Goal: Task Accomplishment & Management: Manage account settings

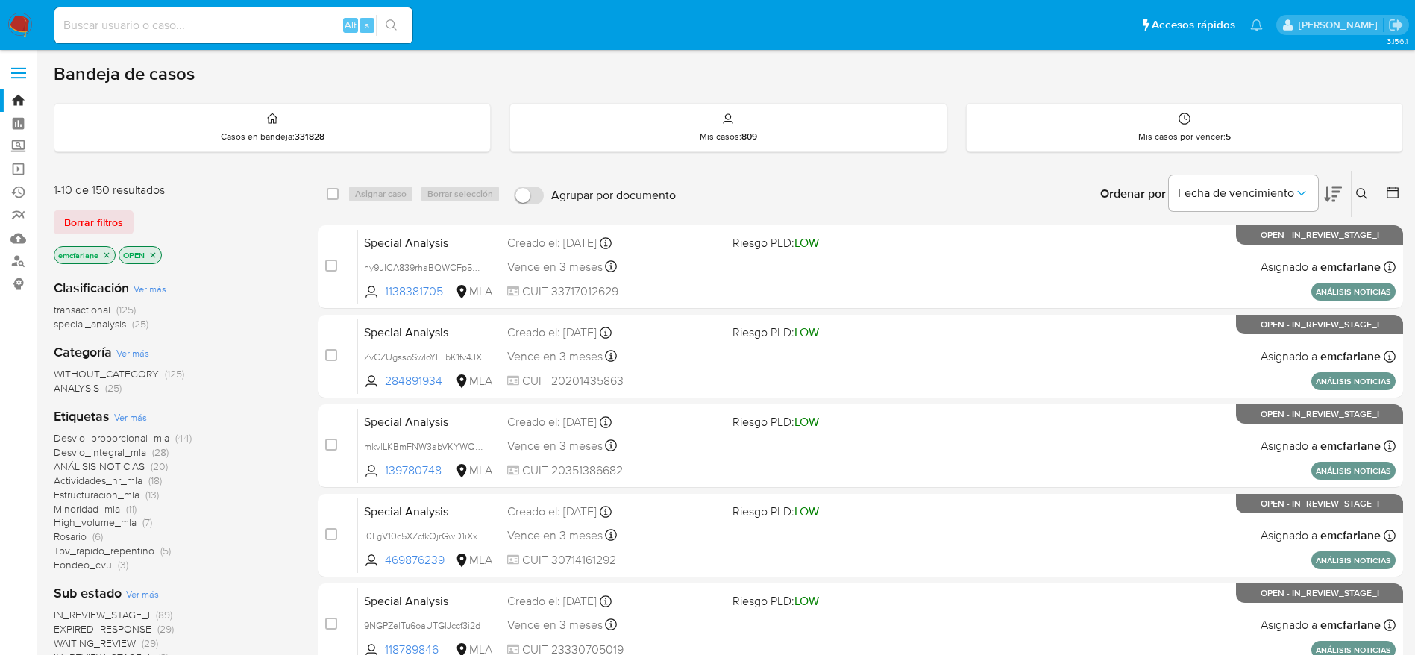
click at [176, 13] on div "Alt s" at bounding box center [233, 25] width 358 height 36
click at [181, 19] on input at bounding box center [233, 25] width 358 height 19
paste input "241075716"
type input "241075716"
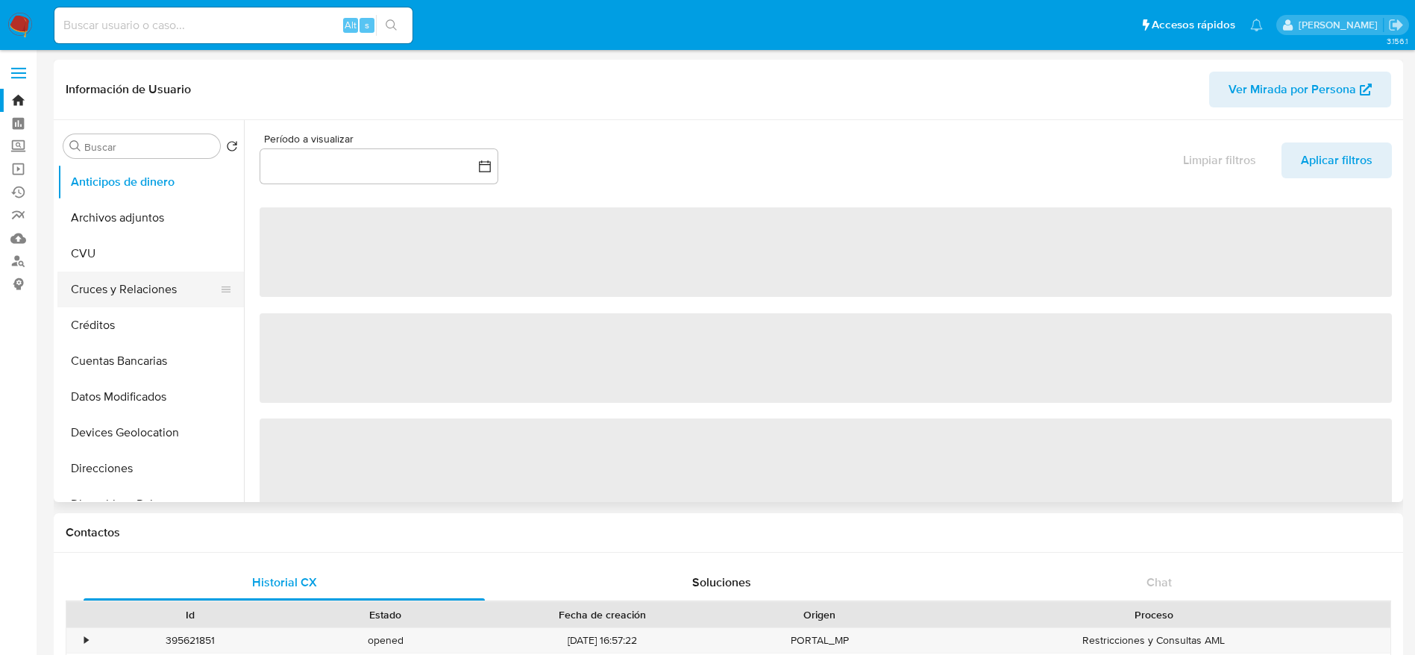
scroll to position [224, 0]
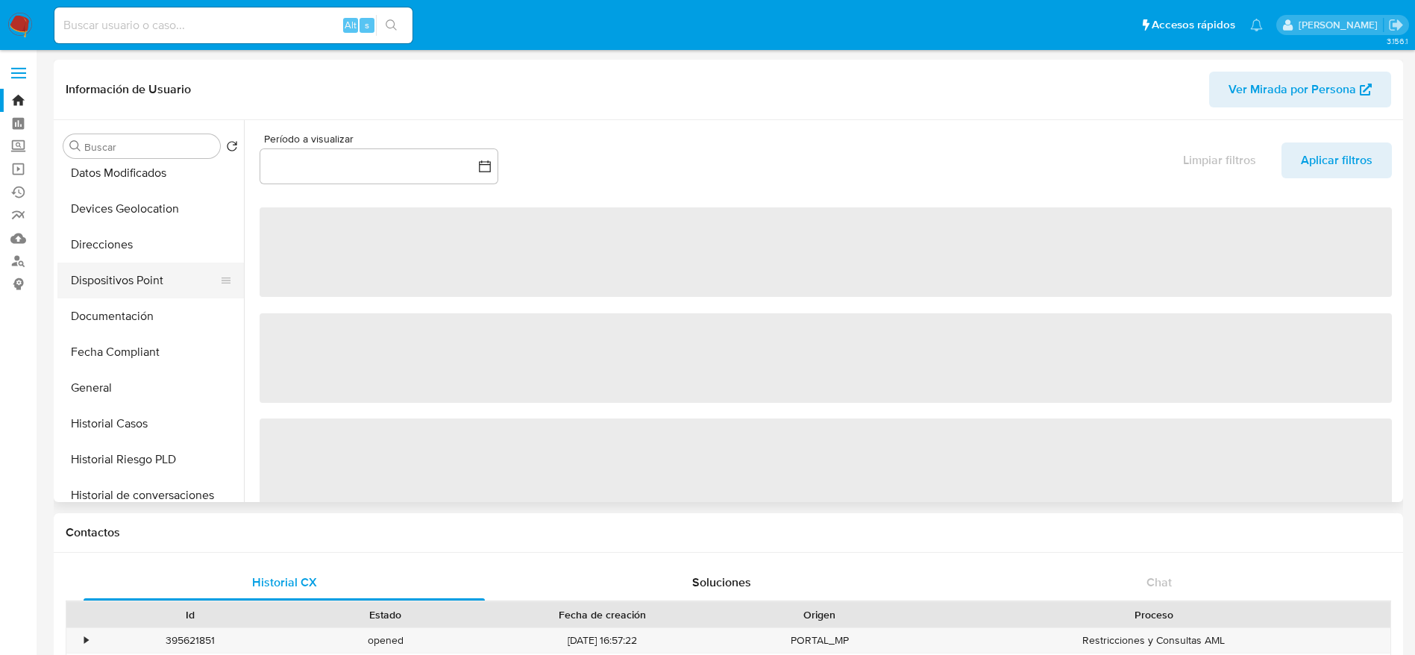
select select "10"
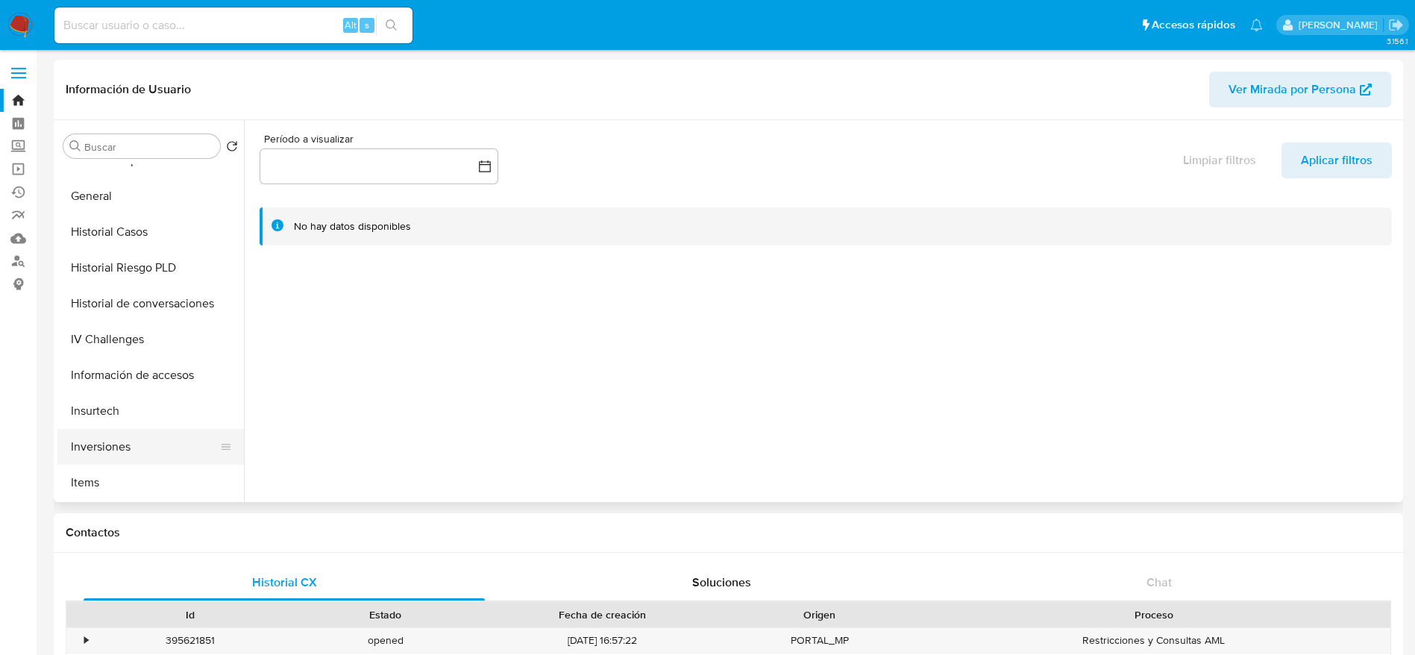
scroll to position [448, 0]
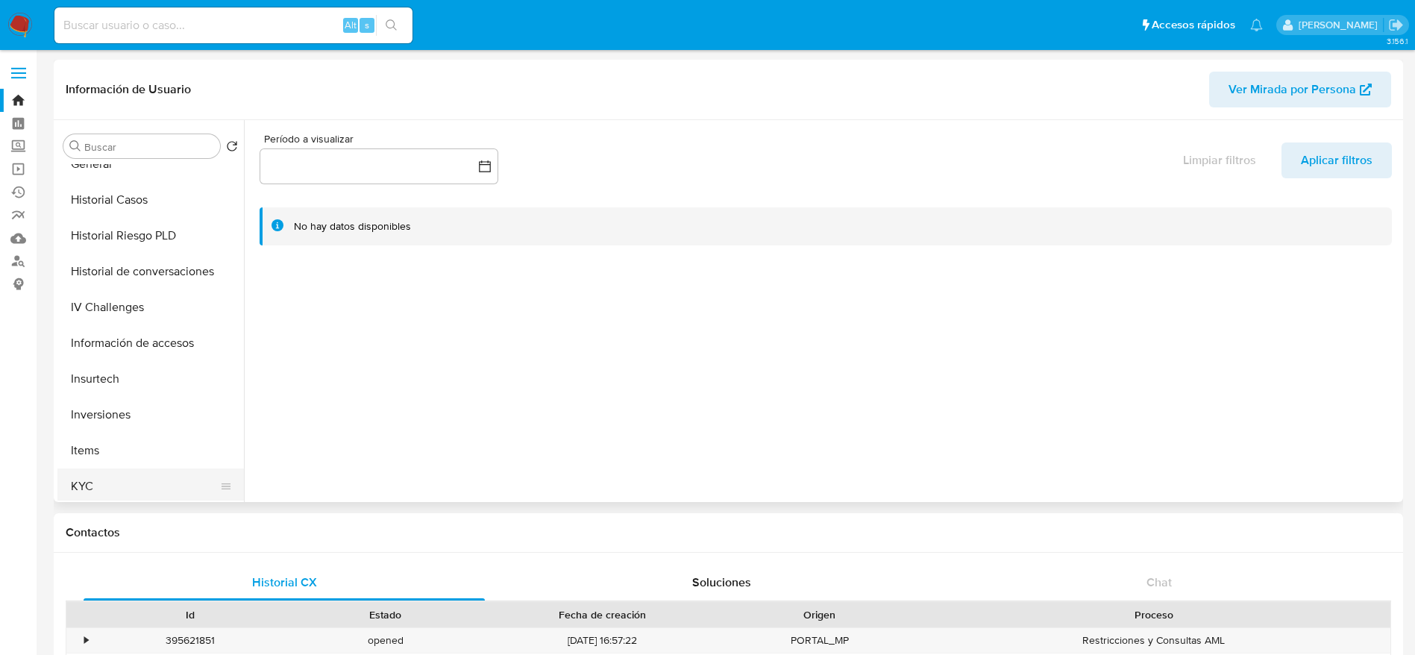
click at [111, 477] on button "KYC" at bounding box center [144, 486] width 175 height 36
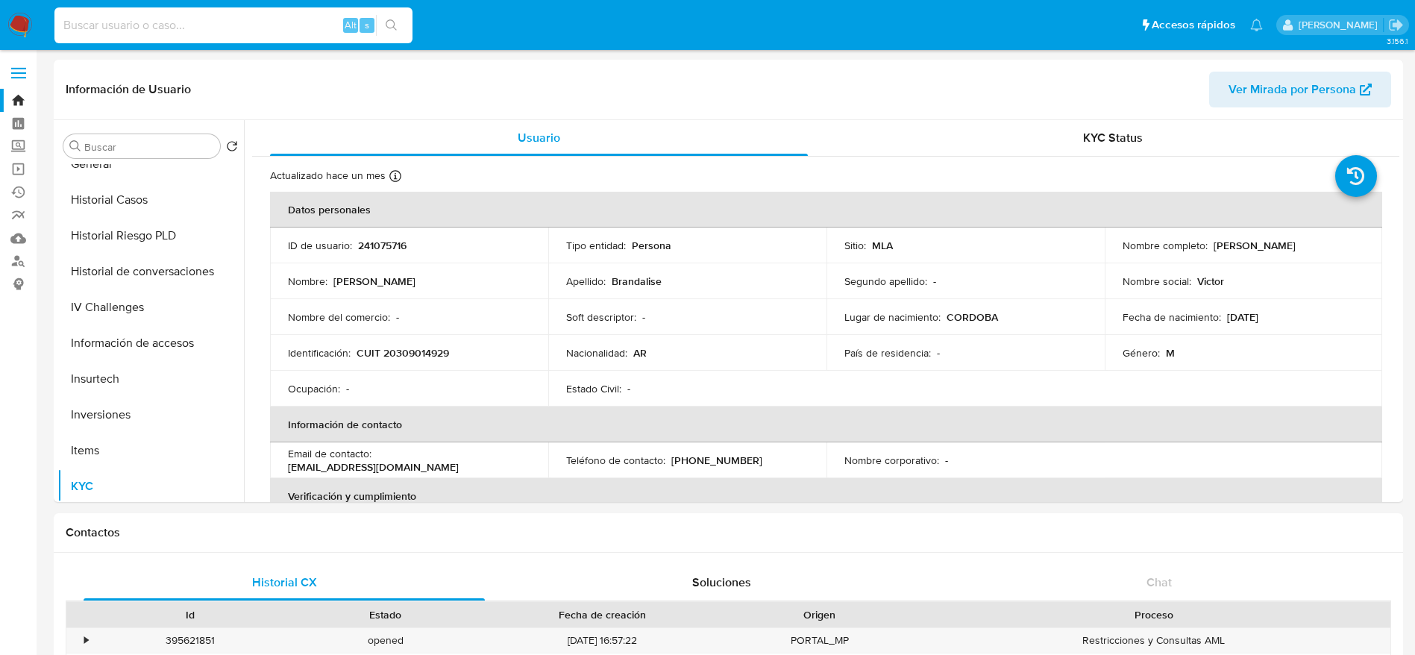
click at [232, 19] on input at bounding box center [233, 25] width 358 height 19
paste input "pPaMEgd2jvTmJ8flAq8G3kZM"
type input "pPaMEgd2jvTmJ8flAq8G3kZM"
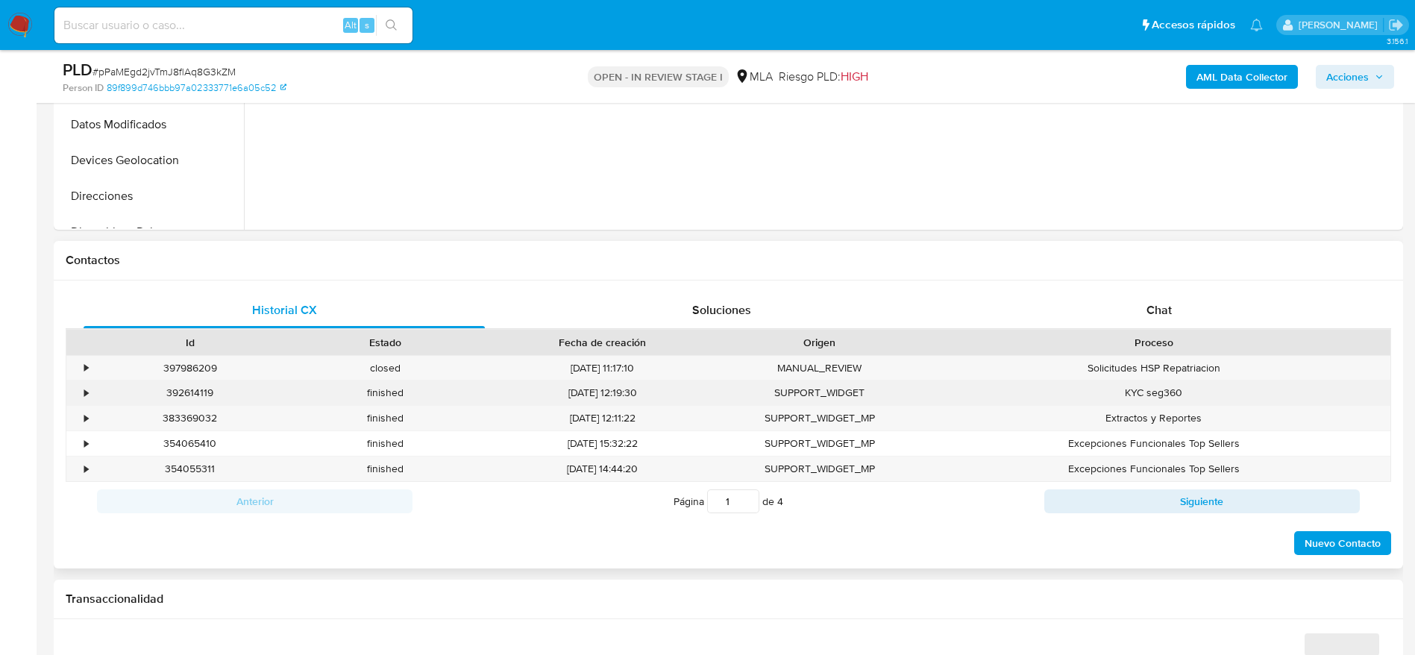
scroll to position [559, 0]
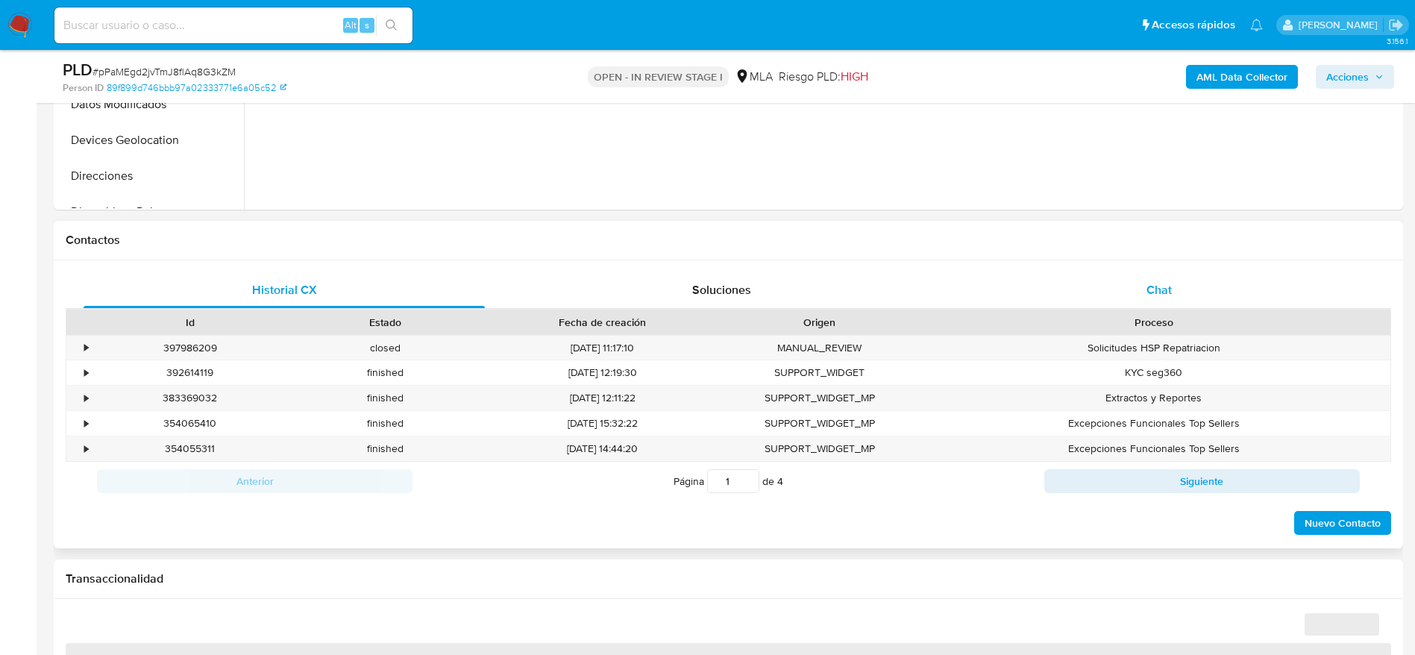
click at [1167, 288] on span "Chat" at bounding box center [1159, 289] width 25 height 17
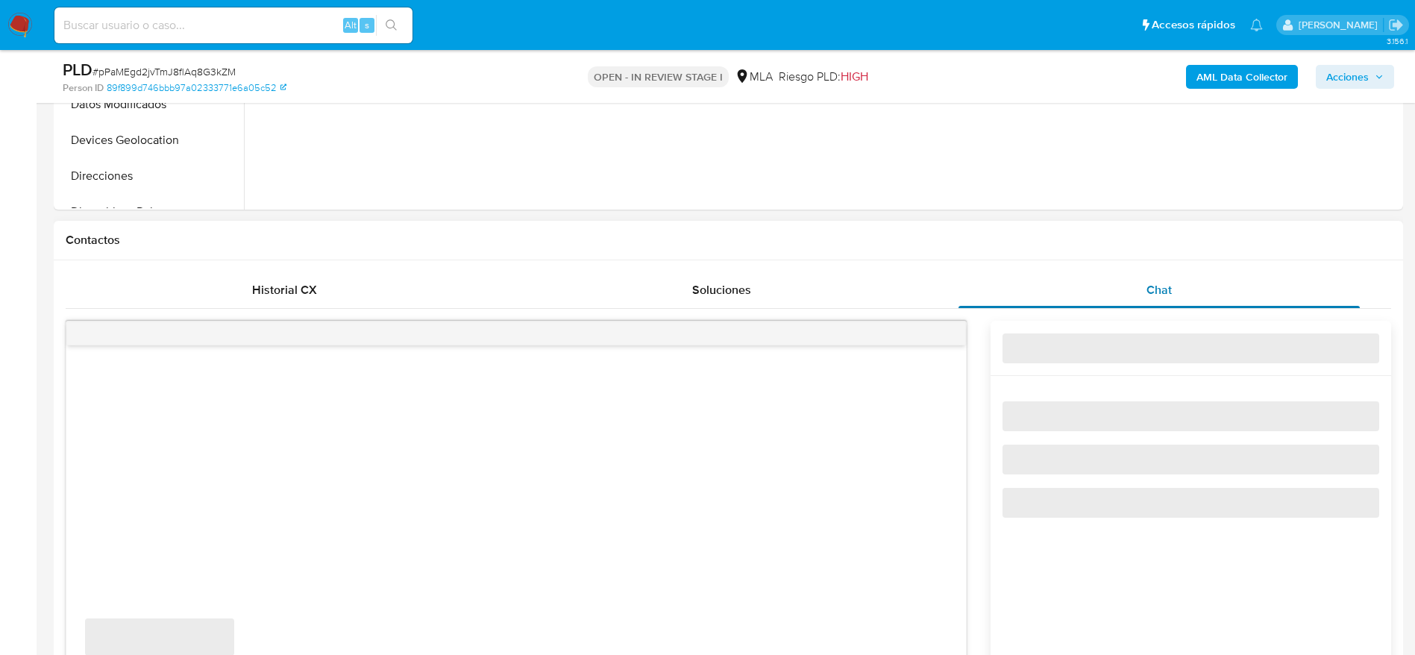
select select "10"
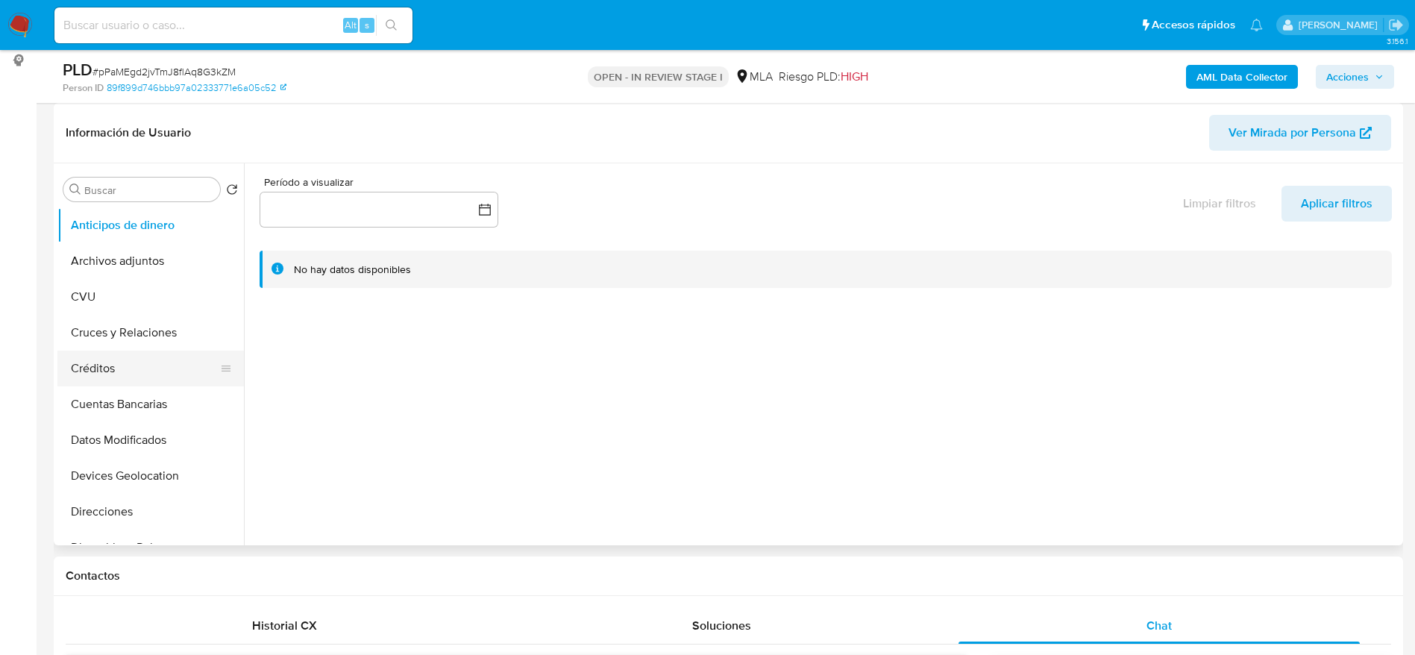
scroll to position [224, 0]
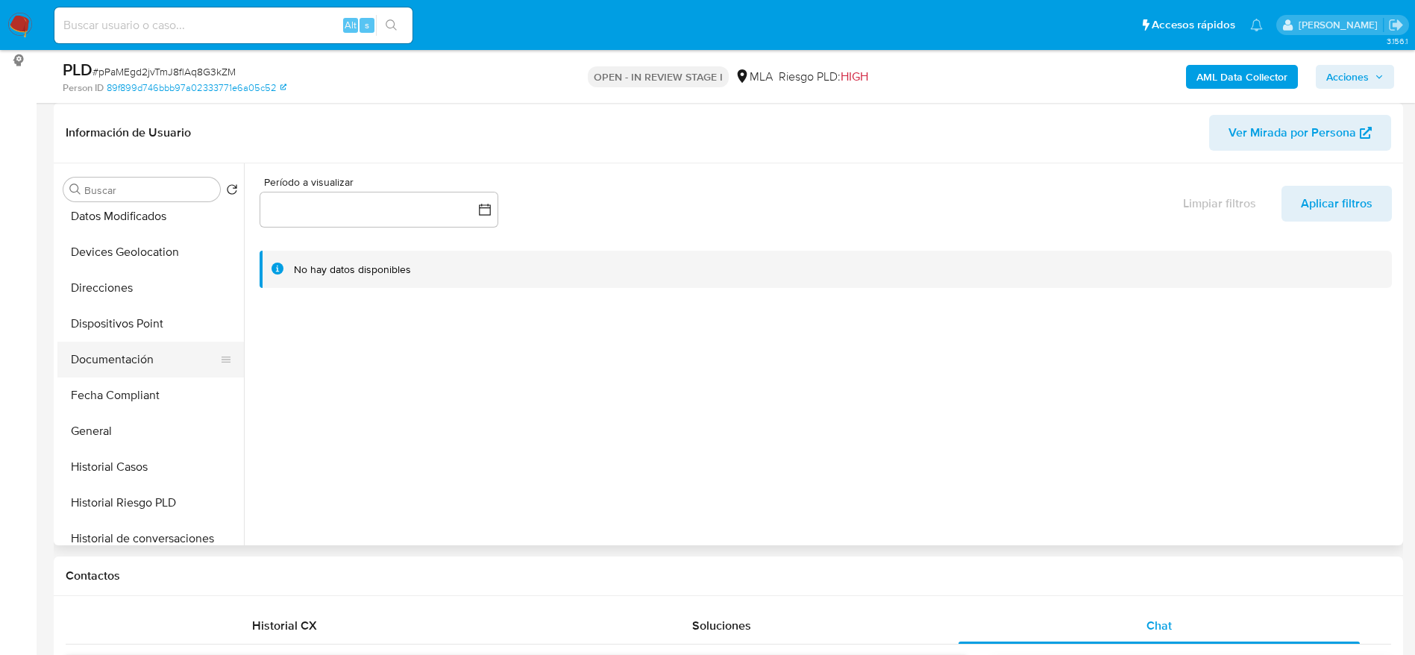
click at [143, 460] on button "Historial Casos" at bounding box center [150, 467] width 186 height 36
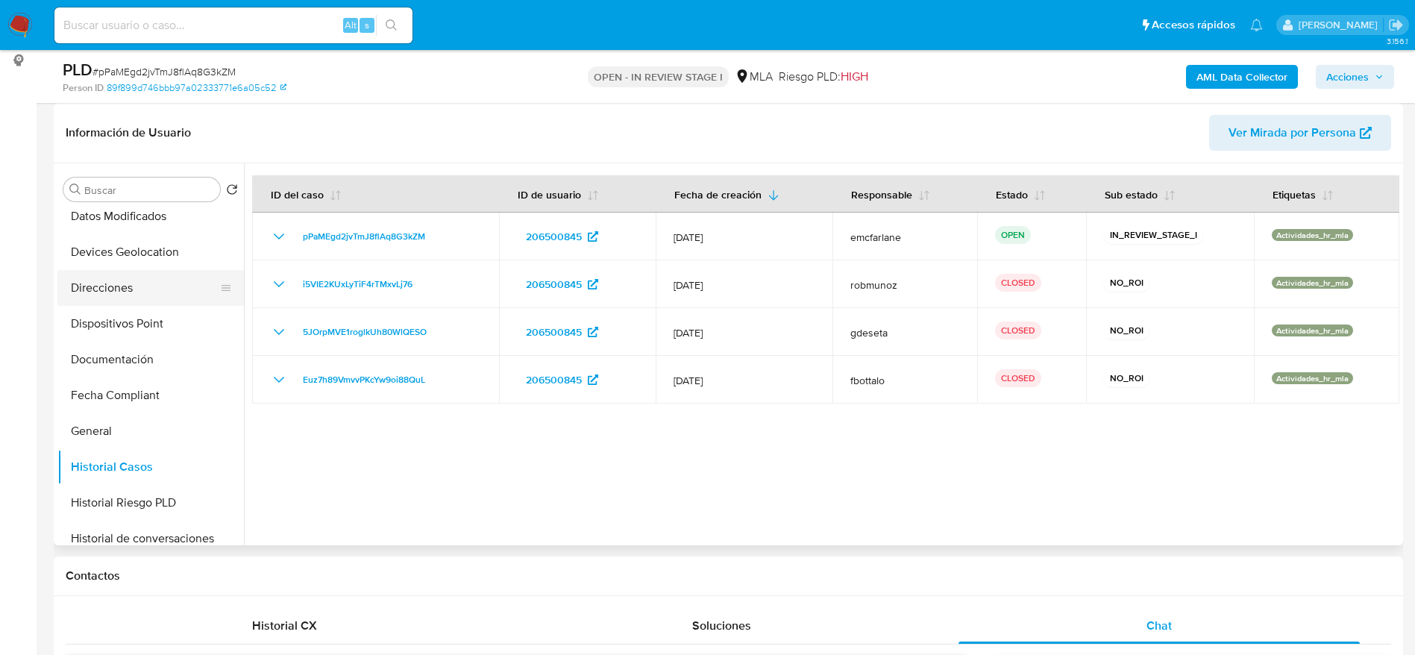
scroll to position [0, 0]
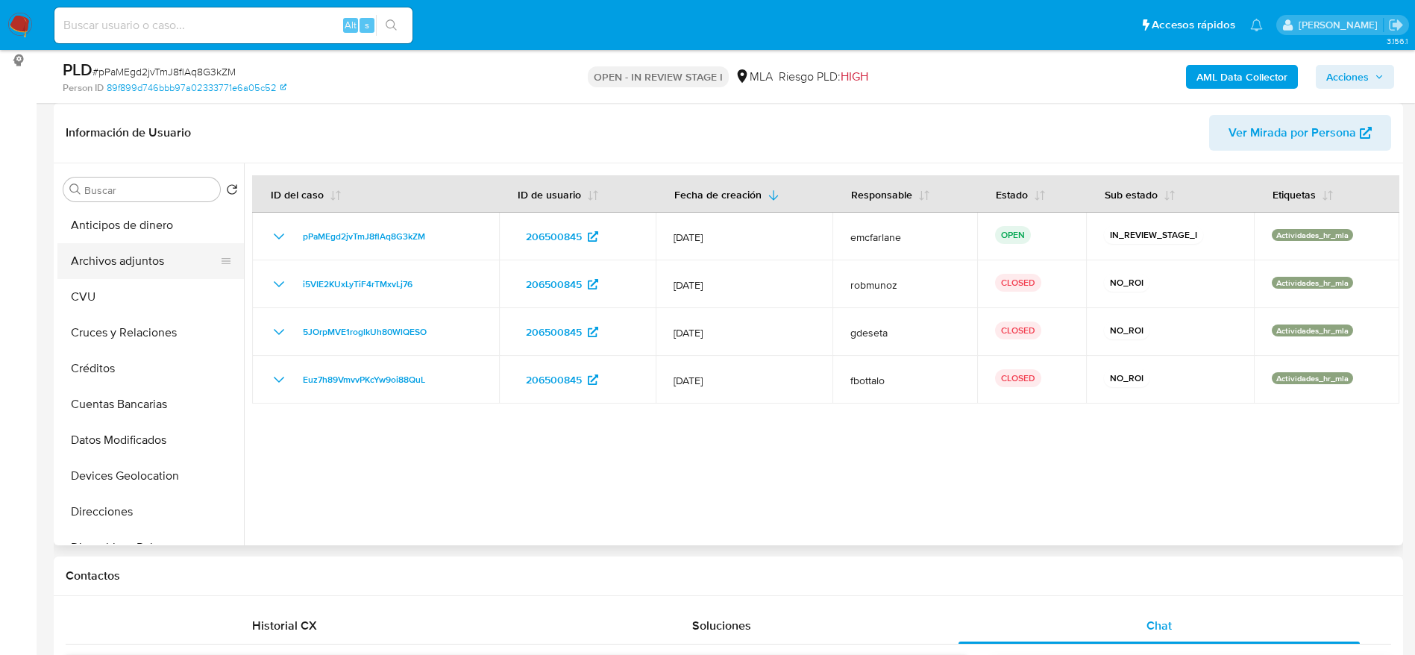
click at [157, 276] on button "Archivos adjuntos" at bounding box center [144, 261] width 175 height 36
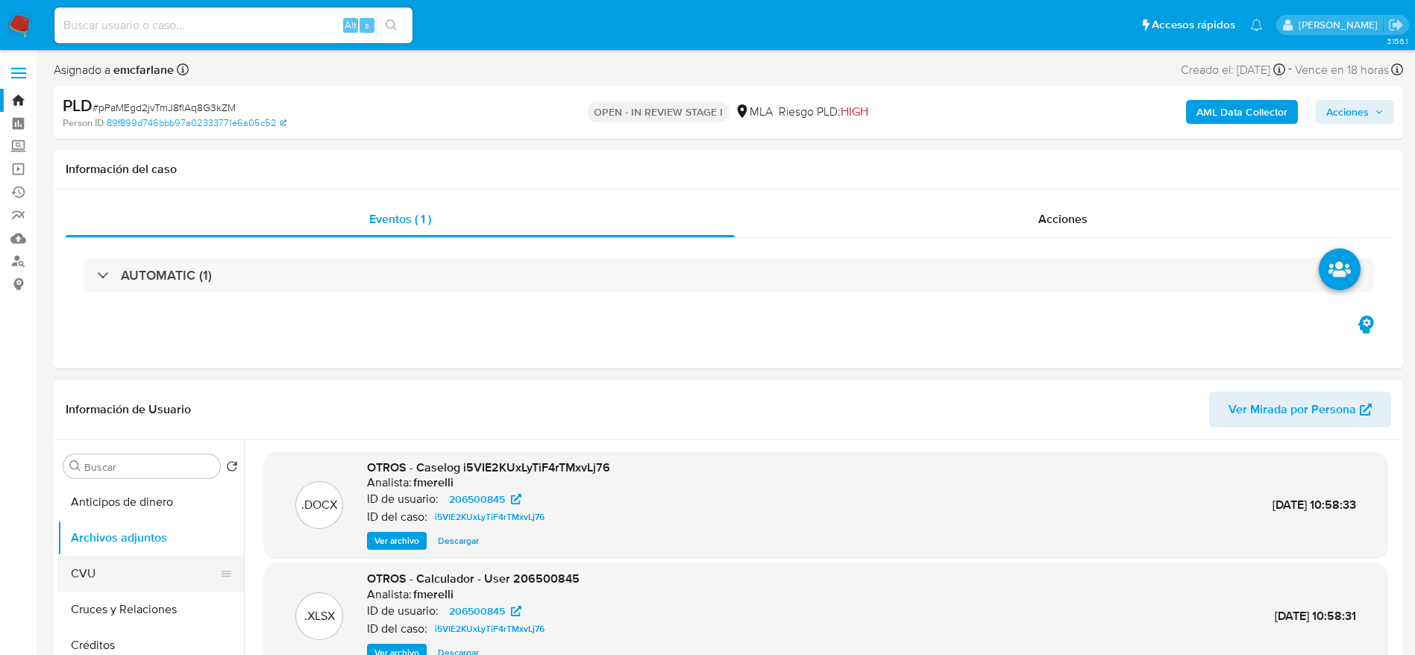
click at [109, 560] on button "CVU" at bounding box center [144, 574] width 175 height 36
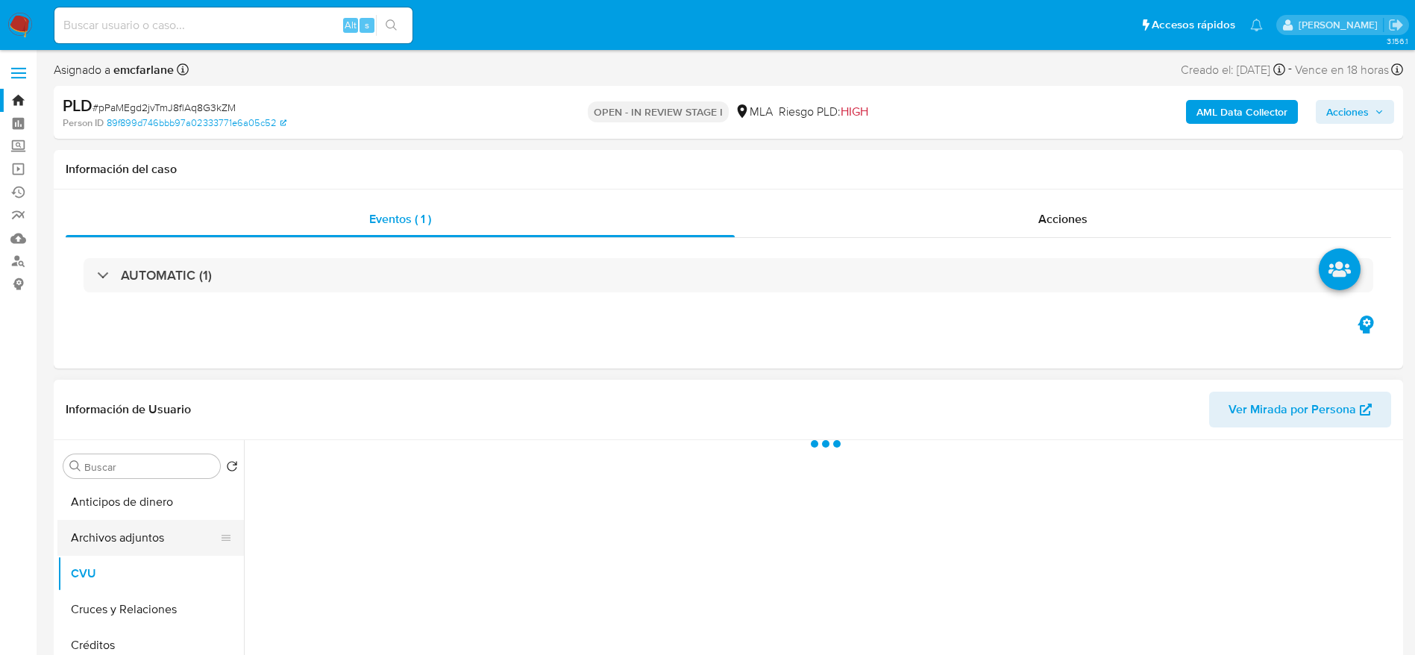
click at [121, 541] on button "Archivos adjuntos" at bounding box center [144, 538] width 175 height 36
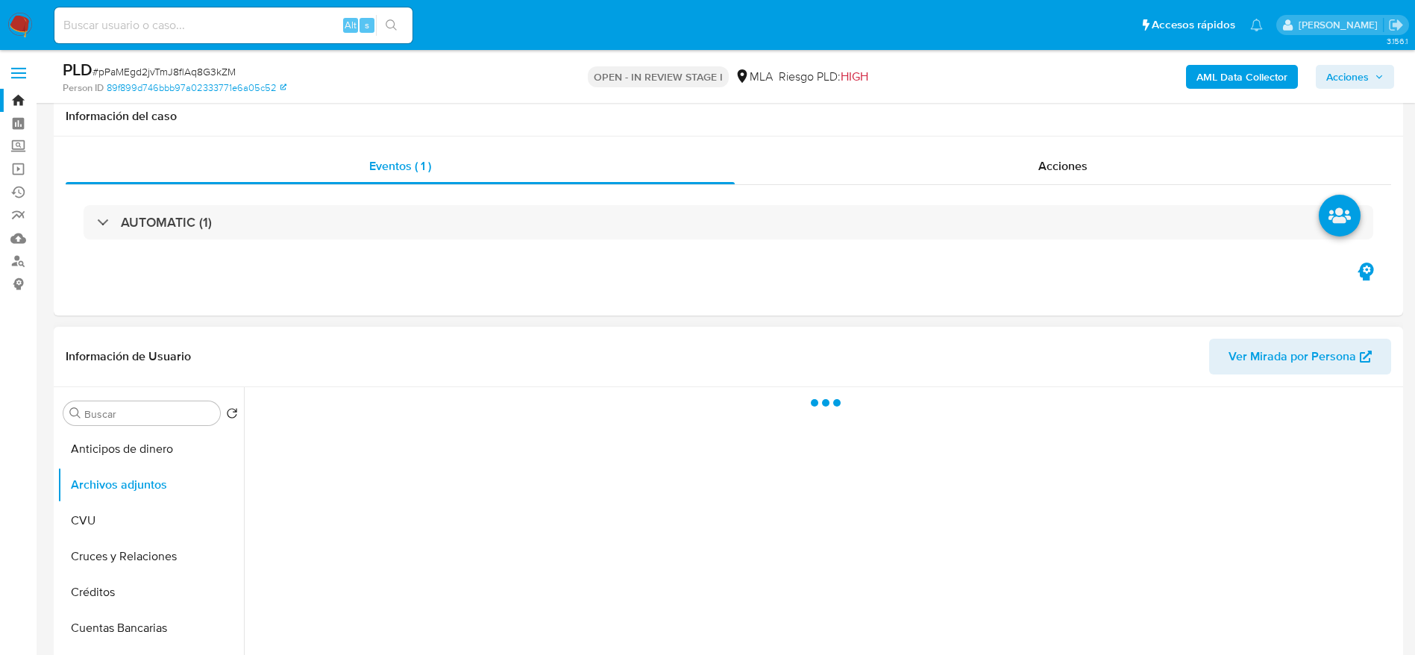
scroll to position [112, 0]
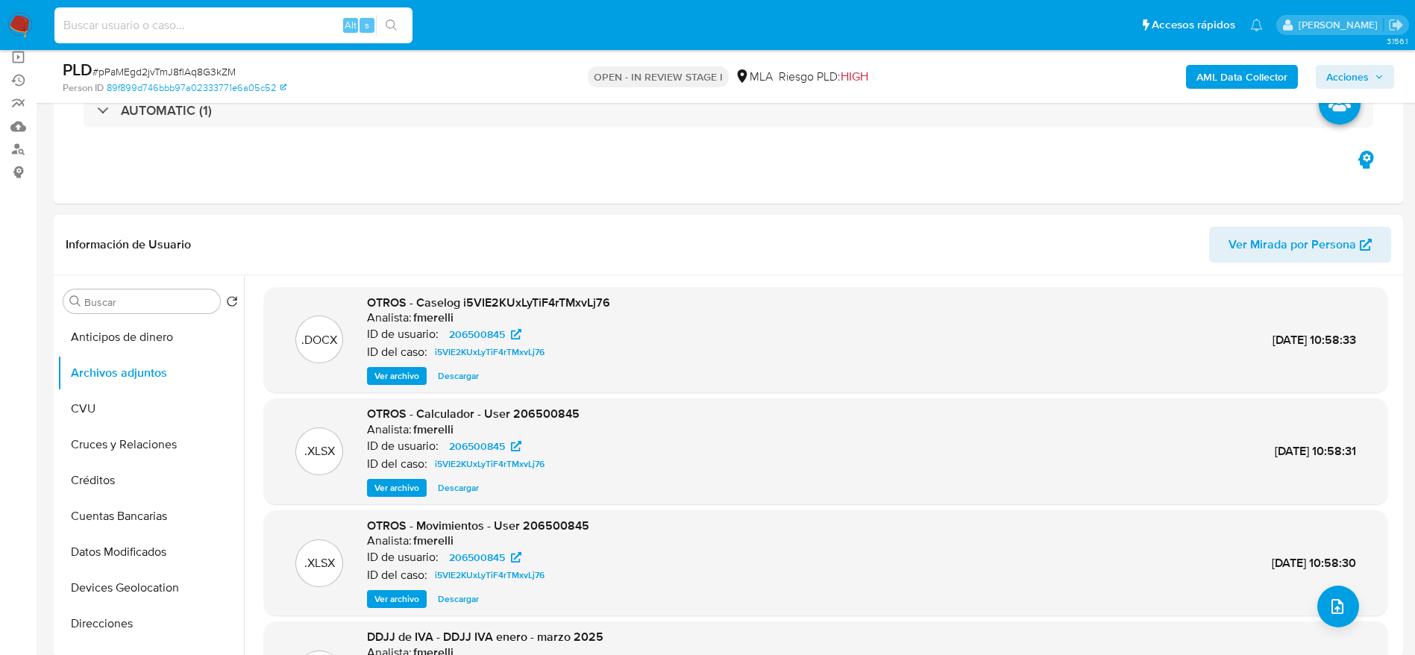
click at [229, 23] on input at bounding box center [233, 25] width 358 height 19
paste input "Df2ssBidd8hkGtHBQpGhzoX0"
type input "Df2ssBidd8hkGtHBQpGhzoX0"
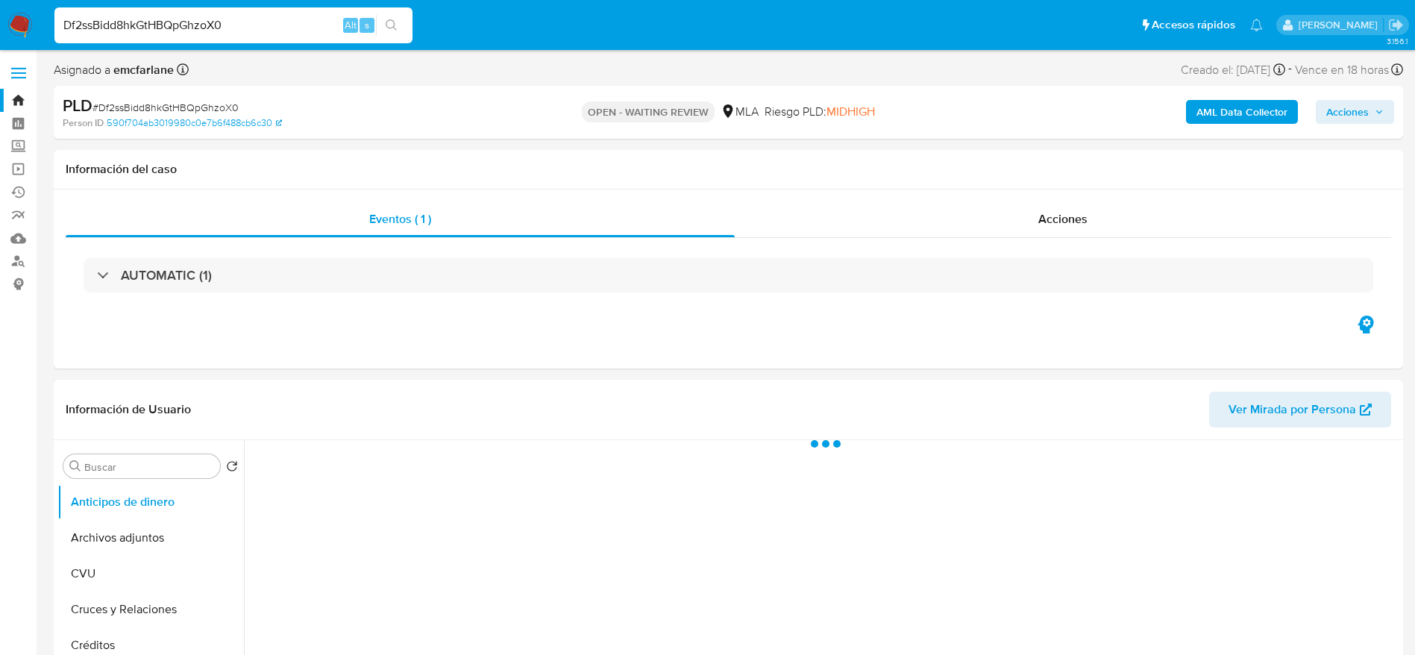
select select "10"
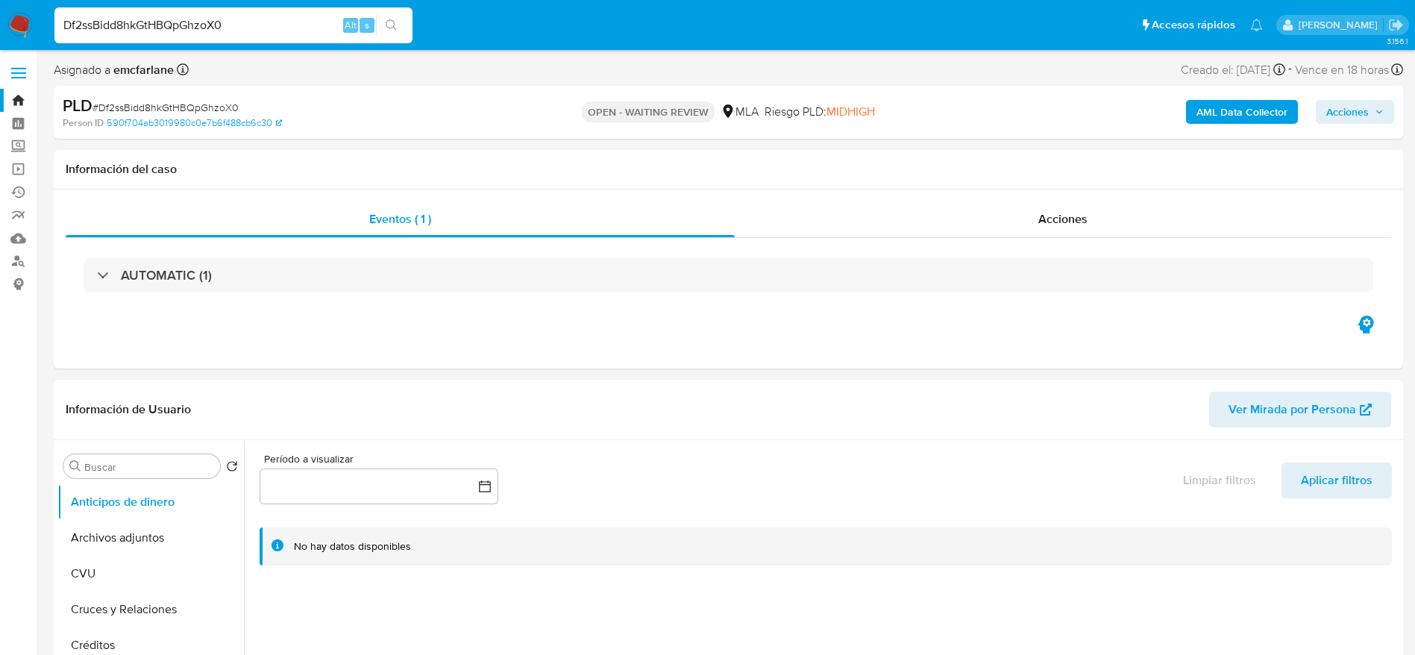
click at [129, 110] on span "# Df2ssBidd8hkGtHBQpGhzoX0" at bounding box center [165, 107] width 146 height 15
copy span "Df2ssBidd8hkGtHBQpGhzoX0"
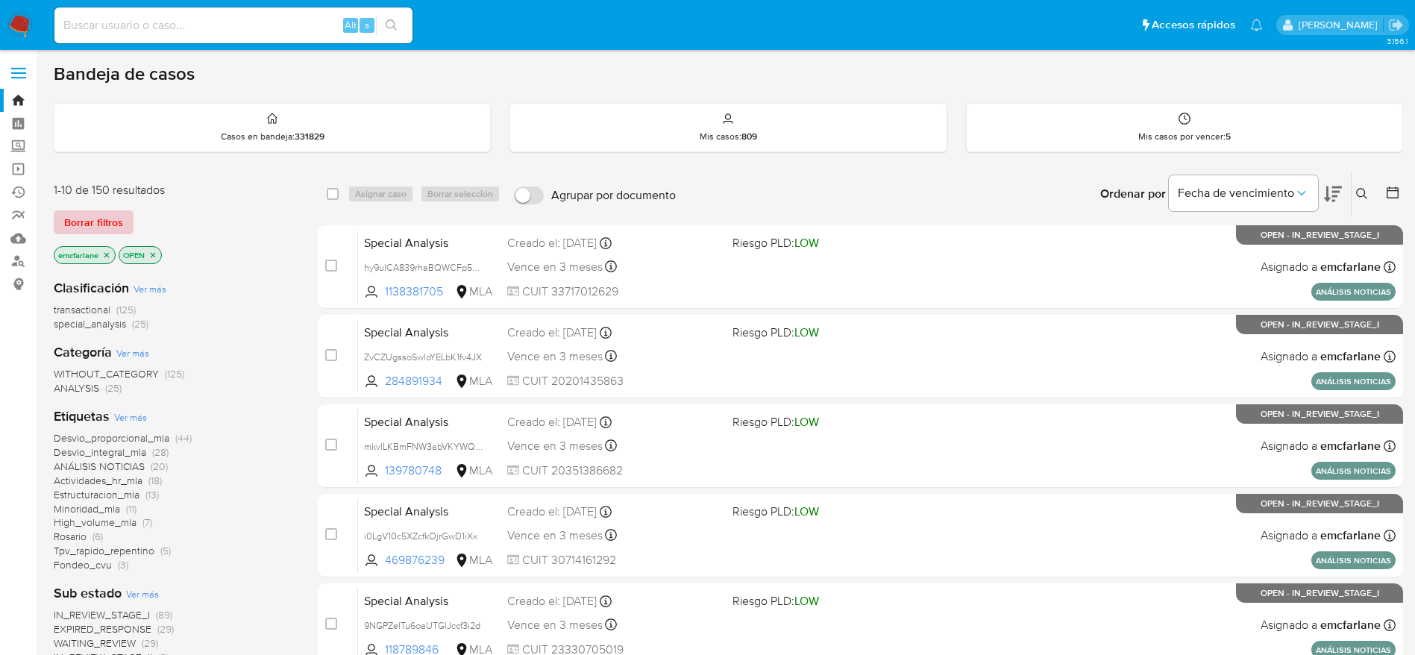
click at [91, 212] on span "Borrar filtros" at bounding box center [93, 222] width 59 height 21
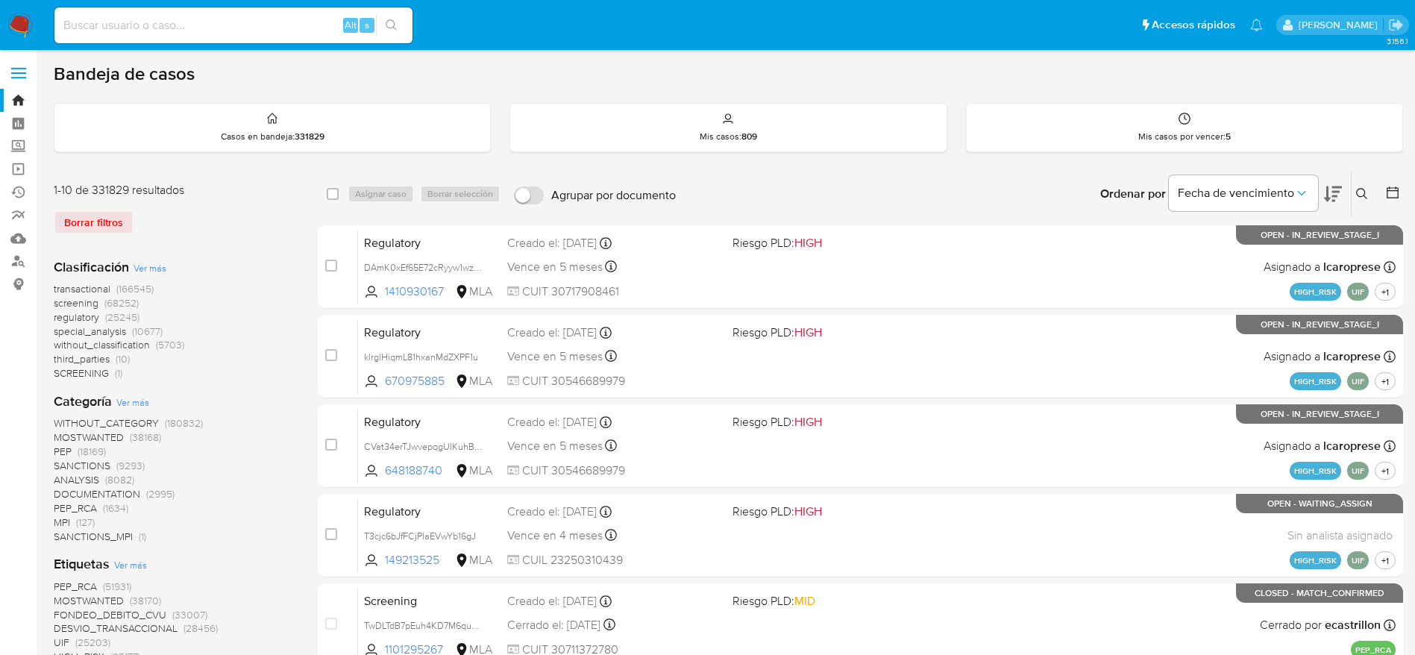
drag, startPoint x: 1358, startPoint y: 194, endPoint x: 1313, endPoint y: 210, distance: 48.4
click at [1358, 192] on icon at bounding box center [1362, 194] width 12 height 12
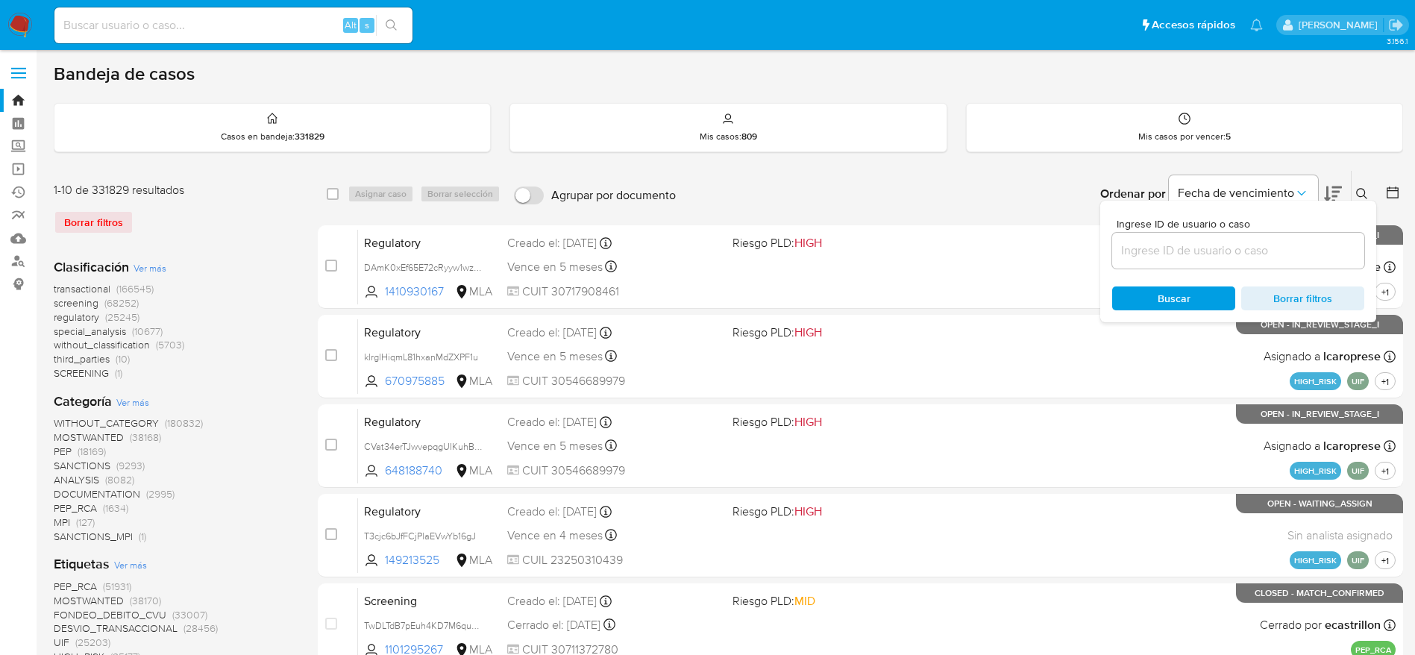
click at [1237, 239] on div at bounding box center [1238, 251] width 252 height 36
click at [1232, 246] on input at bounding box center [1238, 250] width 252 height 19
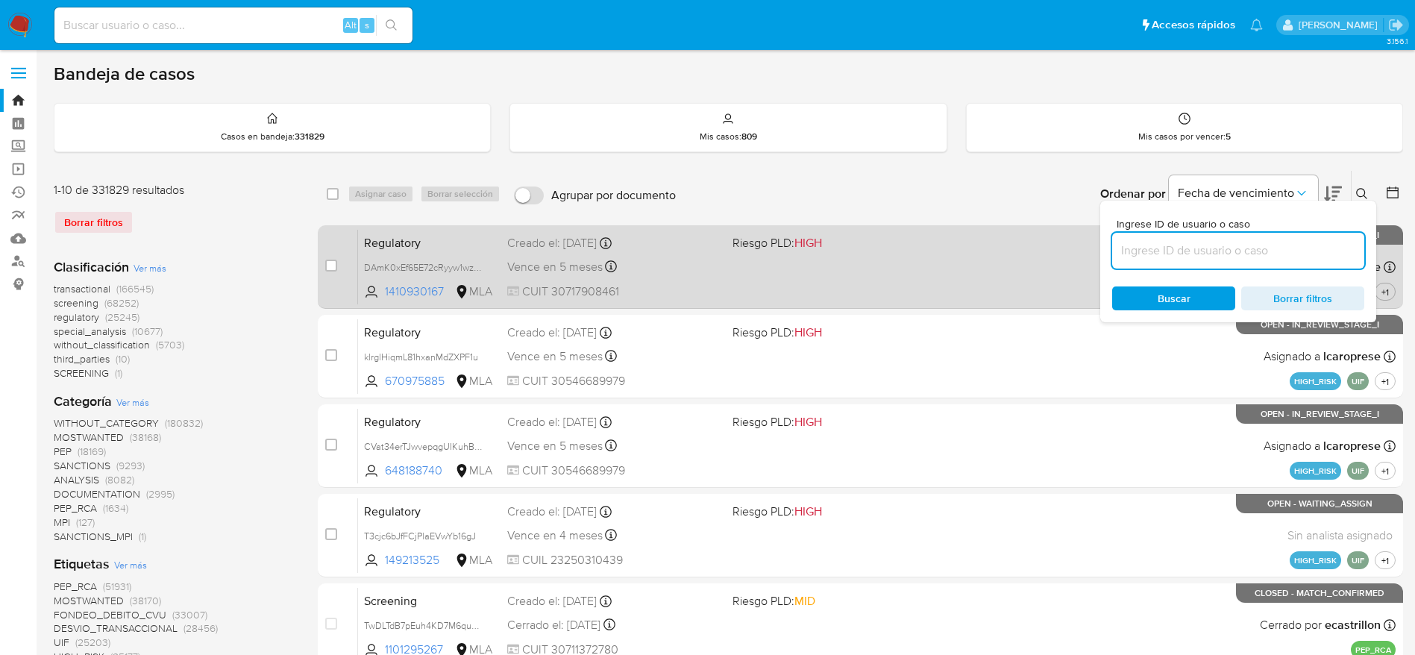
paste input "Df2ssBidd8hkGtHBQpGhzoX0"
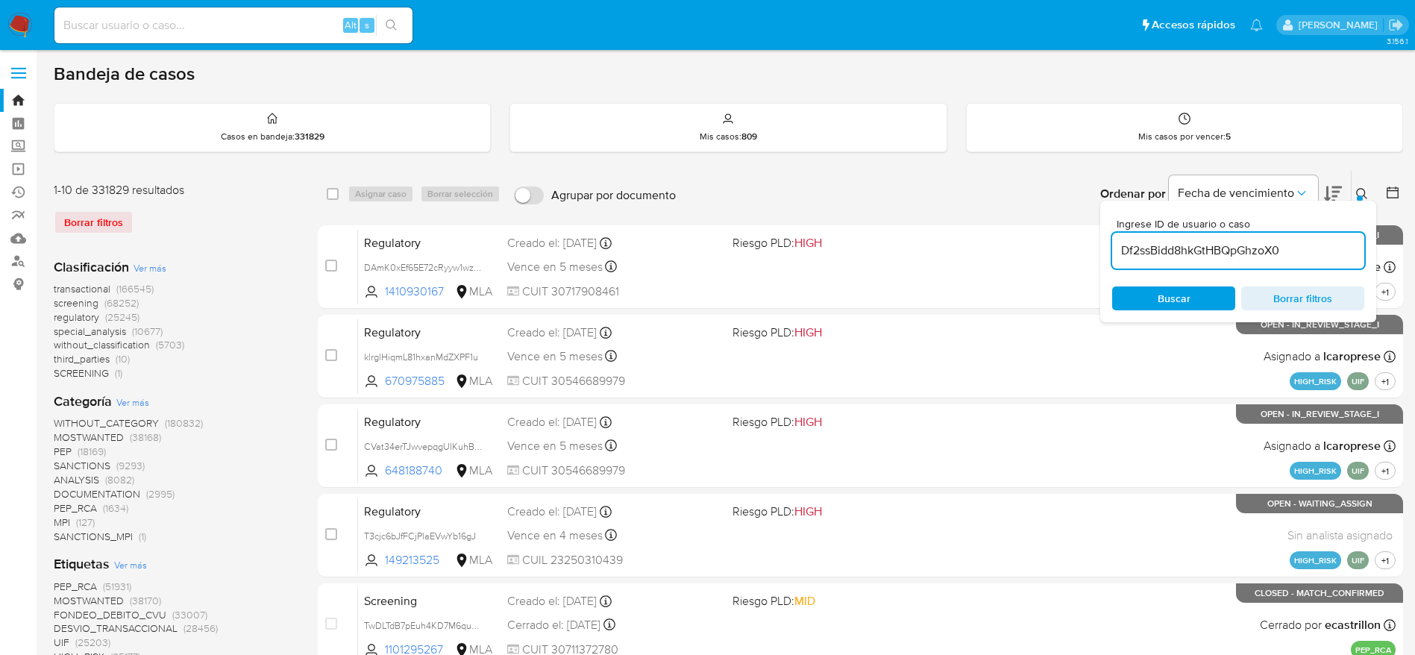
type input "Df2ssBidd8hkGtHBQpGhzoX0"
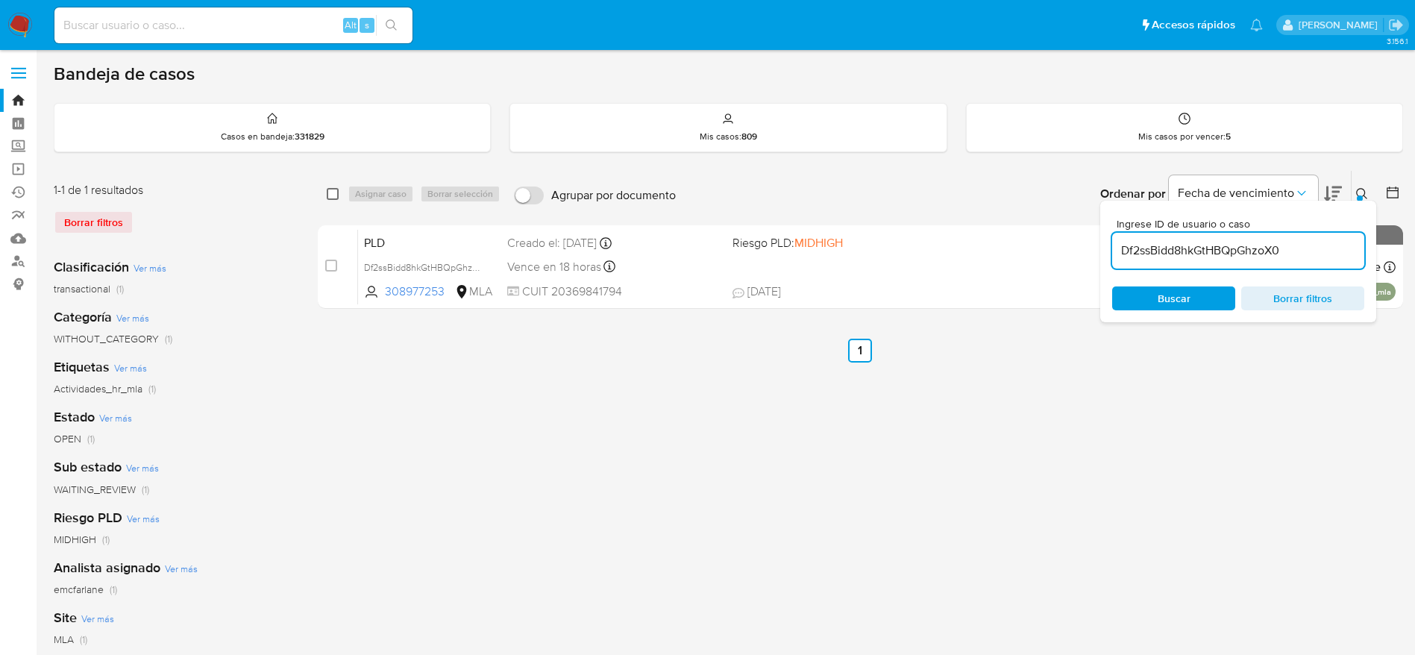
click at [333, 188] on input "checkbox" at bounding box center [333, 194] width 12 height 12
checkbox input "true"
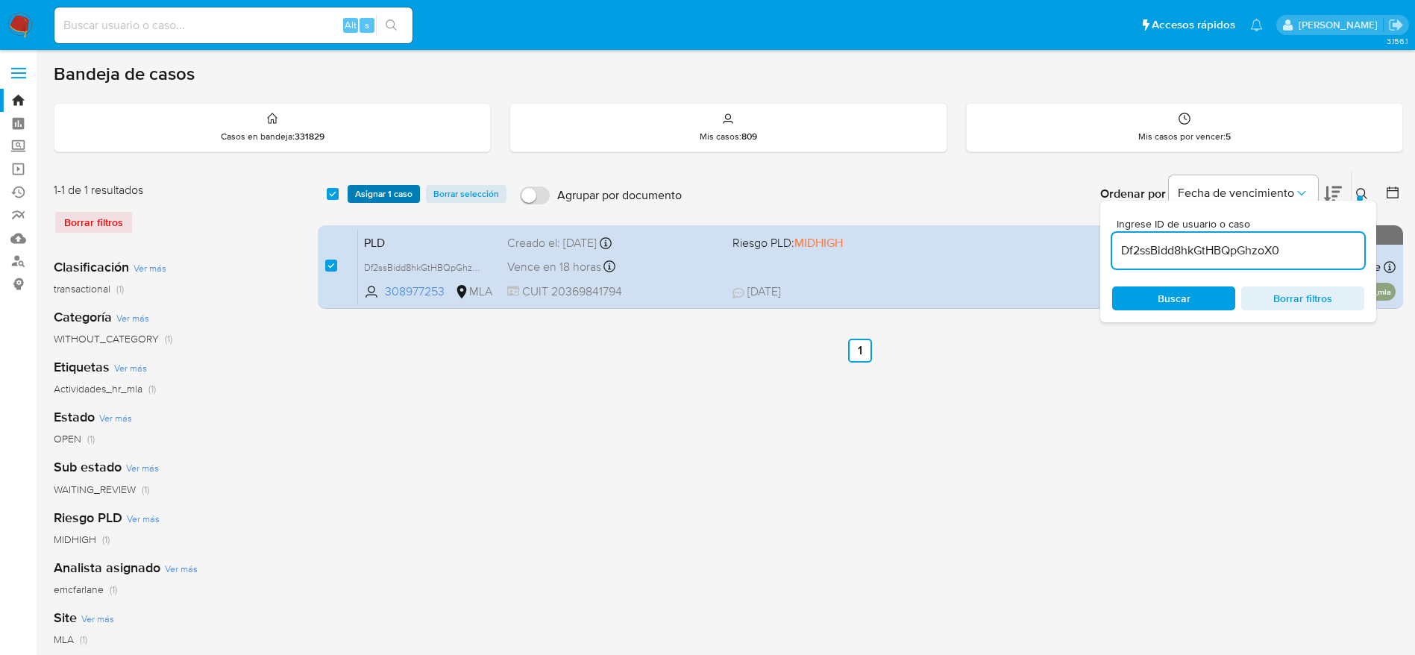
click at [372, 193] on span "Asignar 1 caso" at bounding box center [383, 193] width 57 height 15
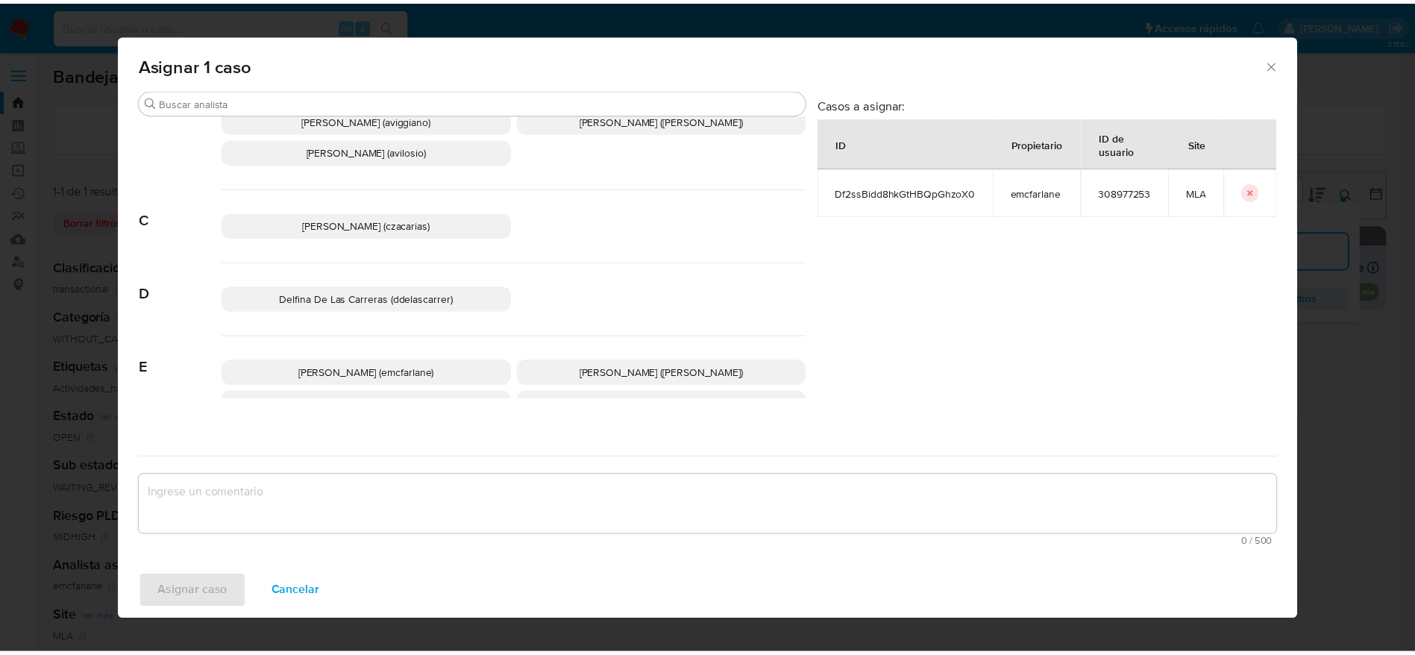
scroll to position [112, 0]
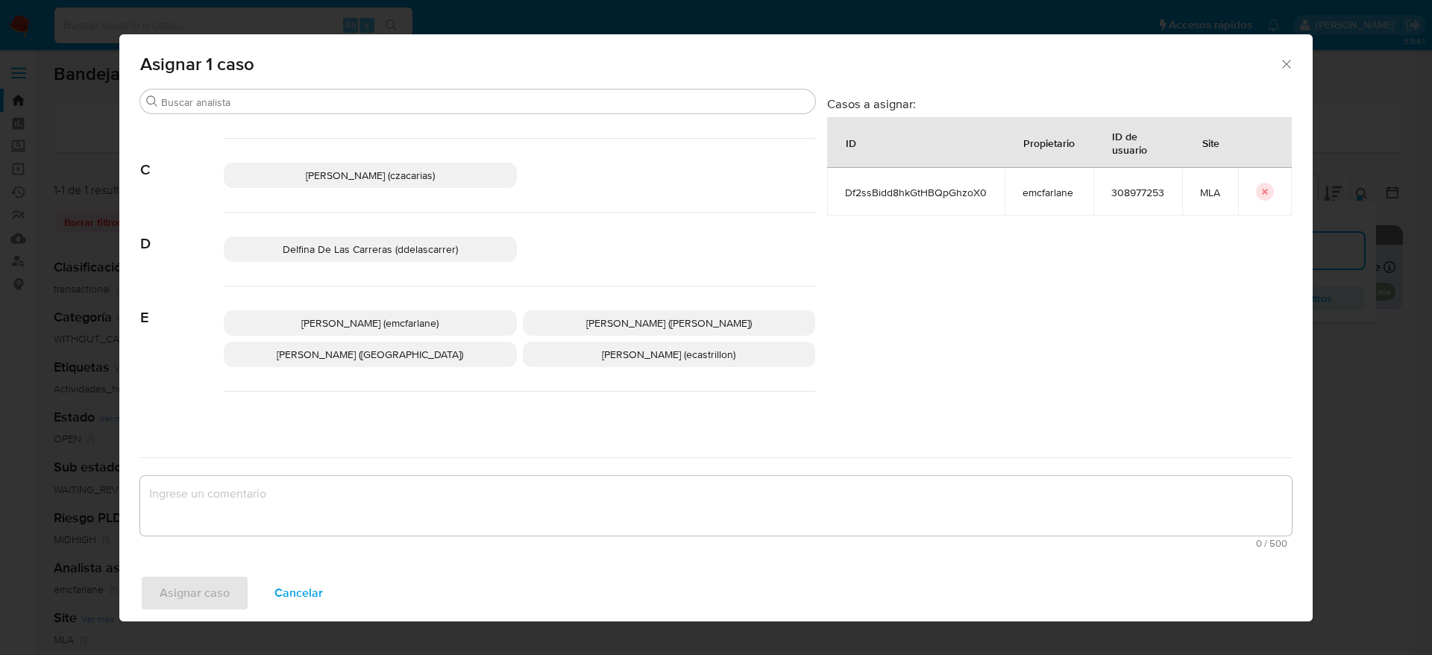
click at [378, 322] on span "Elaine Mc Farlane (emcfarlane)" at bounding box center [369, 323] width 137 height 15
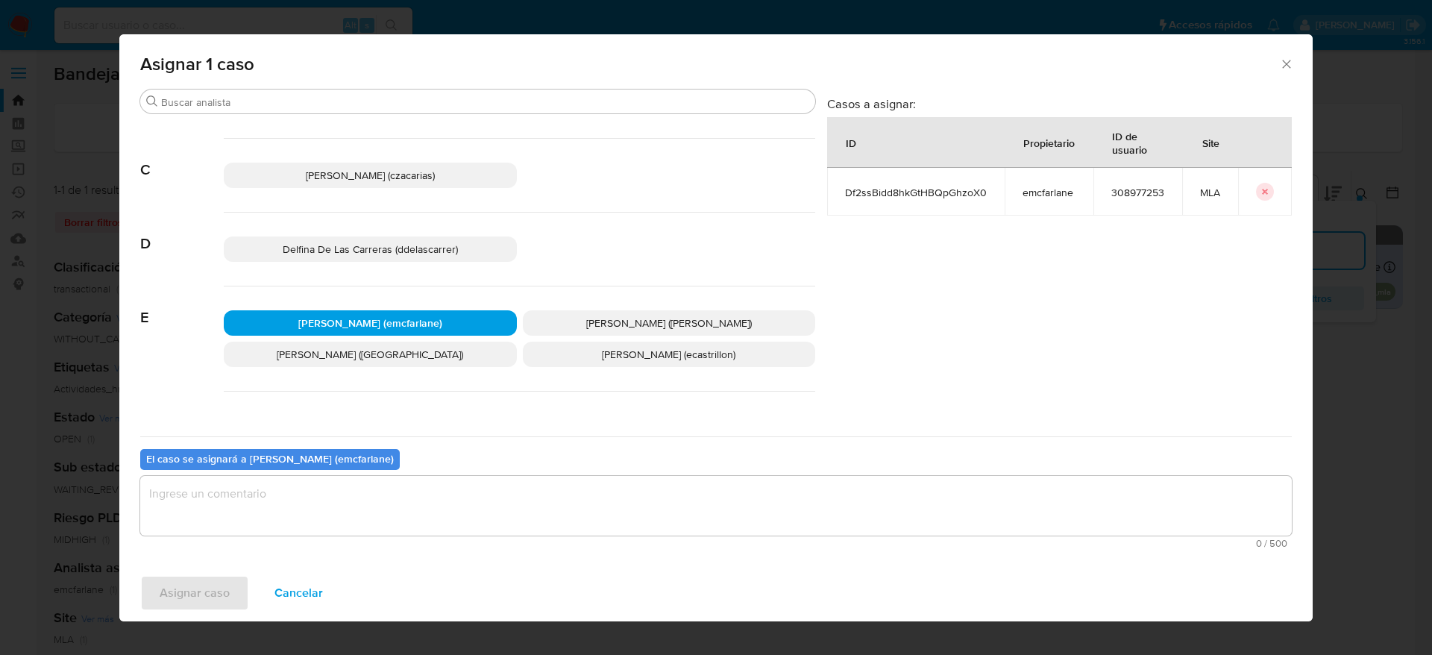
click at [316, 518] on textarea "assign-modal" at bounding box center [716, 506] width 1152 height 60
click at [192, 585] on span "Asignar caso" at bounding box center [195, 593] width 70 height 33
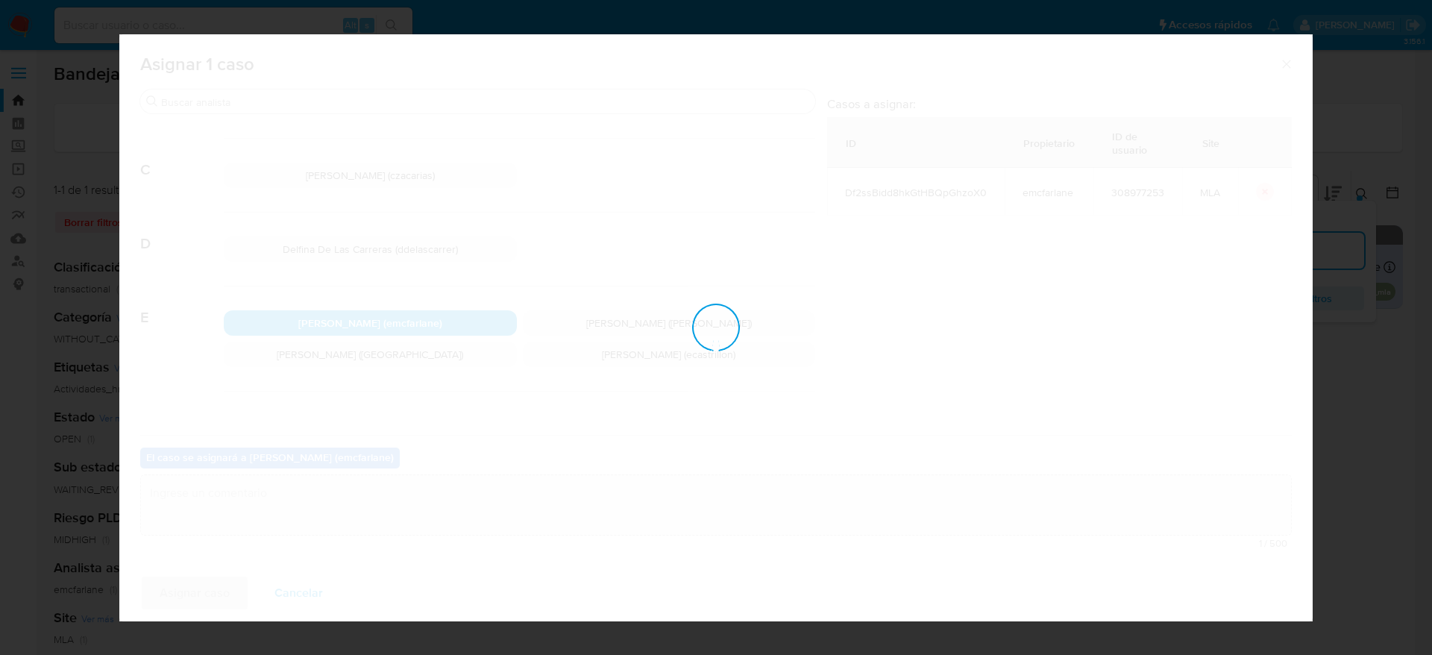
checkbox input "false"
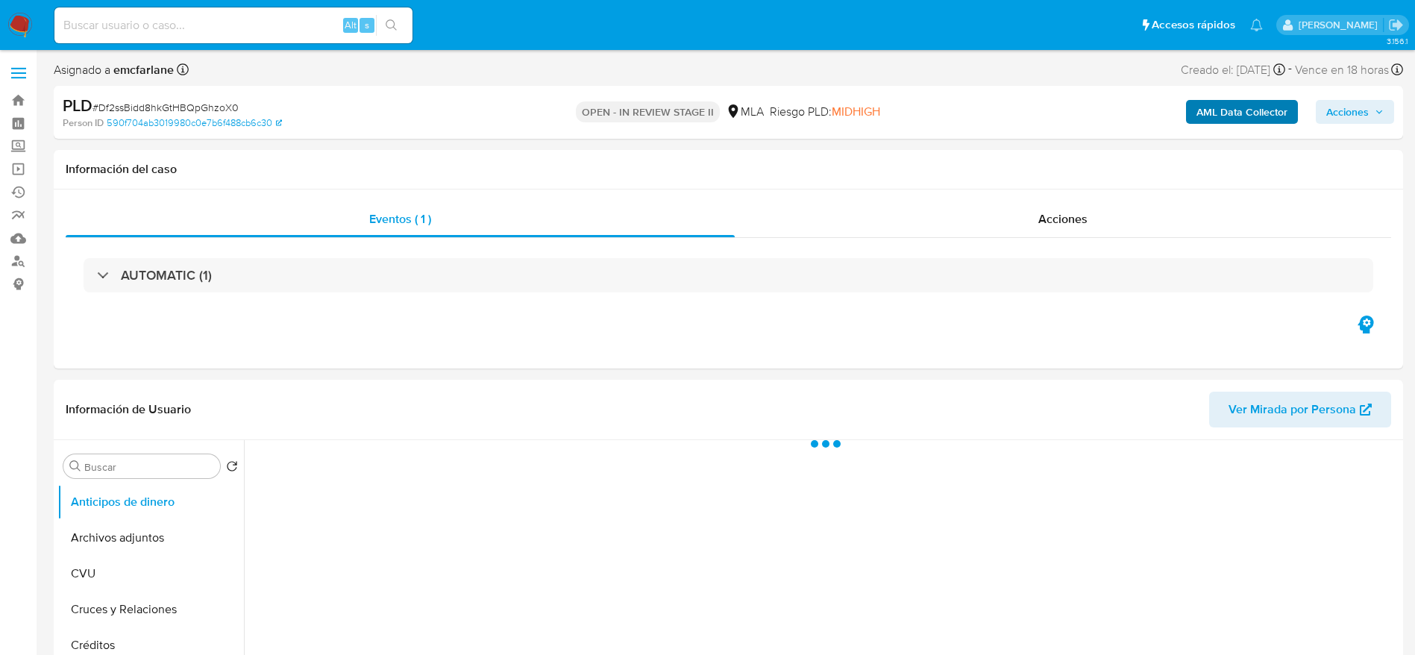
click at [1367, 112] on span "Acciones" at bounding box center [1347, 112] width 43 height 24
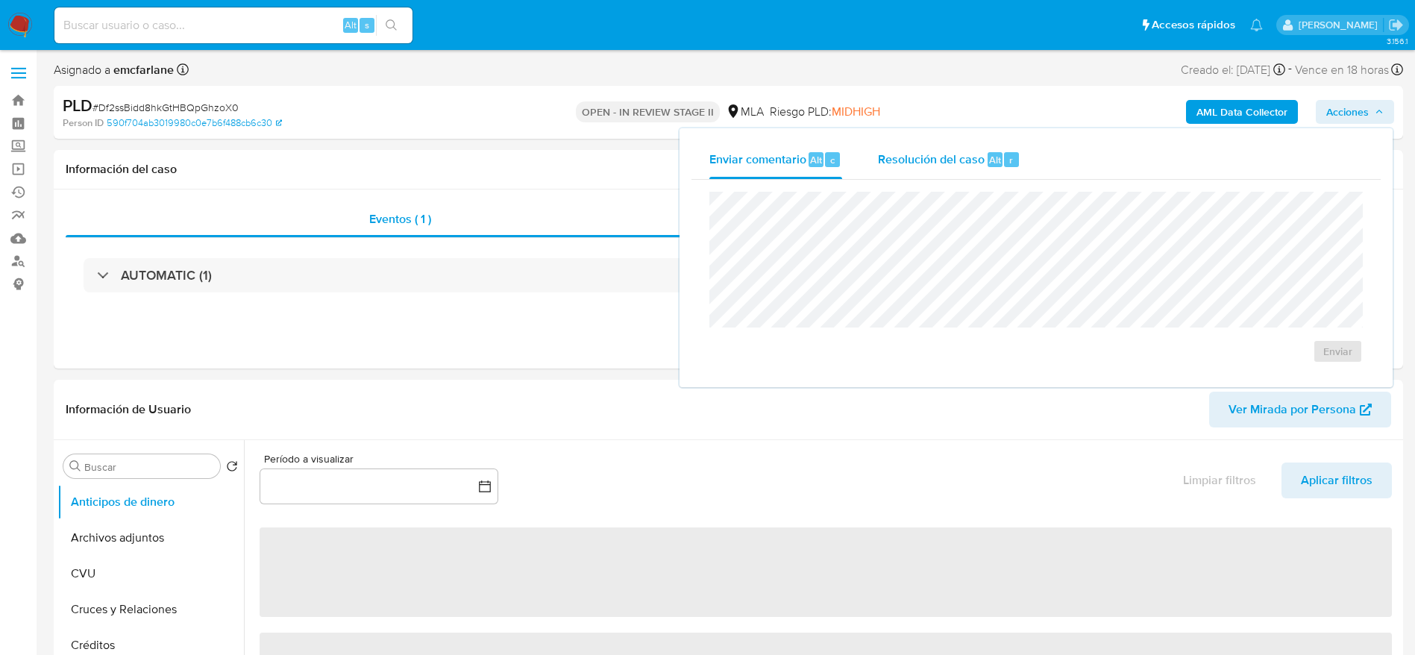
drag, startPoint x: 963, startPoint y: 136, endPoint x: 952, endPoint y: 152, distance: 19.9
click at [961, 139] on div "Enviar comentario Alt c Resolución del caso Alt r Enviar" at bounding box center [1036, 257] width 713 height 259
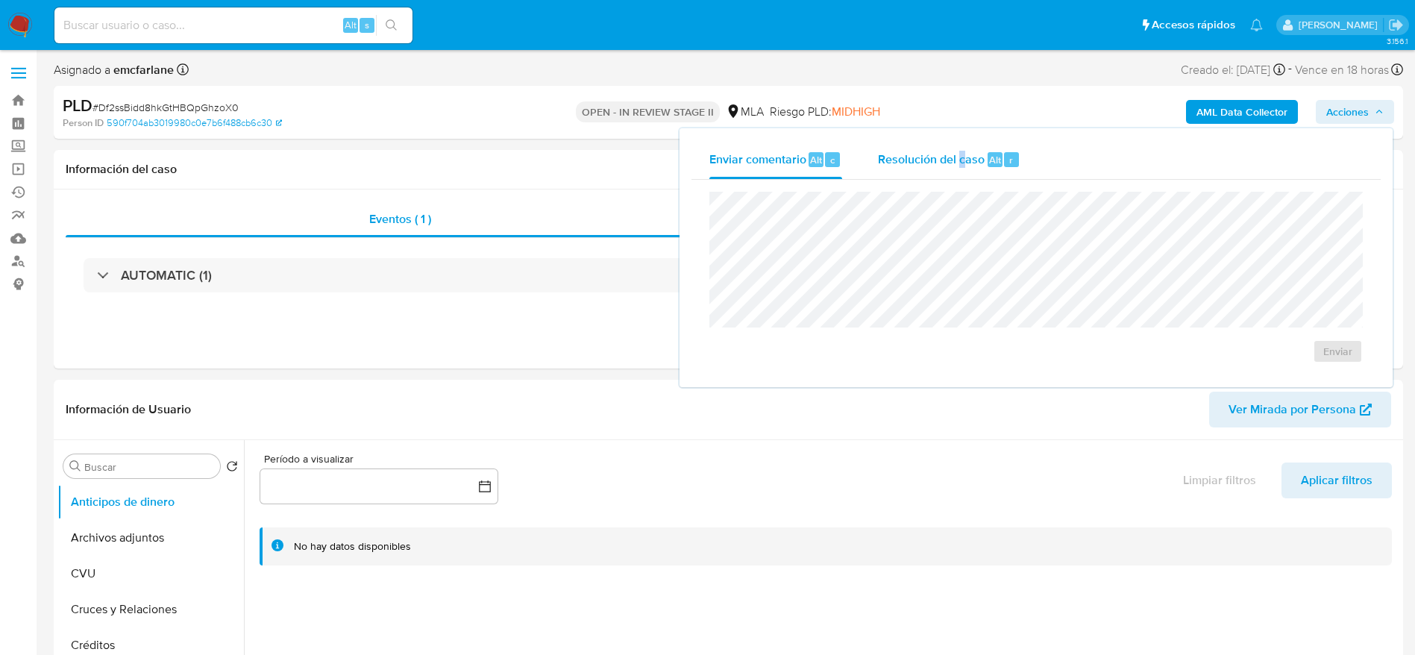
click at [956, 153] on span "Resolución del caso" at bounding box center [931, 159] width 107 height 17
select select "10"
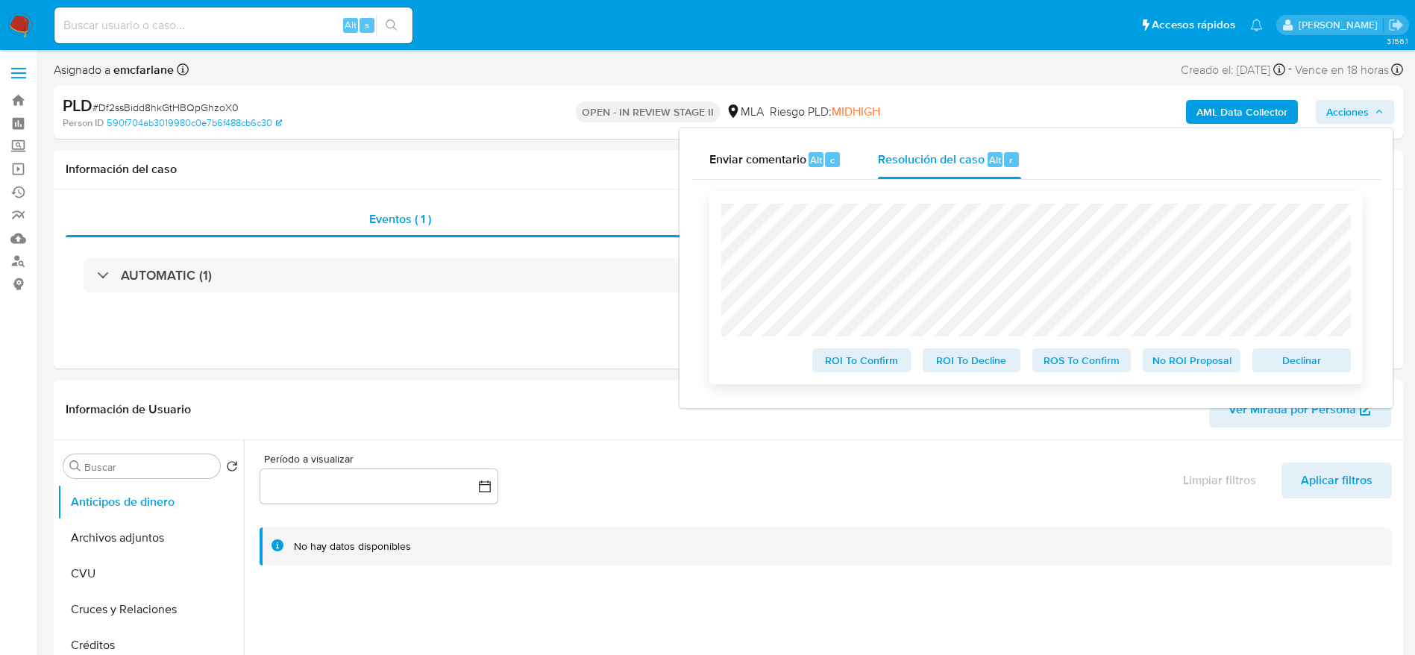
click at [1269, 353] on span "Declinar" at bounding box center [1302, 360] width 78 height 21
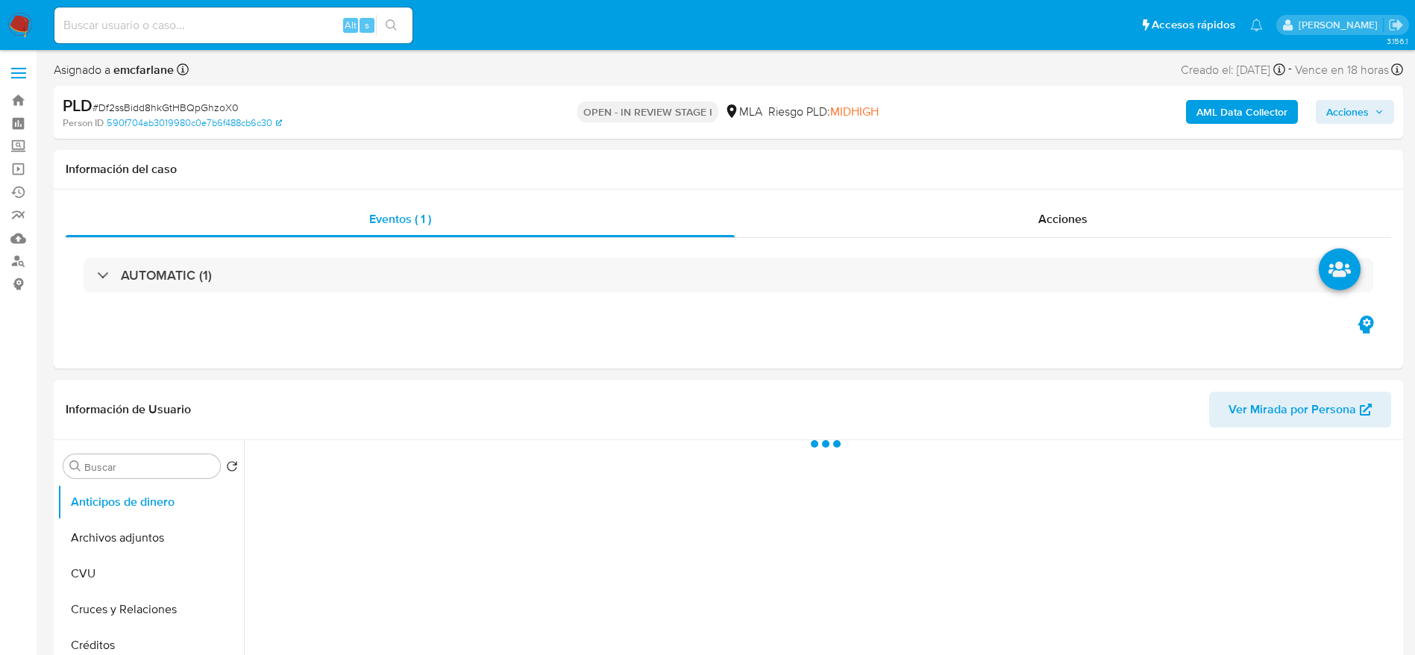
select select "10"
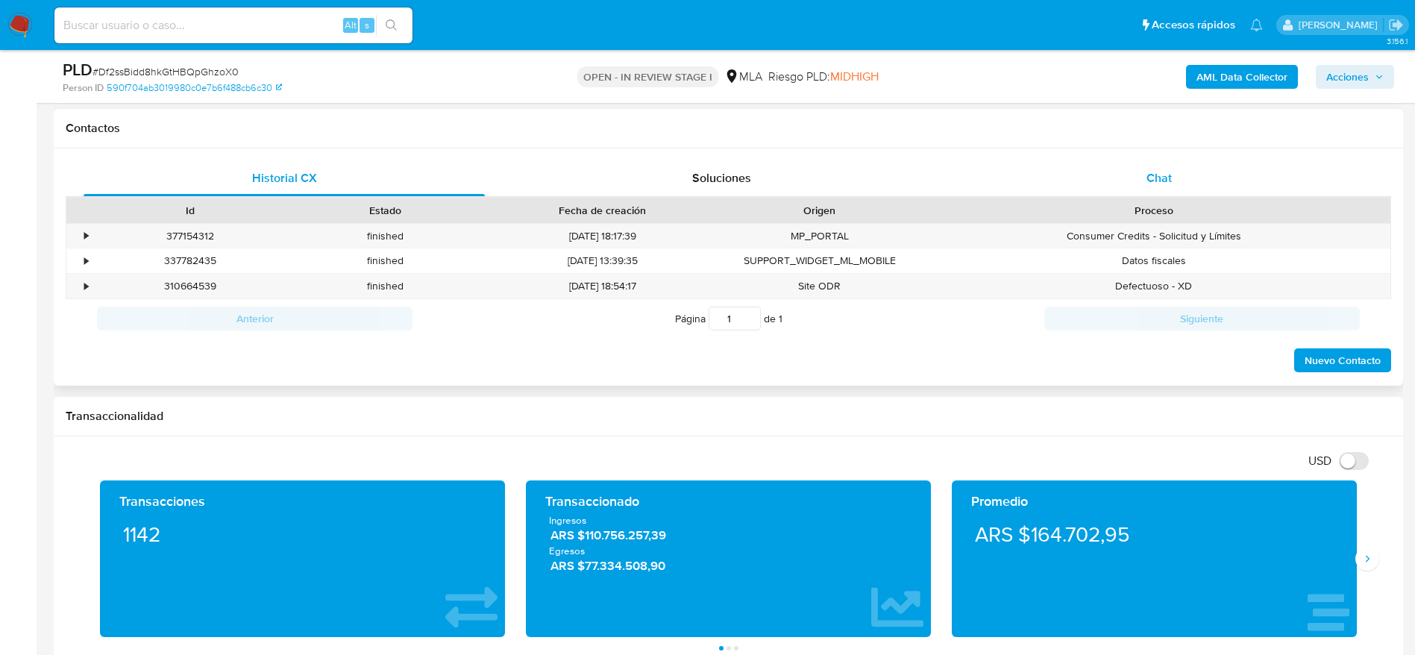
click at [1161, 174] on span "Chat" at bounding box center [1159, 177] width 25 height 17
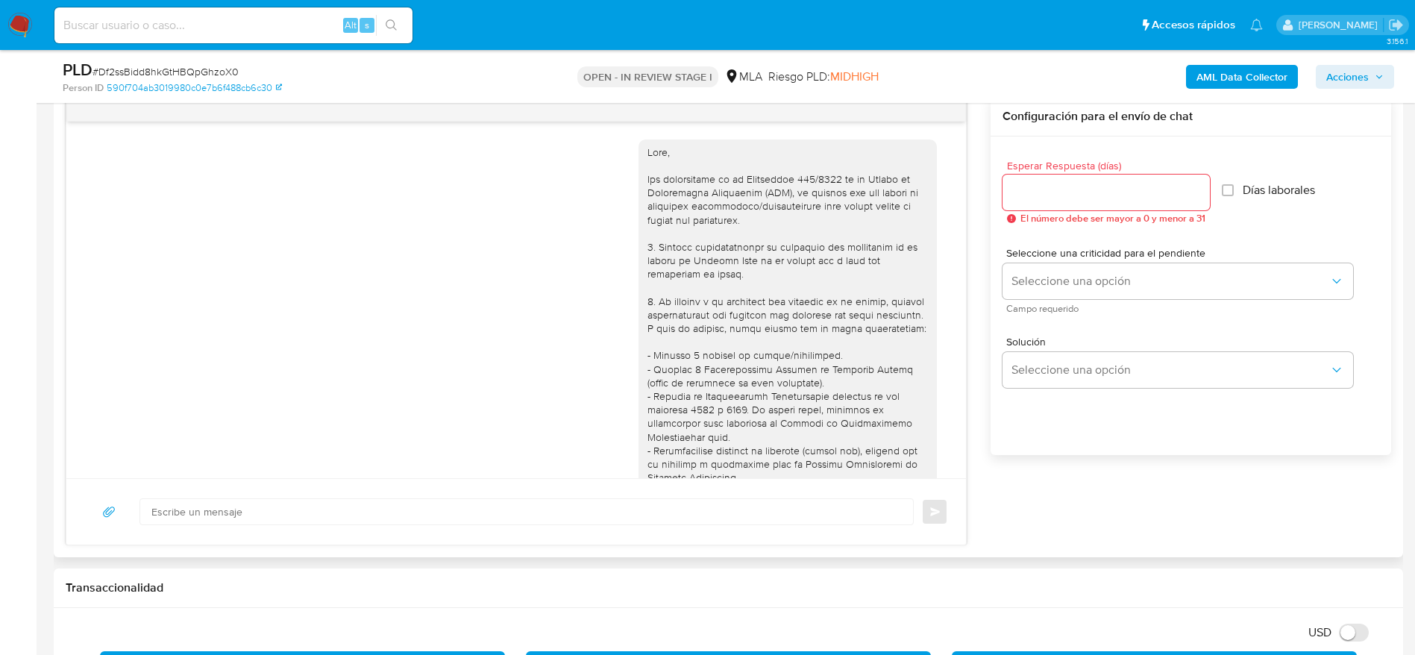
scroll to position [1213, 0]
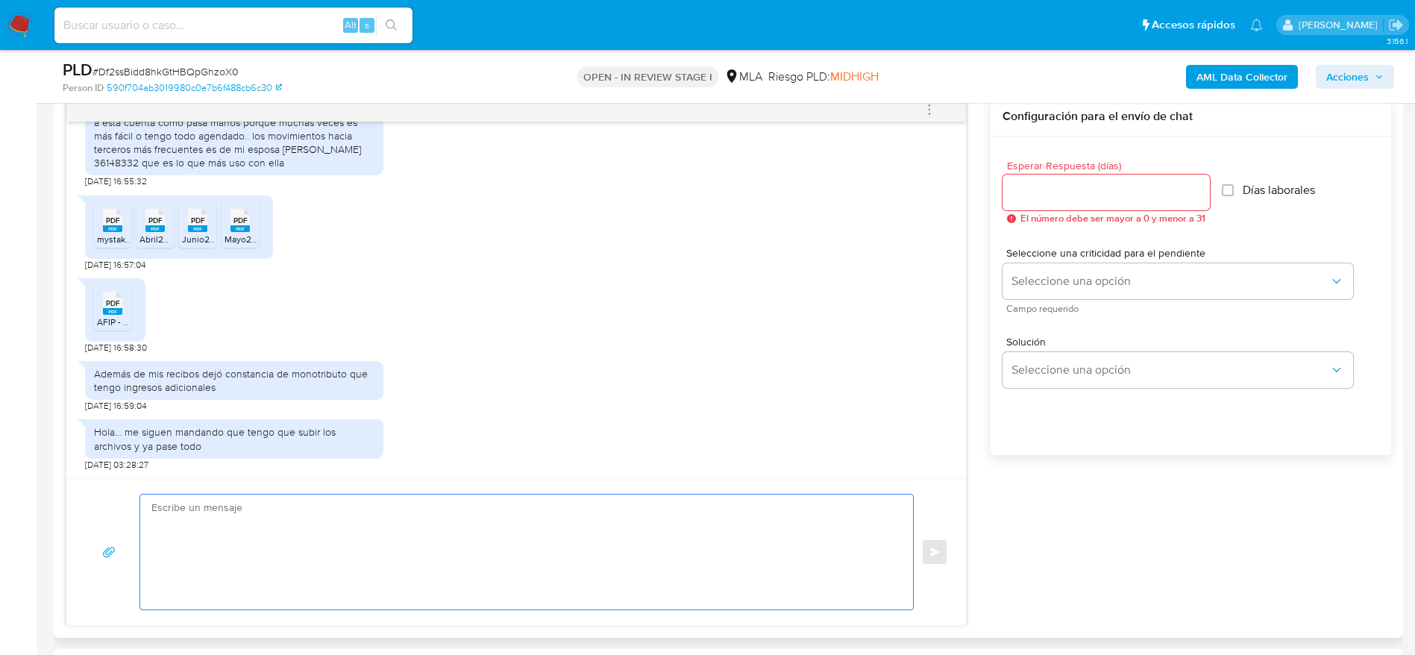
click at [269, 530] on textarea at bounding box center [522, 552] width 743 height 115
paste textarea "Hola, ¡Muchas gracias por tu respuesta! Confirmamos la recepción de la document…"
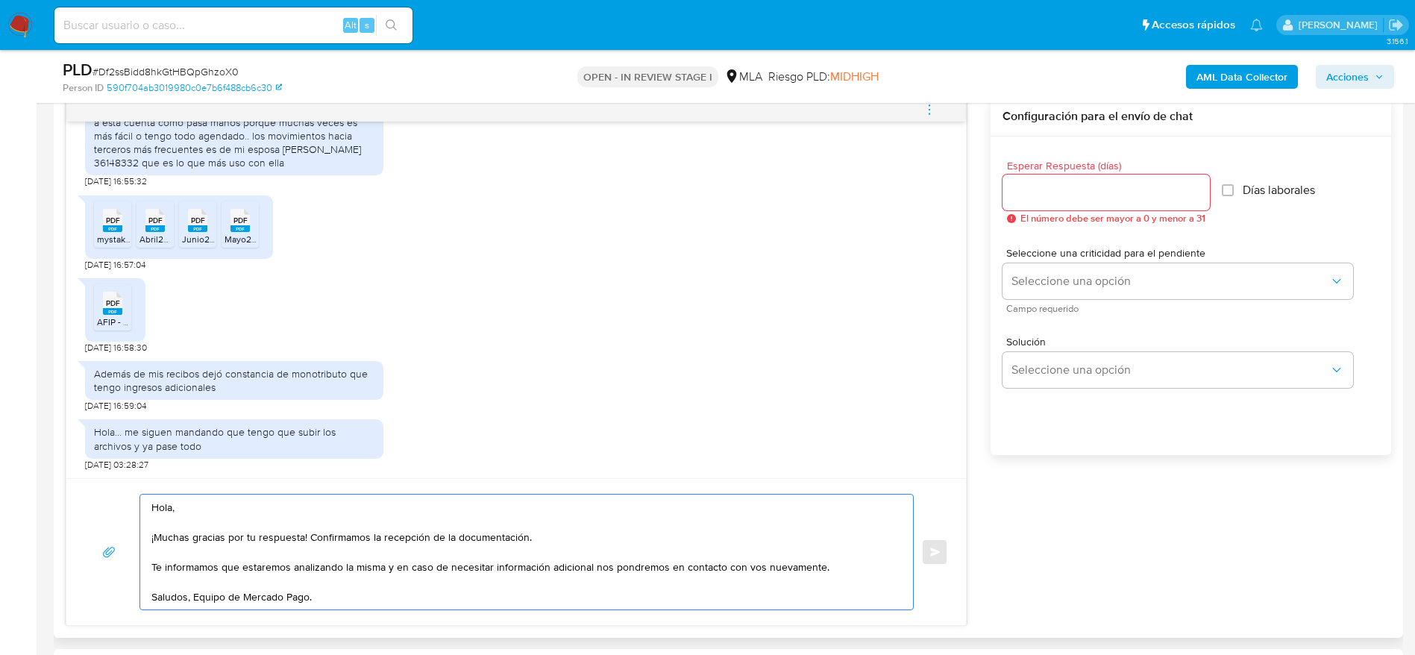
type textarea "Hola, ¡Muchas gracias por tu respuesta! Confirmamos la recepción de la document…"
click at [1060, 188] on input "Esperar Respuesta (días)" at bounding box center [1106, 192] width 207 height 19
type input "1"
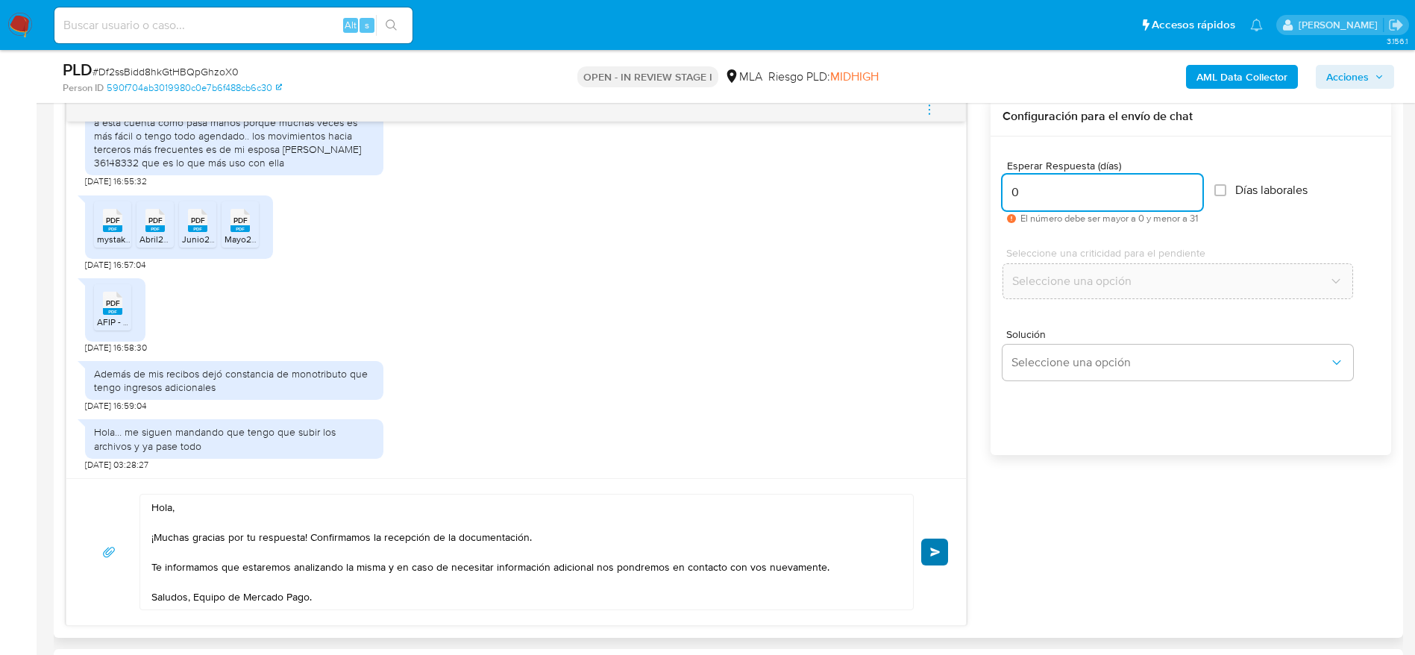
type input "0"
click at [929, 557] on button "Enviar" at bounding box center [934, 552] width 27 height 27
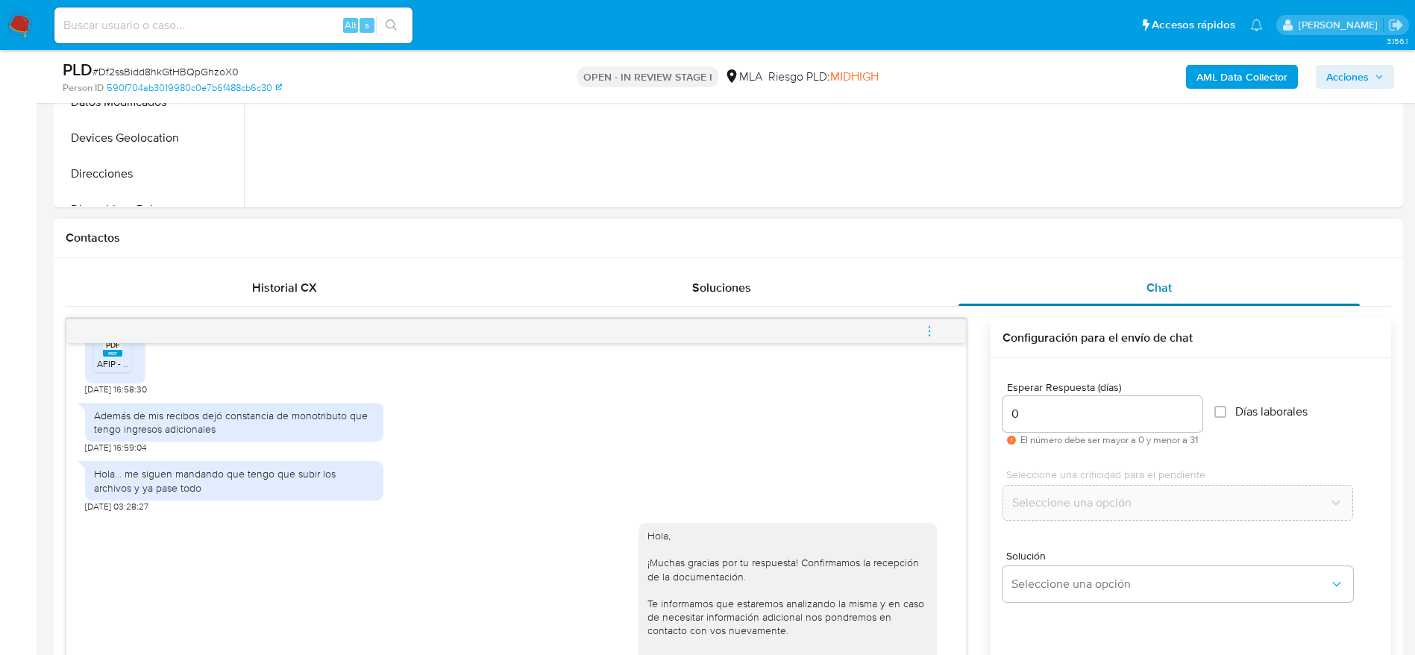
scroll to position [559, 0]
click at [926, 339] on icon "menu-action" at bounding box center [929, 333] width 13 height 13
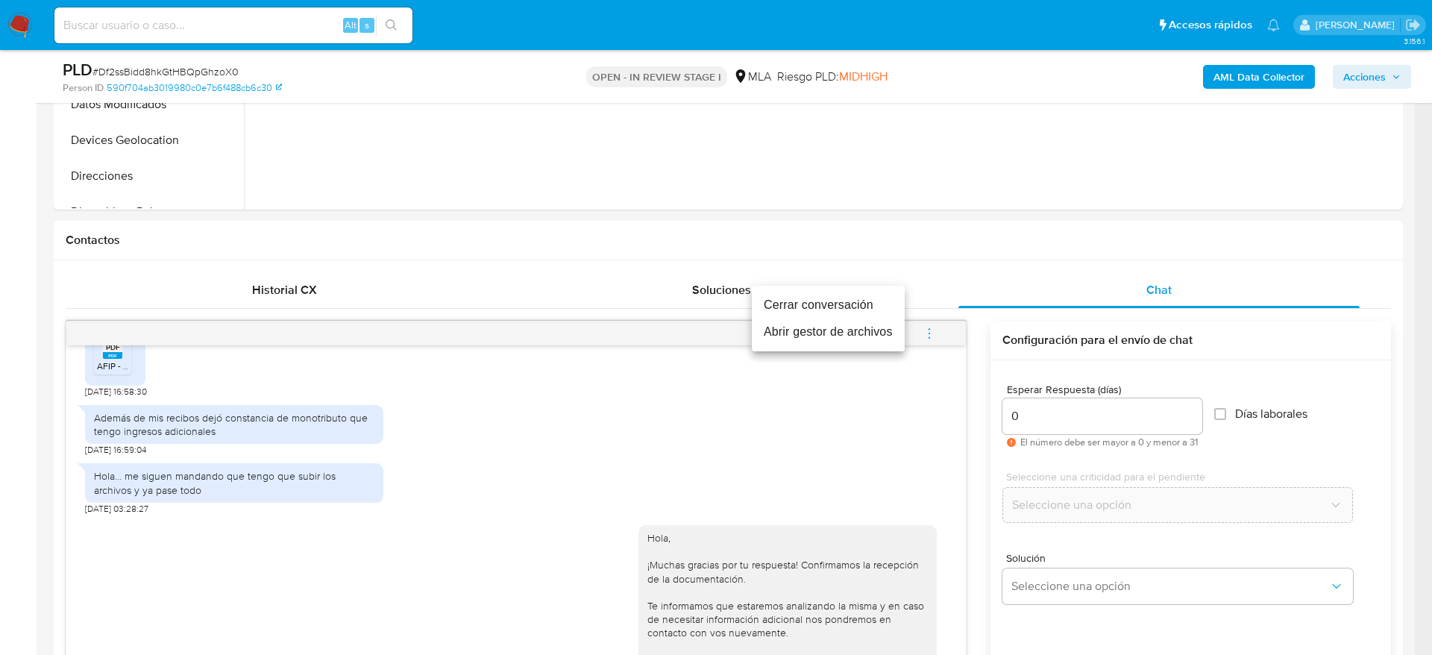
click at [827, 307] on li "Cerrar conversación" at bounding box center [828, 305] width 153 height 27
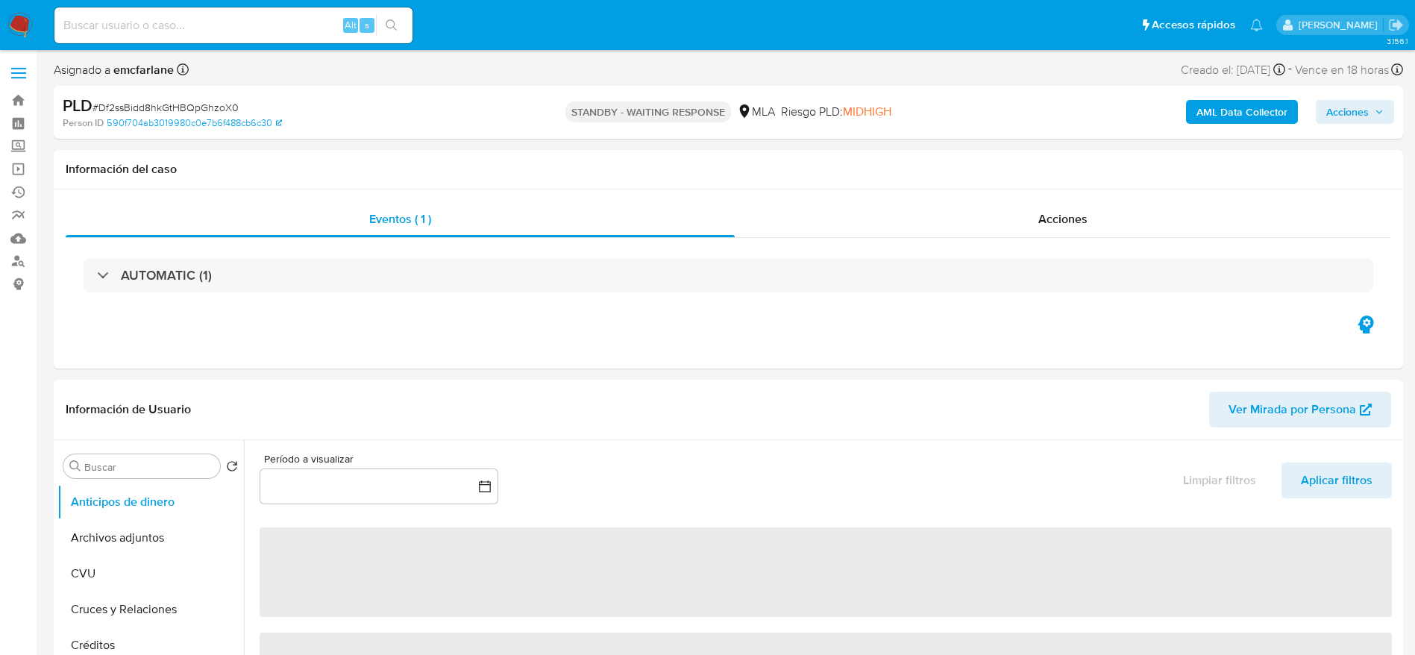
select select "10"
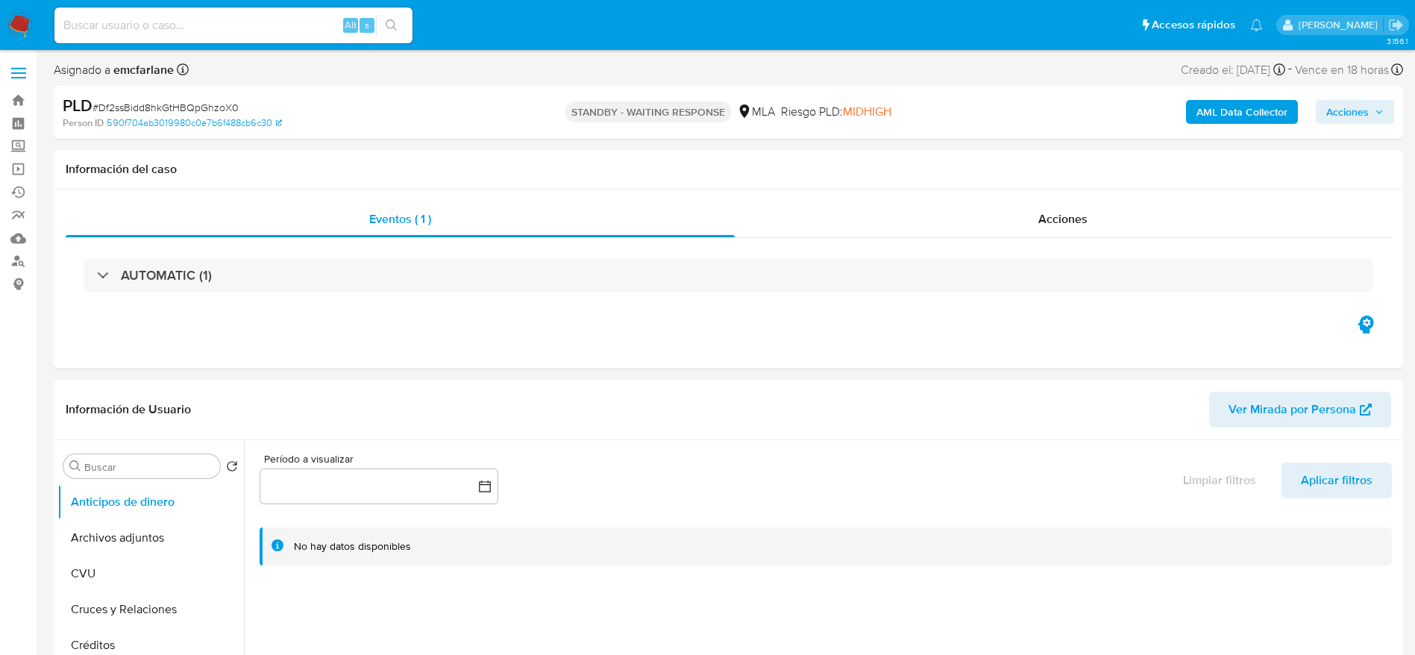
click at [147, 104] on span "# Df2ssBidd8hkGtHBQpGhzoX0" at bounding box center [165, 107] width 146 height 15
copy span "Df2ssBidd8hkGtHBQpGhzoX0"
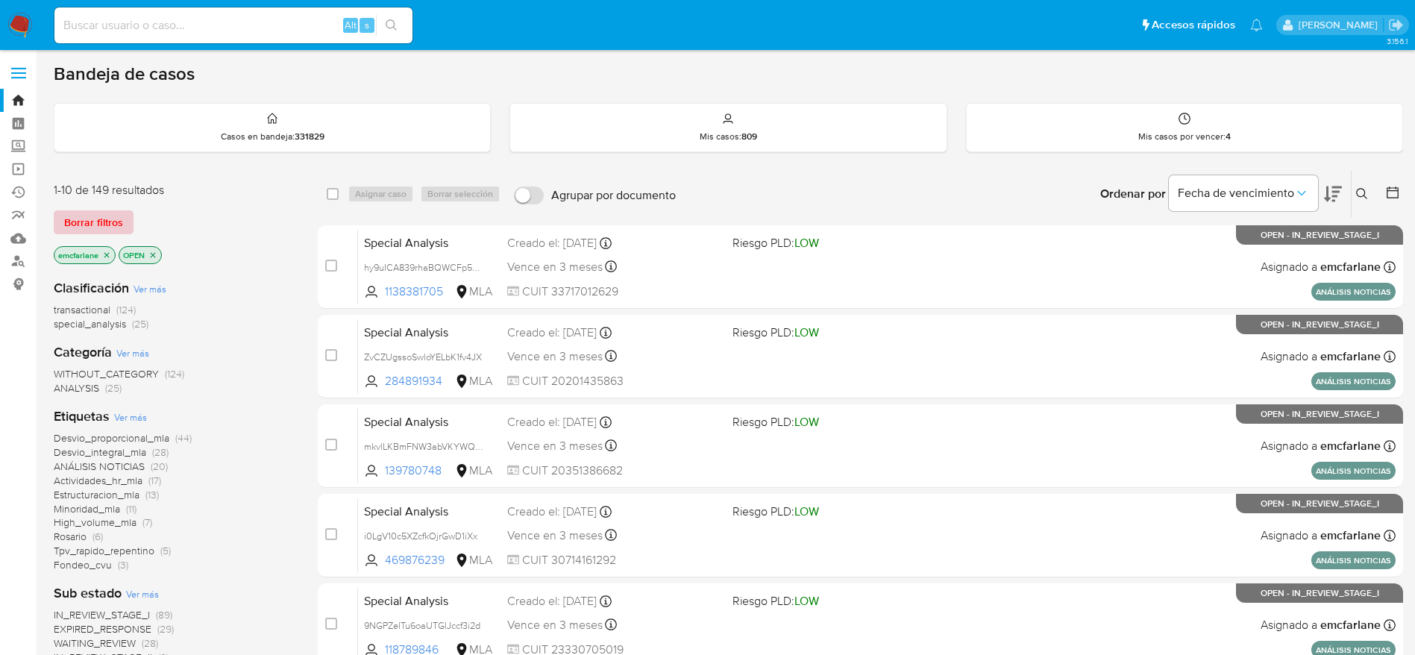
drag, startPoint x: 105, startPoint y: 219, endPoint x: 829, endPoint y: 81, distance: 737.3
click at [105, 219] on span "Borrar filtros" at bounding box center [93, 222] width 59 height 21
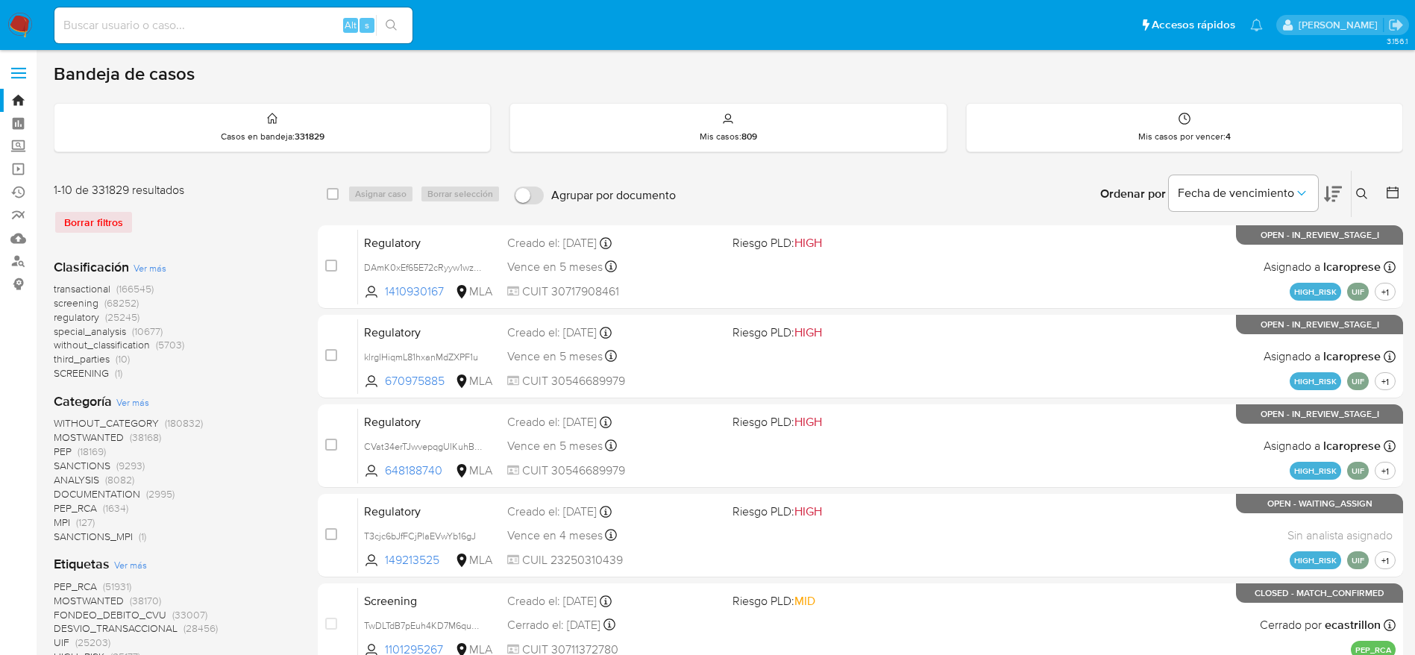
click at [1361, 201] on button at bounding box center [1364, 194] width 25 height 18
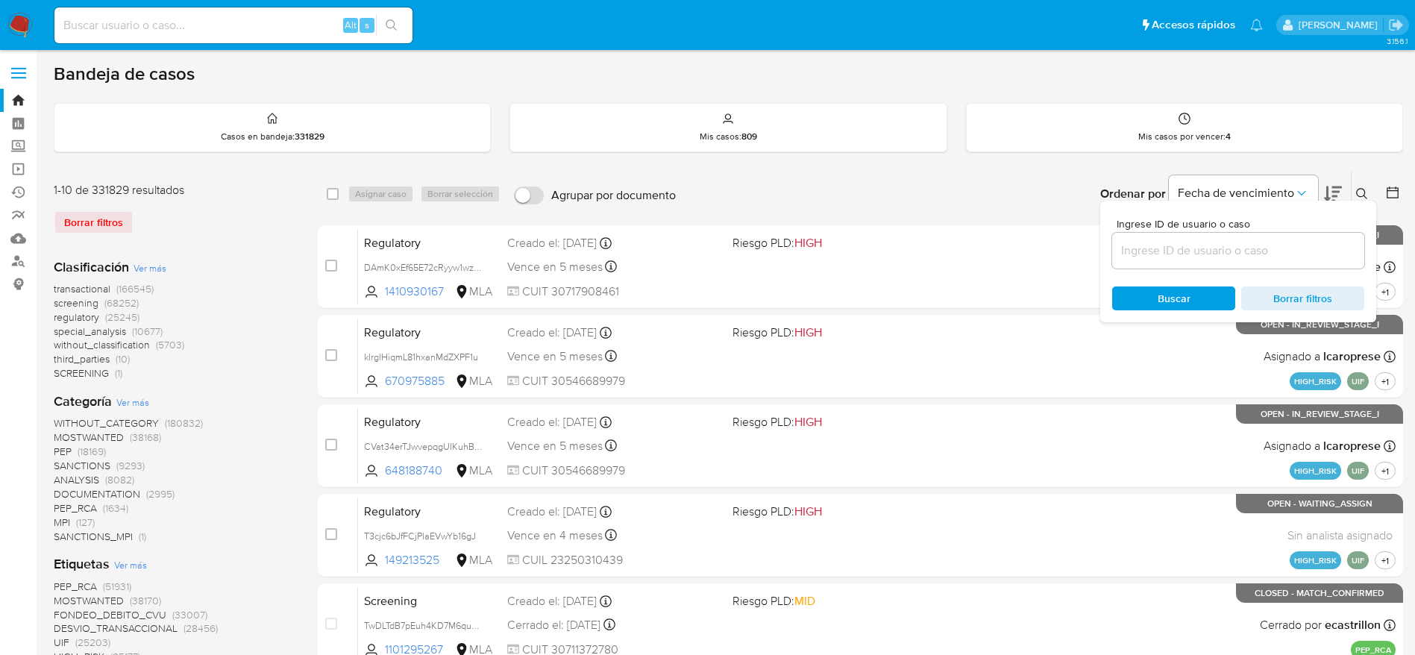
click at [1252, 246] on input at bounding box center [1238, 250] width 252 height 19
type input "Df2ssBidd8hkGtHBQpGhzoX0"
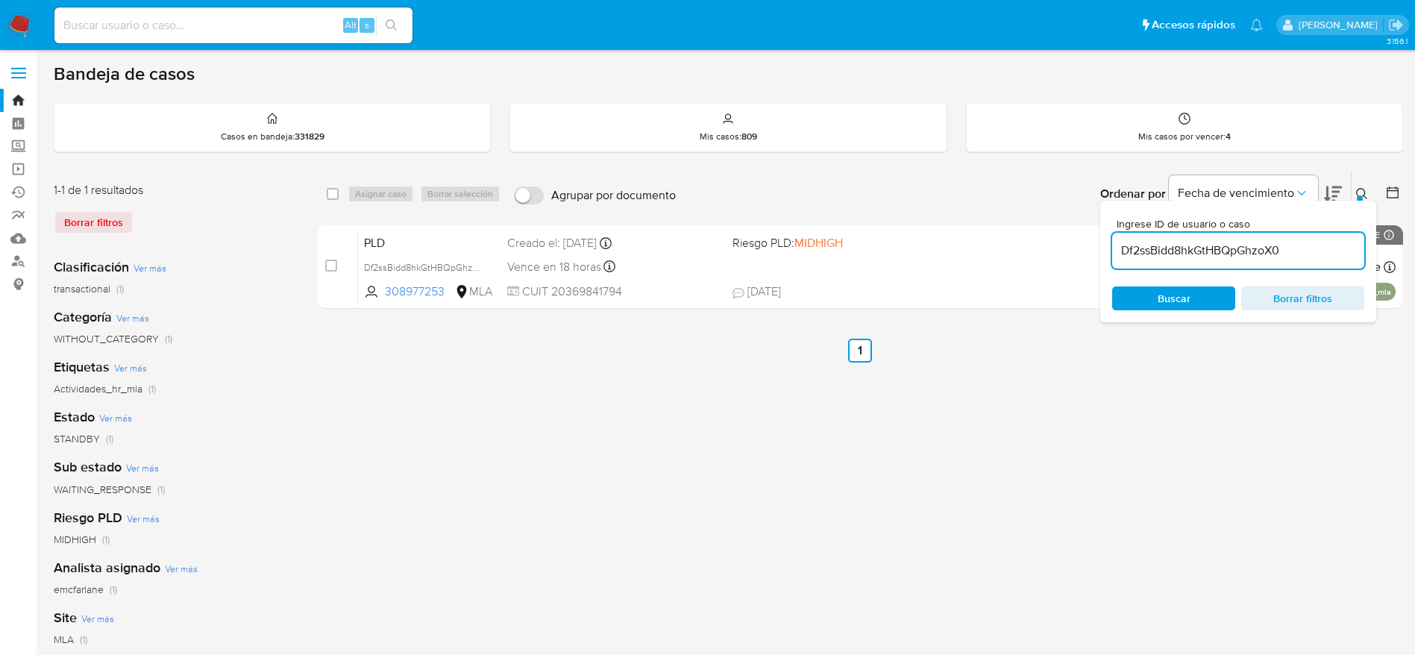
click at [328, 186] on div "select-all-cases-checkbox" at bounding box center [333, 193] width 12 height 15
click at [384, 194] on div "Asignar caso Borrar selección" at bounding box center [427, 194] width 159 height 18
click at [333, 196] on input "checkbox" at bounding box center [333, 194] width 12 height 12
checkbox input "true"
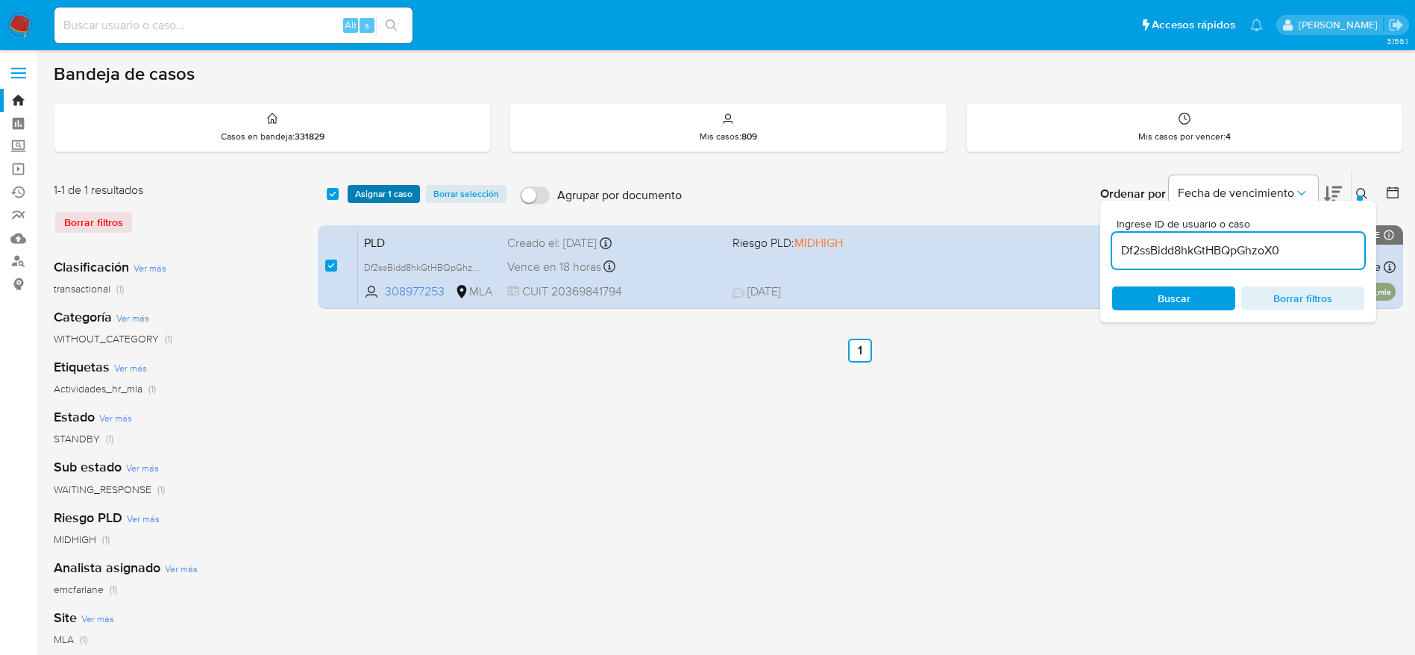
click at [367, 198] on span "Asignar 1 caso" at bounding box center [383, 193] width 57 height 15
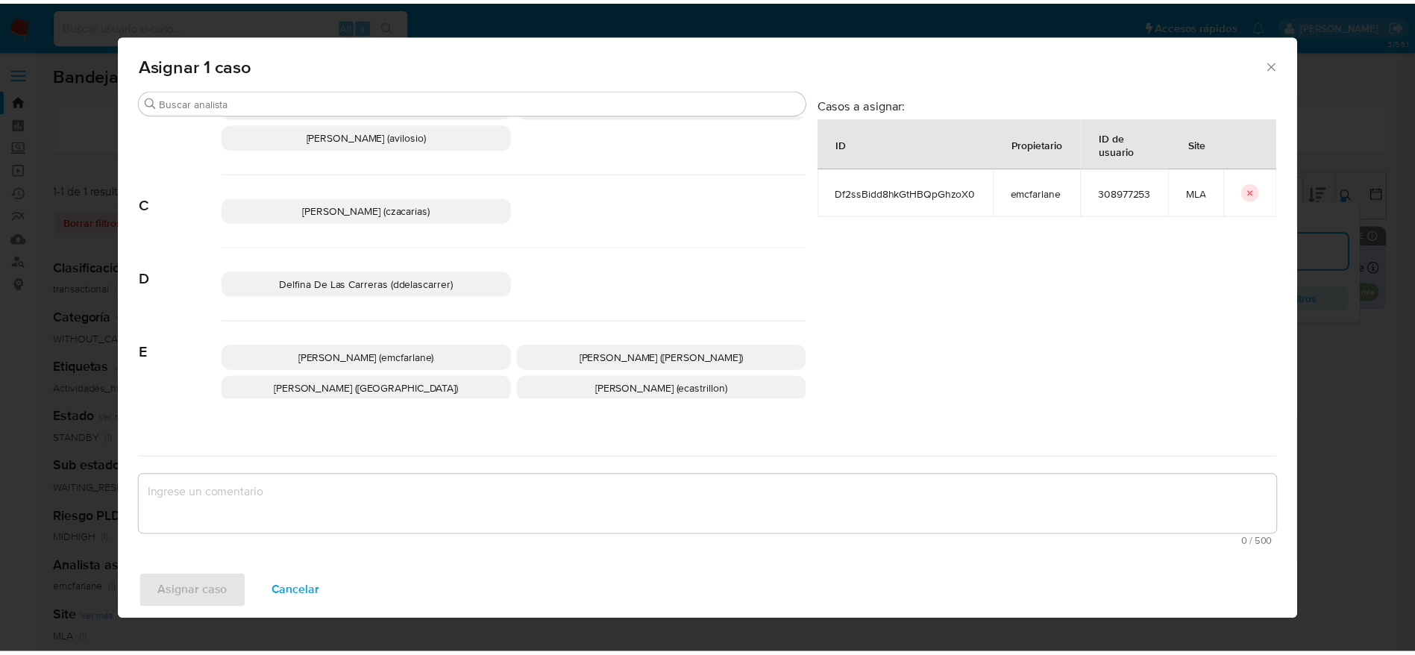
scroll to position [112, 0]
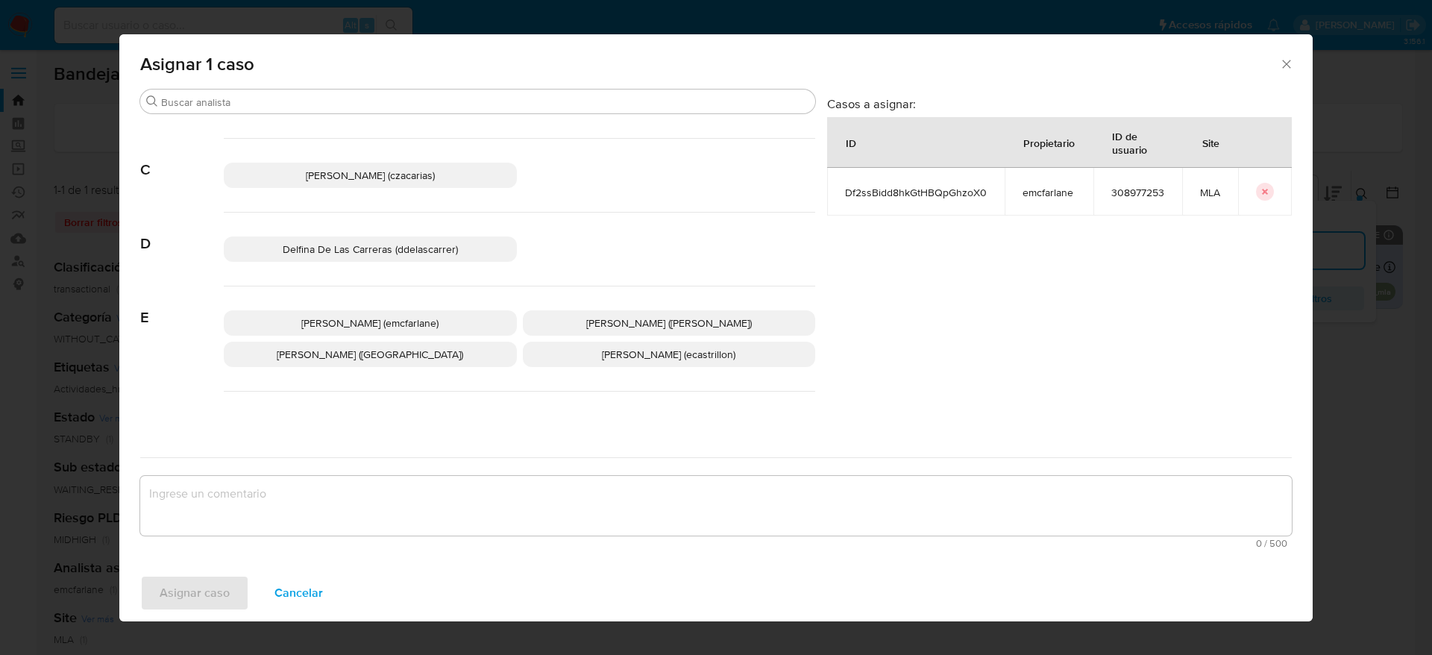
click at [357, 329] on span "Elaine Mc Farlane (emcfarlane)" at bounding box center [369, 323] width 137 height 15
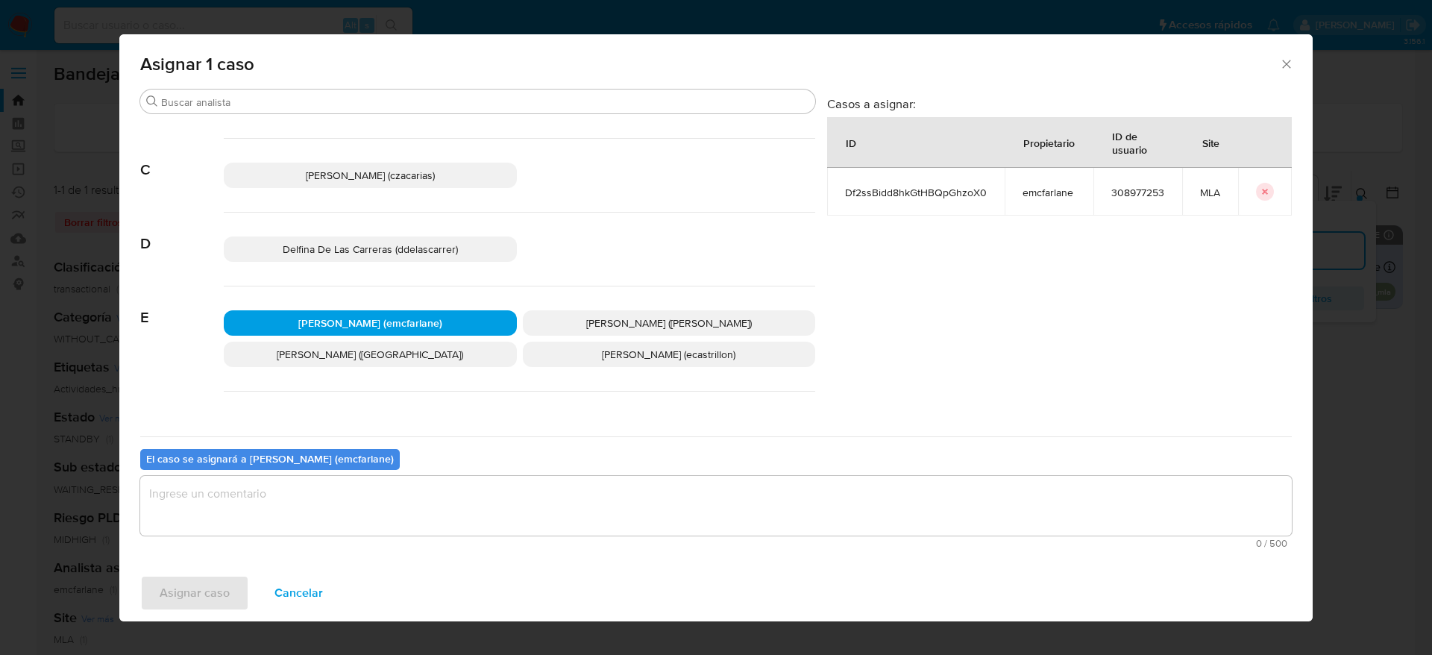
drag, startPoint x: 310, startPoint y: 506, endPoint x: 279, endPoint y: 527, distance: 37.0
click at [309, 506] on textarea "assign-modal" at bounding box center [716, 506] width 1152 height 60
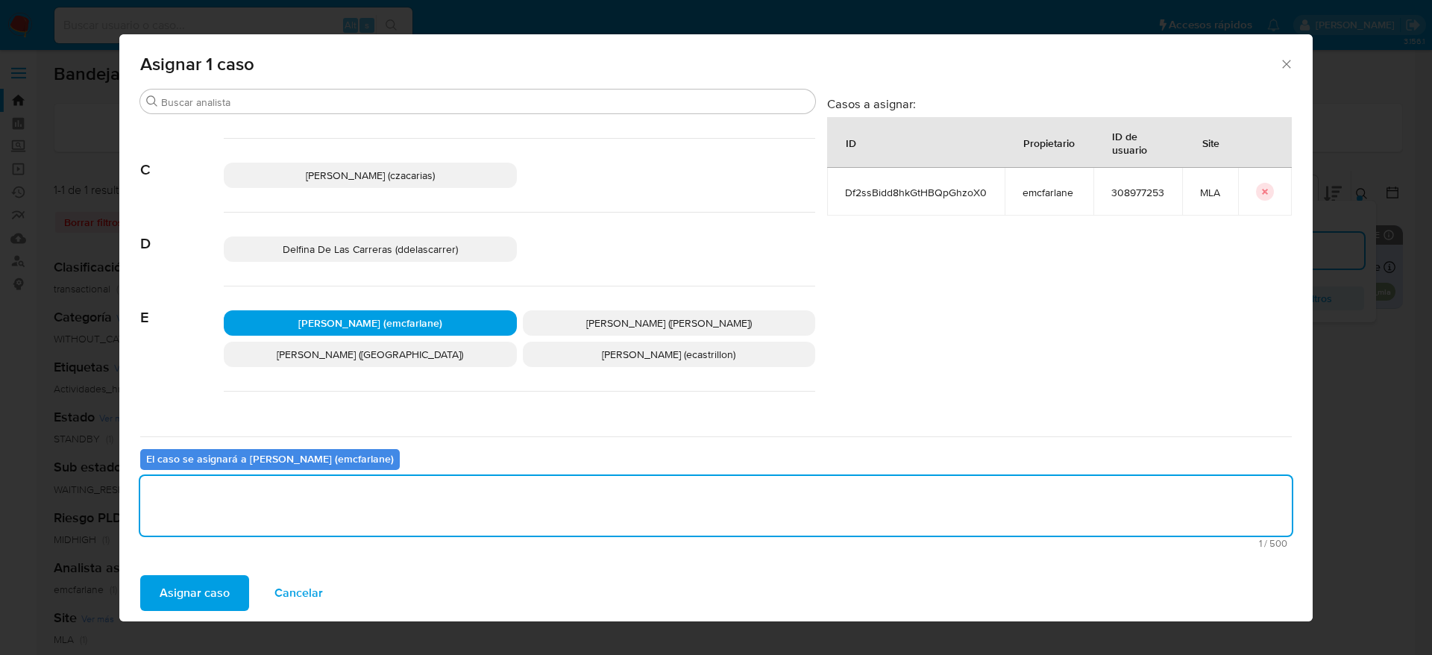
click at [192, 592] on span "Asignar caso" at bounding box center [195, 593] width 70 height 33
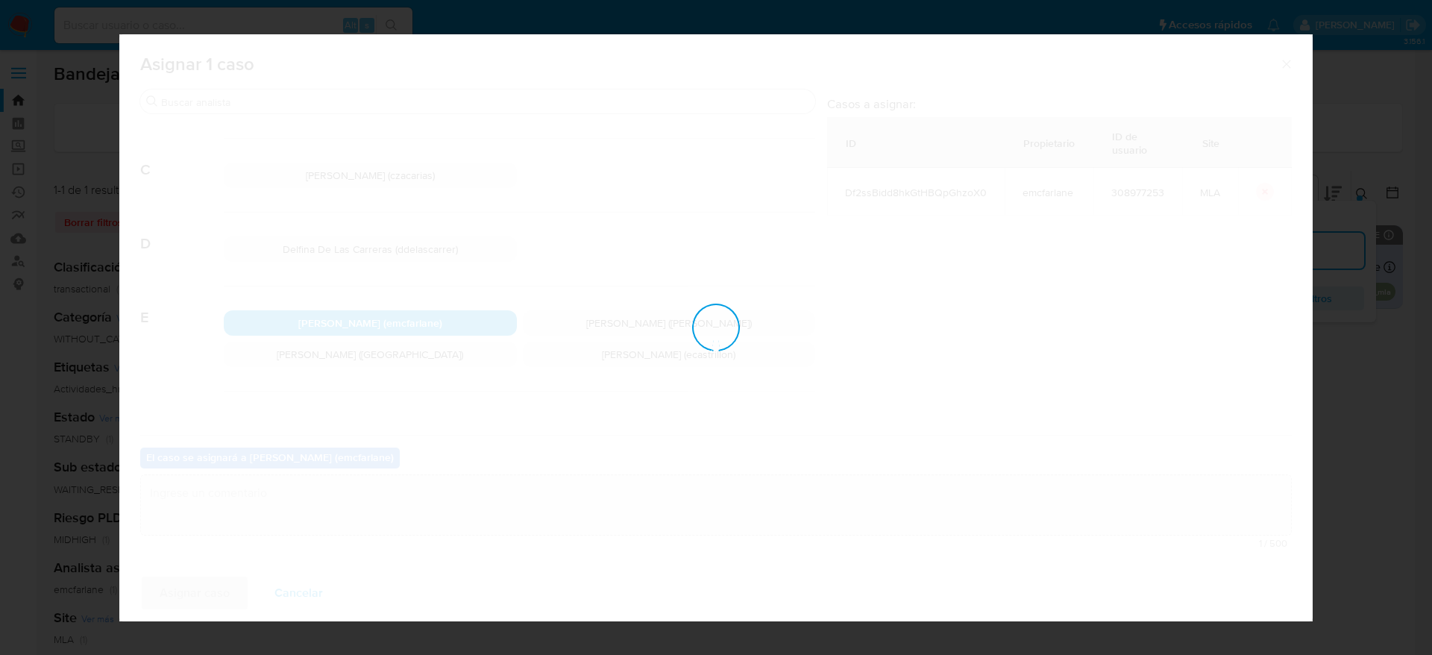
checkbox input "false"
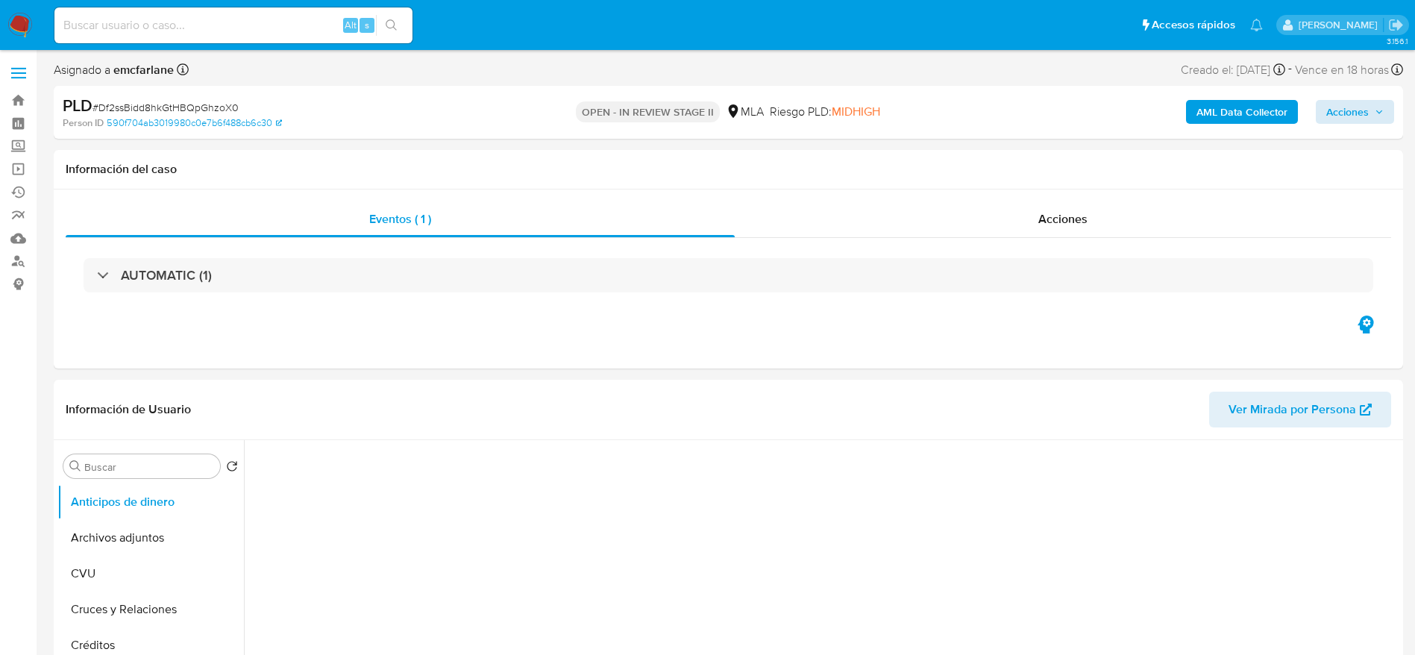
select select "10"
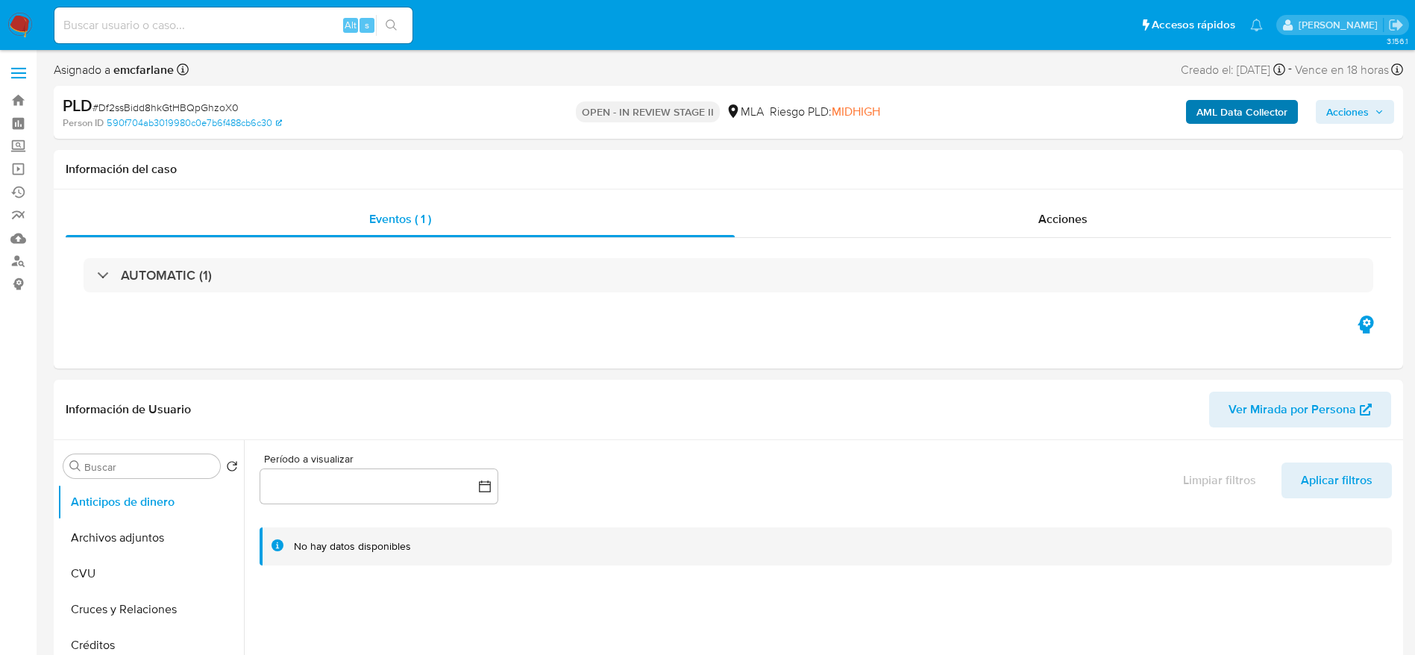
click at [1352, 110] on span "Acciones" at bounding box center [1347, 112] width 43 height 24
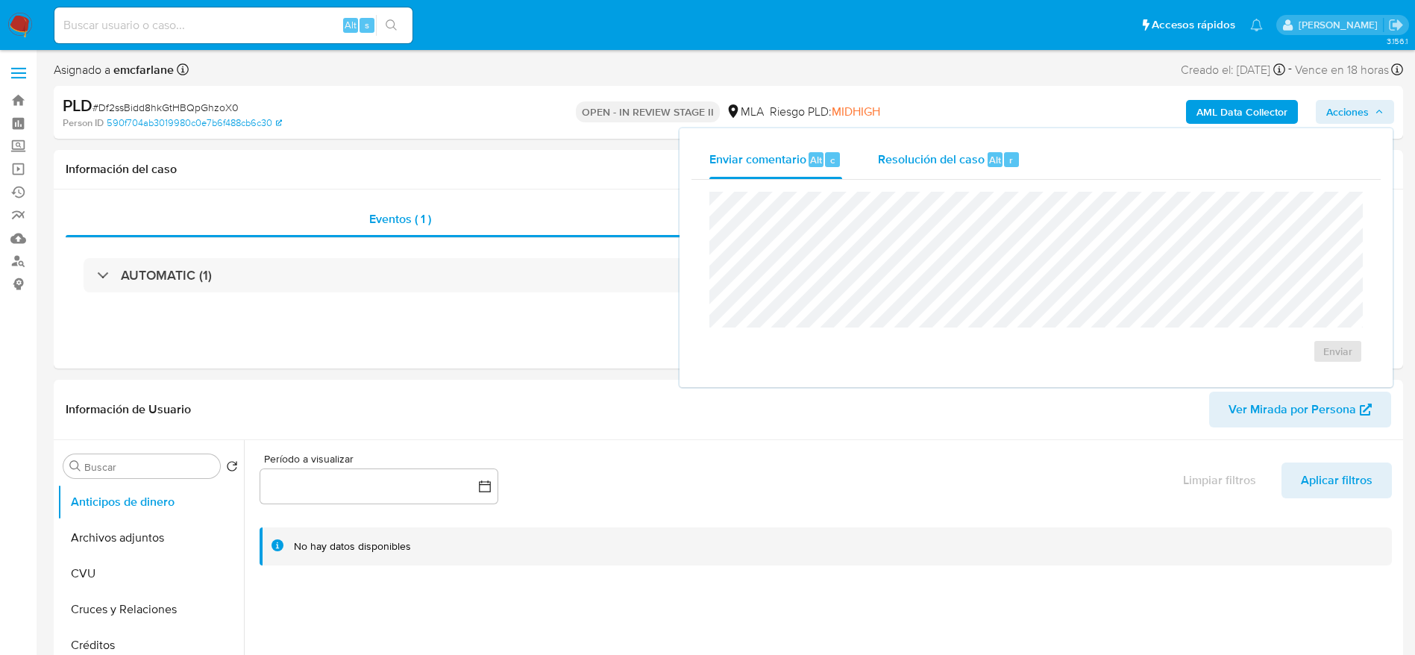
click at [974, 158] on span "Resolución del caso" at bounding box center [931, 159] width 107 height 17
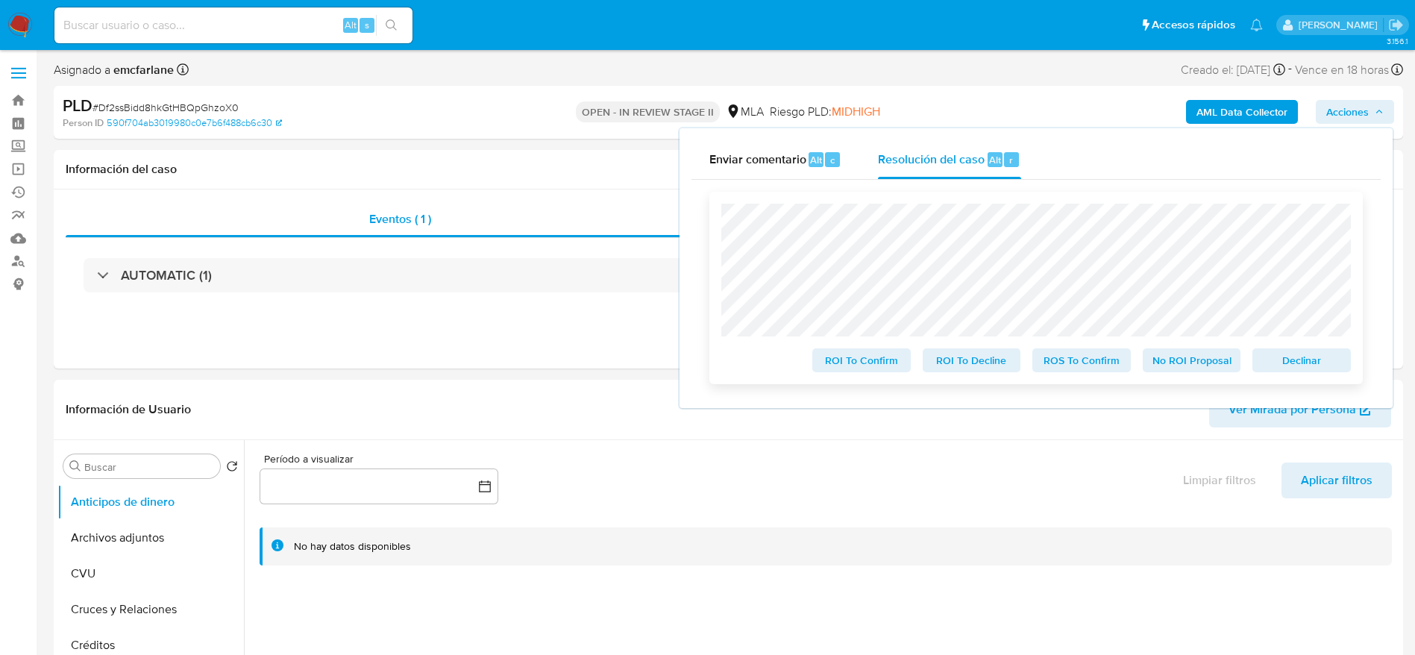
click at [1299, 378] on div "ROI To Confirm ROI To Decline ROS To Confirm No ROI Proposal Declinar" at bounding box center [1035, 288] width 653 height 192
click at [1288, 359] on span "Declinar" at bounding box center [1302, 360] width 78 height 21
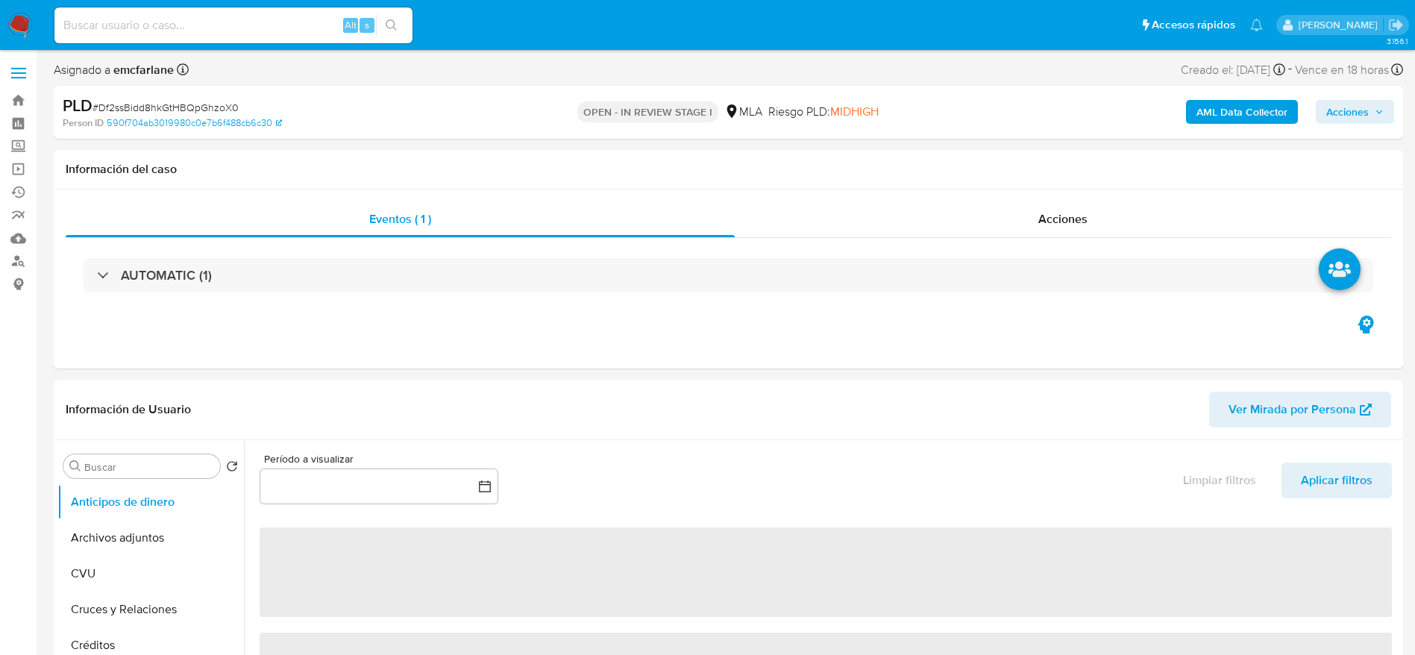
select select "10"
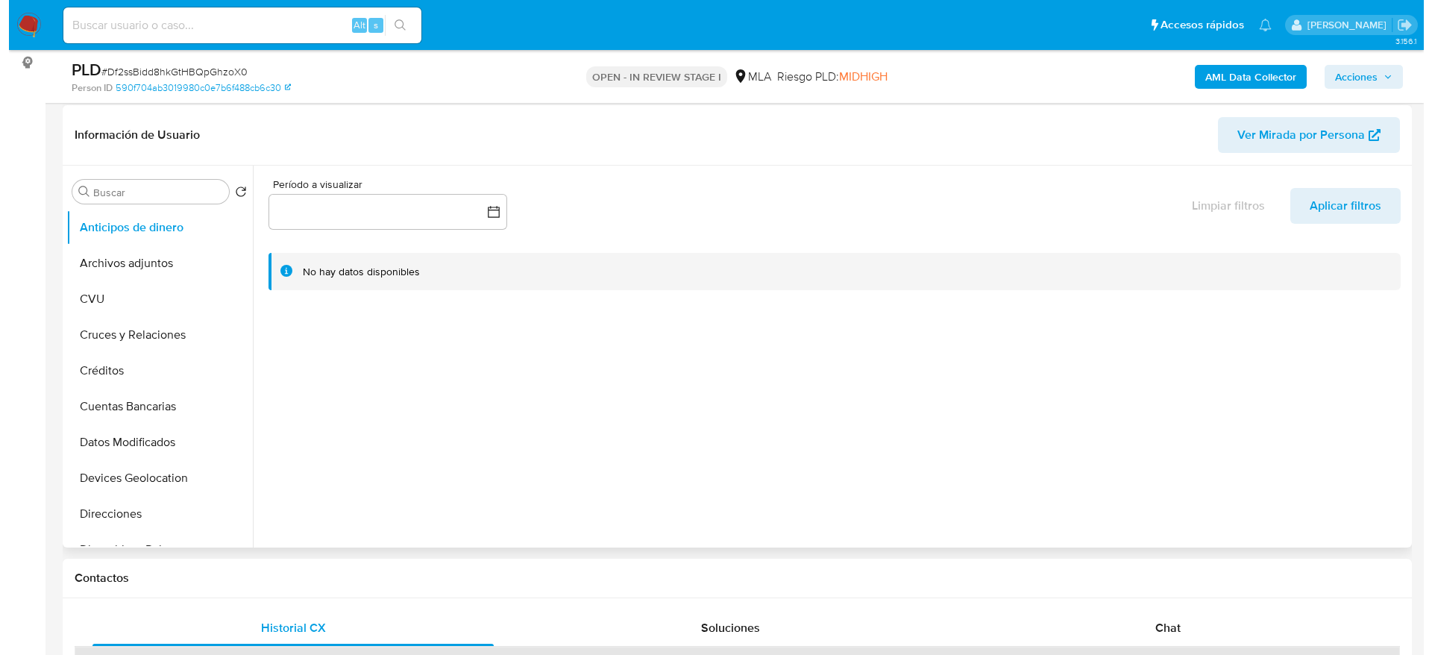
scroll to position [224, 0]
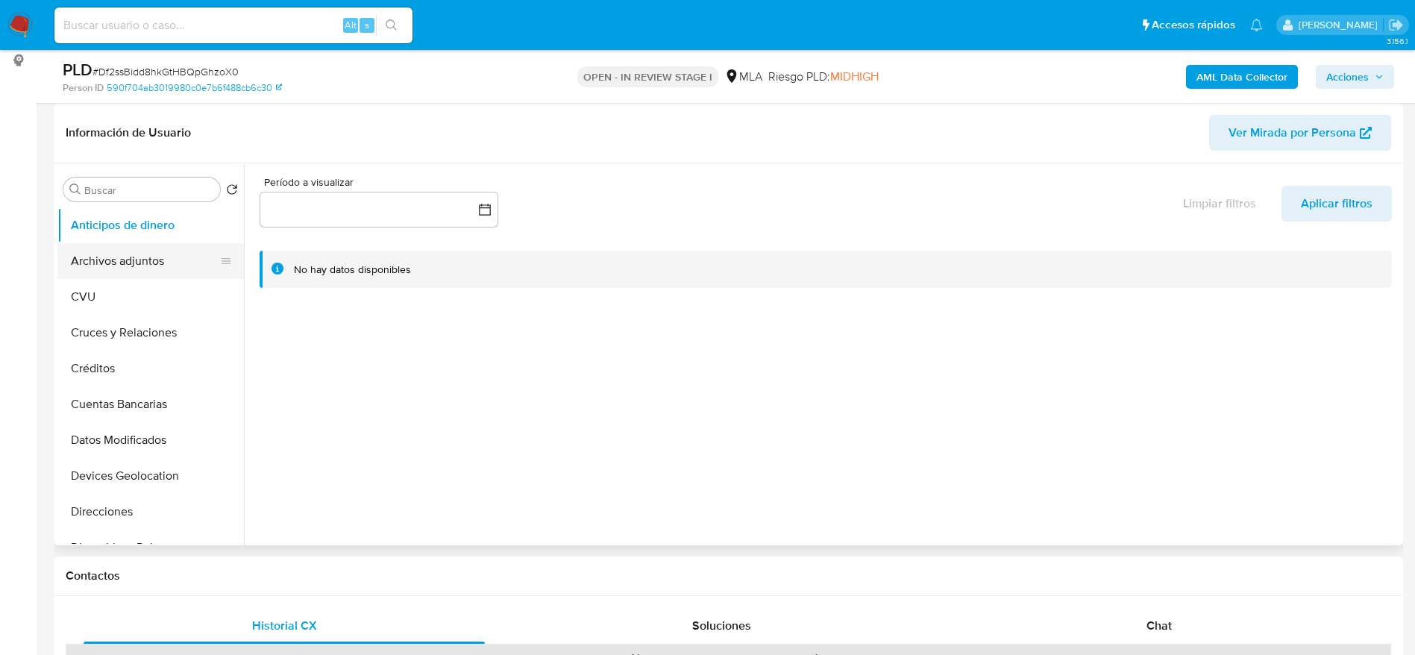
click at [137, 248] on button "Archivos adjuntos" at bounding box center [144, 261] width 175 height 36
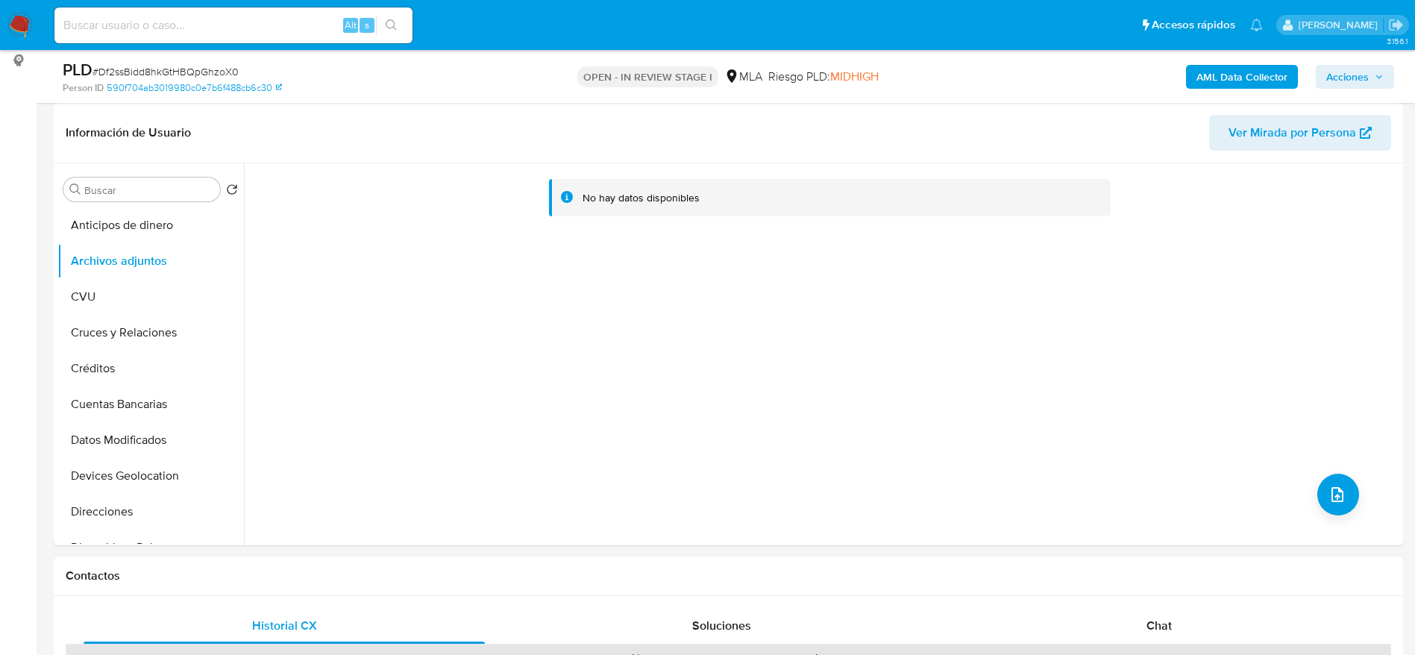
click at [1275, 79] on b "AML Data Collector" at bounding box center [1242, 77] width 91 height 24
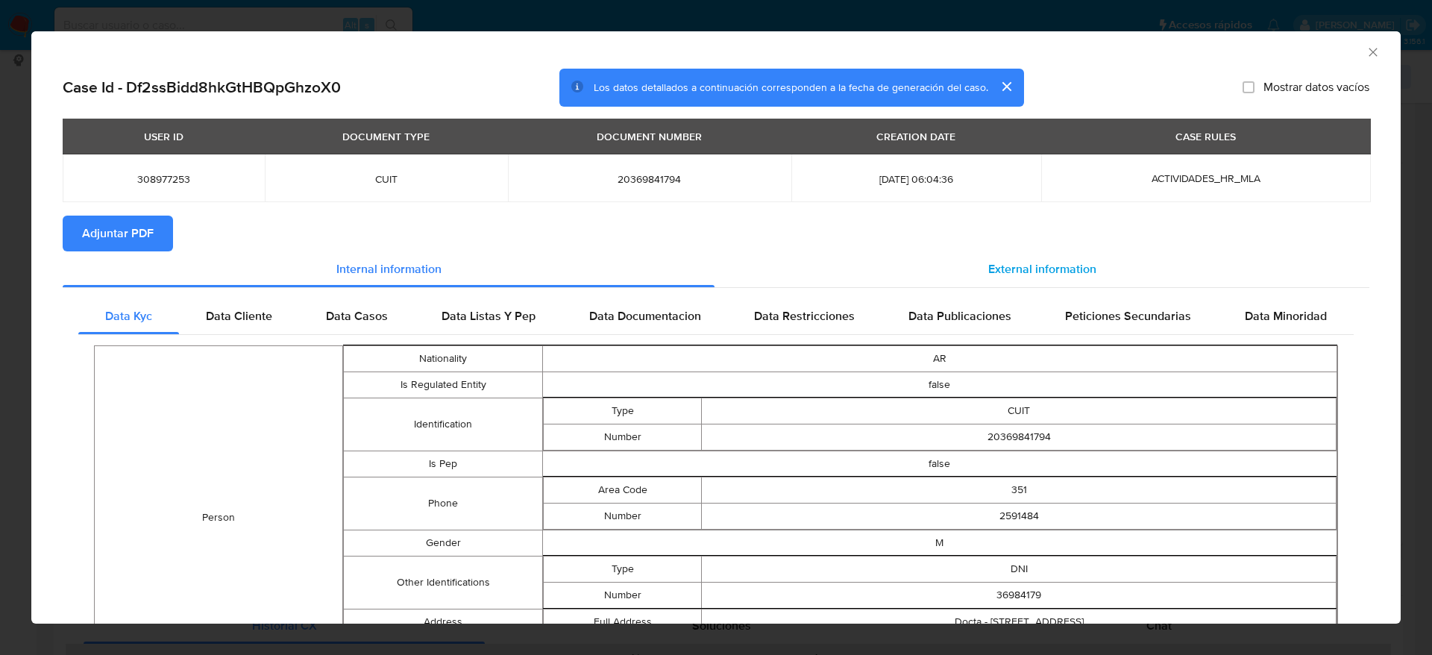
click at [1038, 277] on div "External information" at bounding box center [1042, 269] width 655 height 36
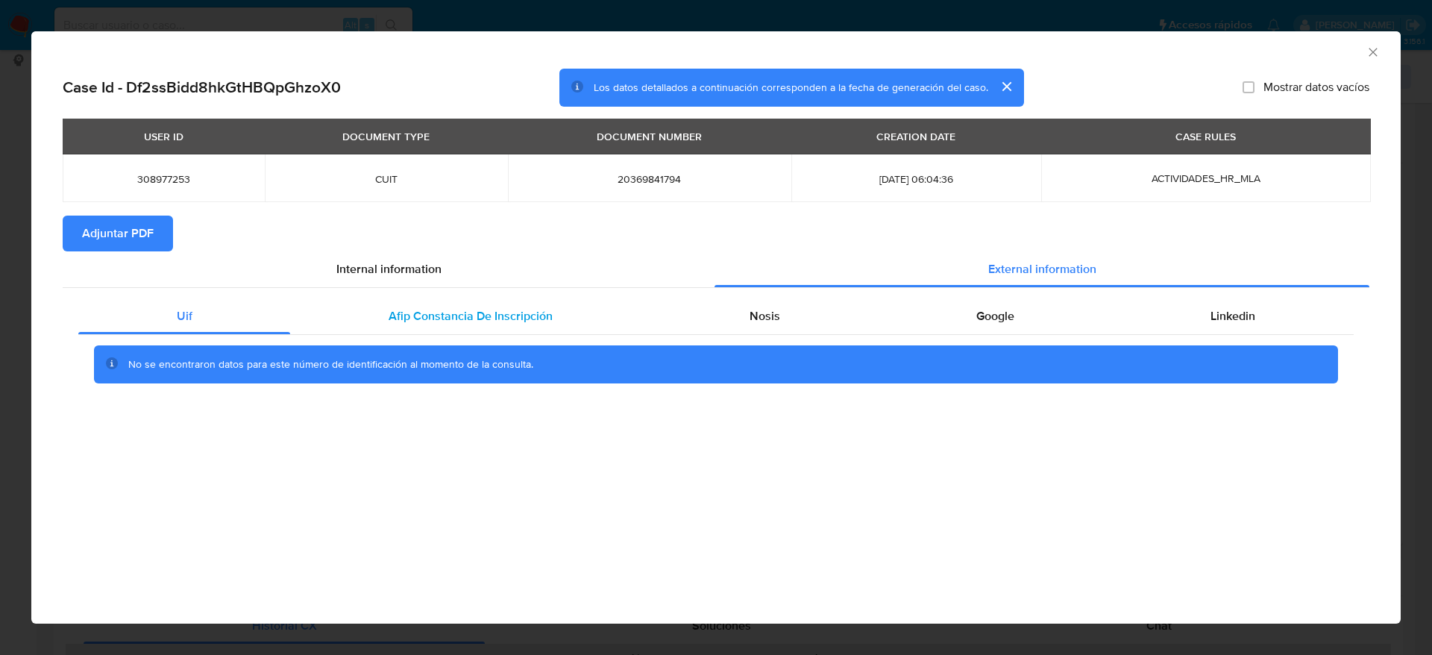
click at [407, 310] on span "Afip Constancia De Inscripción" at bounding box center [471, 315] width 164 height 17
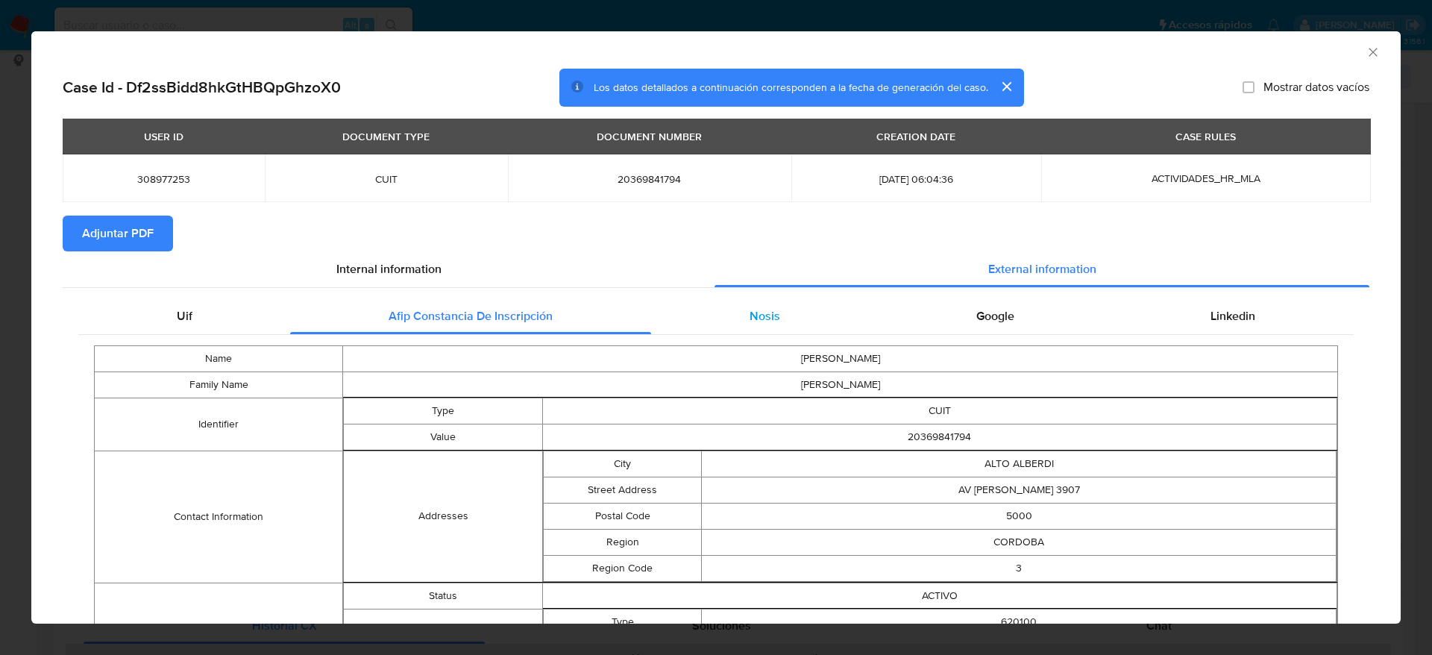
click at [759, 307] on span "Nosis" at bounding box center [765, 315] width 31 height 17
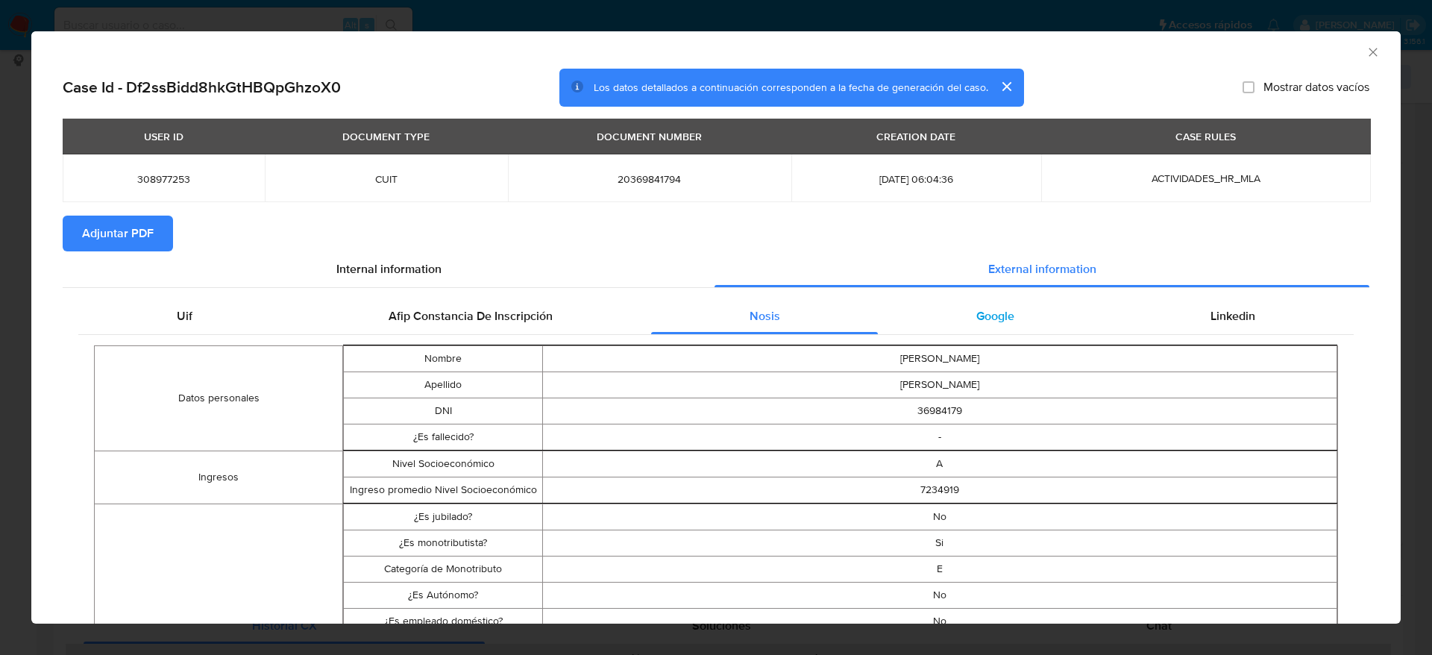
click at [976, 314] on span "Google" at bounding box center [995, 315] width 38 height 17
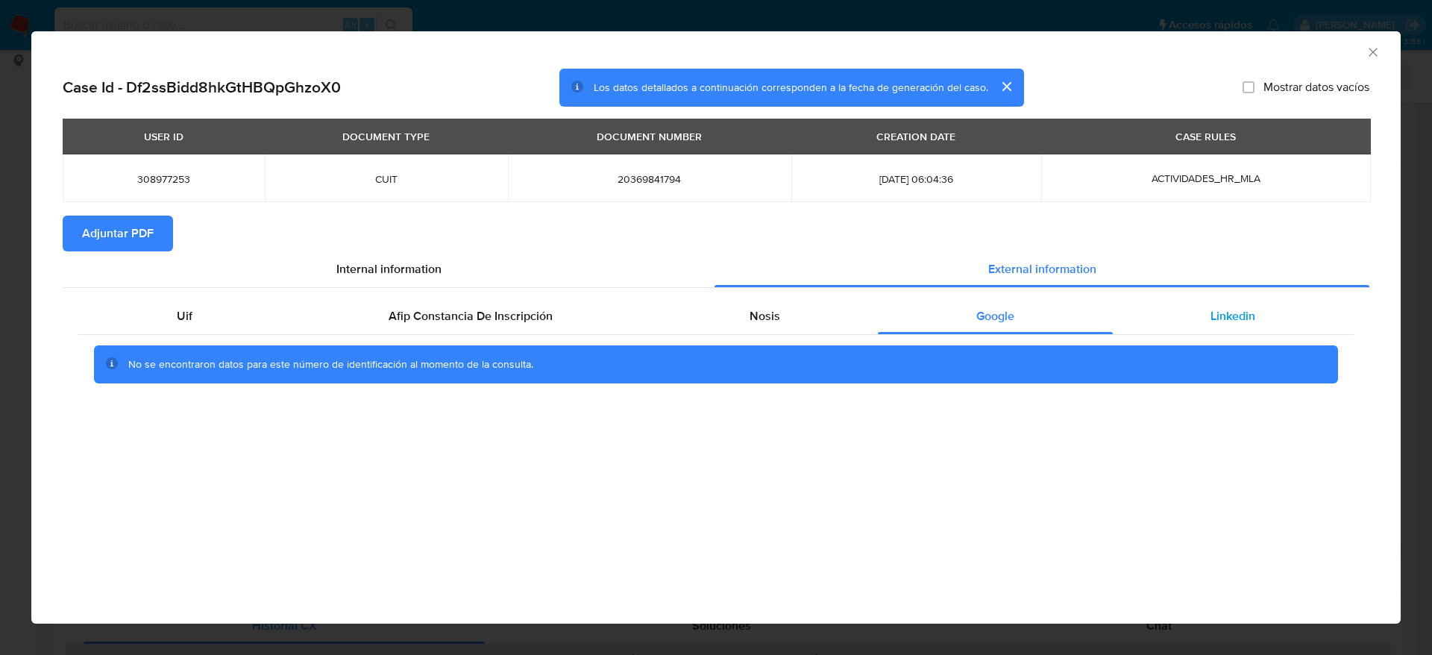
click at [1179, 322] on div "Linkedin" at bounding box center [1233, 316] width 241 height 36
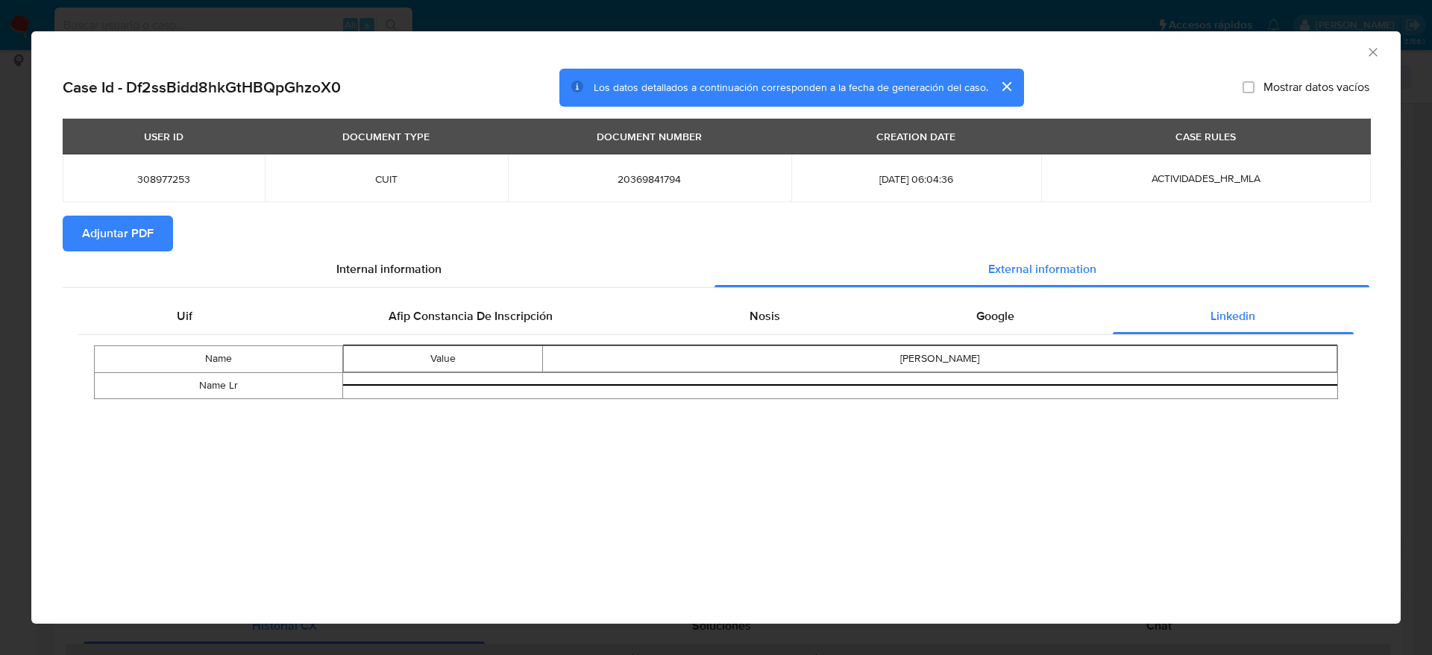
click at [130, 228] on span "Adjuntar PDF" at bounding box center [118, 233] width 72 height 33
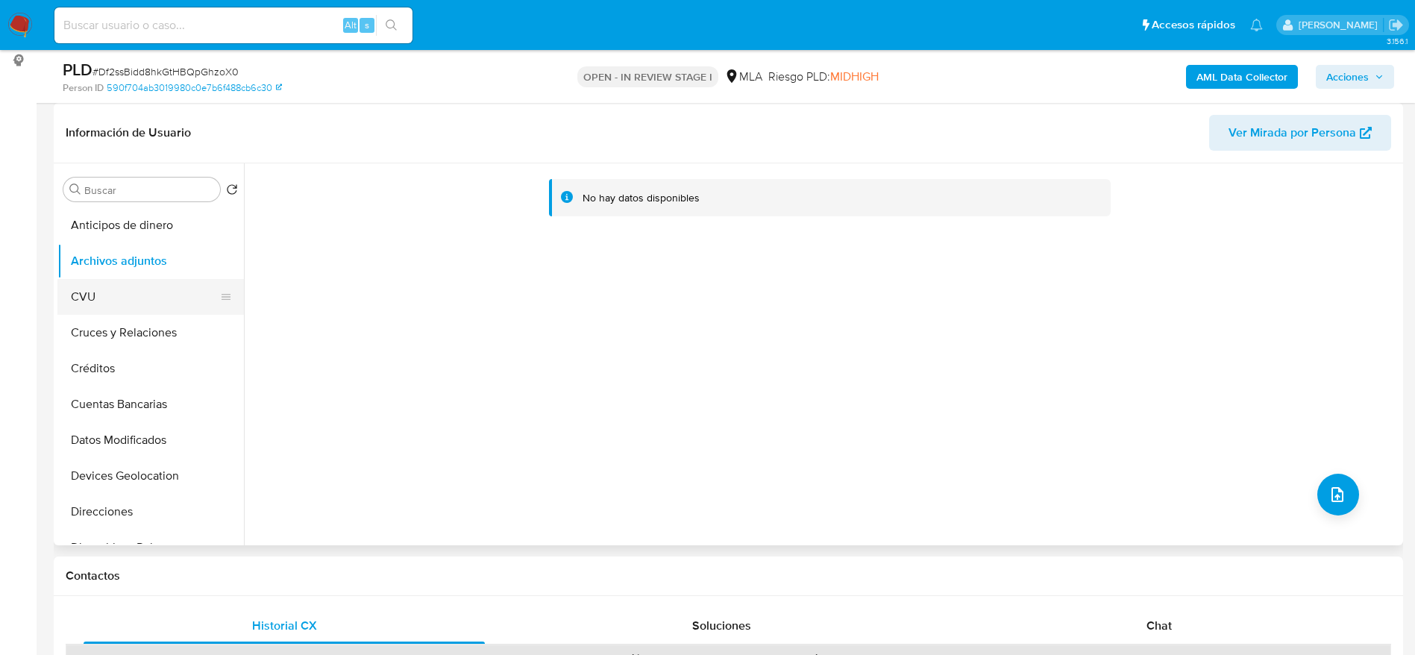
click at [110, 307] on button "CVU" at bounding box center [144, 297] width 175 height 36
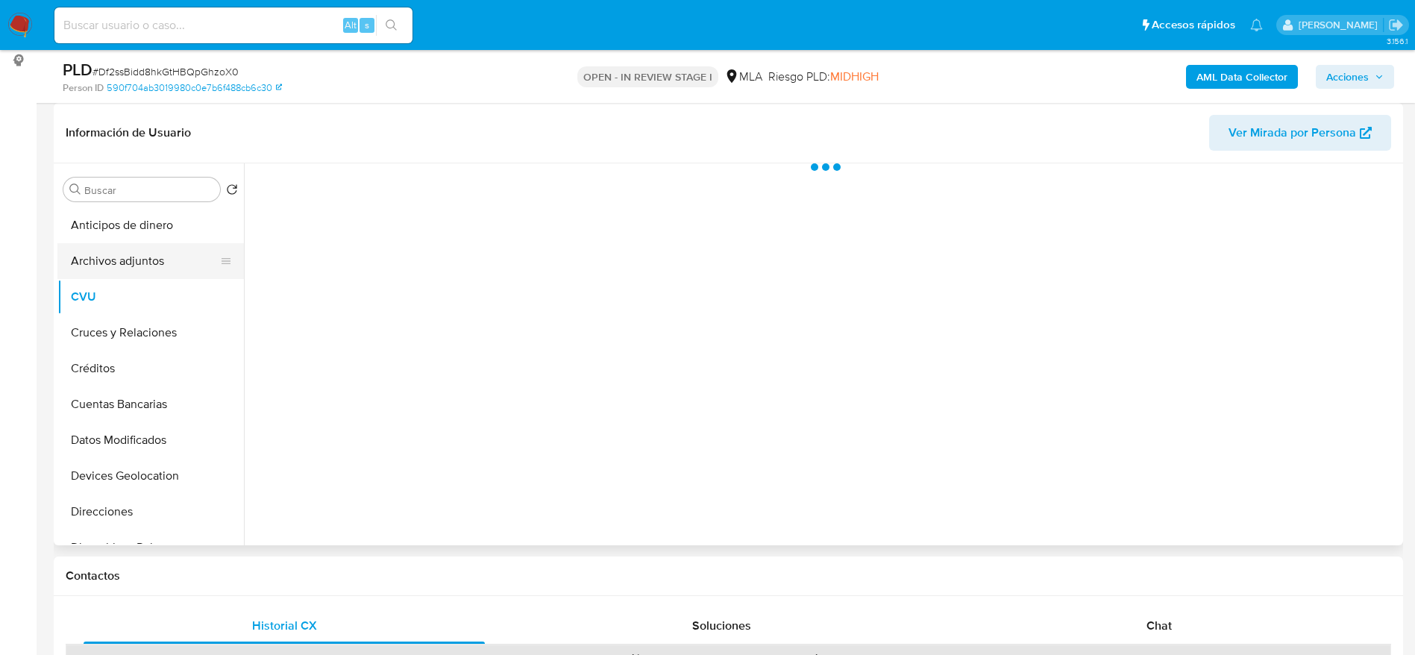
drag, startPoint x: 125, startPoint y: 250, endPoint x: 137, endPoint y: 259, distance: 14.9
click at [125, 251] on button "Archivos adjuntos" at bounding box center [144, 261] width 175 height 36
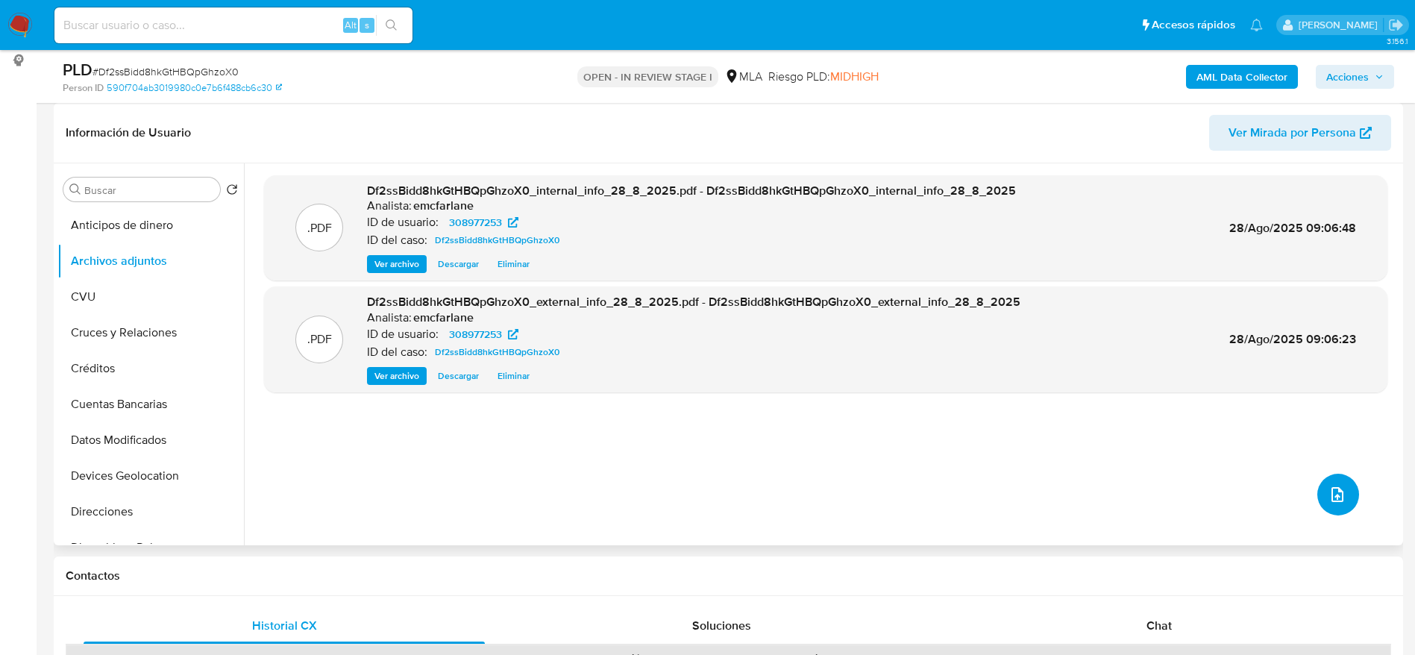
click at [1333, 479] on button "upload-file" at bounding box center [1338, 495] width 42 height 42
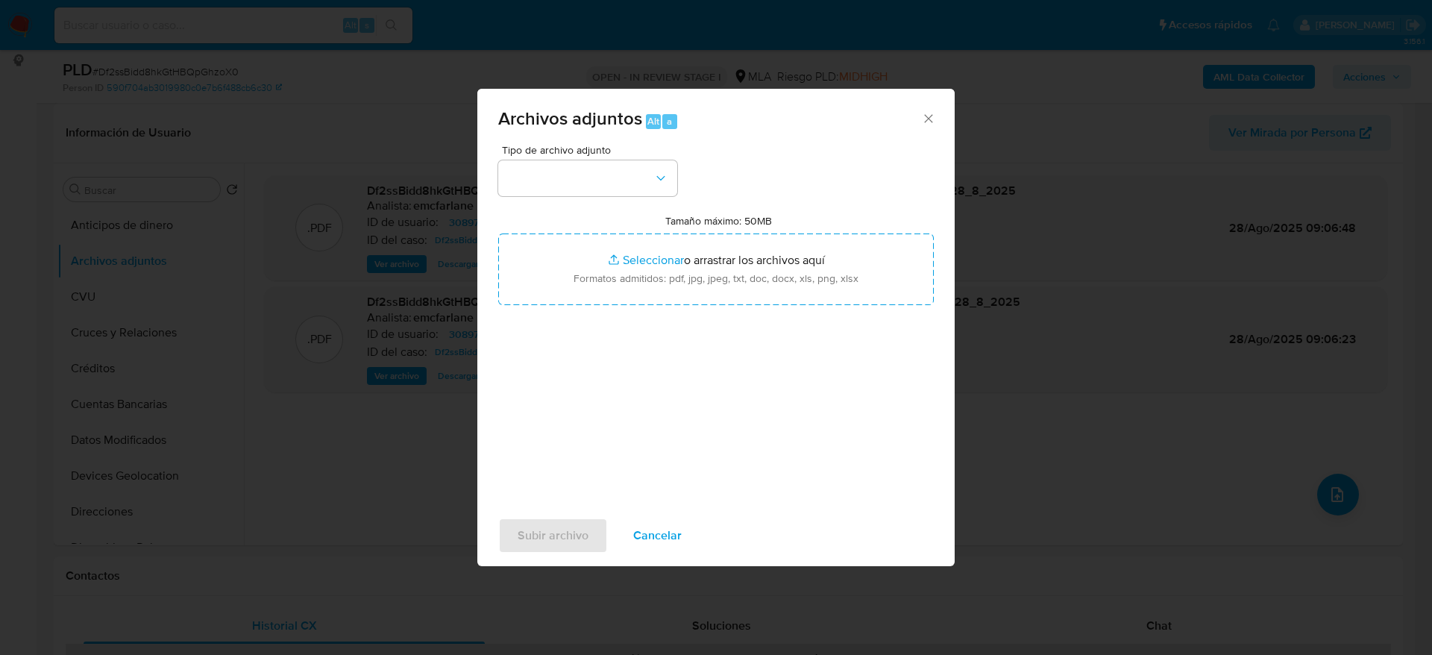
click at [633, 196] on div "Tipo de archivo adjunto Tamaño máximo: 50MB Seleccionar archivos Seleccionar o …" at bounding box center [716, 321] width 436 height 352
click at [626, 179] on button "button" at bounding box center [587, 178] width 179 height 36
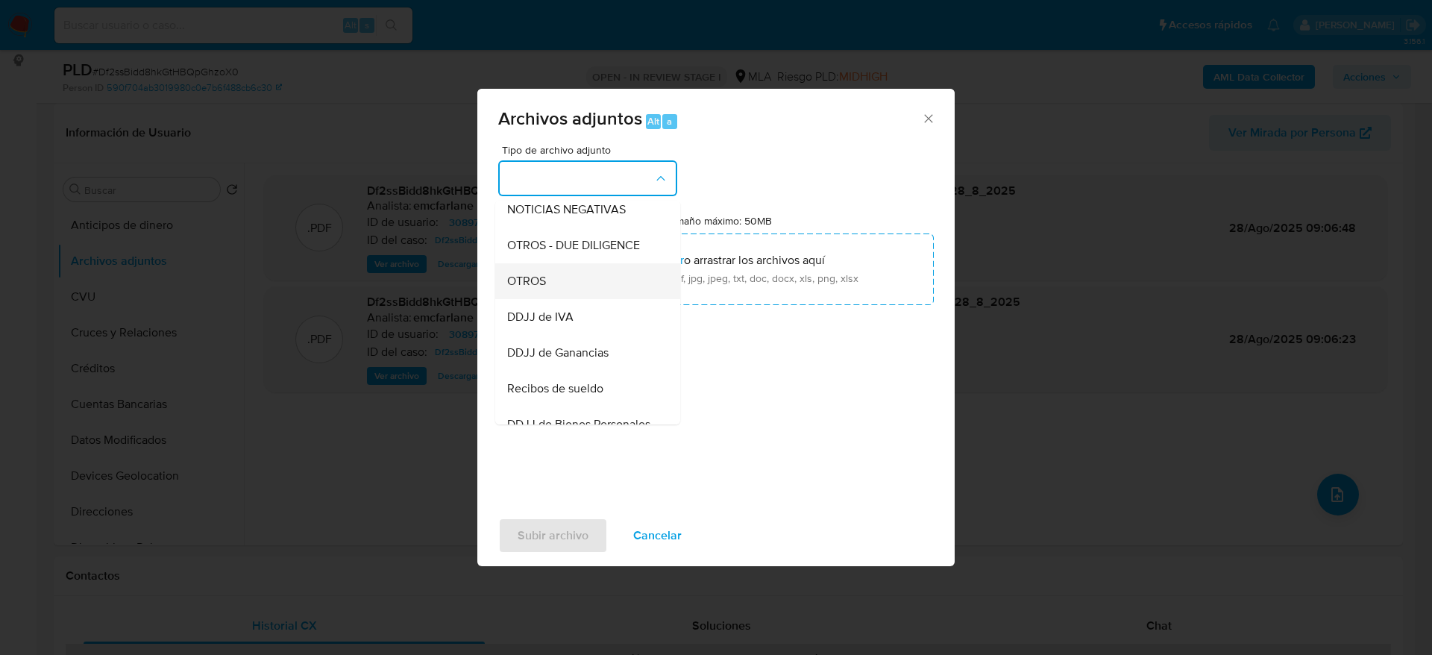
click at [533, 289] on span "OTROS" at bounding box center [526, 281] width 39 height 15
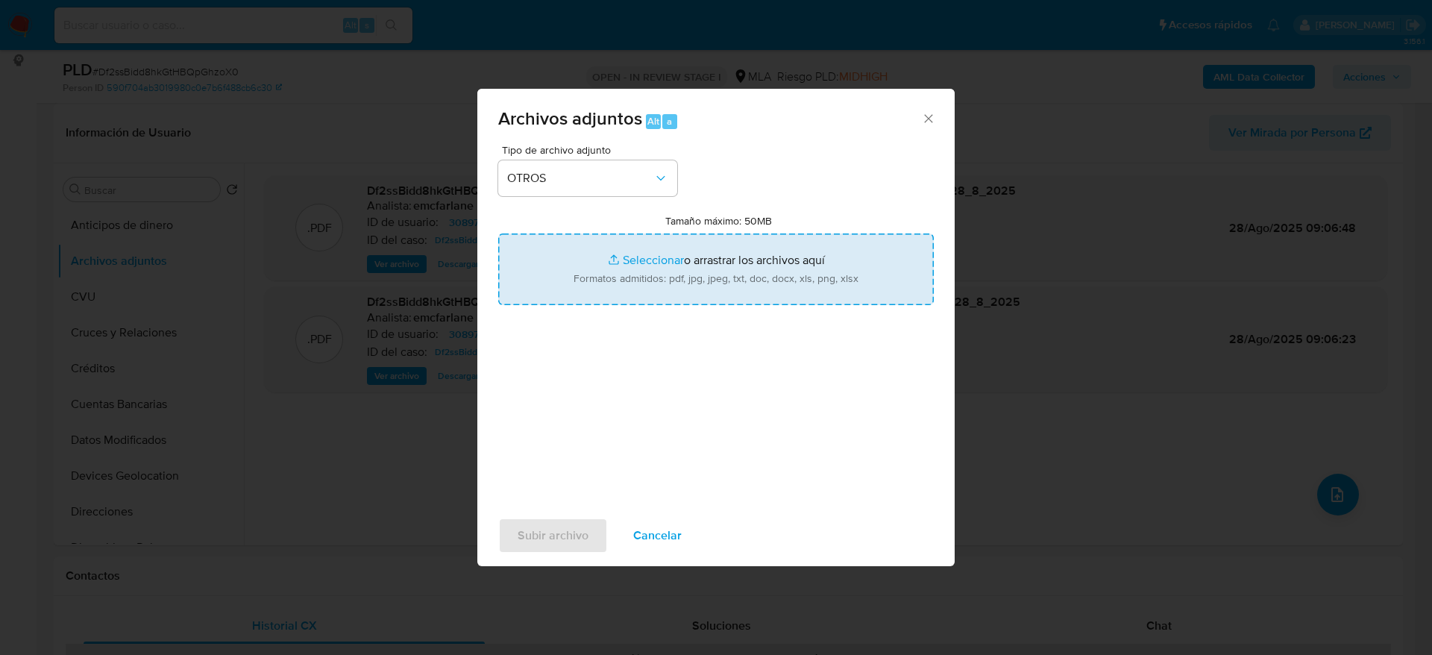
type input "C:\fakepath\308977253_movimientos.xlsx"
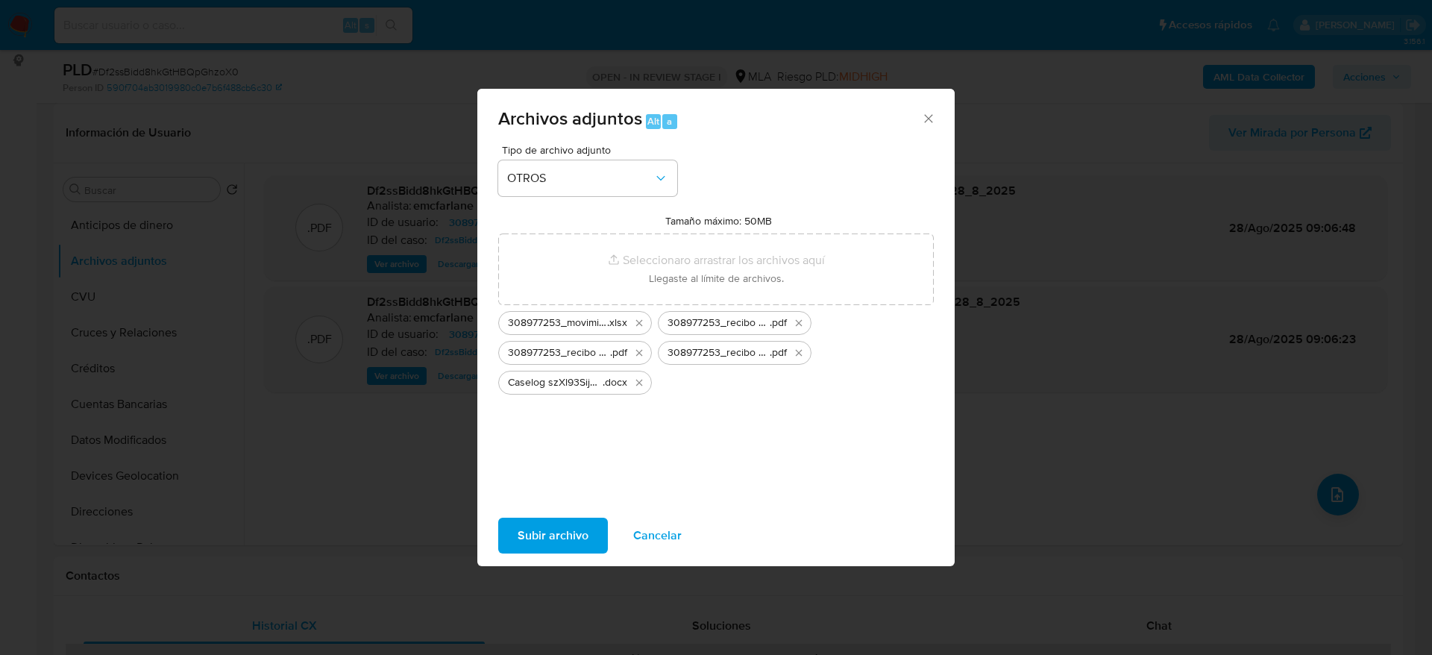
click at [536, 531] on span "Subir archivo" at bounding box center [553, 535] width 71 height 33
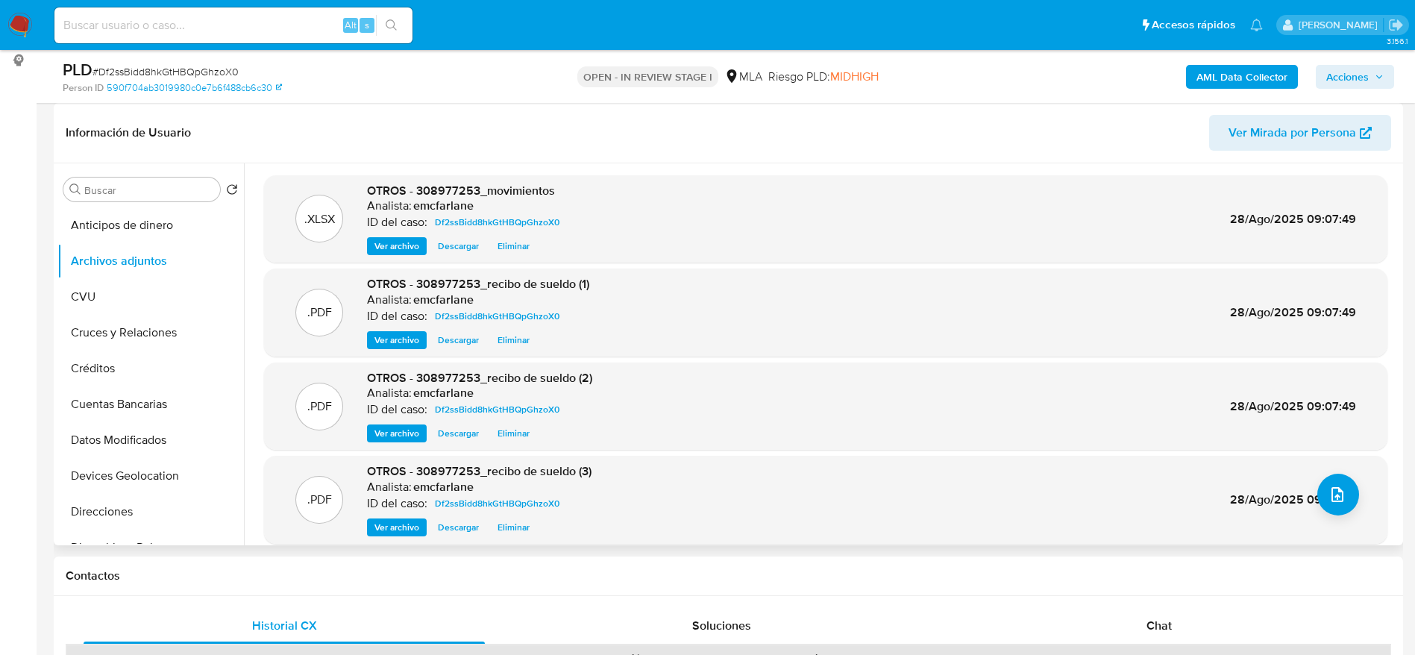
drag, startPoint x: 967, startPoint y: 92, endPoint x: 732, endPoint y: 184, distance: 252.9
click at [967, 92] on div "AML Data Collector Acciones" at bounding box center [1174, 76] width 440 height 35
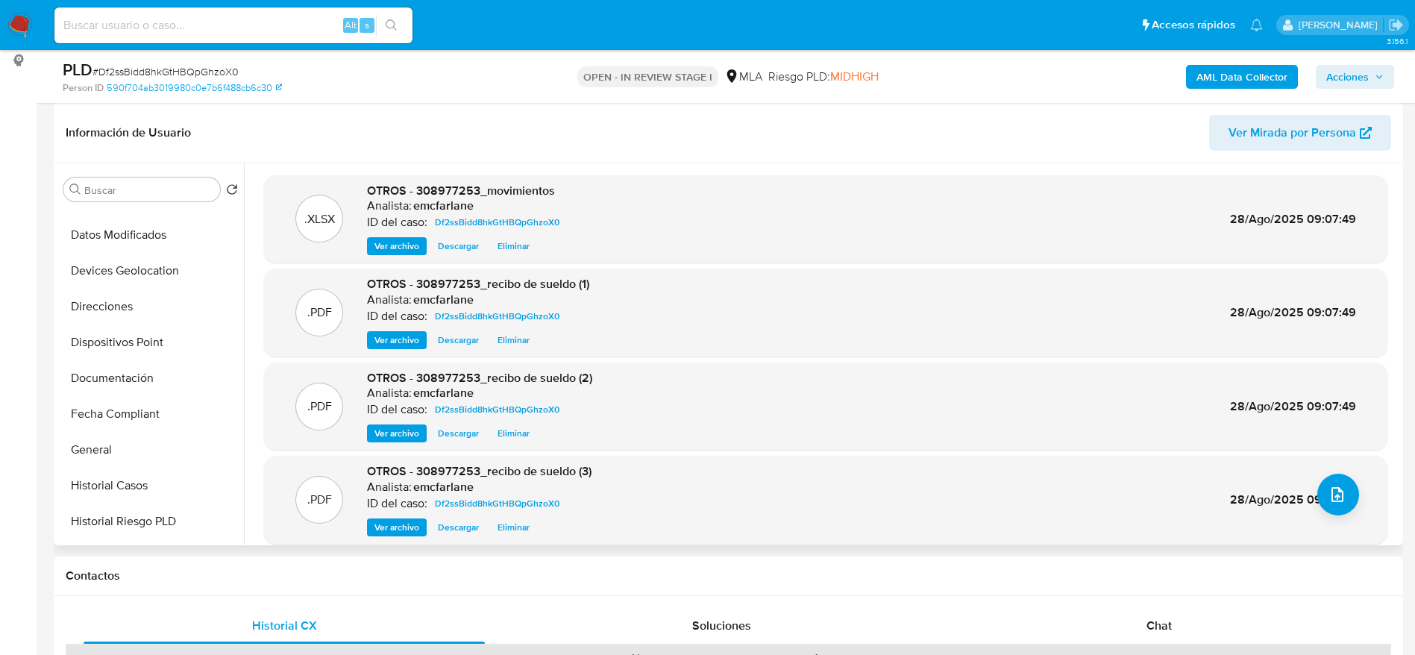
scroll to position [448, 0]
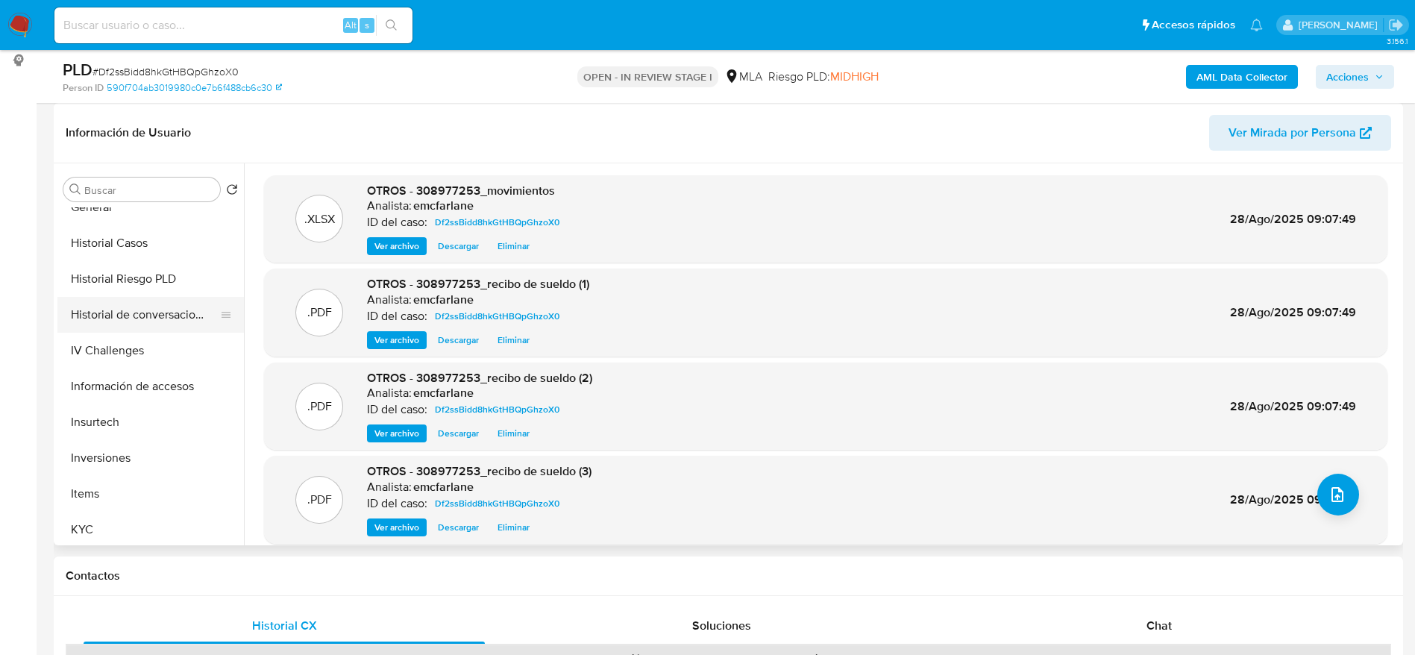
click at [137, 322] on button "Historial de conversaciones" at bounding box center [144, 315] width 175 height 36
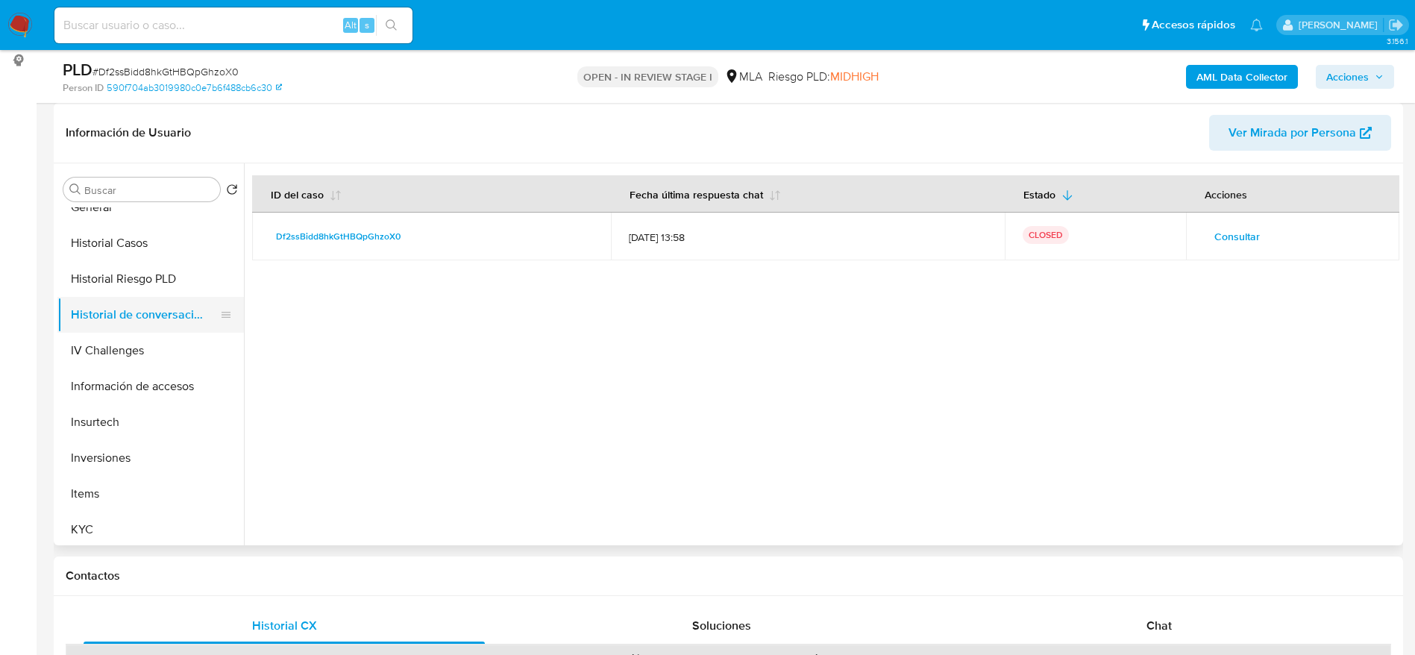
scroll to position [0, 0]
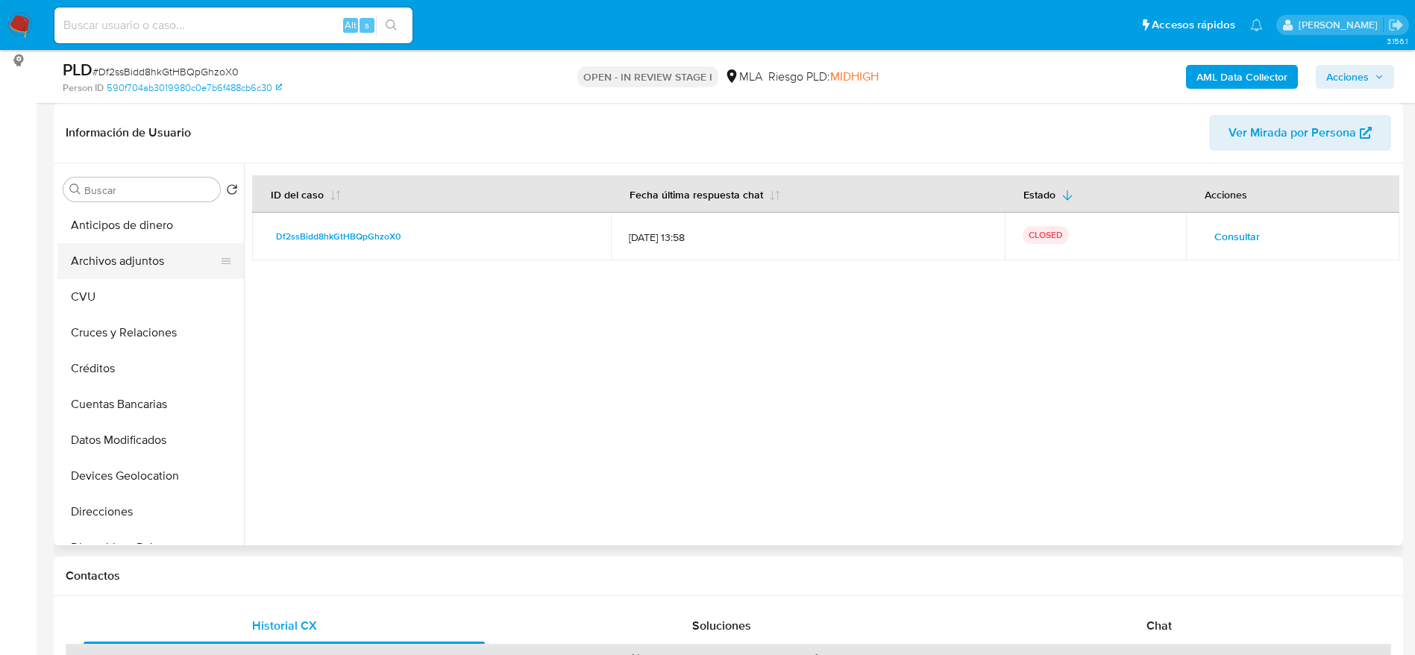
click at [120, 254] on button "Archivos adjuntos" at bounding box center [144, 261] width 175 height 36
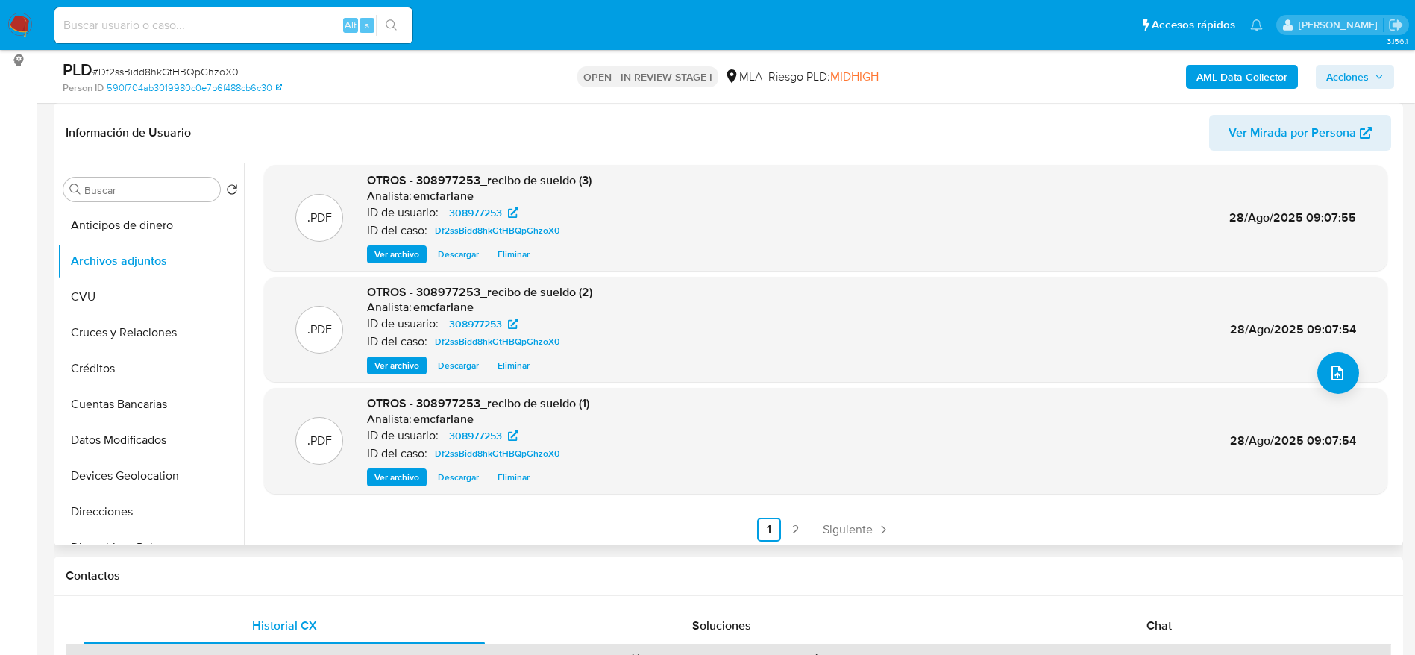
scroll to position [125, 0]
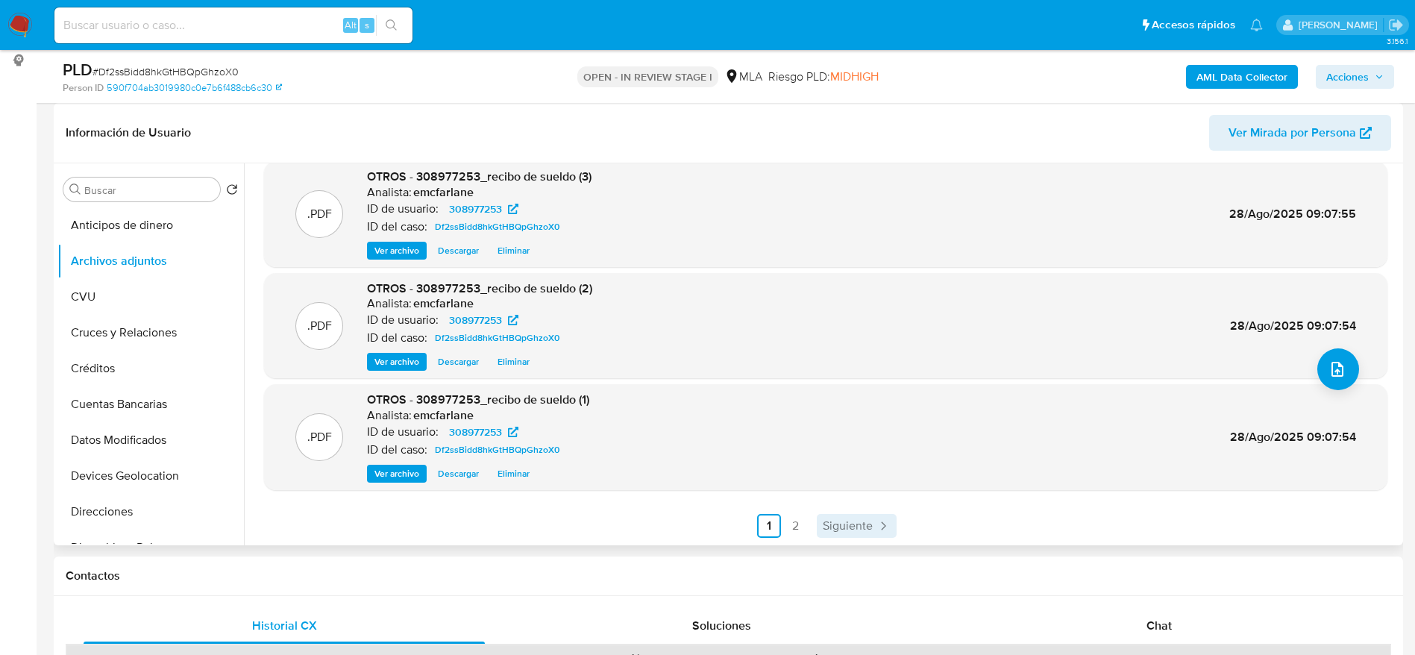
click at [861, 524] on span "Siguiente" at bounding box center [848, 526] width 50 height 12
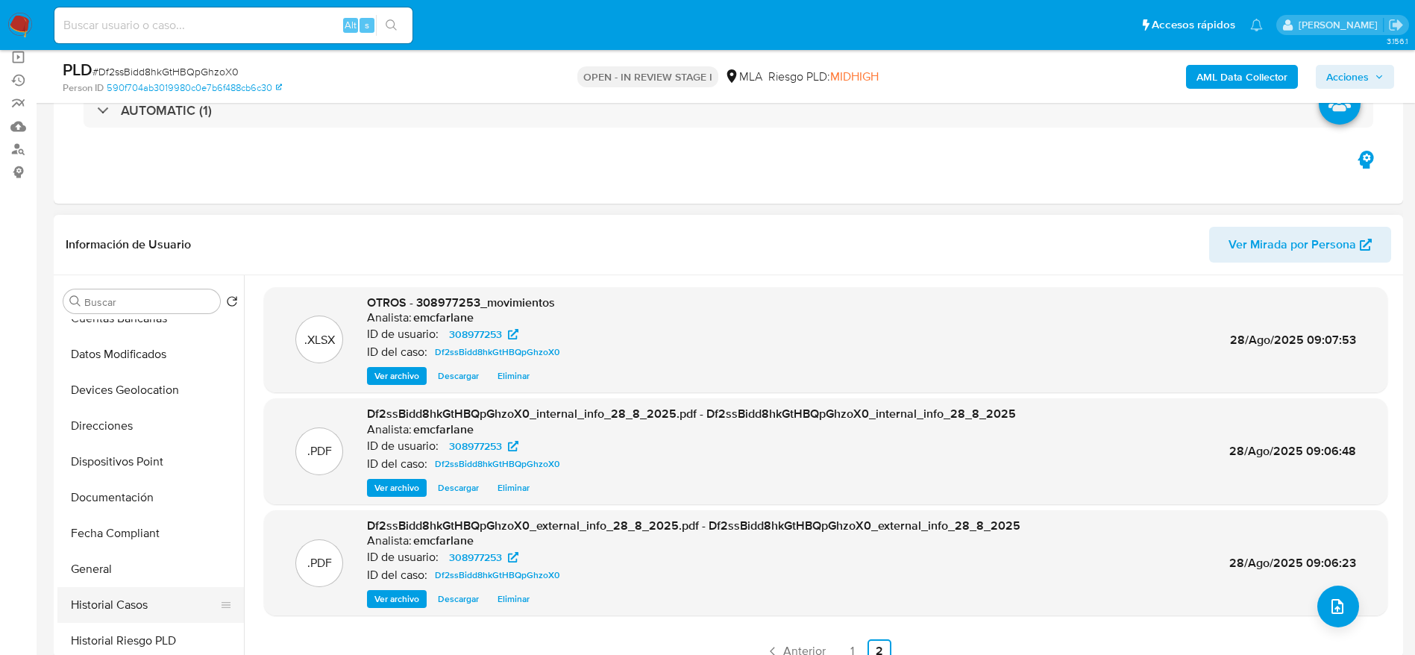
scroll to position [336, 0]
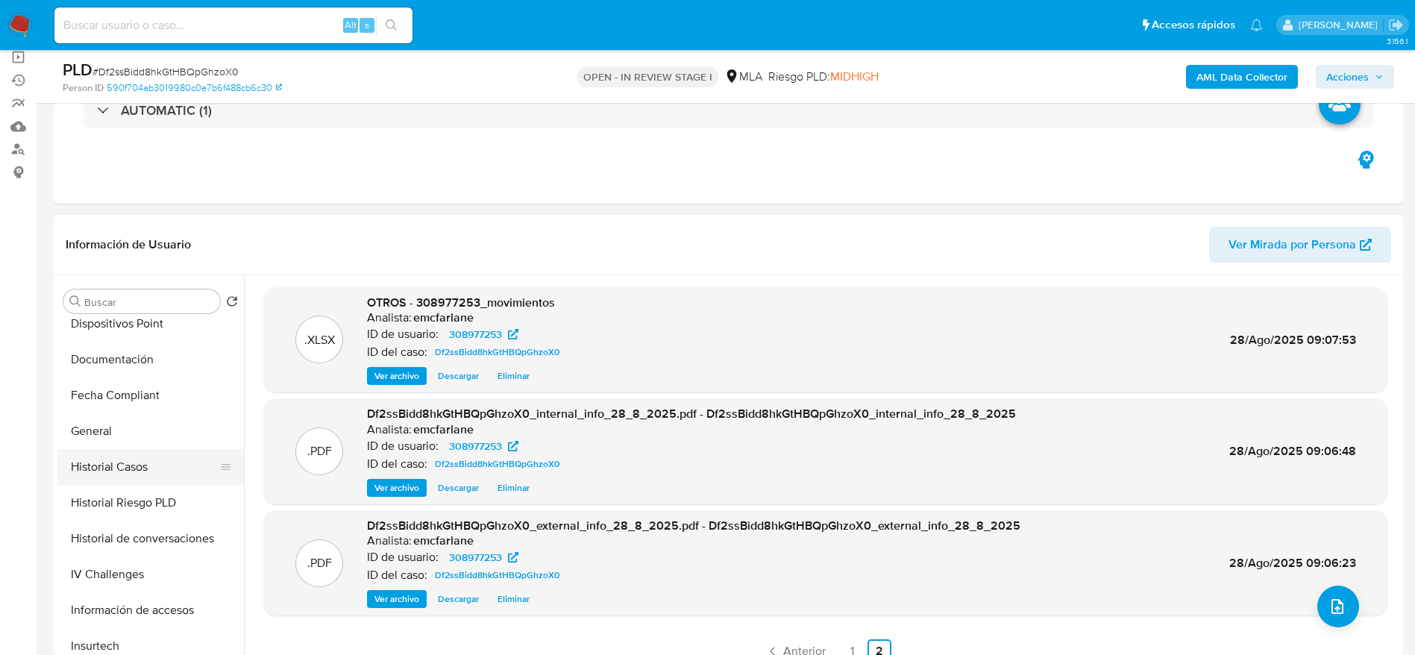
click at [141, 460] on button "Historial Casos" at bounding box center [144, 467] width 175 height 36
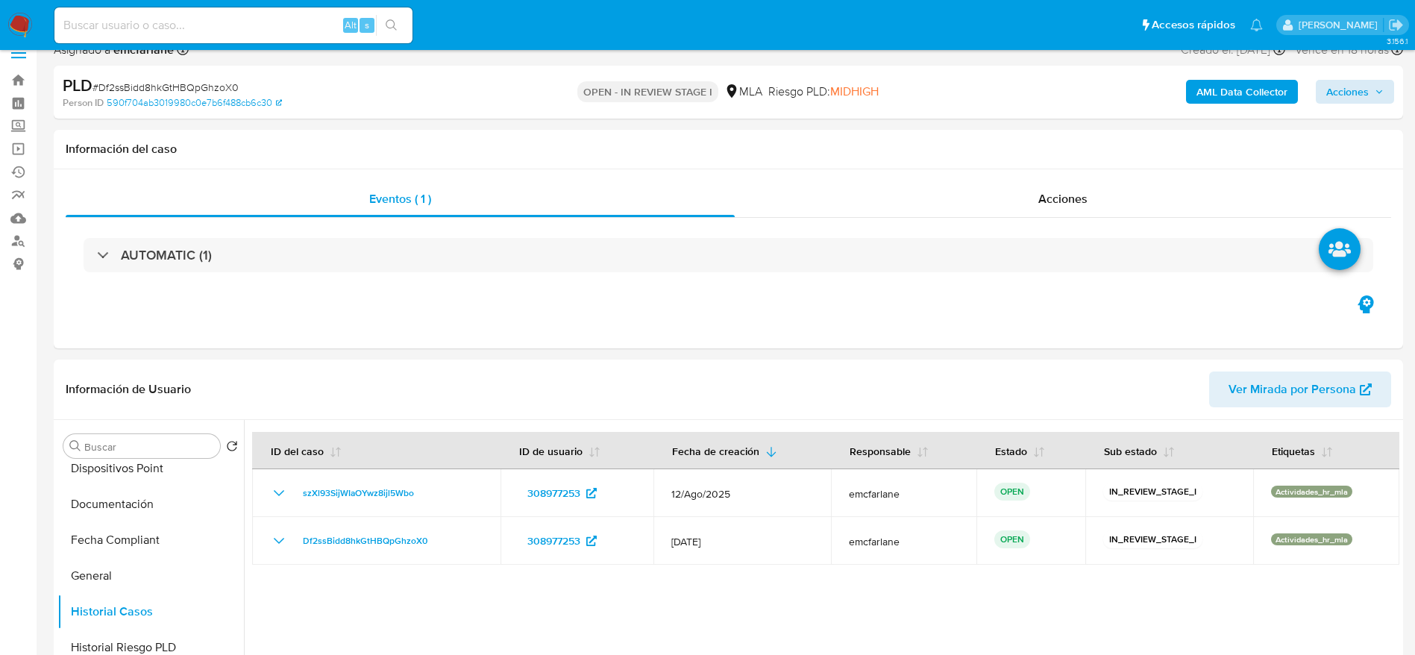
scroll to position [0, 0]
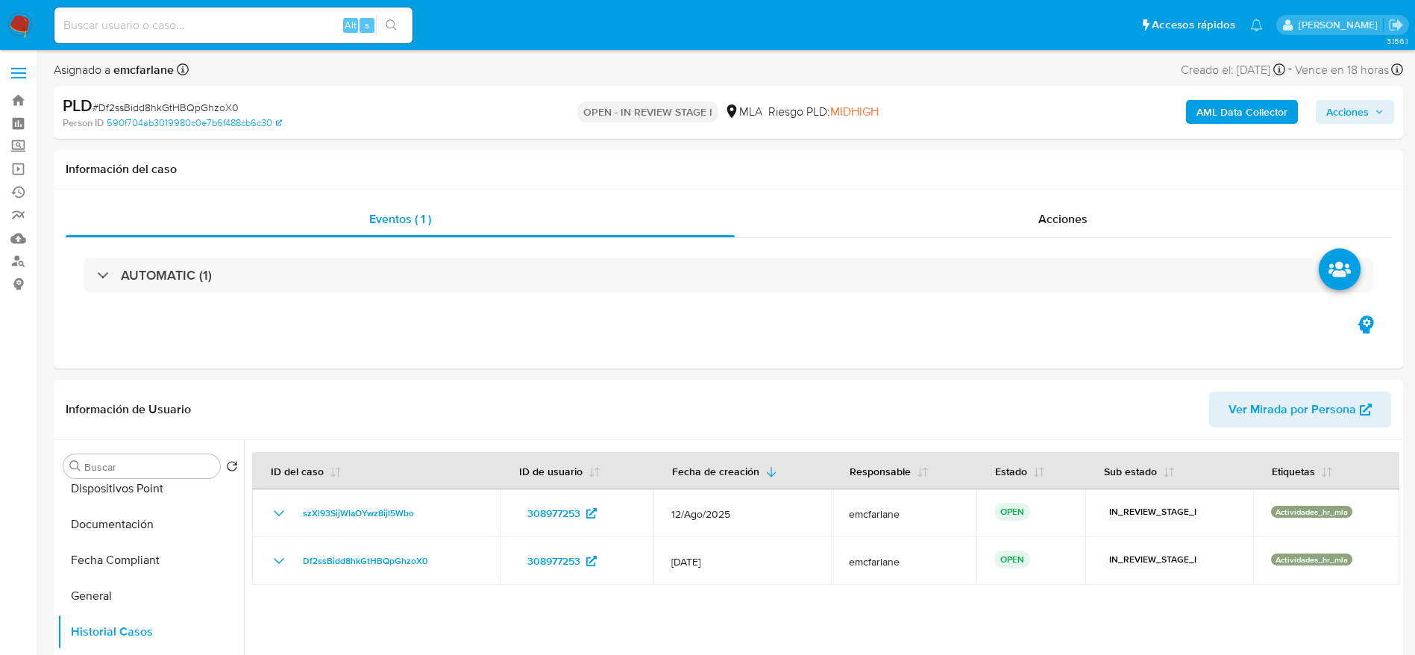
click at [1364, 102] on span "Acciones" at bounding box center [1347, 112] width 43 height 24
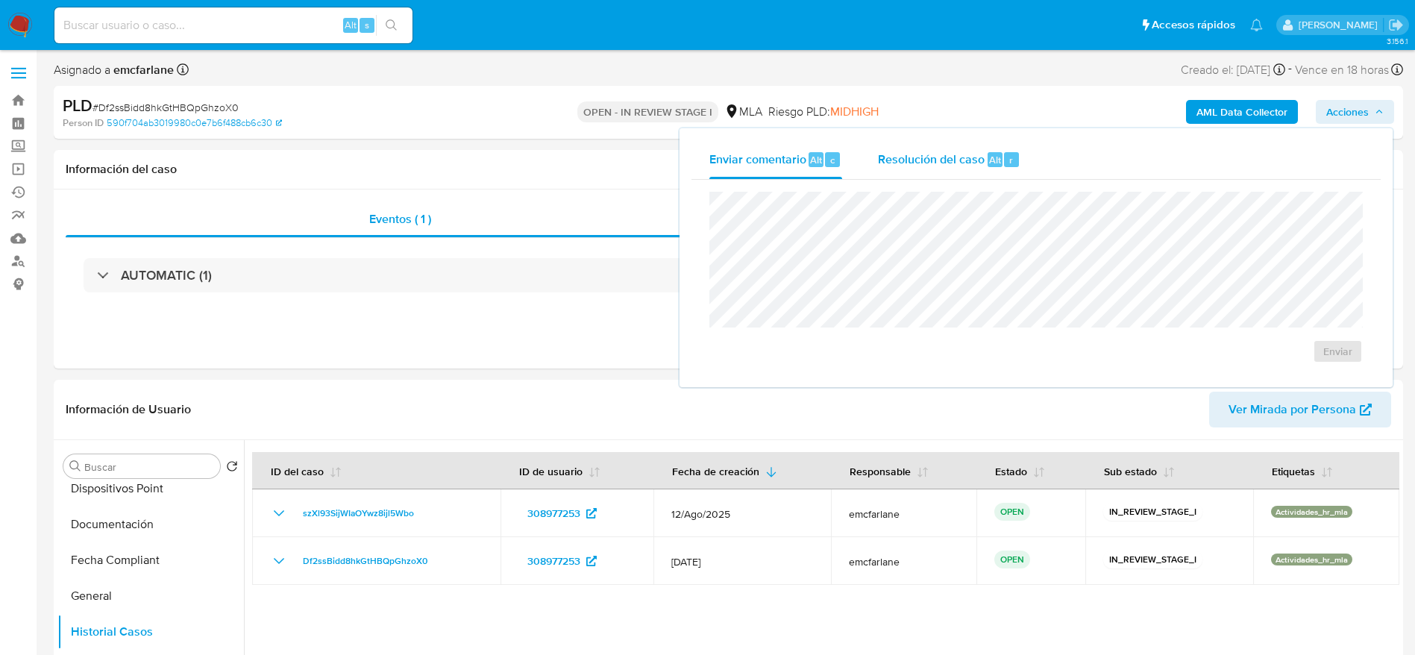
click at [995, 171] on div "Resolución del caso Alt r" at bounding box center [949, 159] width 142 height 39
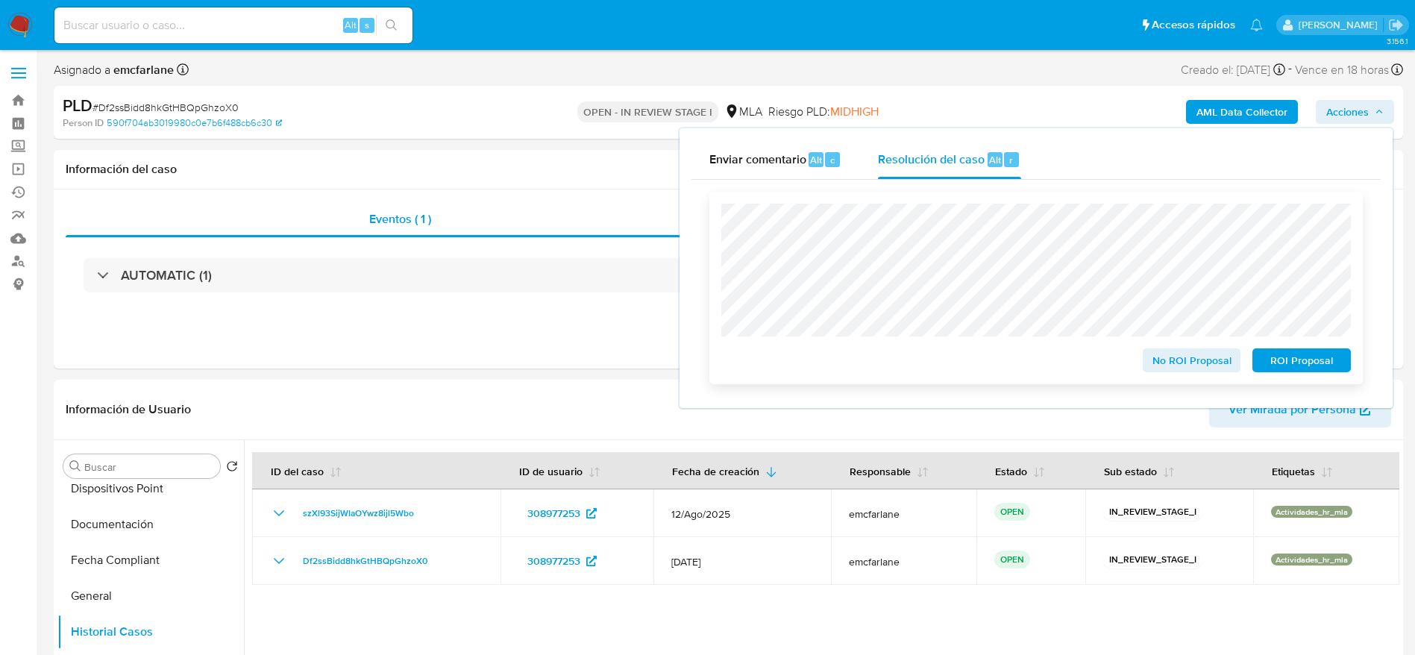
click at [1168, 360] on span "No ROI Proposal" at bounding box center [1192, 360] width 78 height 21
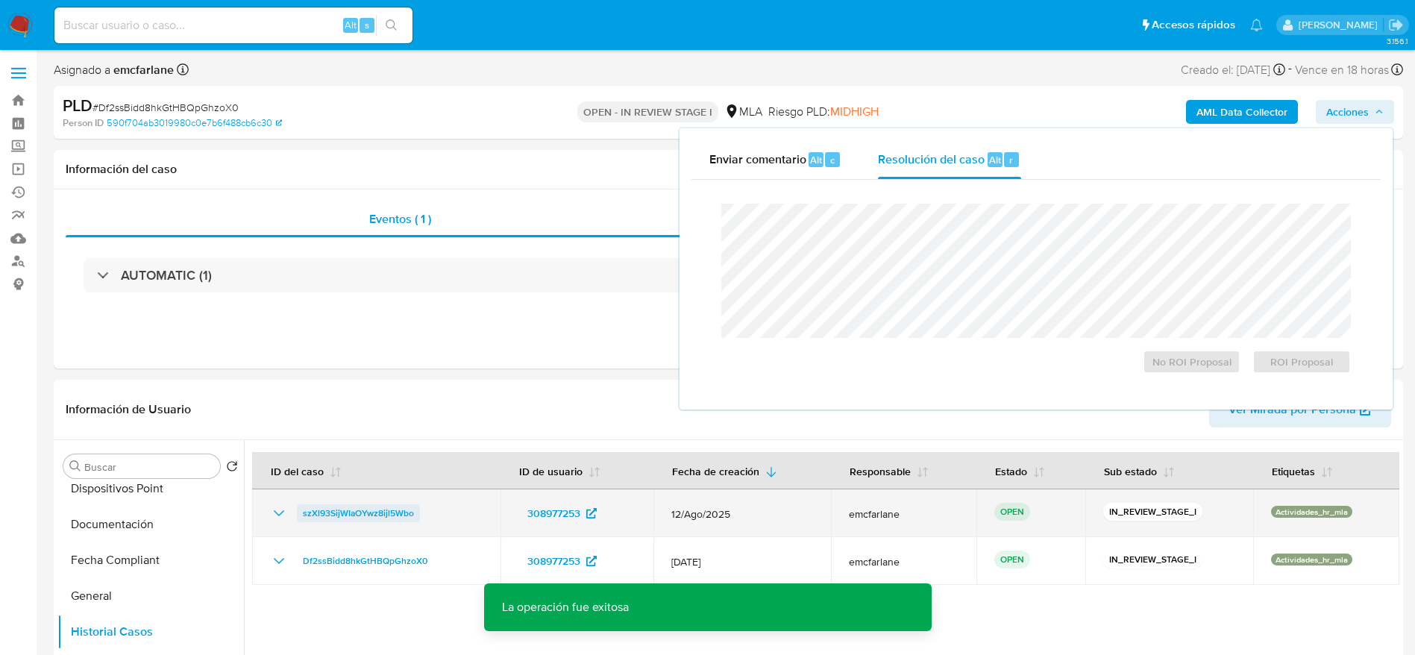
click at [327, 509] on span "szXl93SijWIaOYwz8ijl5Wbo" at bounding box center [358, 513] width 111 height 18
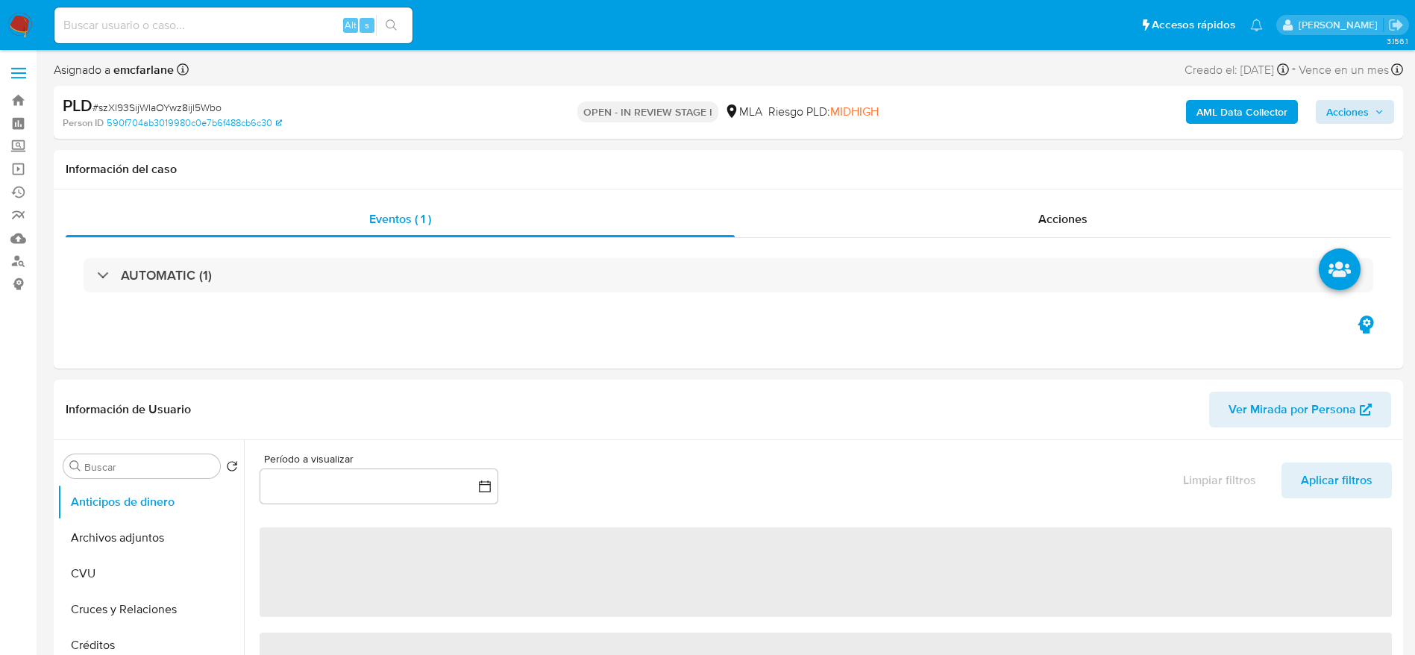
select select "10"
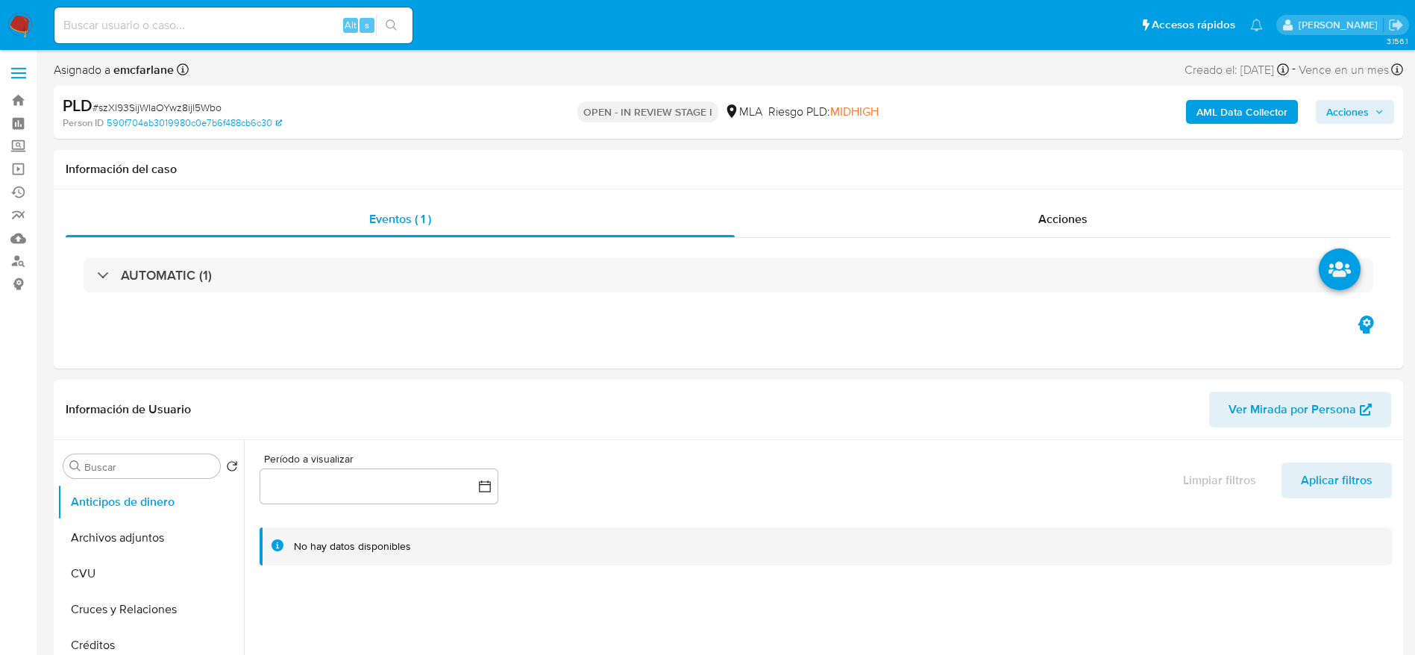
click at [1346, 104] on span "Acciones" at bounding box center [1347, 112] width 43 height 24
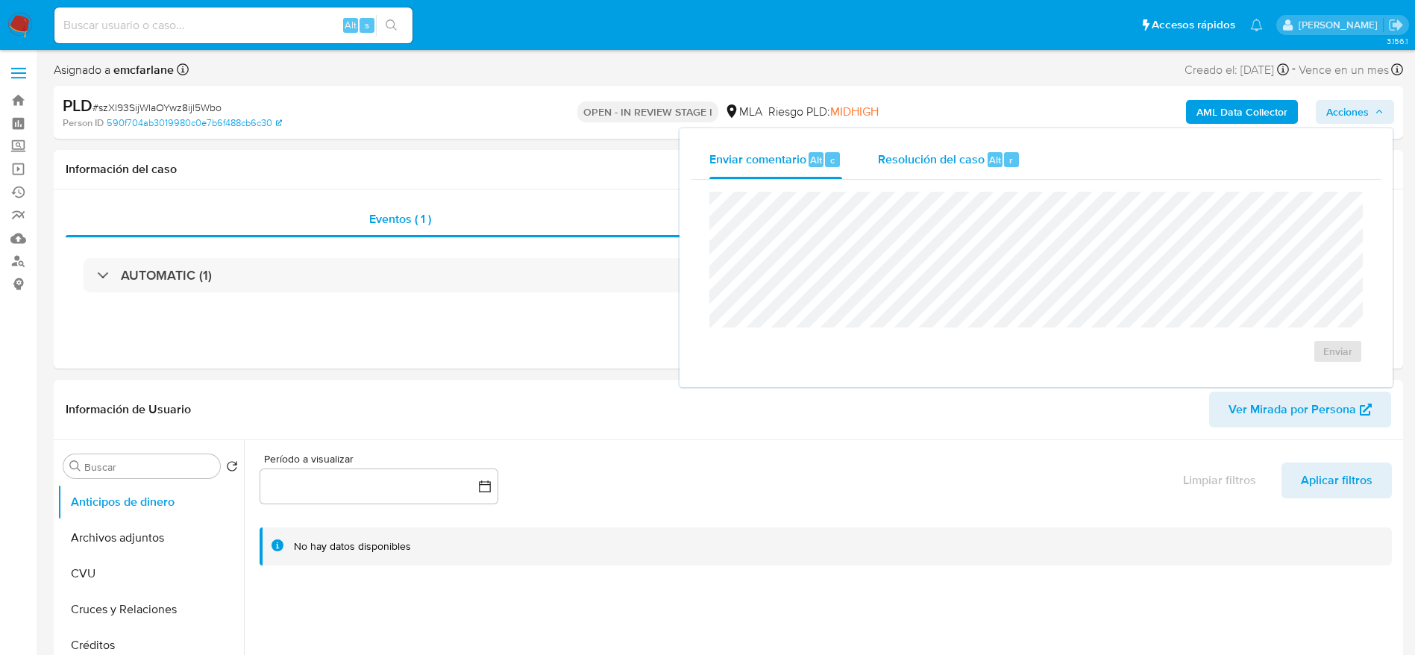
click at [991, 163] on span "Alt" at bounding box center [995, 160] width 12 height 14
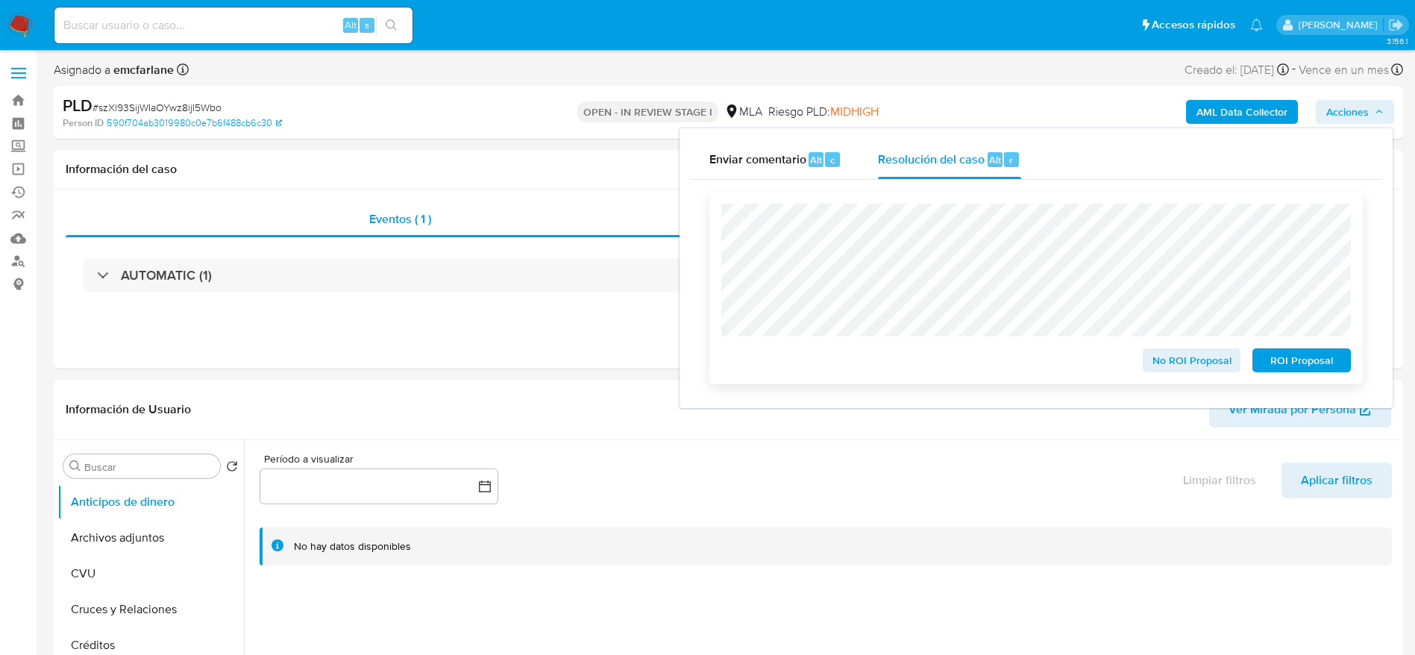
click at [1205, 365] on span "No ROI Proposal" at bounding box center [1192, 360] width 78 height 21
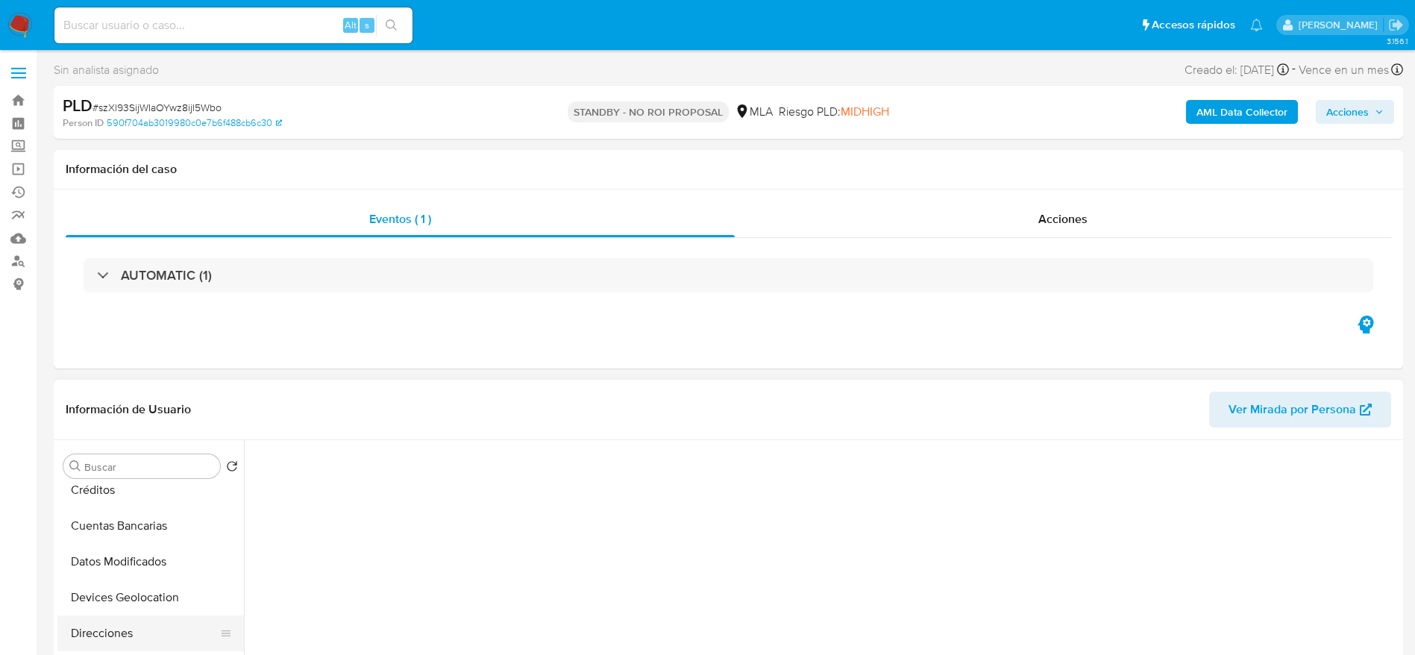
select select "10"
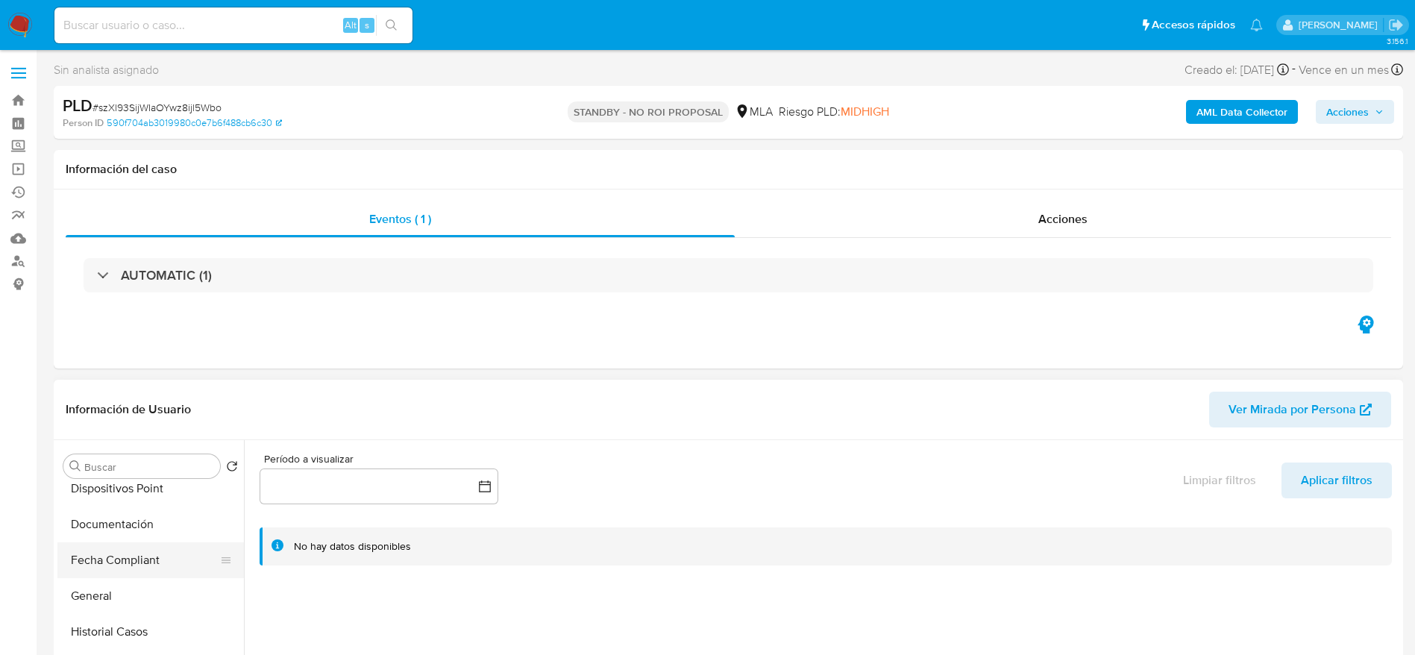
scroll to position [448, 0]
click at [132, 518] on button "Historial Casos" at bounding box center [144, 520] width 175 height 36
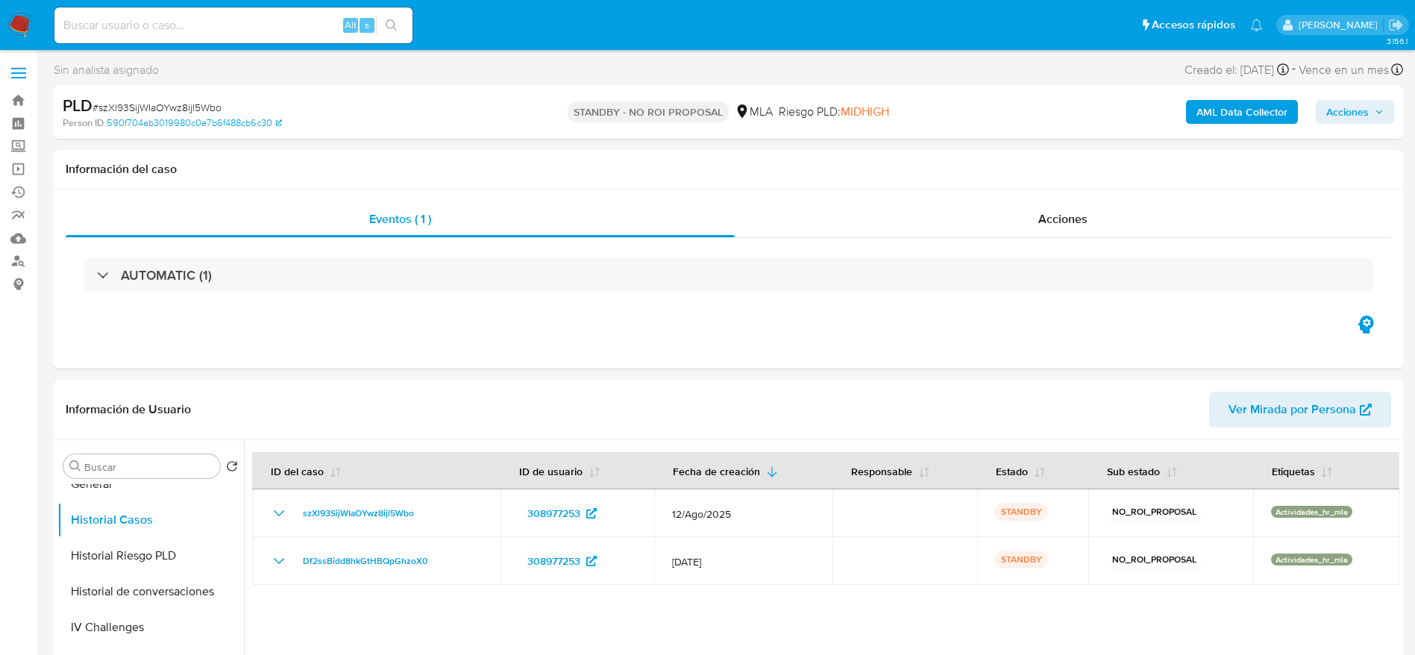
click at [248, 25] on input at bounding box center [233, 25] width 358 height 19
paste input "PvKZSnYfvtJilbtTv2mWI3Xn"
type input "PvKZSnYfvtJilbtTv2mWI3Xn"
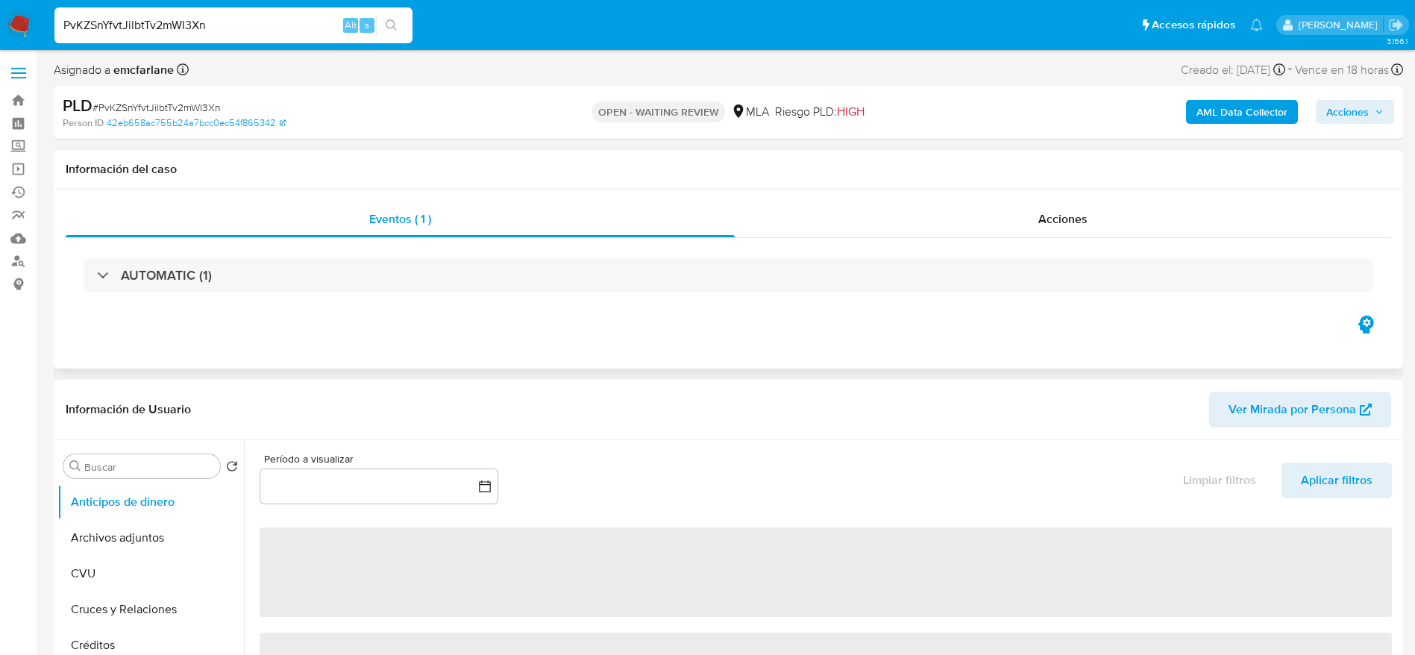
select select "10"
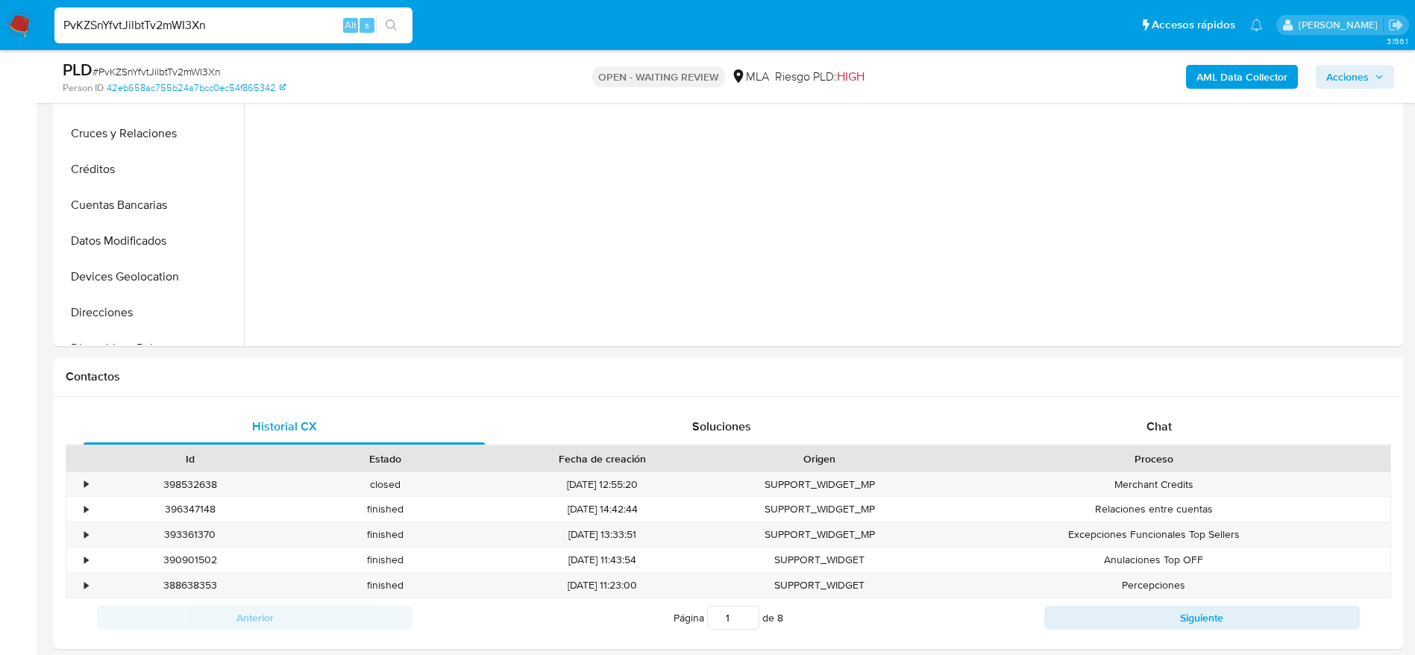
scroll to position [448, 0]
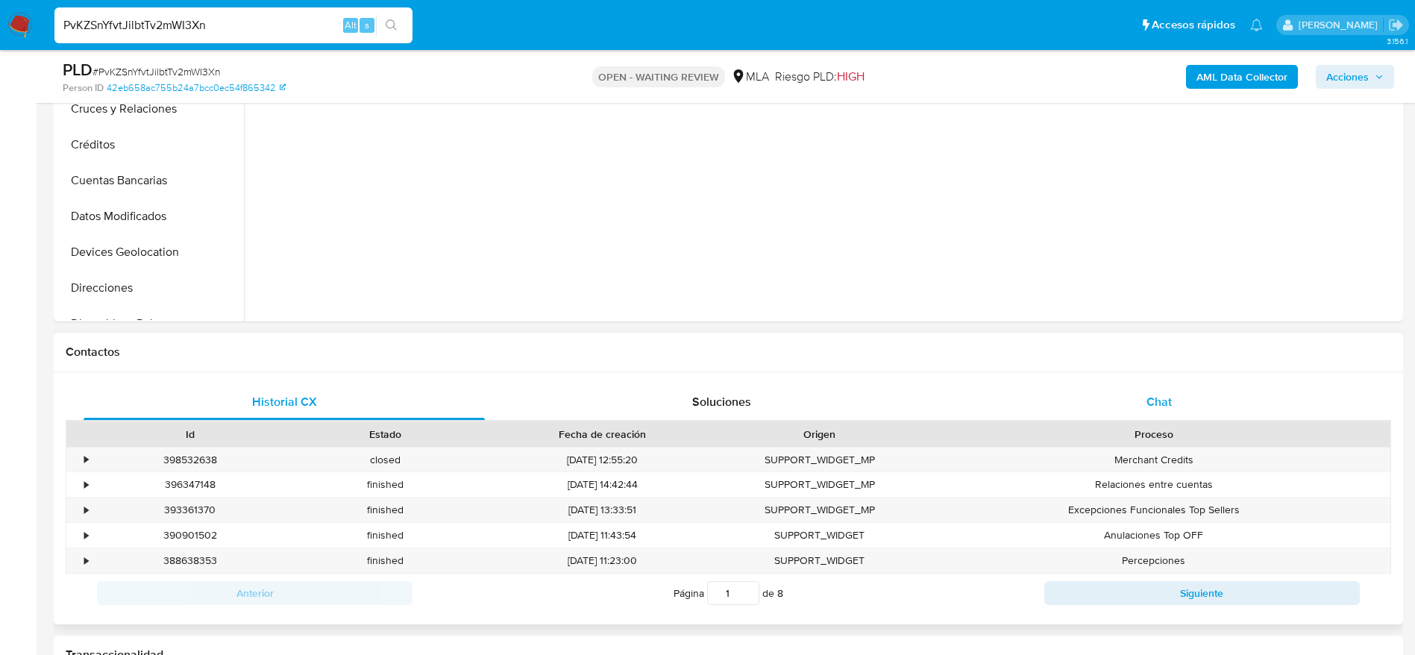
click at [1151, 411] on div "Chat" at bounding box center [1159, 402] width 401 height 36
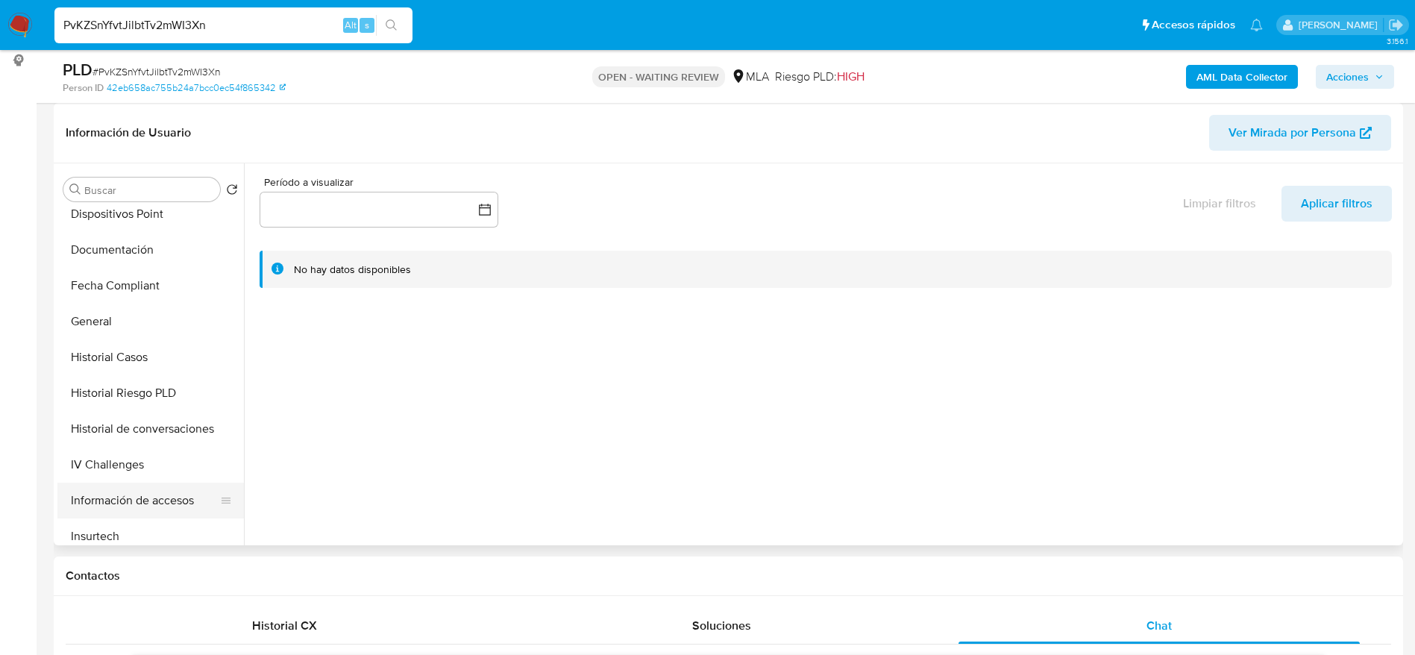
scroll to position [336, 0]
click at [125, 355] on button "Historial Casos" at bounding box center [144, 355] width 175 height 36
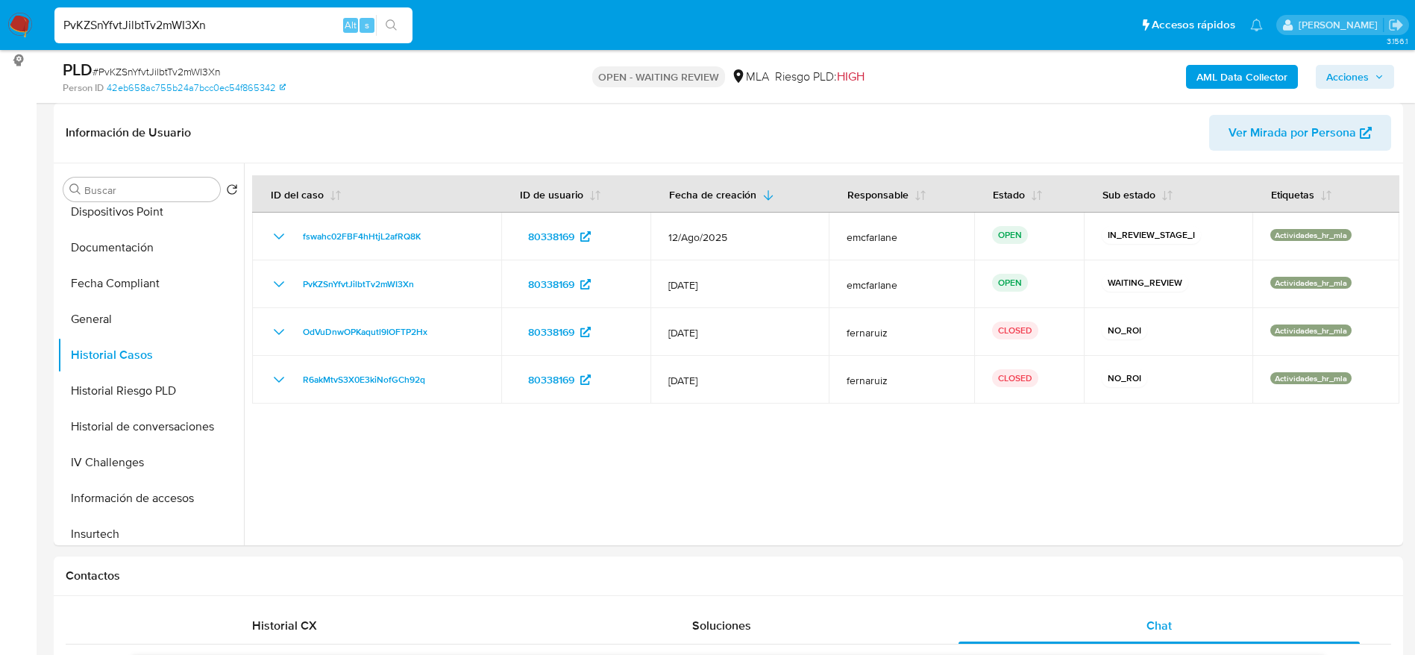
click at [163, 68] on span "# PvKZSnYfvtJilbtTv2mWI3Xn" at bounding box center [156, 71] width 128 height 15
copy span "PvKZSnYfvtJilbtTv2mWI3Xn"
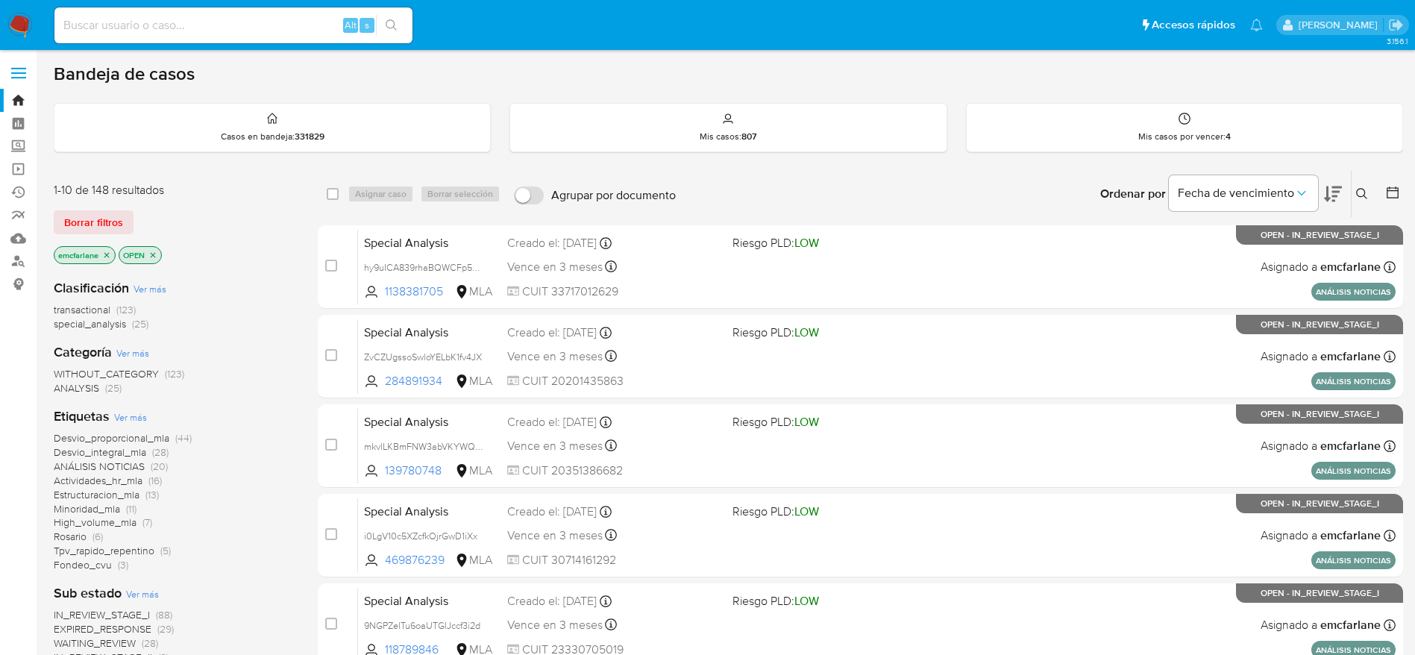
click at [78, 208] on div "1-10 de 148 resultados Borrar filtros emcfarlane OPEN" at bounding box center [173, 224] width 239 height 85
drag, startPoint x: 69, startPoint y: 220, endPoint x: 90, endPoint y: 216, distance: 21.4
click at [69, 221] on span "Borrar filtros" at bounding box center [93, 222] width 59 height 21
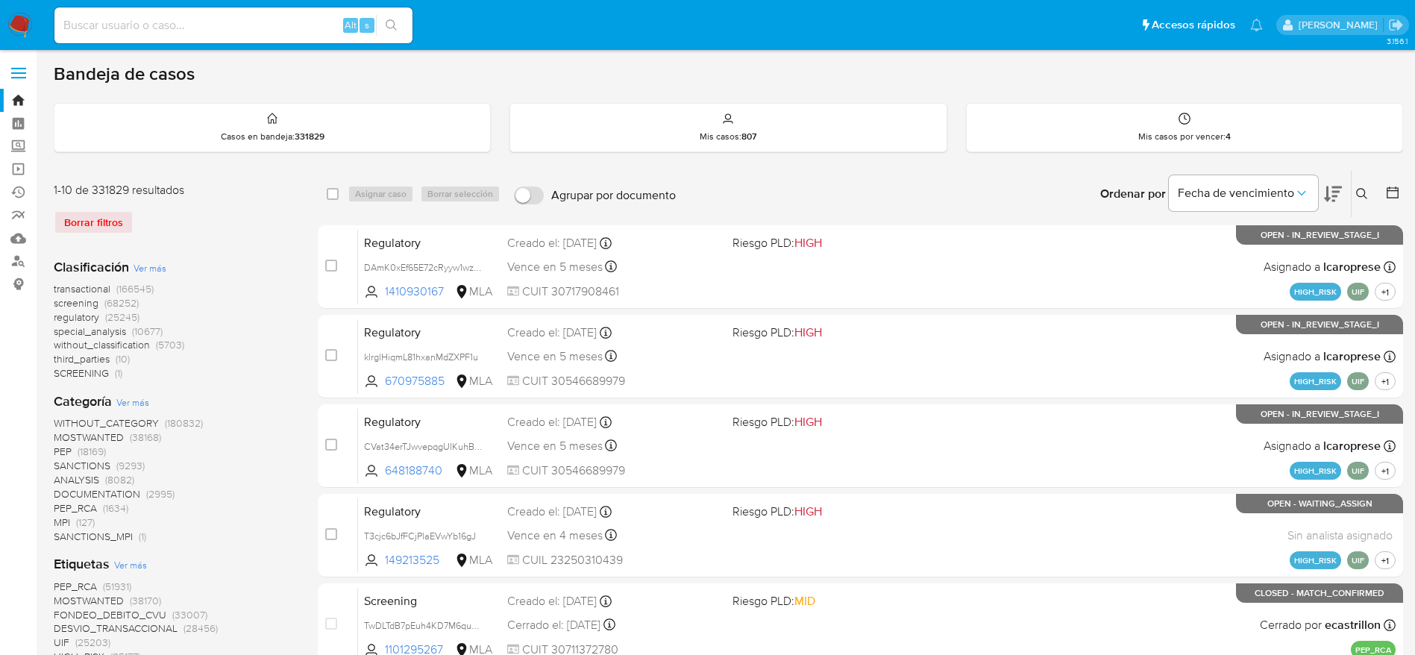
click at [1358, 198] on icon at bounding box center [1362, 194] width 12 height 12
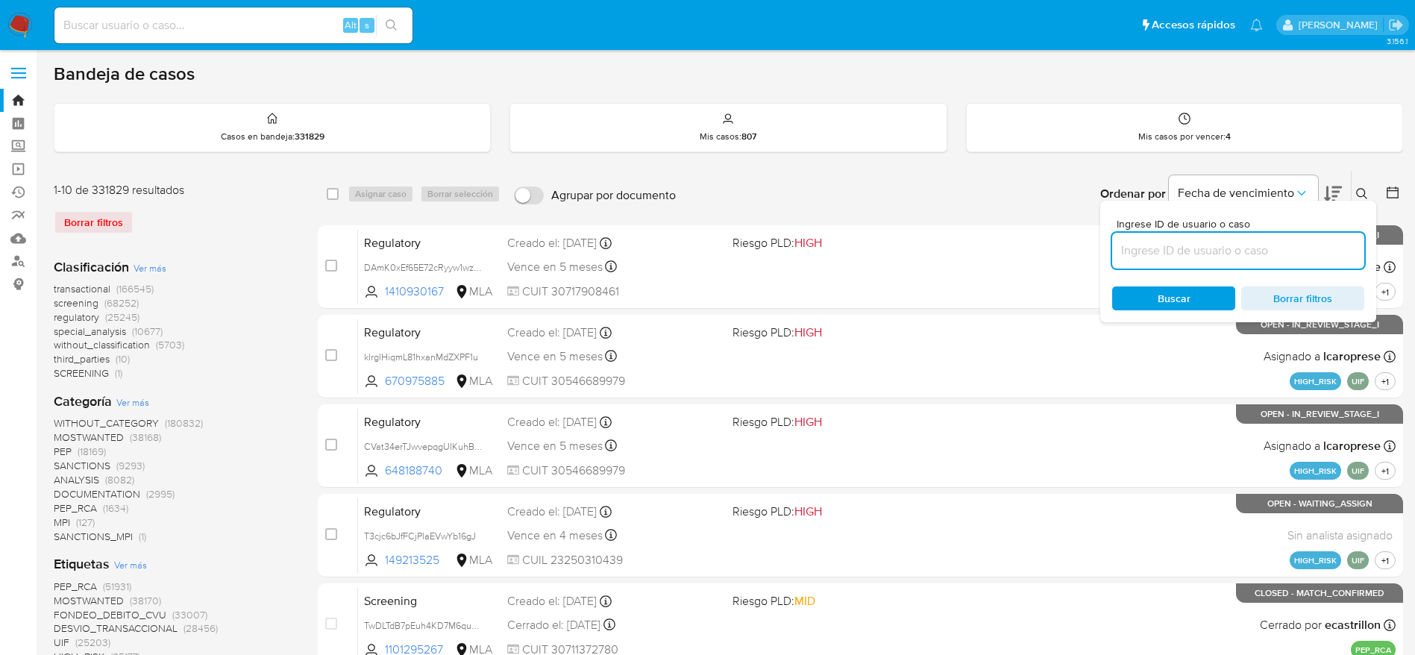
click at [1171, 252] on input at bounding box center [1238, 250] width 252 height 19
type input "PvKZSnYfvtJilbtTv2mWI3Xn"
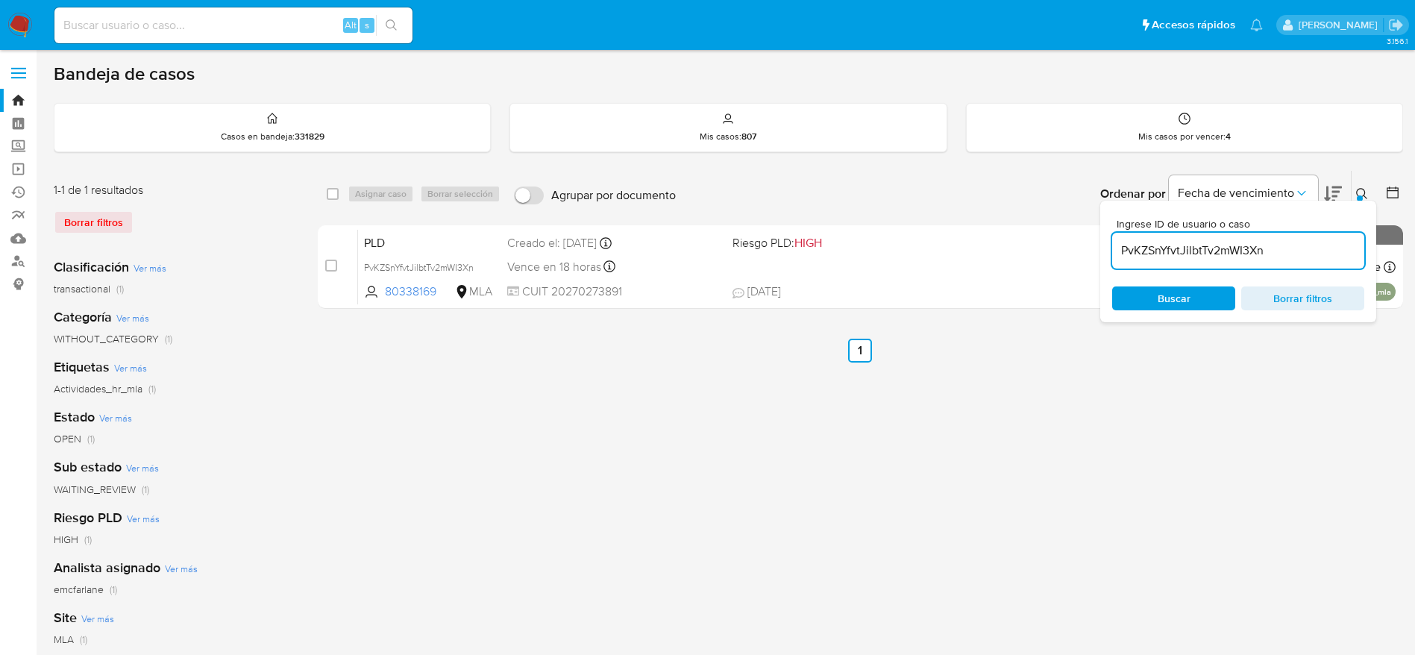
click at [339, 194] on div "select-all-cases-checkbox" at bounding box center [336, 194] width 18 height 18
drag, startPoint x: 334, startPoint y: 196, endPoint x: 375, endPoint y: 202, distance: 41.5
click at [336, 195] on input "checkbox" at bounding box center [333, 194] width 12 height 12
checkbox input "true"
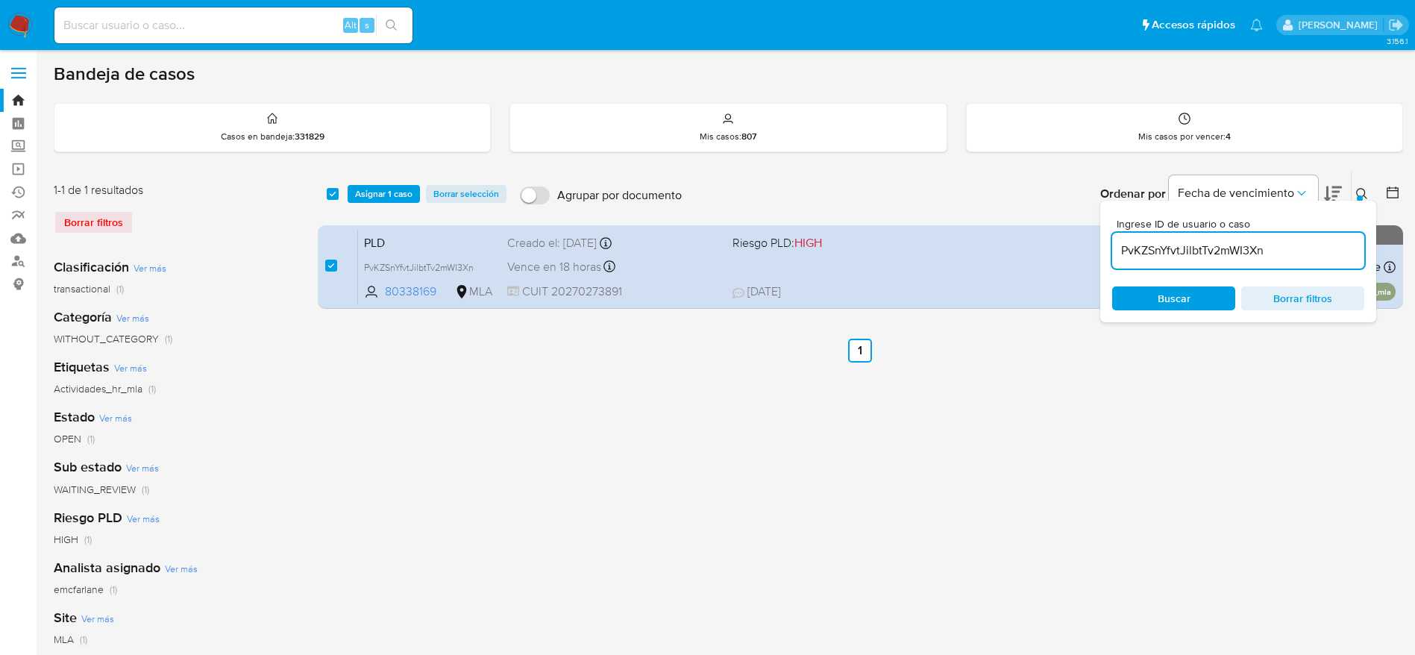
click at [398, 203] on div "select-all-cases-checkbox Asignar 1 caso Borrar selección Agrupar por documento…" at bounding box center [860, 194] width 1085 height 46
click at [386, 186] on span "Asignar 1 caso" at bounding box center [383, 193] width 57 height 15
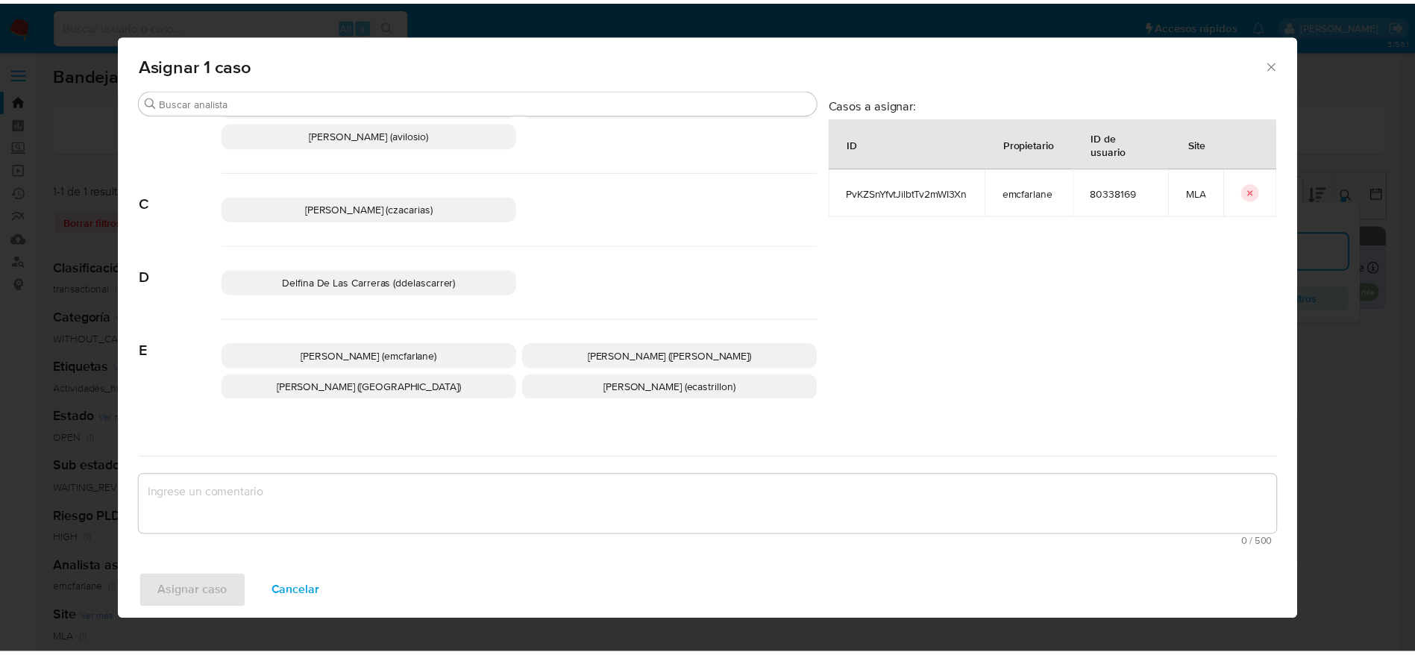
scroll to position [112, 0]
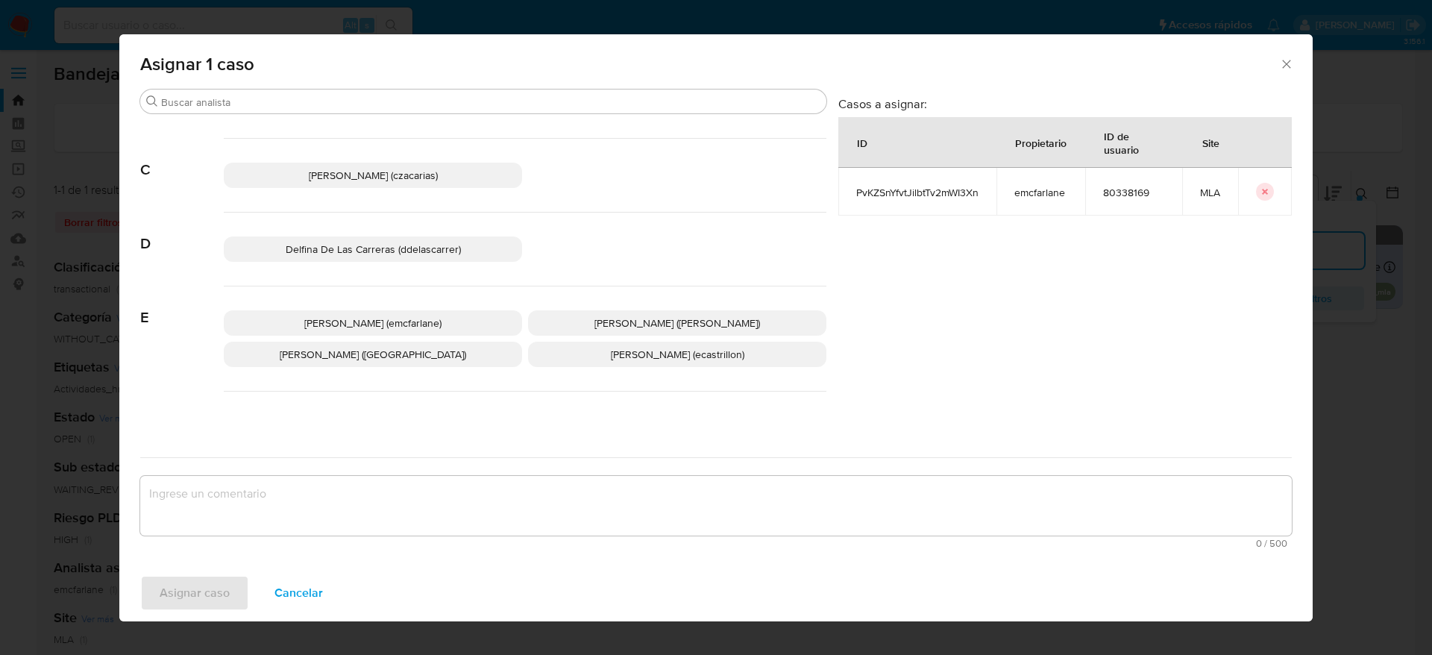
click at [392, 319] on span "[PERSON_NAME] (emcfarlane)" at bounding box center [372, 323] width 137 height 15
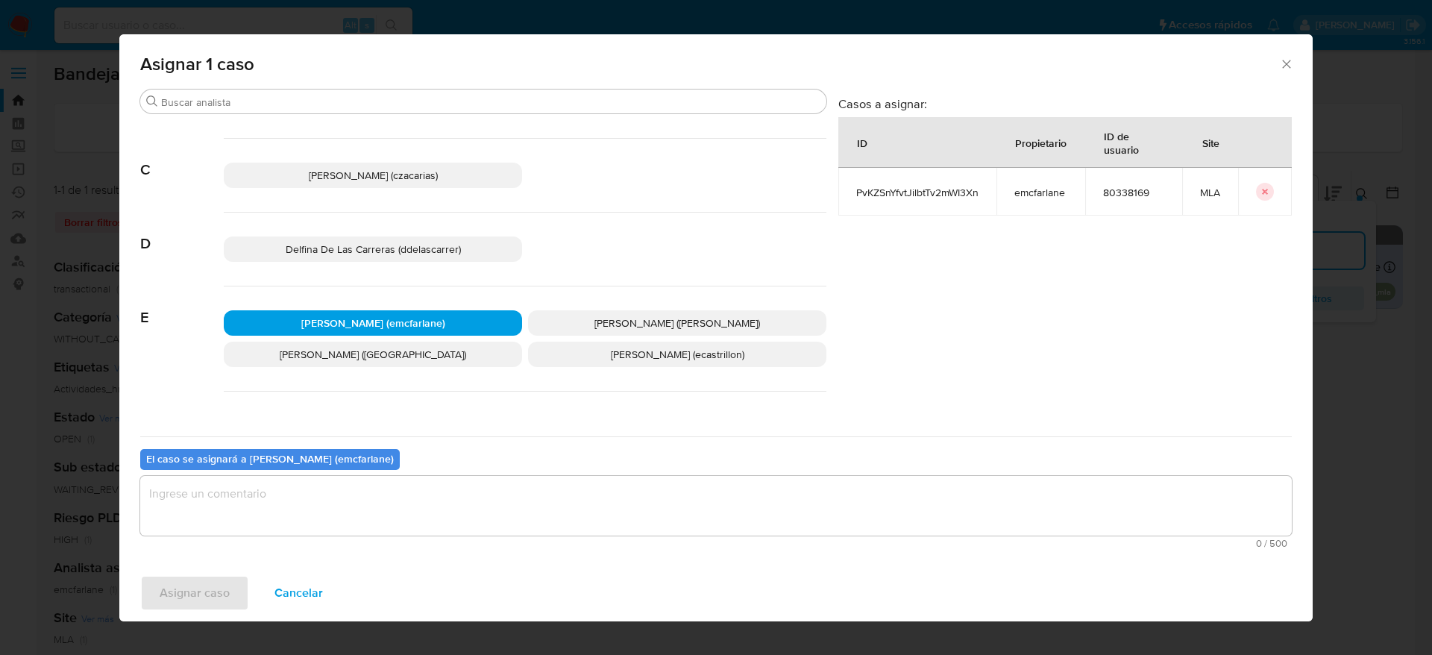
click at [275, 551] on div "El caso se asignará a [PERSON_NAME] (emcfarlane) 0 / 500 500 caracteres restant…" at bounding box center [716, 495] width 1152 height 118
click at [247, 517] on textarea "assign-modal" at bounding box center [716, 506] width 1152 height 60
click at [209, 611] on div "Asignar caso Cancelar" at bounding box center [716, 593] width 1194 height 57
click at [218, 582] on span "Asignar caso" at bounding box center [195, 593] width 70 height 33
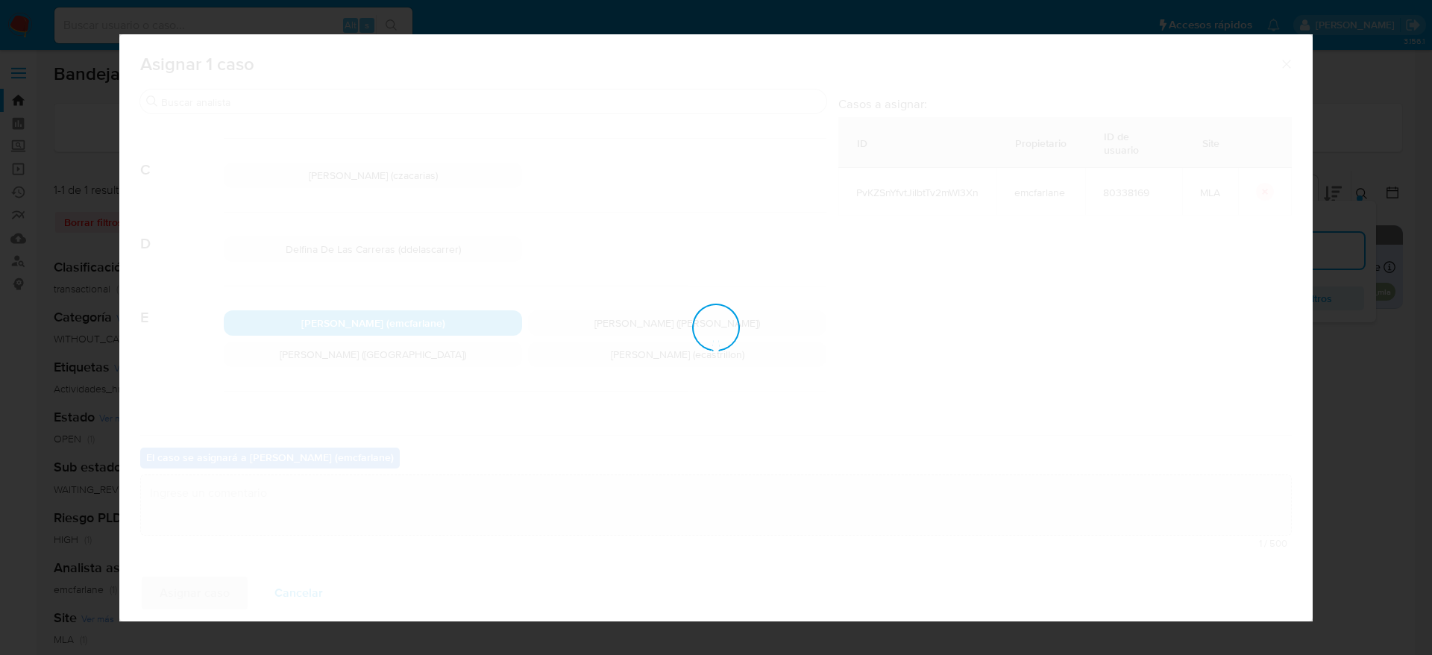
checkbox input "false"
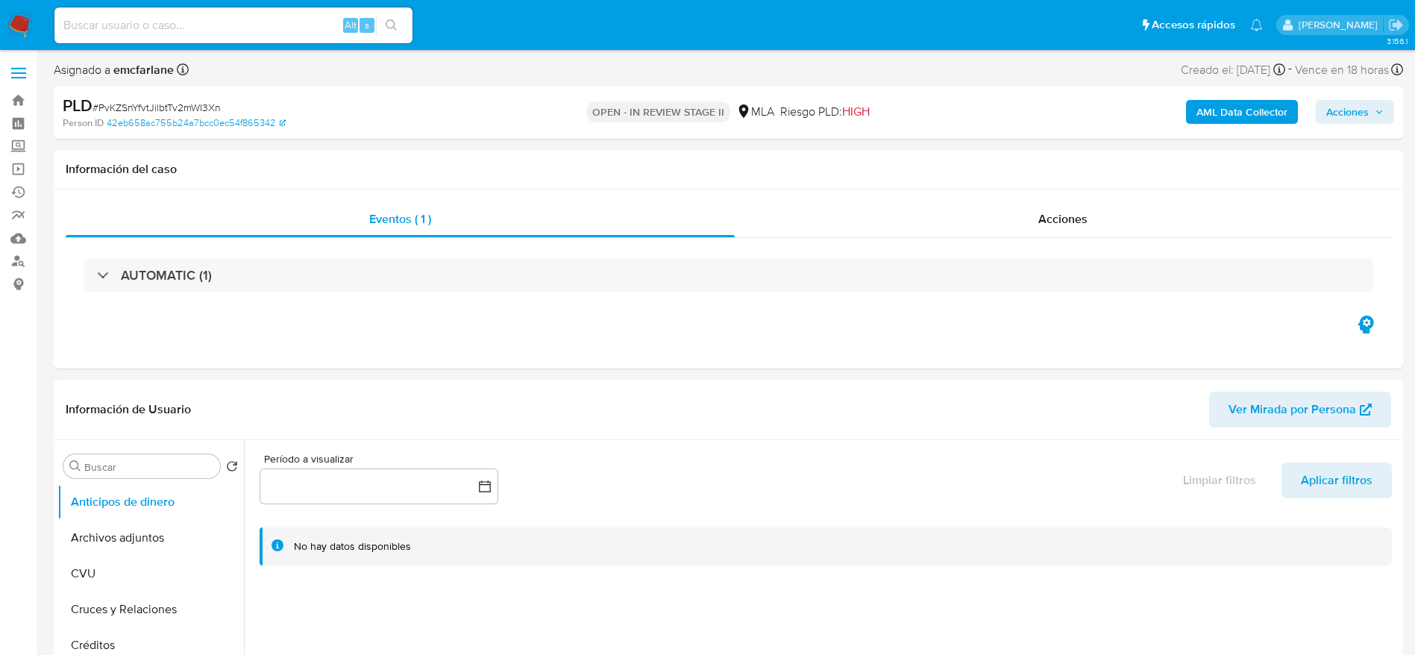
select select "10"
click at [1365, 114] on span "Acciones" at bounding box center [1347, 112] width 43 height 24
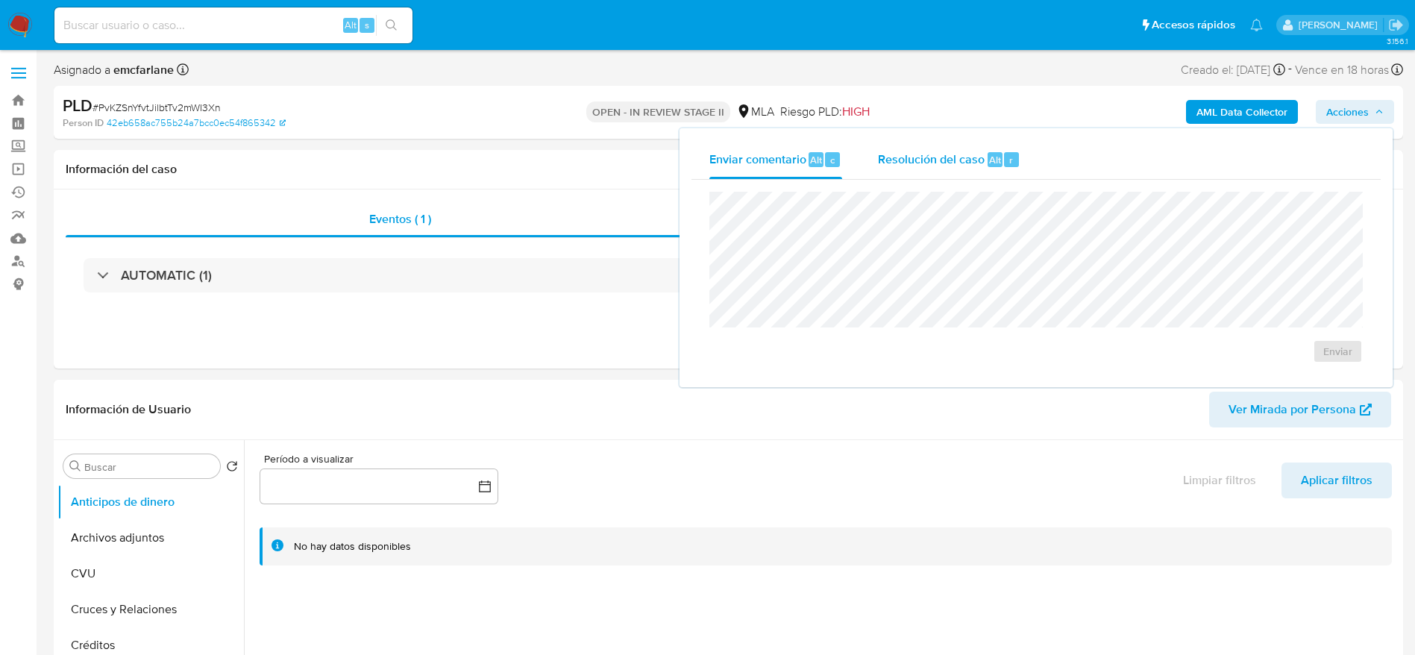
drag, startPoint x: 982, startPoint y: 169, endPoint x: 983, endPoint y: 184, distance: 14.3
click at [982, 170] on div "Resolución del caso Alt r" at bounding box center [949, 159] width 142 height 39
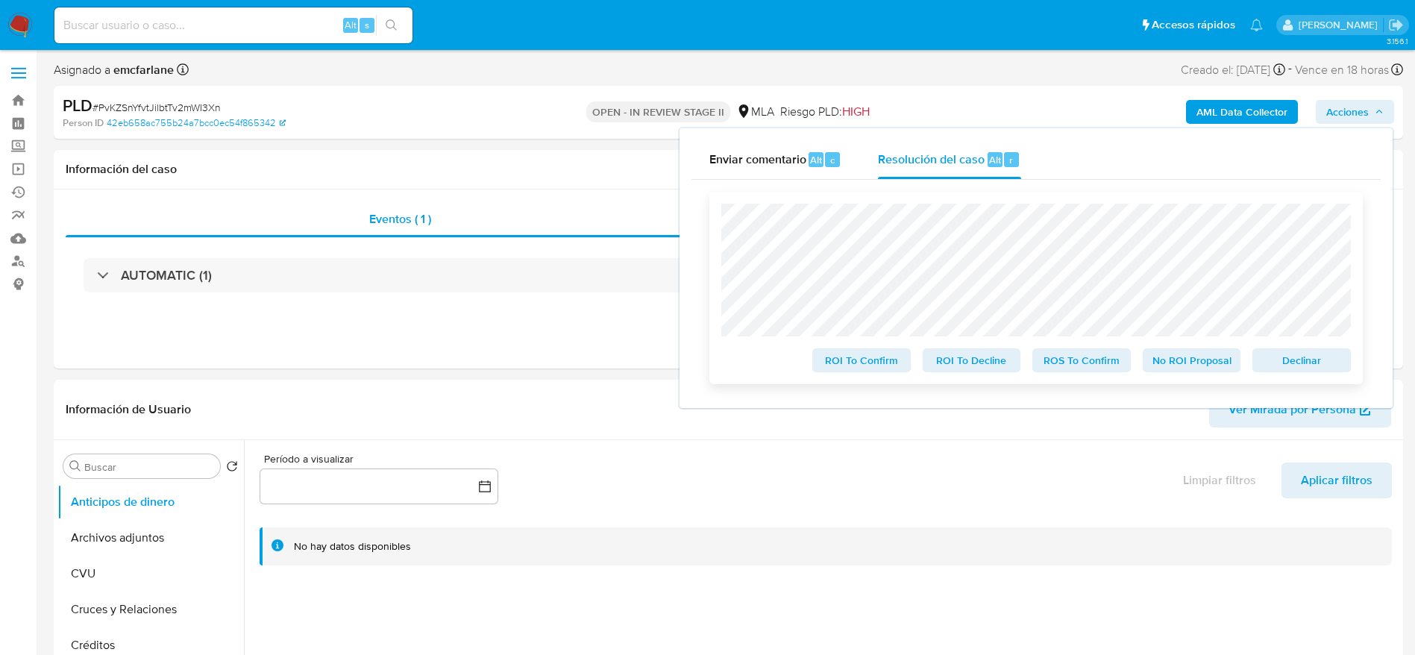
click at [1302, 362] on span "Declinar" at bounding box center [1302, 360] width 78 height 21
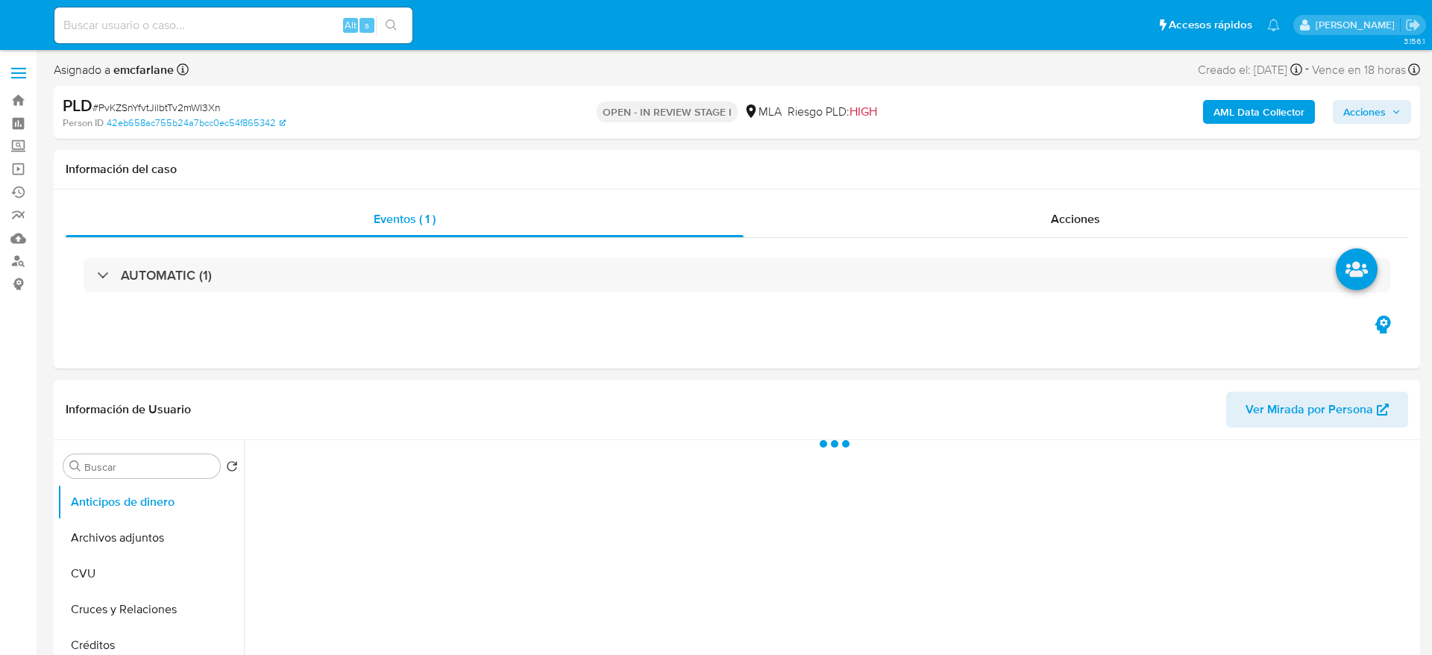
select select "10"
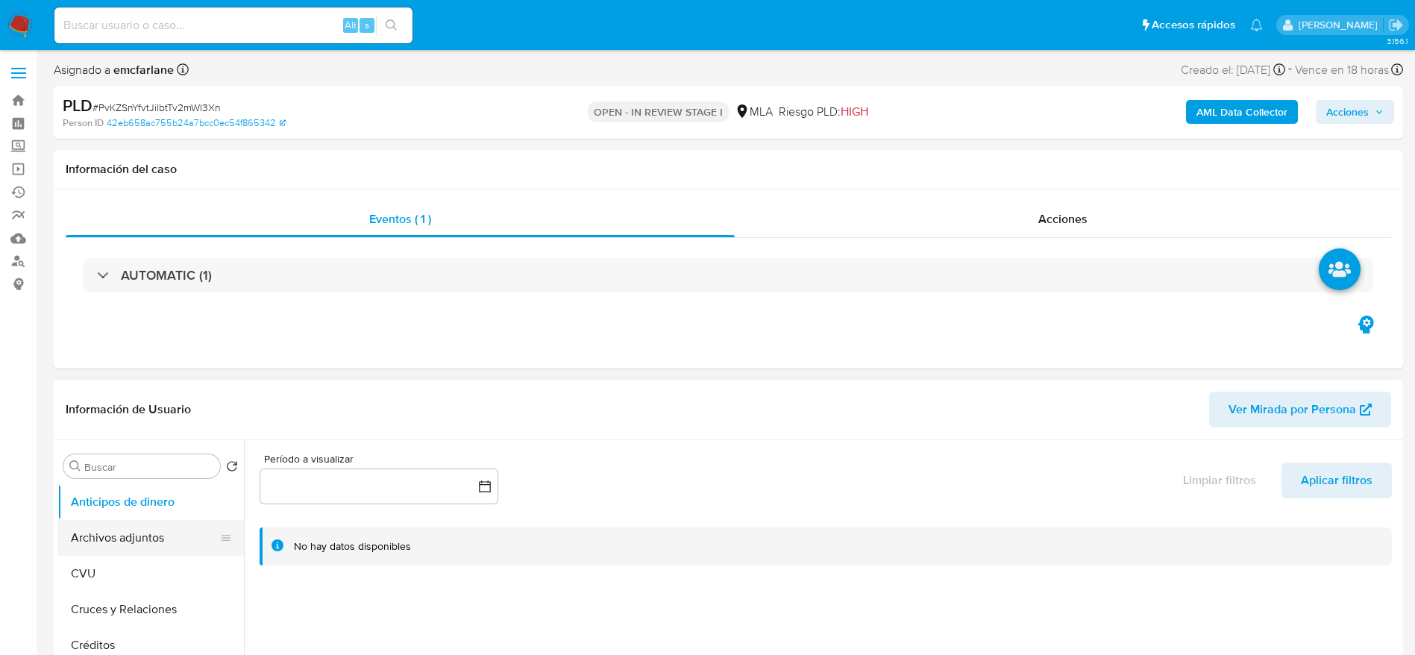
click at [128, 535] on button "Archivos adjuntos" at bounding box center [144, 538] width 175 height 36
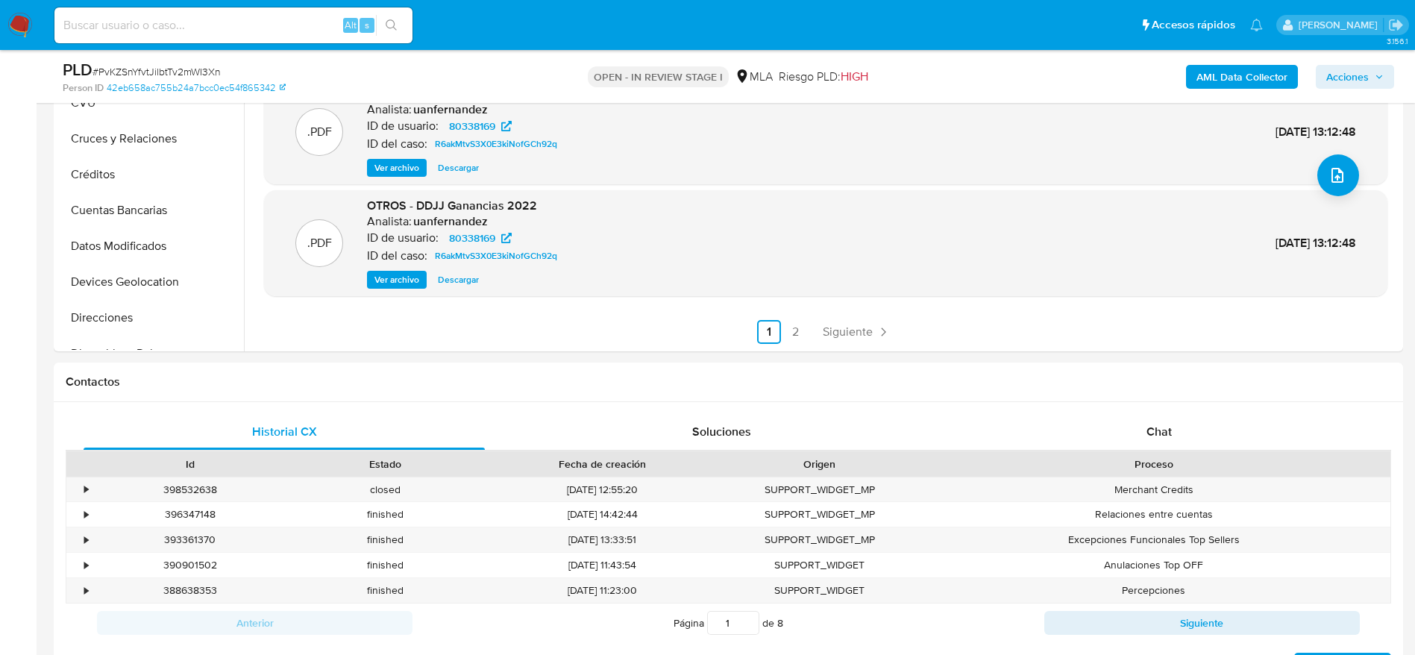
scroll to position [671, 0]
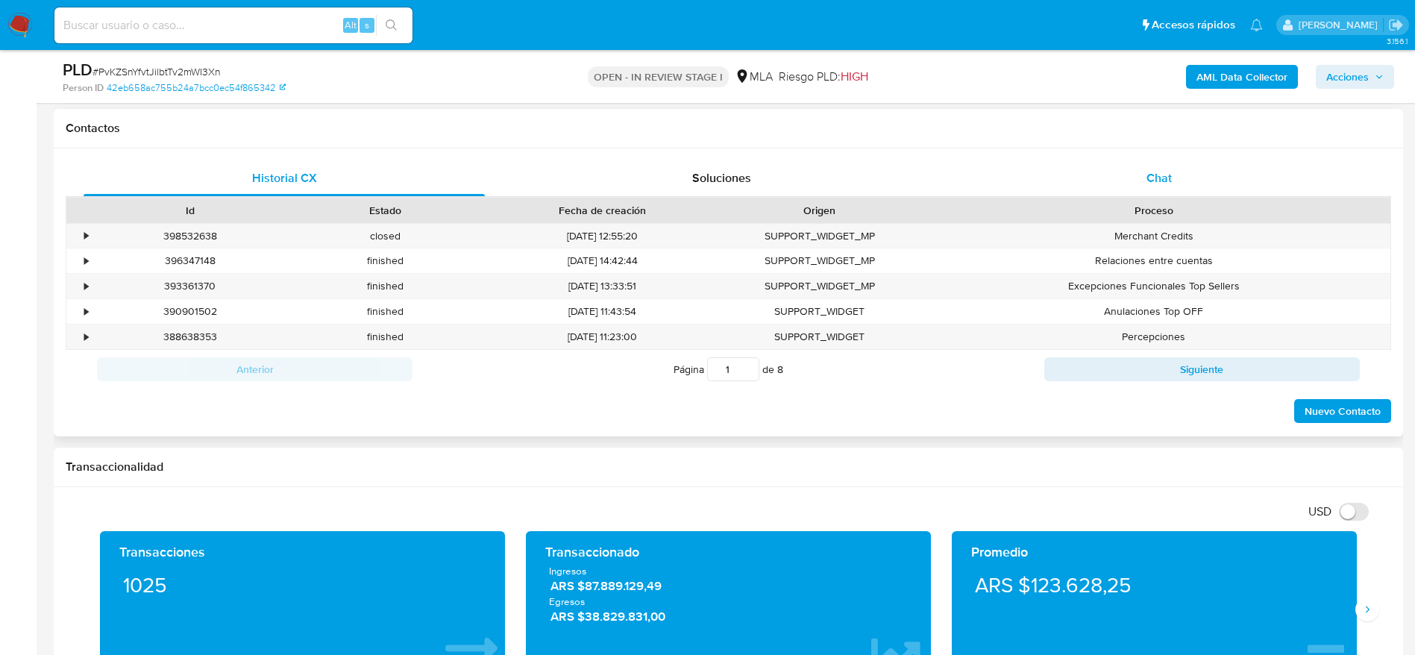
click at [1169, 184] on span "Chat" at bounding box center [1159, 177] width 25 height 17
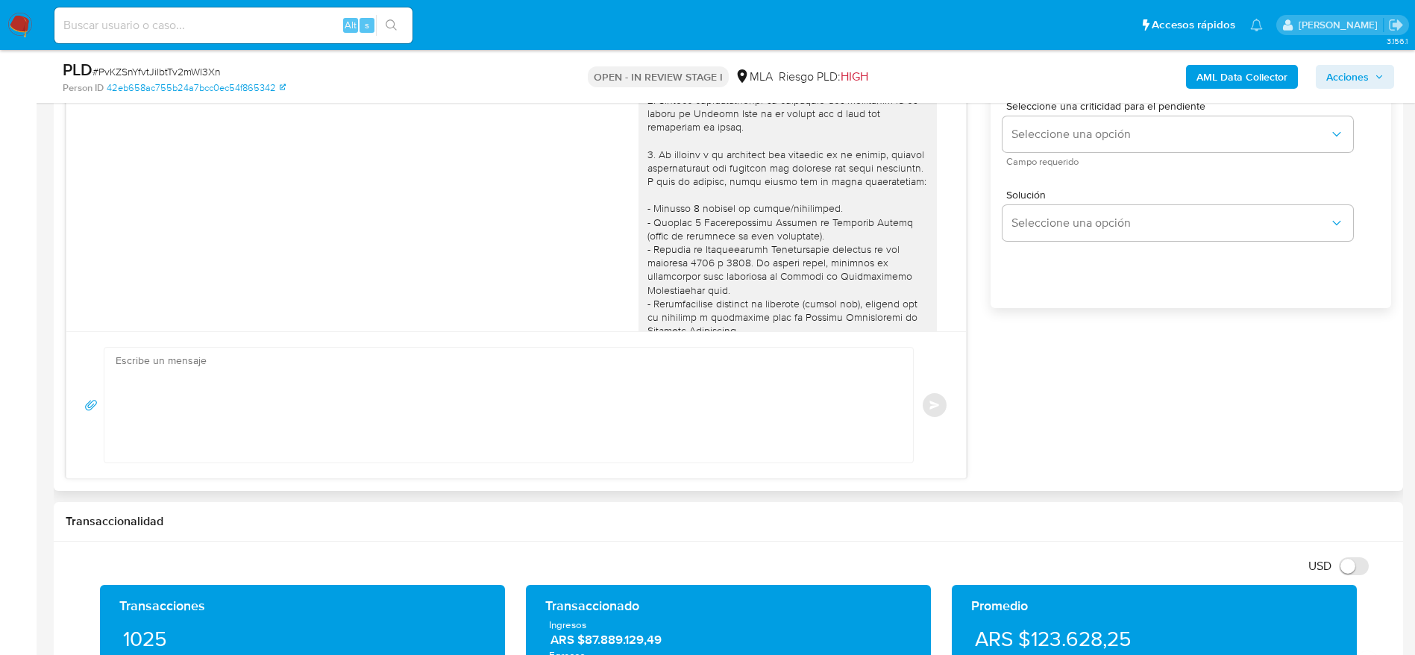
scroll to position [895, 0]
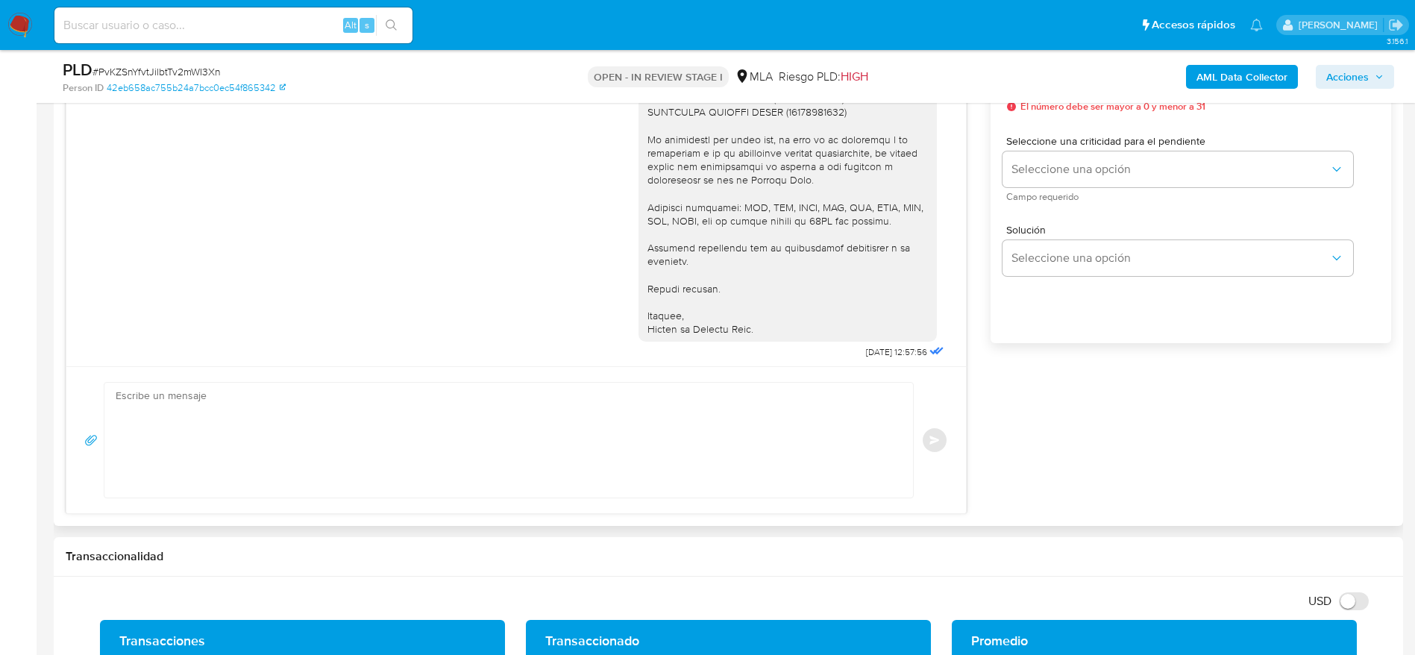
click at [286, 439] on textarea at bounding box center [505, 440] width 779 height 115
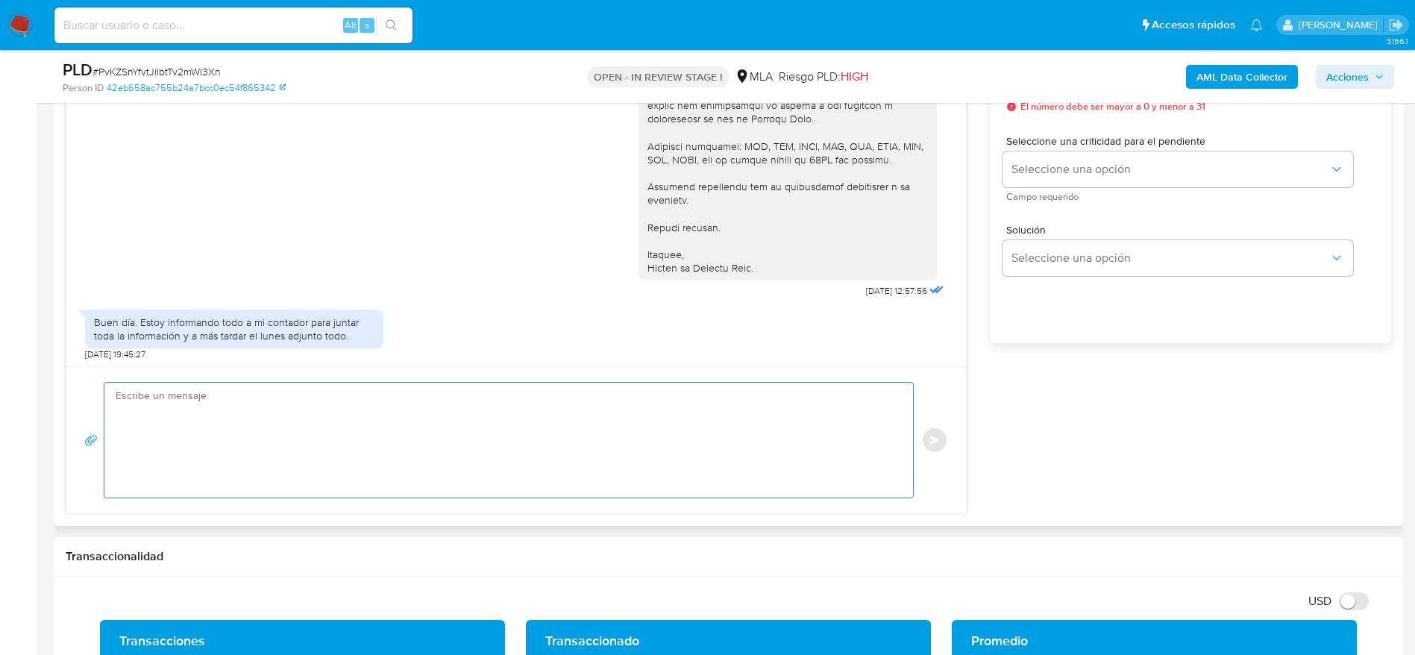
scroll to position [1992, 0]
paste textarea "Hola, Esperamos que te encuentres muy bien. Te consultamos si tuviste oportunid…"
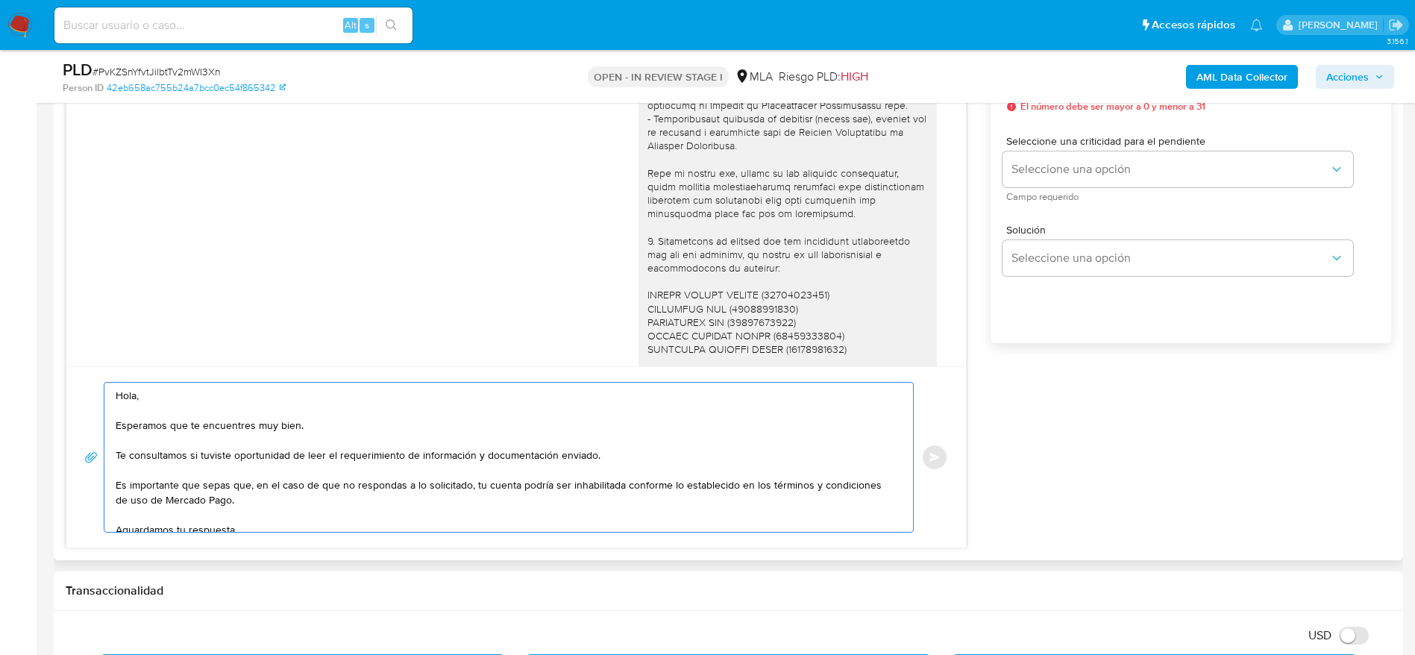
scroll to position [1433, 0]
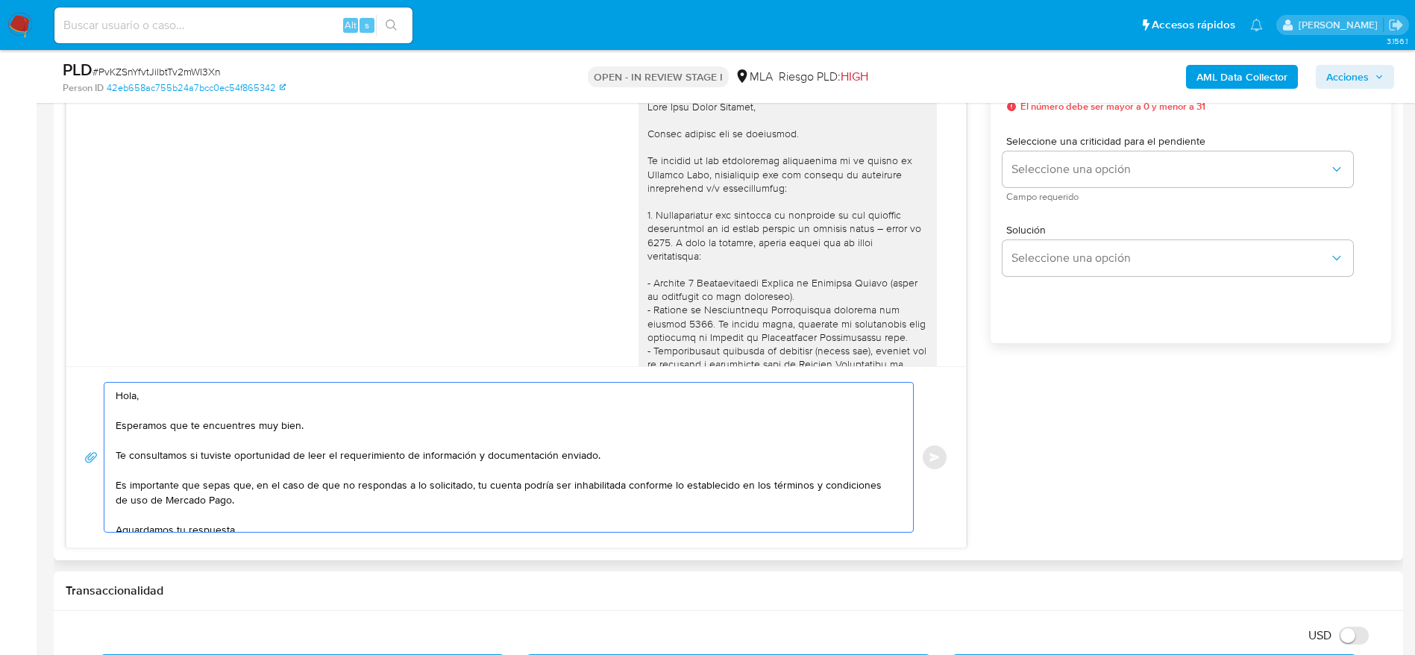
click at [685, 133] on div at bounding box center [787, 453] width 280 height 706
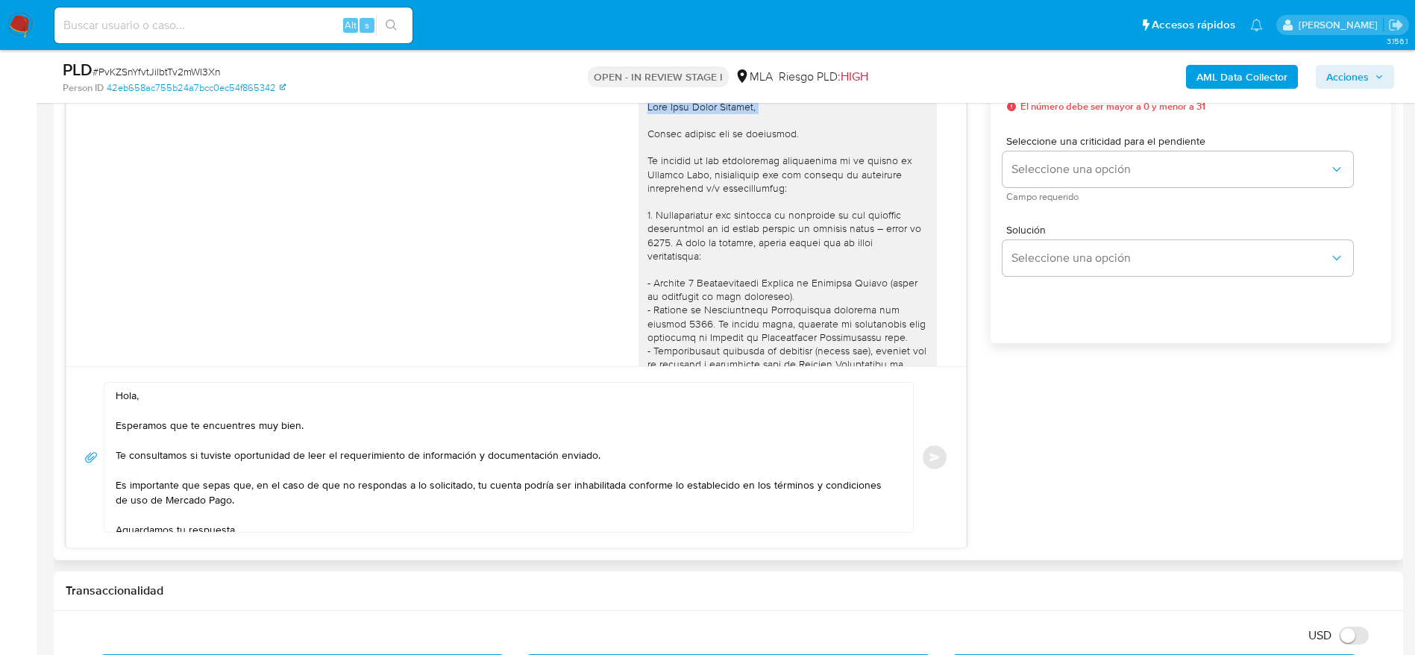
click at [685, 133] on div at bounding box center [787, 453] width 280 height 706
copy div "Hola Juan Pablo Ledesma,"
click at [135, 393] on textarea "Hola, Esperamos que te encuentres muy bien. Te consultamos si tuviste oportunid…" at bounding box center [505, 457] width 779 height 149
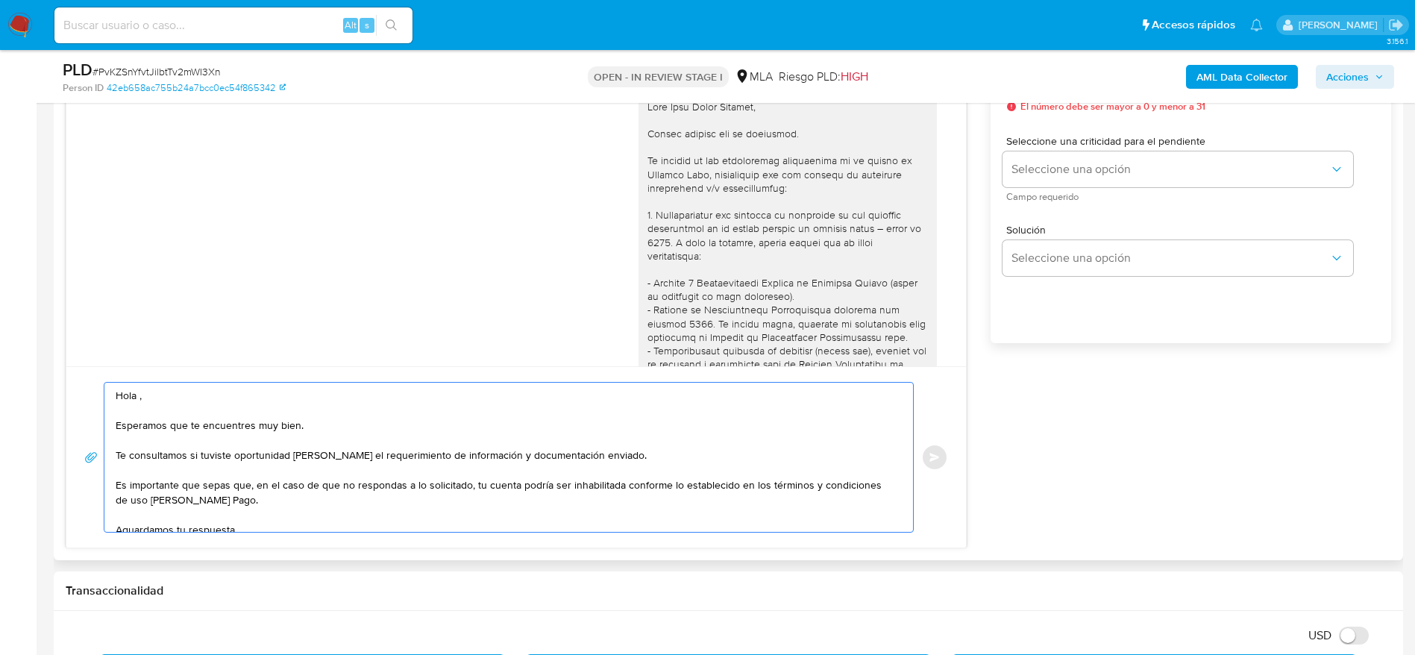
paste textarea "Hola Juan Pablo Ledesma,"
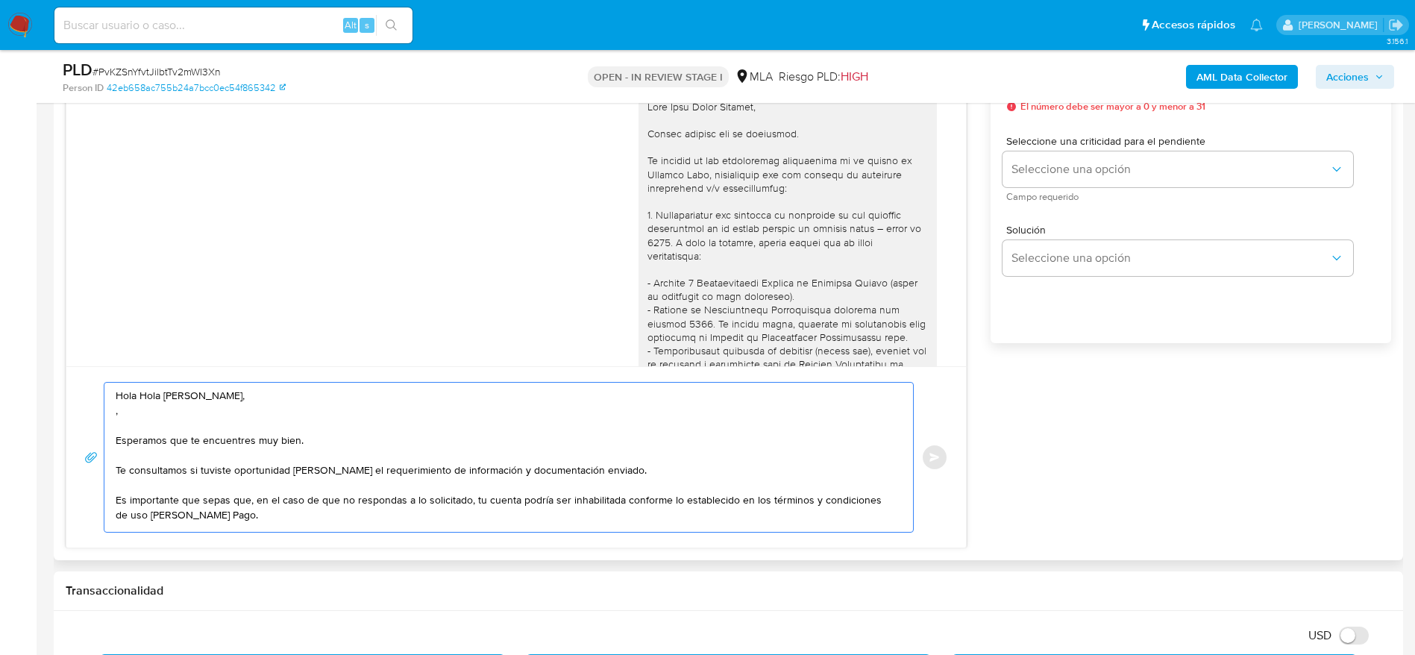
click at [140, 402] on textarea "Hola Hola Juan Pablo Ledesma, , Esperamos que te encuentres muy bien. Te consul…" at bounding box center [505, 457] width 779 height 149
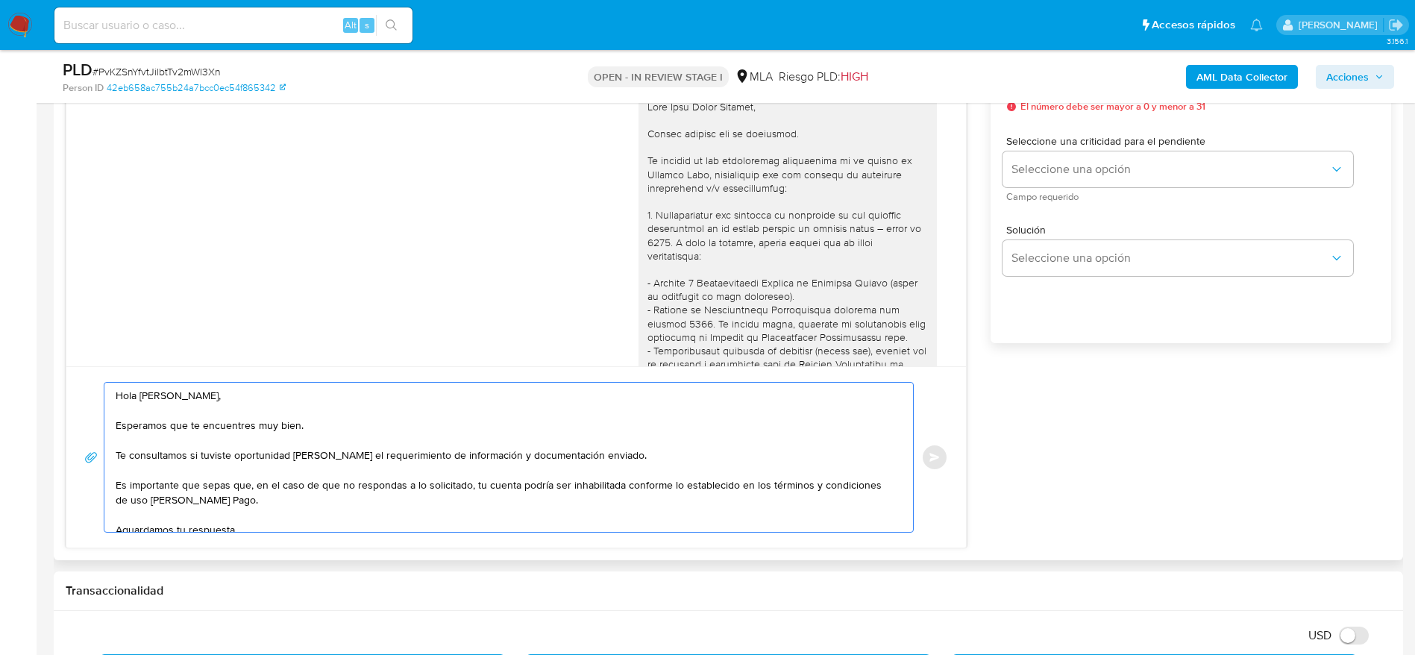
click at [318, 415] on textarea "Hola Juan Pablo Ledesma, Esperamos que te encuentres muy bien. Te consultamos s…" at bounding box center [505, 457] width 779 height 149
click at [638, 460] on textarea "Hola Juan Pablo Ledesma, Esperamos que te encuentres muy bien. Te consultamos s…" at bounding box center [505, 457] width 779 height 149
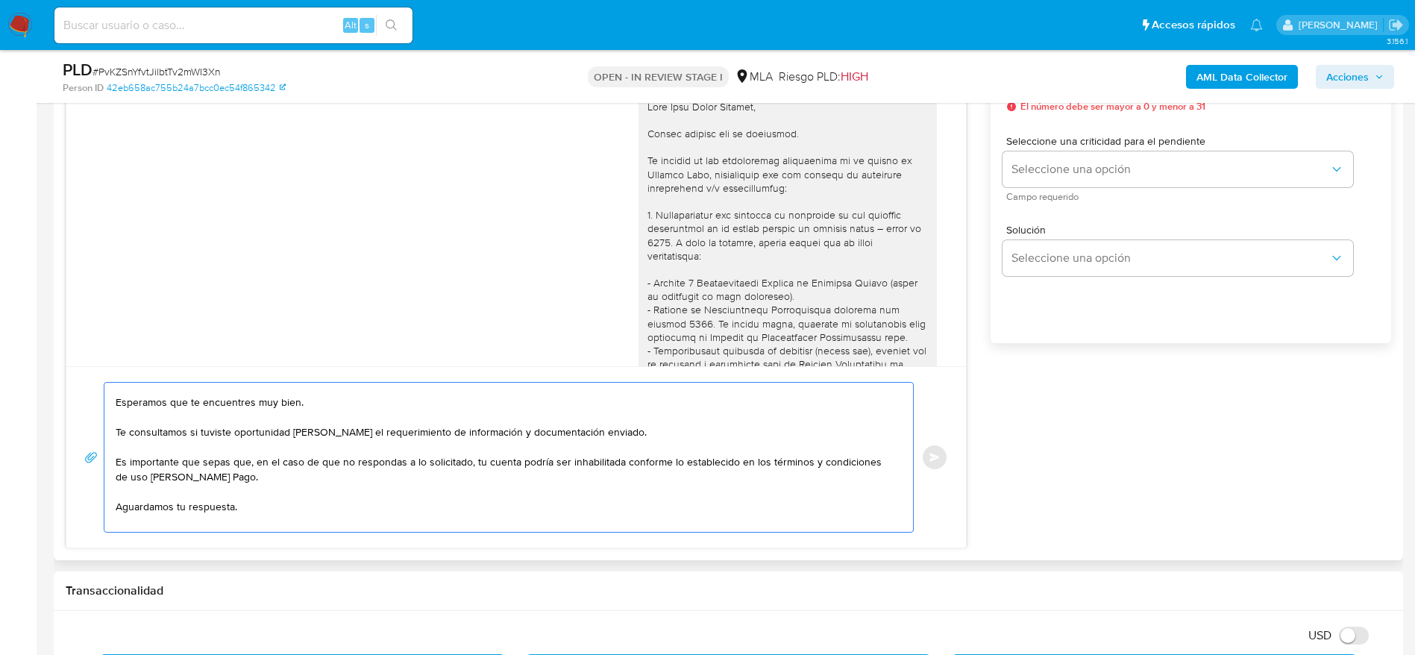
scroll to position [0, 0]
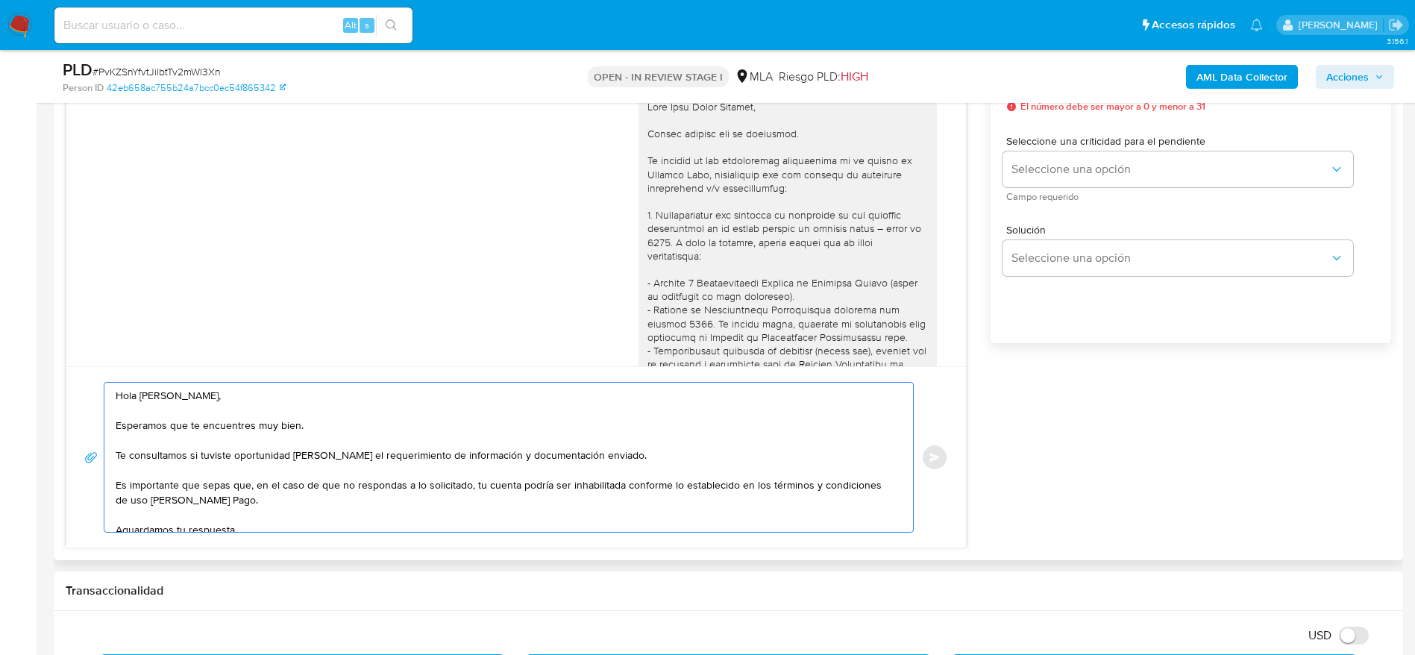
drag, startPoint x: 227, startPoint y: 507, endPoint x: 81, endPoint y: 442, distance: 160.3
click at [81, 442] on div "Hola Juan Pablo Ledesma, Esperamos que te encuentres muy bien. Te consultamos s…" at bounding box center [516, 456] width 900 height 181
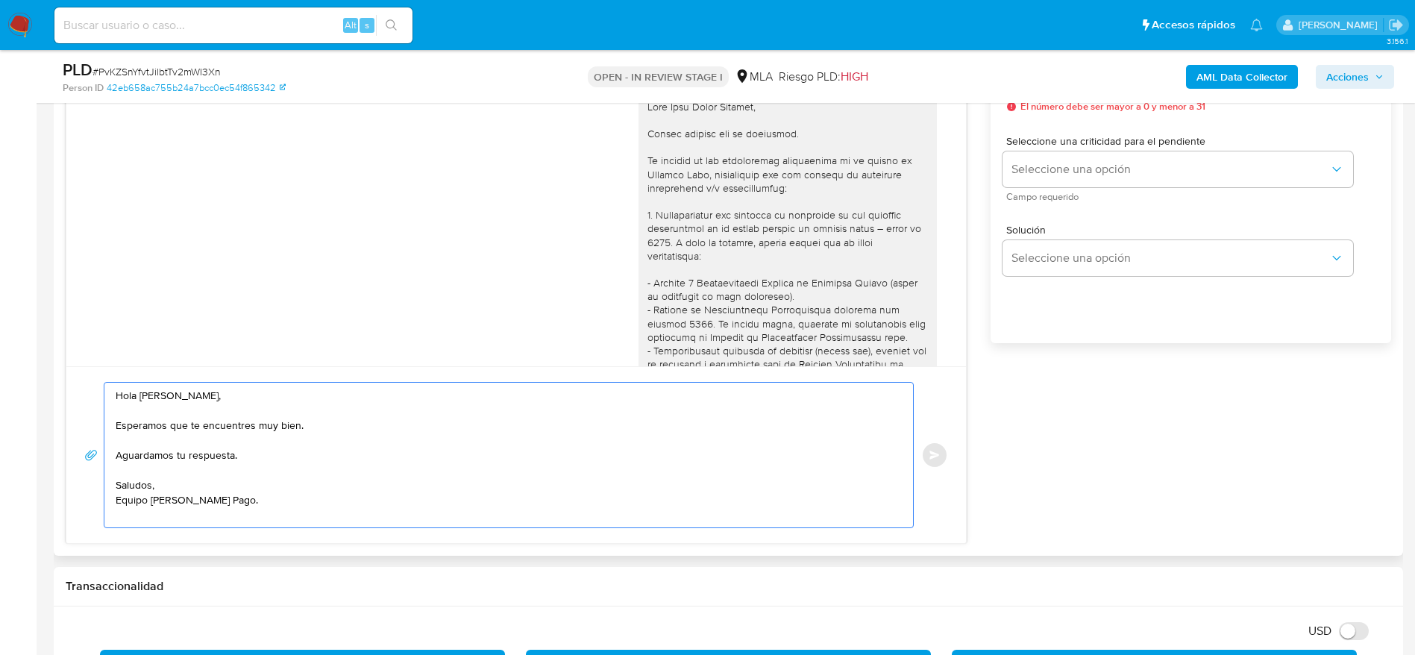
click at [299, 471] on textarea "Hola Juan Pablo Ledesma, Esperamos que te encuentres muy bien. Aguardamos tu re…" at bounding box center [505, 455] width 779 height 145
click at [247, 460] on textarea "Hola Juan Pablo Ledesma, Esperamos que te encuentres muy bien. Aguardamos tu re…" at bounding box center [505, 455] width 779 height 145
paste textarea "documentacion@mercadopago.com.ar"
click at [452, 511] on textarea "Hola Juan Pablo Ledesma, Esperamos que te encuentres muy bien. Aguardamos el en…" at bounding box center [505, 455] width 779 height 145
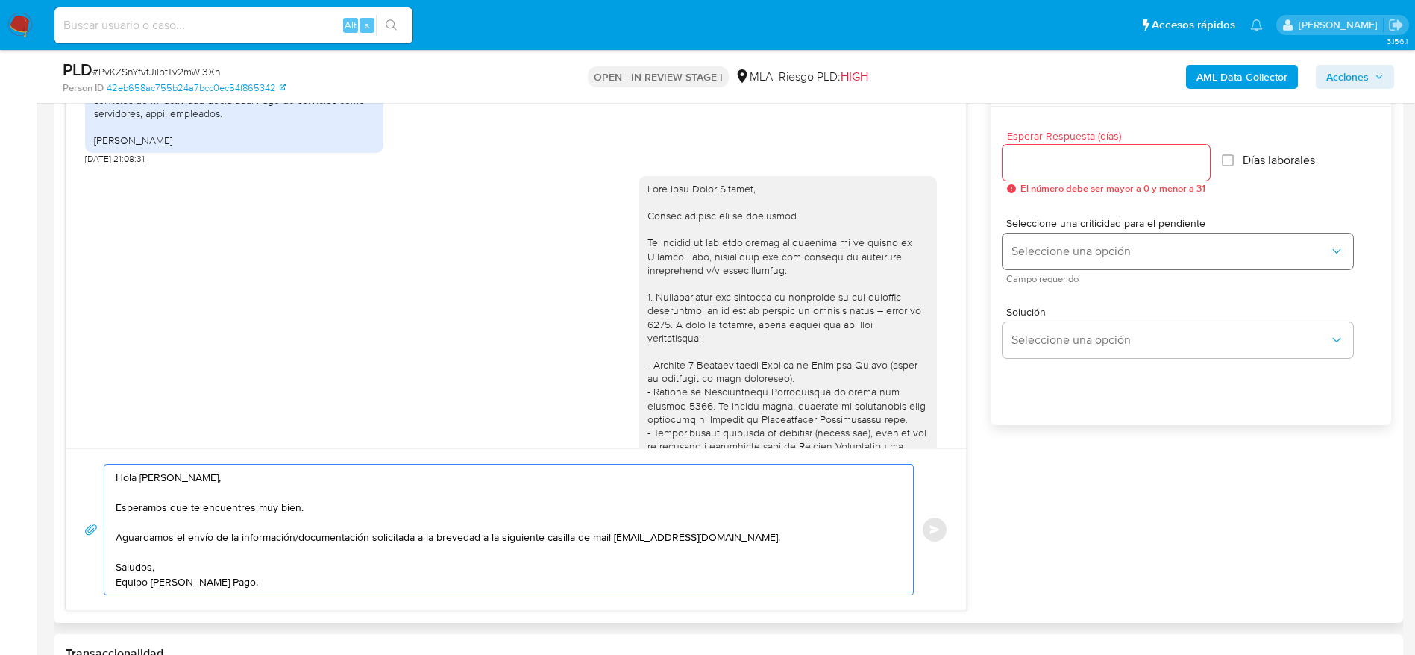
scroll to position [783, 0]
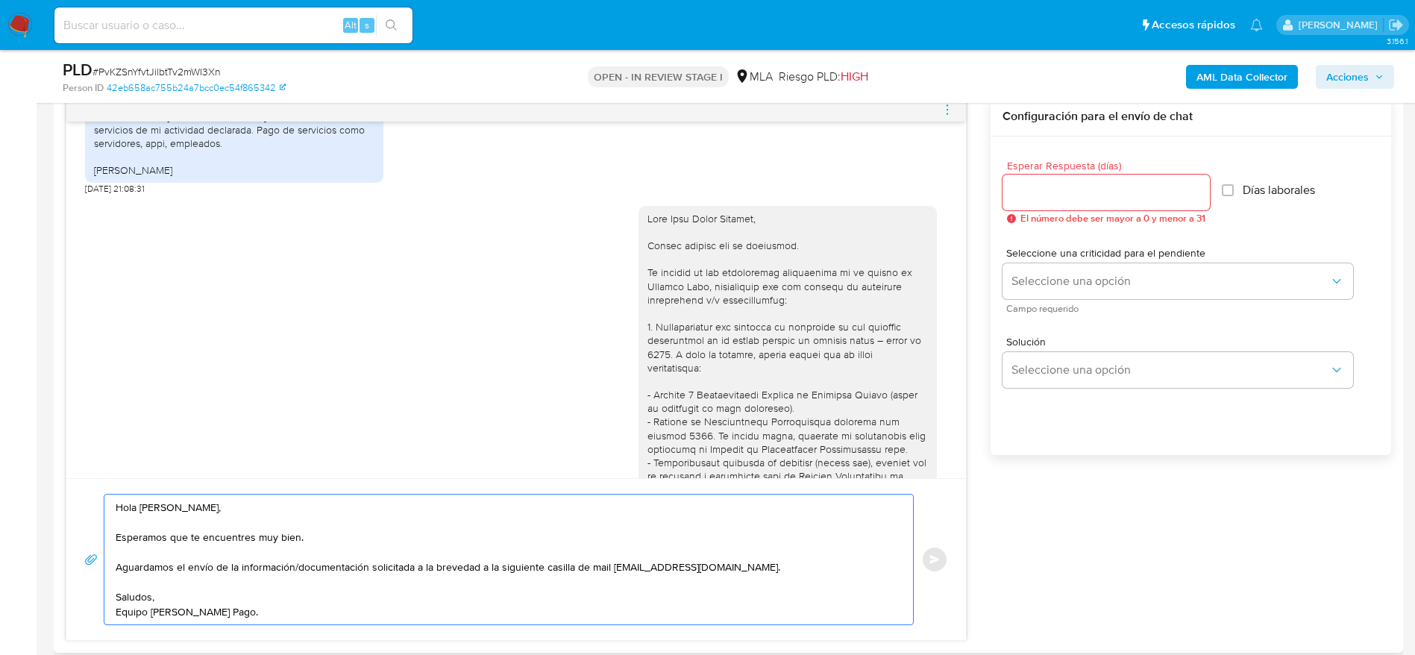
type textarea "Hola Juan Pablo Ledesma, Esperamos que te encuentres muy bien. Aguardamos el en…"
click at [1038, 192] on input "Esperar Respuesta (días)" at bounding box center [1106, 192] width 207 height 19
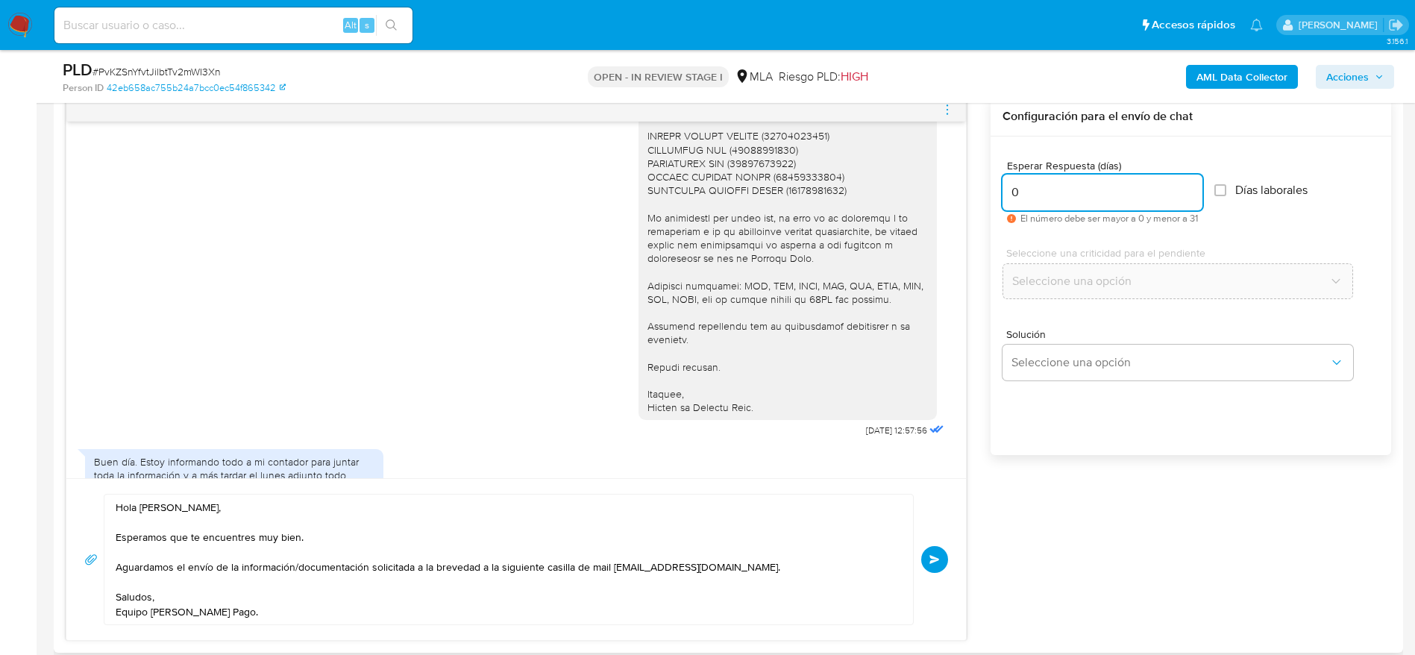
scroll to position [1992, 0]
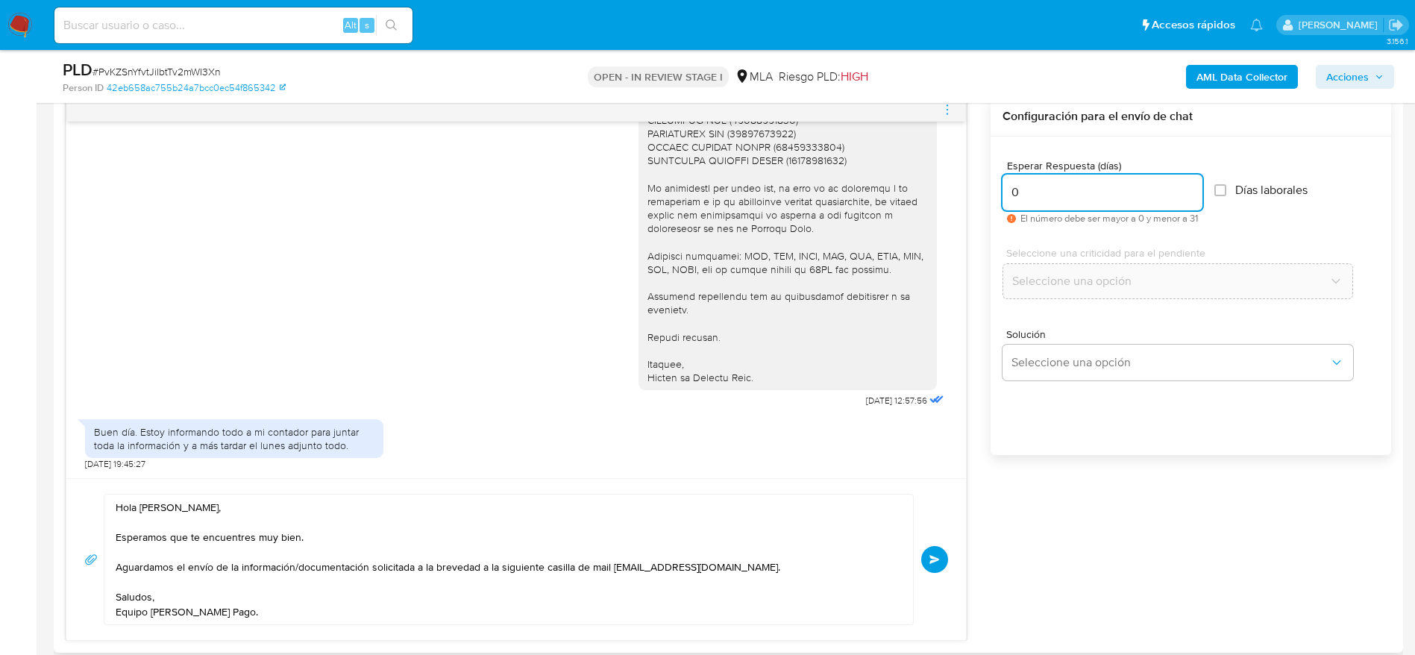
type input "0"
click at [930, 552] on button "Enviar" at bounding box center [934, 559] width 27 height 27
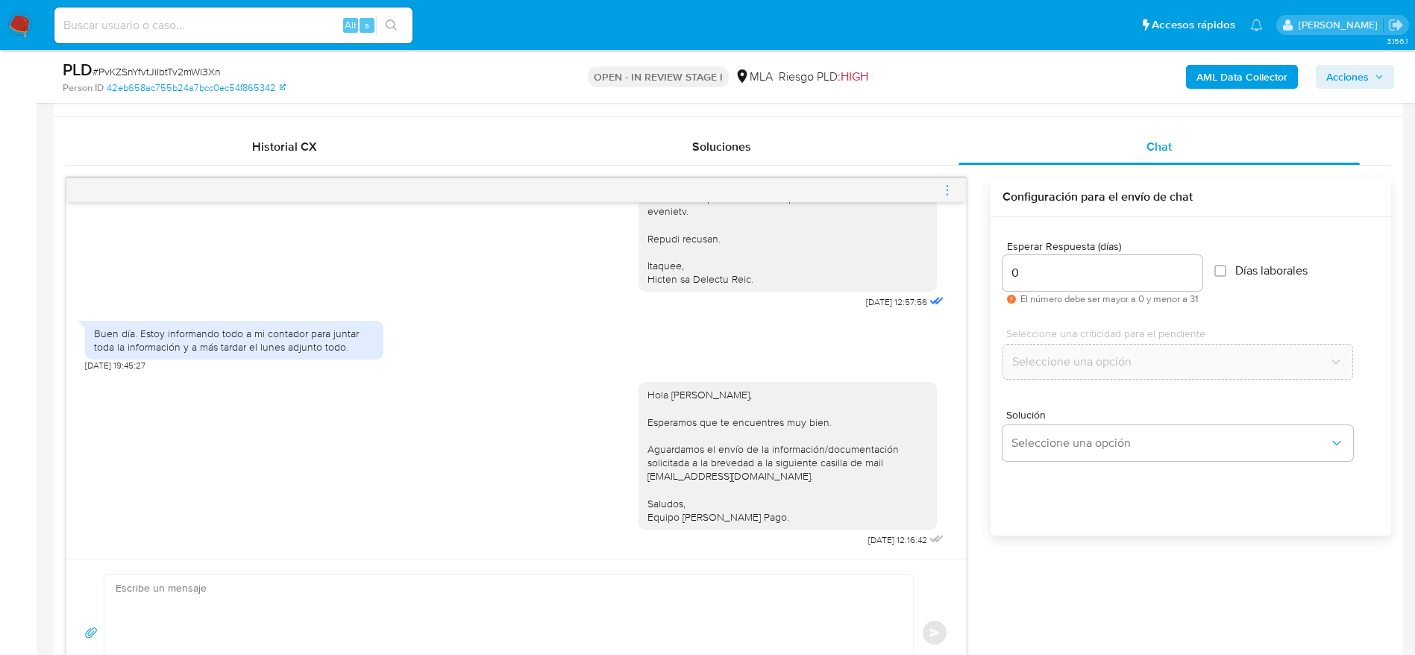
scroll to position [671, 0]
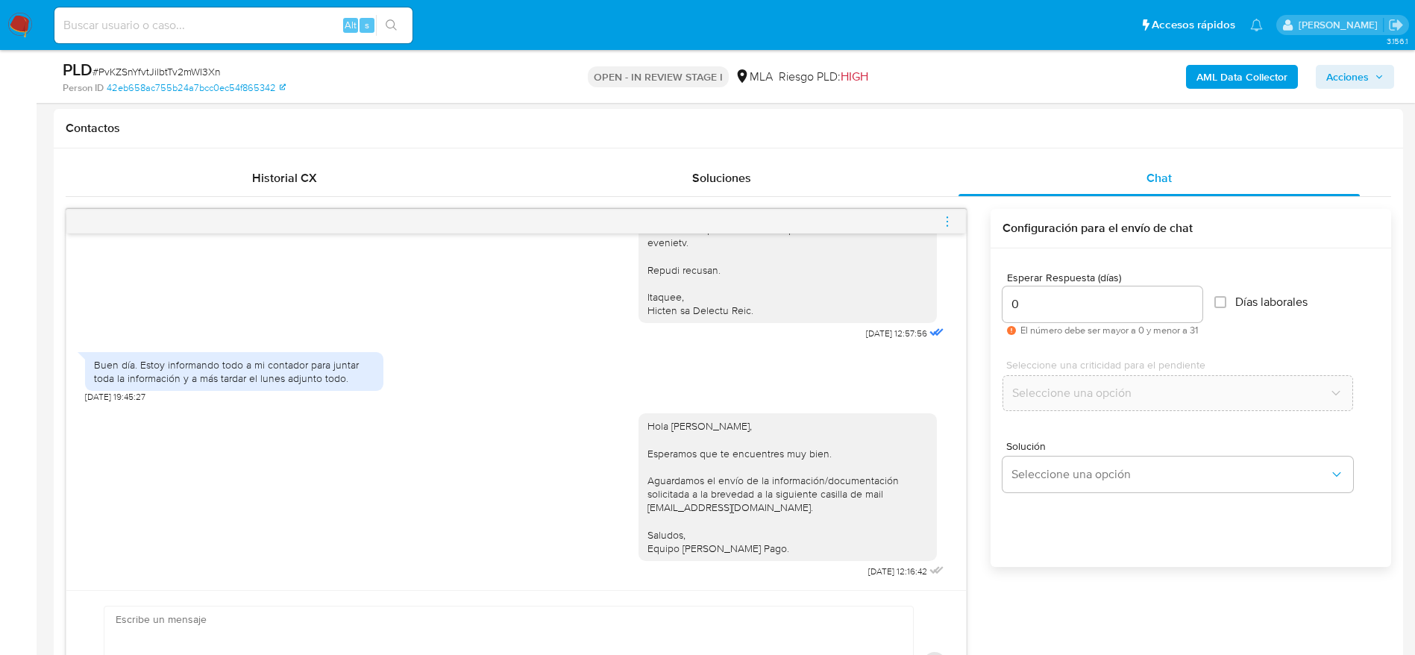
click at [947, 221] on icon "menu-action" at bounding box center [947, 220] width 1 height 1
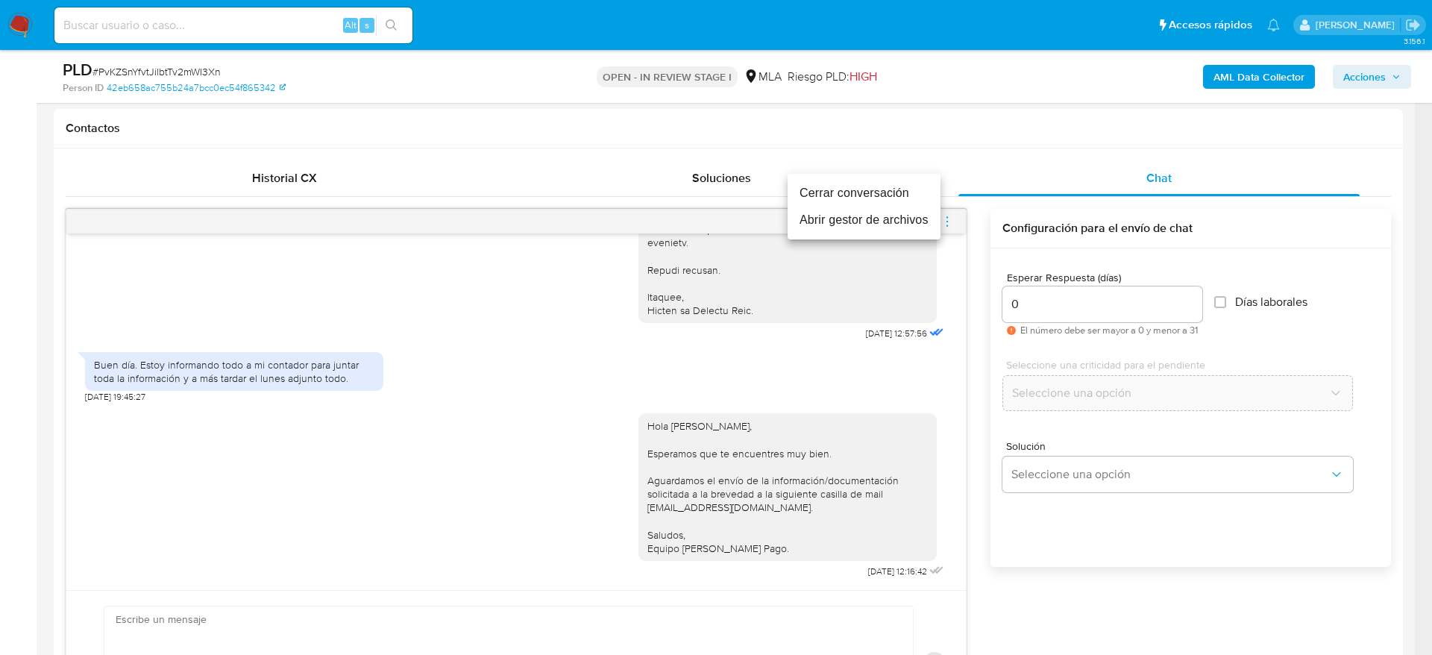
click at [873, 178] on ul "Cerrar conversación Abrir gestor de archivos" at bounding box center [864, 207] width 153 height 66
click at [874, 188] on li "Cerrar conversación" at bounding box center [864, 193] width 153 height 27
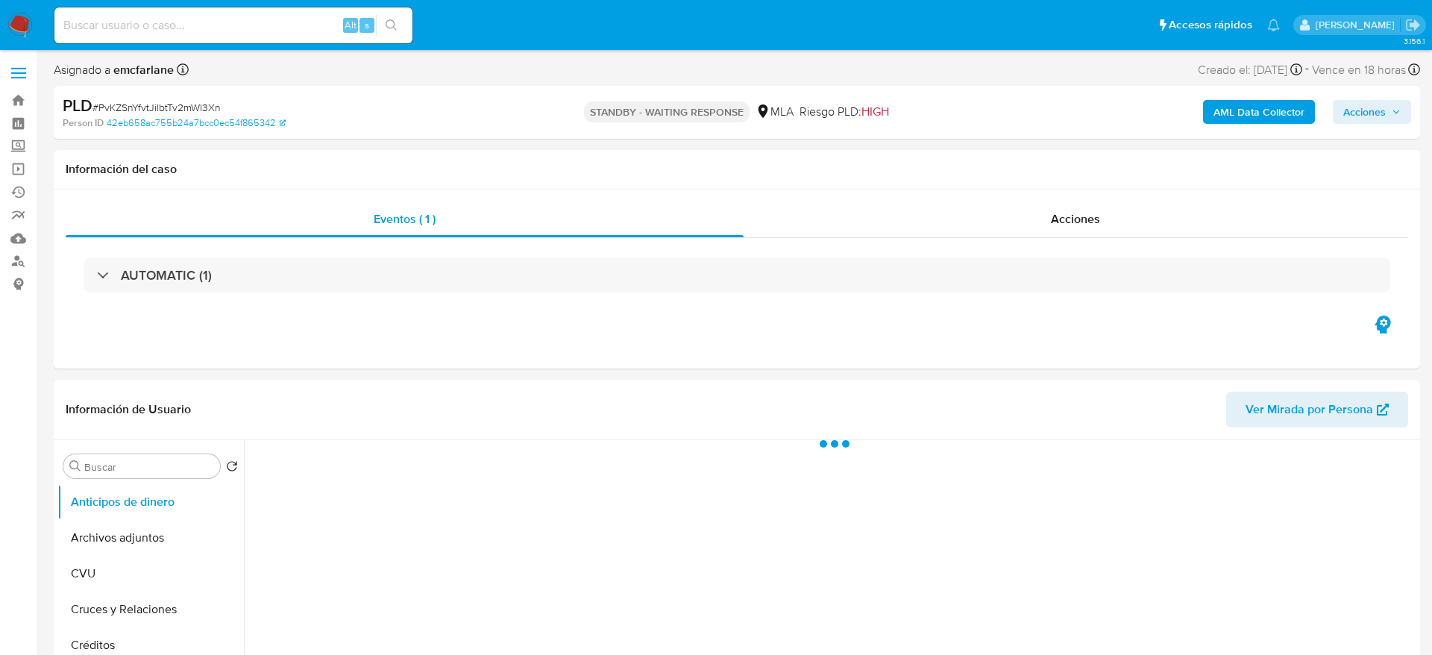
select select "10"
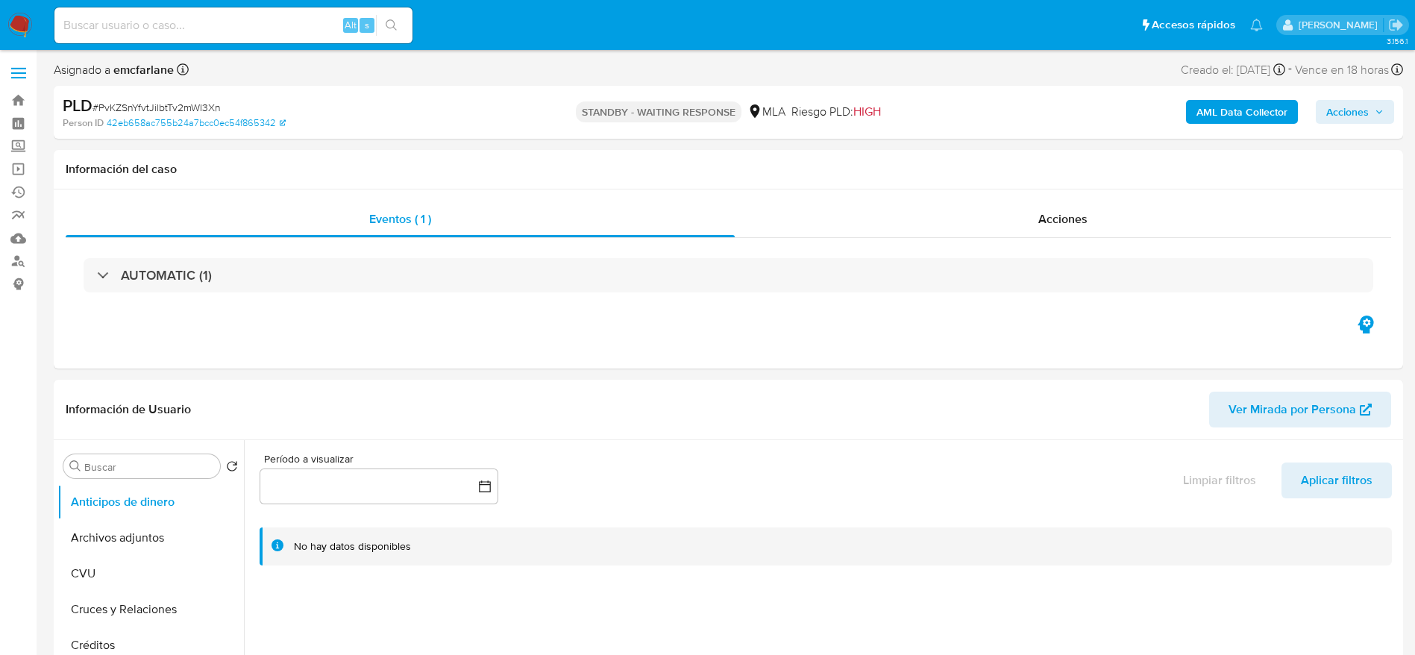
click at [166, 100] on span "# PvKZSnYfvtJilbtTv2mWI3Xn" at bounding box center [156, 107] width 128 height 15
copy span "PvKZSnYfvtJilbtTv2mWI3Xn"
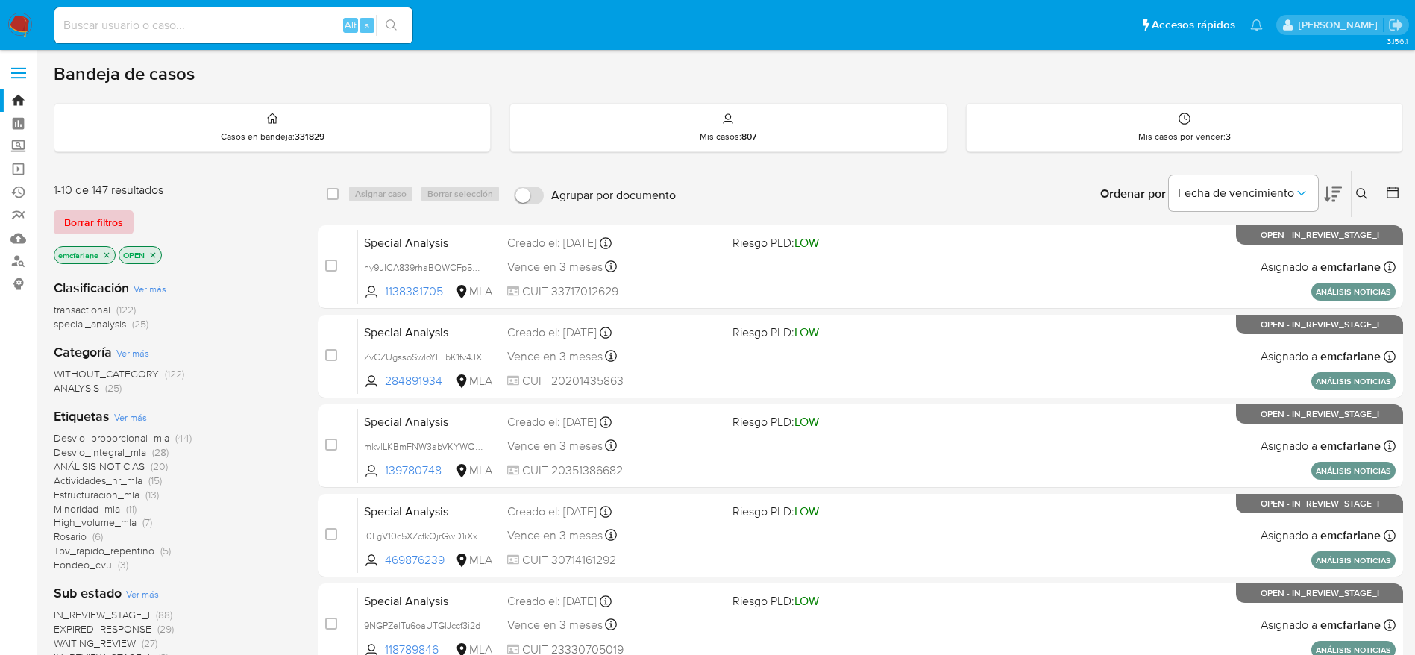
click at [95, 223] on span "Borrar filtros" at bounding box center [93, 222] width 59 height 21
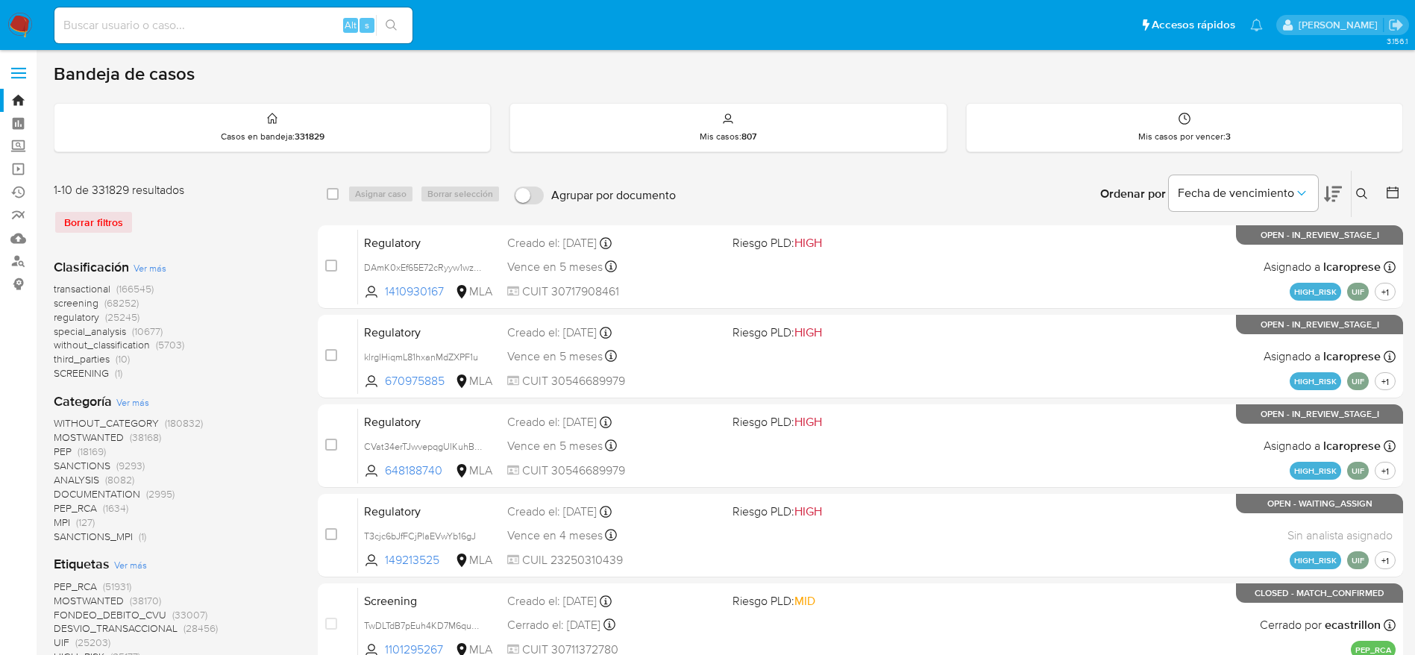
click at [1364, 197] on icon at bounding box center [1362, 194] width 12 height 12
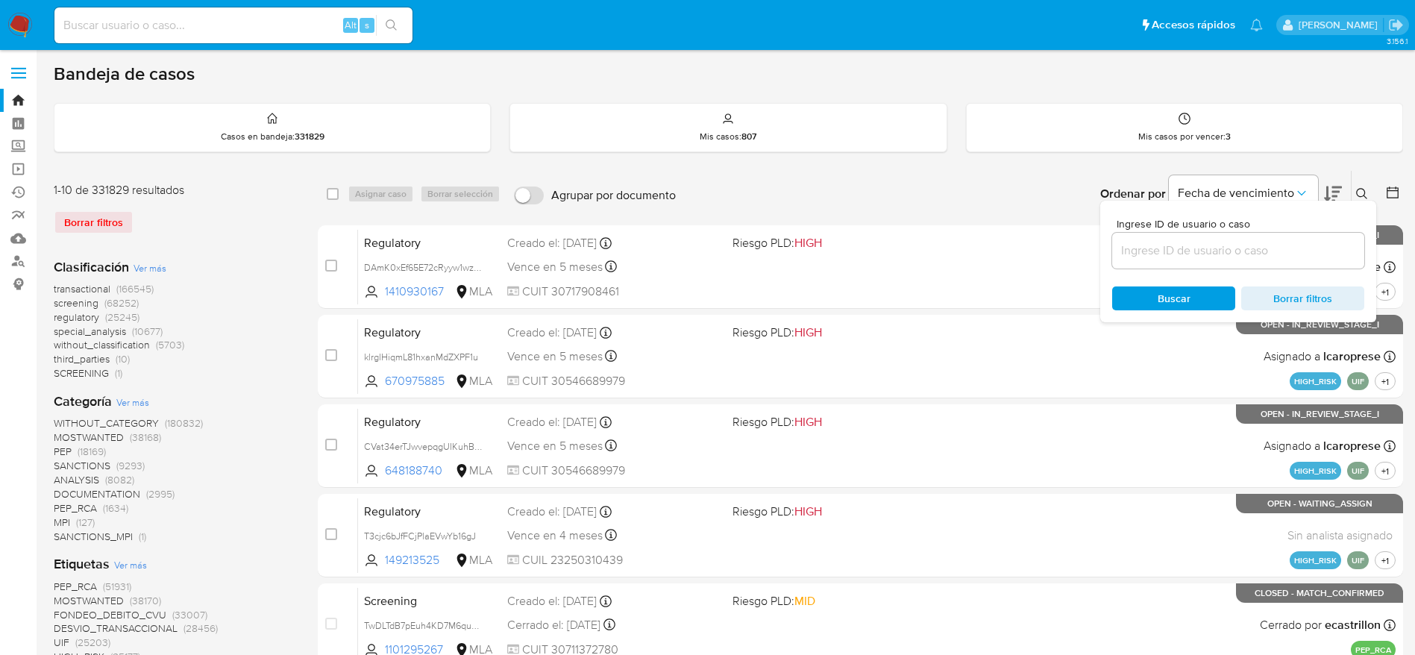
click at [1258, 260] on div at bounding box center [1238, 251] width 252 height 36
click at [1247, 252] on input at bounding box center [1238, 250] width 252 height 19
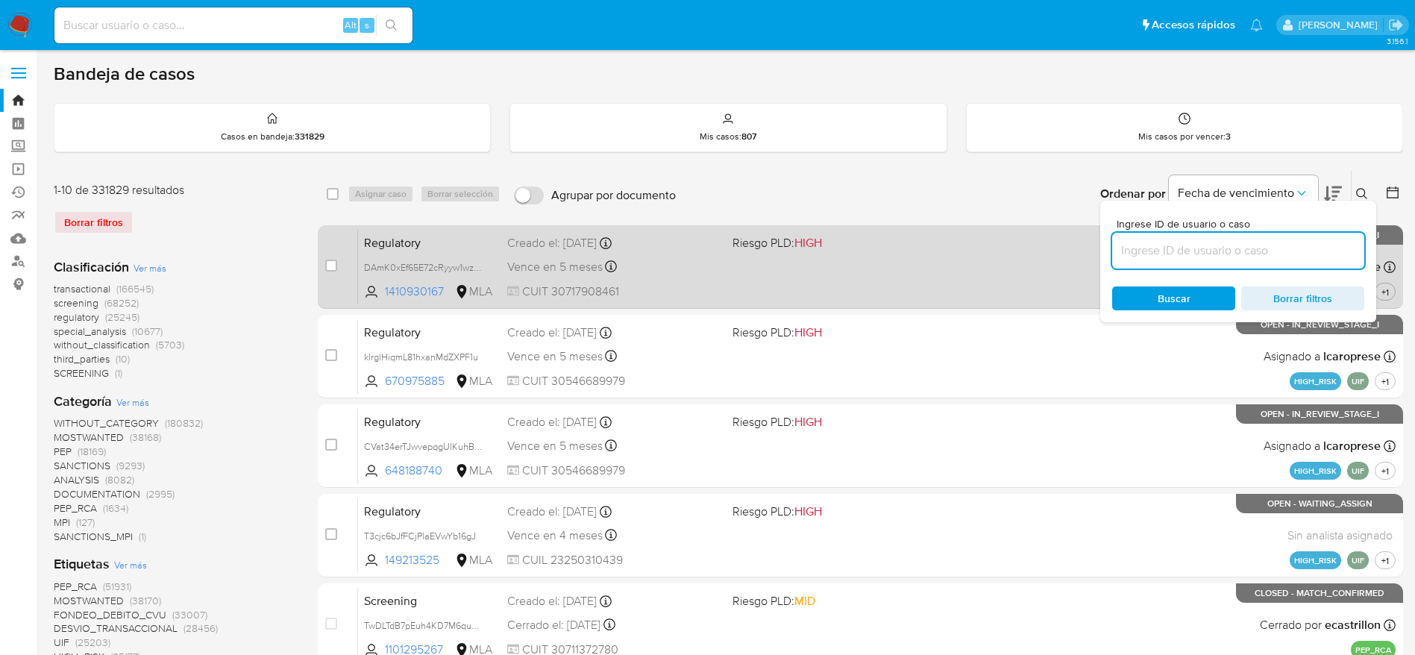
paste input "PvKZSnYfvtJilbtTv2mWI3Xn"
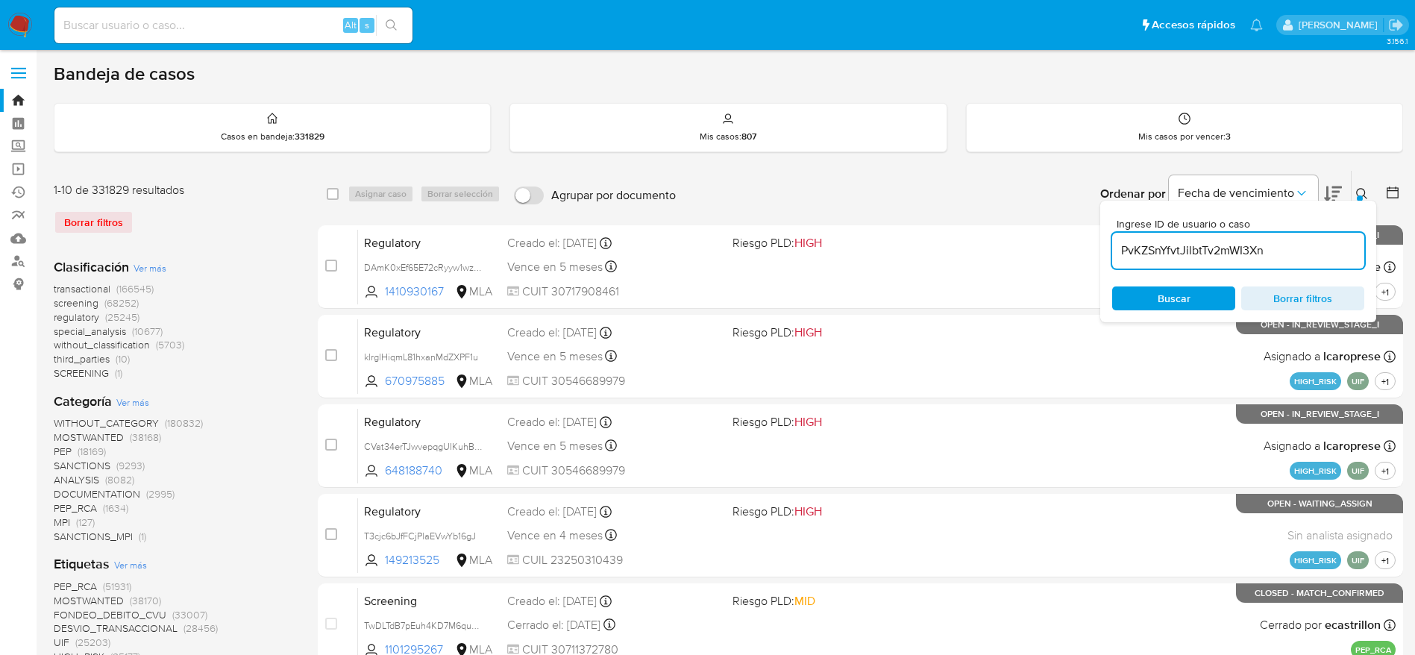
type input "PvKZSnYfvtJilbtTv2mWI3Xn"
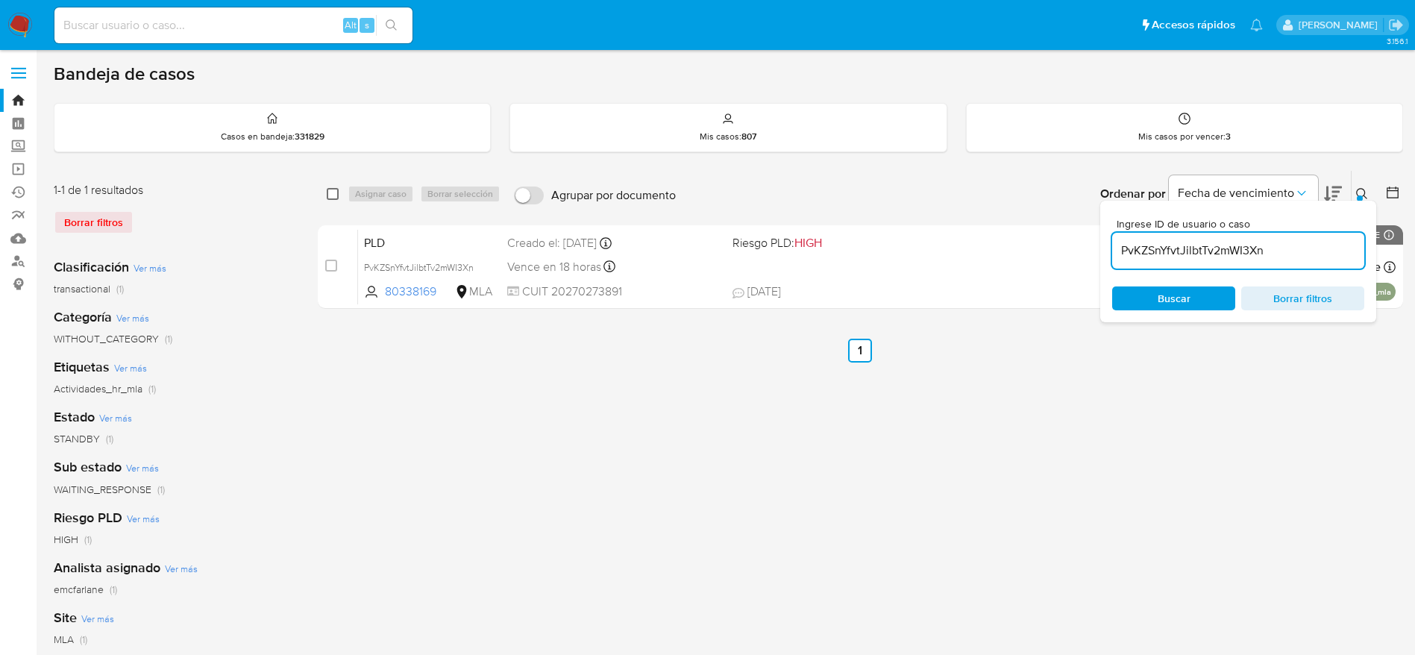
click at [329, 196] on input "checkbox" at bounding box center [333, 194] width 12 height 12
checkbox input "true"
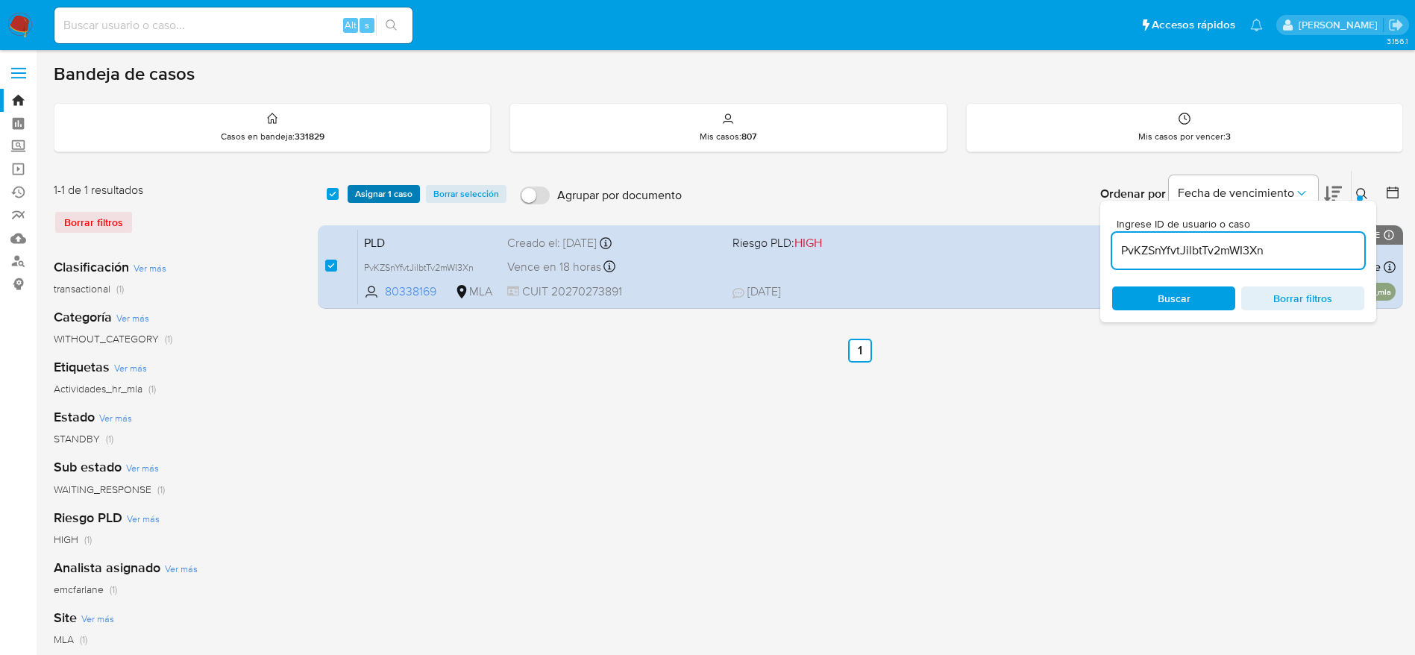
click at [368, 186] on span "Asignar 1 caso" at bounding box center [383, 193] width 57 height 15
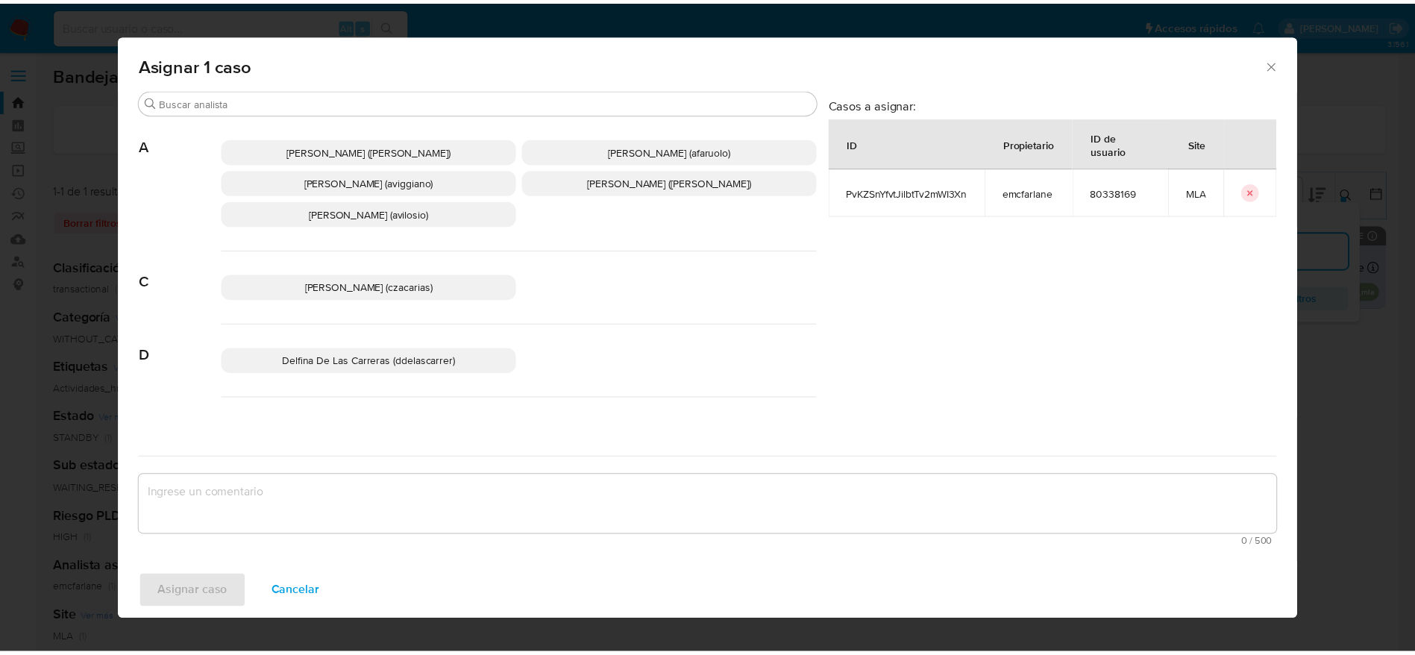
scroll to position [112, 0]
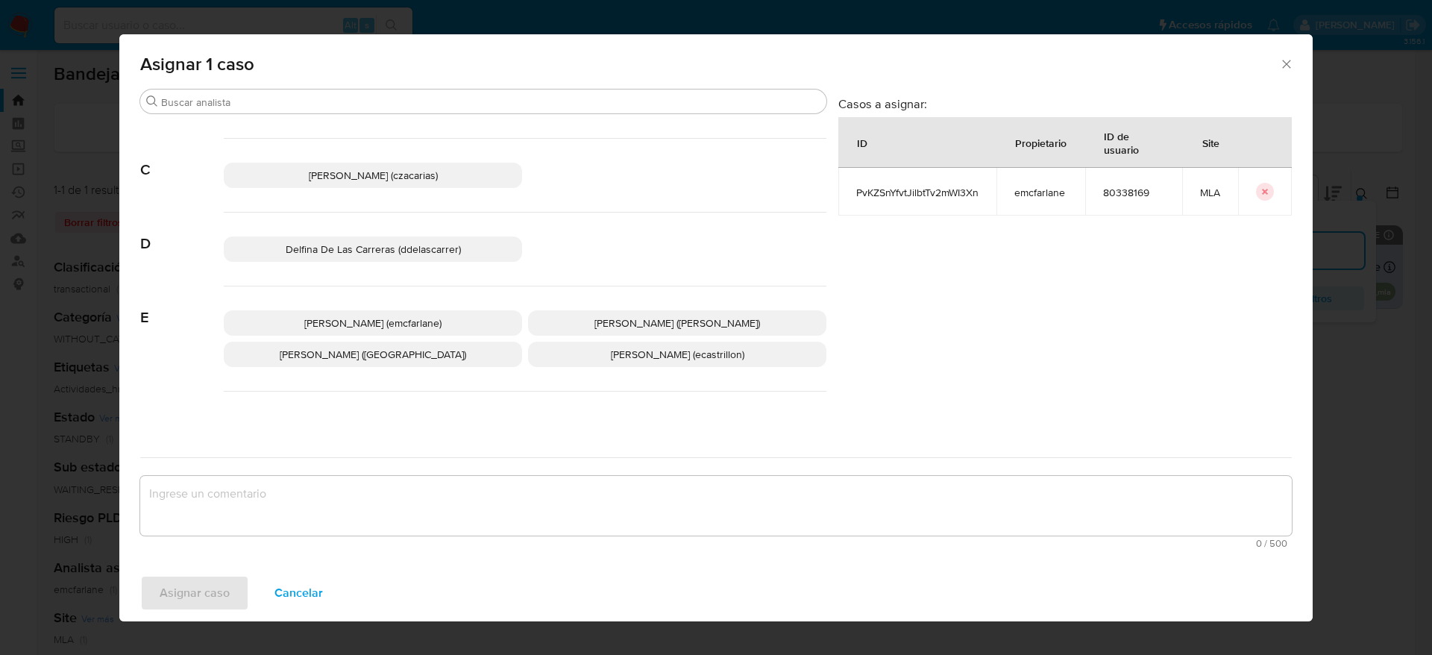
click at [386, 324] on span "[PERSON_NAME] (emcfarlane)" at bounding box center [372, 323] width 137 height 15
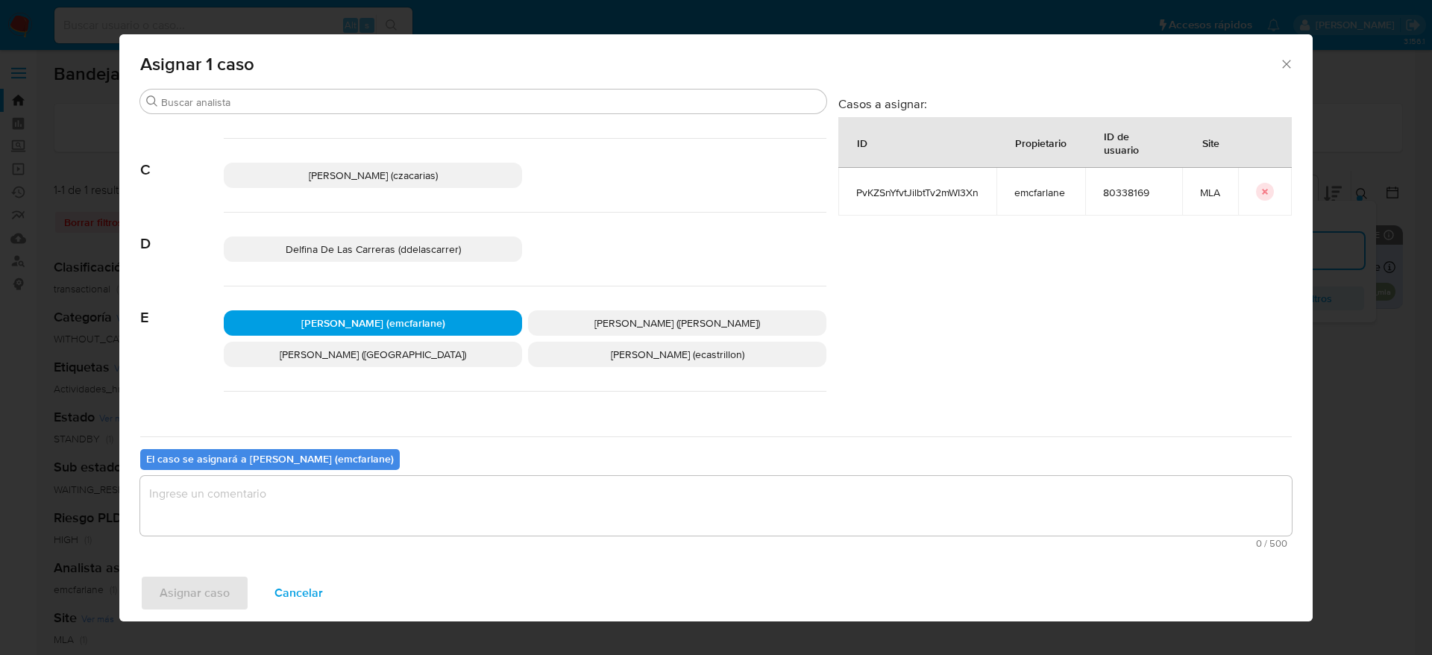
click at [301, 515] on textarea "assign-modal" at bounding box center [716, 506] width 1152 height 60
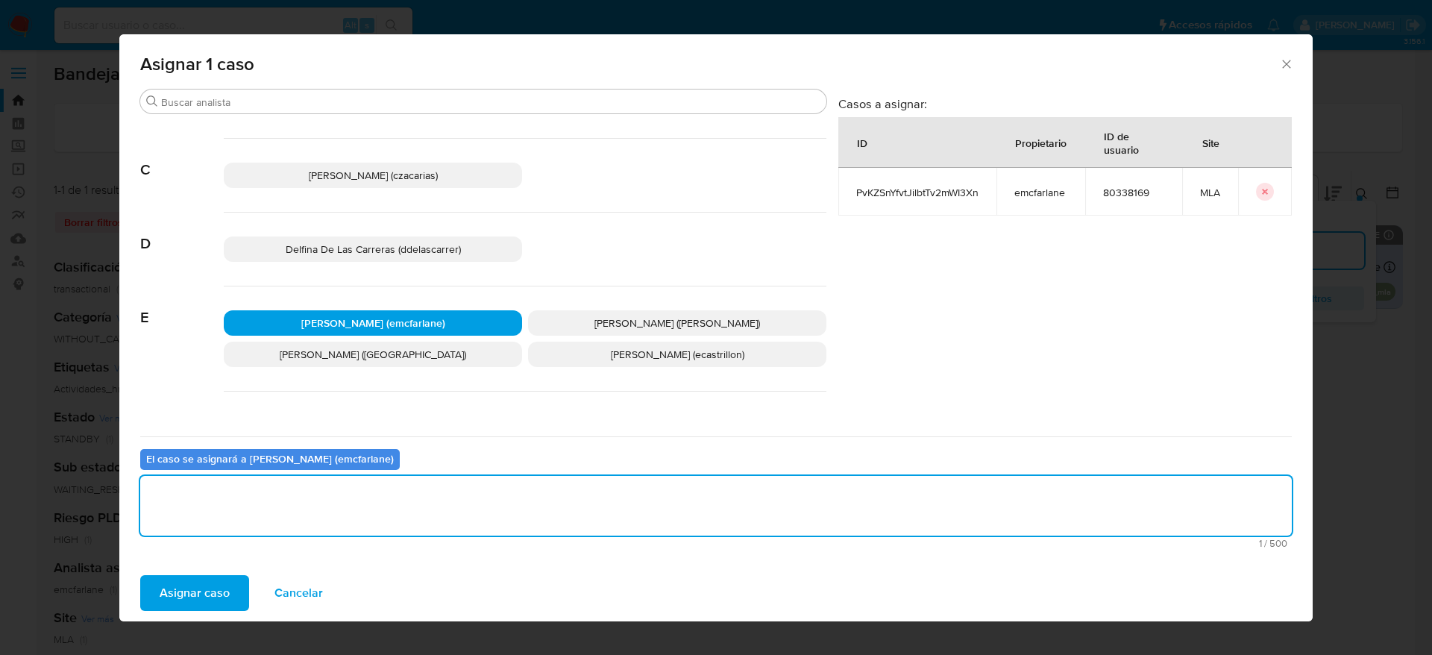
click at [204, 592] on span "Asignar caso" at bounding box center [195, 593] width 70 height 33
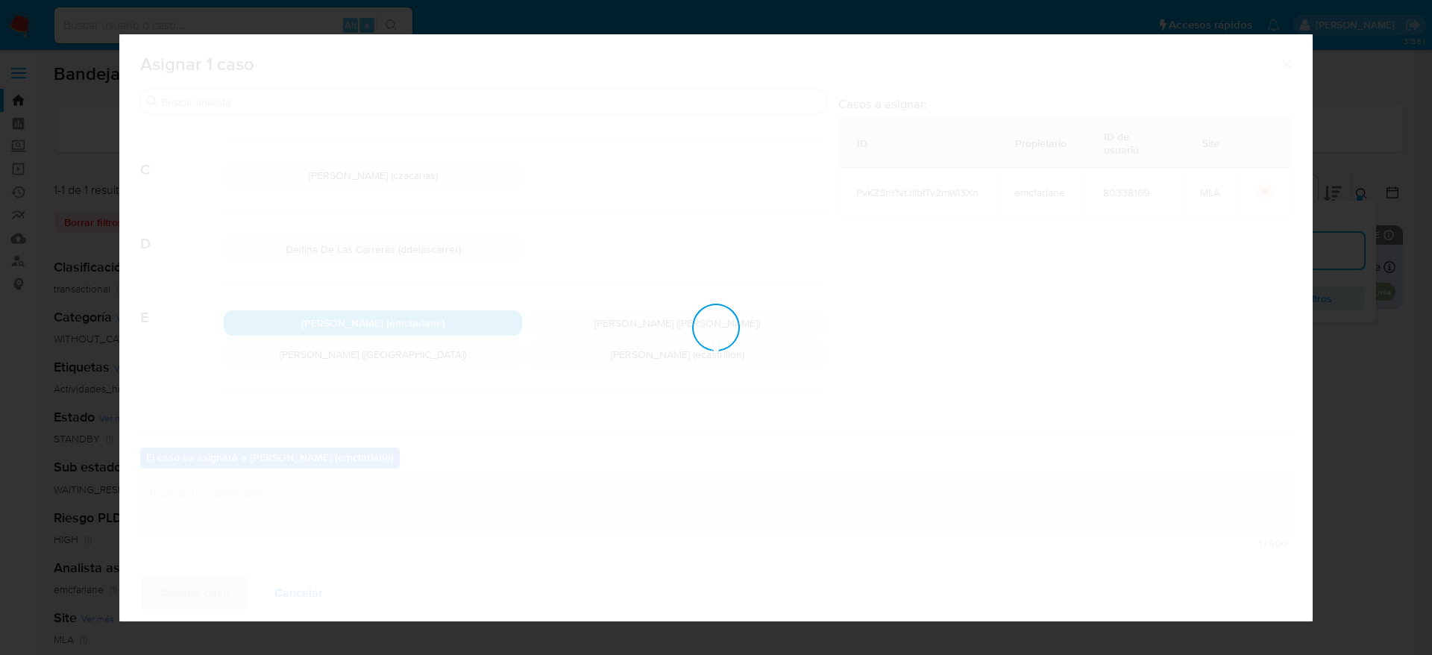
checkbox input "false"
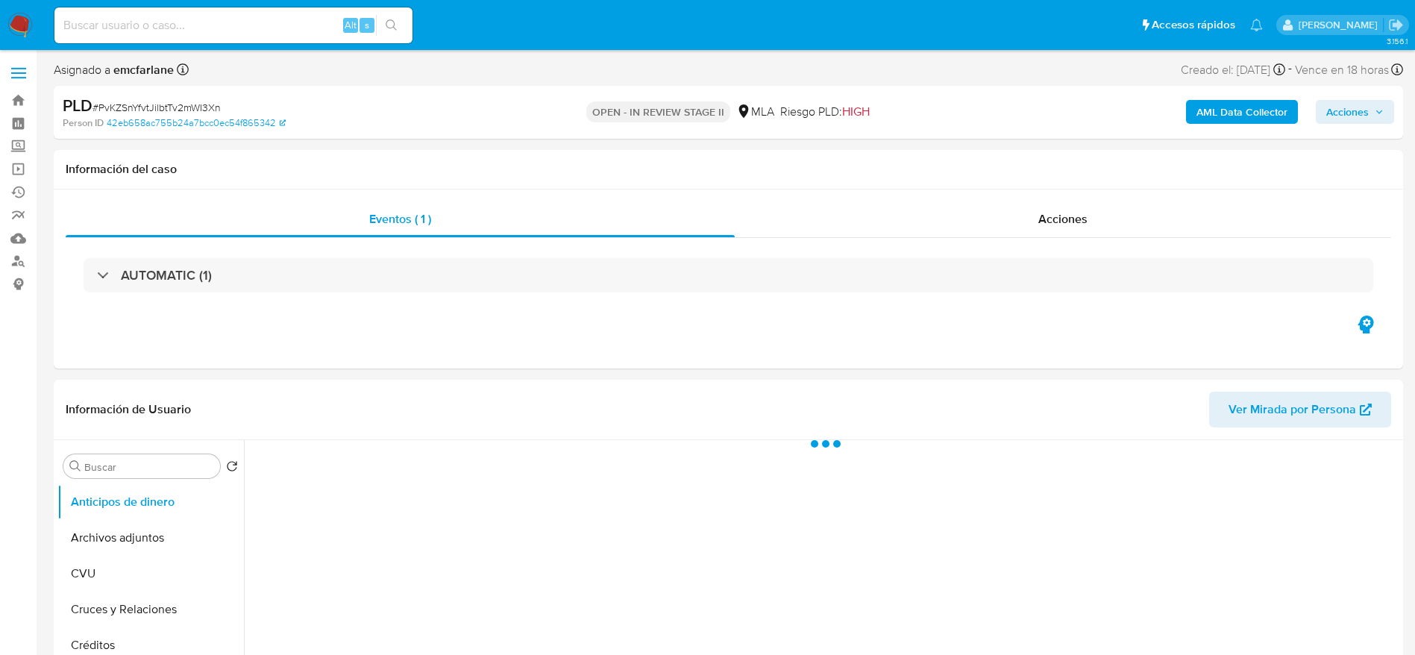
click at [1349, 112] on span "Acciones" at bounding box center [1347, 112] width 43 height 24
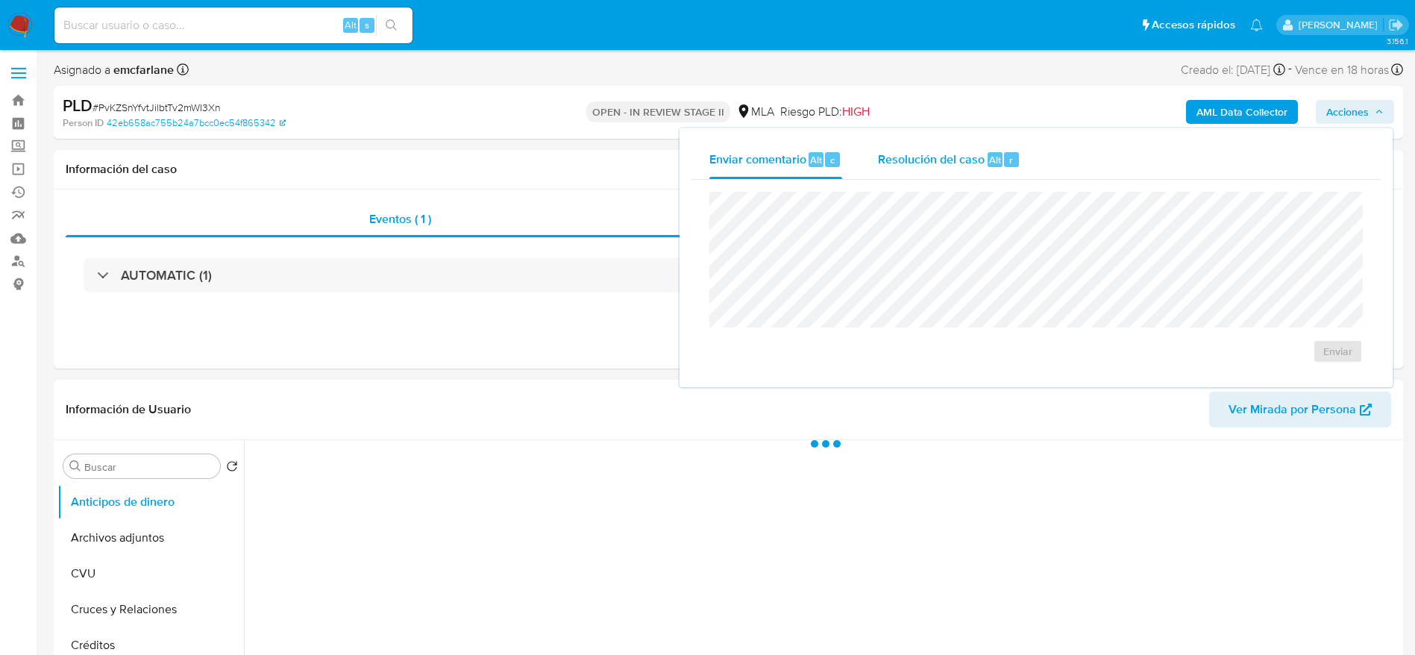
drag, startPoint x: 988, startPoint y: 160, endPoint x: 984, endPoint y: 181, distance: 22.0
click at [989, 160] on span "Alt" at bounding box center [995, 160] width 12 height 14
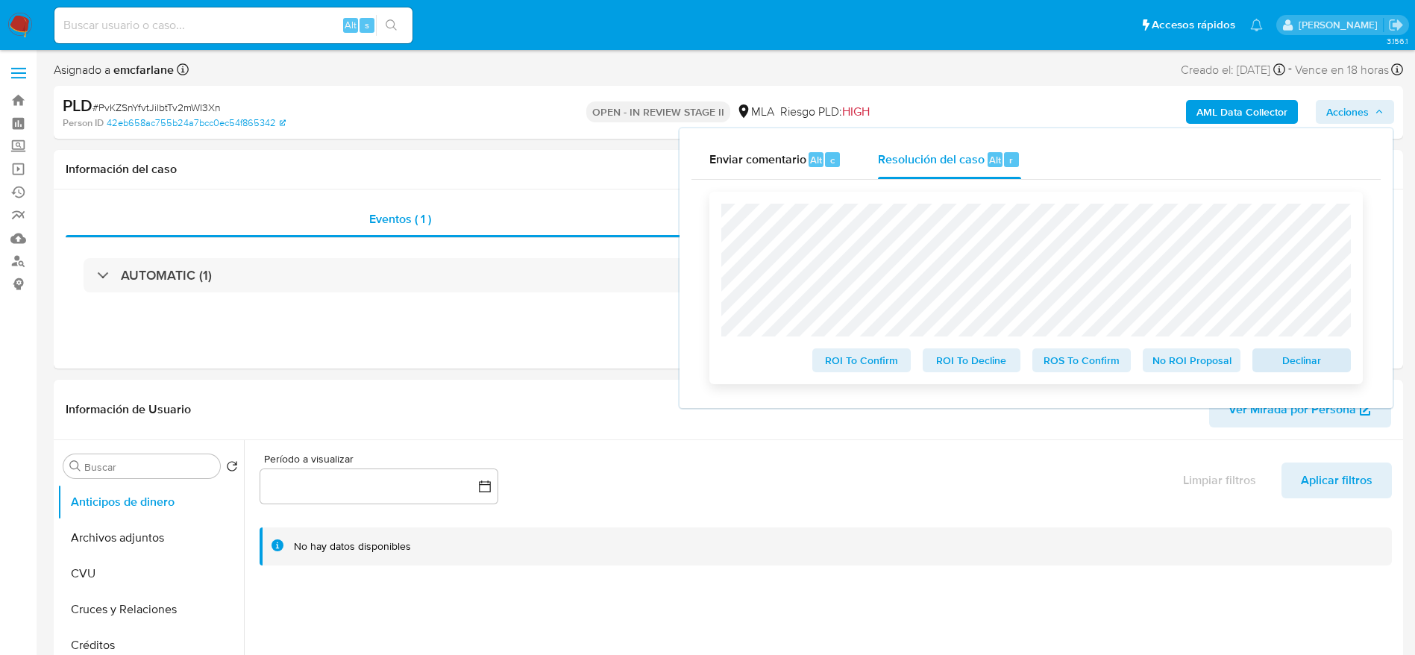
select select "10"
click at [1314, 366] on span "Declinar" at bounding box center [1302, 360] width 78 height 21
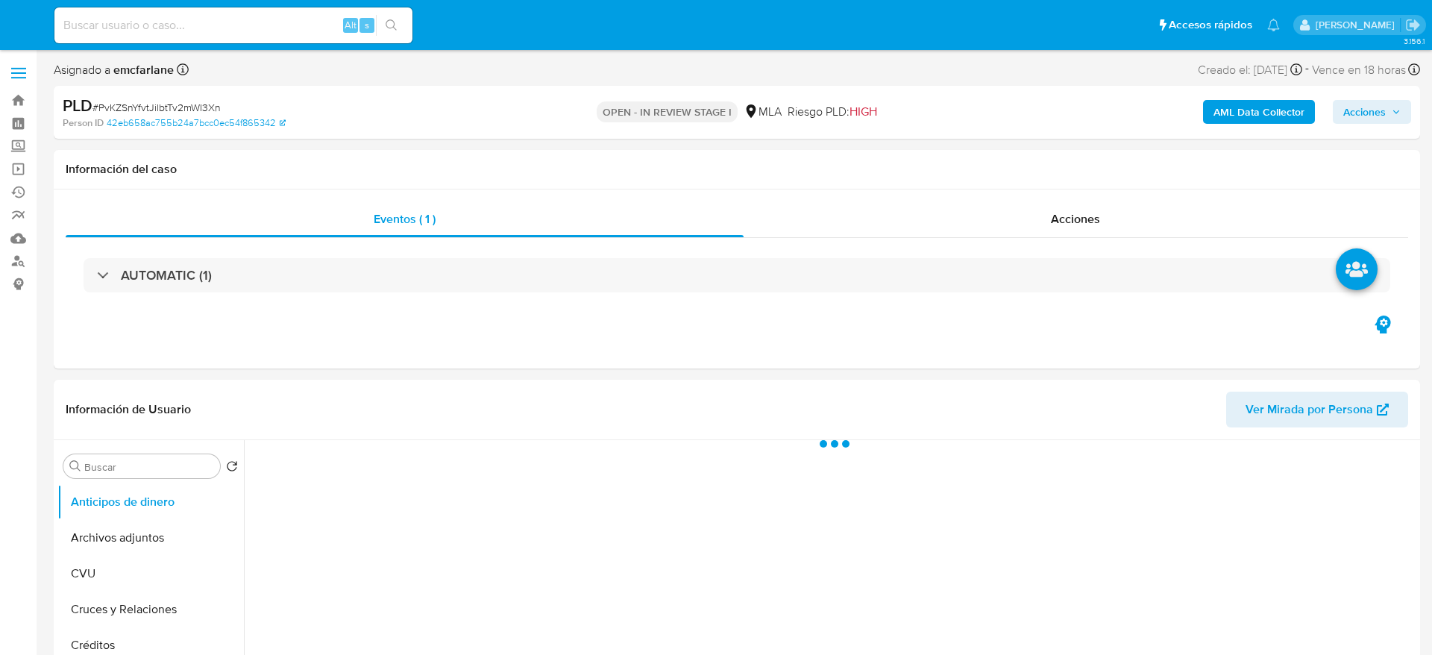
select select "10"
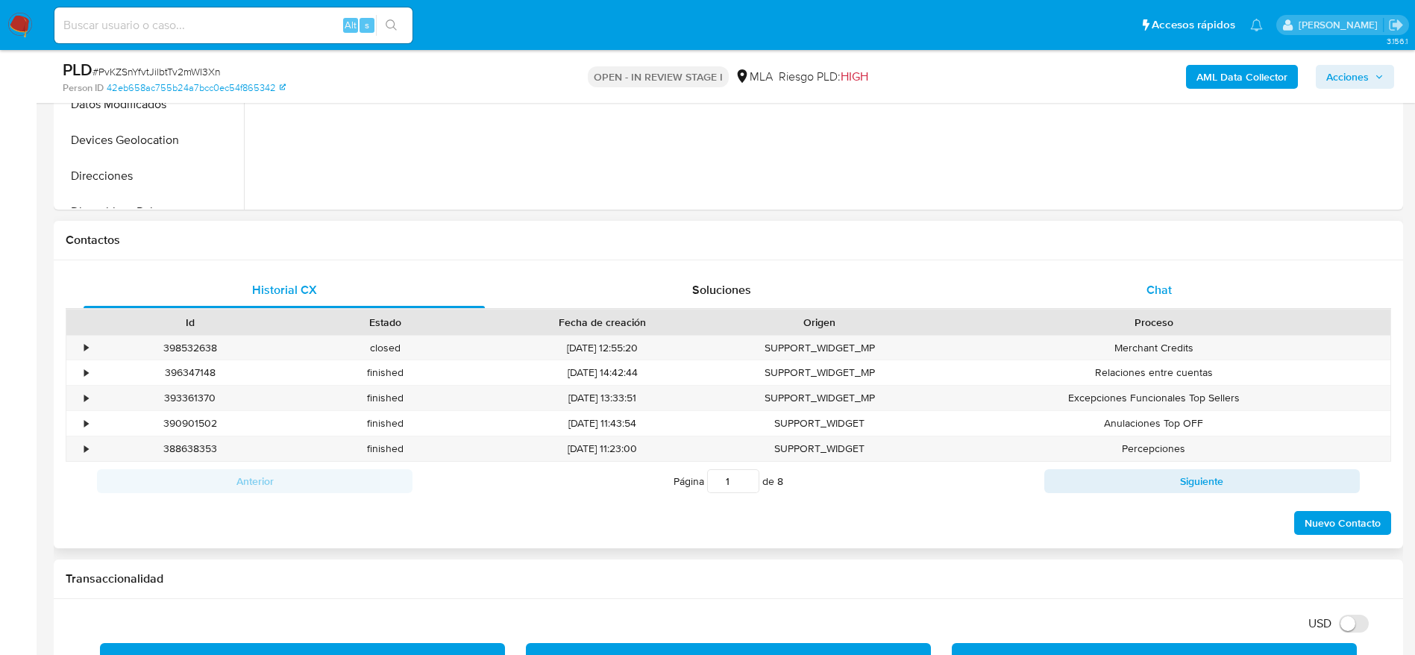
click at [1141, 289] on div "Chat" at bounding box center [1159, 290] width 401 height 36
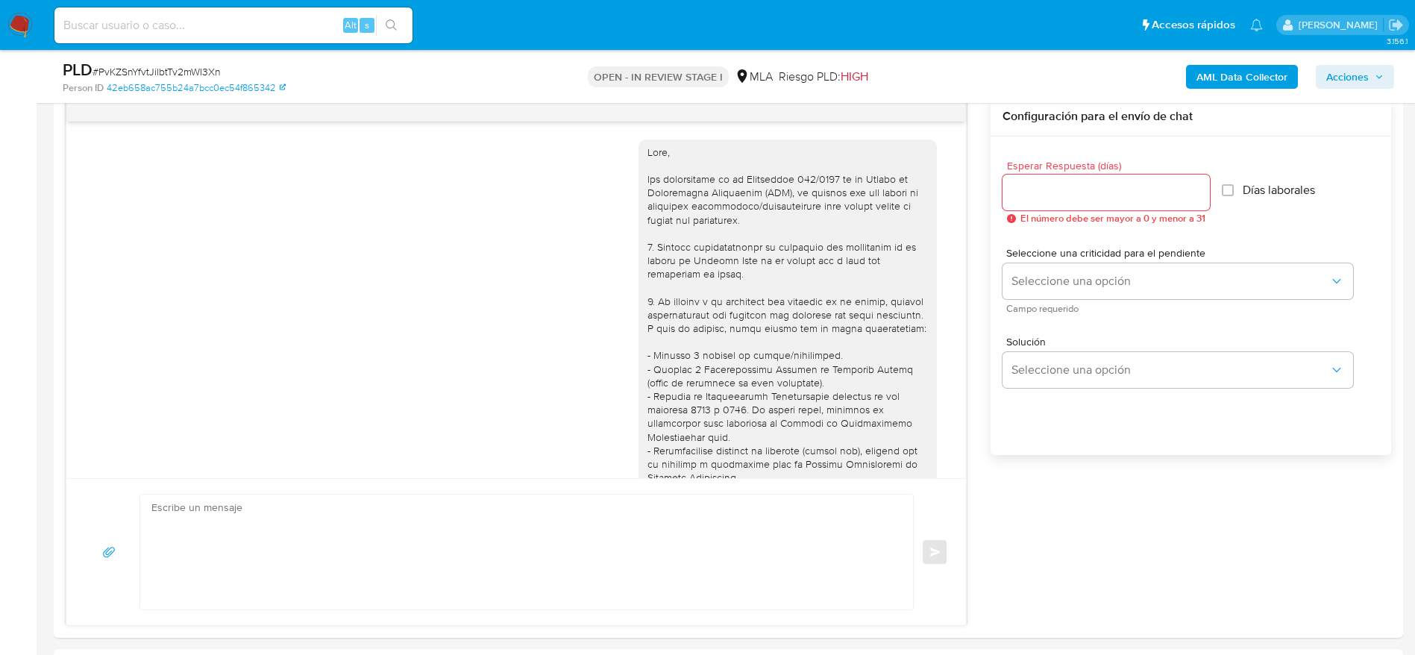
click at [168, 72] on span "# PvKZSnYfvtJilbtTv2mWI3Xn" at bounding box center [156, 71] width 128 height 15
copy span "PvKZSnYfvtJilbtTv2mWI3Xn"
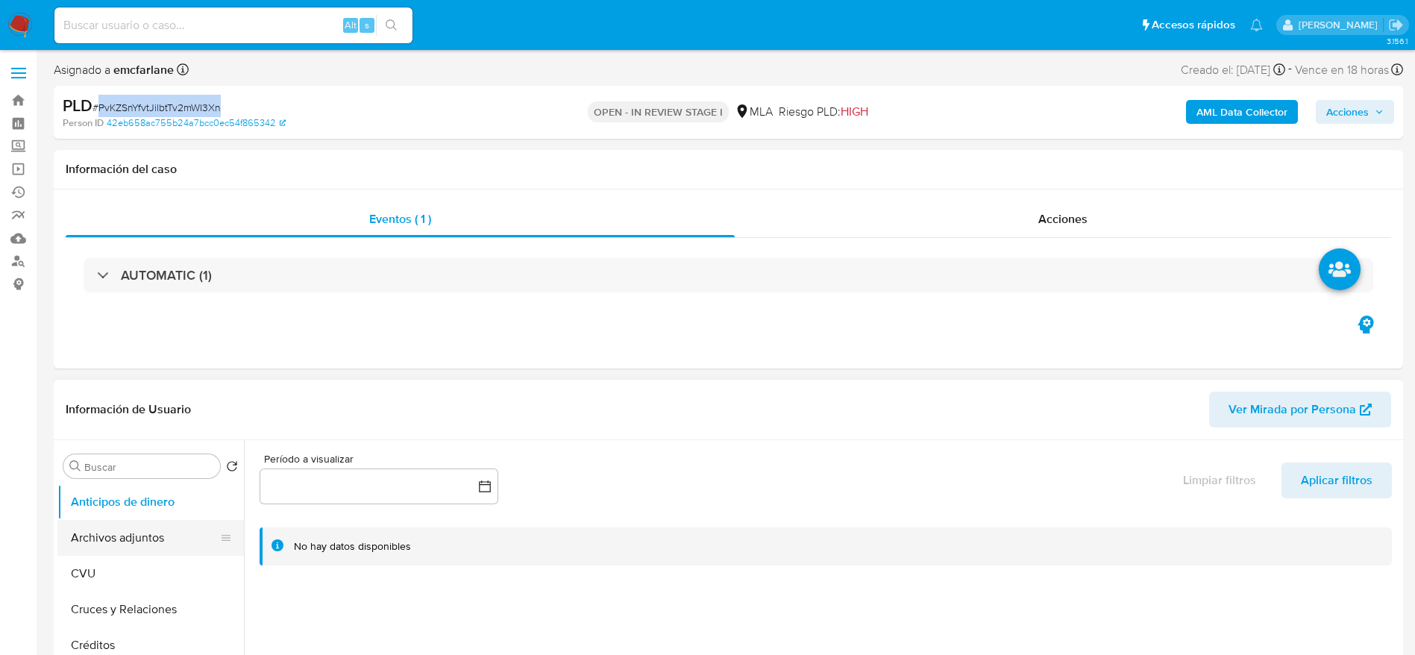
click at [125, 537] on button "Archivos adjuntos" at bounding box center [144, 538] width 175 height 36
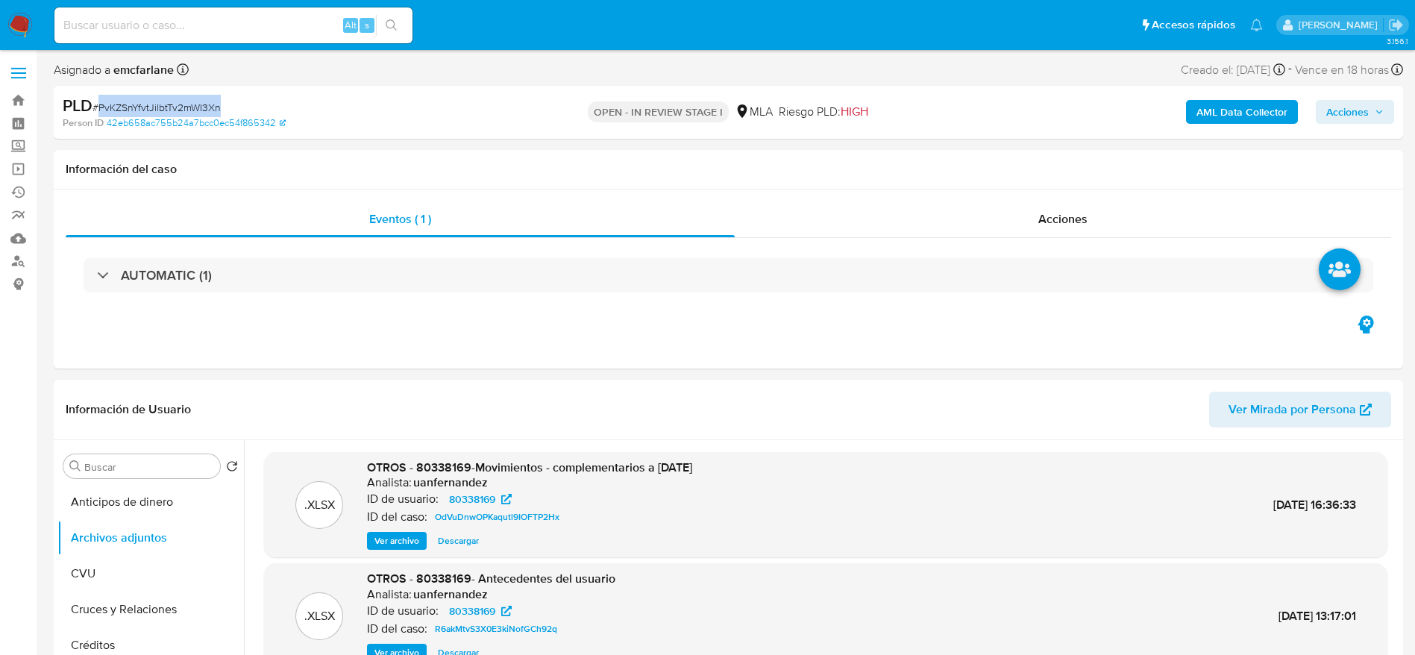
click at [1259, 109] on b "AML Data Collector" at bounding box center [1242, 112] width 91 height 24
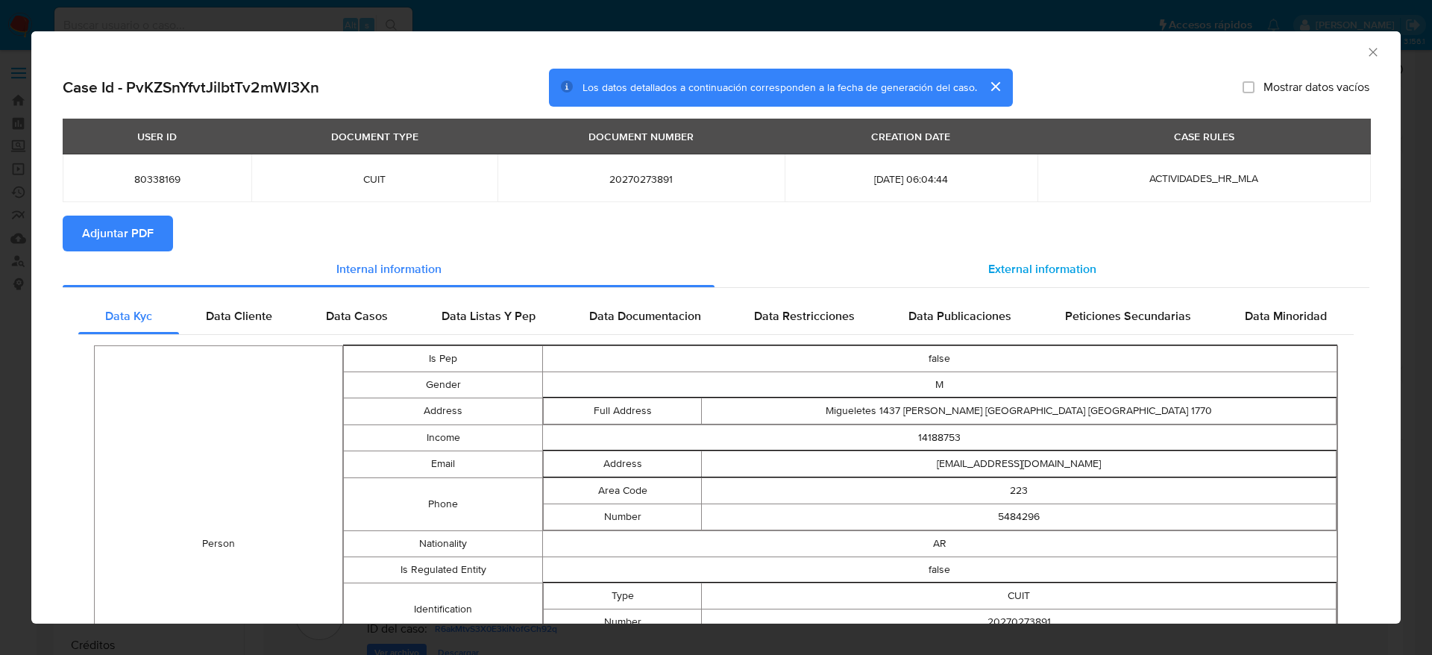
click at [1014, 260] on span "External information" at bounding box center [1042, 268] width 108 height 17
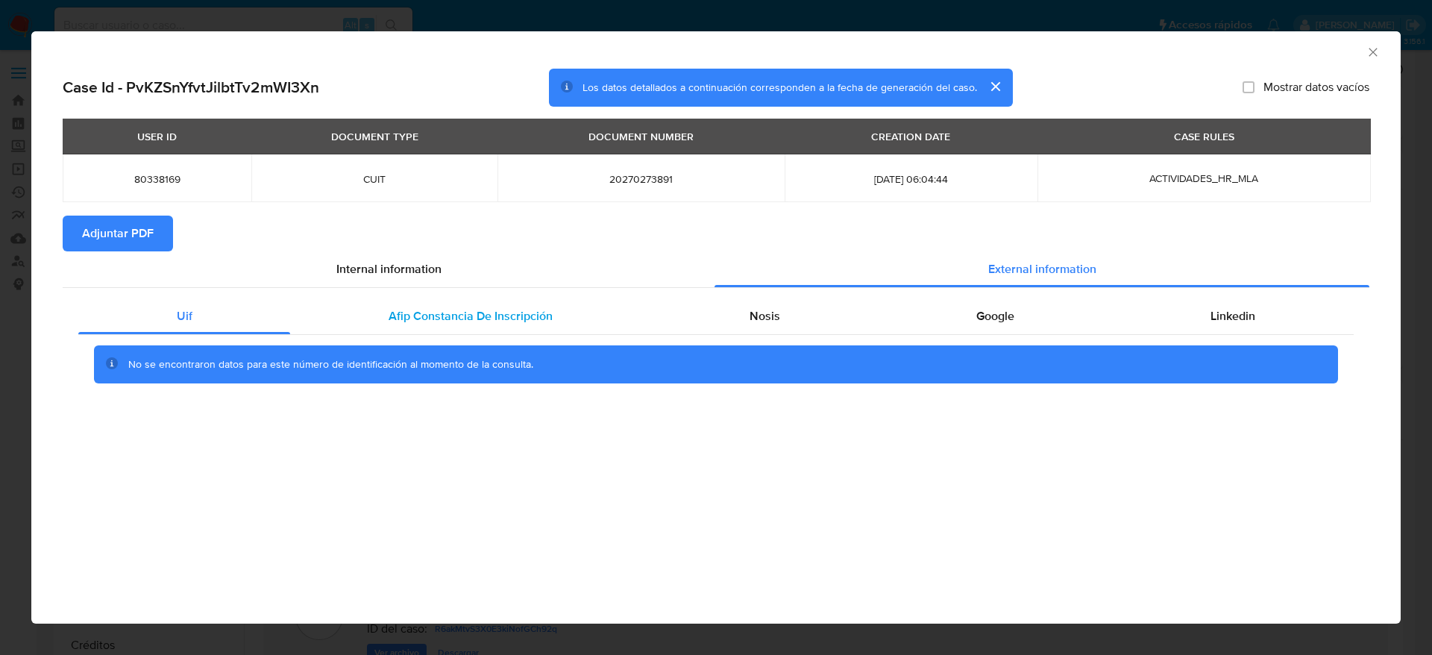
click at [471, 313] on span "Afip Constancia De Inscripción" at bounding box center [471, 315] width 164 height 17
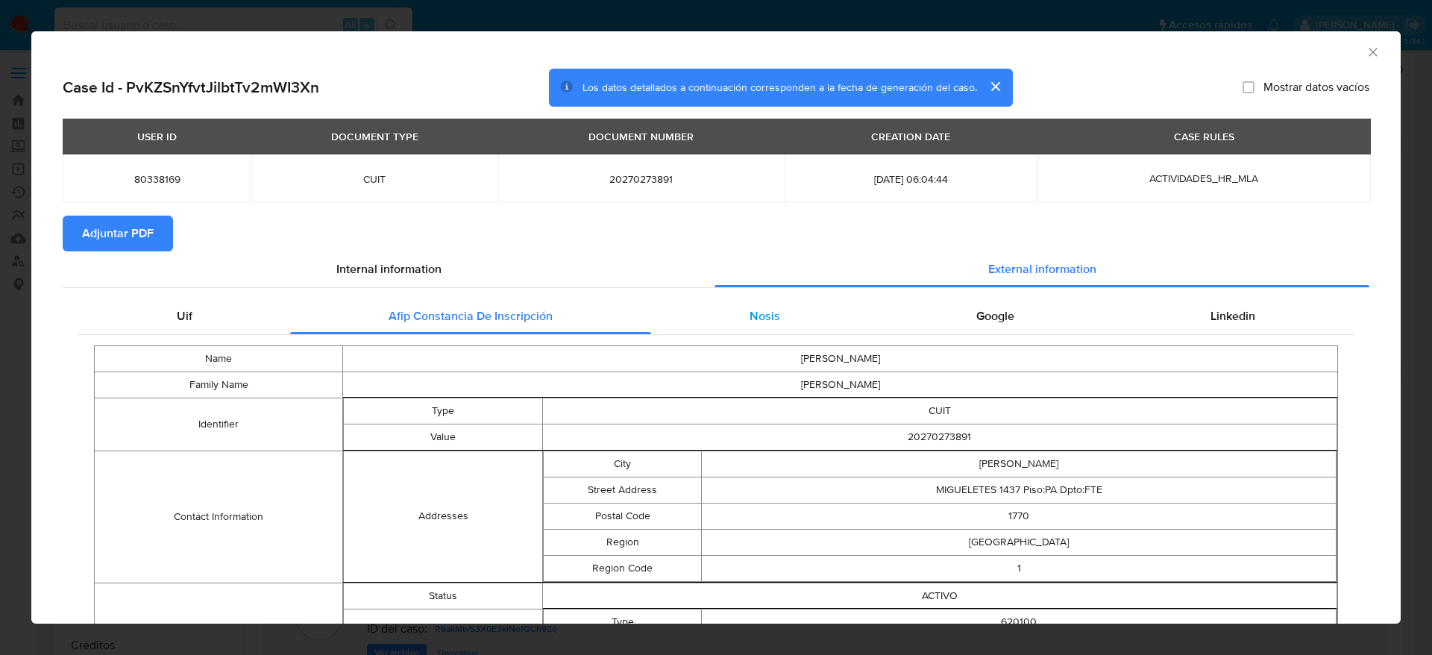
click at [752, 327] on div "Nosis" at bounding box center [764, 316] width 227 height 36
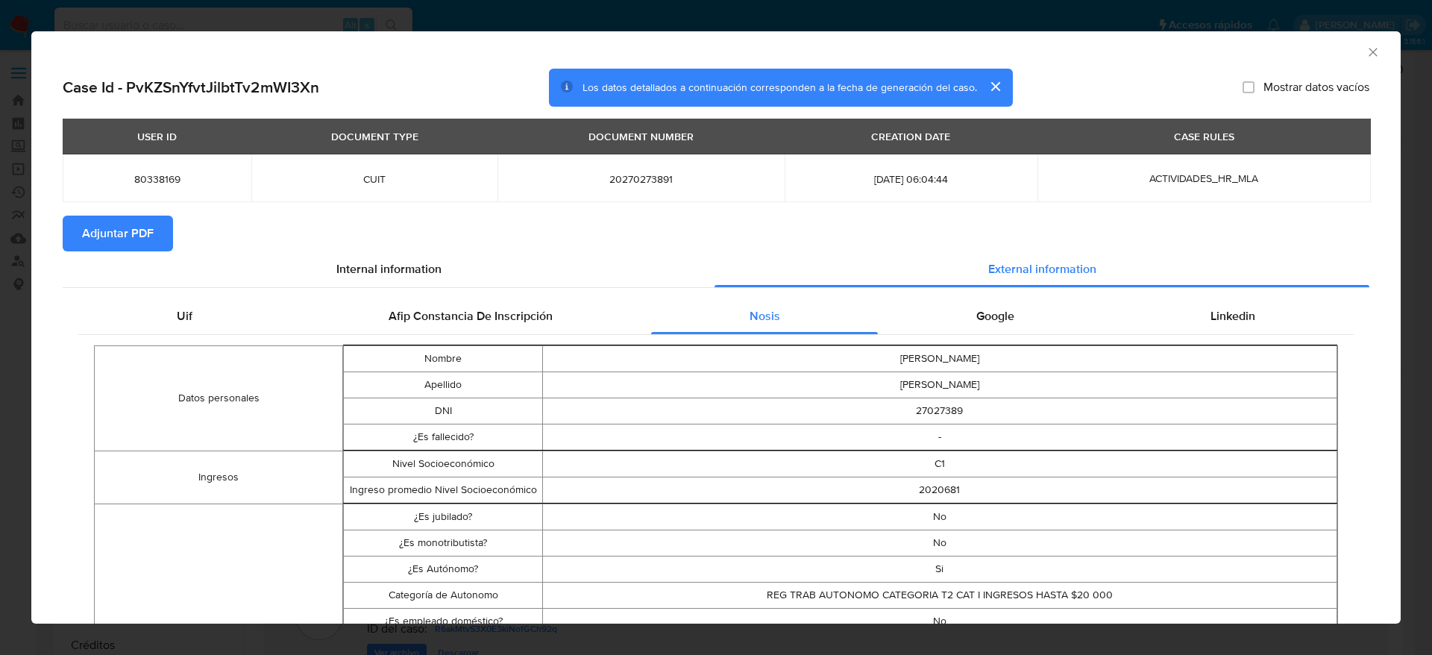
drag, startPoint x: 986, startPoint y: 319, endPoint x: 1132, endPoint y: 341, distance: 147.1
click at [986, 319] on span "Google" at bounding box center [995, 315] width 38 height 17
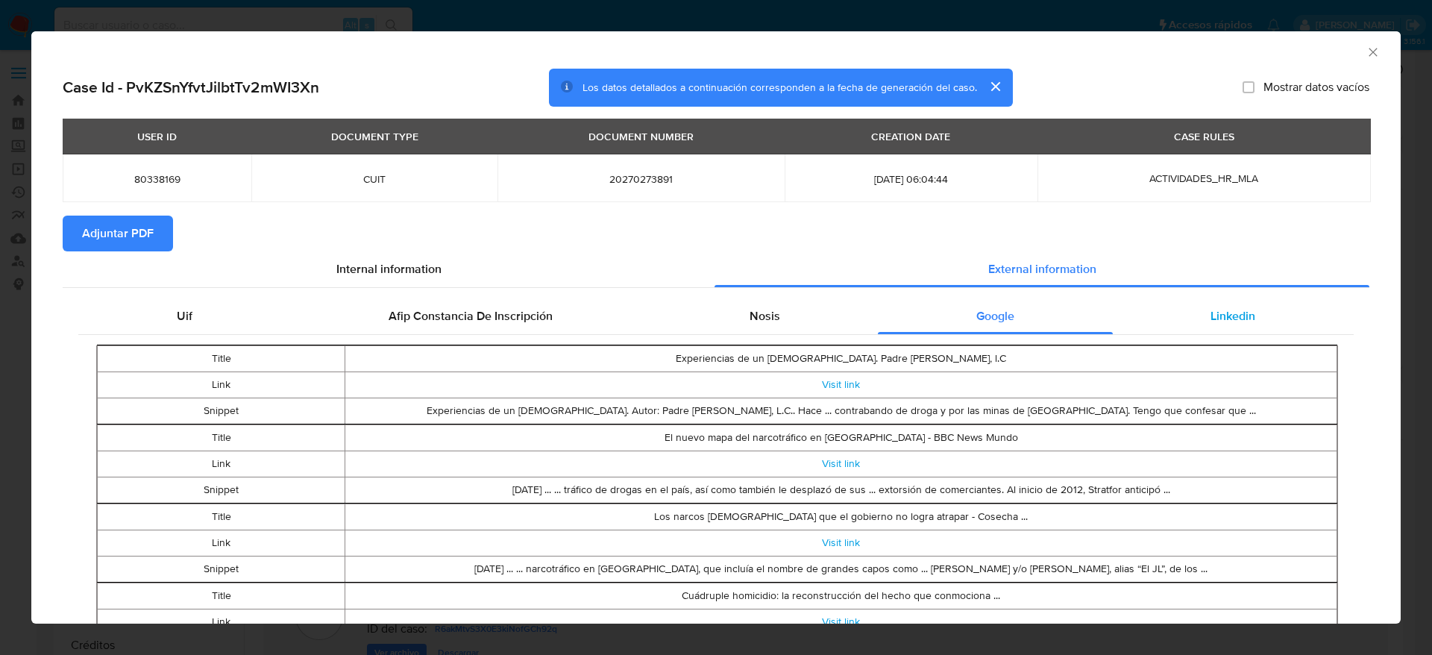
click at [1214, 327] on div "Linkedin" at bounding box center [1233, 316] width 241 height 36
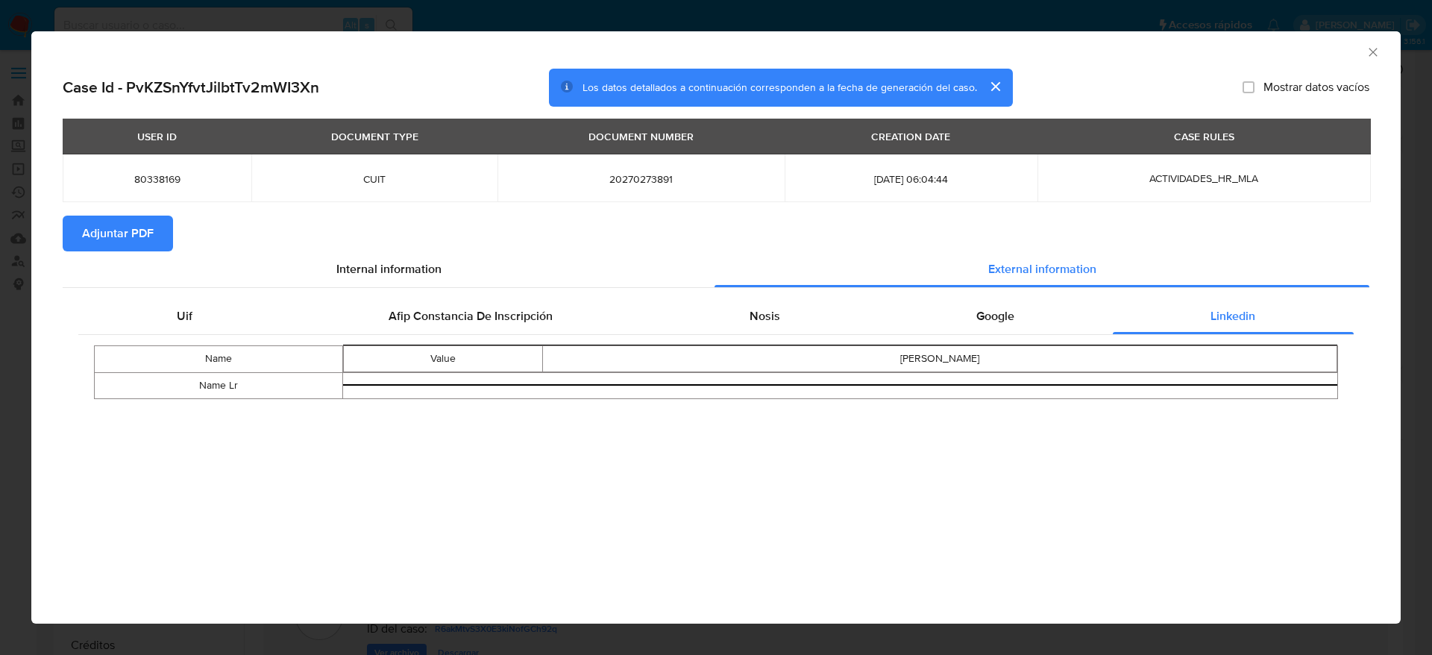
click at [1376, 57] on icon "Cerrar ventana" at bounding box center [1373, 52] width 15 height 15
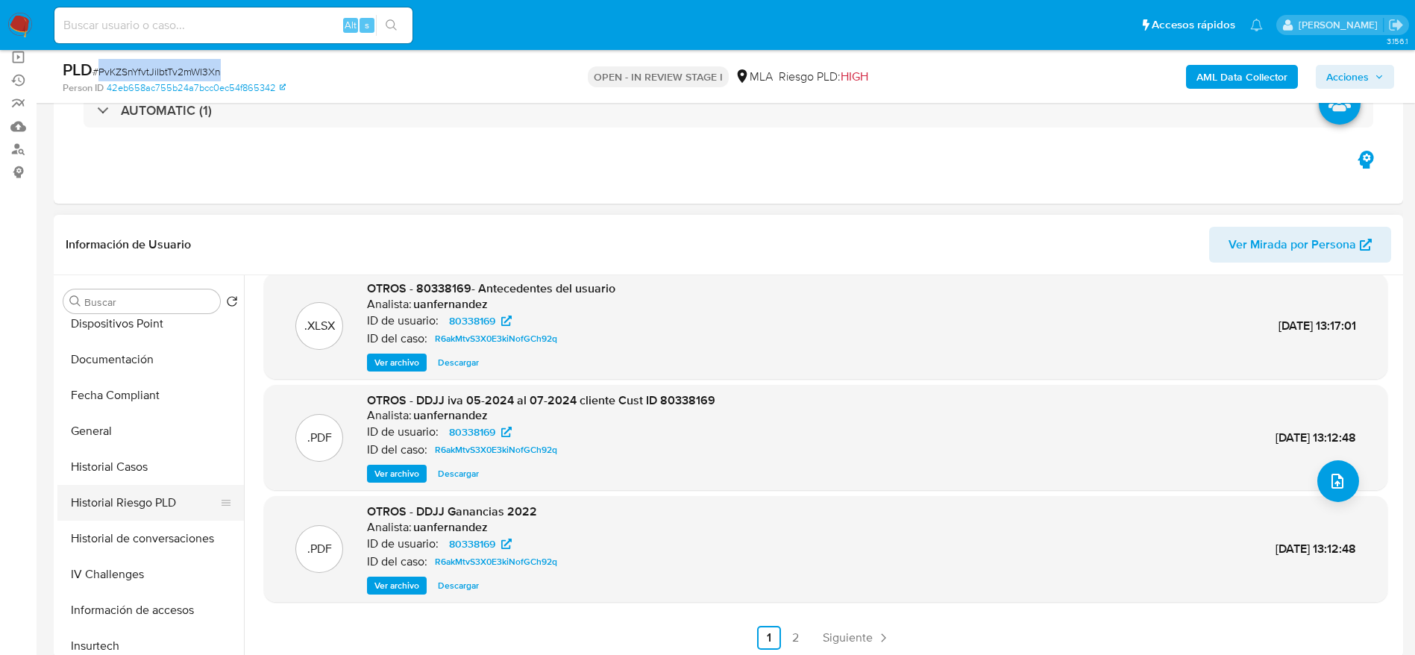
scroll to position [559, 0]
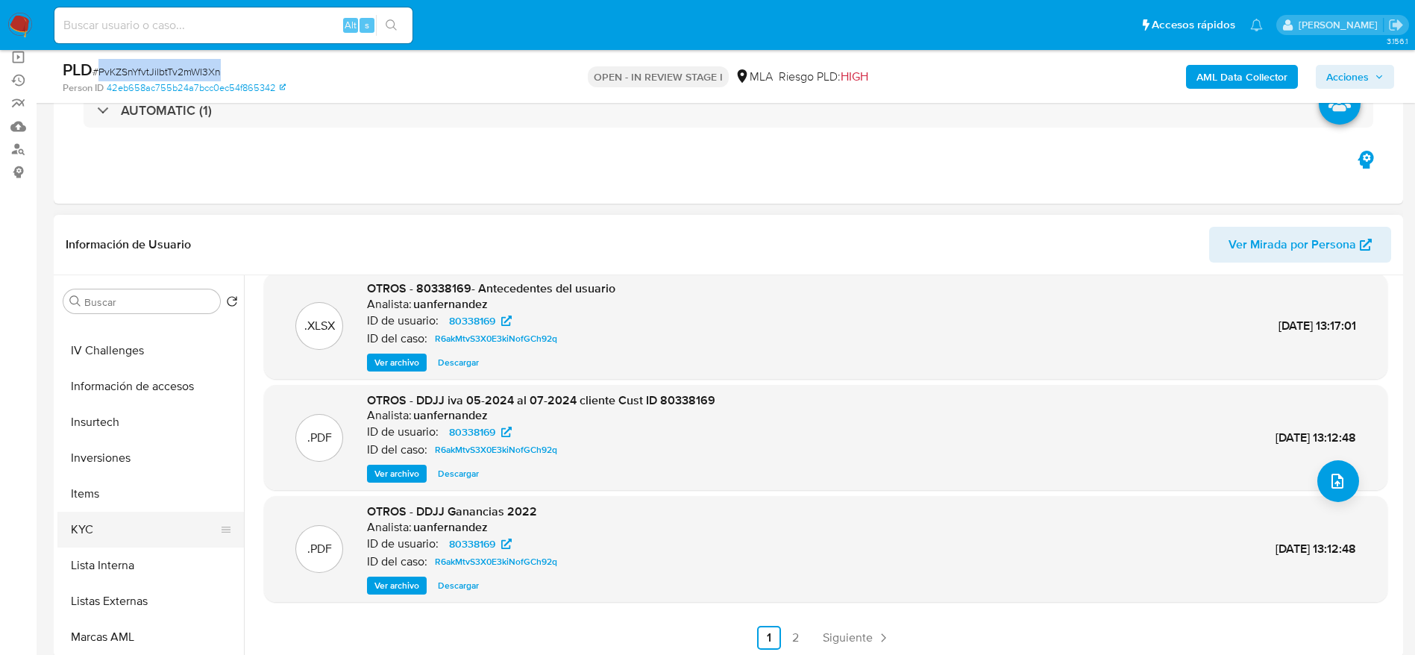
click at [103, 523] on button "KYC" at bounding box center [144, 530] width 175 height 36
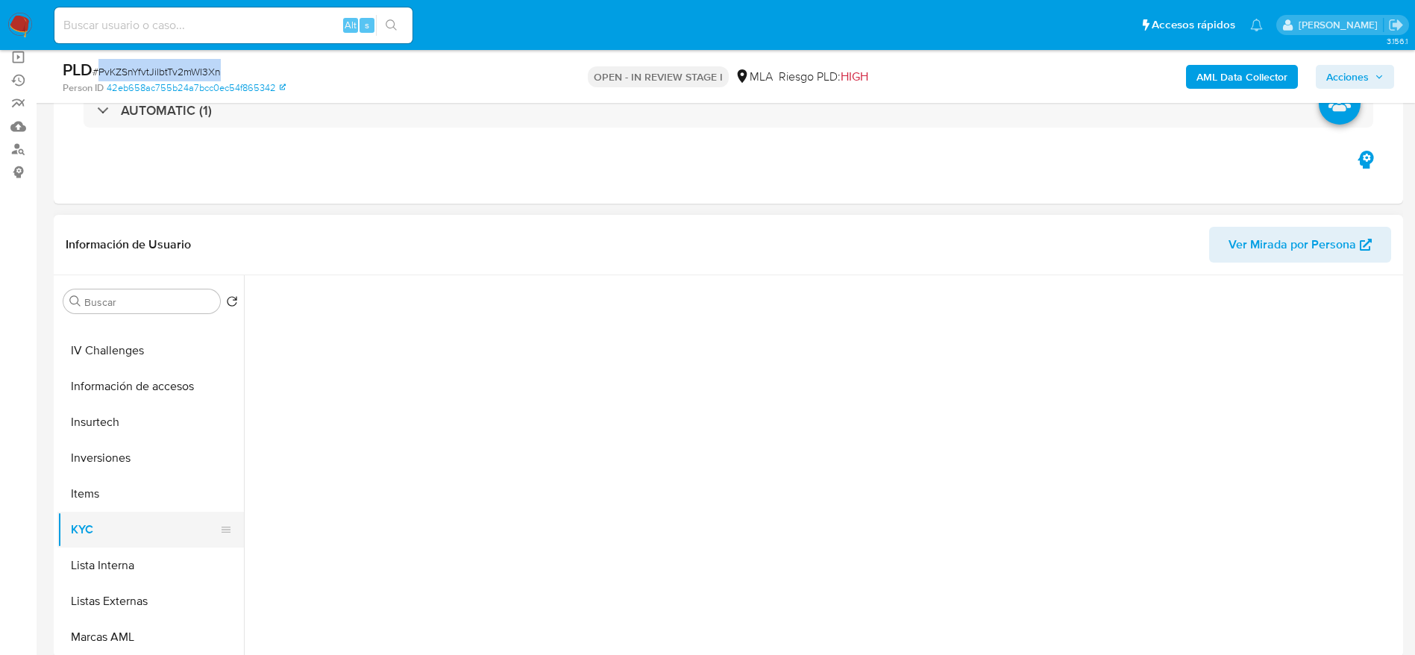
scroll to position [0, 0]
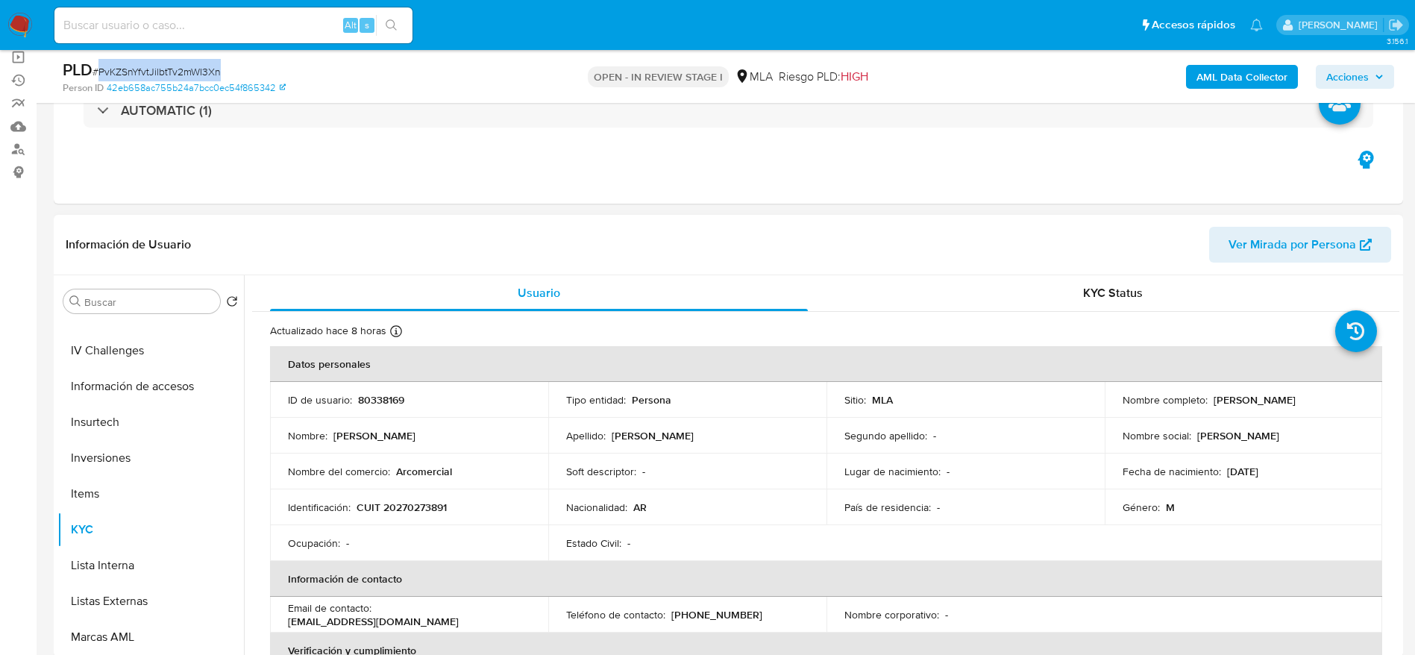
drag, startPoint x: 1208, startPoint y: 398, endPoint x: 1333, endPoint y: 401, distance: 124.6
click at [1333, 401] on div "Nombre completo : Juan Pablo Ledesma" at bounding box center [1244, 399] width 242 height 13
copy p "Juan Pablo Ledesma"
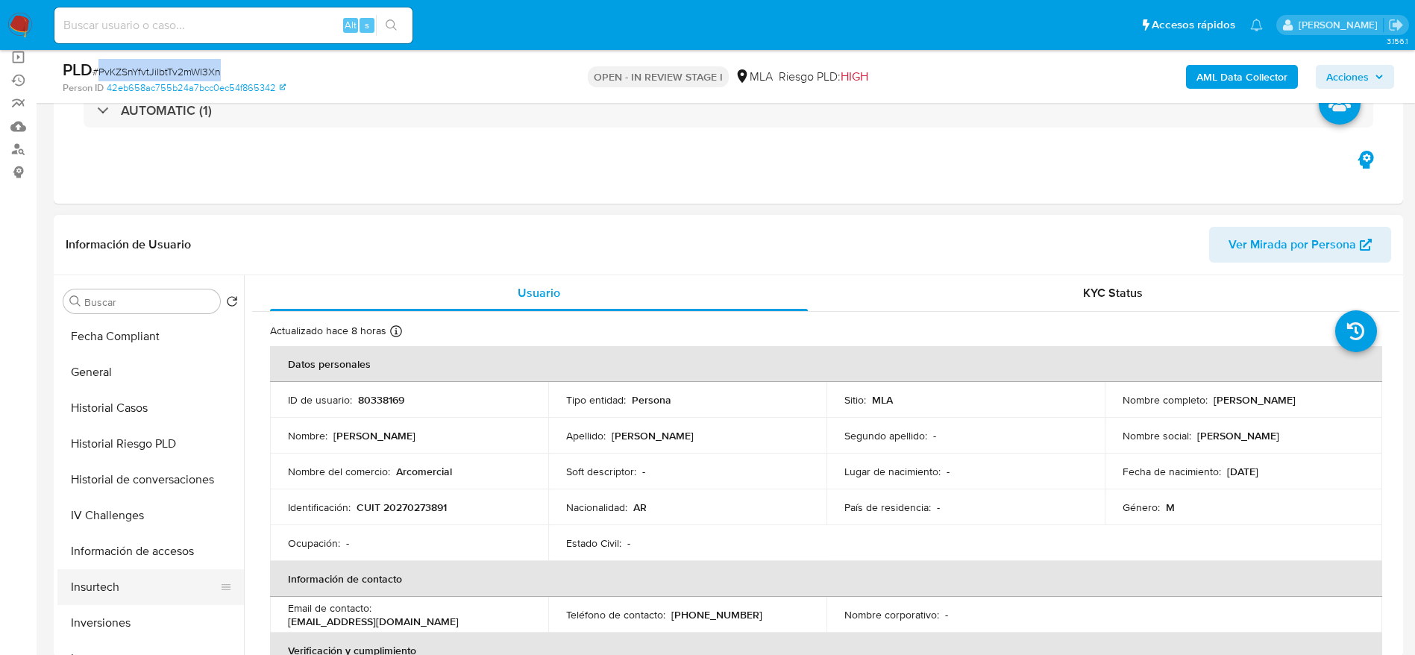
scroll to position [224, 0]
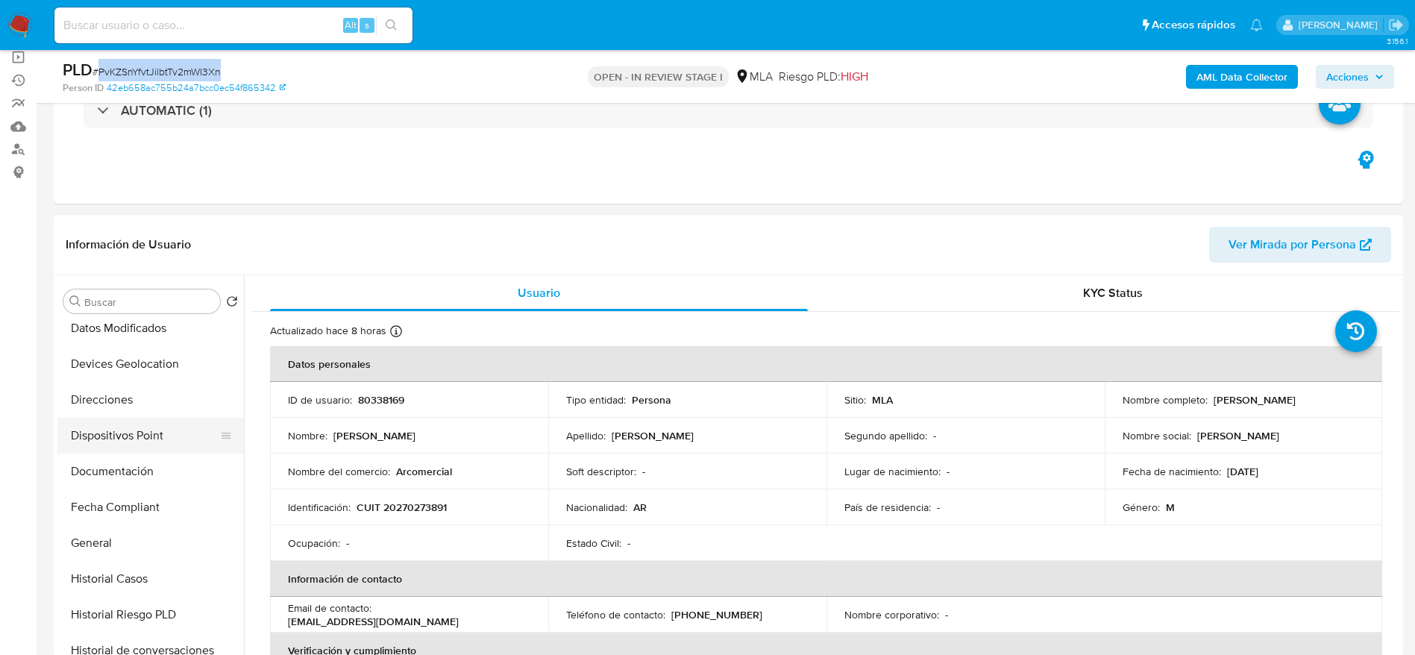
click at [129, 474] on button "Documentación" at bounding box center [150, 472] width 186 height 36
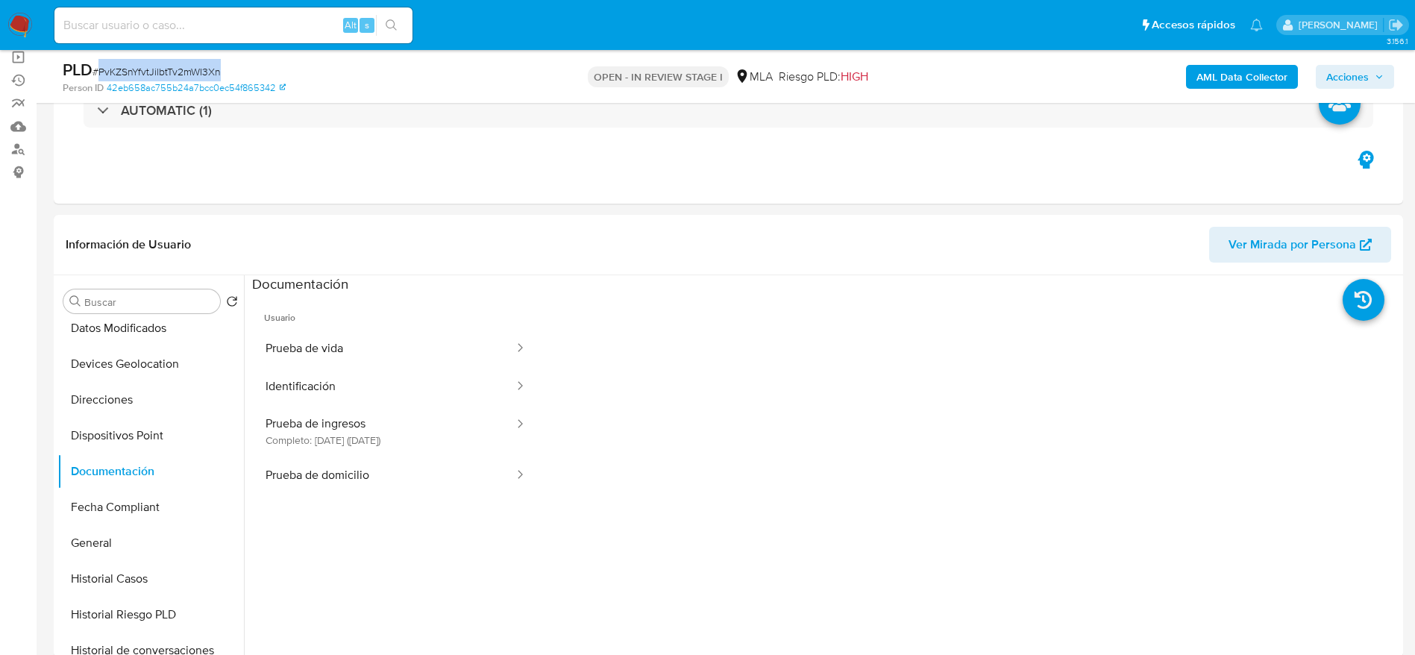
click at [398, 354] on button "Prueba de vida" at bounding box center [383, 349] width 263 height 38
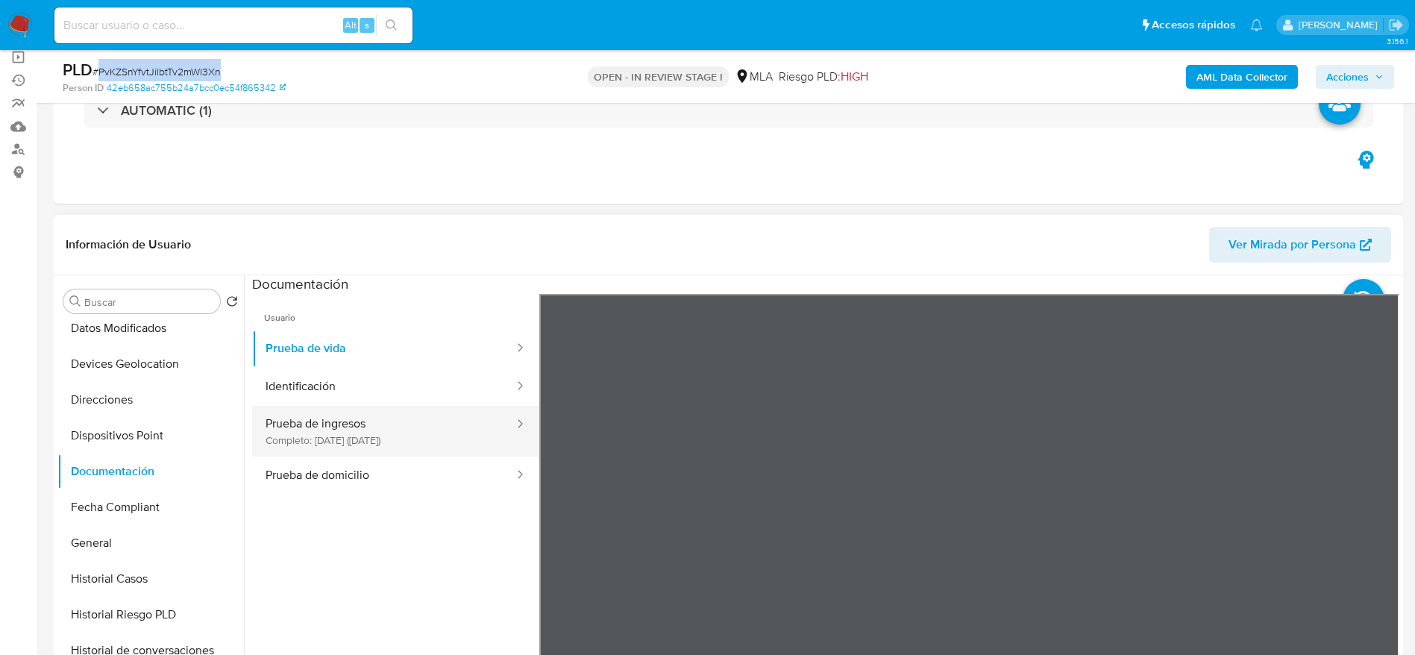
drag, startPoint x: 416, startPoint y: 423, endPoint x: 436, endPoint y: 424, distance: 20.2
click at [416, 424] on button "Prueba de ingresos Completo: 15/08/2024 (hace un año)" at bounding box center [383, 431] width 263 height 51
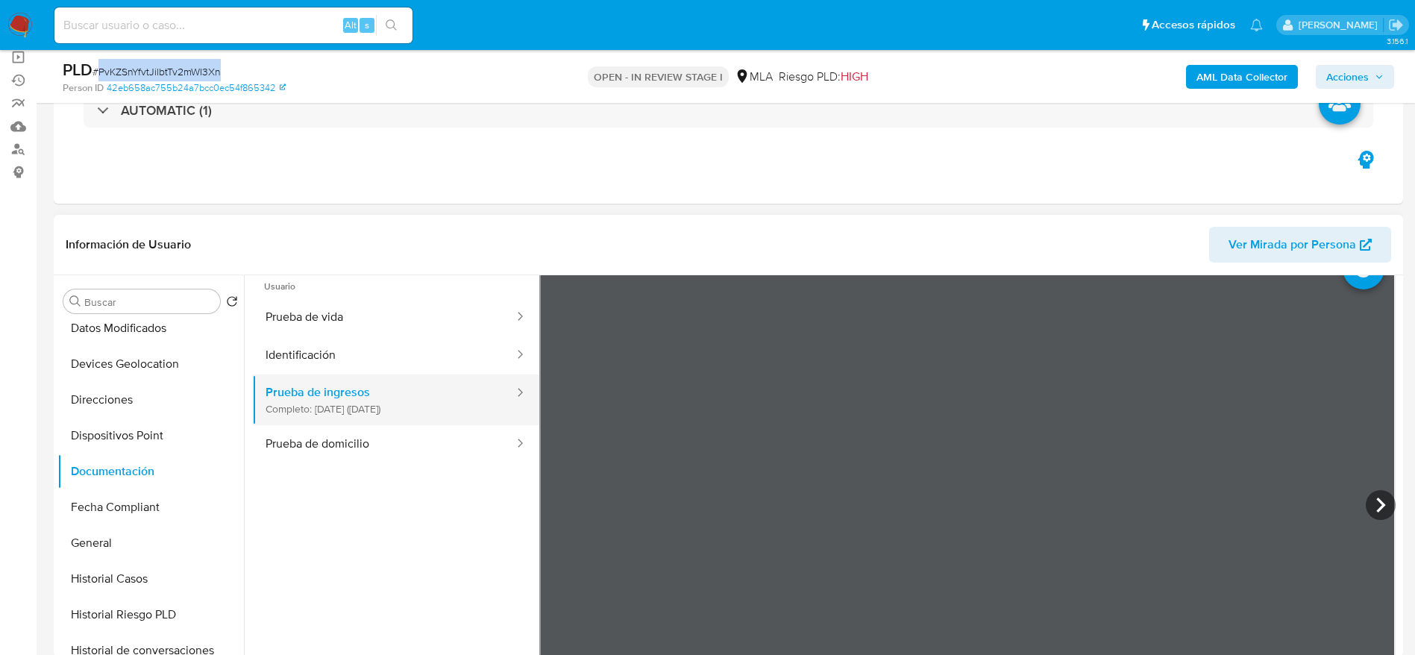
scroll to position [0, 0]
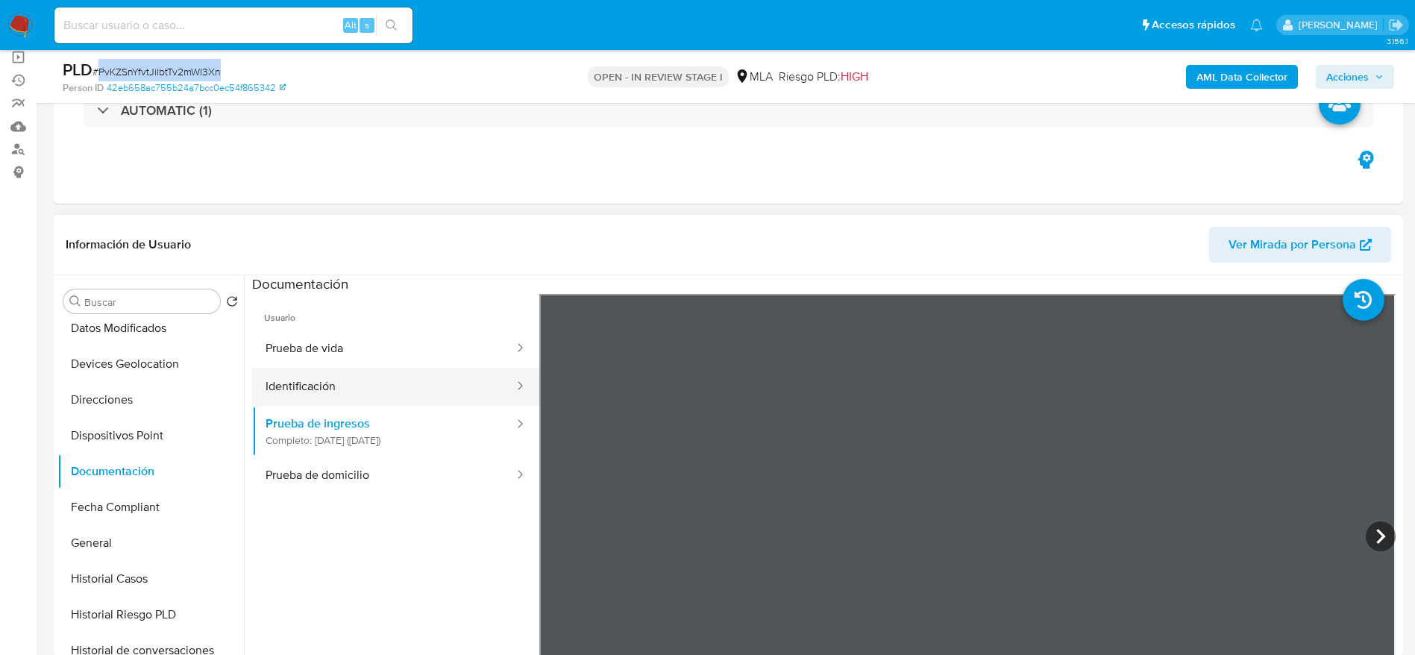
click at [353, 378] on button "Identificación" at bounding box center [383, 387] width 263 height 38
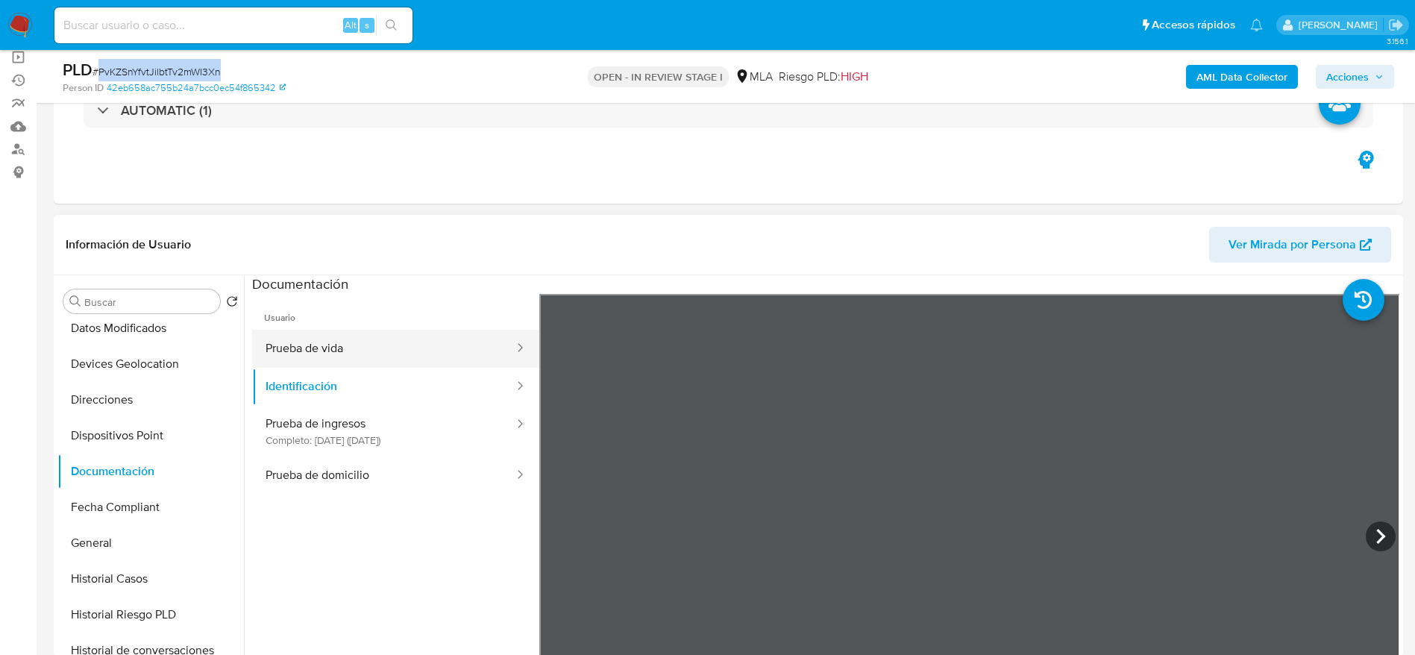
click at [352, 349] on button "Prueba de vida" at bounding box center [383, 349] width 263 height 38
drag, startPoint x: 404, startPoint y: 374, endPoint x: 533, endPoint y: 406, distance: 133.0
click at [404, 374] on button "Identificación" at bounding box center [383, 387] width 263 height 38
click at [1372, 527] on icon at bounding box center [1381, 536] width 30 height 30
click at [545, 539] on icon at bounding box center [558, 536] width 30 height 30
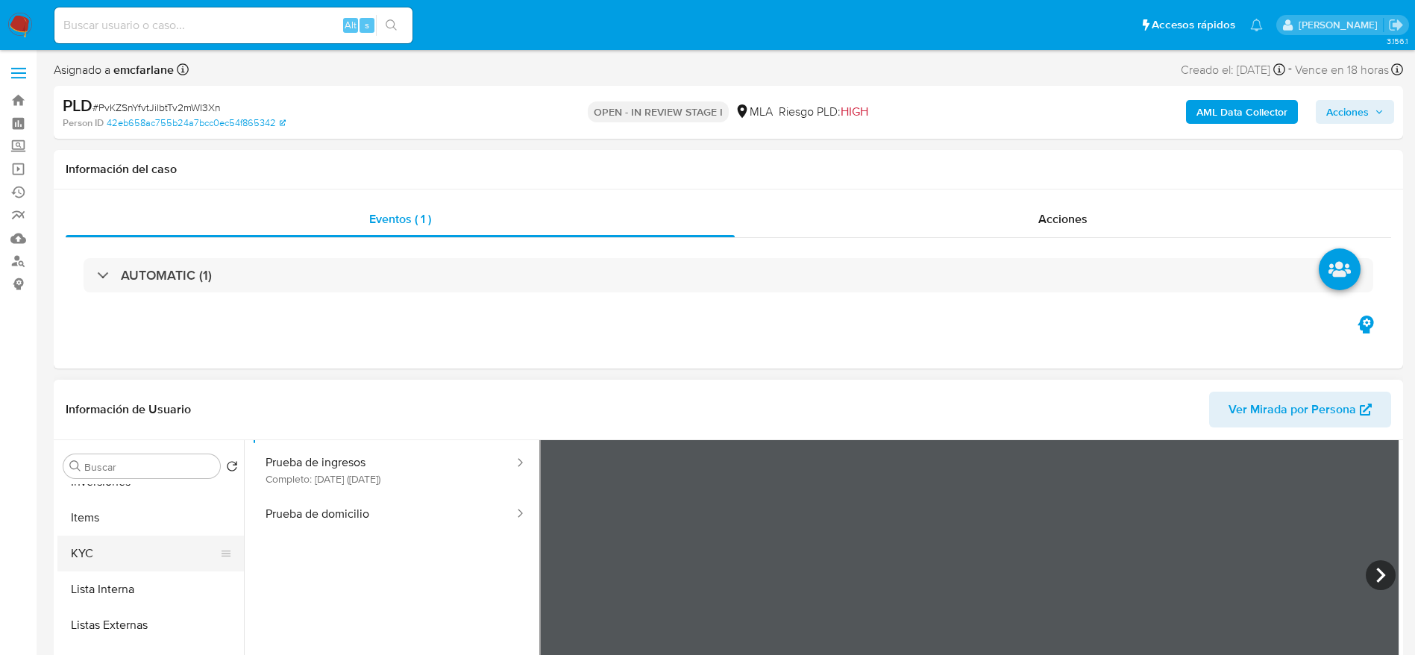
scroll to position [702, 0]
drag, startPoint x: 89, startPoint y: 540, endPoint x: 199, endPoint y: 506, distance: 115.4
click at [89, 541] on button "KYC" at bounding box center [150, 552] width 186 height 36
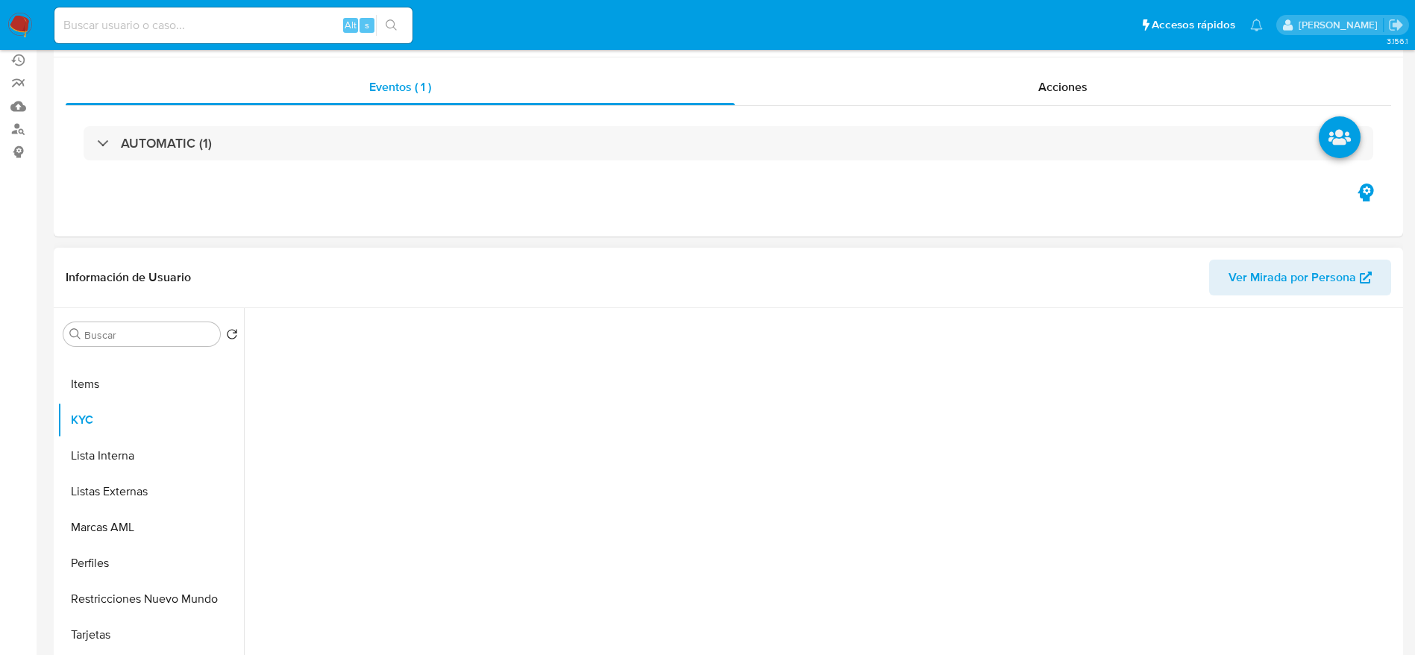
scroll to position [224, 0]
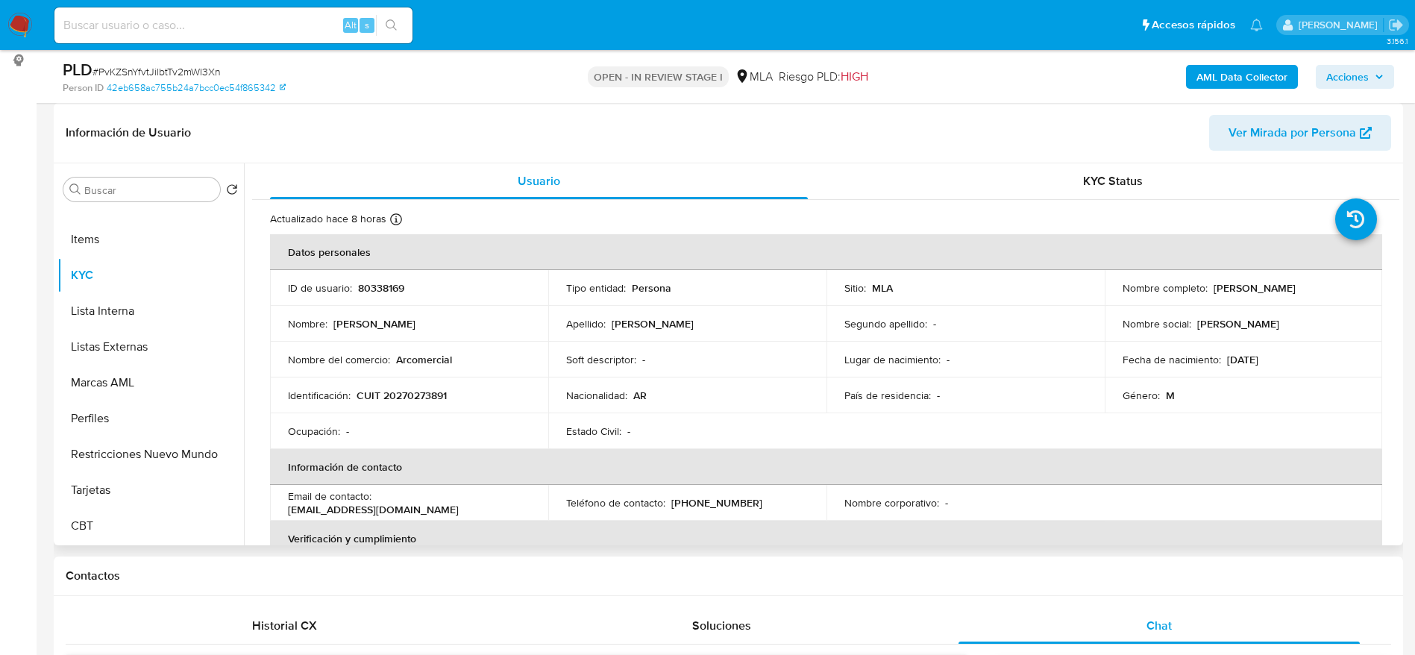
click at [408, 363] on p "Arcomercial" at bounding box center [424, 359] width 56 height 13
copy p "Arcomercial"
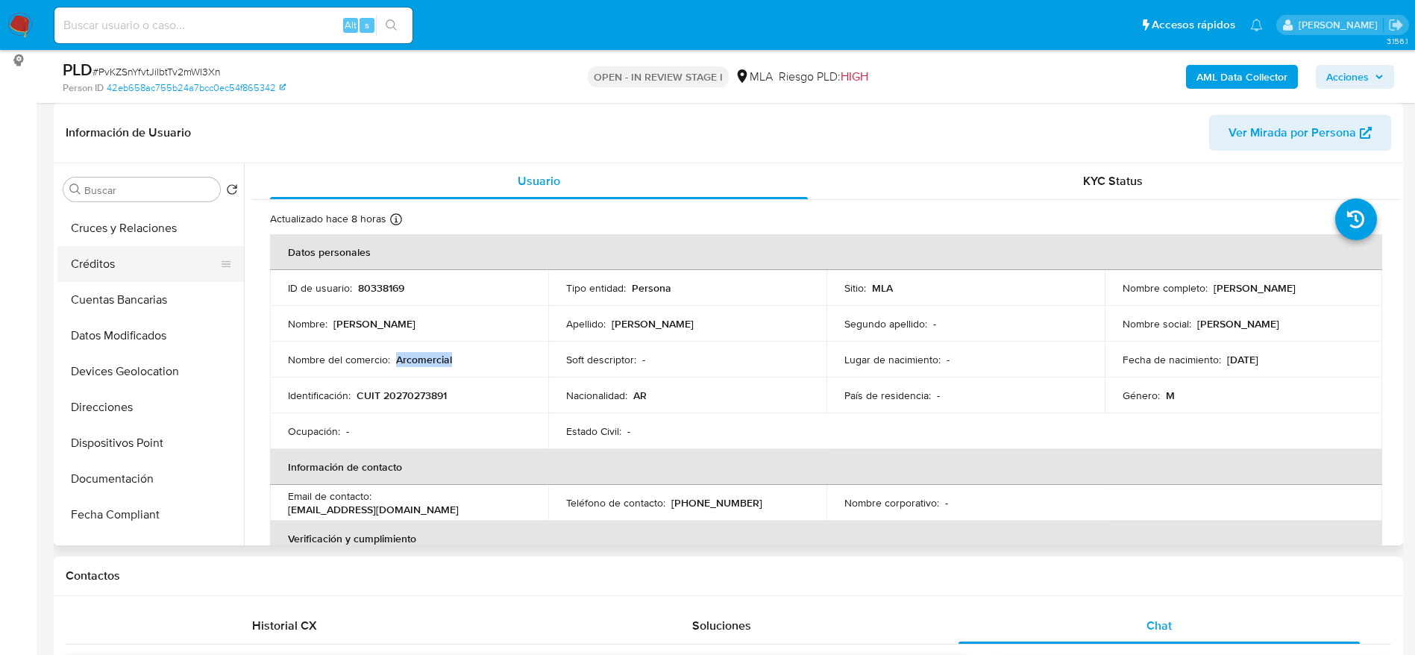
scroll to position [0, 0]
click at [125, 256] on button "Archivos adjuntos" at bounding box center [150, 261] width 186 height 36
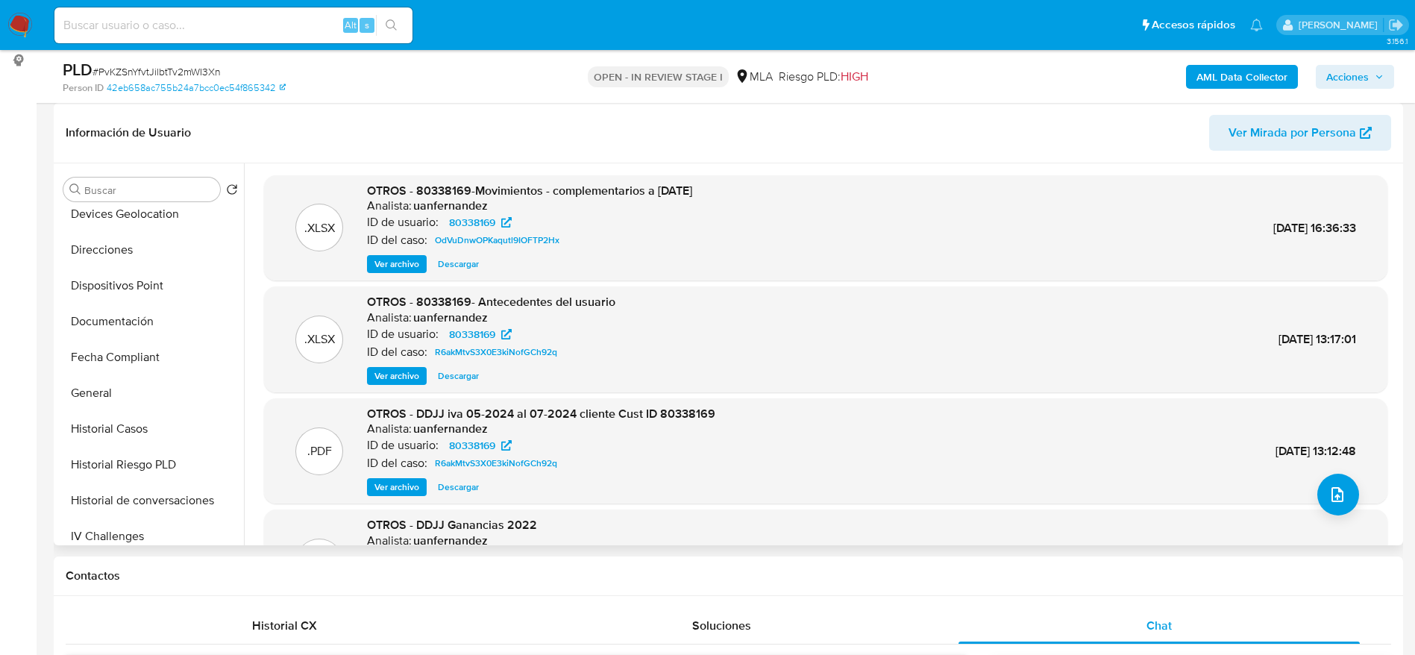
scroll to position [336, 0]
click at [123, 366] on button "Historial Casos" at bounding box center [144, 355] width 175 height 36
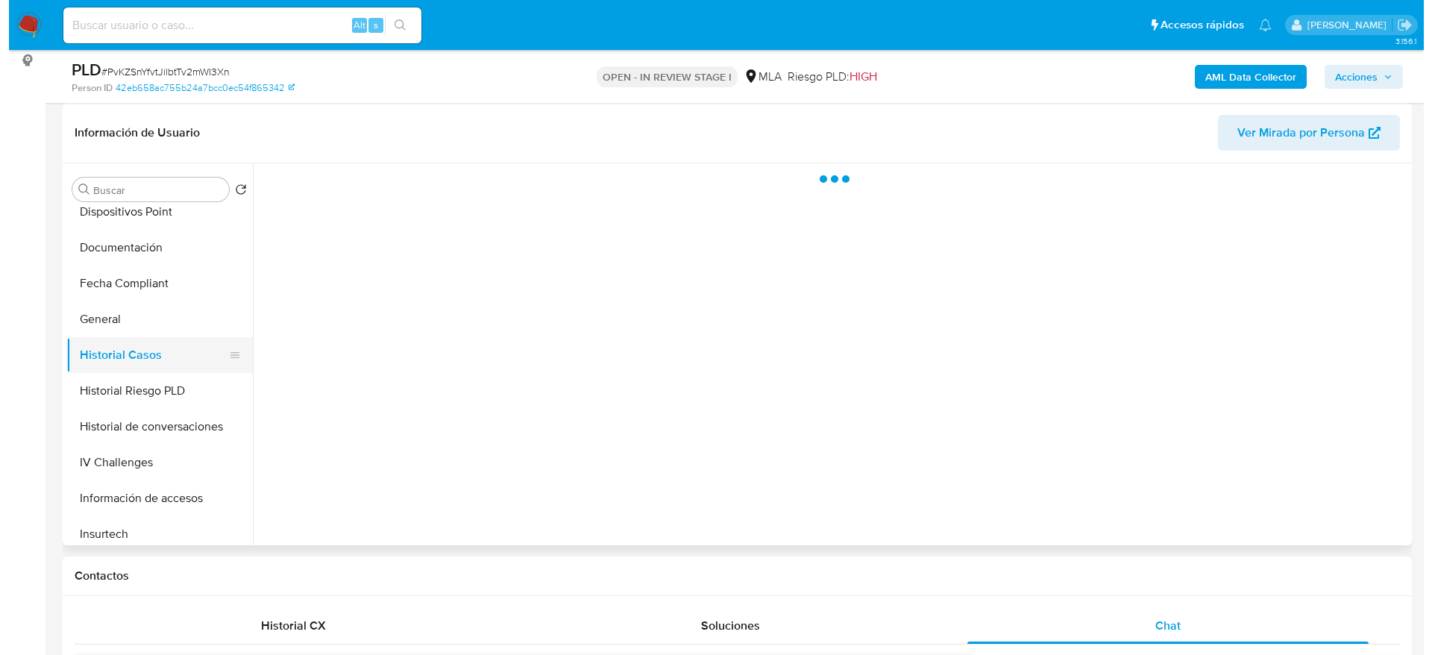
scroll to position [0, 0]
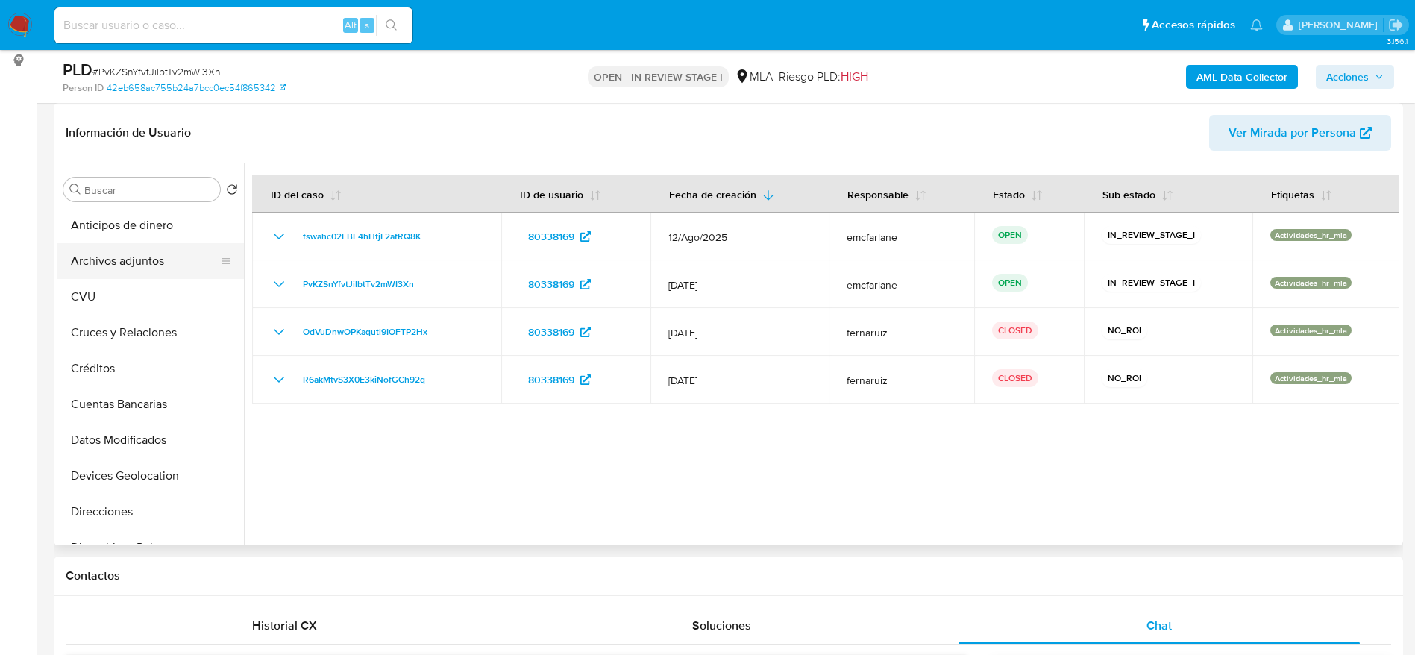
click at [135, 251] on button "Archivos adjuntos" at bounding box center [144, 261] width 175 height 36
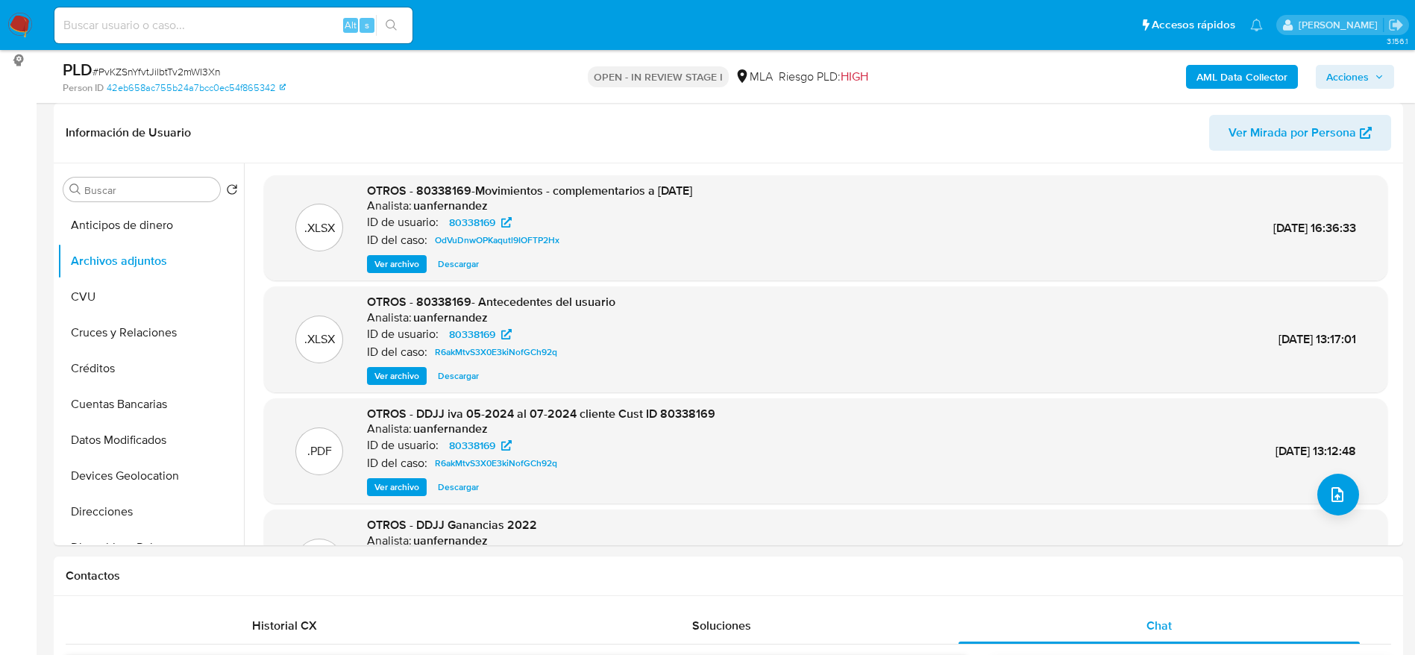
click at [1251, 80] on b "AML Data Collector" at bounding box center [1242, 77] width 91 height 24
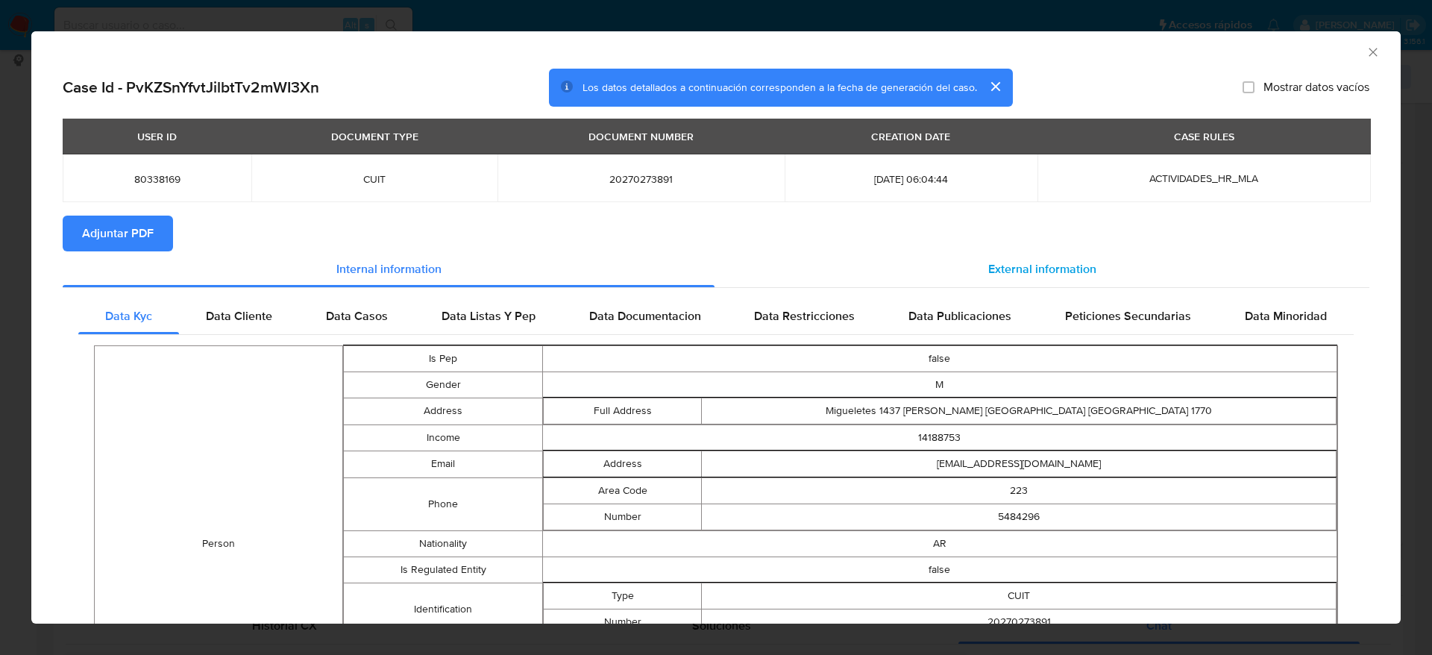
click at [1029, 265] on span "External information" at bounding box center [1042, 268] width 108 height 17
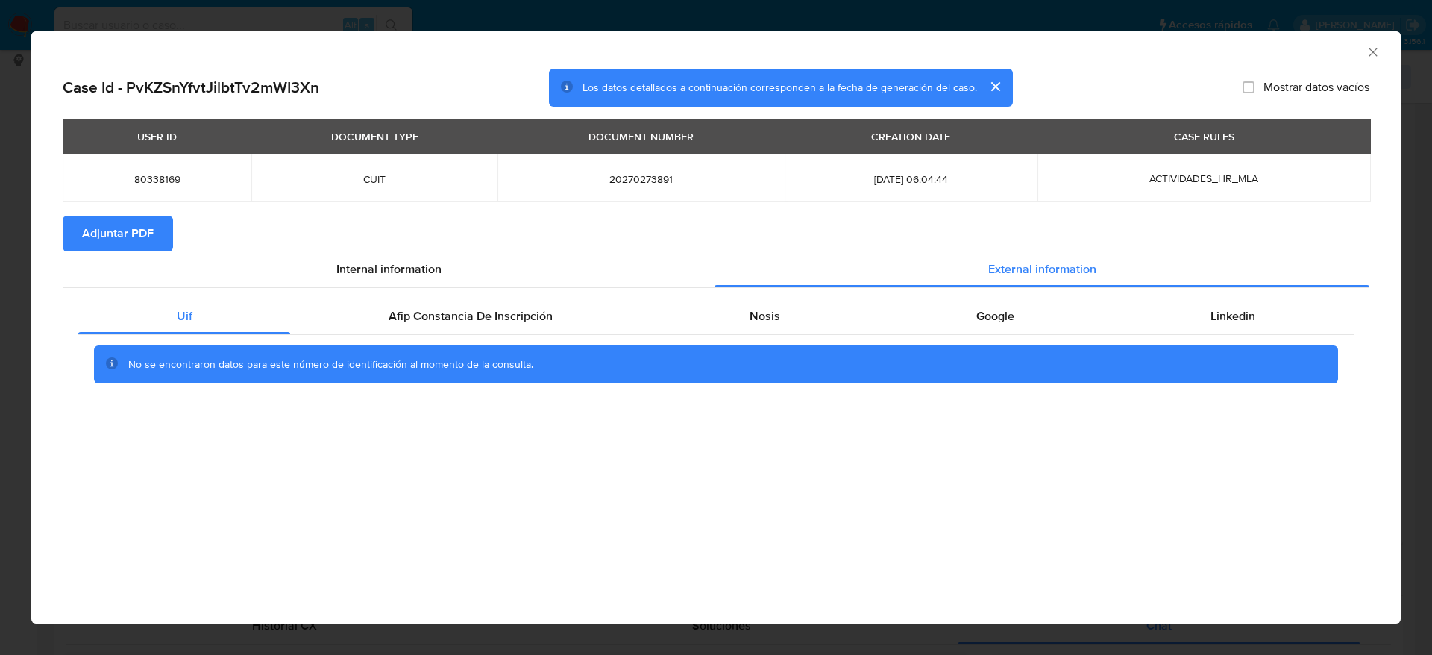
click at [514, 341] on div "No se encontraron datos para este número de identificación al momento de la con…" at bounding box center [716, 365] width 1276 height 60
click at [548, 304] on div "Afip Constancia De Inscripción" at bounding box center [470, 316] width 360 height 36
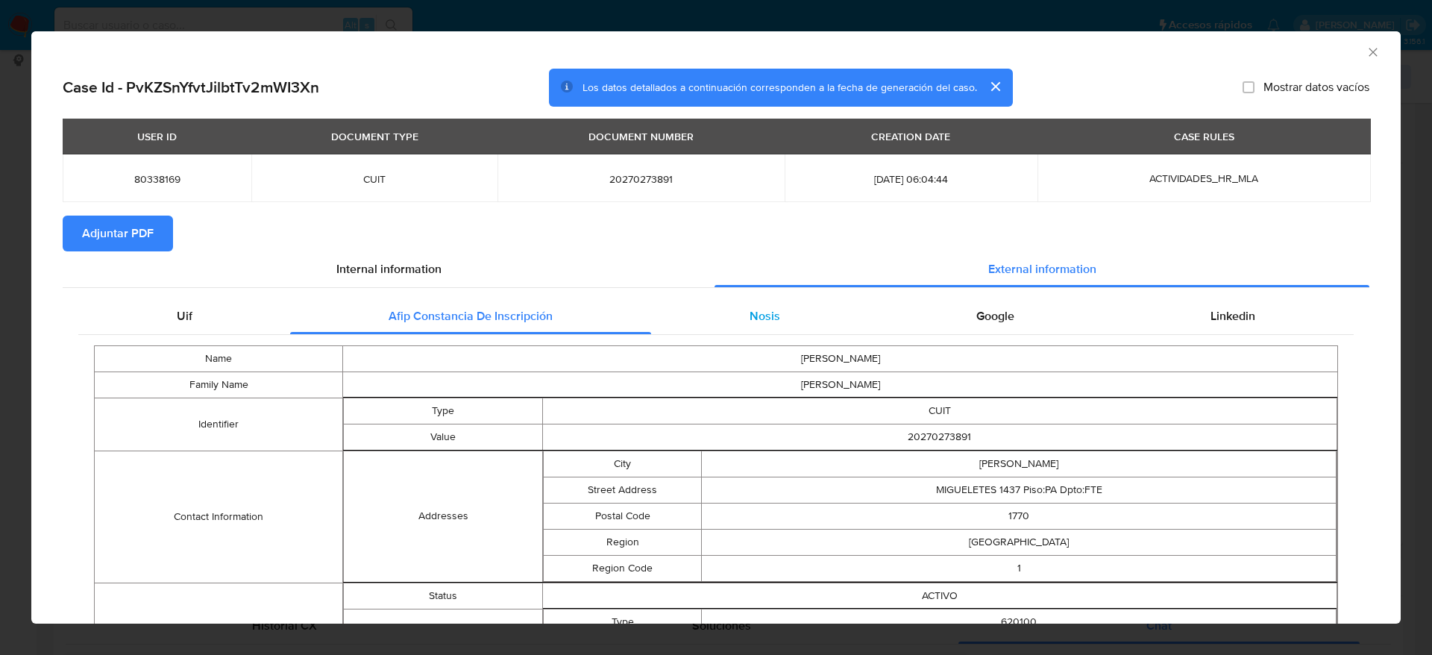
drag, startPoint x: 755, startPoint y: 317, endPoint x: 785, endPoint y: 324, distance: 31.3
click at [756, 316] on span "Nosis" at bounding box center [765, 315] width 31 height 17
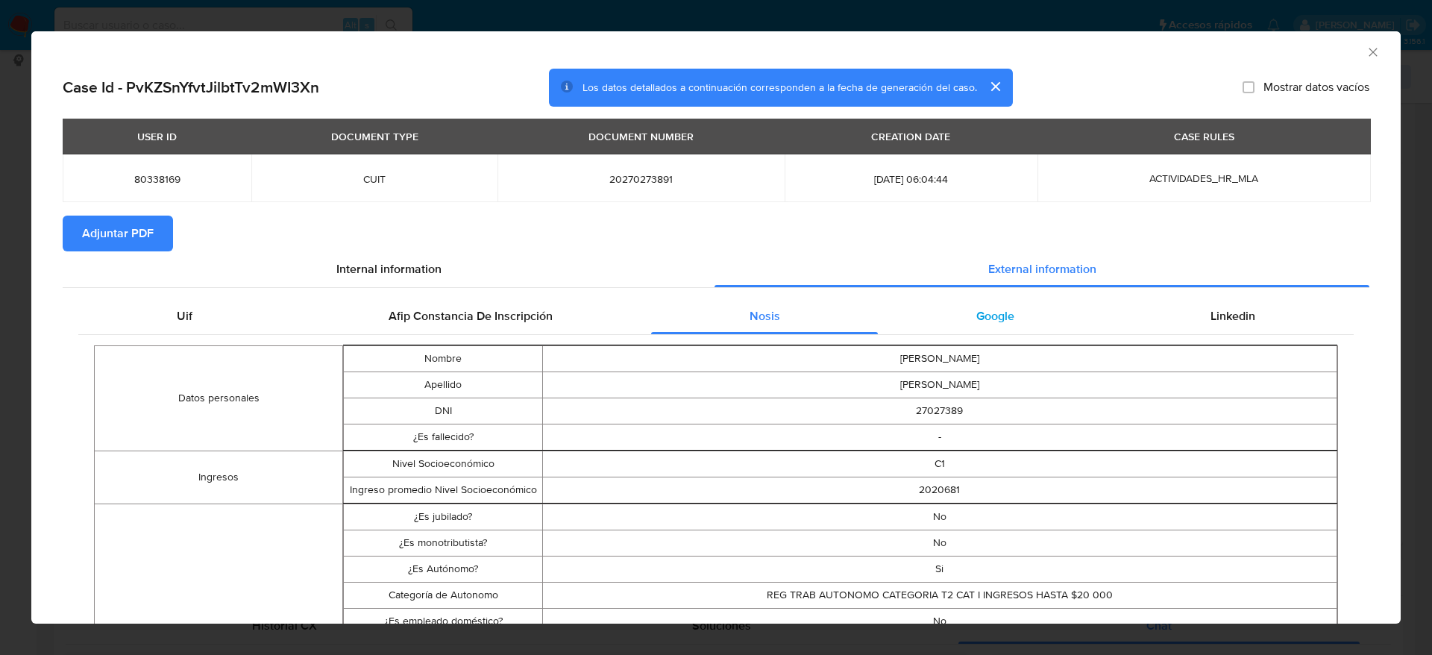
drag, startPoint x: 987, startPoint y: 308, endPoint x: 1009, endPoint y: 310, distance: 22.5
click at [988, 310] on span "Google" at bounding box center [995, 315] width 38 height 17
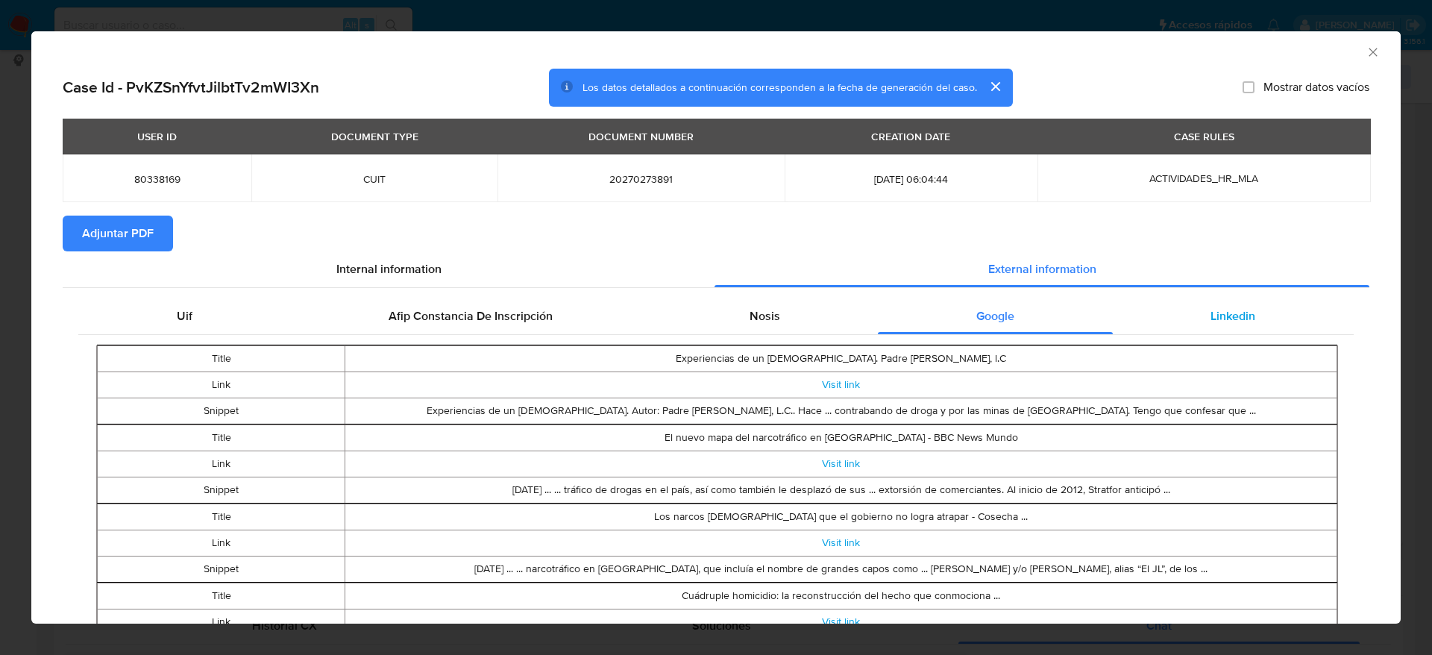
click at [1228, 319] on span "Linkedin" at bounding box center [1233, 315] width 45 height 17
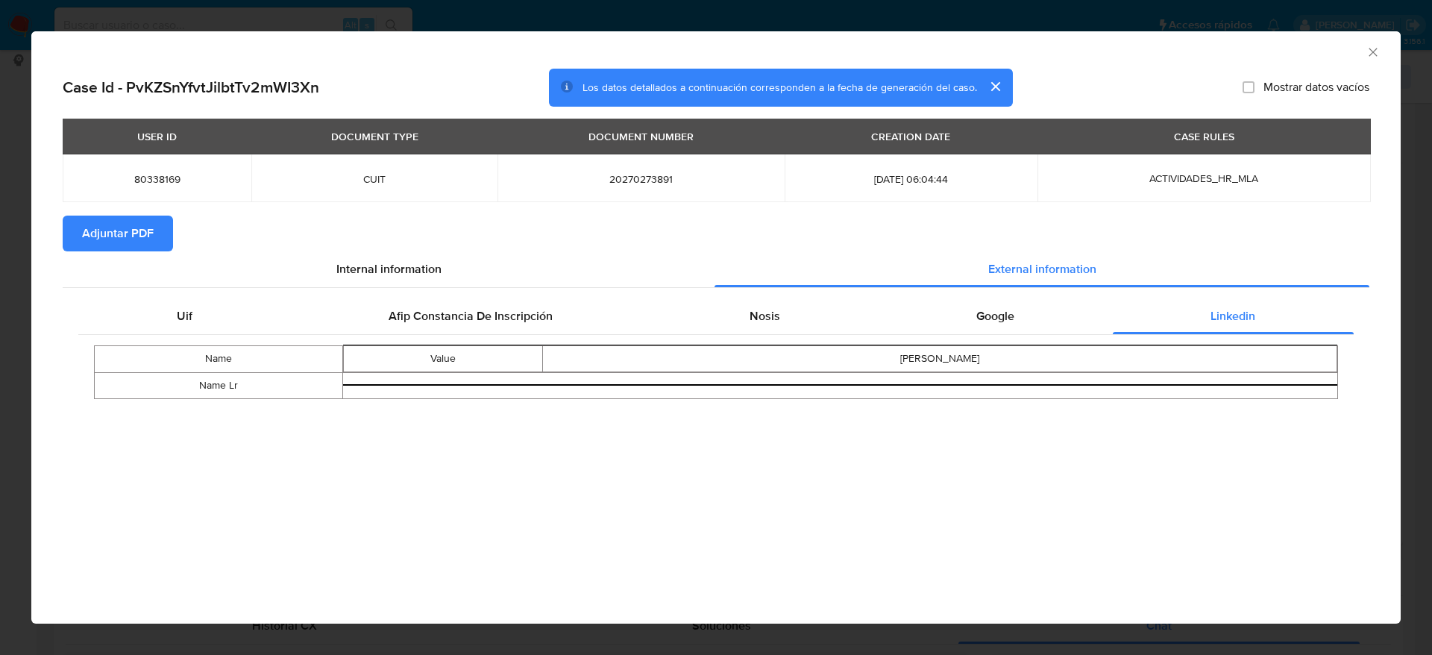
click at [120, 230] on span "Adjuntar PDF" at bounding box center [118, 233] width 72 height 33
click at [1377, 51] on icon "Cerrar ventana" at bounding box center [1373, 52] width 15 height 15
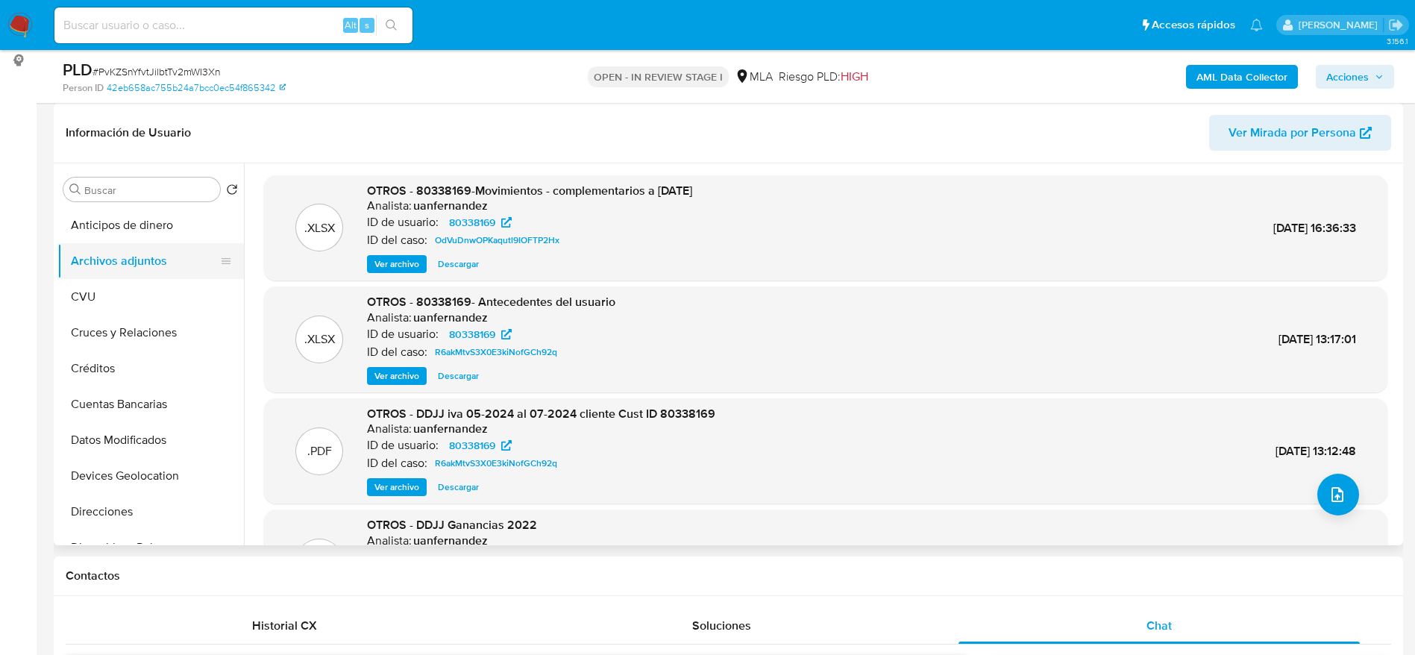
drag, startPoint x: 139, startPoint y: 288, endPoint x: 137, endPoint y: 253, distance: 35.1
click at [139, 289] on button "CVU" at bounding box center [150, 297] width 186 height 36
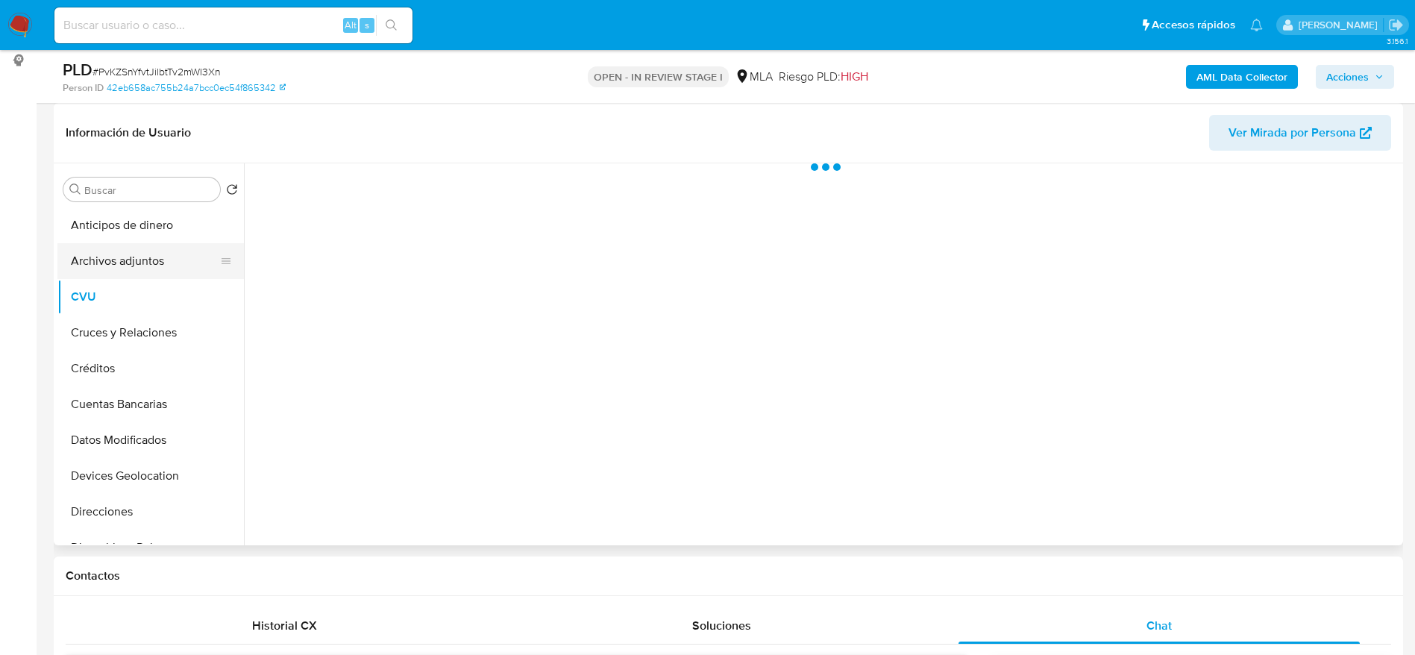
click at [137, 251] on button "Archivos adjuntos" at bounding box center [144, 261] width 175 height 36
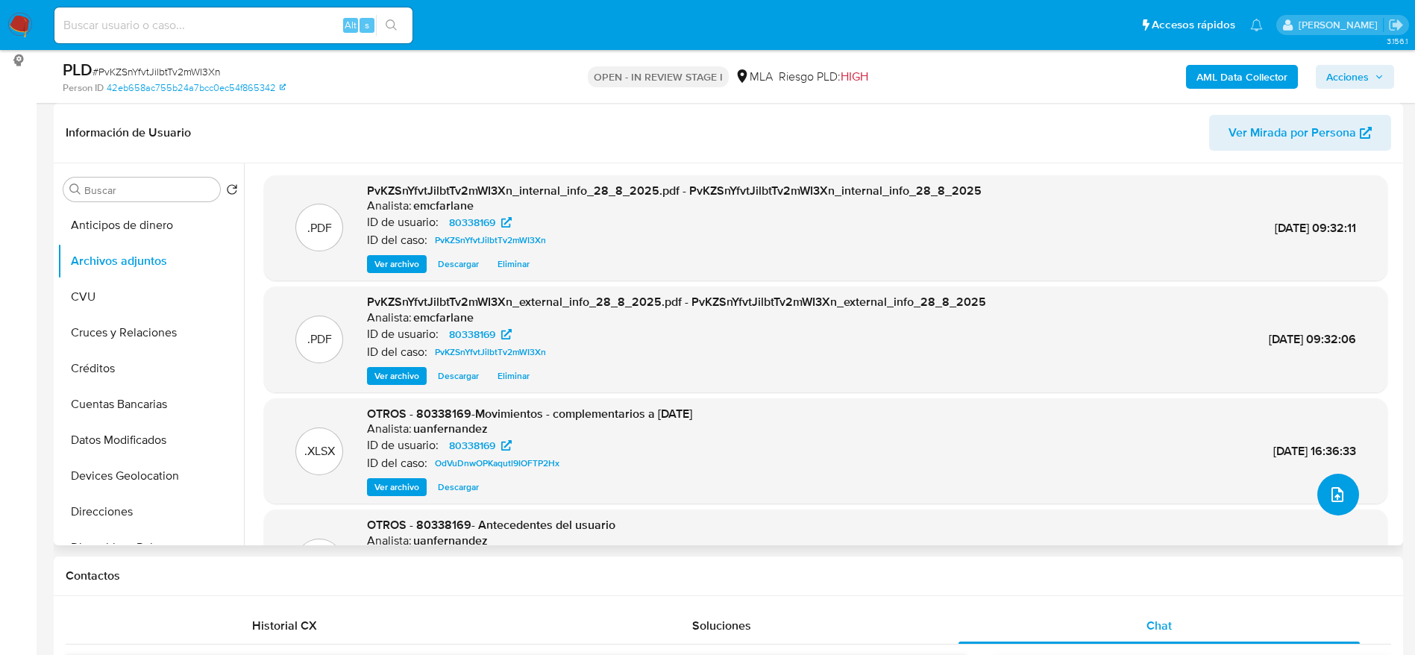
click at [1337, 495] on icon "upload-file" at bounding box center [1338, 494] width 12 height 15
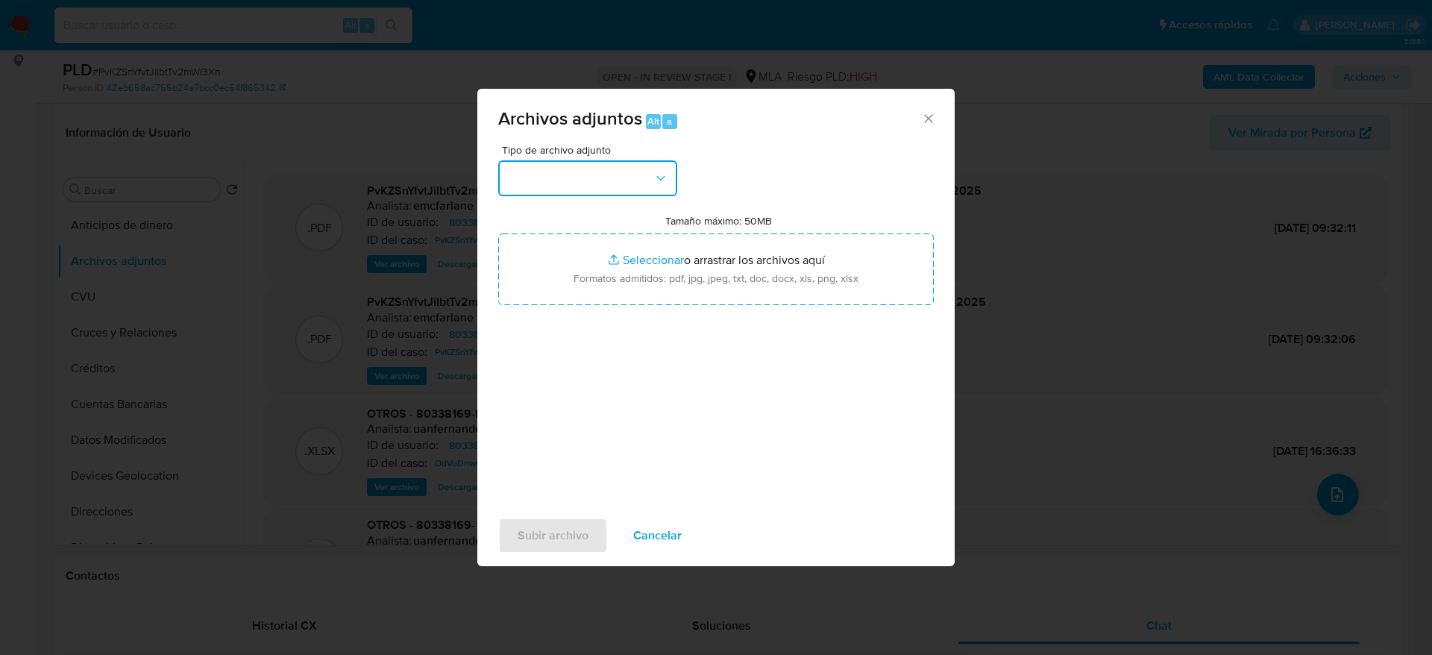
click at [666, 191] on button "button" at bounding box center [587, 178] width 179 height 36
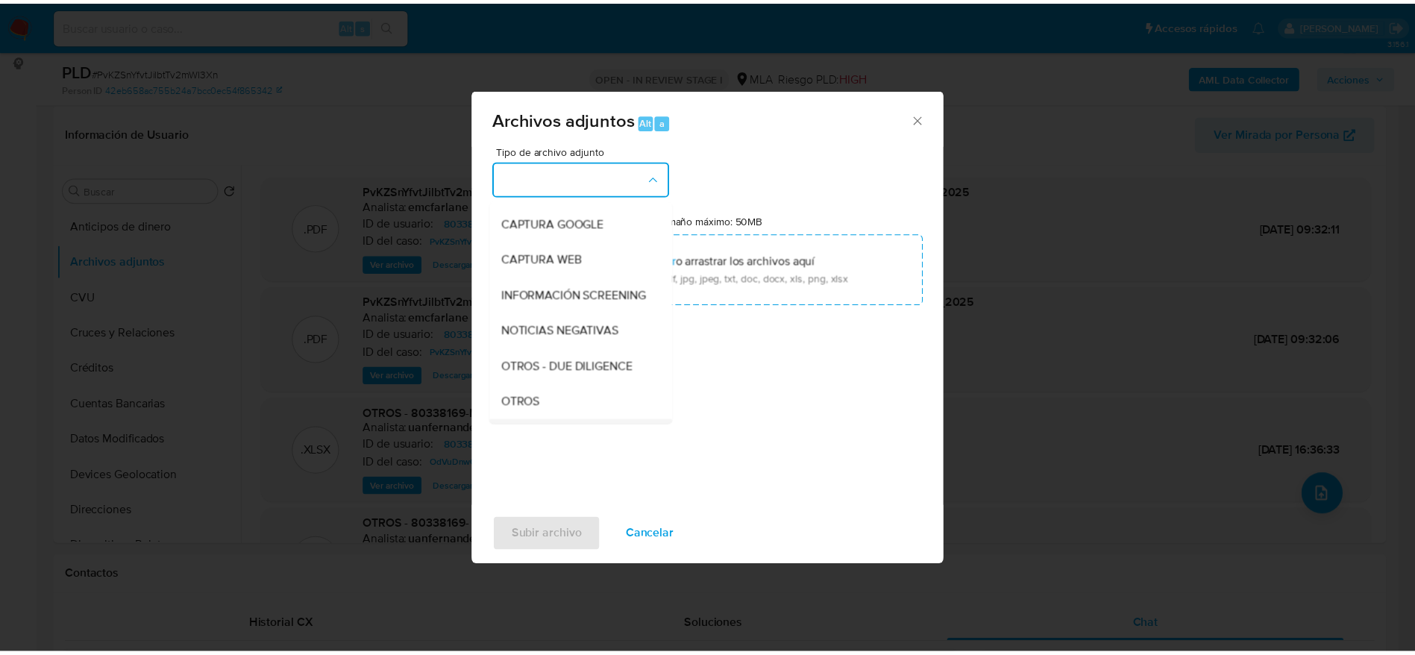
scroll to position [224, 0]
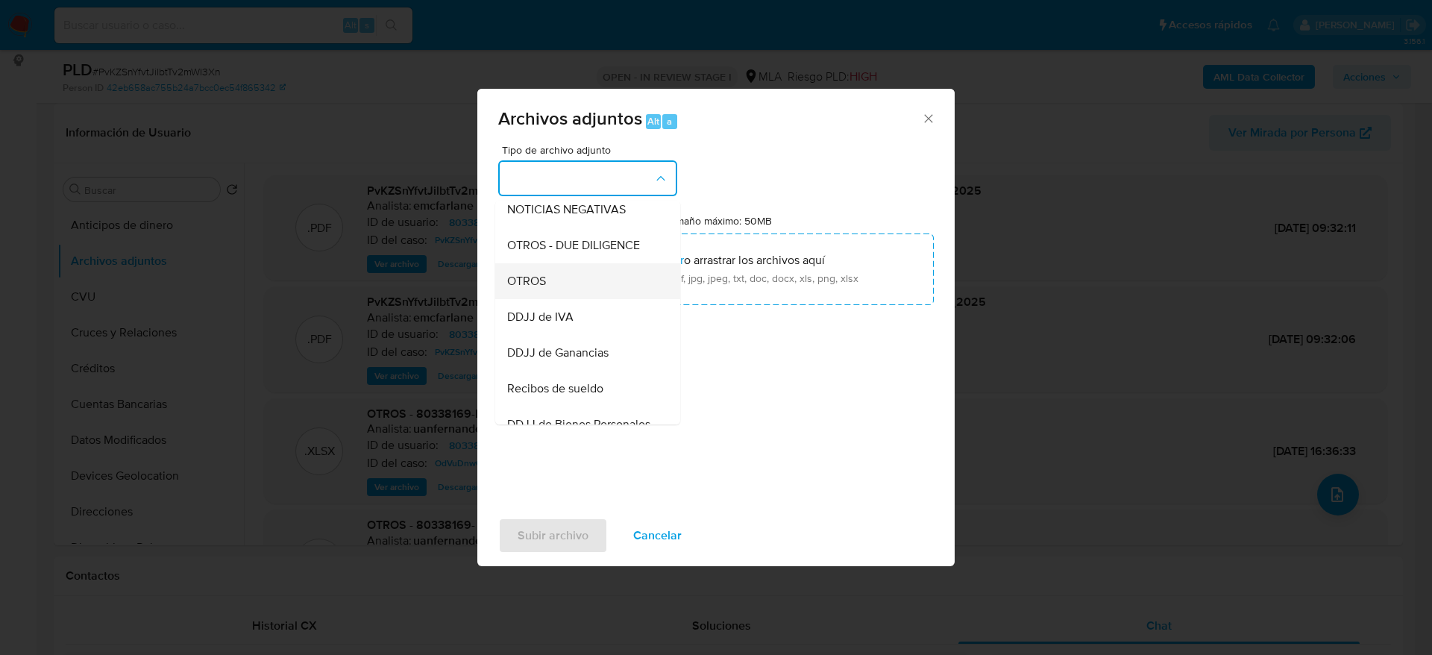
click at [553, 299] on div "OTROS" at bounding box center [583, 281] width 152 height 36
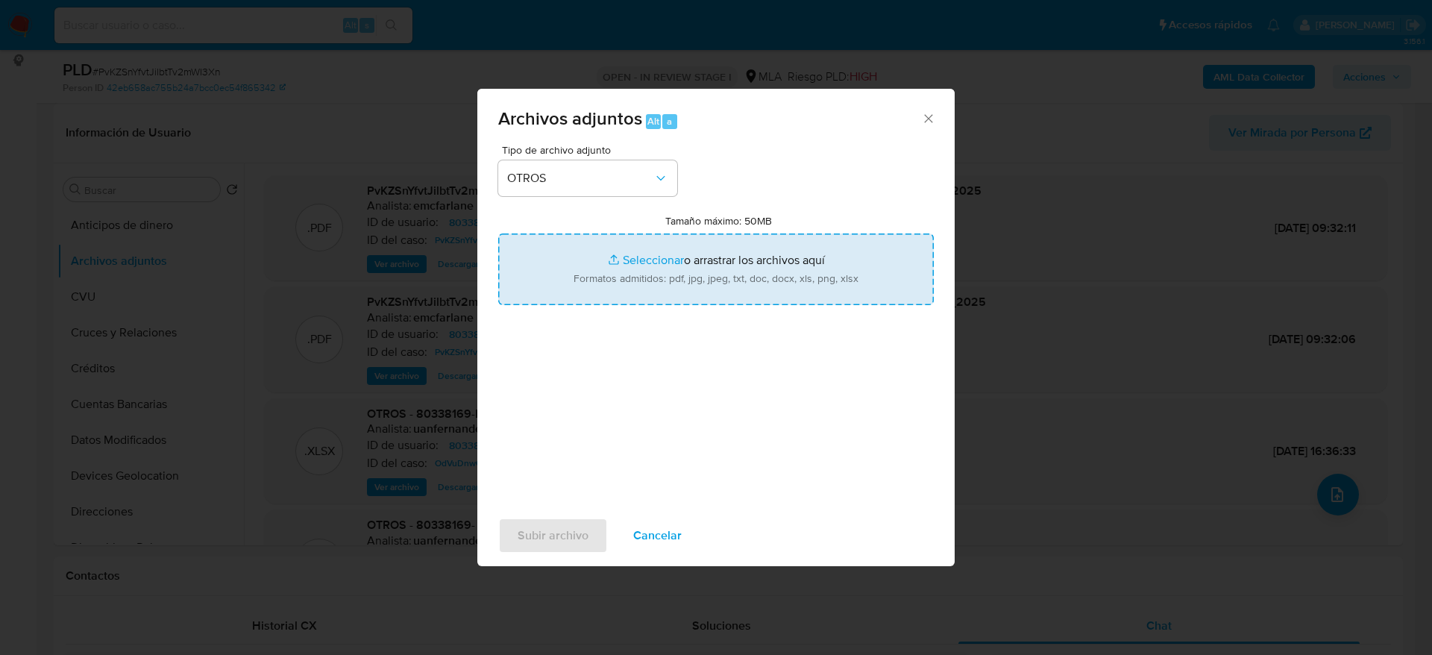
type input "C:\fakepath\80338169_calculador de ingresos.xlsx"
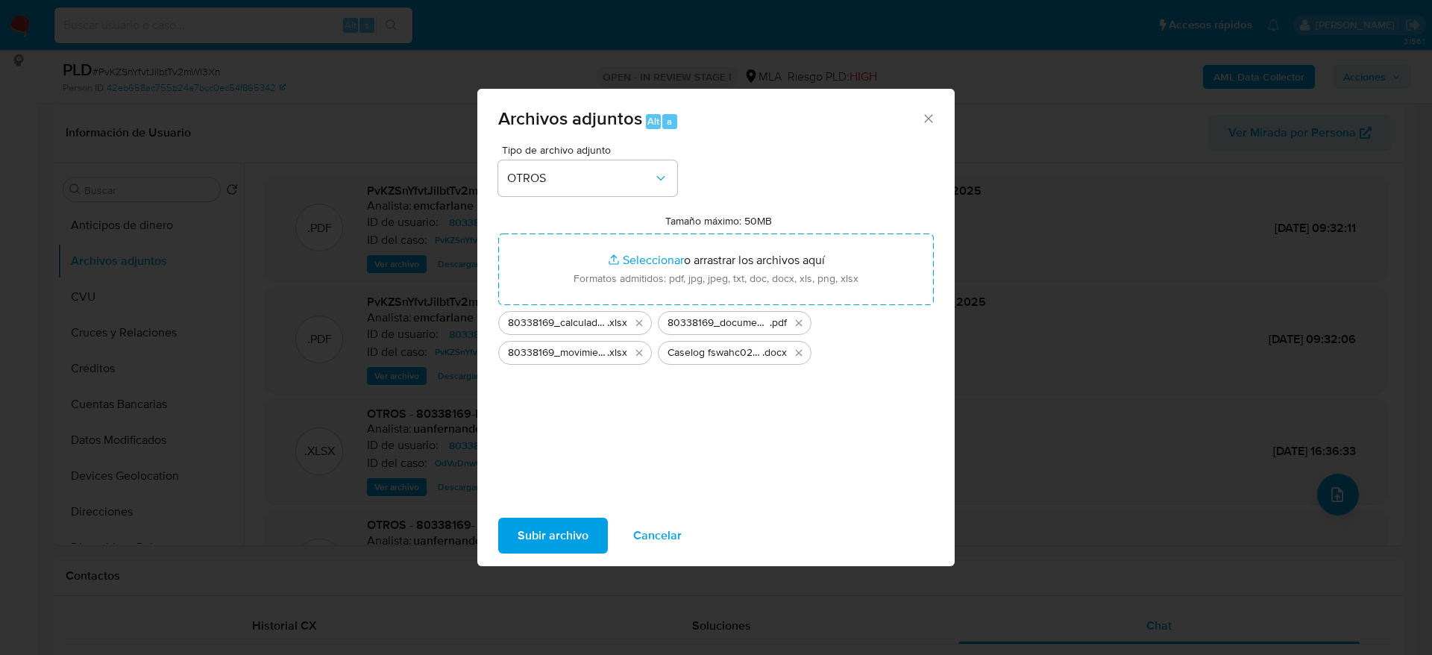
click at [560, 534] on span "Subir archivo" at bounding box center [553, 535] width 71 height 33
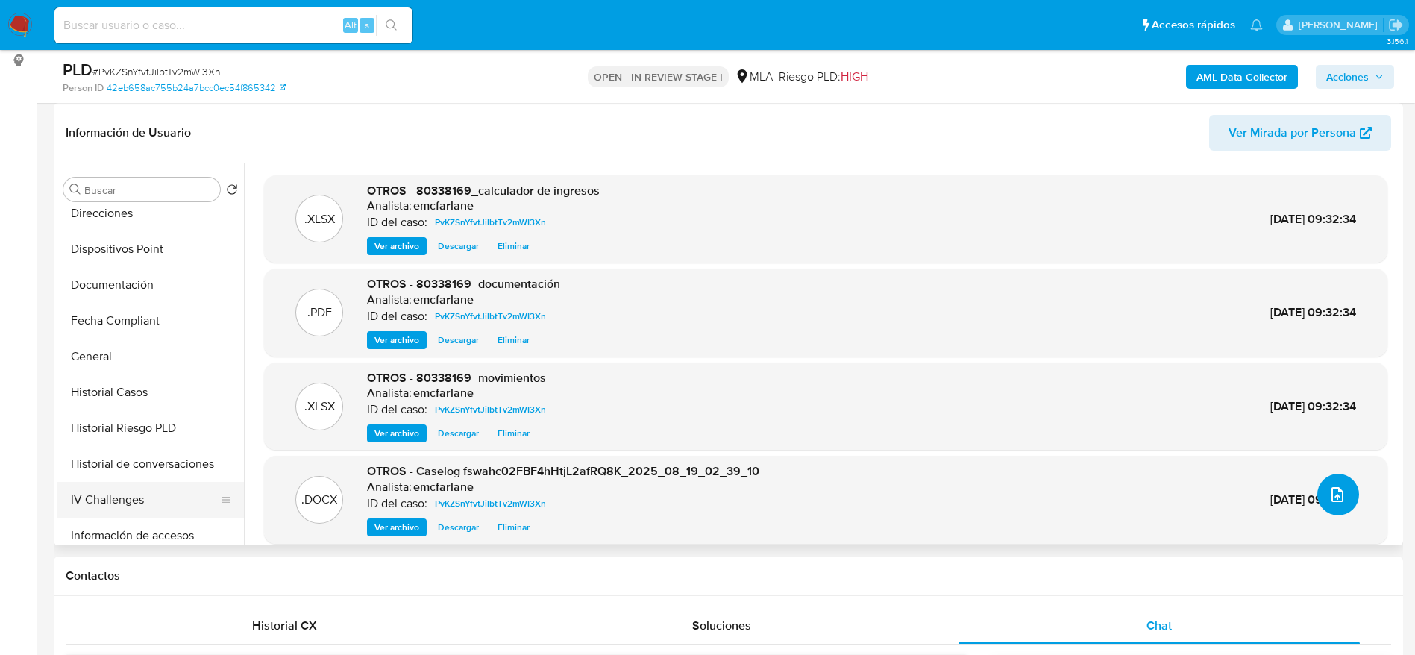
scroll to position [336, 0]
click at [142, 438] on button "Historial de conversaciones" at bounding box center [144, 427] width 175 height 36
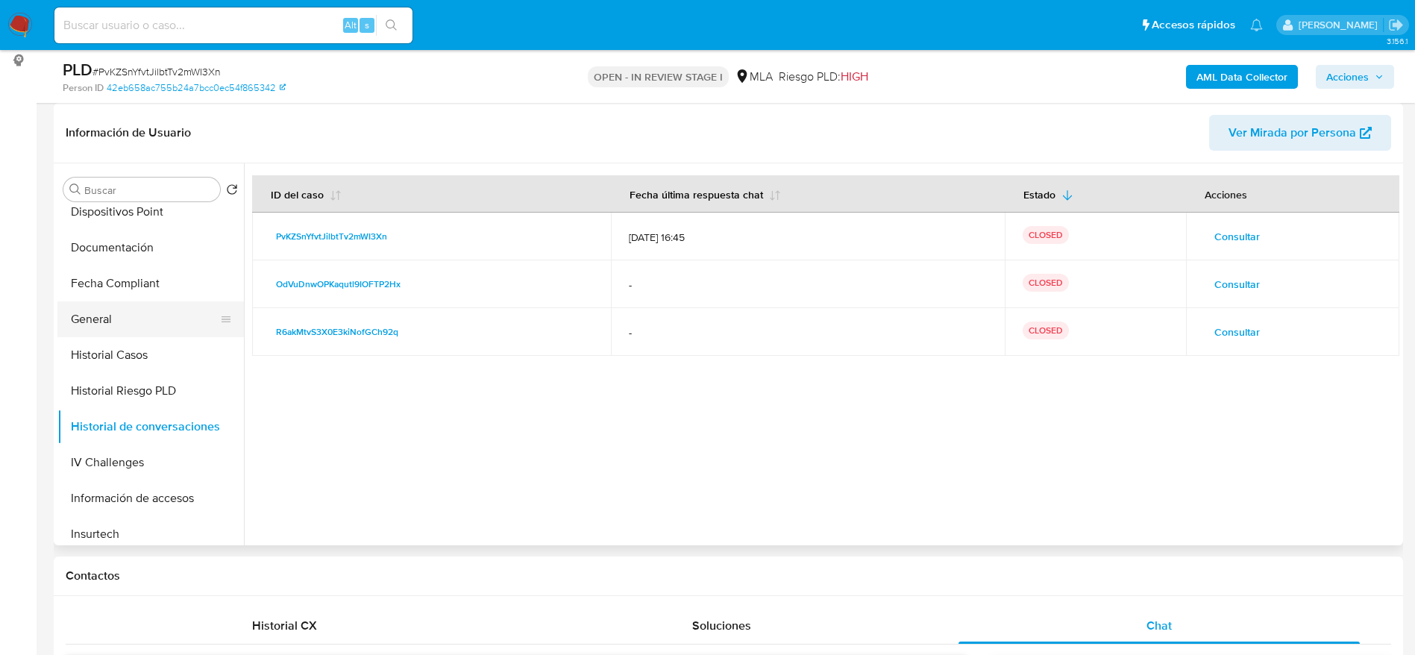
scroll to position [0, 0]
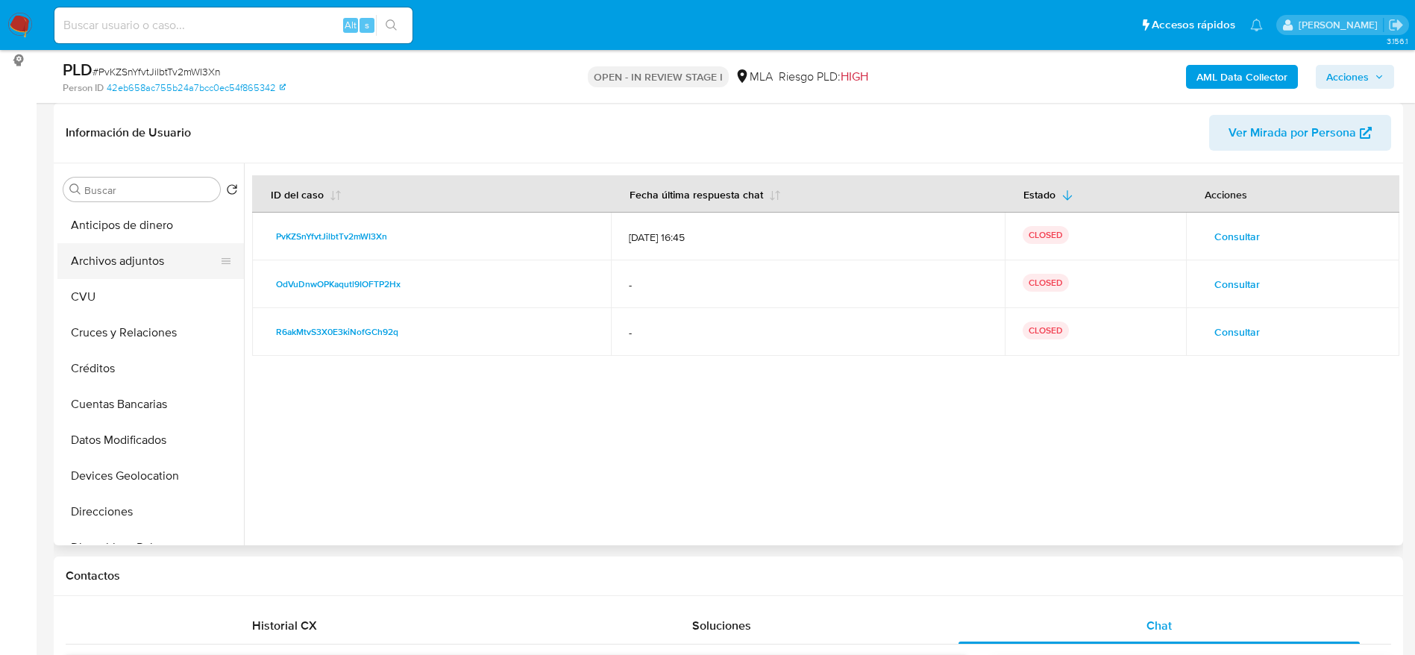
click at [153, 246] on button "Archivos adjuntos" at bounding box center [144, 261] width 175 height 36
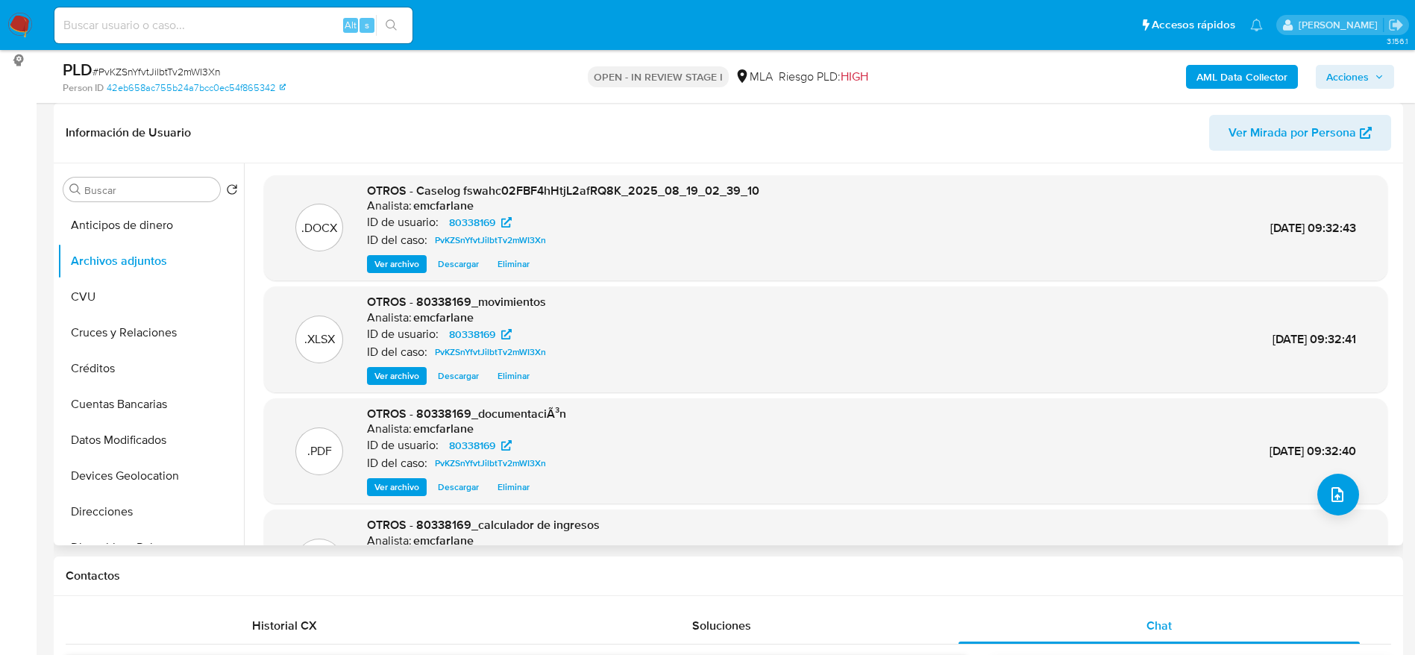
click at [985, 112] on div "Información de Usuario Ver Mirada por Persona" at bounding box center [728, 133] width 1349 height 60
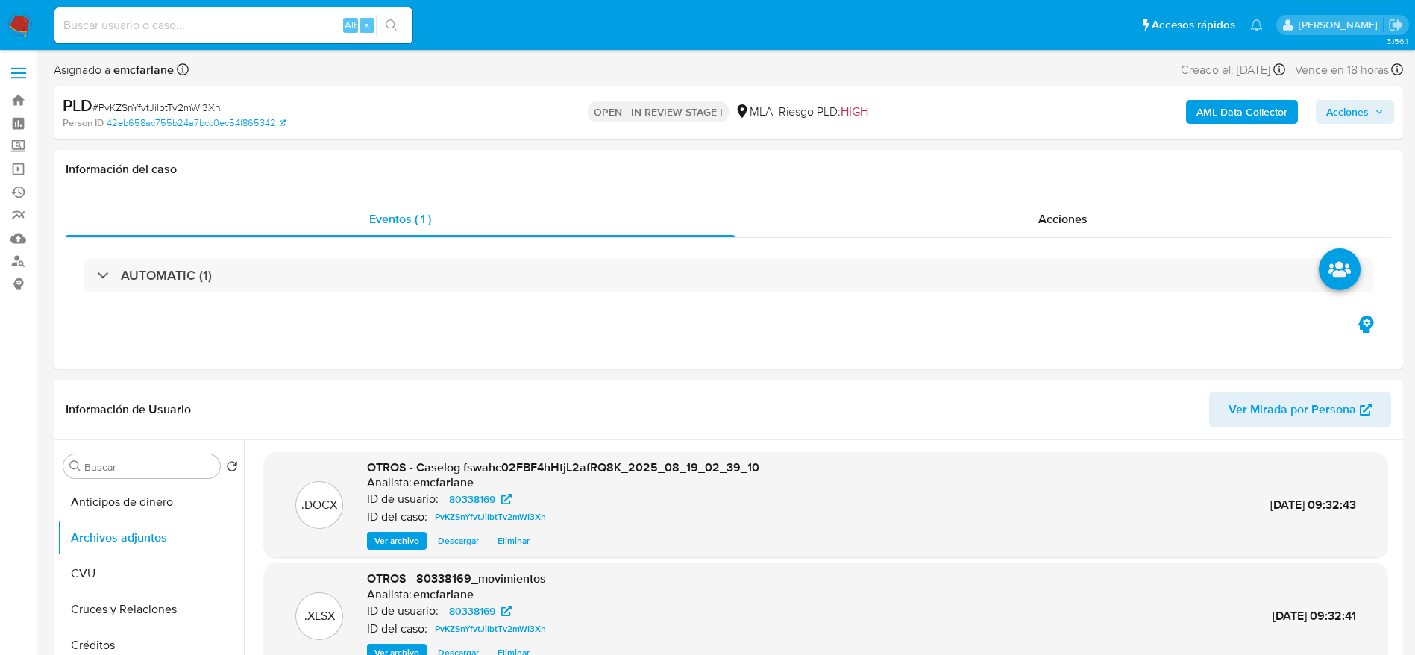
click at [1352, 117] on span "Acciones" at bounding box center [1347, 112] width 43 height 24
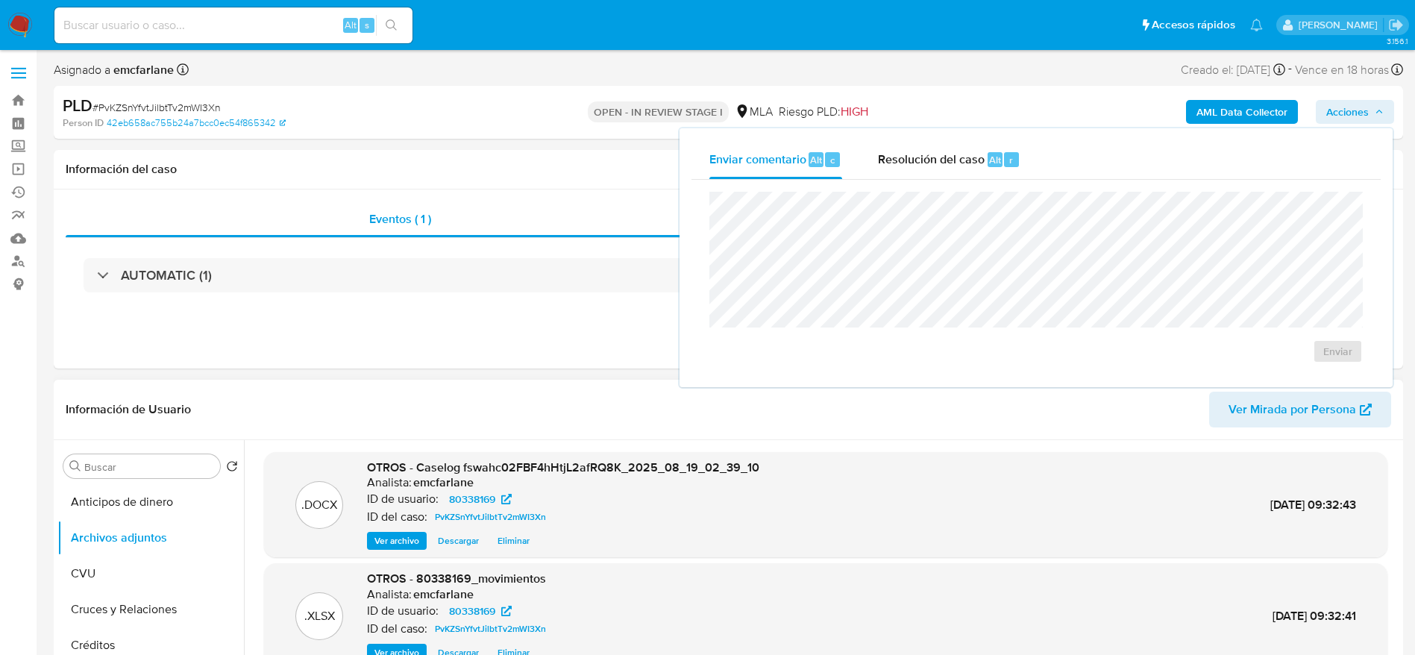
scroll to position [112, 0]
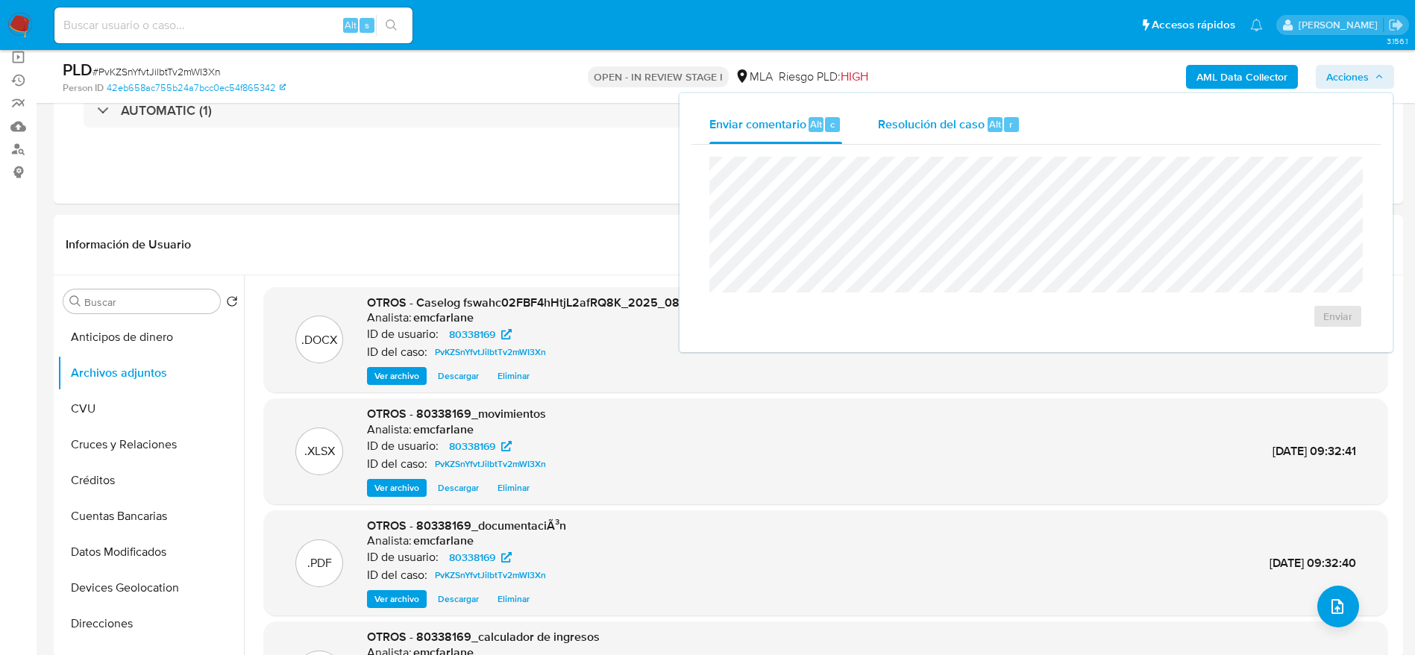
click at [944, 113] on div "Resolución del caso Alt r" at bounding box center [949, 124] width 142 height 39
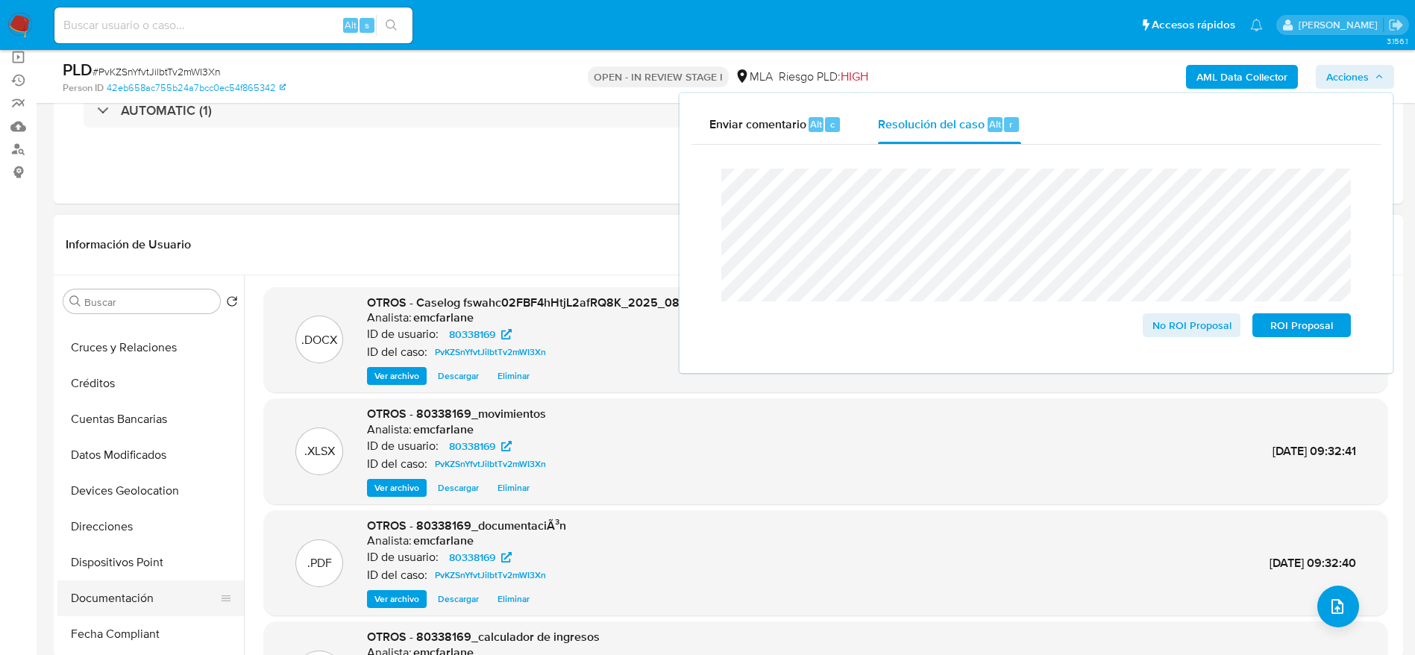
scroll to position [224, 0]
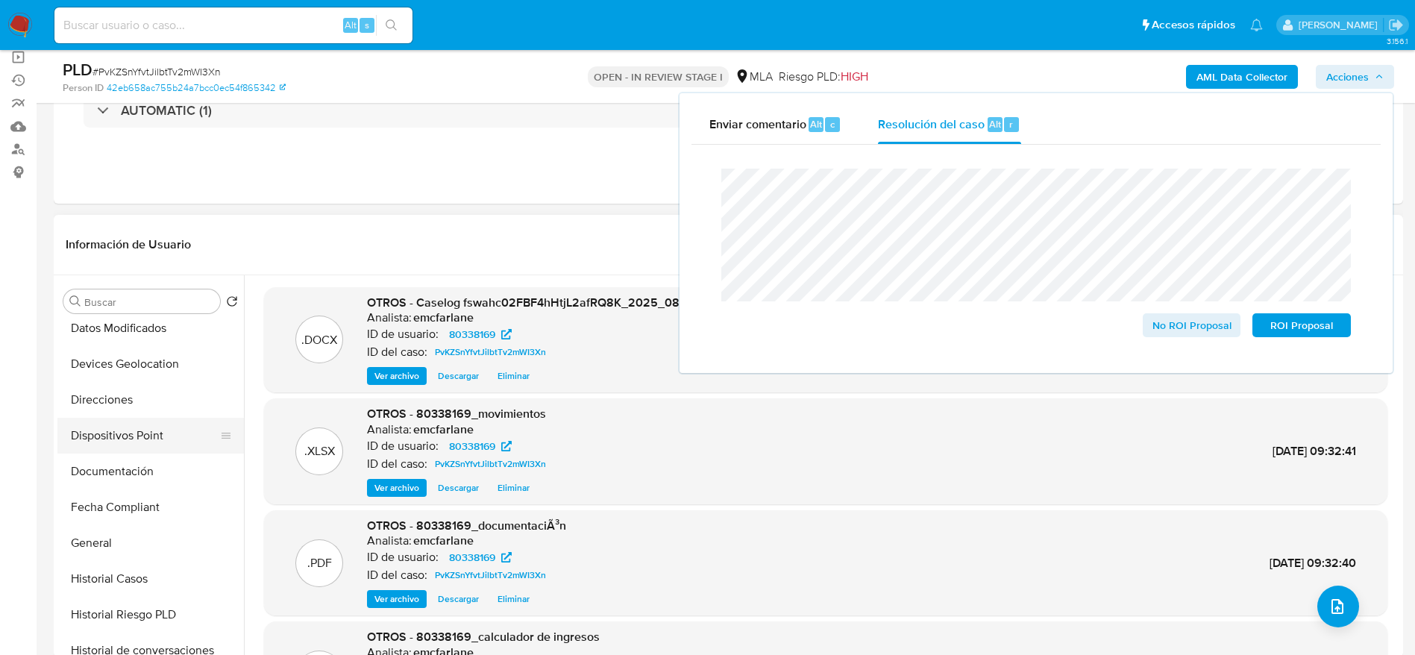
drag, startPoint x: 91, startPoint y: 551, endPoint x: 226, endPoint y: 446, distance: 170.7
click at [91, 550] on button "General" at bounding box center [150, 543] width 186 height 36
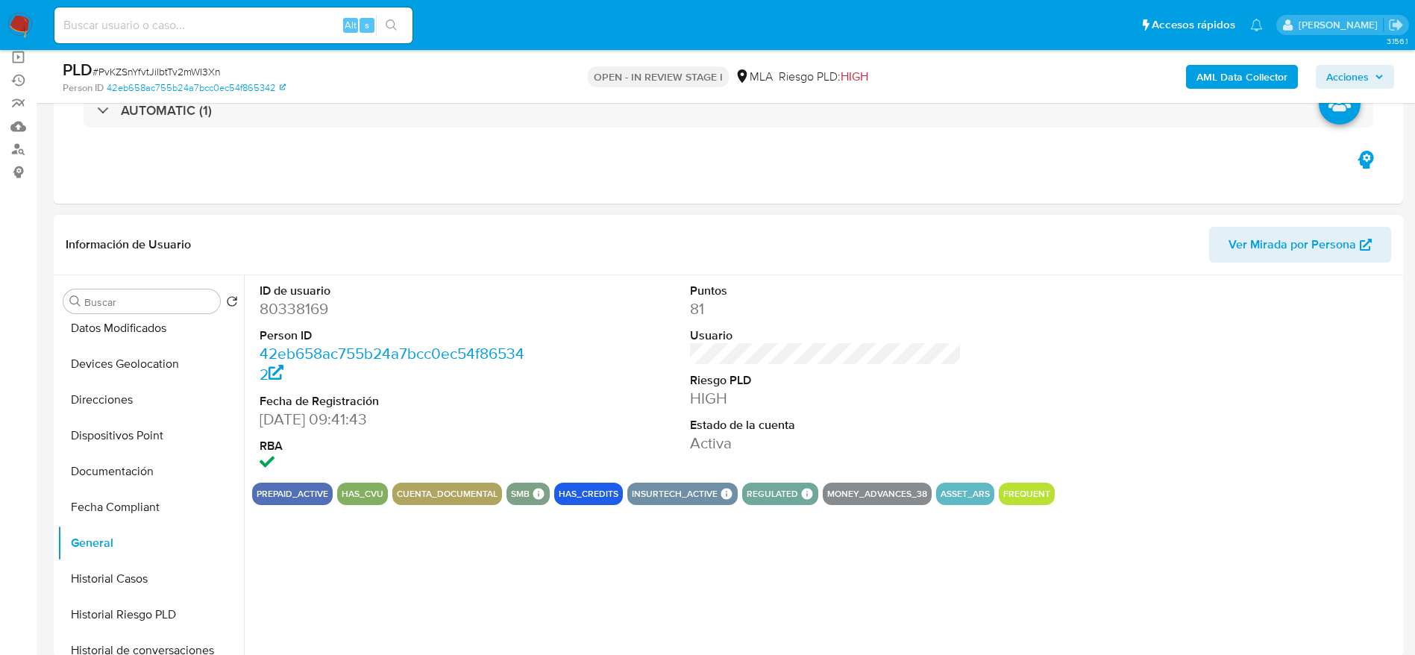
click at [318, 310] on dd "80338169" at bounding box center [396, 308] width 272 height 21
copy dd "80338169"
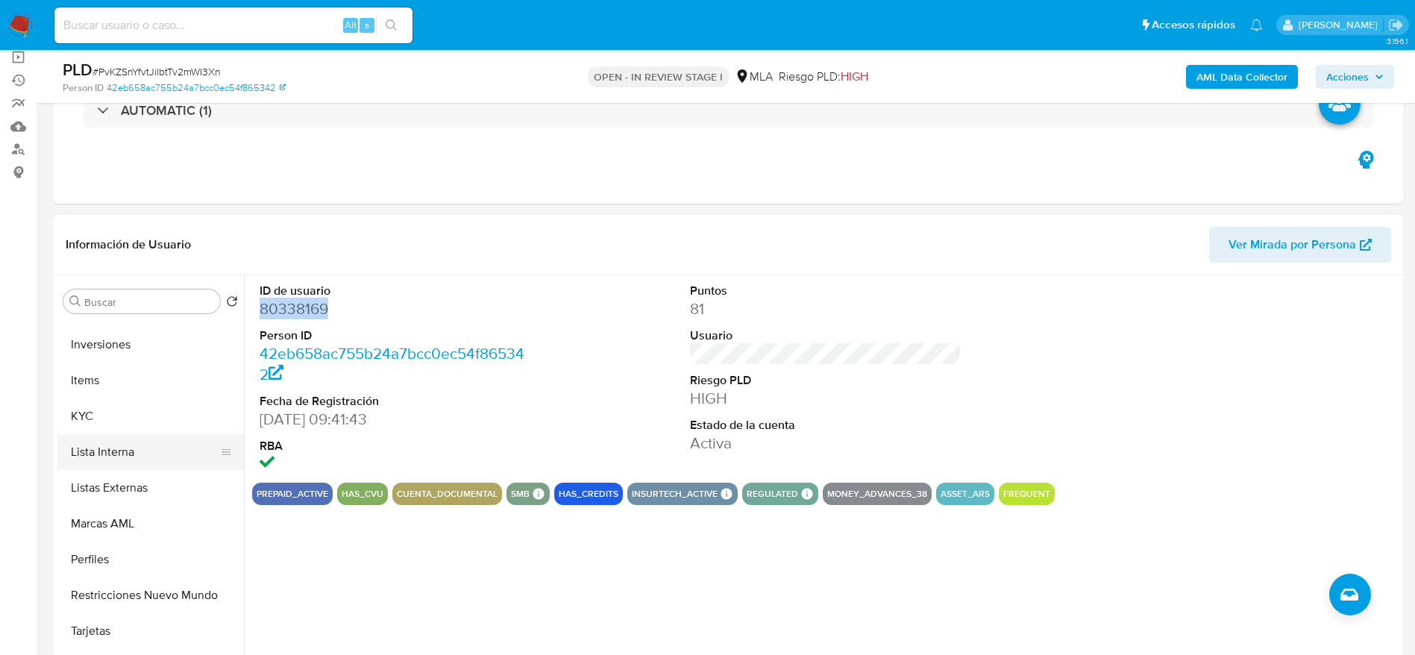
scroll to position [702, 0]
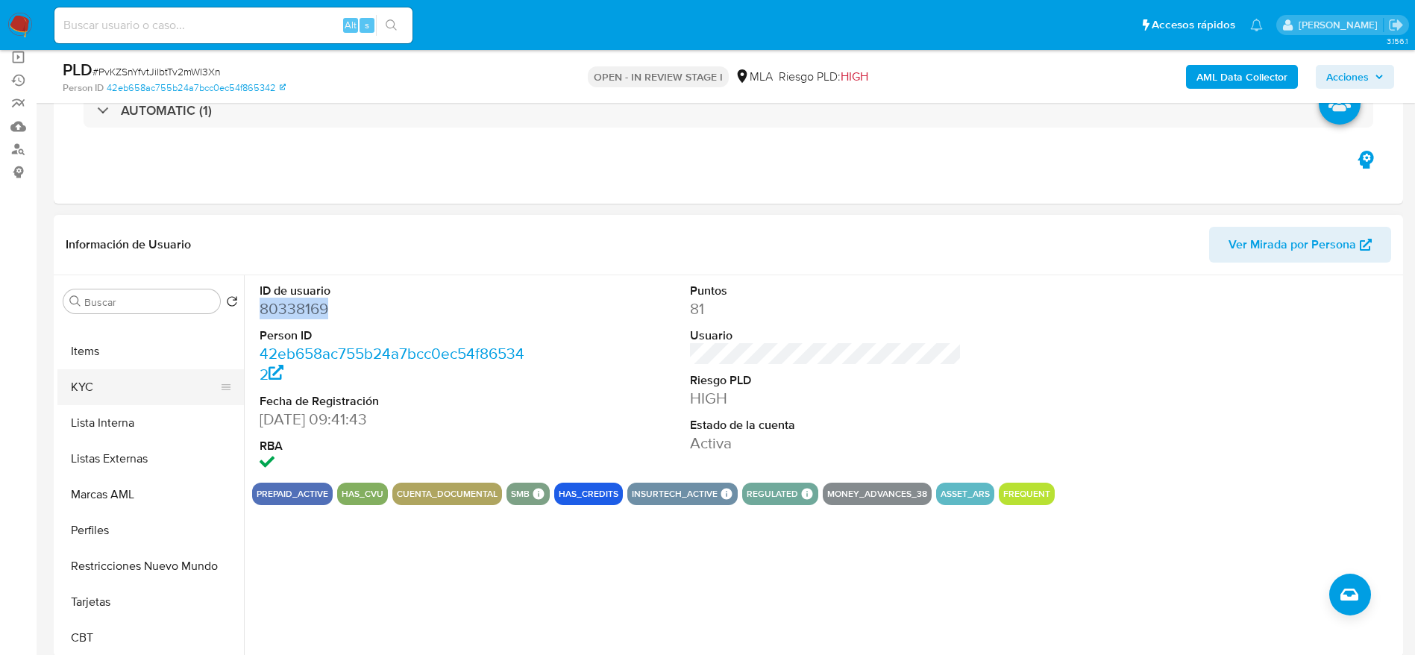
click at [104, 400] on button "KYC" at bounding box center [144, 387] width 175 height 36
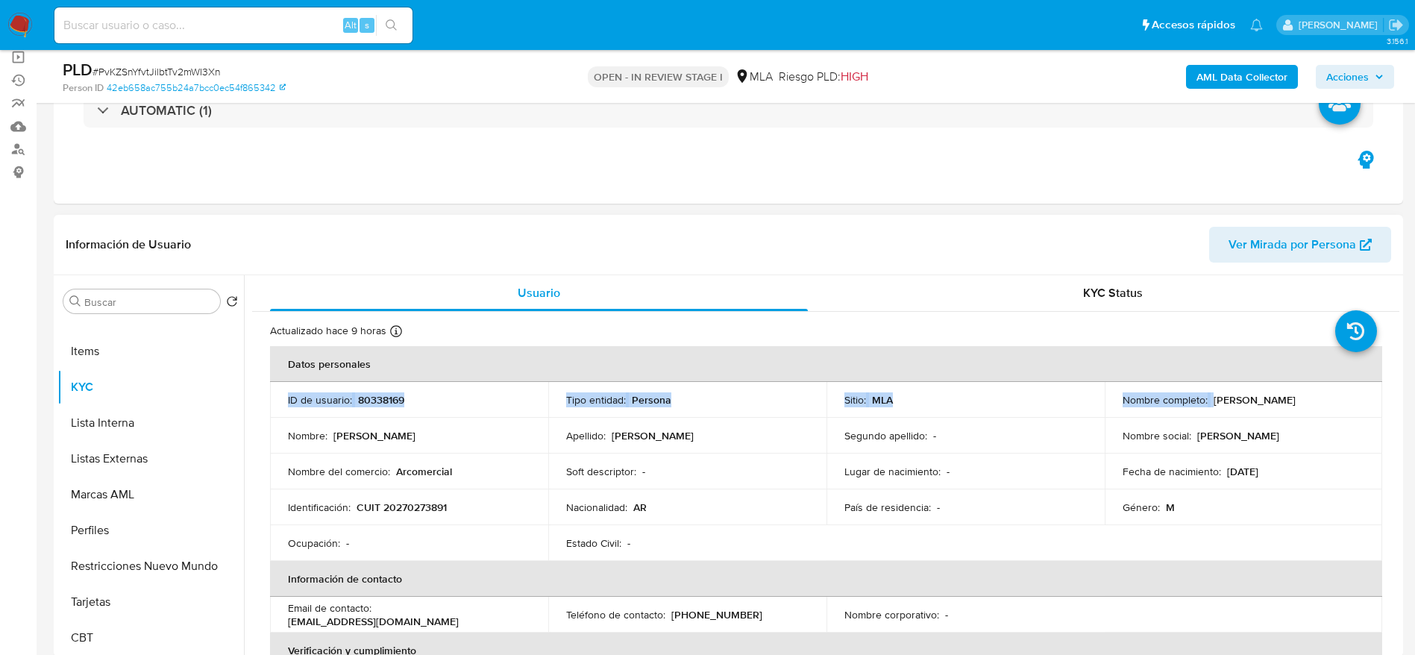
drag, startPoint x: 1209, startPoint y: 400, endPoint x: 1343, endPoint y: 383, distance: 135.4
click at [1343, 382] on td "Nombre completo : Juan Pablo Ledesma" at bounding box center [1244, 400] width 278 height 36
copy table "ID de usuario : 80338169 Tipo entidad : Persona Sitio : MLA Nombre completo :"
click at [1211, 354] on th "Datos personales" at bounding box center [826, 364] width 1112 height 36
drag, startPoint x: 1209, startPoint y: 400, endPoint x: 1299, endPoint y: 404, distance: 89.6
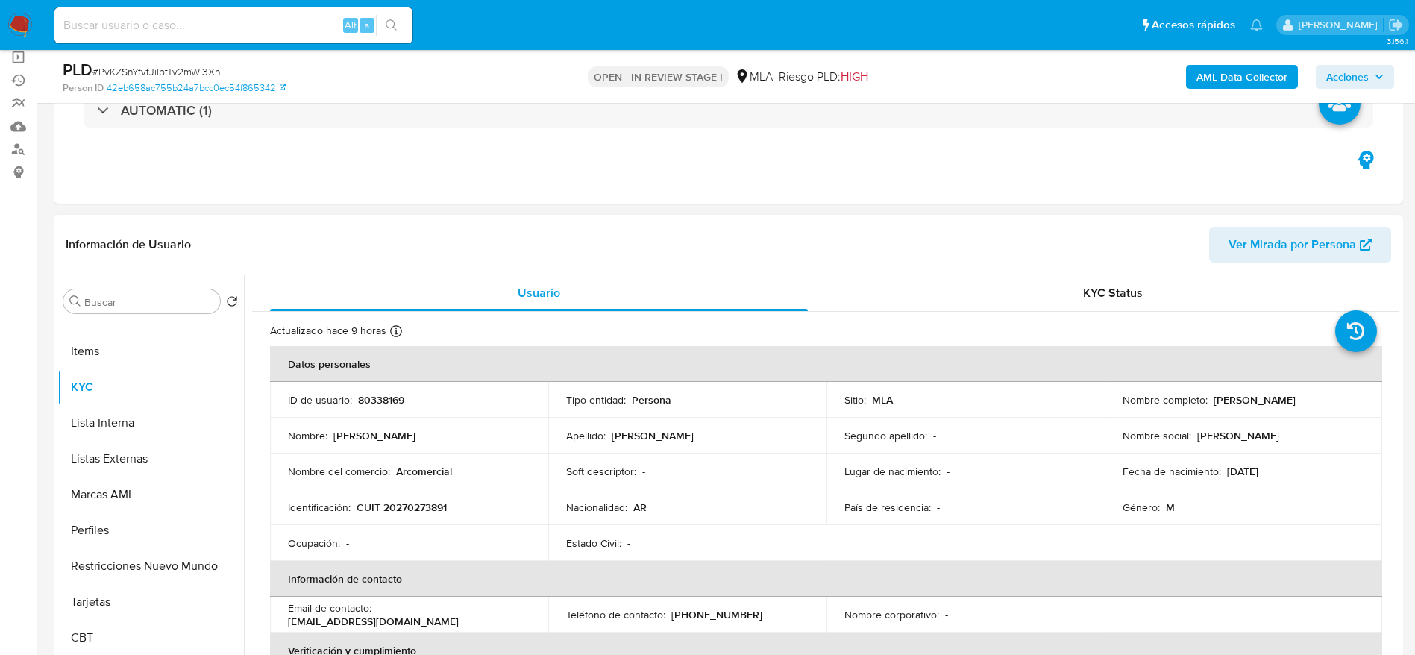
click at [1296, 404] on p "Juan Pablo Ledesma" at bounding box center [1255, 399] width 82 height 13
copy p "Juan Pablo Ledesma"
click at [428, 501] on p "CUIT 20270273891" at bounding box center [402, 507] width 90 height 13
copy p "20270273891"
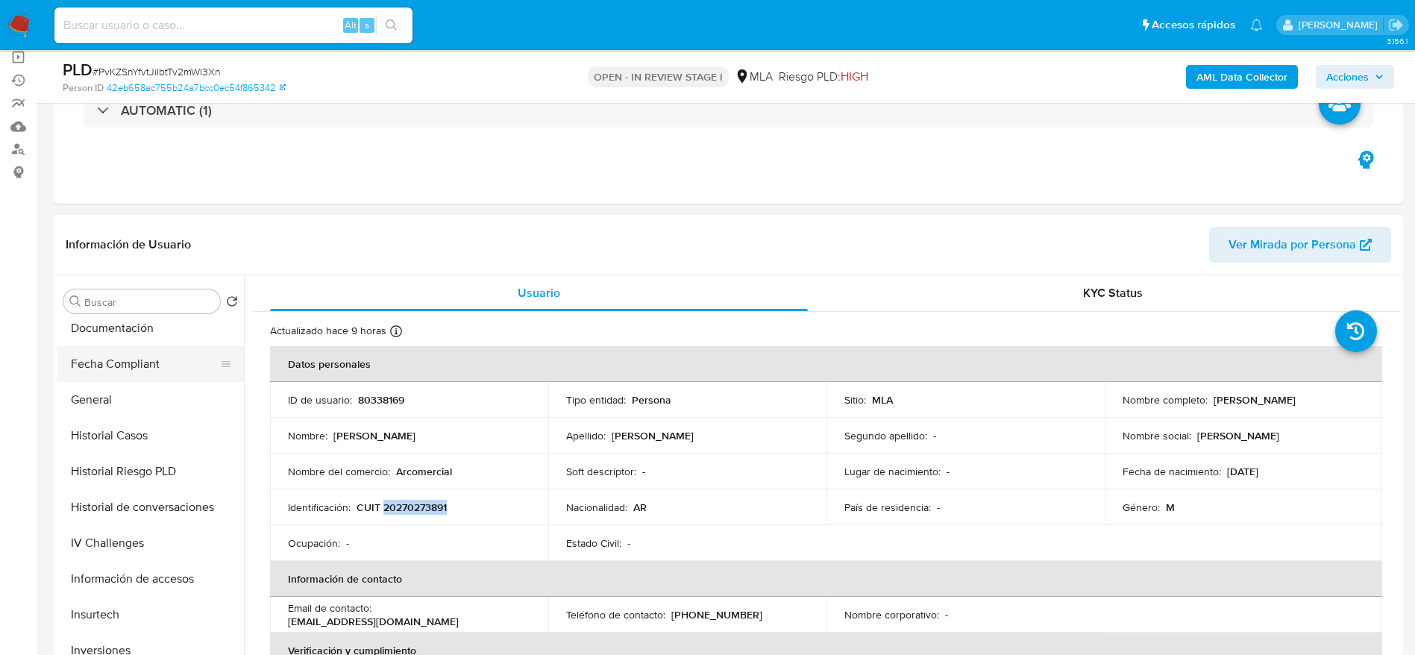
scroll to position [366, 0]
click at [126, 437] on button "Historial Casos" at bounding box center [144, 436] width 175 height 36
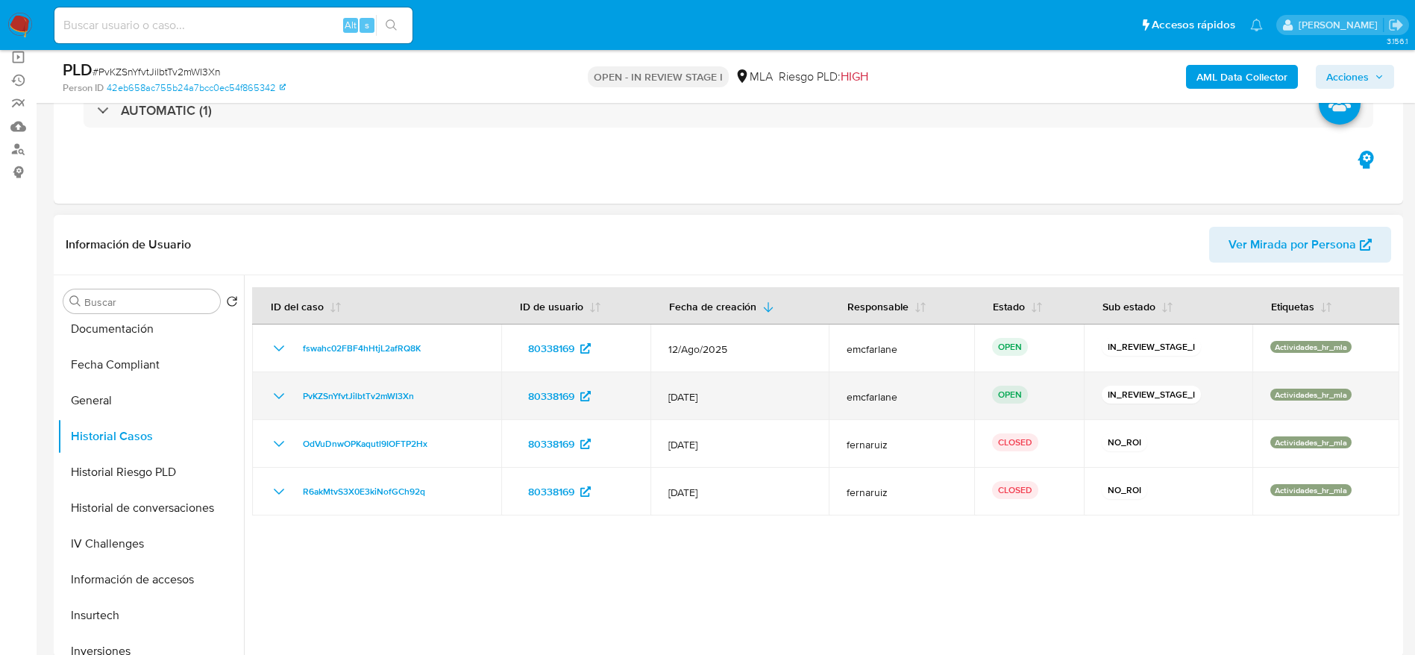
drag, startPoint x: 427, startPoint y: 401, endPoint x: 306, endPoint y: 384, distance: 122.1
click at [306, 384] on td "PvKZSnYfvtJilbtTv2mWI3Xn" at bounding box center [376, 396] width 249 height 48
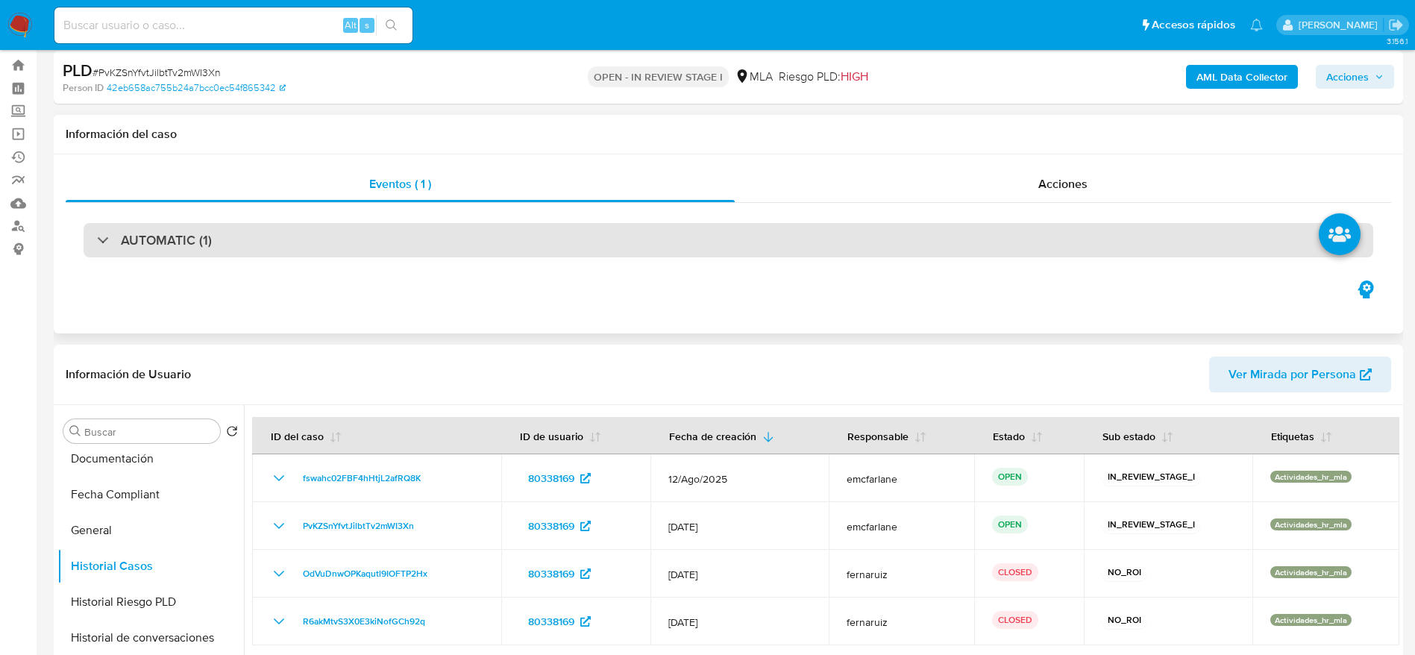
scroll to position [0, 0]
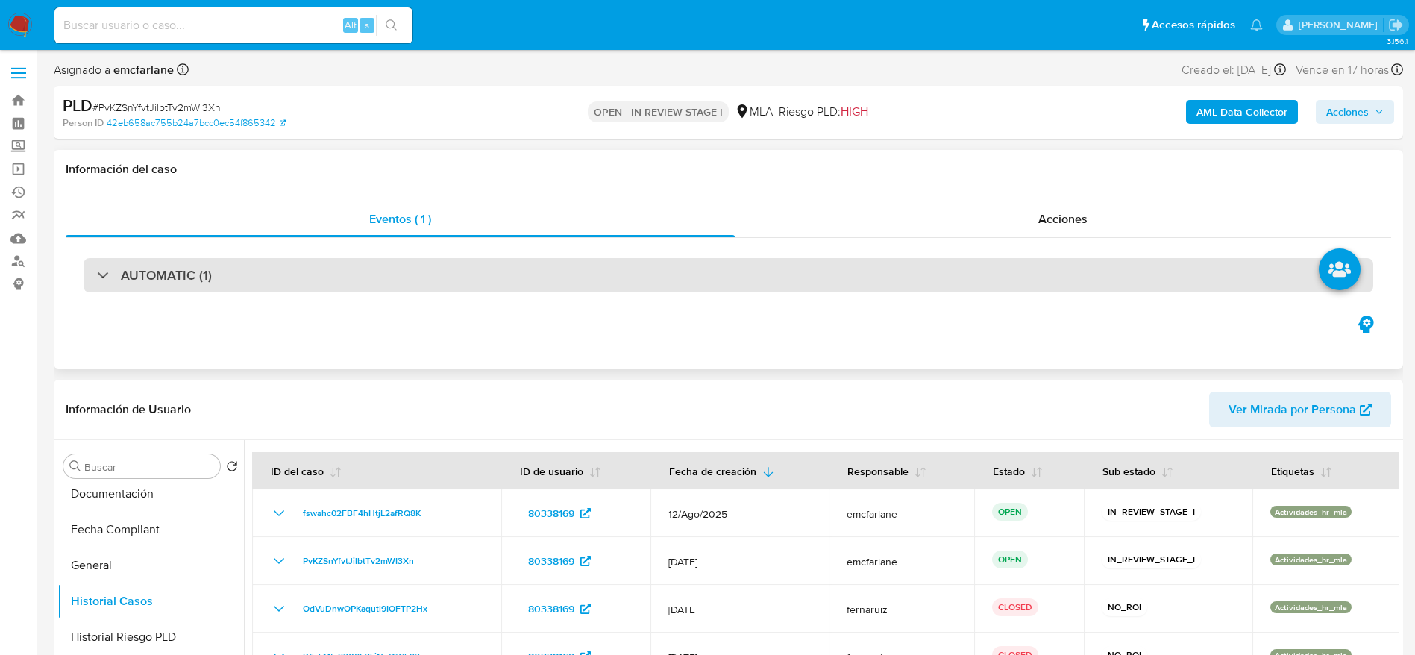
click at [137, 275] on h3 "AUTOMATIC (1)" at bounding box center [166, 275] width 91 height 16
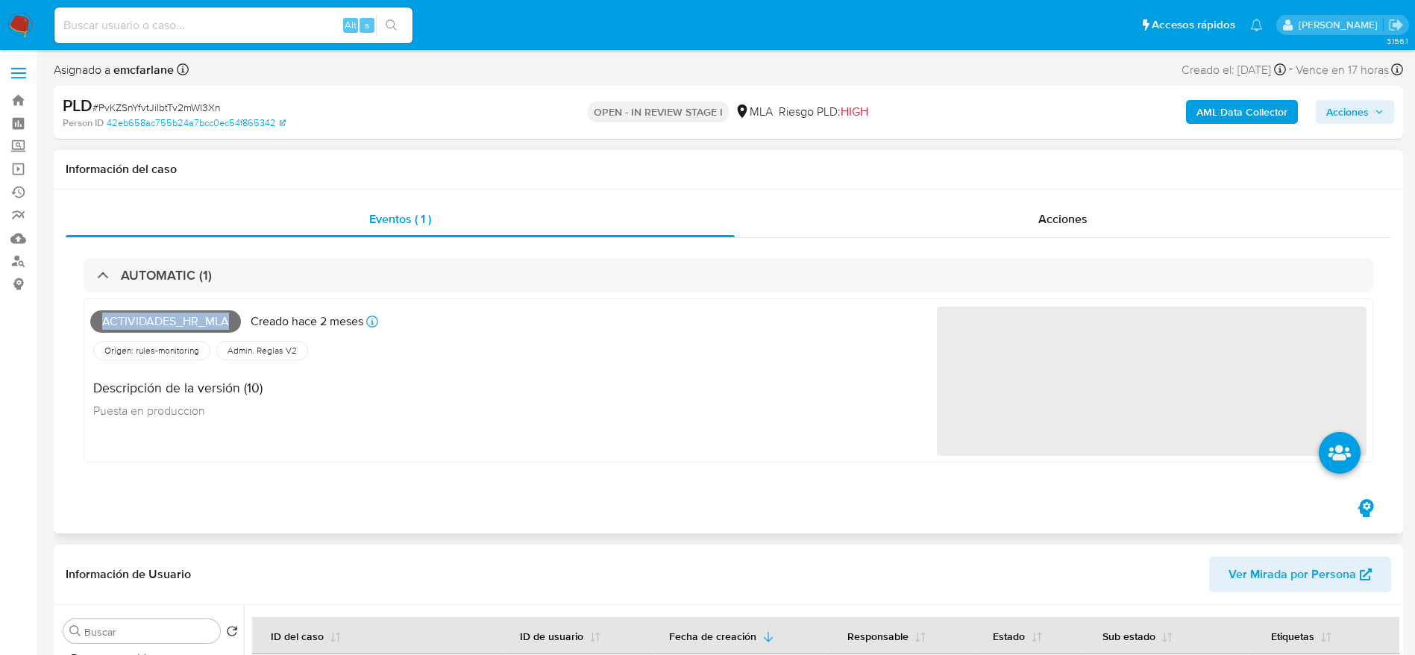
drag, startPoint x: 92, startPoint y: 315, endPoint x: 227, endPoint y: 330, distance: 135.1
click at [227, 330] on span "Actividades_hr_mla" at bounding box center [165, 321] width 151 height 22
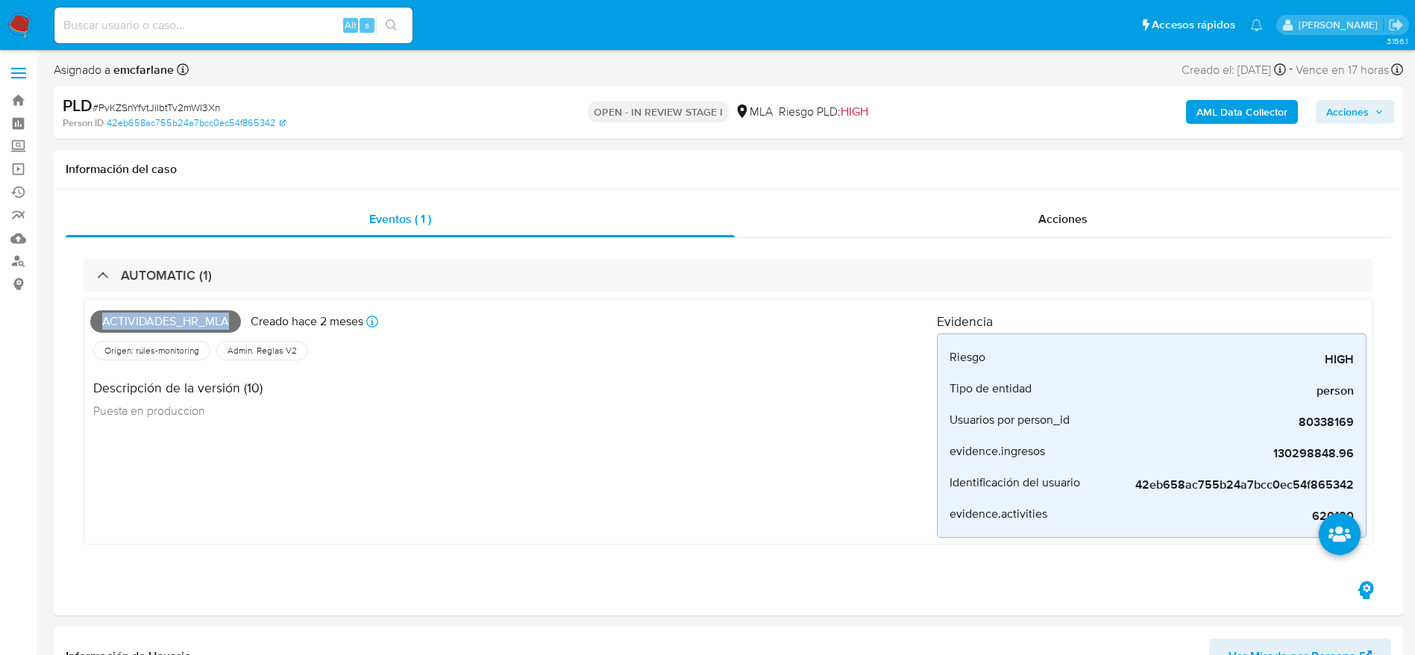
copy span "Actividades_hr_mla"
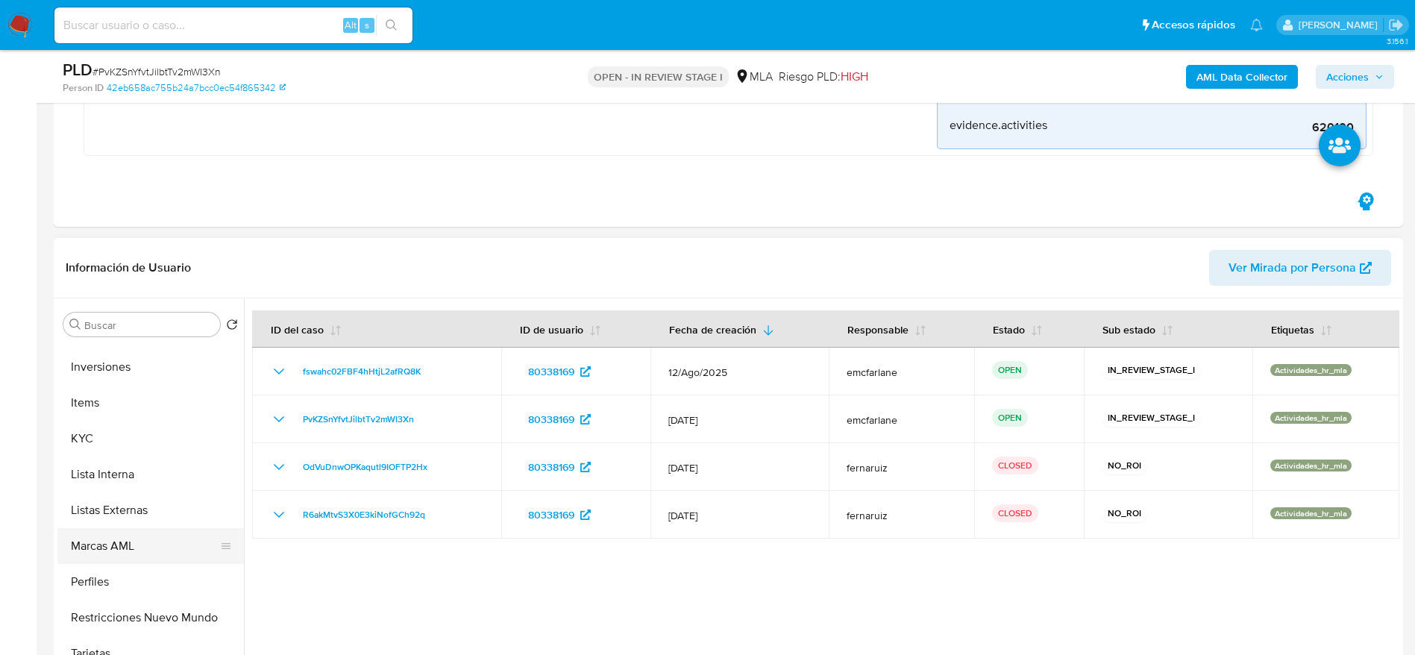
scroll to position [702, 0]
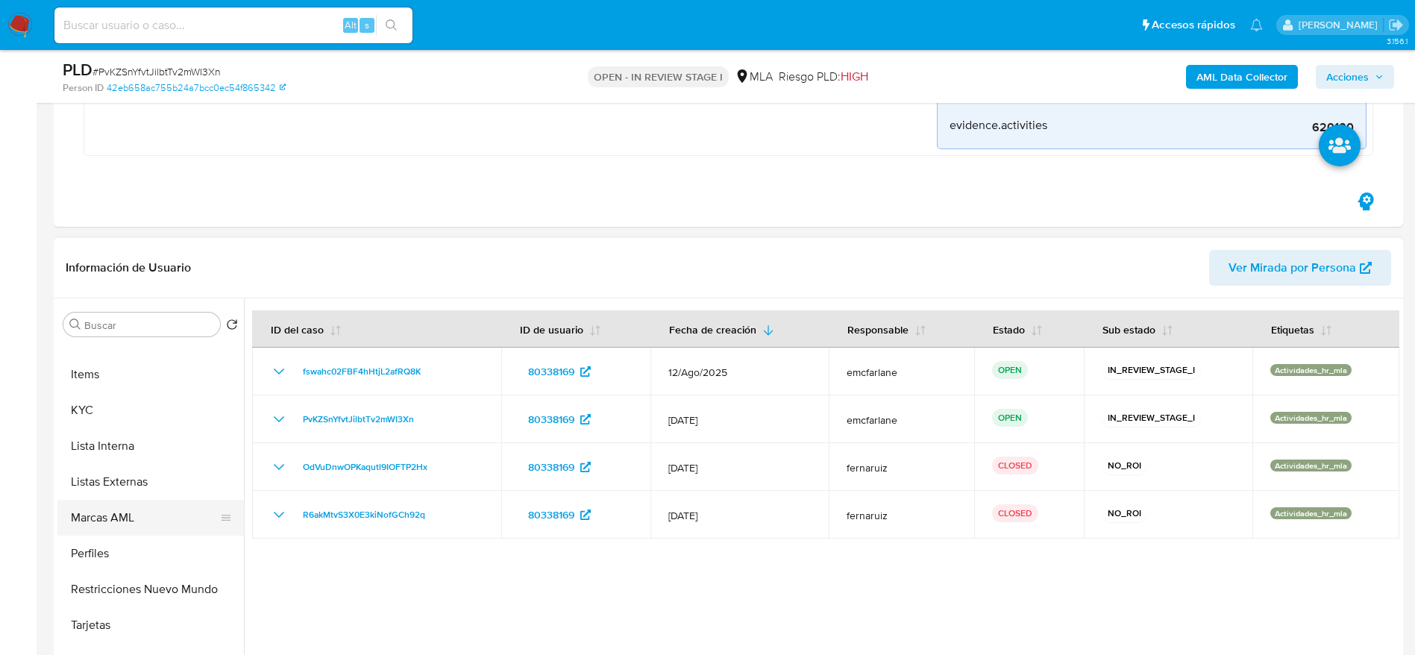
click at [127, 512] on button "Marcas AML" at bounding box center [144, 518] width 175 height 36
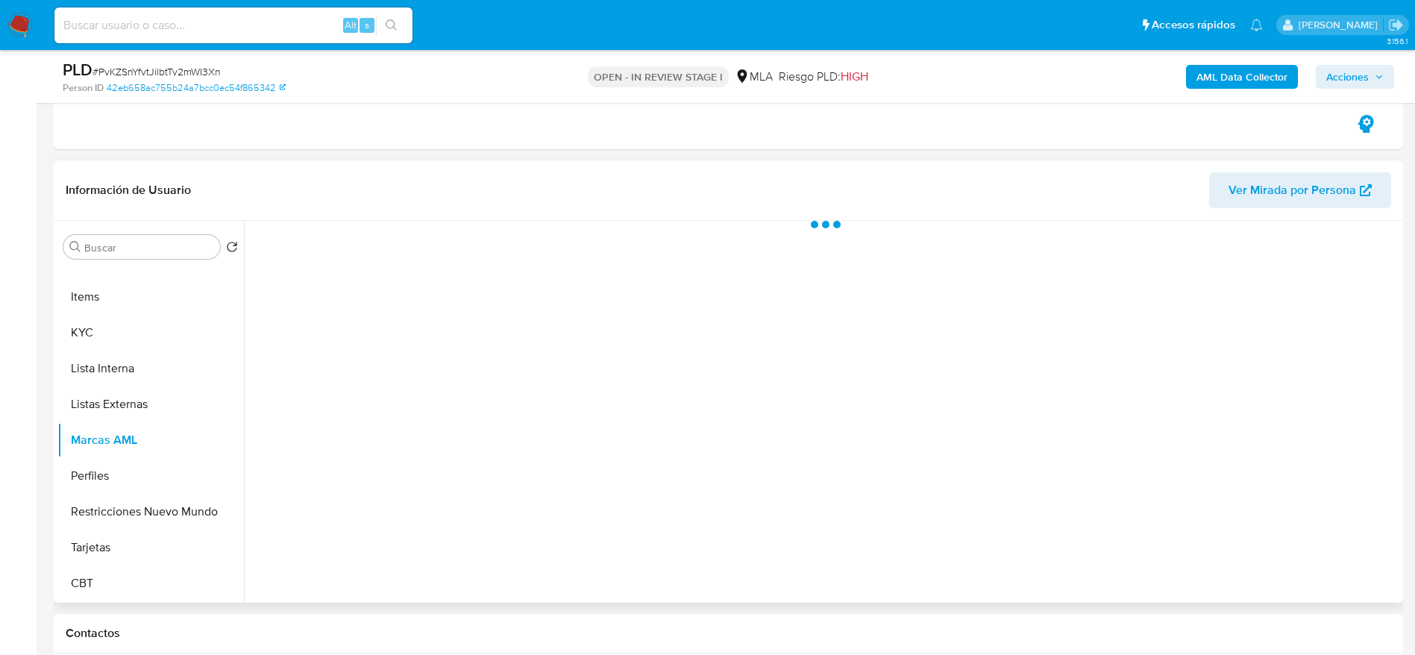
scroll to position [448, 0]
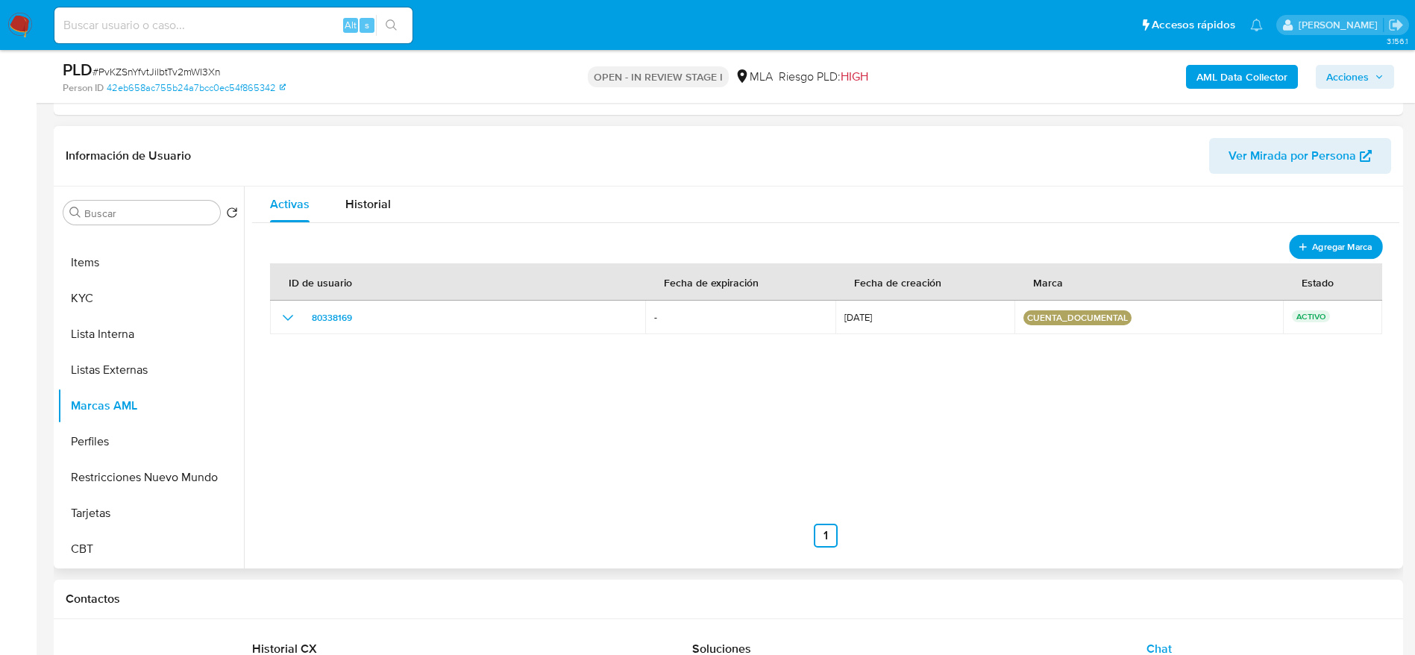
click at [1338, 242] on span "Agregar Marca" at bounding box center [1342, 246] width 60 height 19
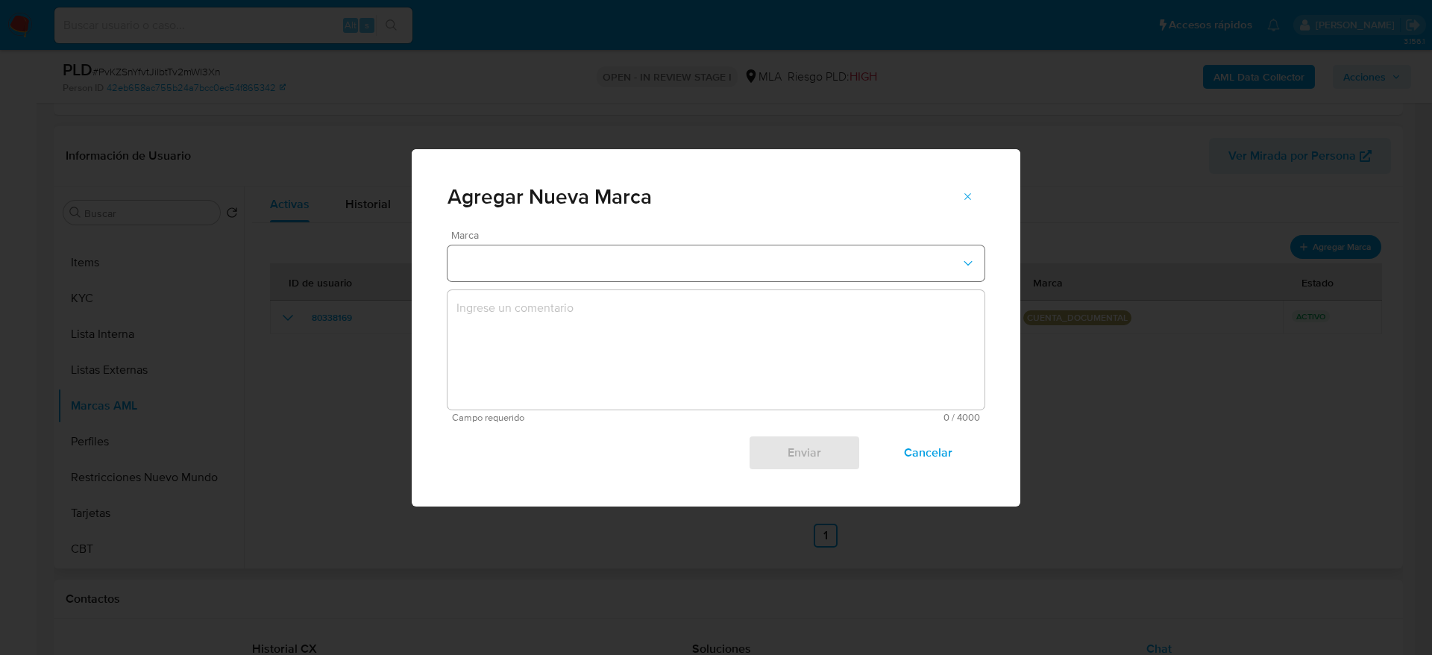
click at [578, 264] on button "marks-modal" at bounding box center [716, 263] width 537 height 36
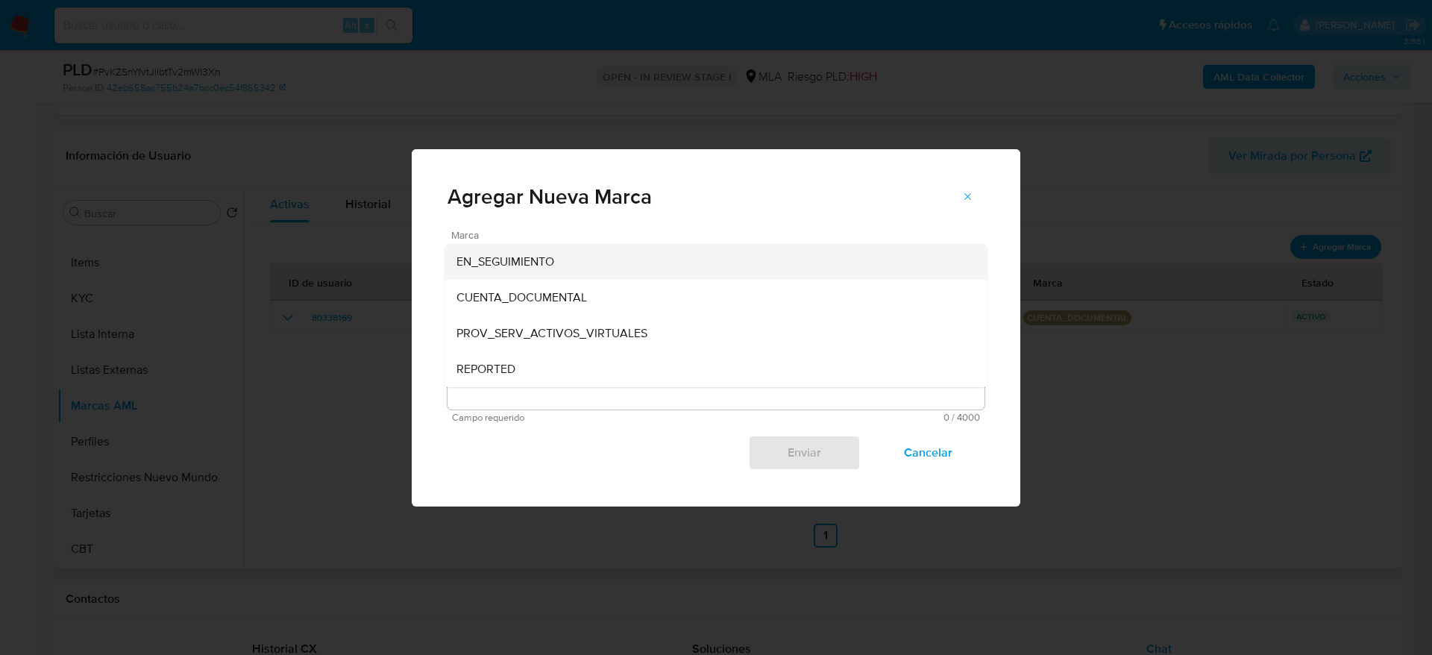
click at [564, 270] on div "EN_SEGUIMIENTO" at bounding box center [712, 262] width 510 height 36
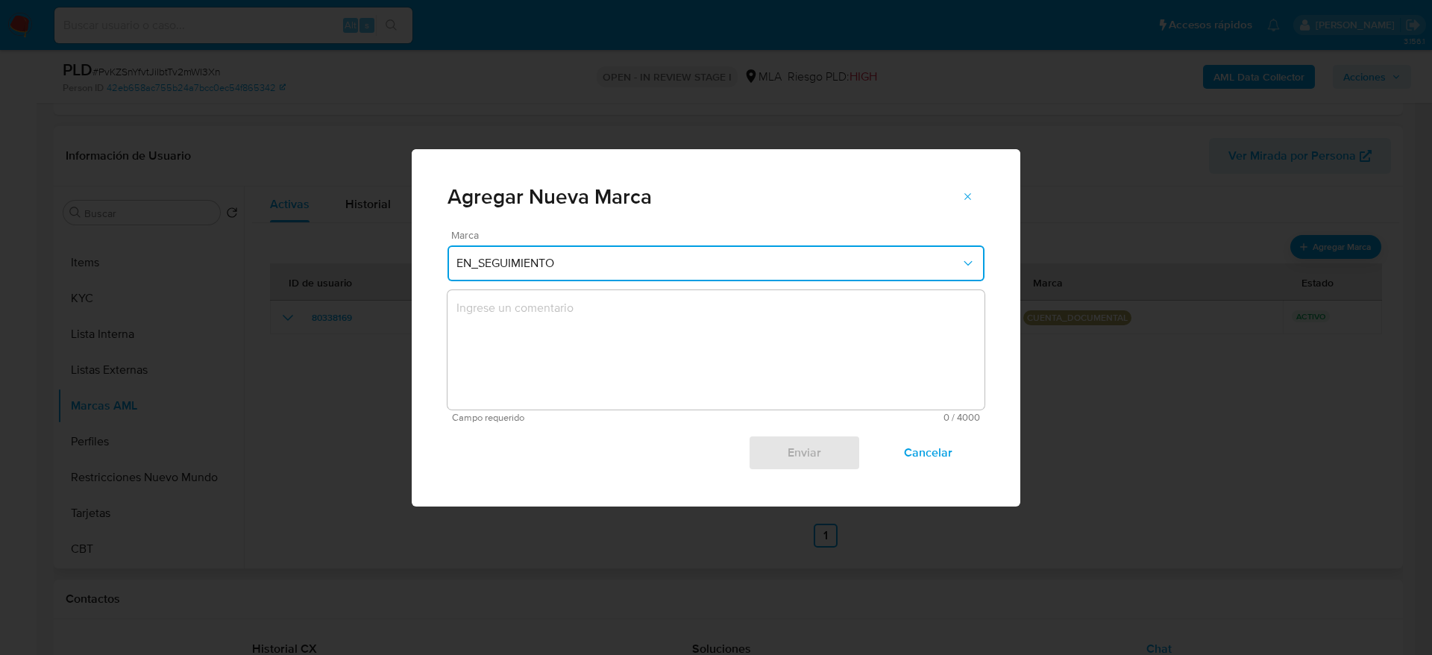
click at [571, 318] on textarea "marks-modal" at bounding box center [716, 349] width 537 height 119
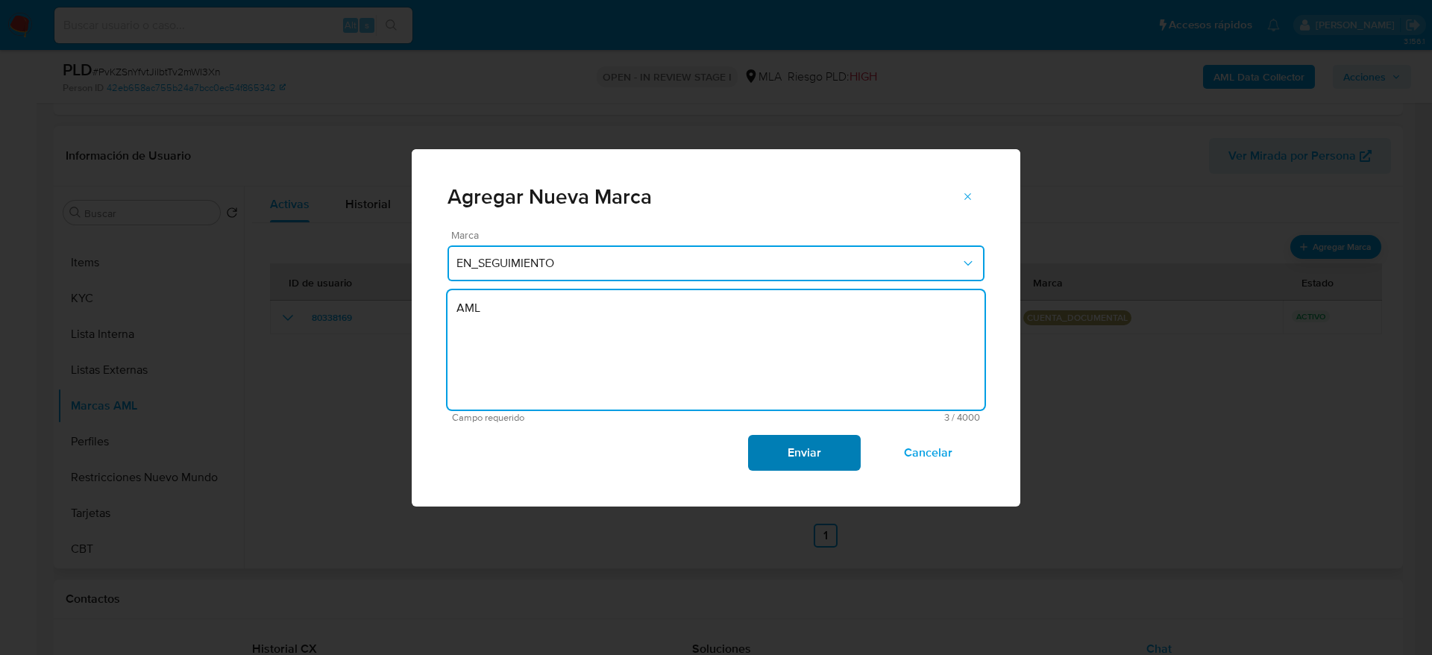
type textarea "AML"
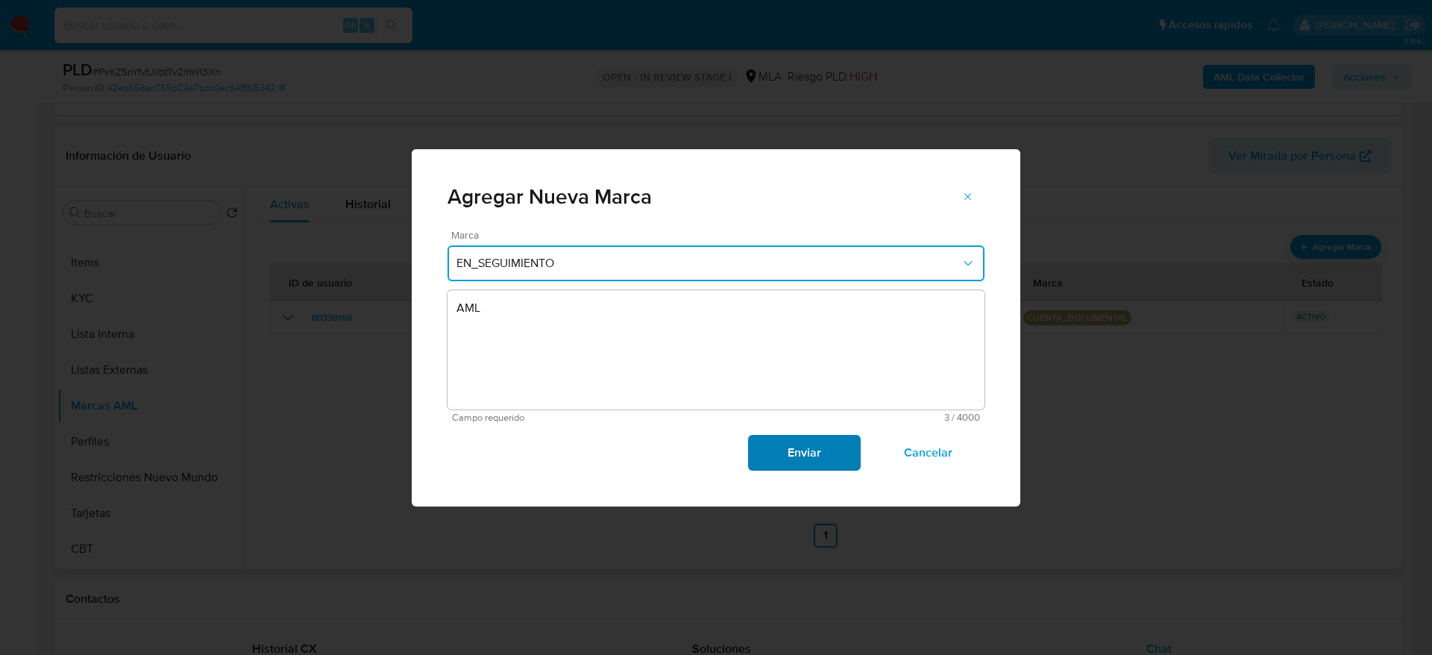
click at [819, 446] on span "Enviar" at bounding box center [804, 452] width 73 height 33
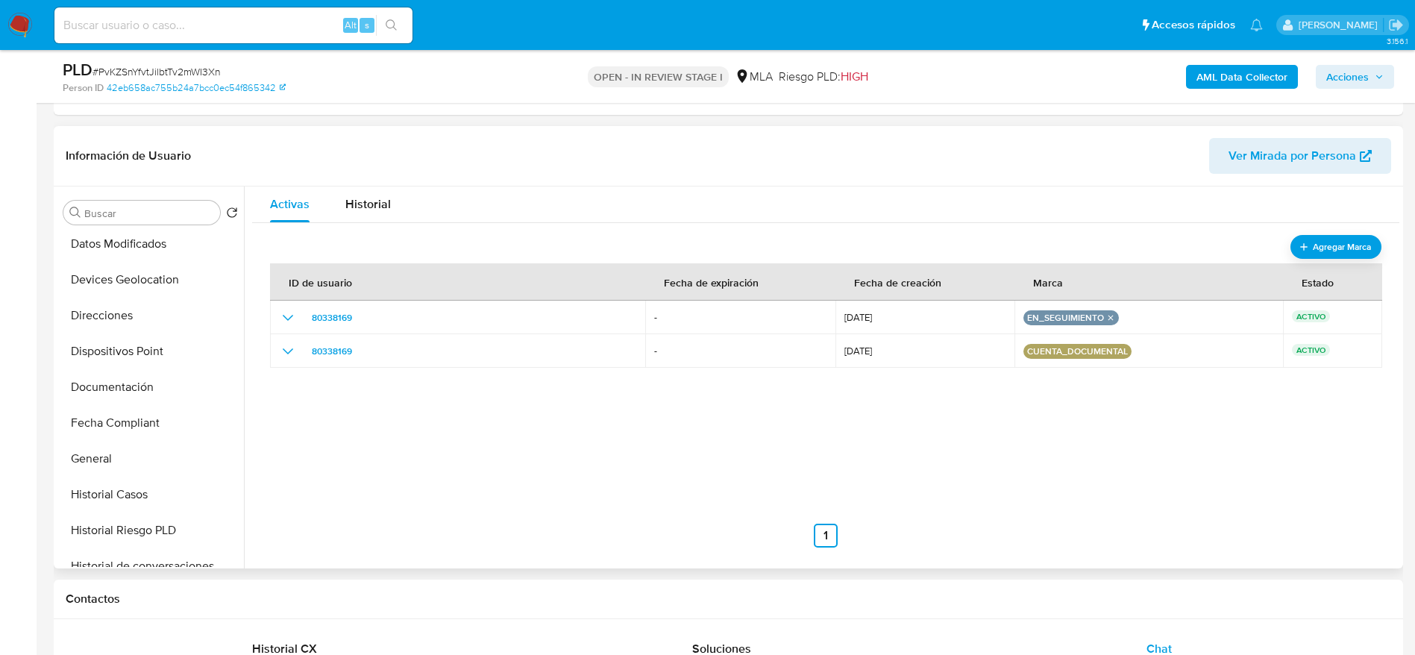
scroll to position [0, 0]
drag, startPoint x: 125, startPoint y: 286, endPoint x: 992, endPoint y: 302, distance: 866.9
click at [125, 287] on button "Archivos adjuntos" at bounding box center [150, 284] width 186 height 36
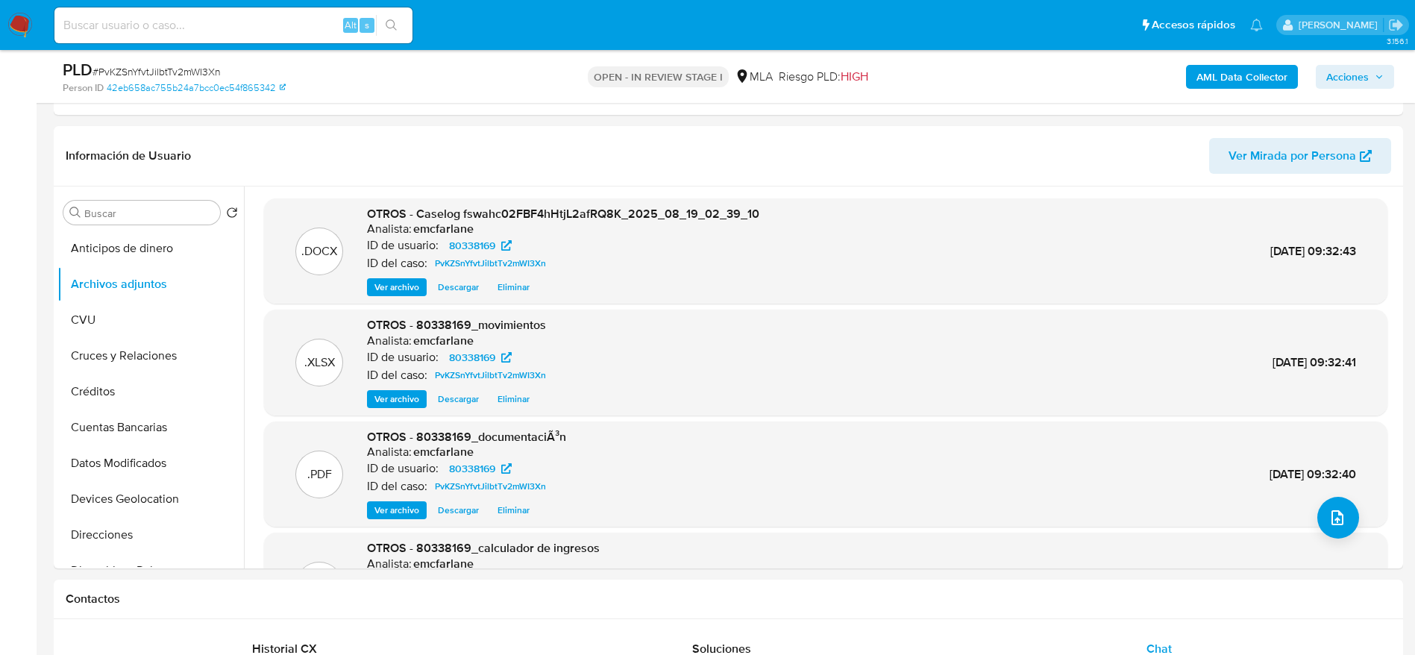
click at [1043, 78] on div "AML Data Collector Acciones" at bounding box center [1174, 76] width 440 height 35
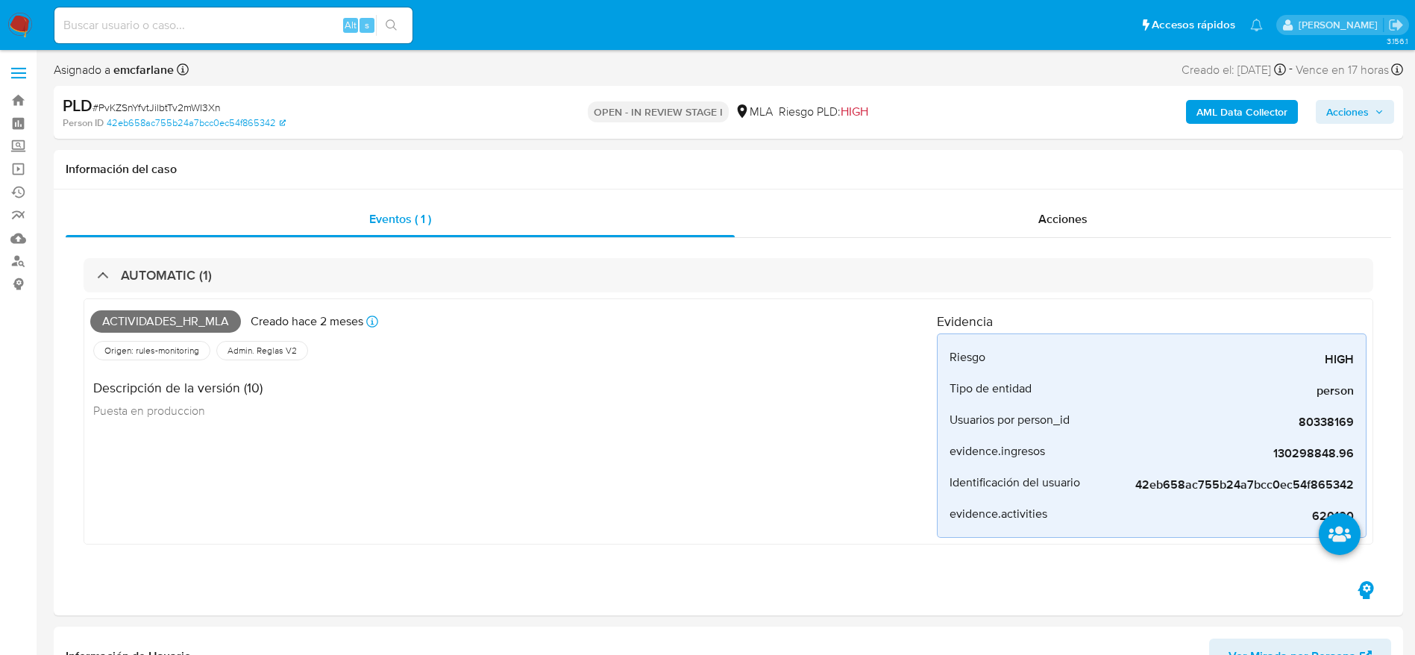
click at [1364, 107] on span "Acciones" at bounding box center [1347, 112] width 43 height 24
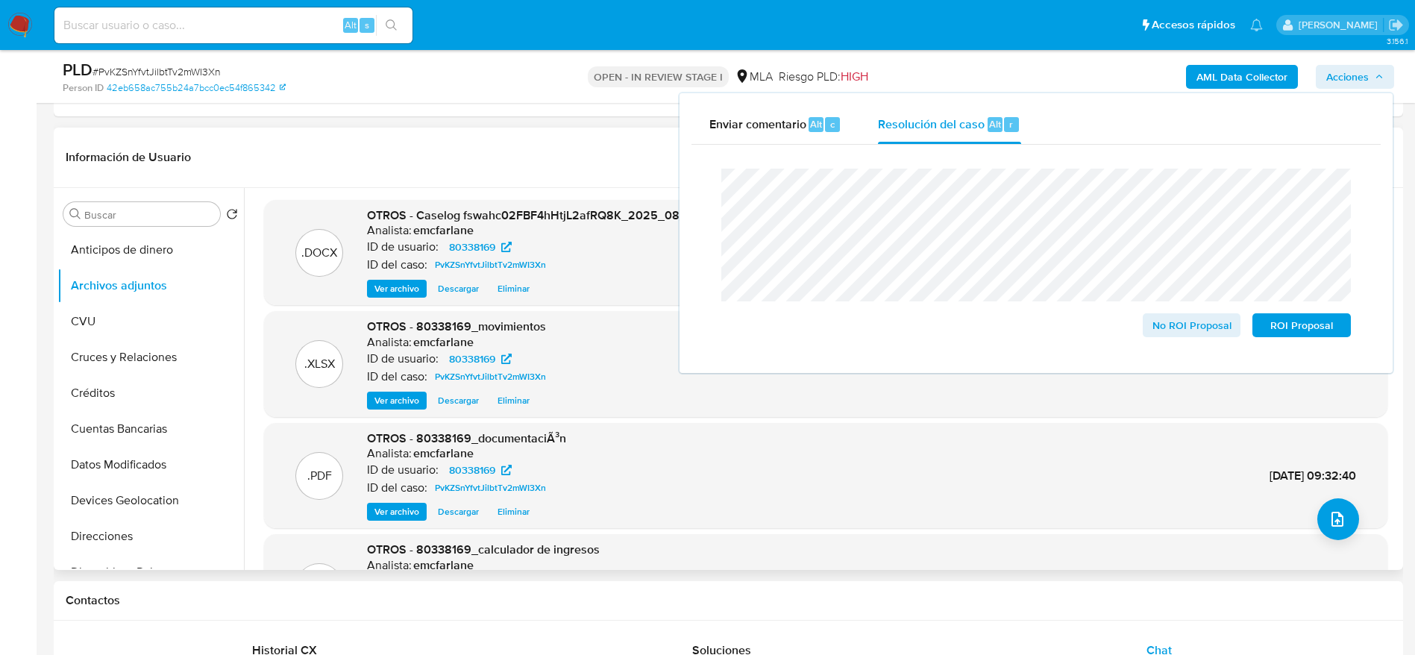
scroll to position [448, 0]
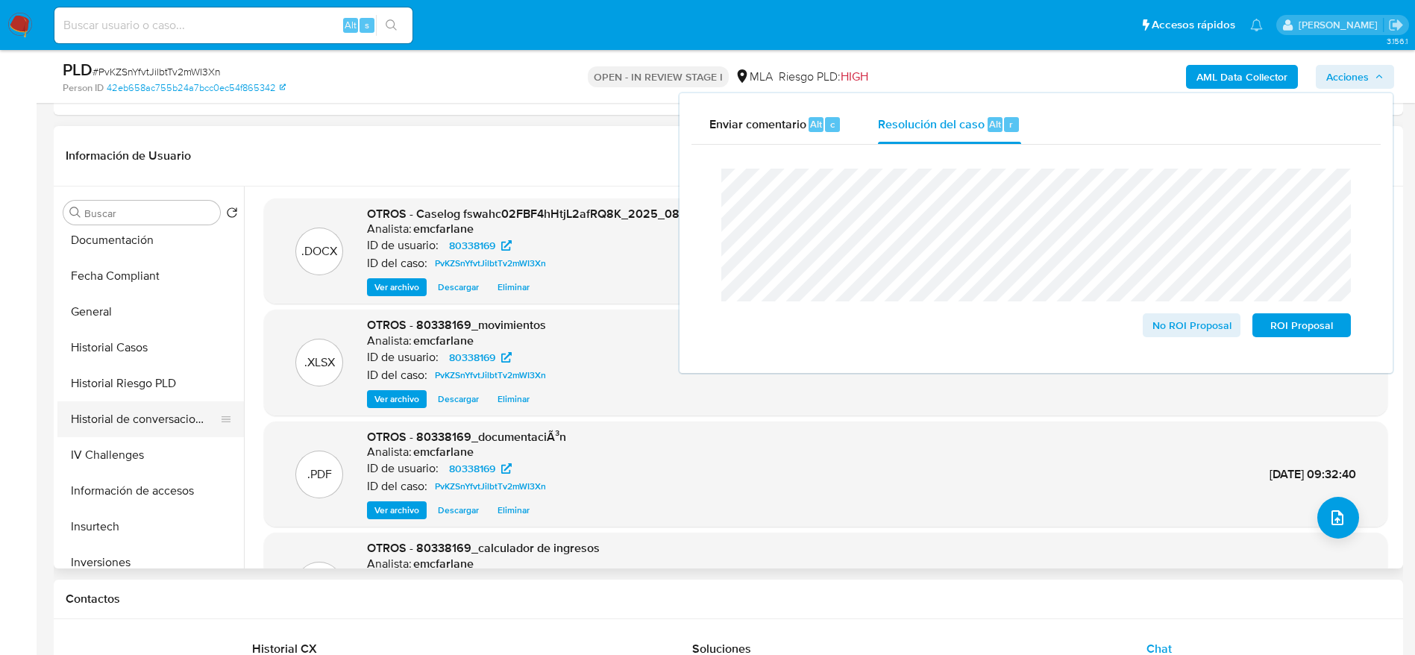
click at [157, 426] on button "Historial de conversaciones" at bounding box center [144, 419] width 175 height 36
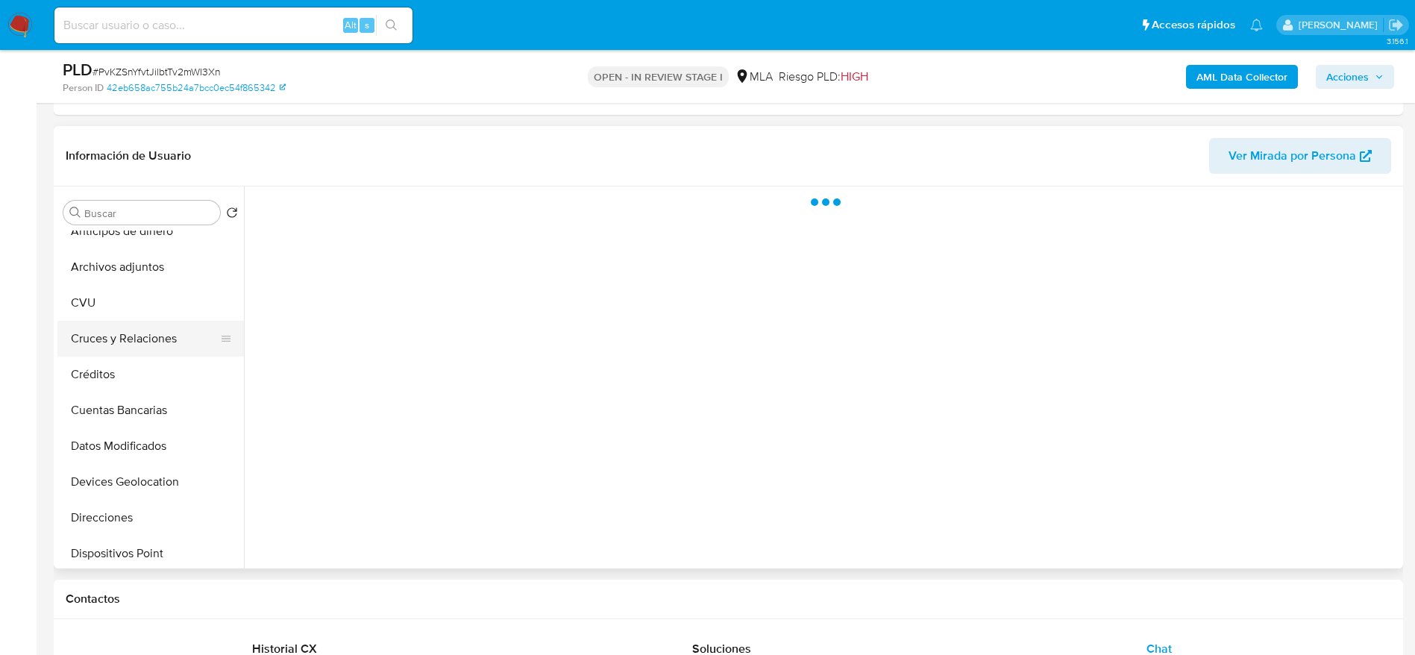
scroll to position [0, 0]
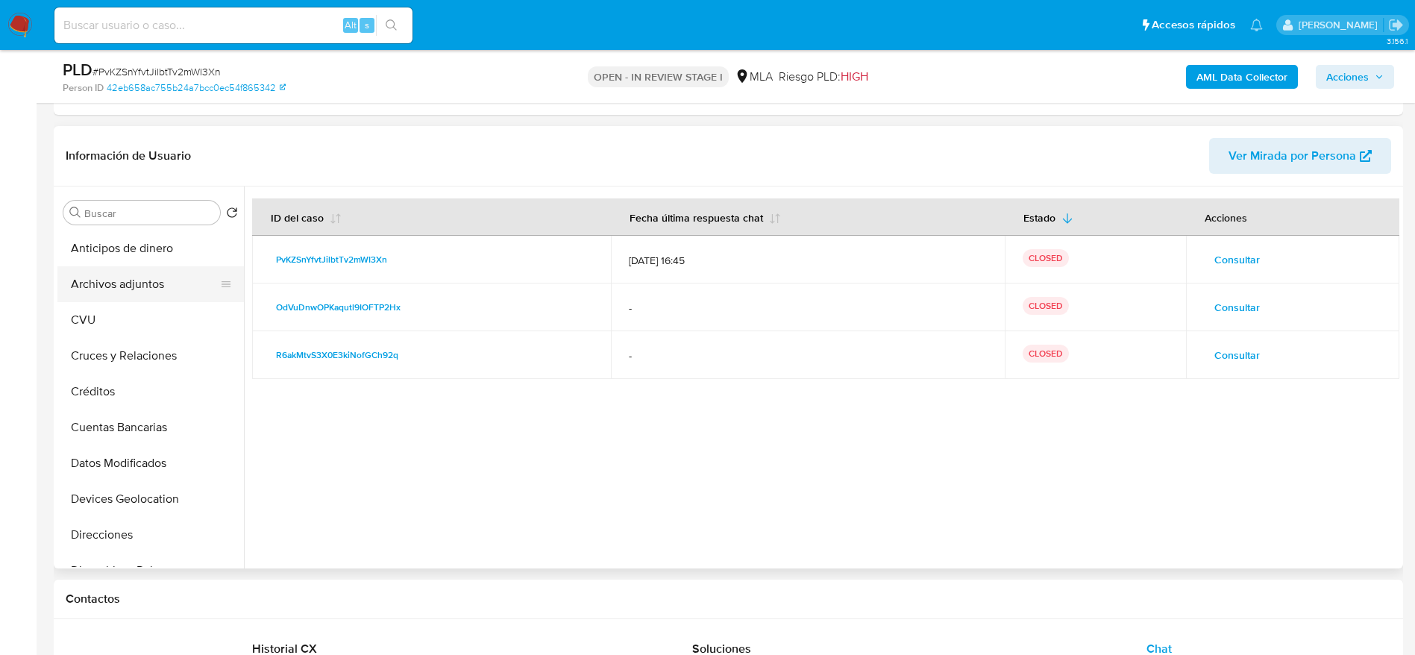
click at [163, 292] on button "Archivos adjuntos" at bounding box center [144, 284] width 175 height 36
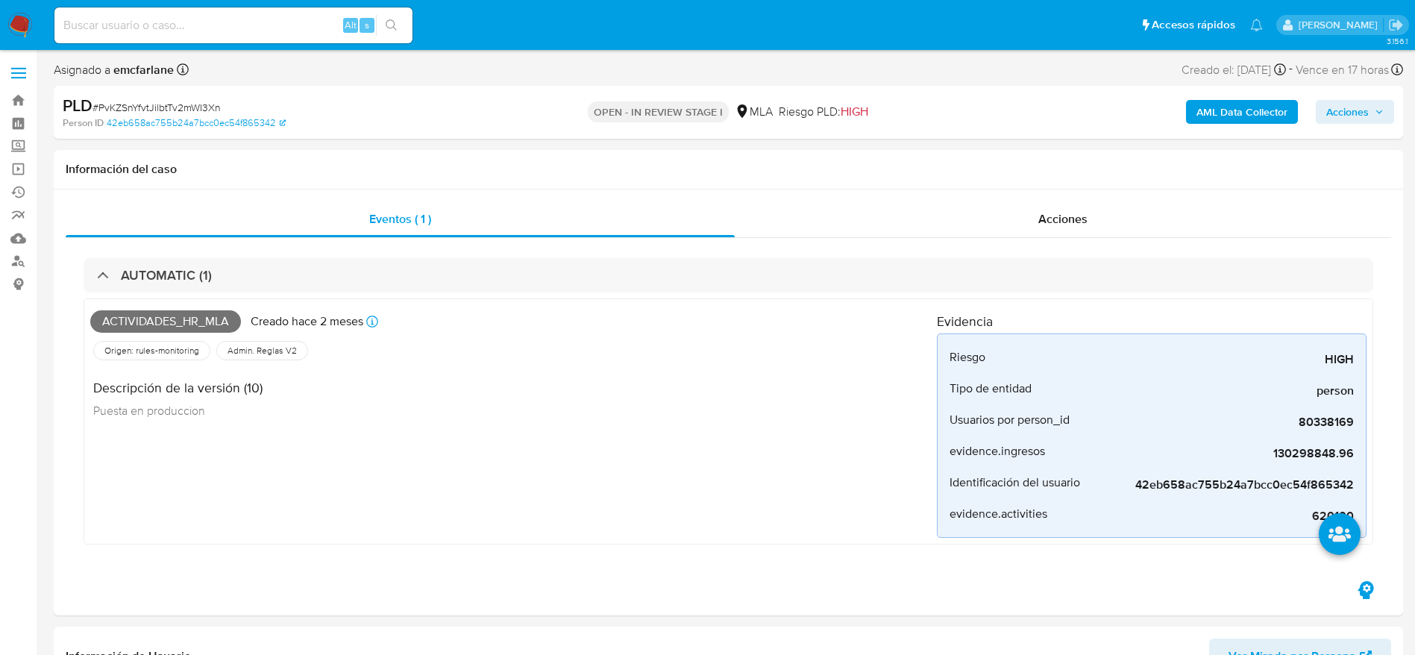
click at [1358, 111] on span "Acciones" at bounding box center [1347, 112] width 43 height 24
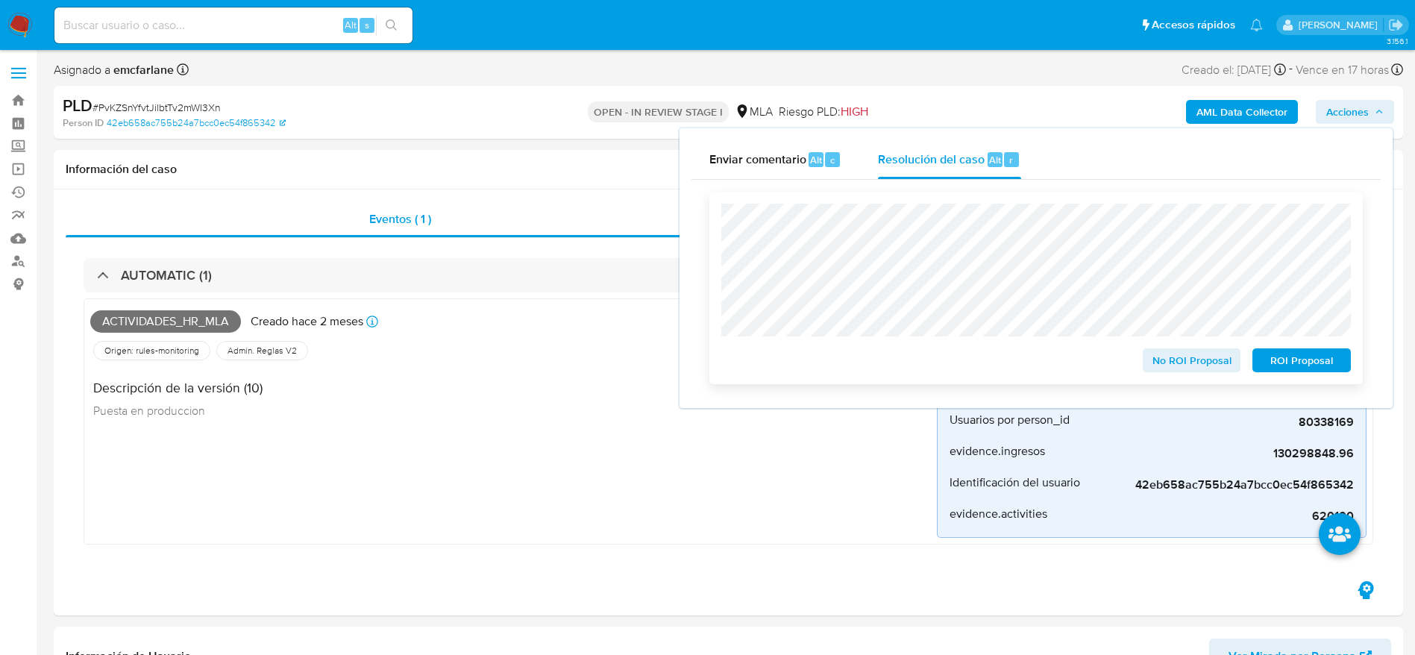
click at [1258, 198] on div "No ROI Proposal ROI Proposal" at bounding box center [1035, 288] width 653 height 192
click at [1262, 354] on button "ROI Proposal" at bounding box center [1301, 360] width 98 height 24
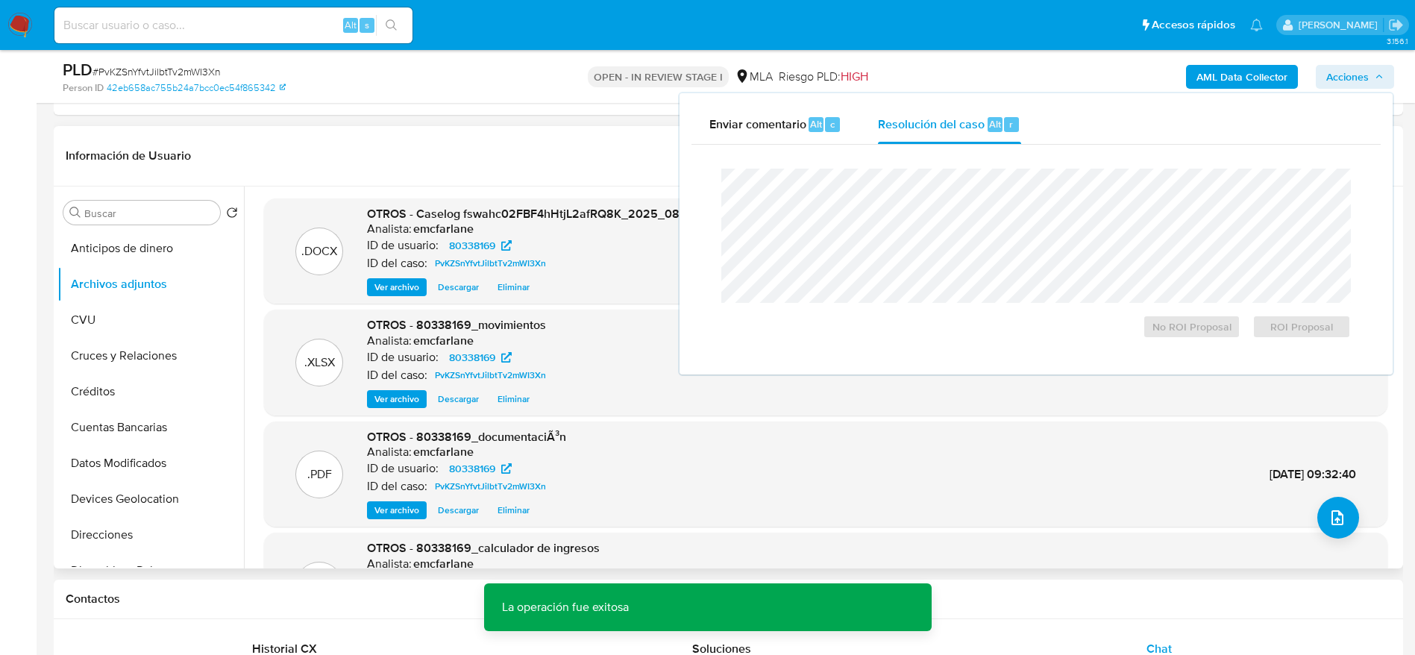
scroll to position [336, 0]
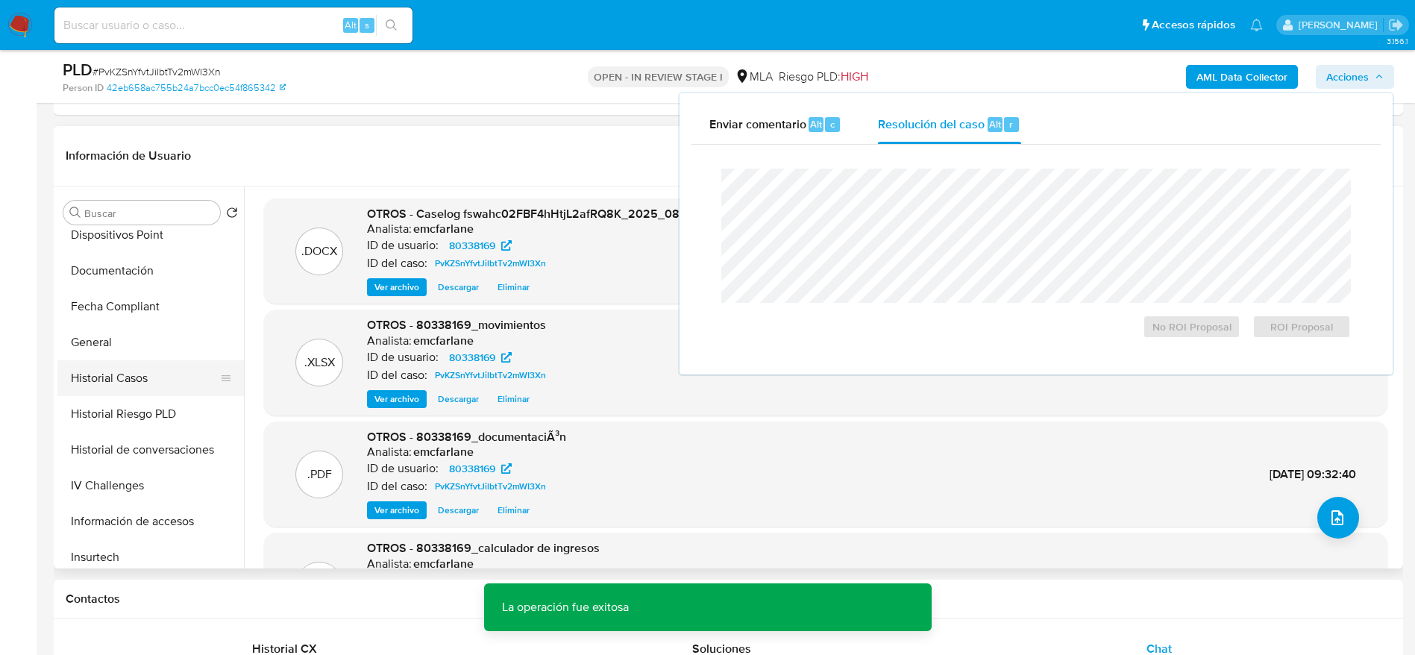
click at [112, 393] on button "Historial Casos" at bounding box center [144, 378] width 175 height 36
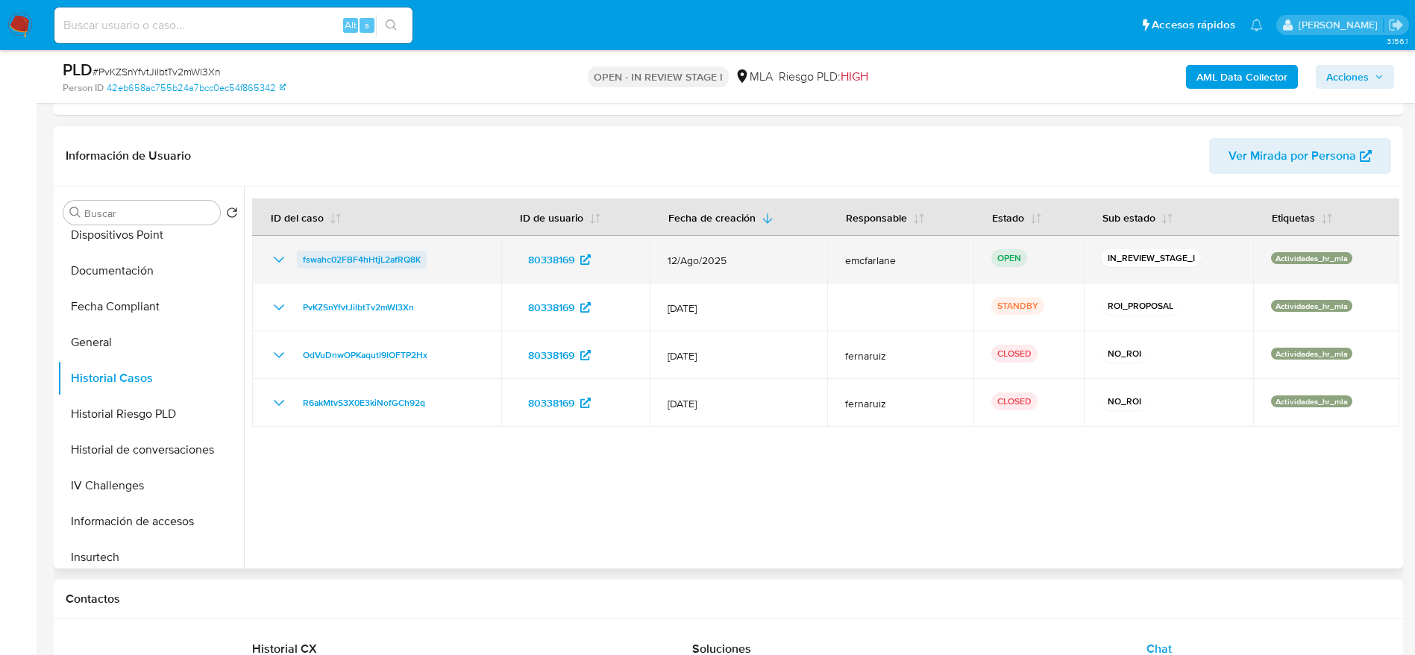
click at [321, 255] on span "fswahc02FBF4hHtjL2afRQ8K" at bounding box center [362, 260] width 118 height 18
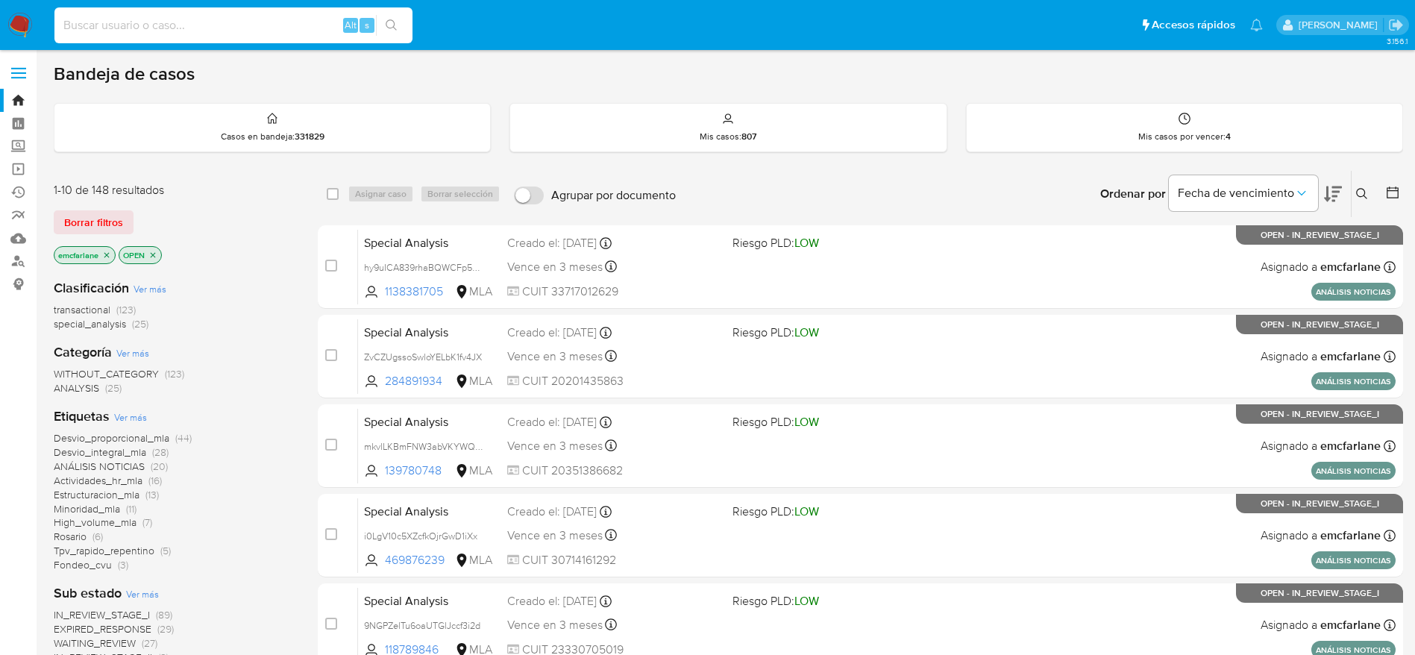
click at [217, 29] on input at bounding box center [233, 25] width 358 height 19
paste input "jNTZC71FIYkfeyM6j00bpPcP"
type input "jNTZC71FIYkfeyM6j00bpPcP"
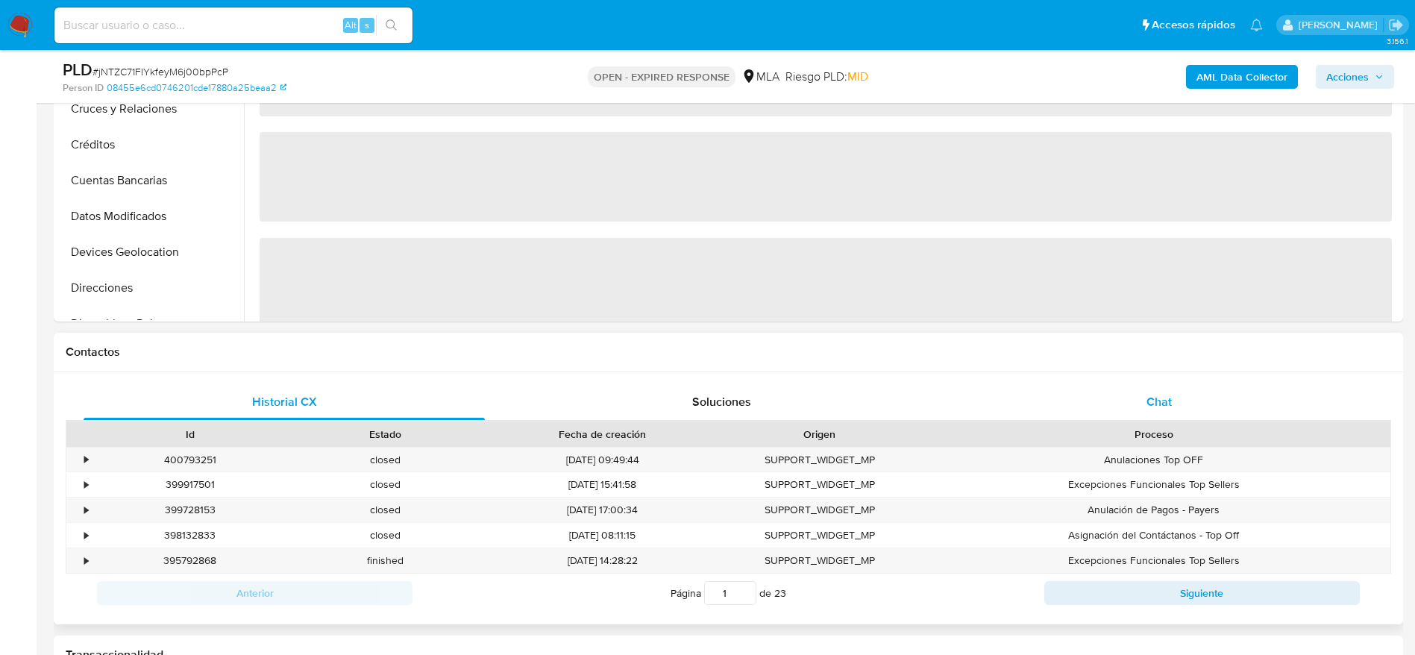
click at [1147, 403] on div "Chat" at bounding box center [1159, 402] width 401 height 36
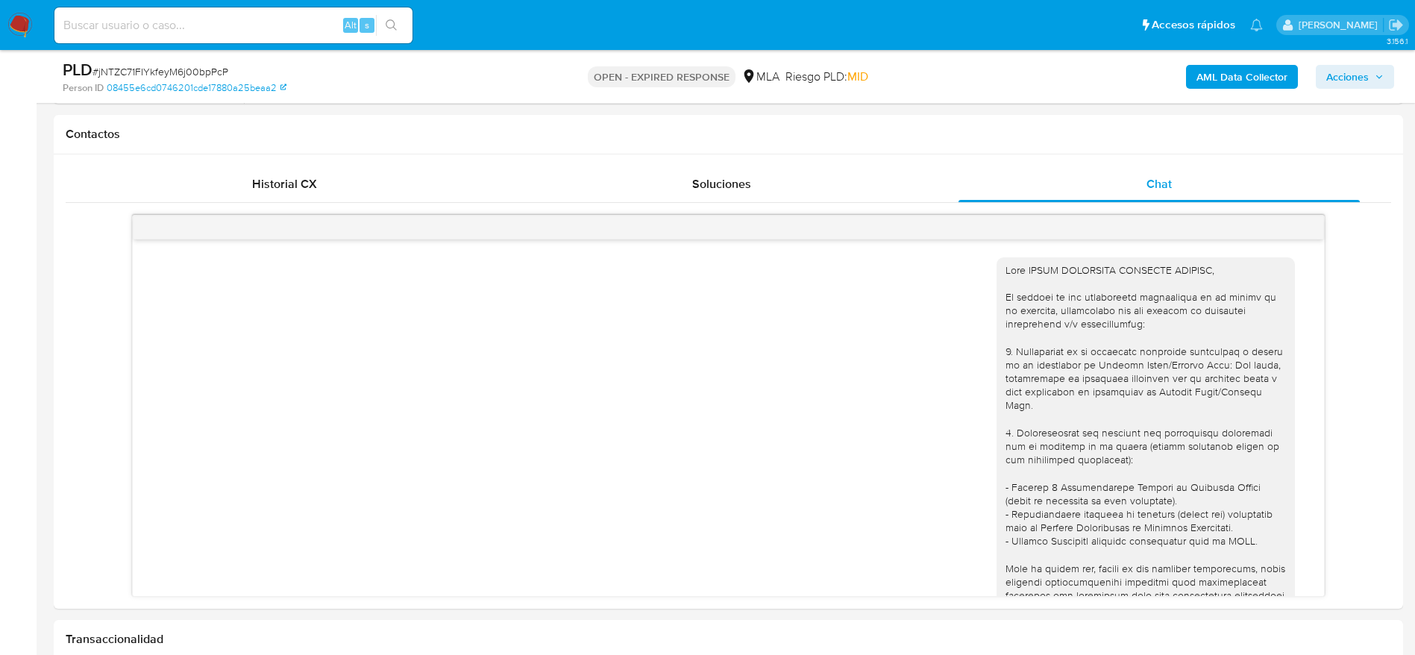
scroll to position [671, 0]
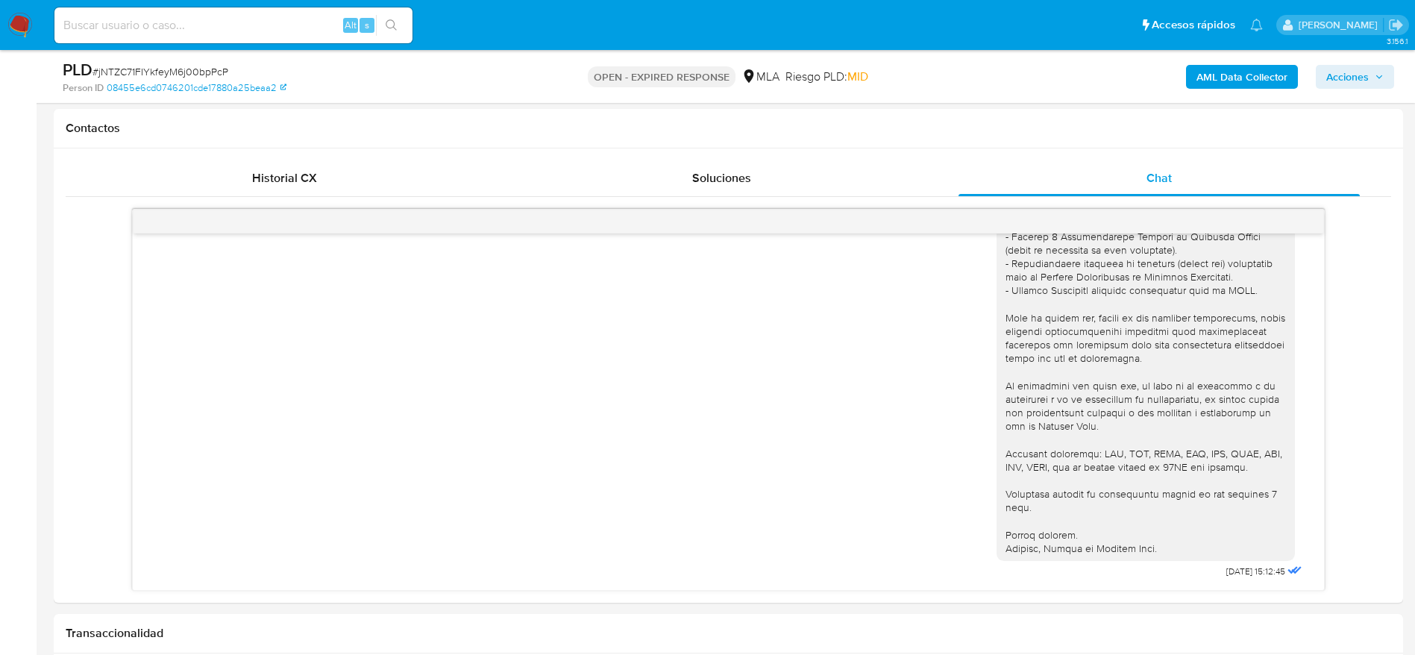
select select "10"
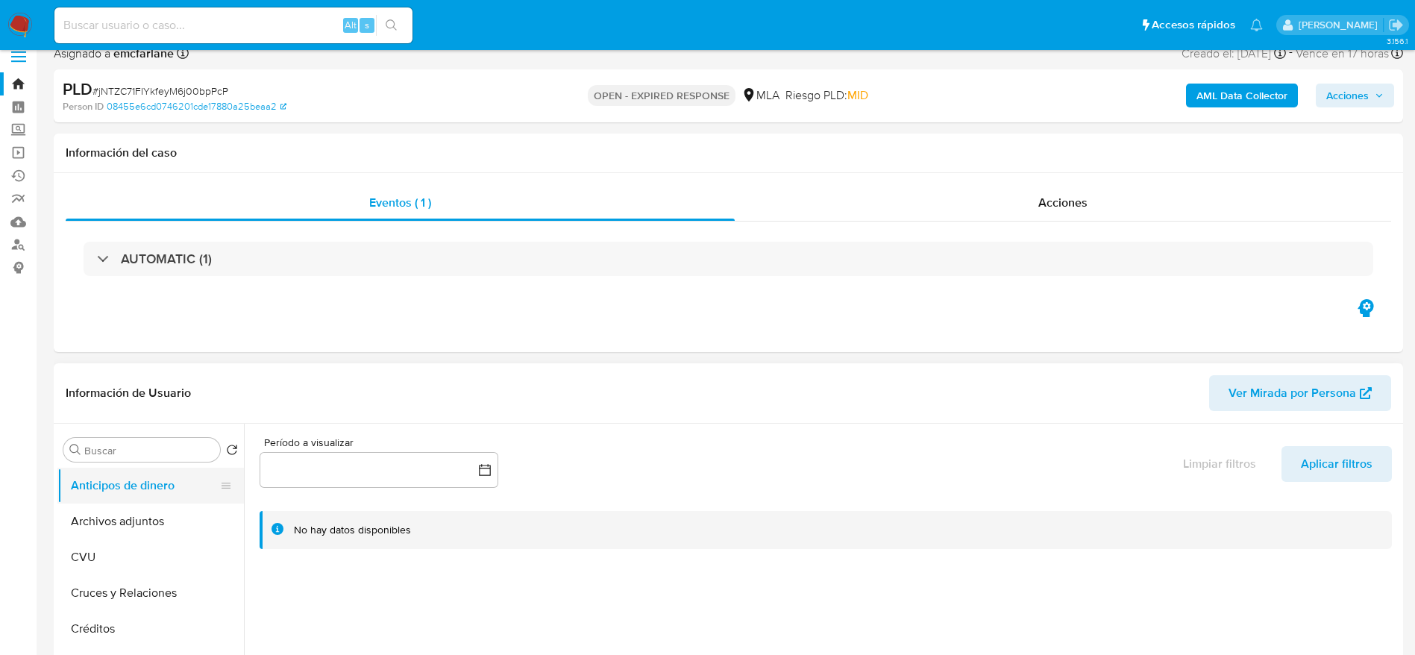
scroll to position [224, 0]
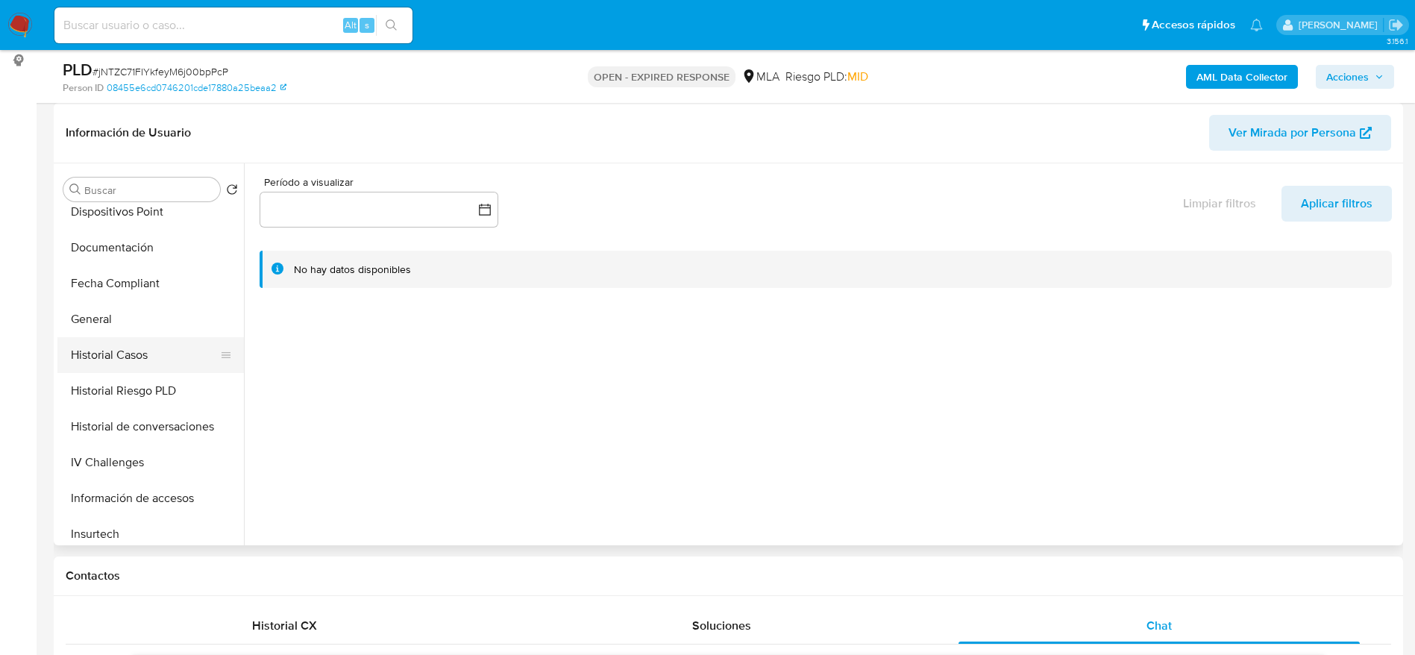
click at [148, 349] on button "Historial Casos" at bounding box center [144, 355] width 175 height 36
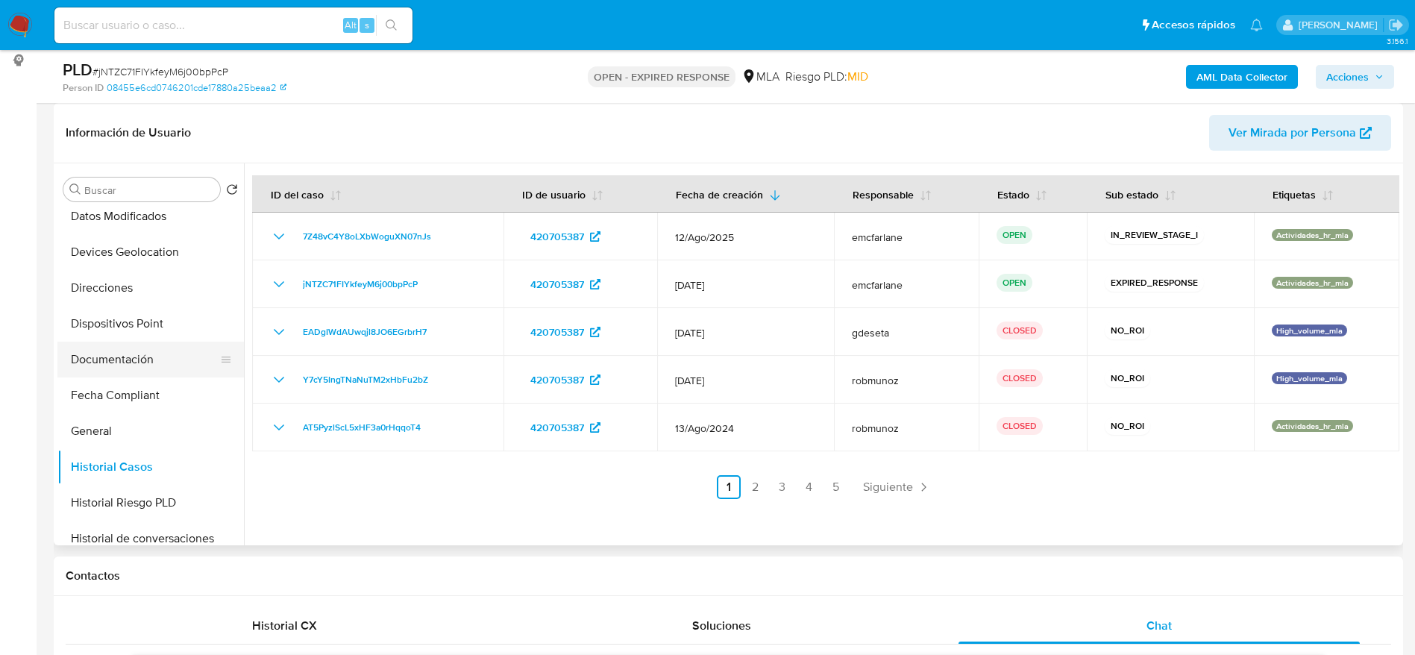
click at [116, 364] on button "Documentación" at bounding box center [144, 360] width 175 height 36
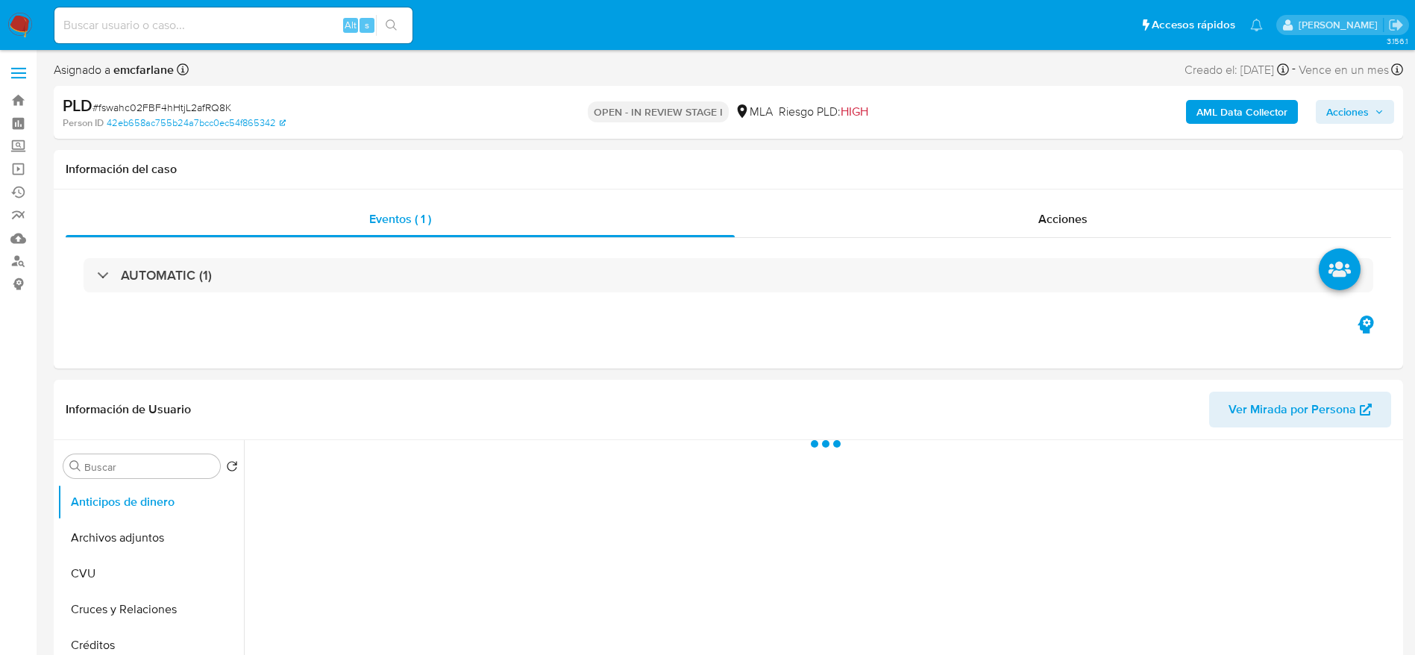
click at [1363, 112] on span "Acciones" at bounding box center [1347, 112] width 43 height 24
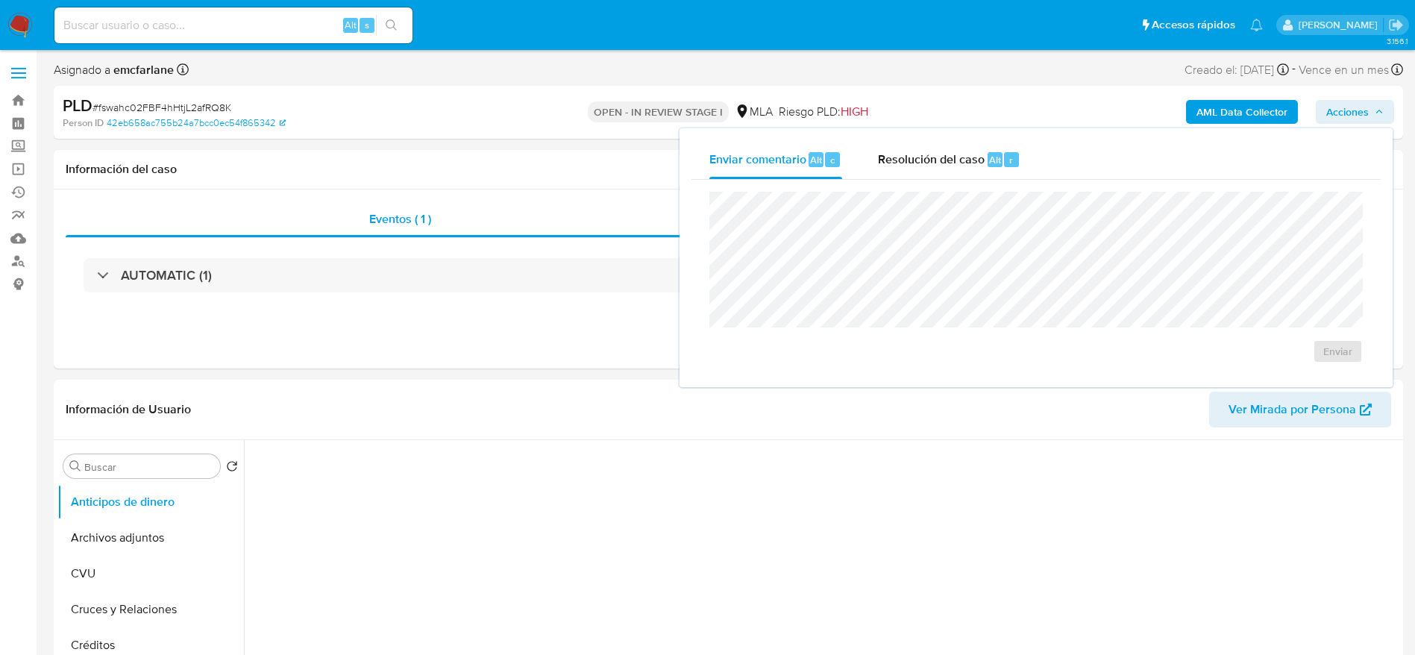
drag, startPoint x: 1007, startPoint y: 156, endPoint x: 1019, endPoint y: 186, distance: 32.1
click at [1008, 158] on div "r" at bounding box center [1011, 159] width 15 height 15
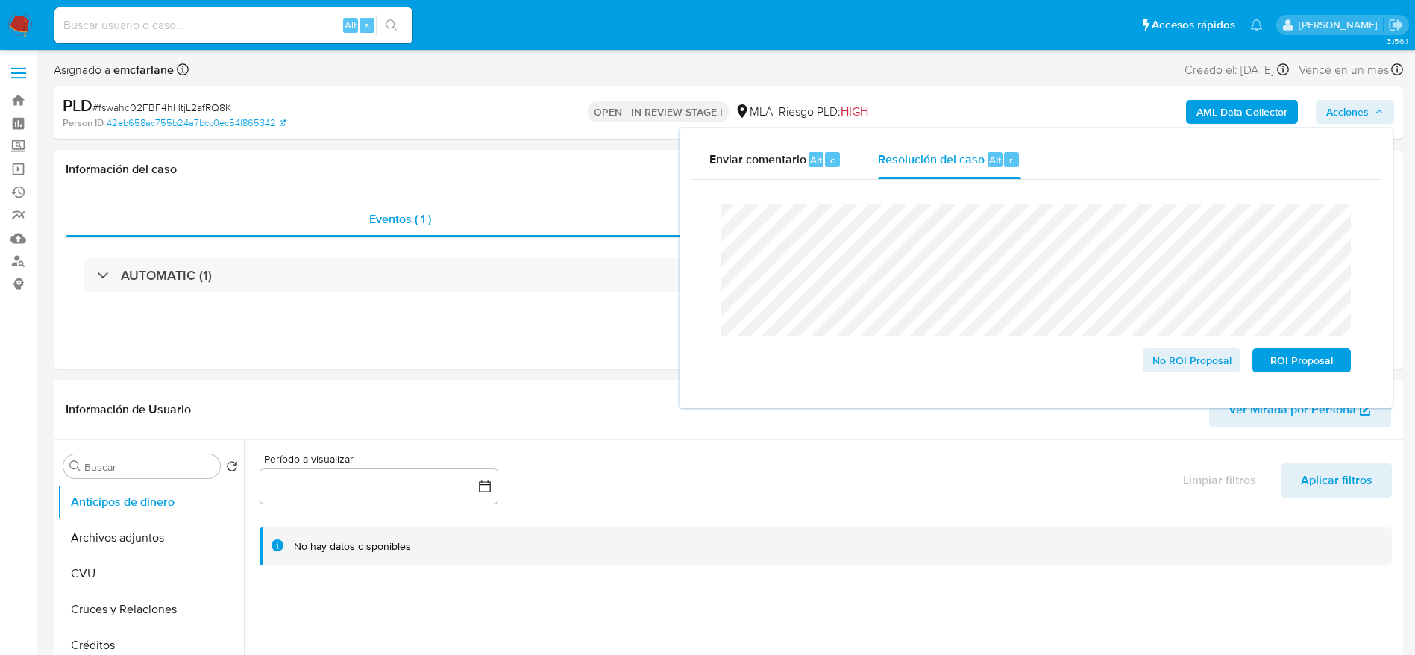
select select "10"
click at [1315, 351] on span "ROI Proposal" at bounding box center [1302, 360] width 78 height 21
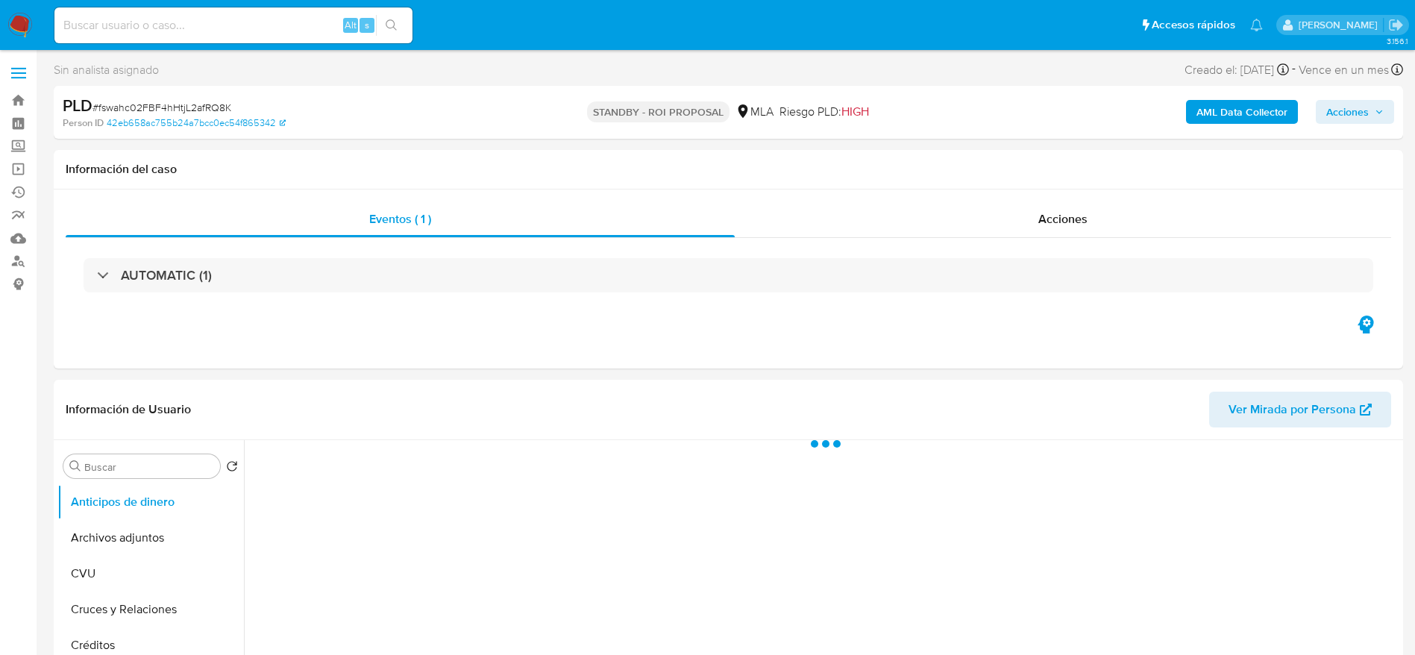
click at [16, 18] on img at bounding box center [19, 25] width 25 height 25
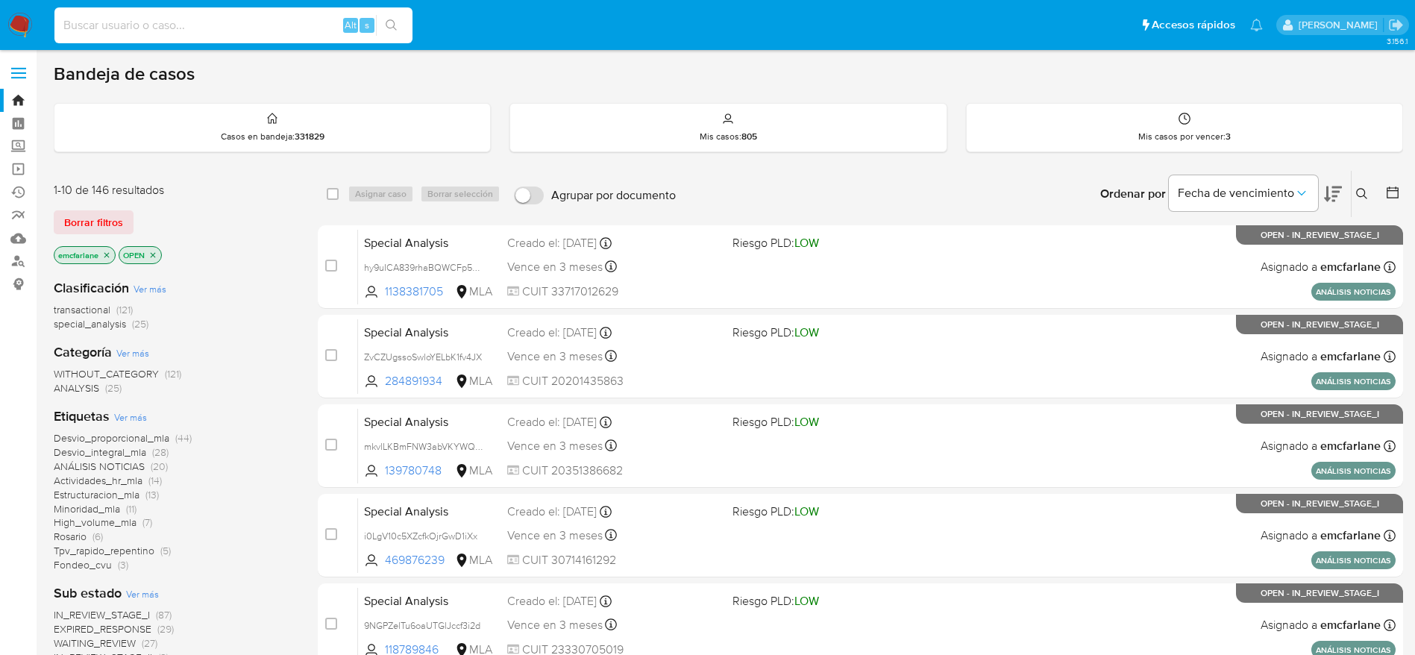
click at [208, 32] on input at bounding box center [233, 25] width 358 height 19
paste input "pPaMEgd2jvTmJ8flAq8G3kZM"
type input "pPaMEgd2jvTmJ8flAq8G3kZM"
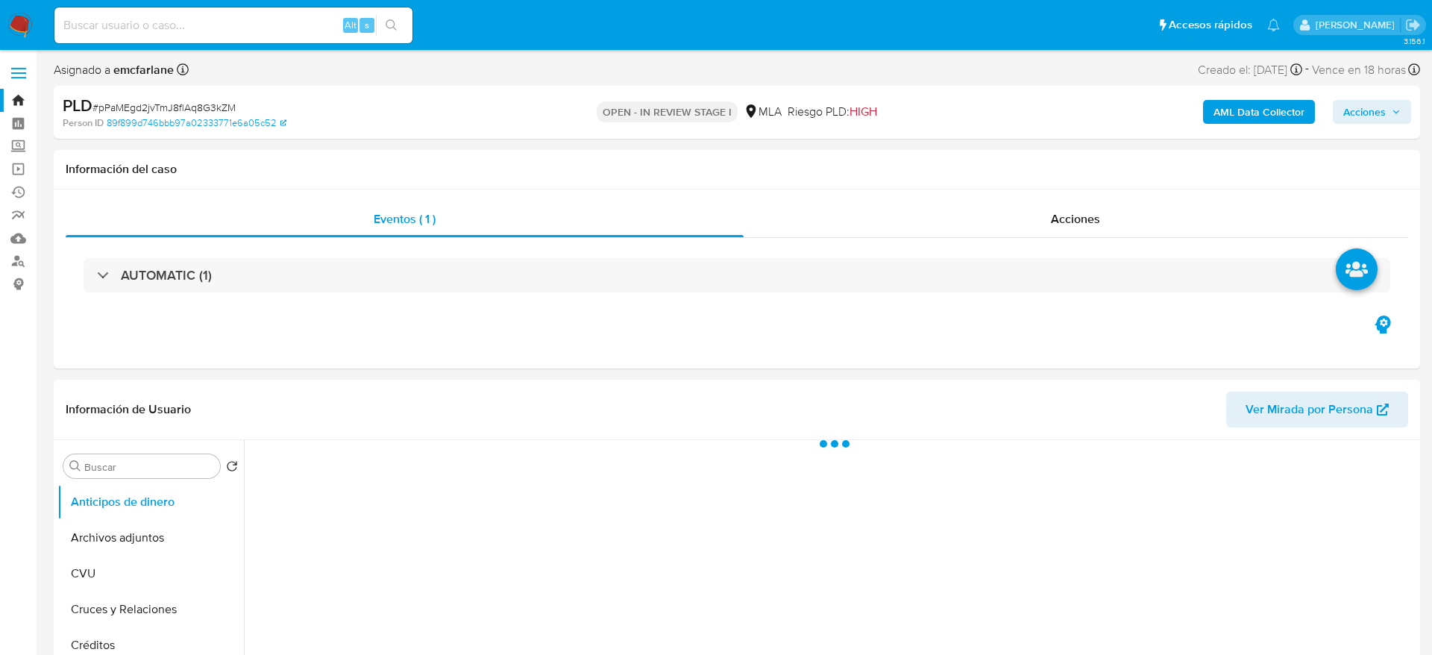
select select "10"
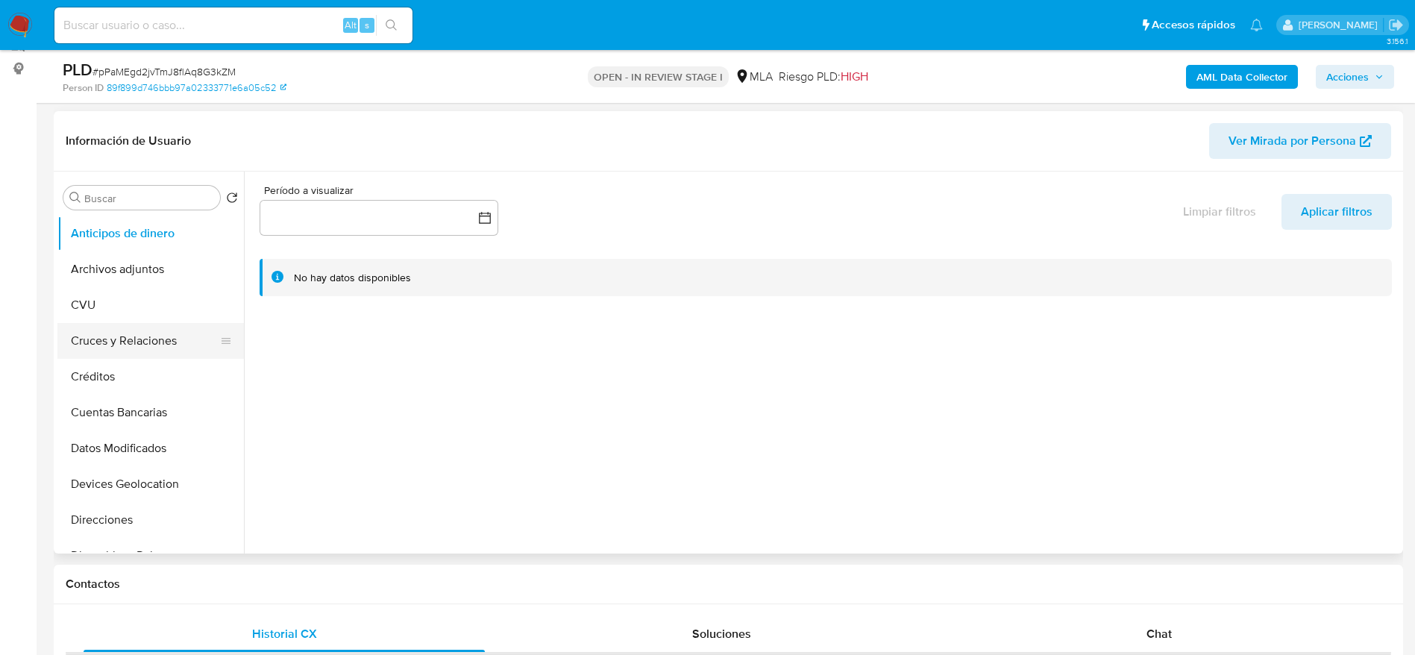
scroll to position [224, 0]
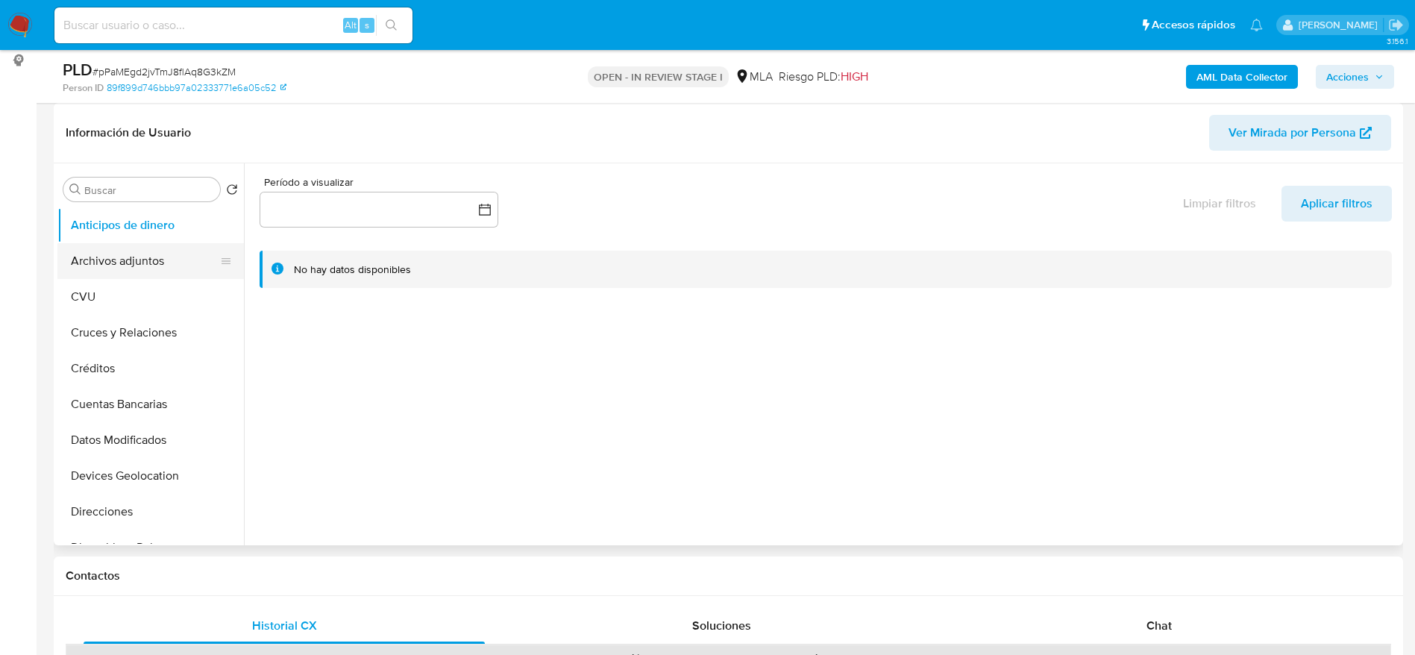
click at [140, 257] on button "Archivos adjuntos" at bounding box center [144, 261] width 175 height 36
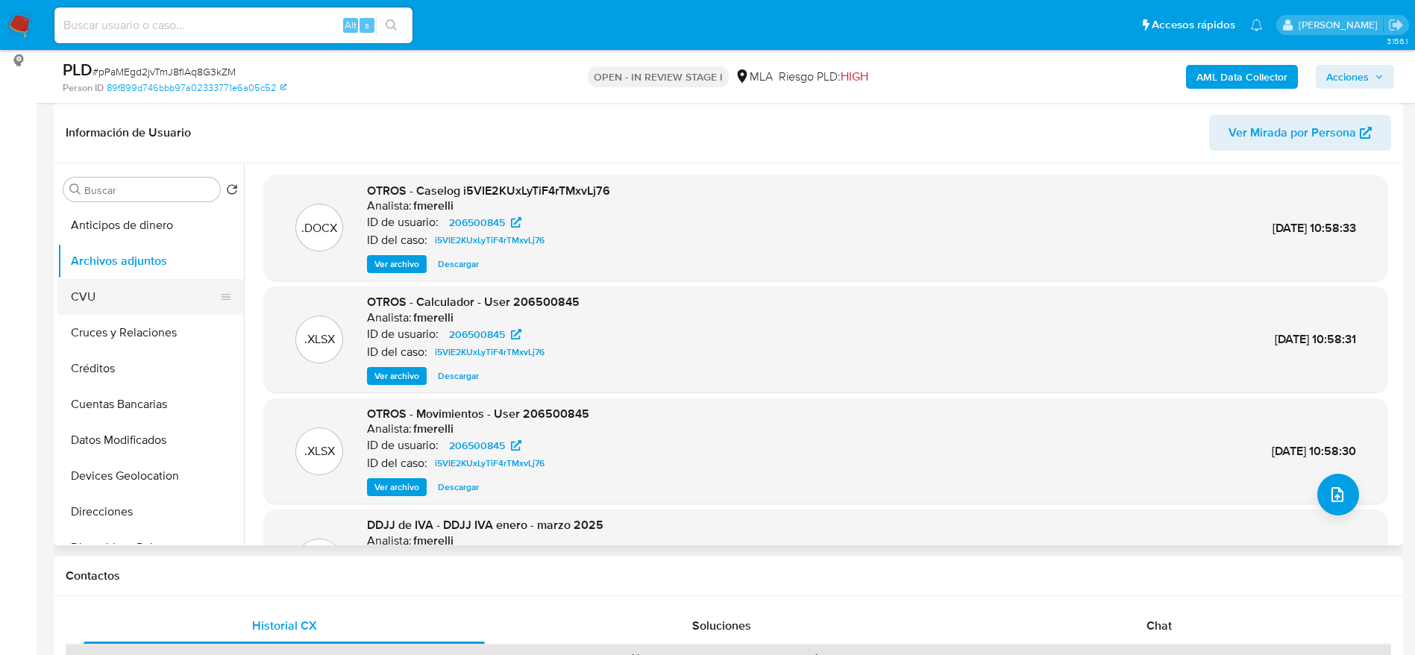
click at [92, 301] on button "CVU" at bounding box center [144, 297] width 175 height 36
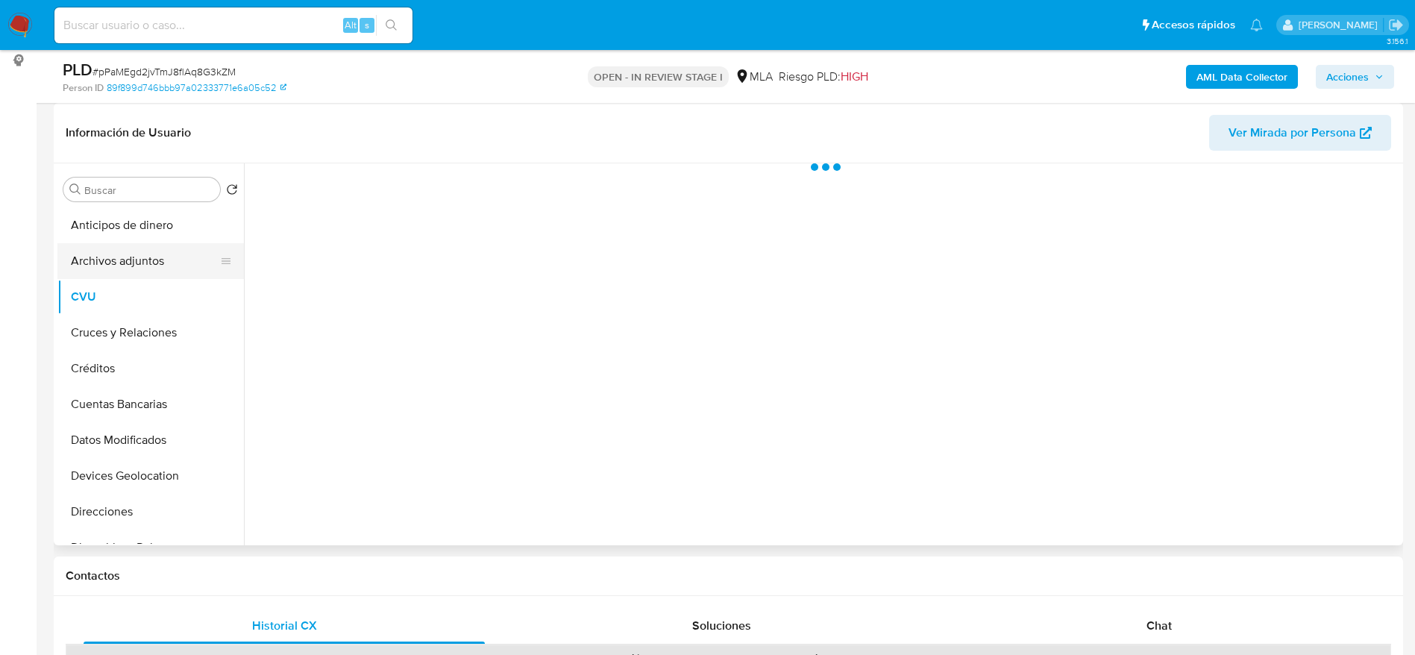
click at [119, 255] on button "Archivos adjuntos" at bounding box center [144, 261] width 175 height 36
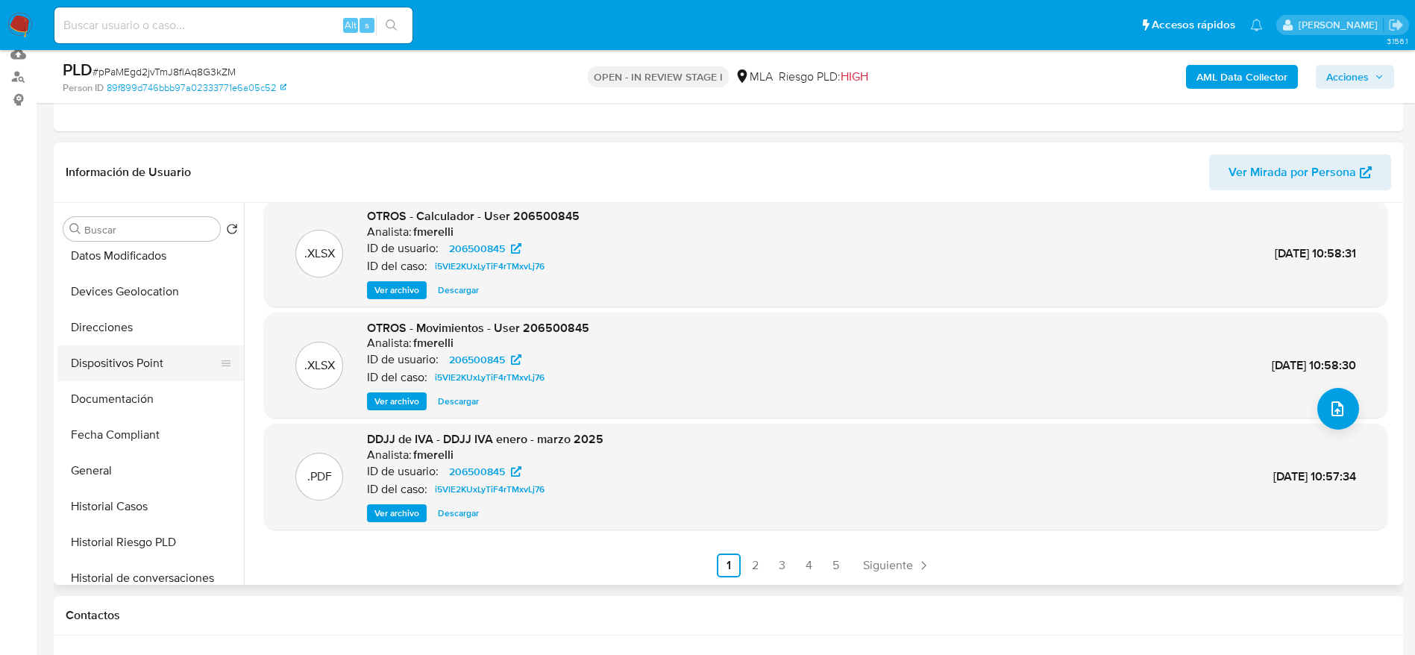
drag, startPoint x: 125, startPoint y: 401, endPoint x: 166, endPoint y: 377, distance: 46.4
click at [126, 401] on button "Documentación" at bounding box center [150, 399] width 186 height 36
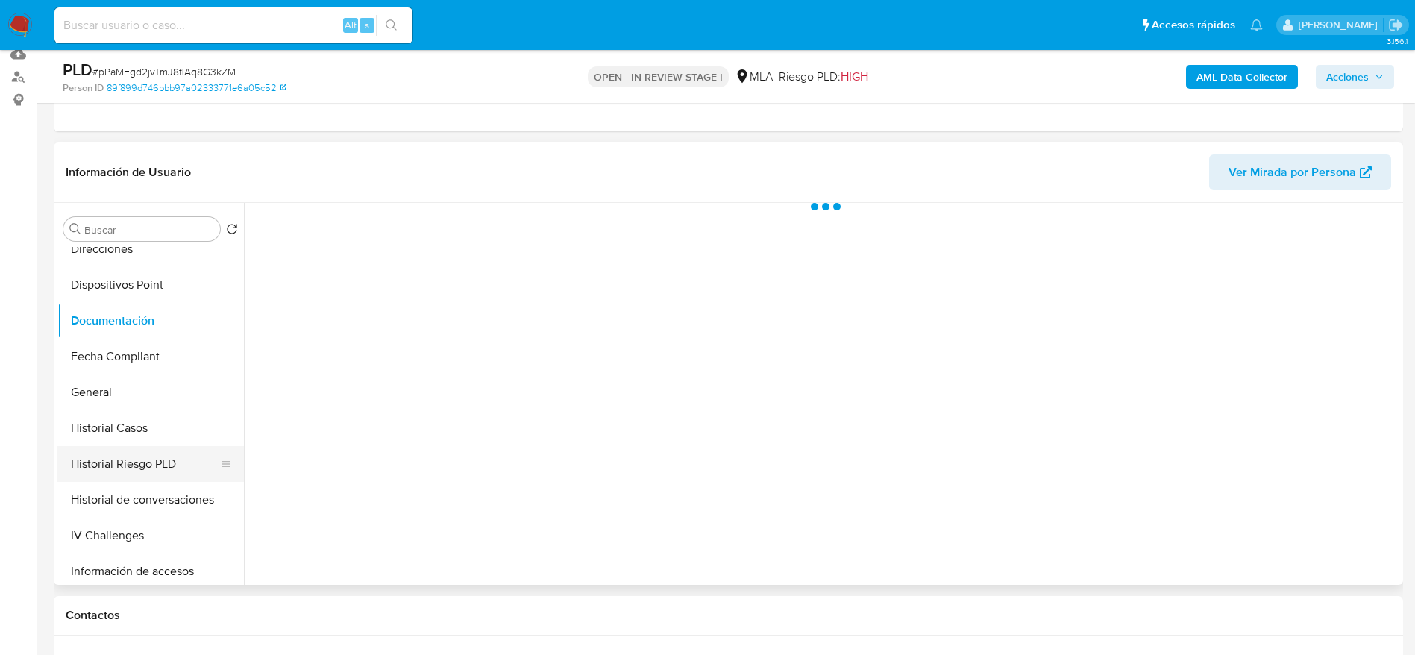
scroll to position [336, 0]
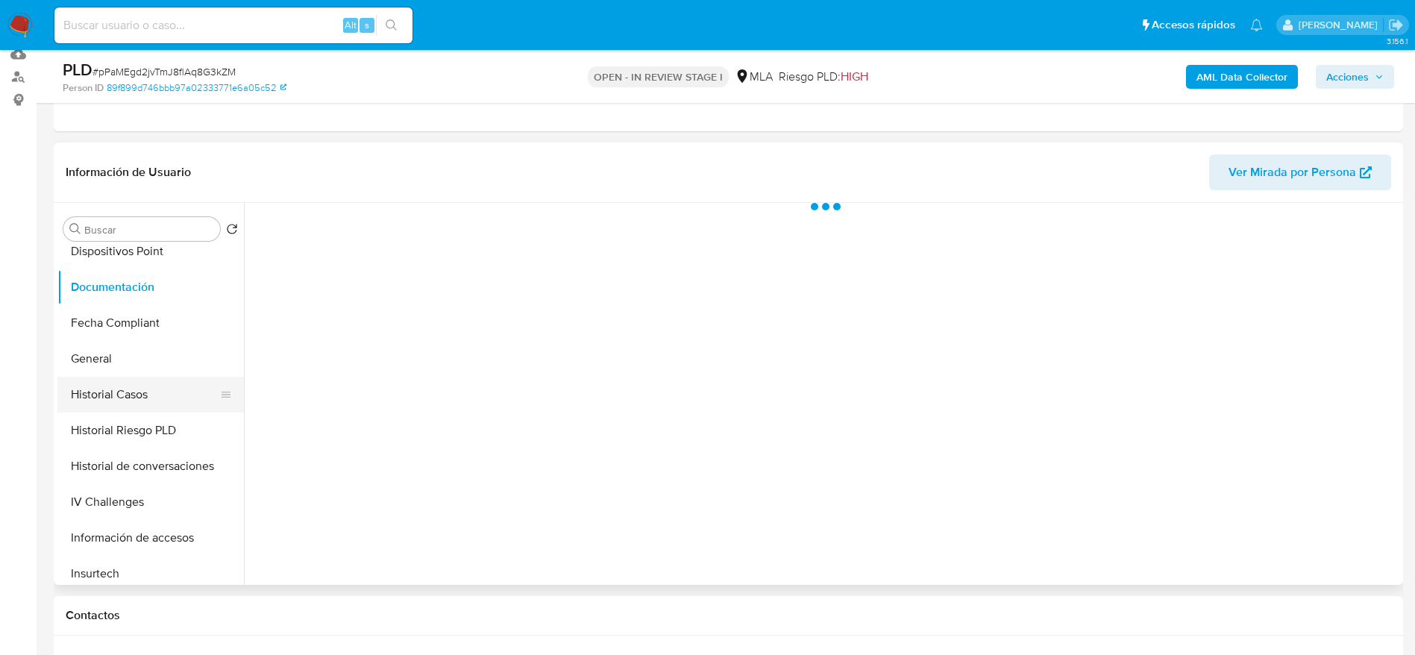
click at [123, 379] on button "Historial Casos" at bounding box center [144, 395] width 175 height 36
click at [159, 286] on button "Documentación" at bounding box center [144, 287] width 175 height 36
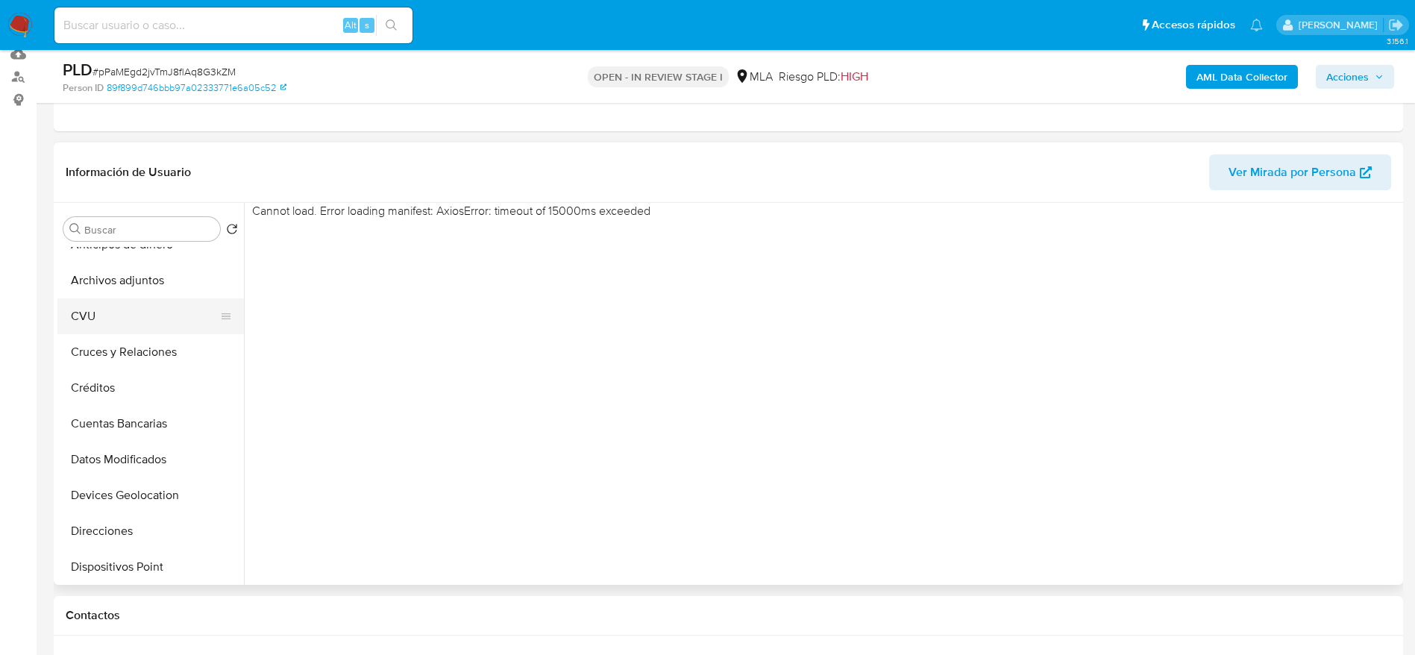
scroll to position [0, 0]
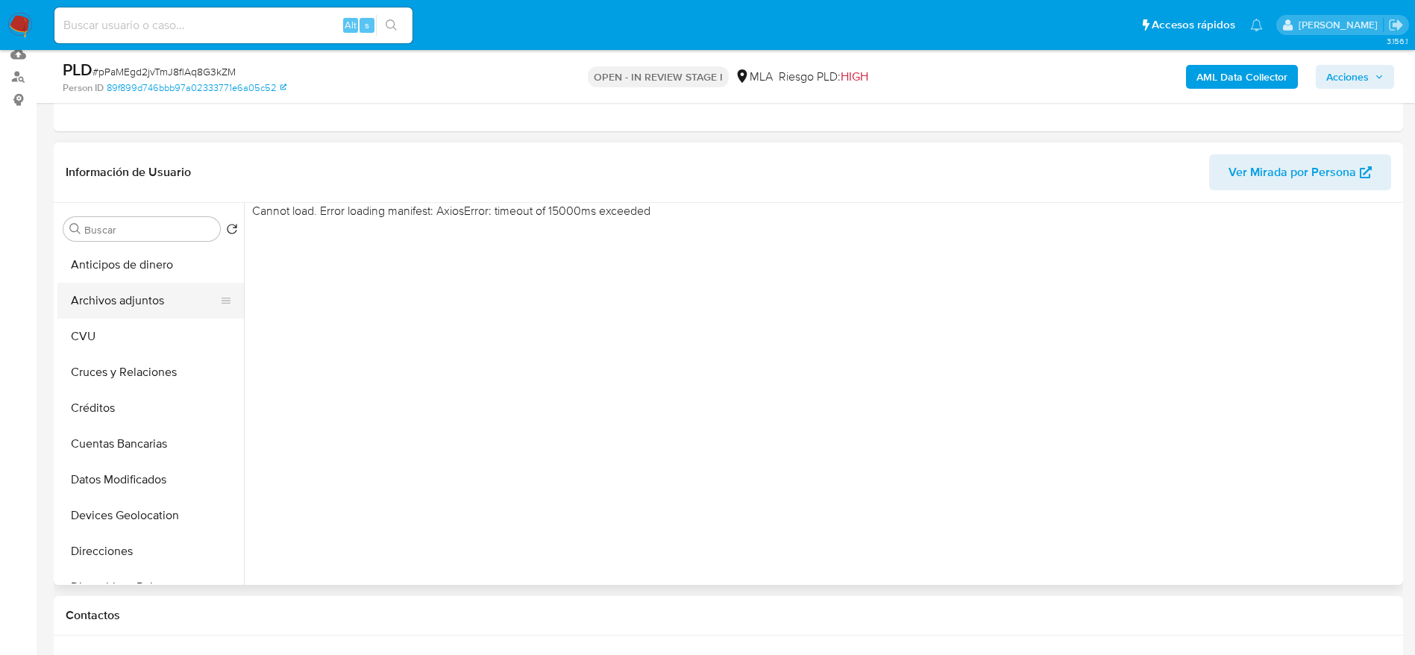
click at [119, 316] on button "Archivos adjuntos" at bounding box center [144, 301] width 175 height 36
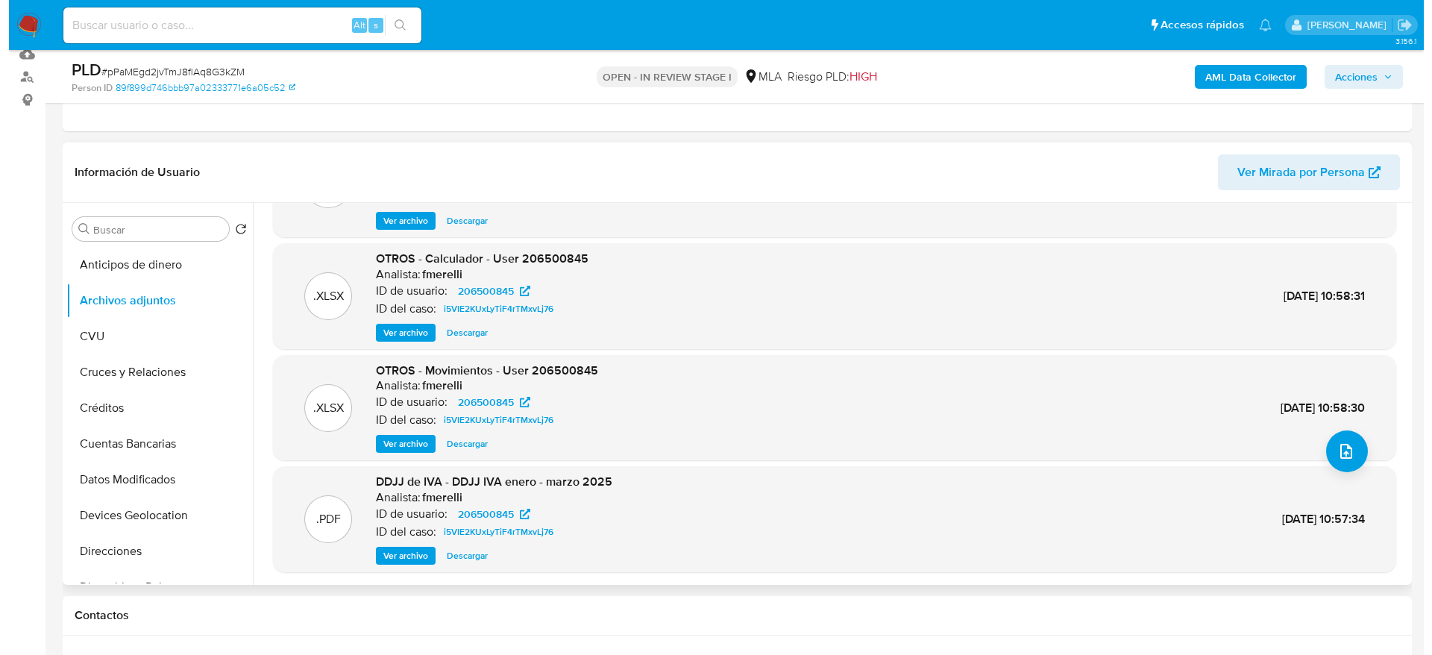
scroll to position [112, 0]
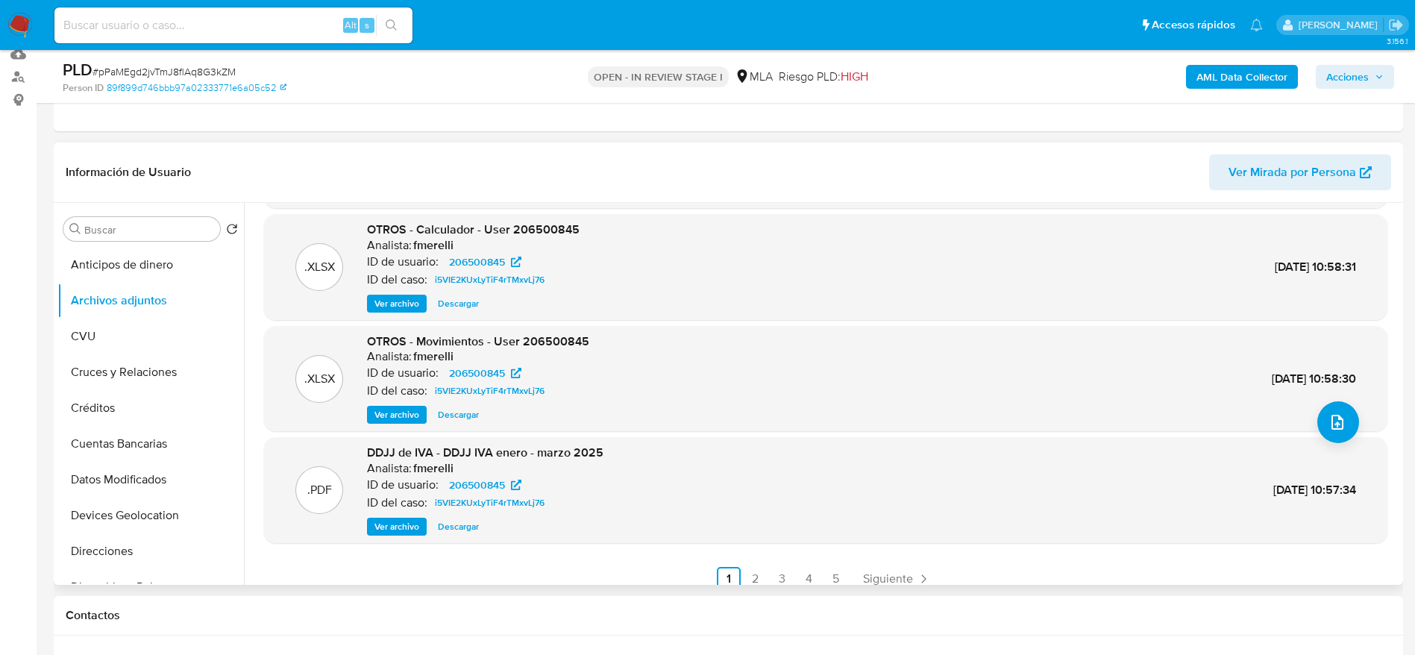
click at [465, 413] on span "Descargar" at bounding box center [458, 414] width 41 height 15
click at [389, 313] on div ".XLSX OTROS - Calculador - User 206500845 Analista: fmerelli ID de usuario: 206…" at bounding box center [825, 267] width 1123 height 106
click at [396, 296] on span "Ver archivo" at bounding box center [396, 303] width 45 height 15
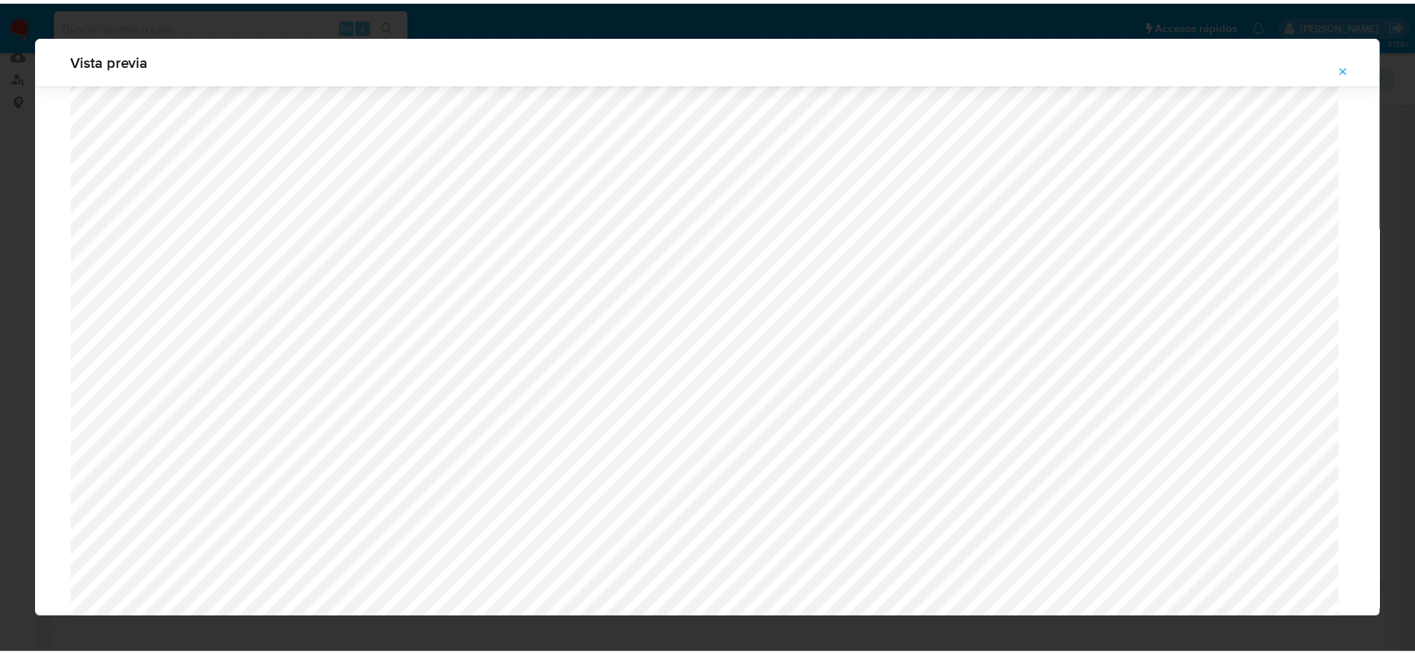
scroll to position [0, 0]
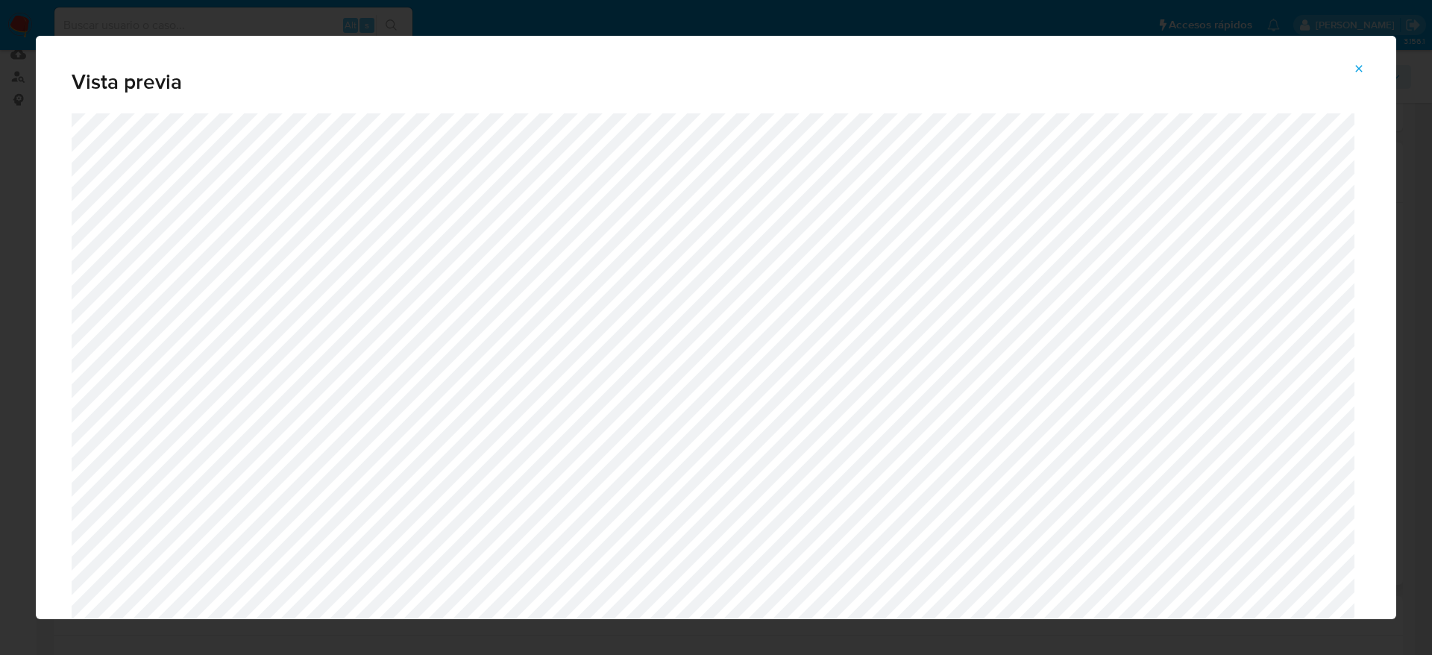
click at [1355, 71] on icon "Attachment preview" at bounding box center [1359, 69] width 12 height 12
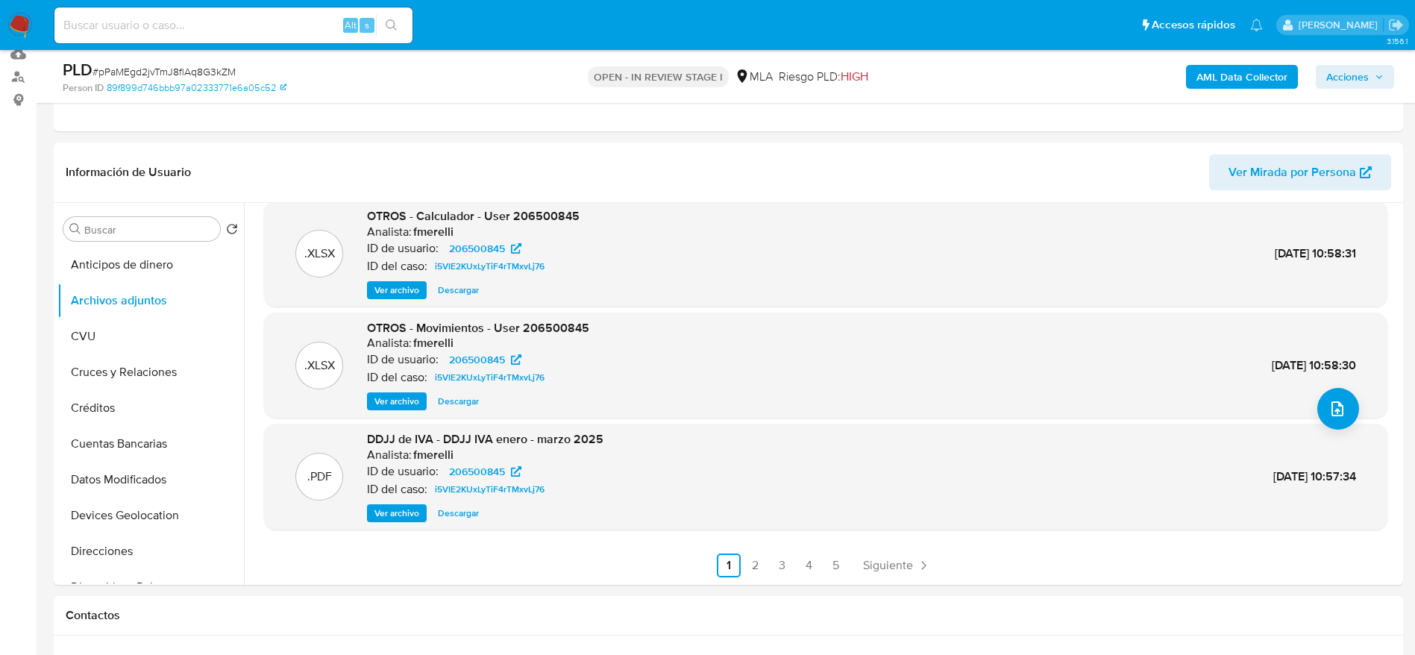
scroll to position [632, 0]
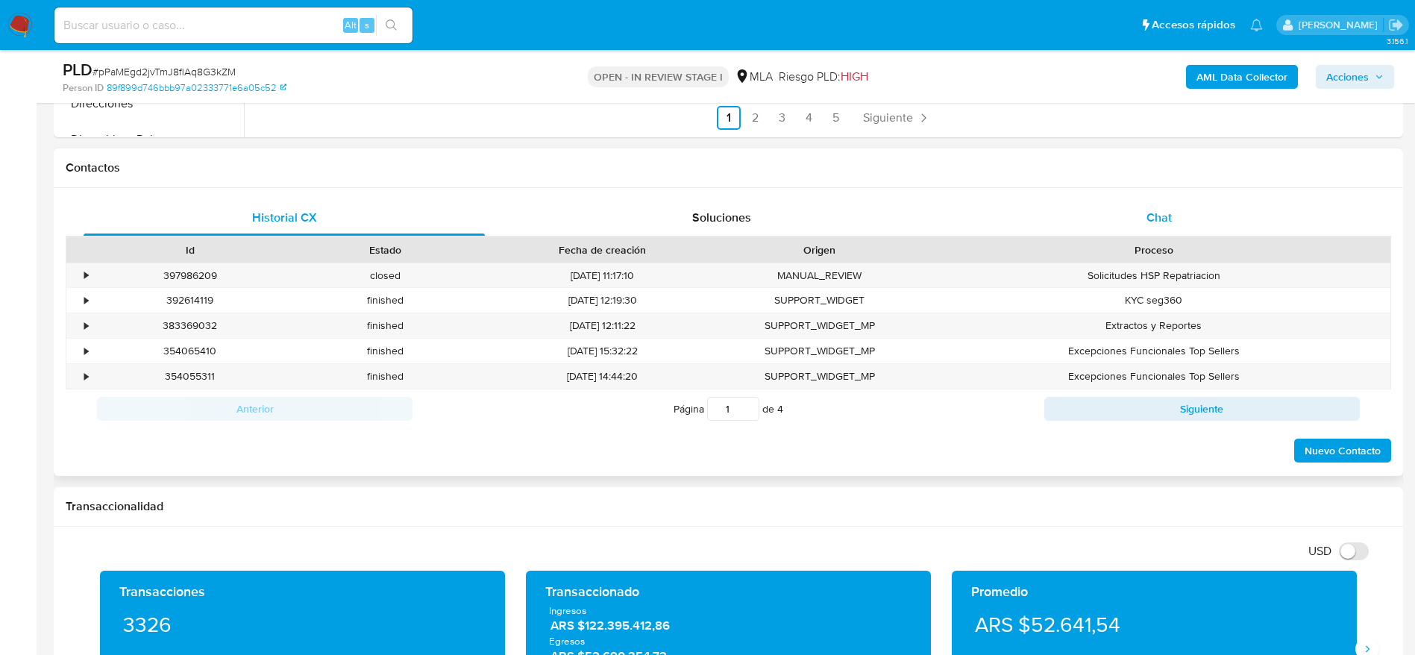
click at [1158, 204] on div "Chat" at bounding box center [1159, 218] width 401 height 36
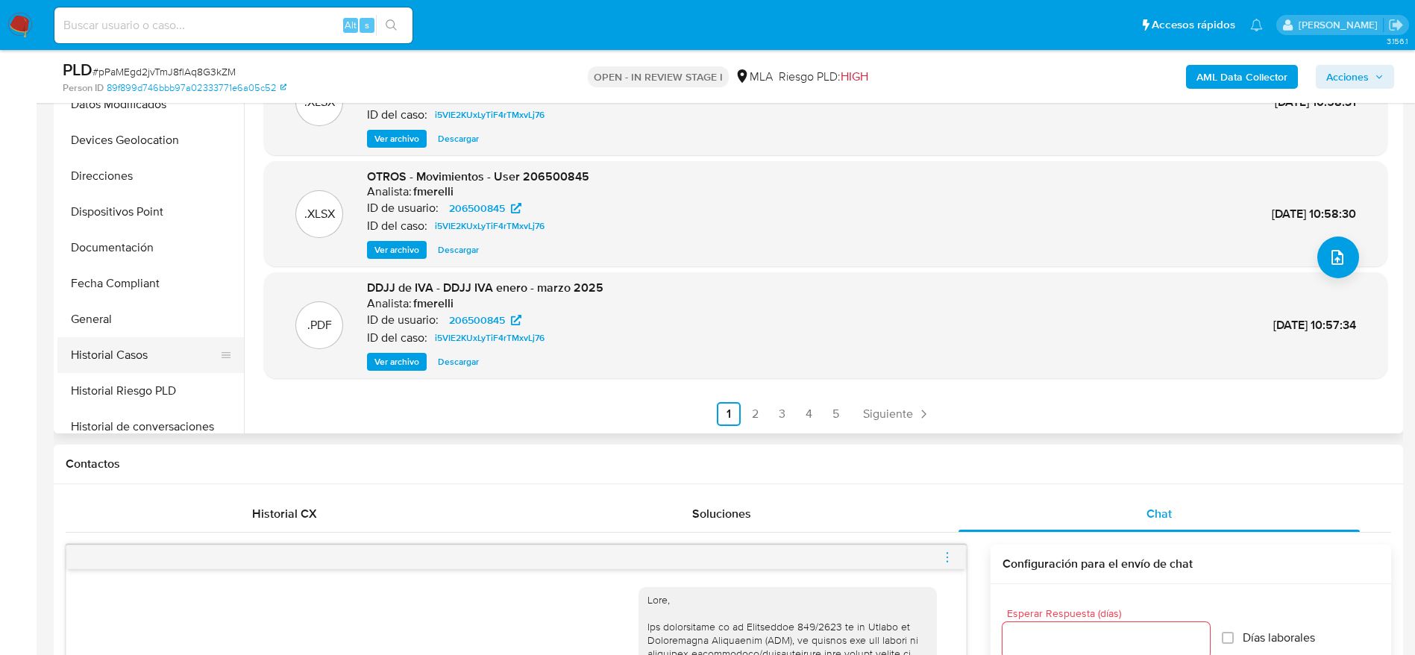
scroll to position [336, 0]
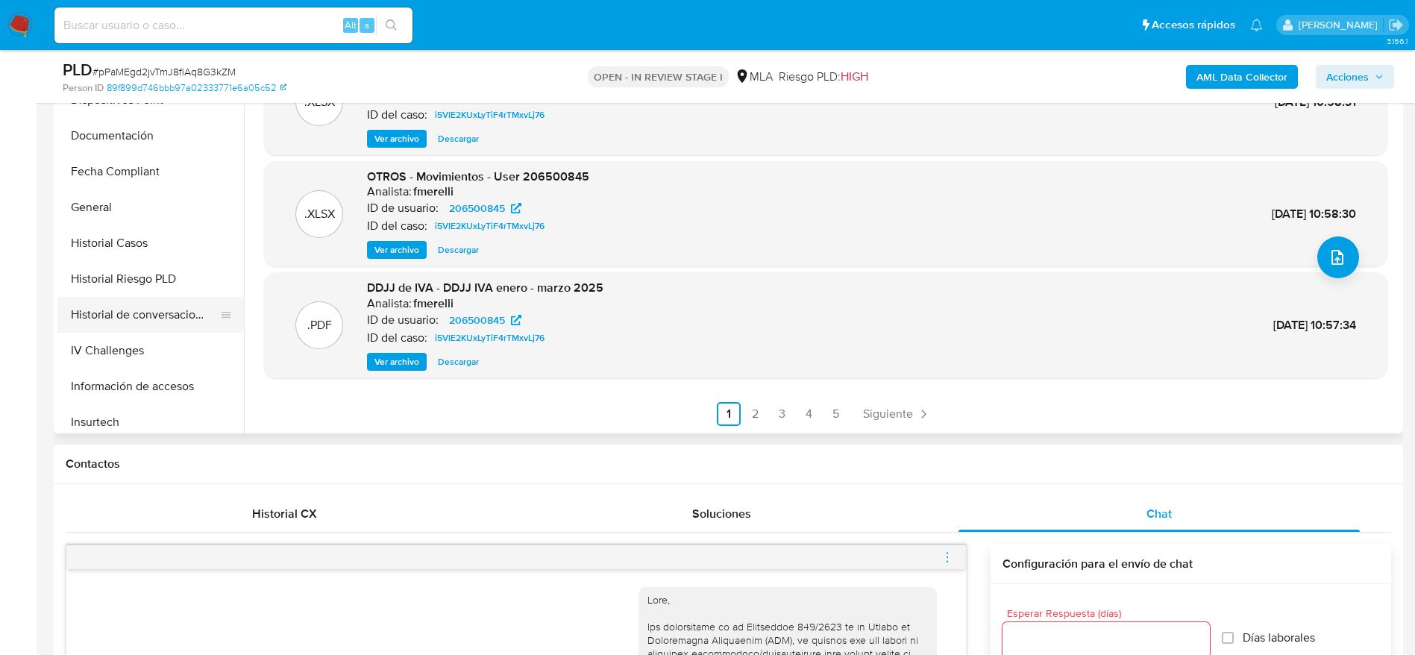
click at [169, 327] on button "Historial de conversaciones" at bounding box center [144, 315] width 175 height 36
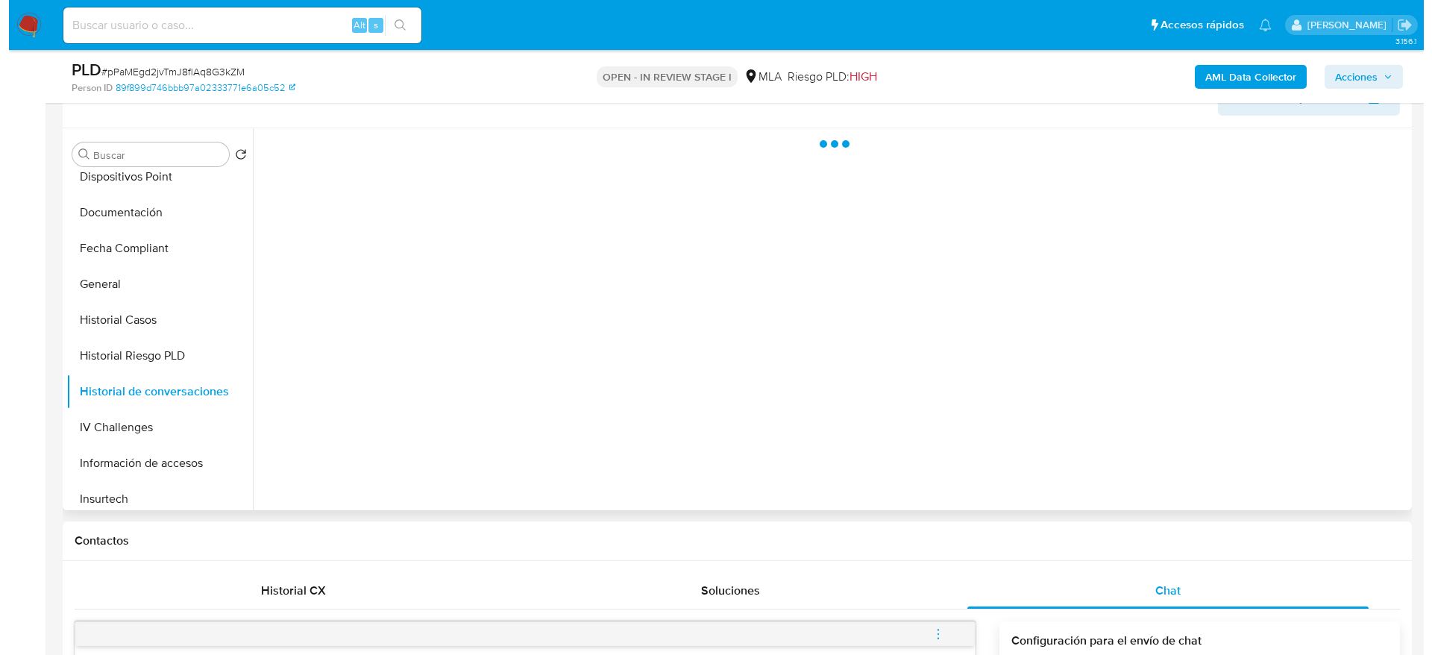
scroll to position [224, 0]
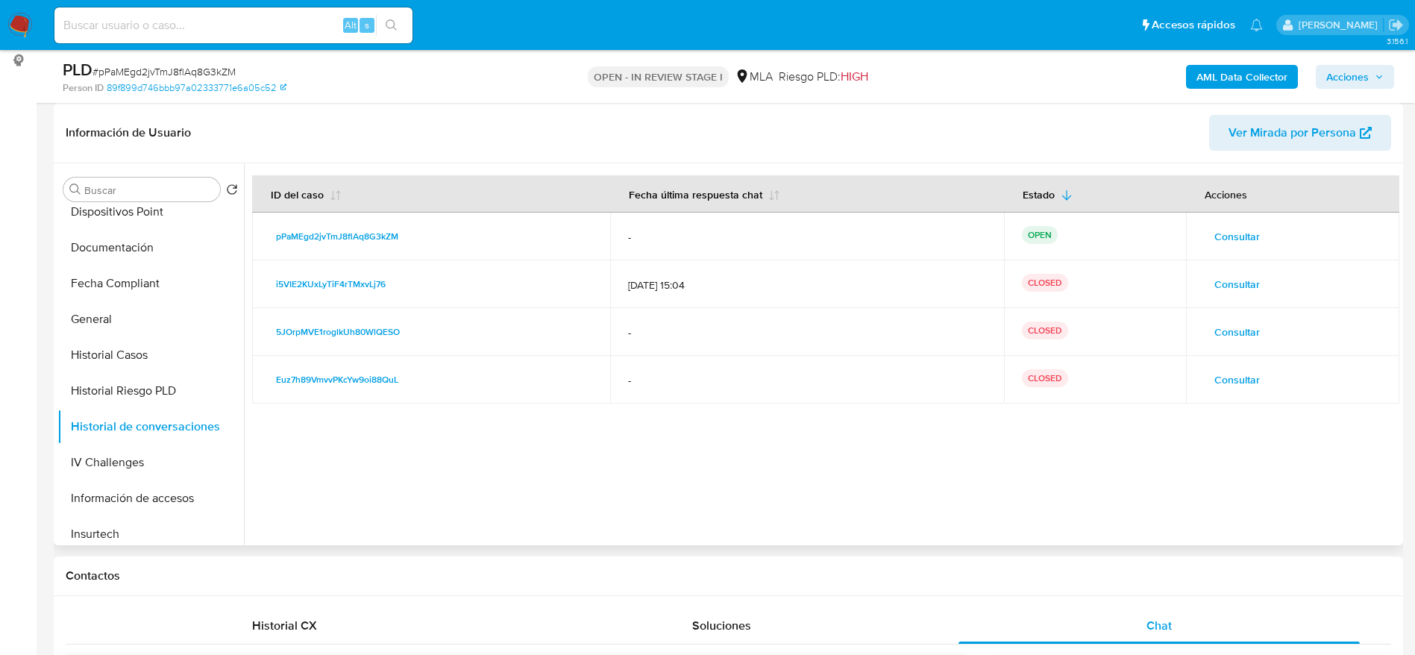
click at [1246, 236] on span "Consultar" at bounding box center [1237, 236] width 46 height 21
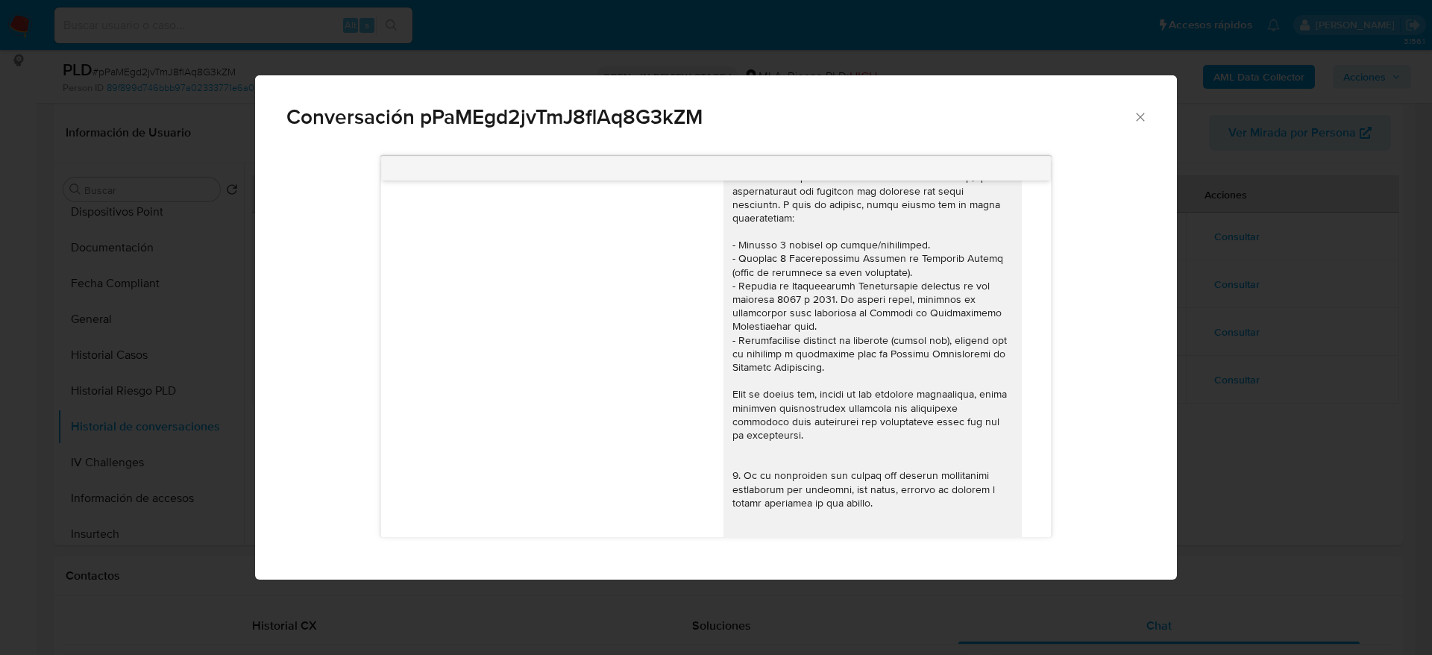
scroll to position [0, 0]
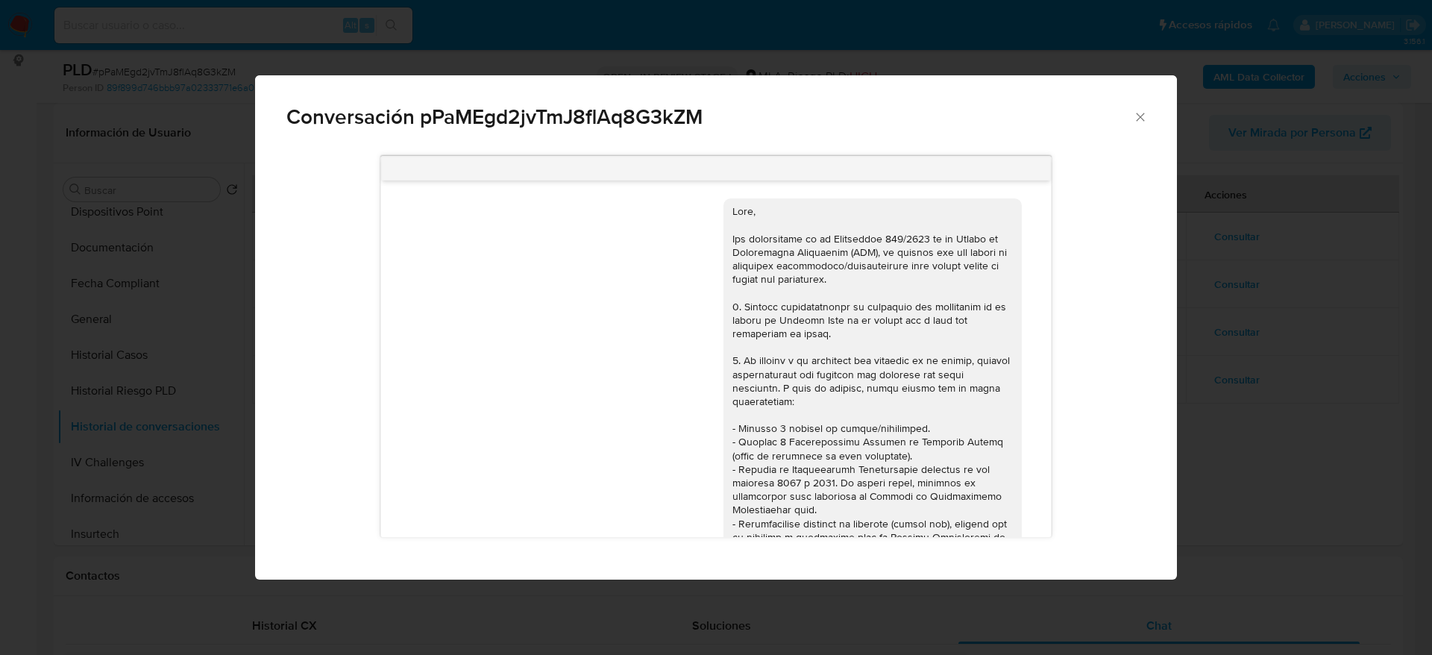
click at [1137, 116] on icon "Cerrar" at bounding box center [1140, 117] width 15 height 15
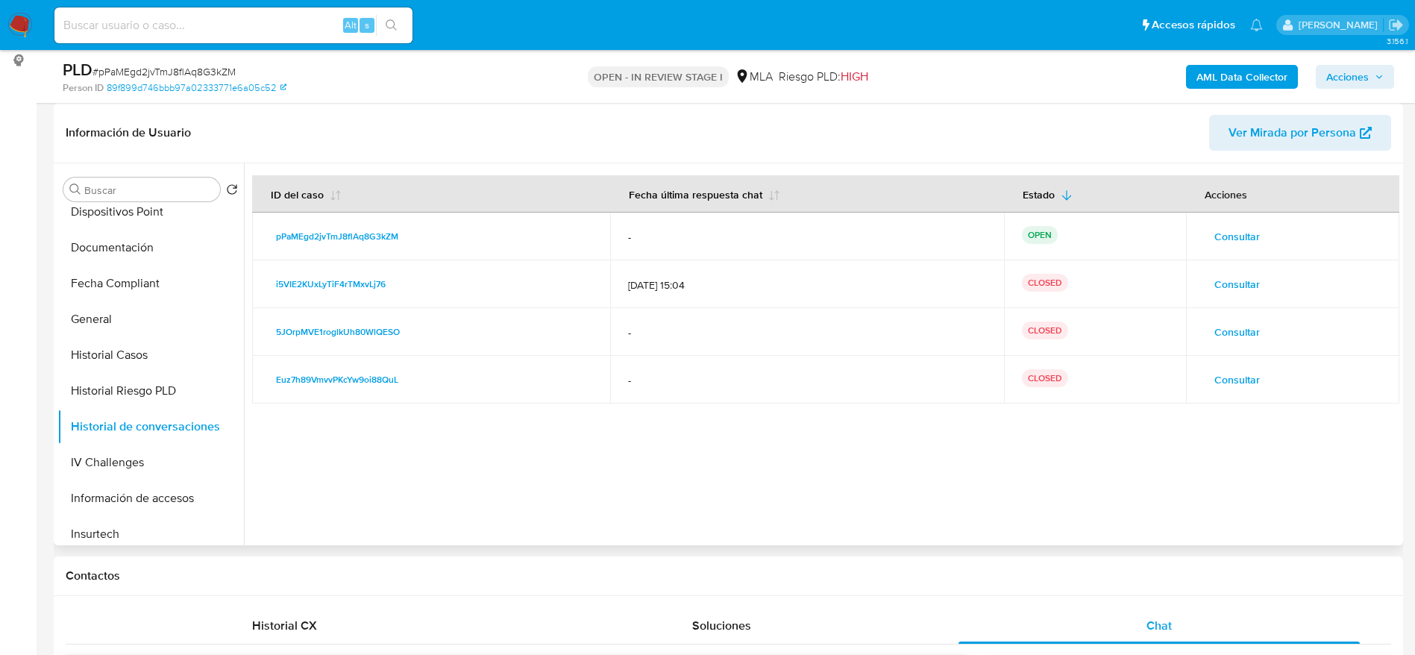
click at [1234, 281] on span "Consultar" at bounding box center [1237, 284] width 46 height 21
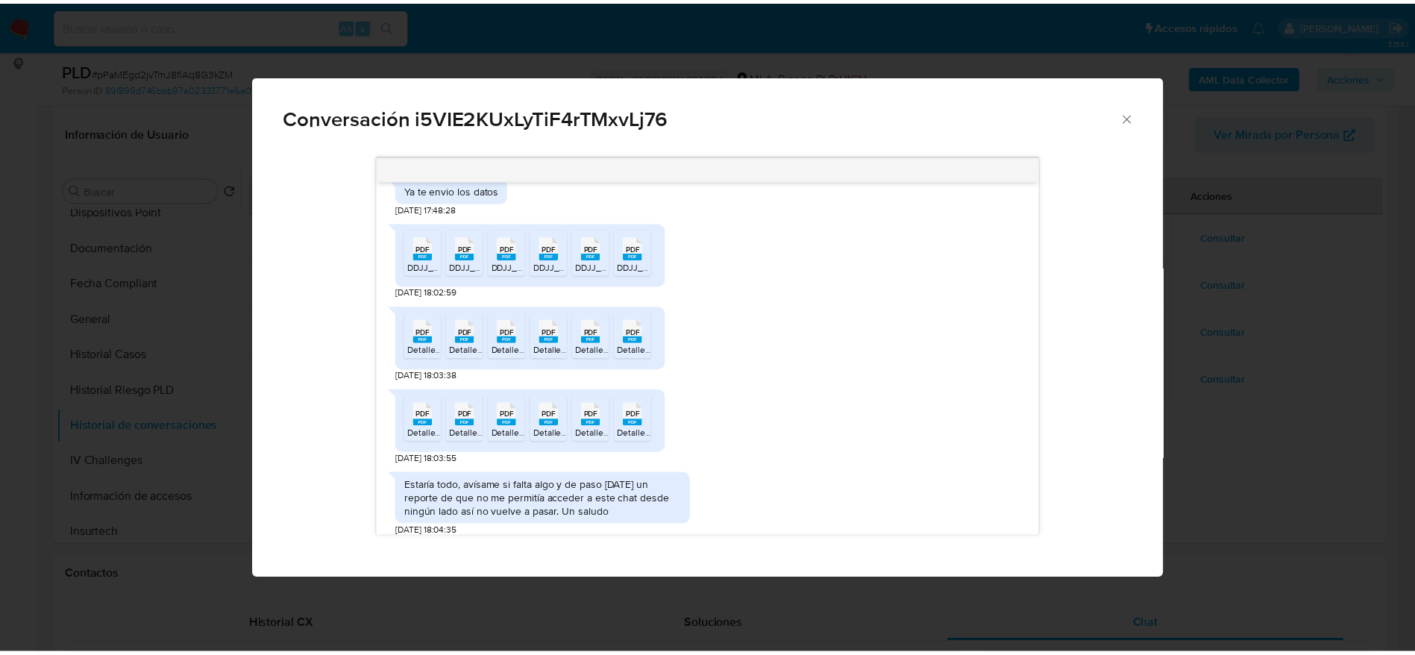
scroll to position [2574, 0]
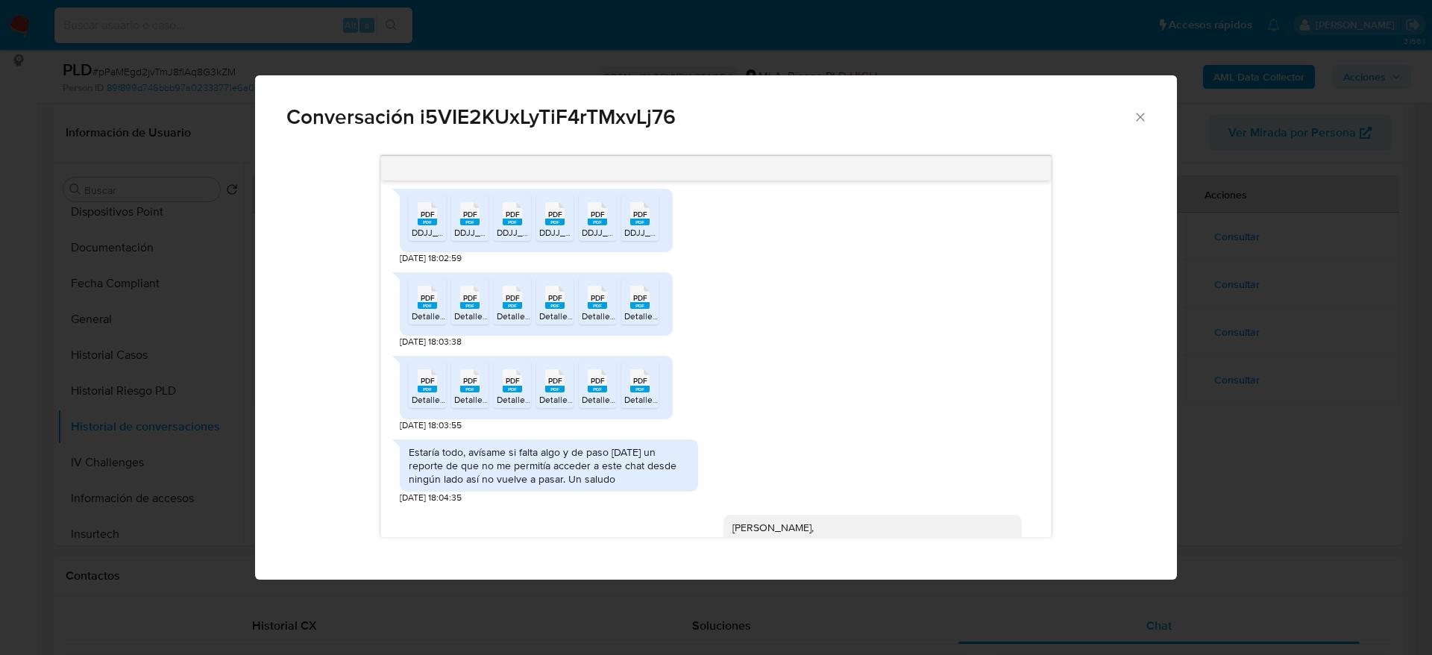
click at [427, 303] on span "PDF" at bounding box center [428, 298] width 14 height 10
click at [475, 303] on span "PDF" at bounding box center [470, 298] width 14 height 10
drag, startPoint x: 518, startPoint y: 322, endPoint x: 559, endPoint y: 331, distance: 42.9
click at [518, 309] on rect "Comunicación" at bounding box center [512, 305] width 19 height 7
click at [562, 322] on span "DetallePresentacion (6).pdf" at bounding box center [593, 316] width 108 height 13
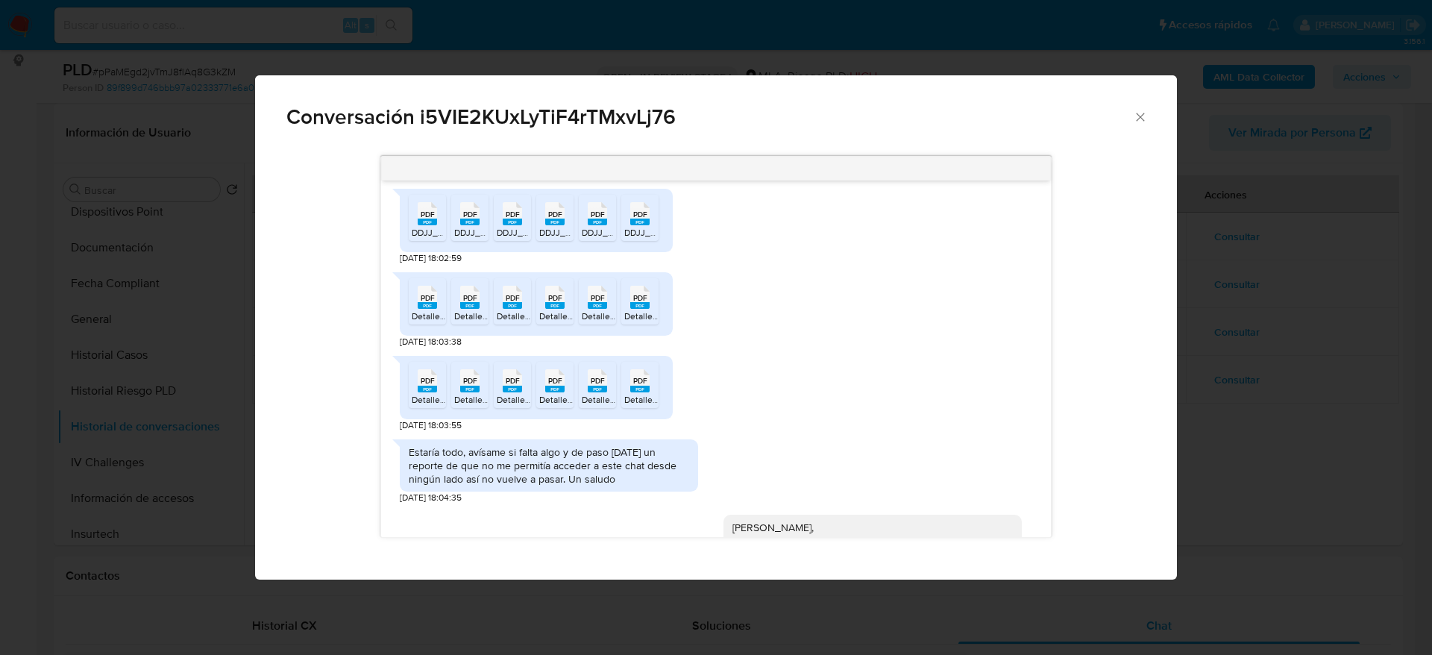
click at [610, 322] on span "DetallePresentacion (5).pdf" at bounding box center [636, 316] width 108 height 13
click at [643, 322] on span "DetallePresentacion (2).pdf" at bounding box center [678, 316] width 108 height 13
click at [430, 386] on span "PDF" at bounding box center [428, 381] width 14 height 10
click at [474, 386] on span "PDF" at bounding box center [470, 381] width 14 height 10
click at [439, 394] on div "PDF PDF" at bounding box center [427, 379] width 31 height 29
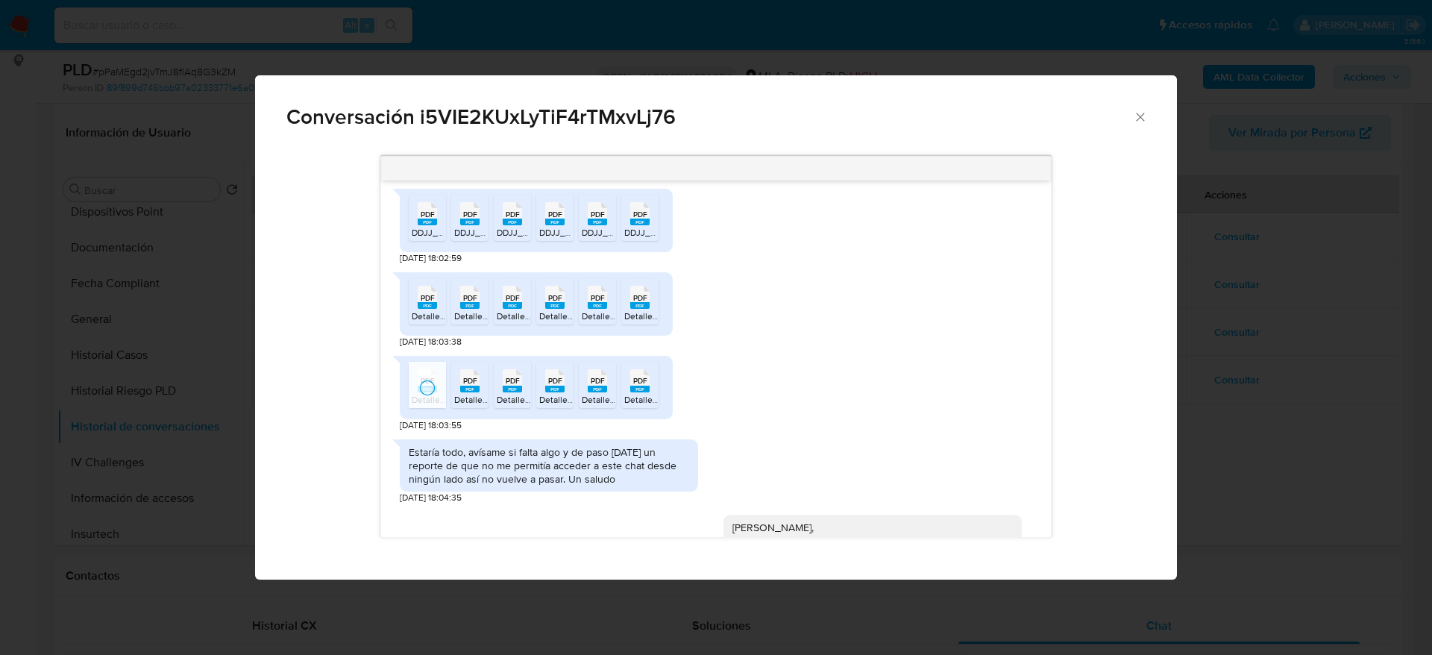
drag, startPoint x: 465, startPoint y: 400, endPoint x: 501, endPoint y: 399, distance: 36.6
click at [465, 386] on span "PDF" at bounding box center [470, 381] width 14 height 10
click at [514, 392] on rect "Comunicación" at bounding box center [512, 389] width 19 height 7
drag, startPoint x: 556, startPoint y: 405, endPoint x: 598, endPoint y: 406, distance: 41.0
click at [556, 392] on rect "Comunicación" at bounding box center [554, 389] width 19 height 7
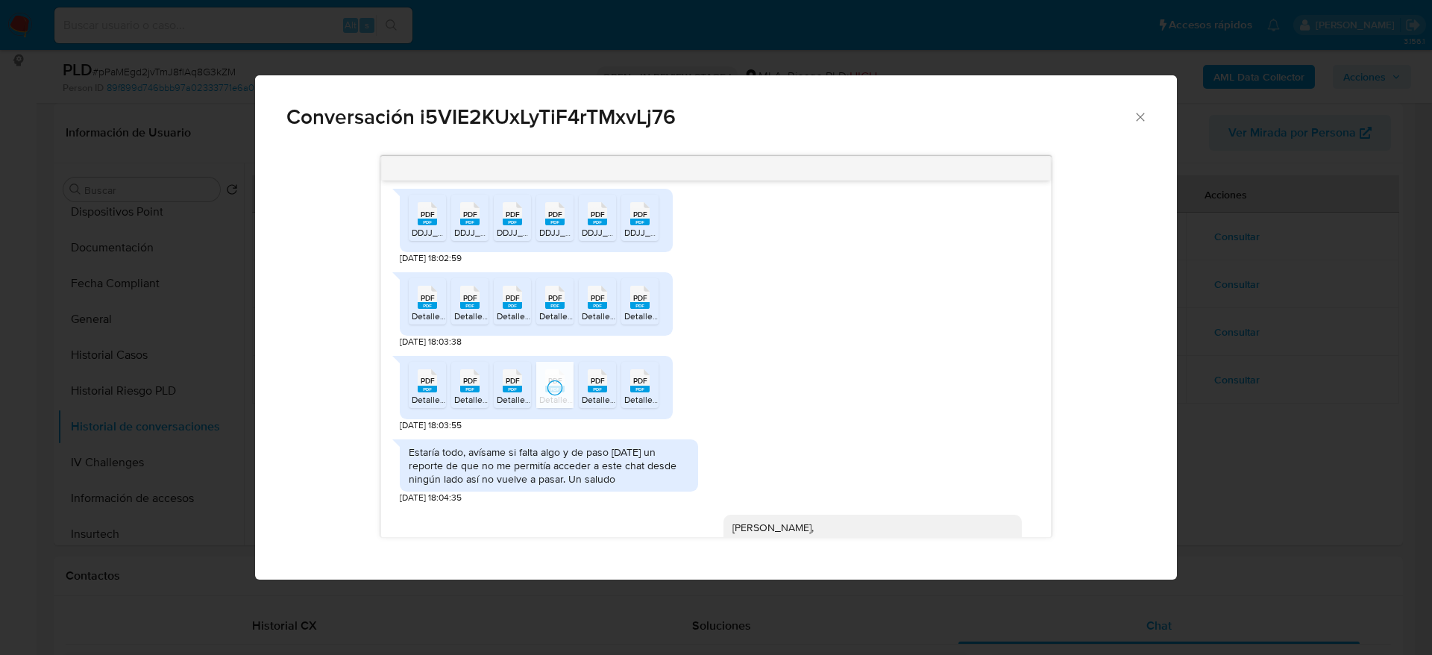
drag, startPoint x: 600, startPoint y: 402, endPoint x: 618, endPoint y: 401, distance: 18.0
click at [600, 392] on rect "Comunicación" at bounding box center [597, 389] width 19 height 7
click at [644, 386] on span "PDF" at bounding box center [640, 381] width 14 height 10
click at [1138, 125] on div "Conversación i5VIE2KUxLyTiF4rTMxvLj76" at bounding box center [716, 110] width 922 height 71
click at [1142, 115] on icon "Cerrar" at bounding box center [1140, 117] width 8 height 8
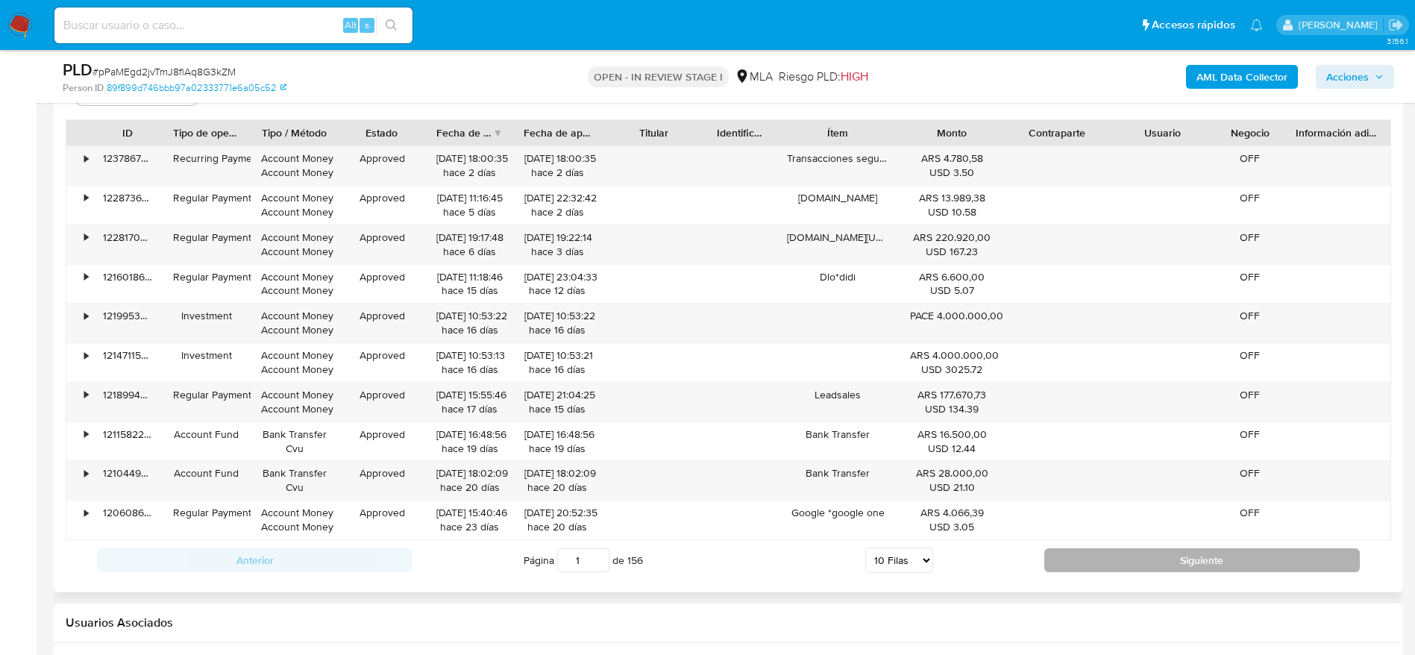
scroll to position [1952, 0]
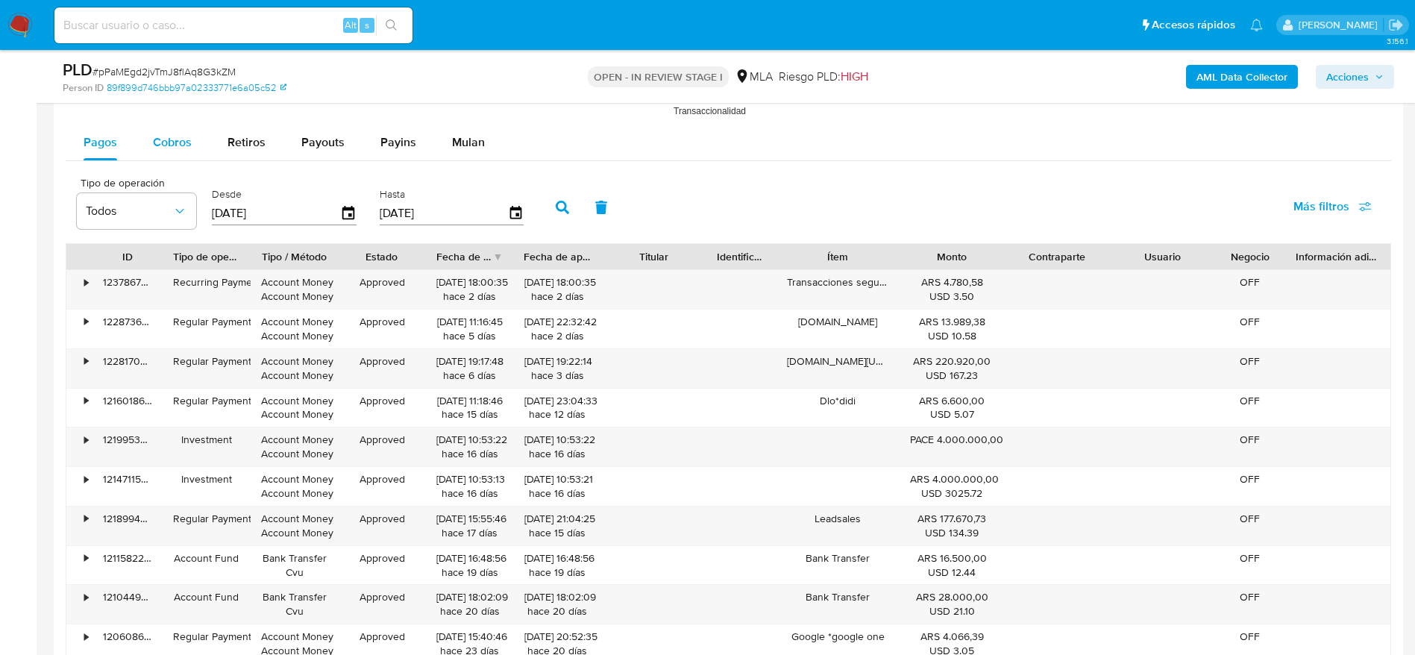
click at [197, 138] on button "Cobros" at bounding box center [172, 143] width 75 height 36
select select "10"
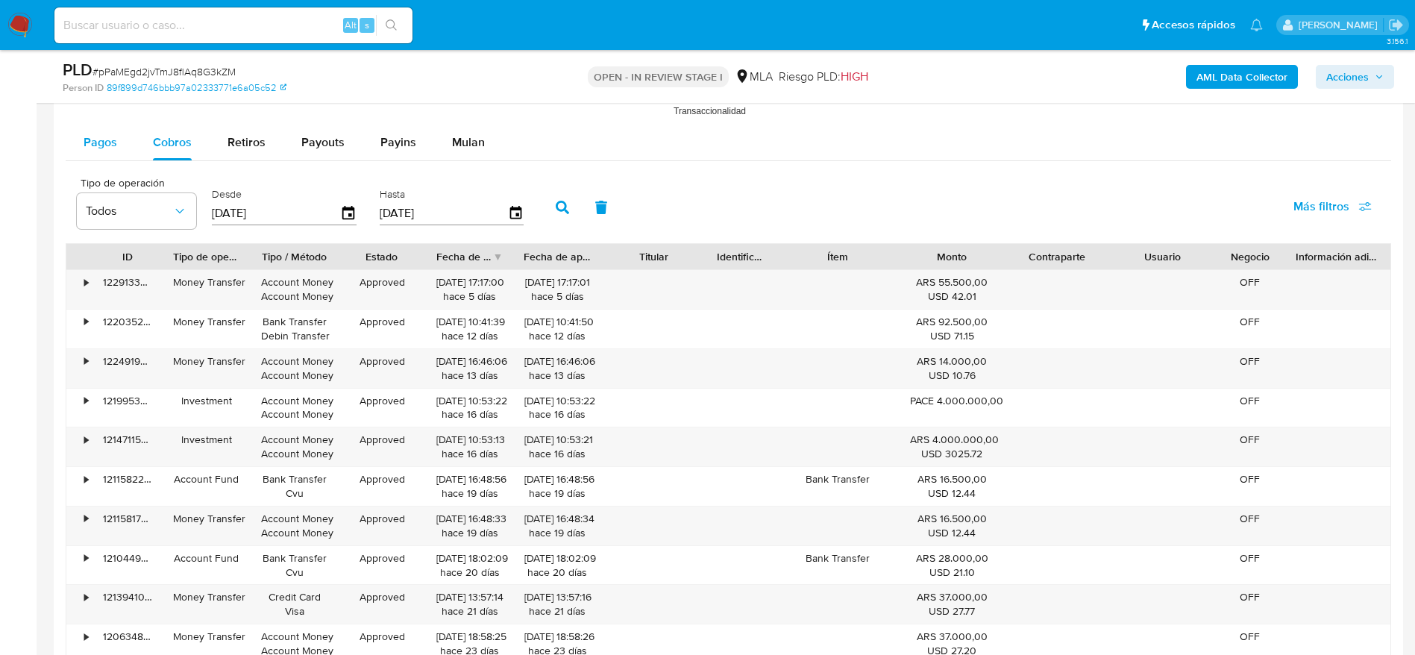
drag, startPoint x: 75, startPoint y: 148, endPoint x: 107, endPoint y: 150, distance: 31.4
click at [75, 147] on button "Pagos" at bounding box center [100, 143] width 69 height 36
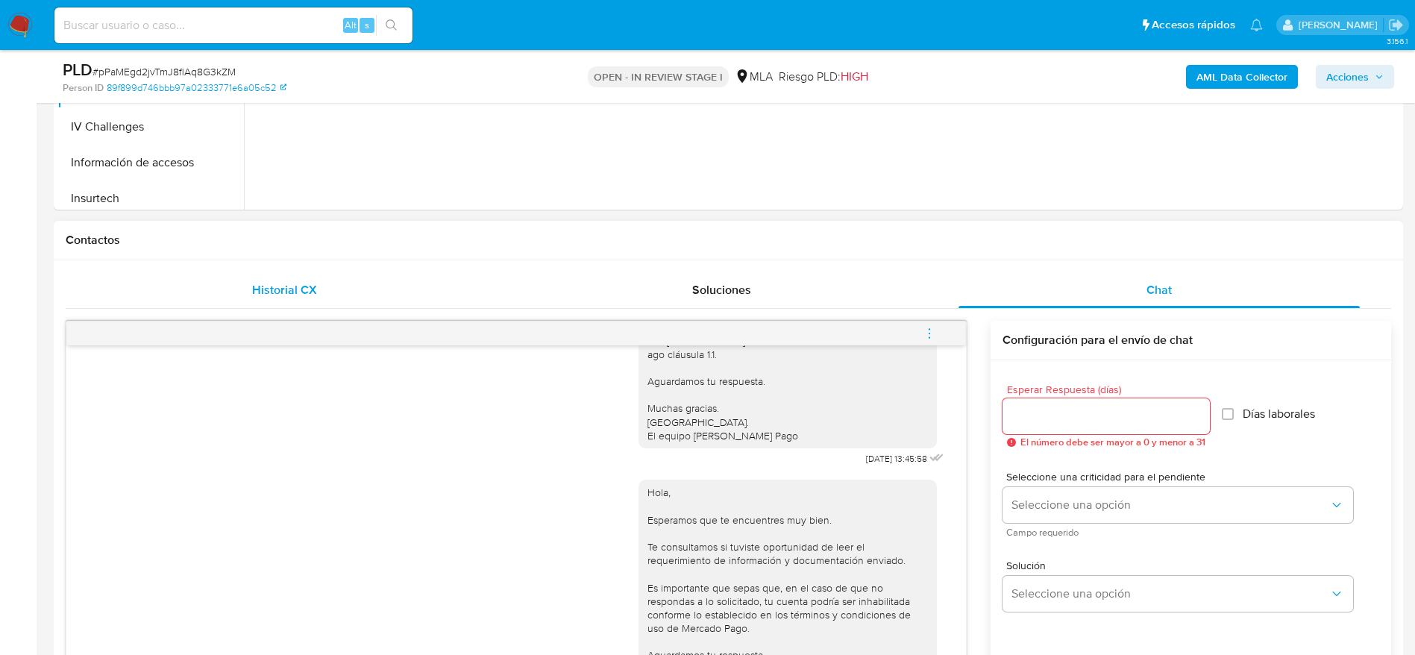
scroll to position [1077, 0]
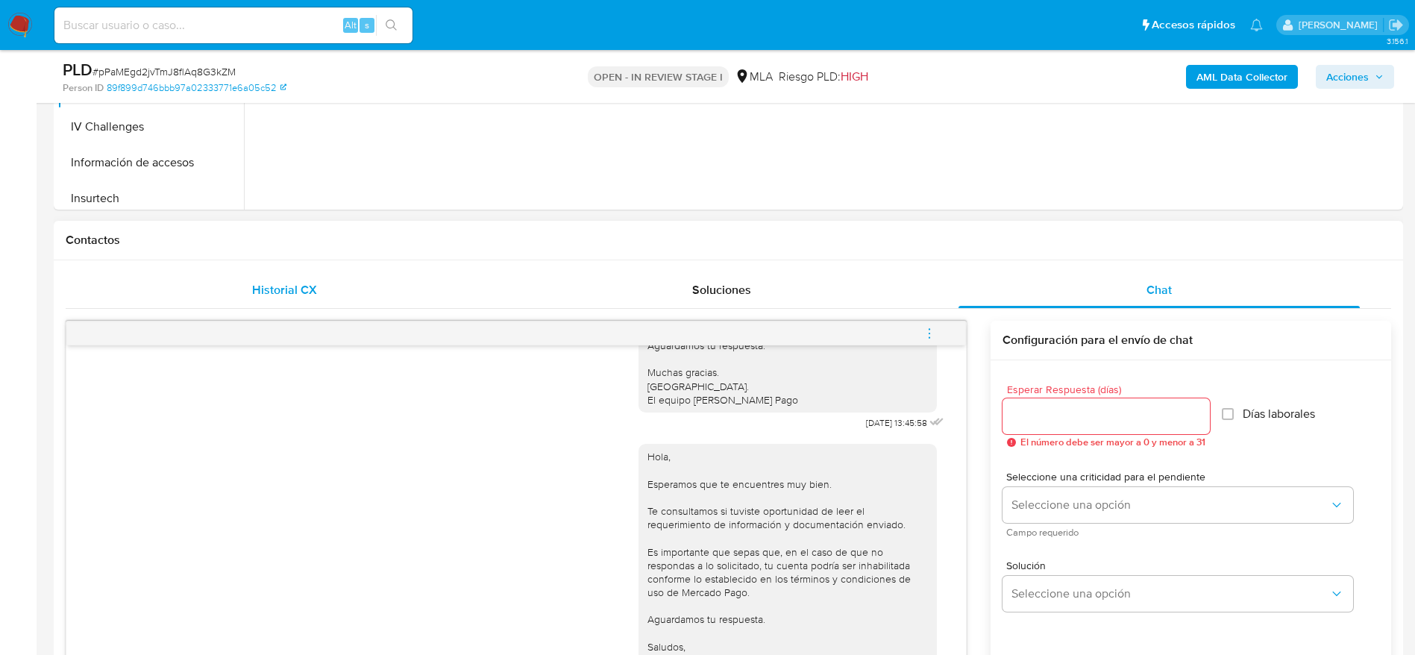
click at [275, 307] on div "Historial CX" at bounding box center [284, 290] width 401 height 36
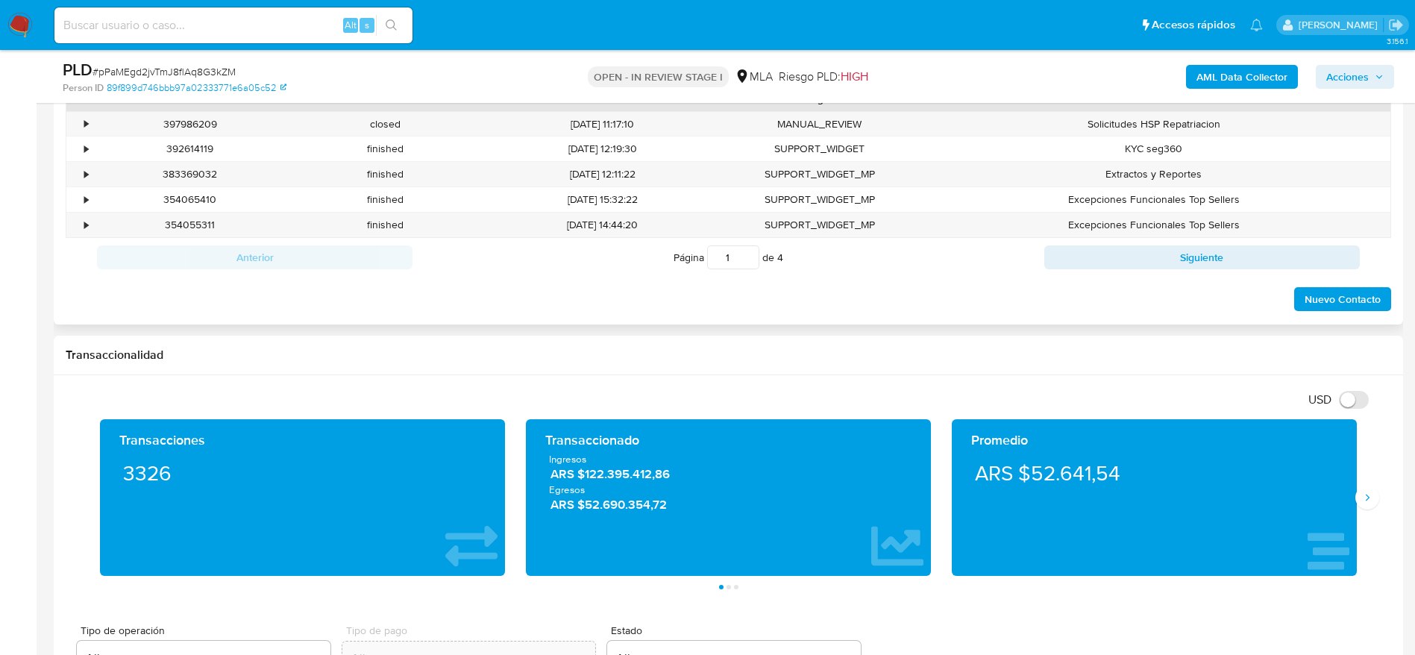
scroll to position [559, 0]
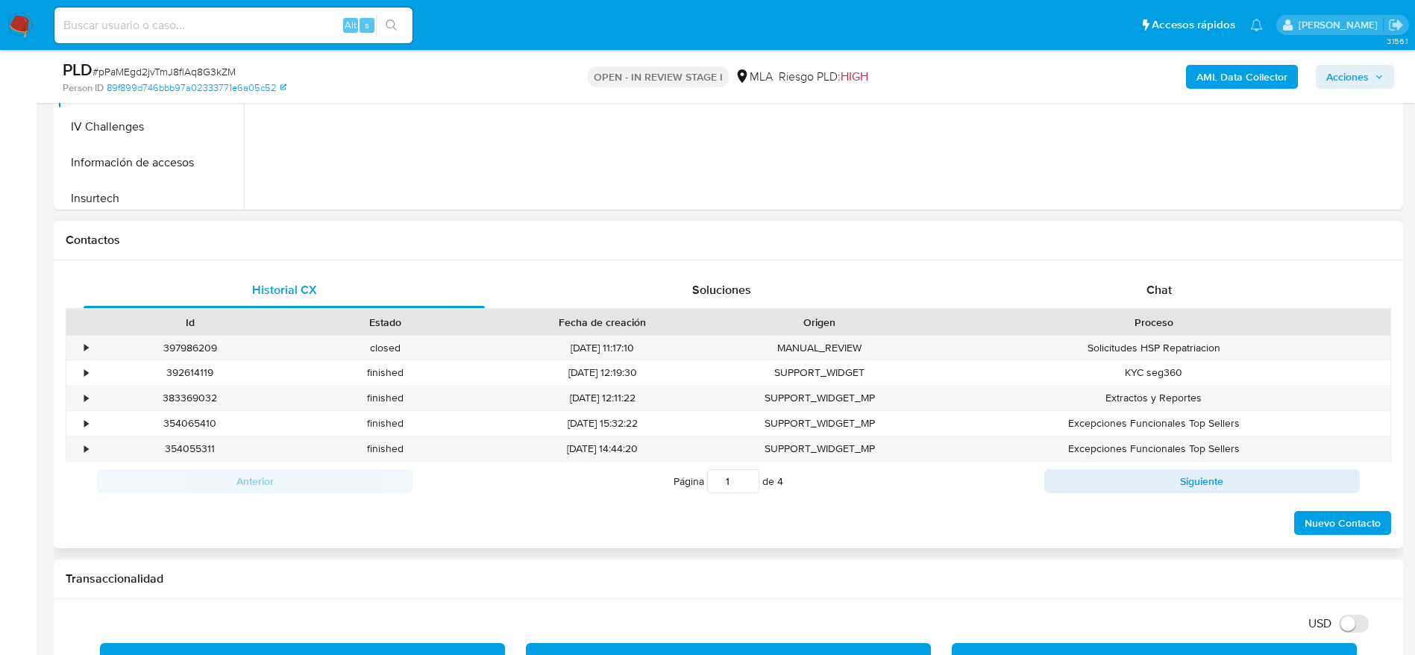
click at [724, 266] on div "Historial CX Soluciones Chat Id Estado Fecha de creación Origen Proceso • 39798…" at bounding box center [728, 404] width 1349 height 288
click at [730, 277] on div "Soluciones" at bounding box center [721, 290] width 401 height 36
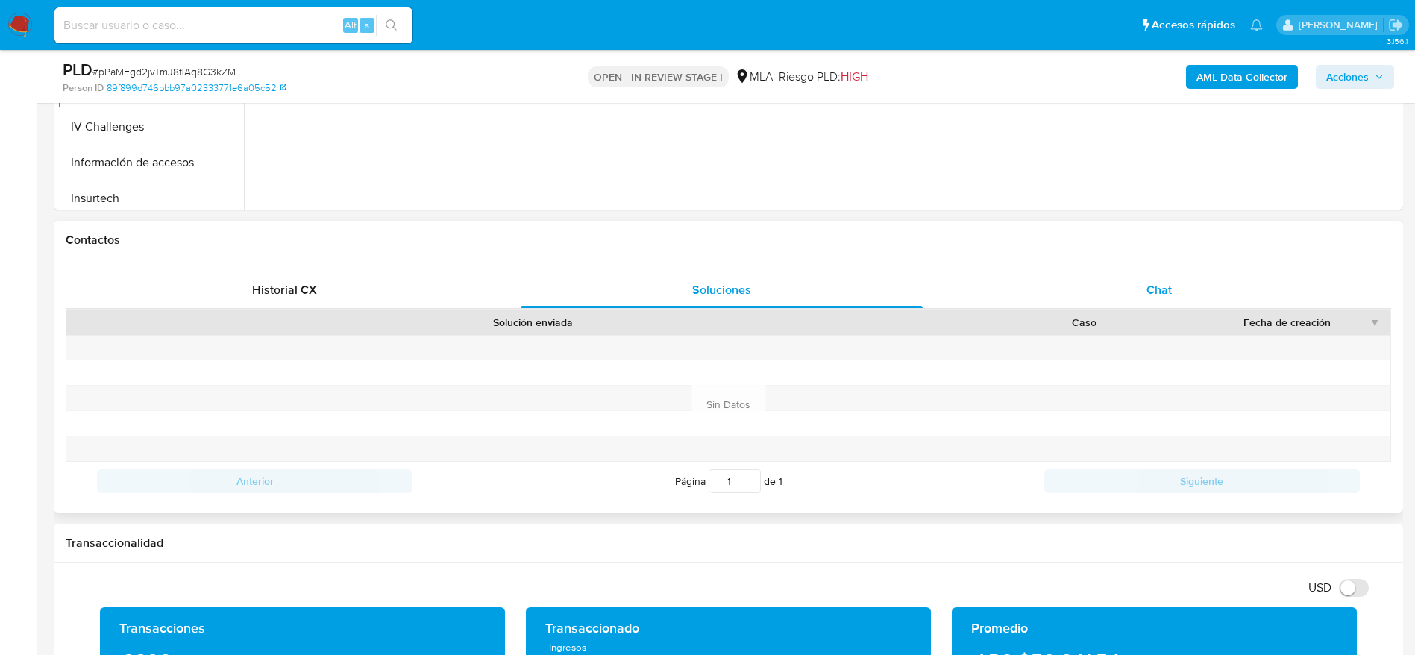
click at [1176, 288] on div "Chat" at bounding box center [1159, 290] width 401 height 36
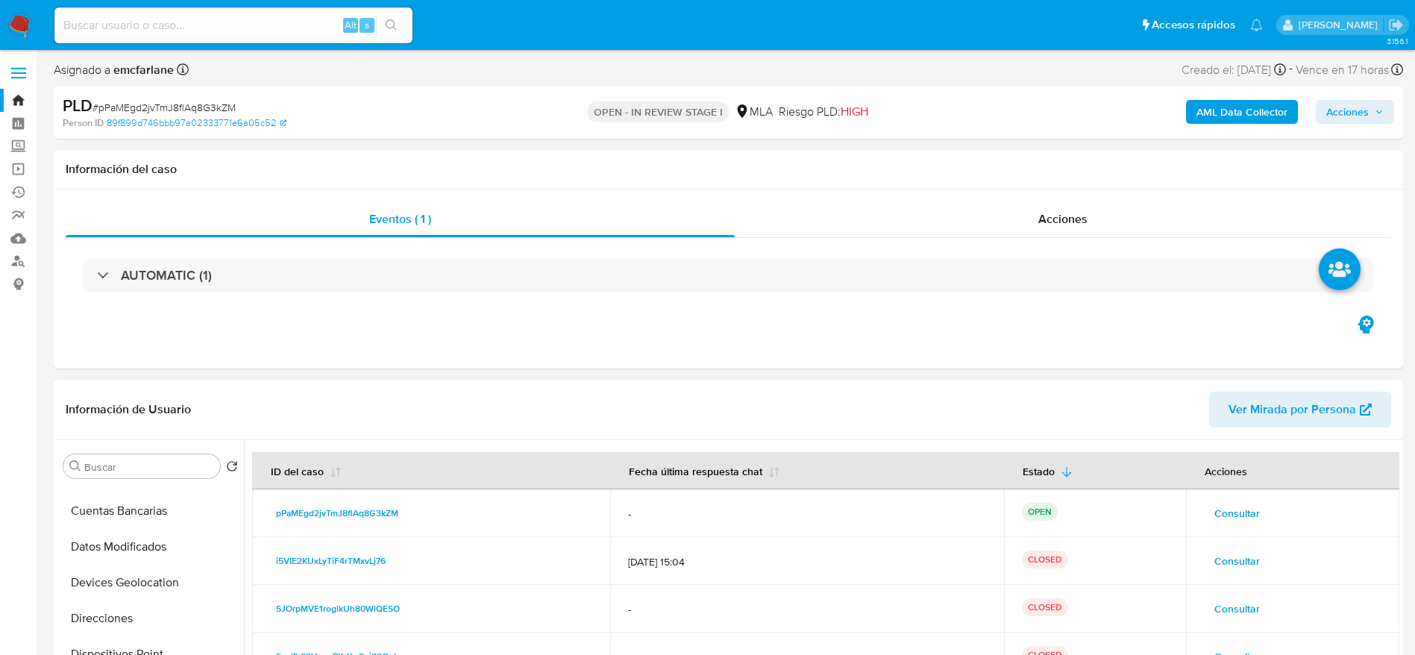
scroll to position [0, 0]
drag, startPoint x: 122, startPoint y: 554, endPoint x: 148, endPoint y: 538, distance: 31.5
click at [122, 554] on button "Archivos adjuntos" at bounding box center [144, 538] width 175 height 36
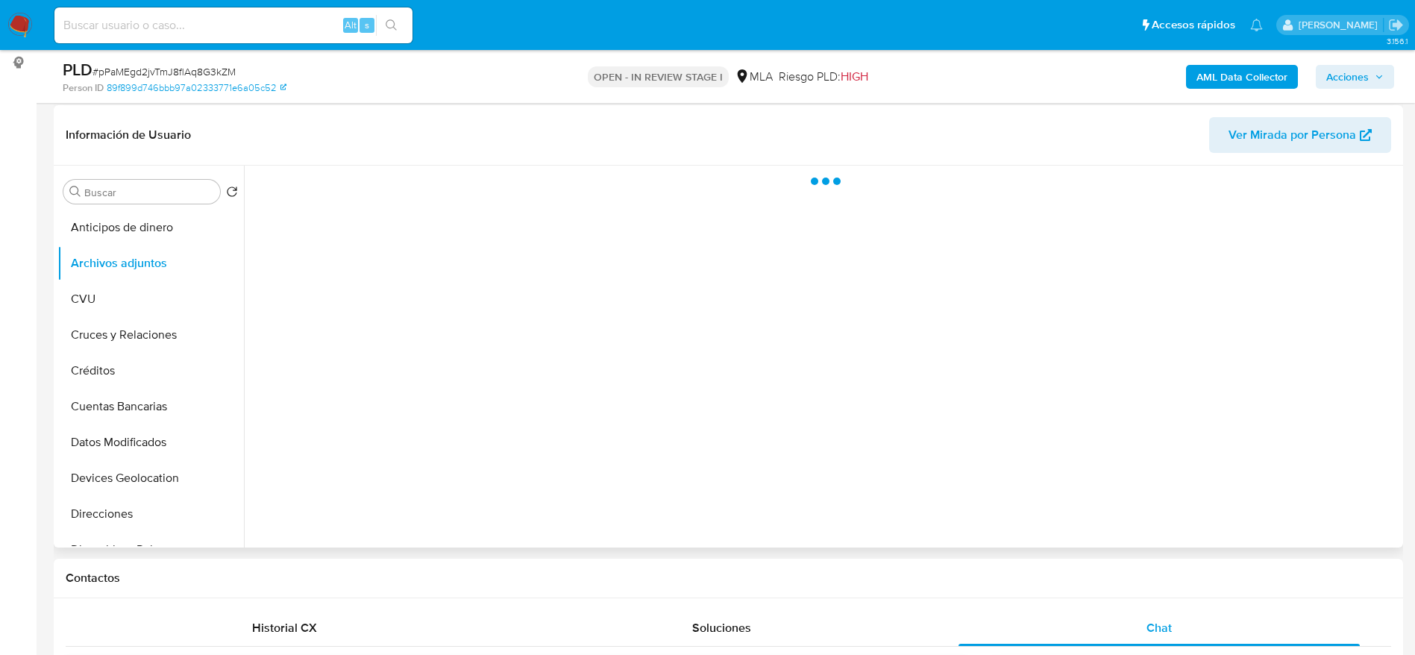
scroll to position [224, 0]
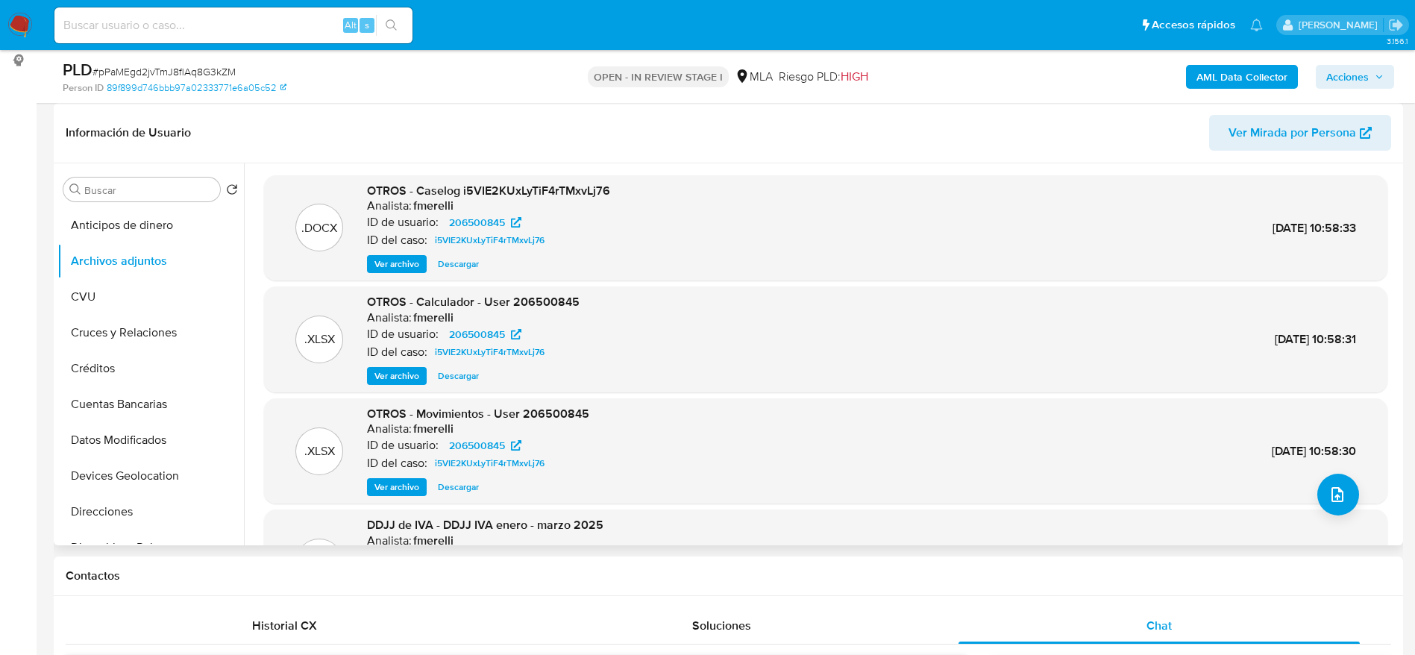
click at [398, 379] on span "Ver archivo" at bounding box center [396, 375] width 45 height 15
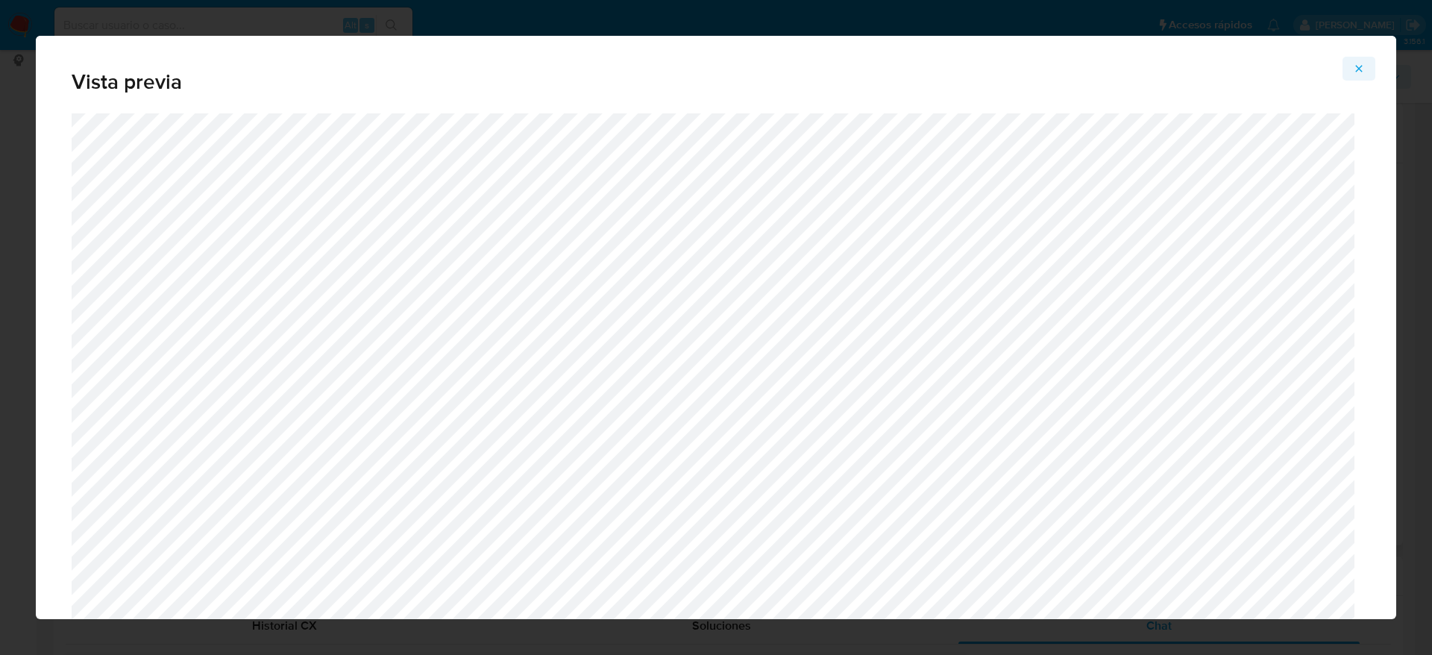
click at [1357, 67] on icon "Attachment preview" at bounding box center [1359, 69] width 12 height 12
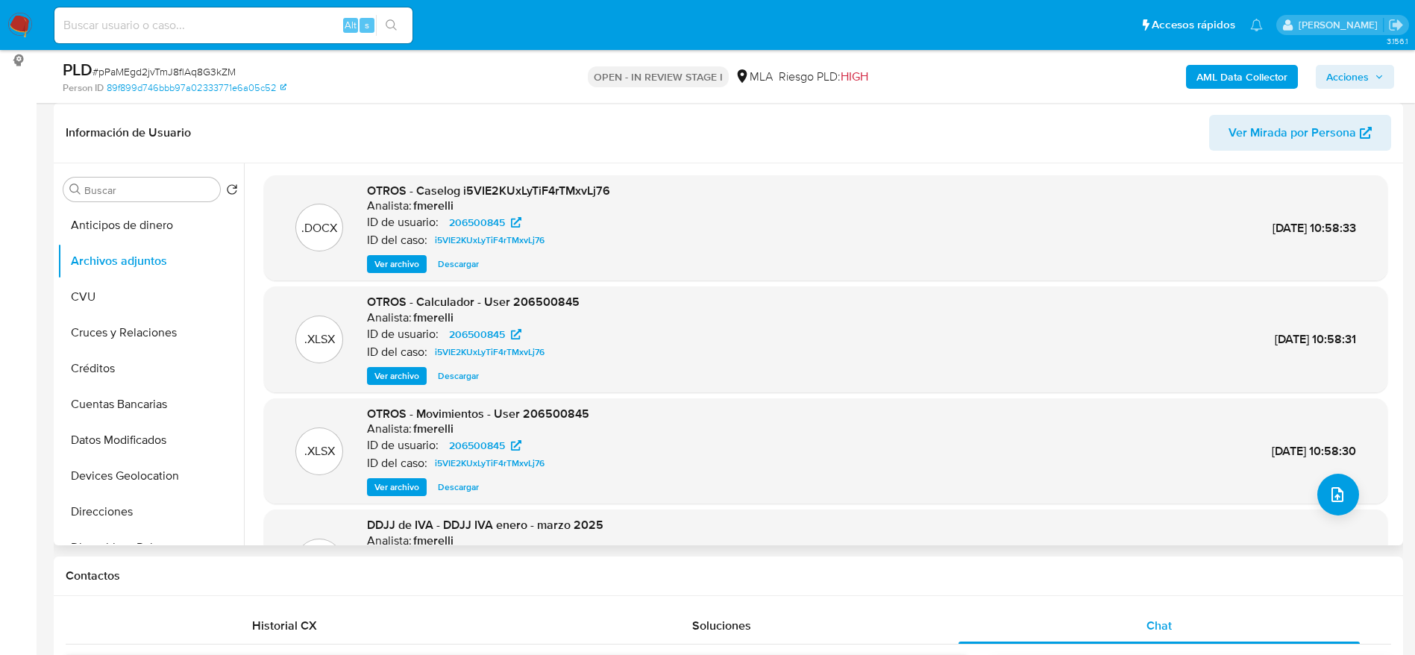
click at [478, 374] on span "Descargar" at bounding box center [458, 375] width 41 height 15
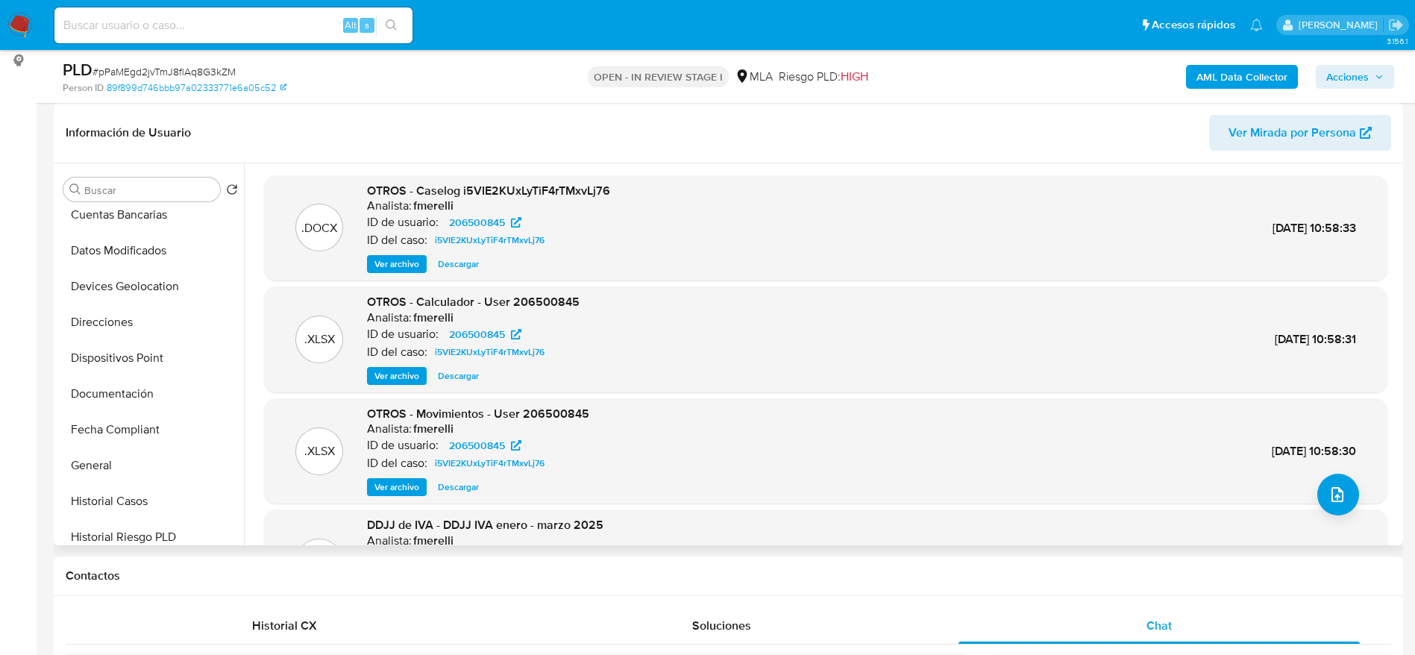
scroll to position [336, 0]
click at [108, 354] on button "Historial Casos" at bounding box center [144, 355] width 175 height 36
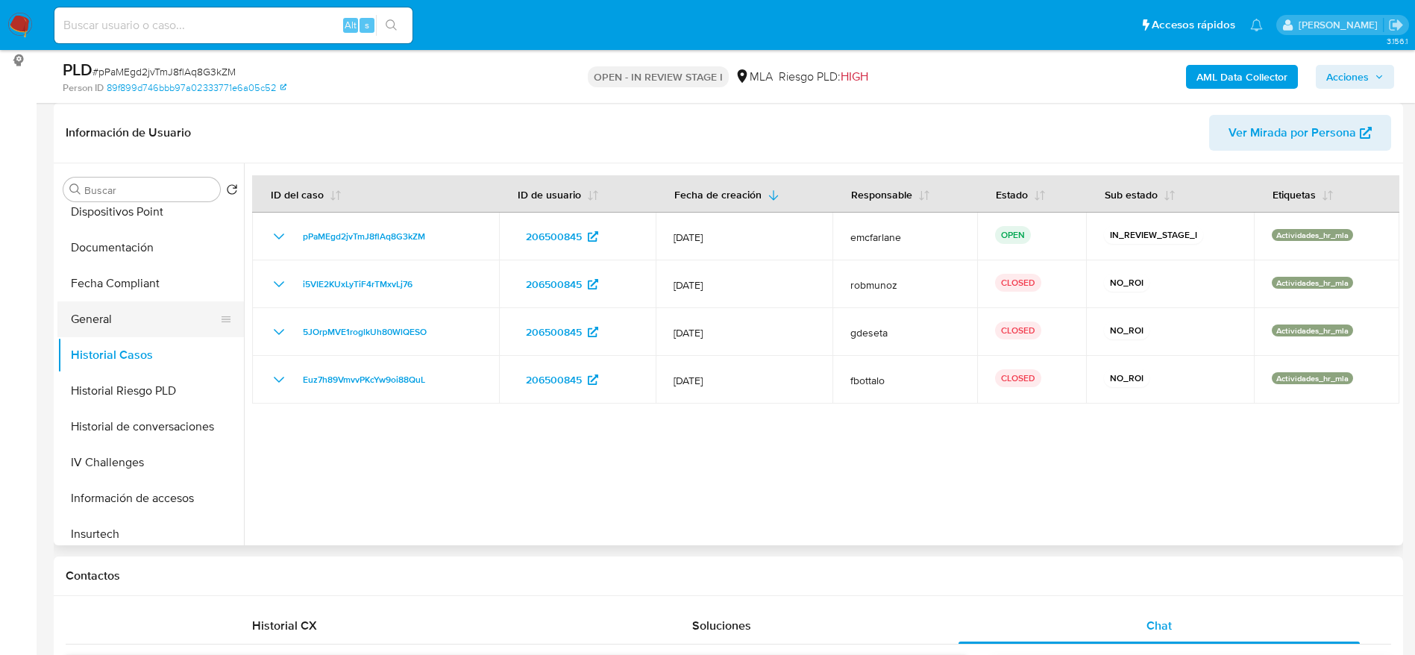
click at [120, 330] on button "General" at bounding box center [144, 319] width 175 height 36
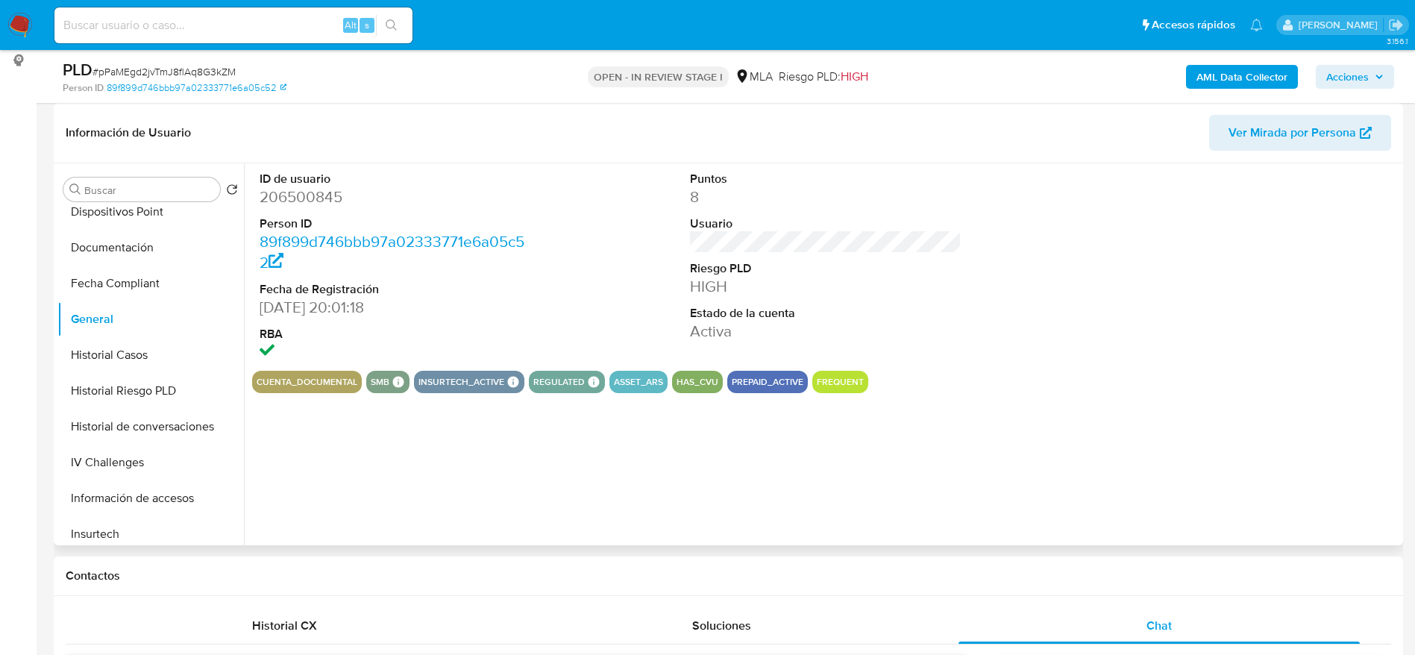
click at [295, 205] on dd "206500845" at bounding box center [396, 196] width 272 height 21
copy dd "206500845"
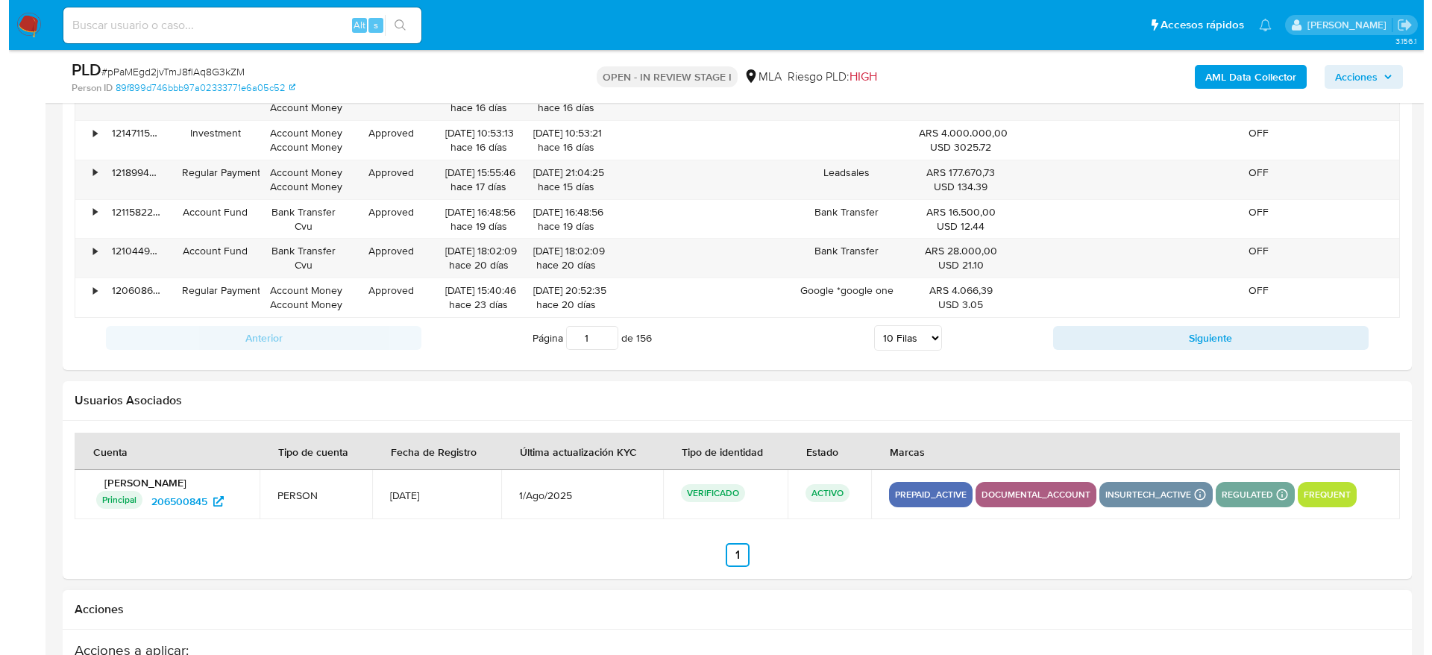
scroll to position [2574, 0]
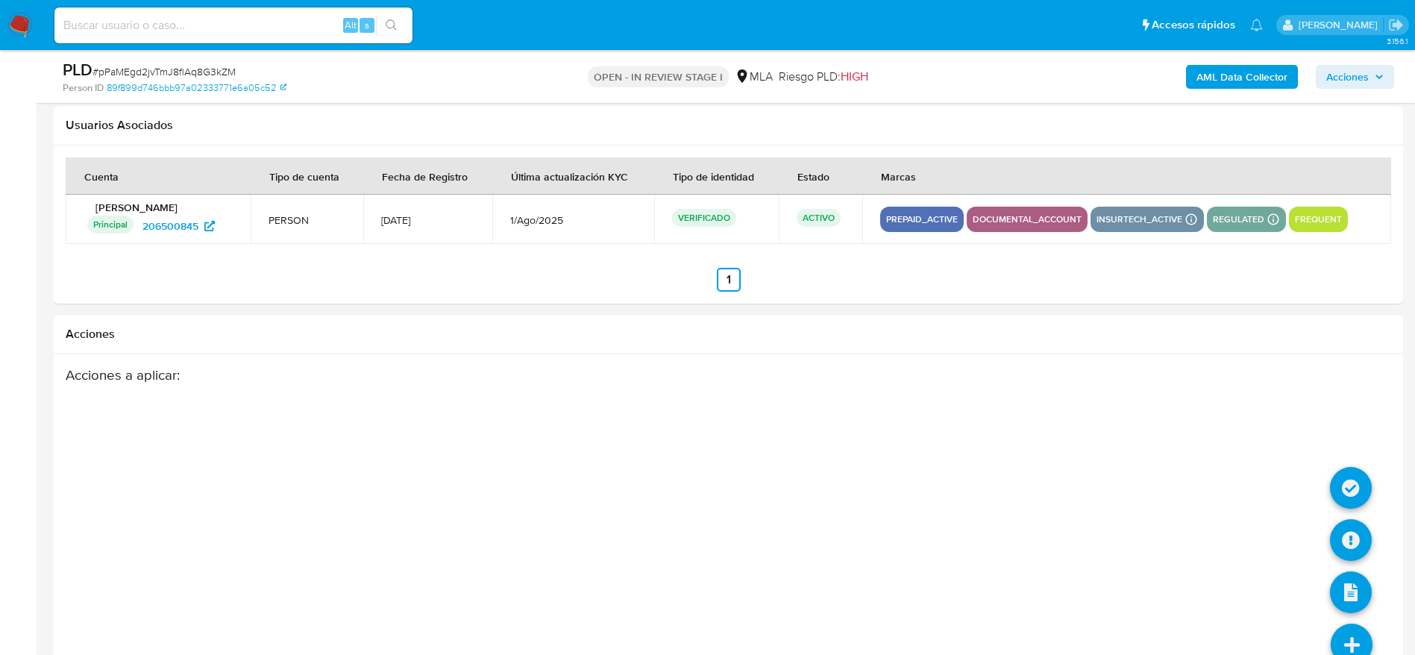
click at [1356, 627] on icon at bounding box center [1352, 645] width 42 height 42
click at [1355, 533] on icon at bounding box center [1351, 540] width 42 height 42
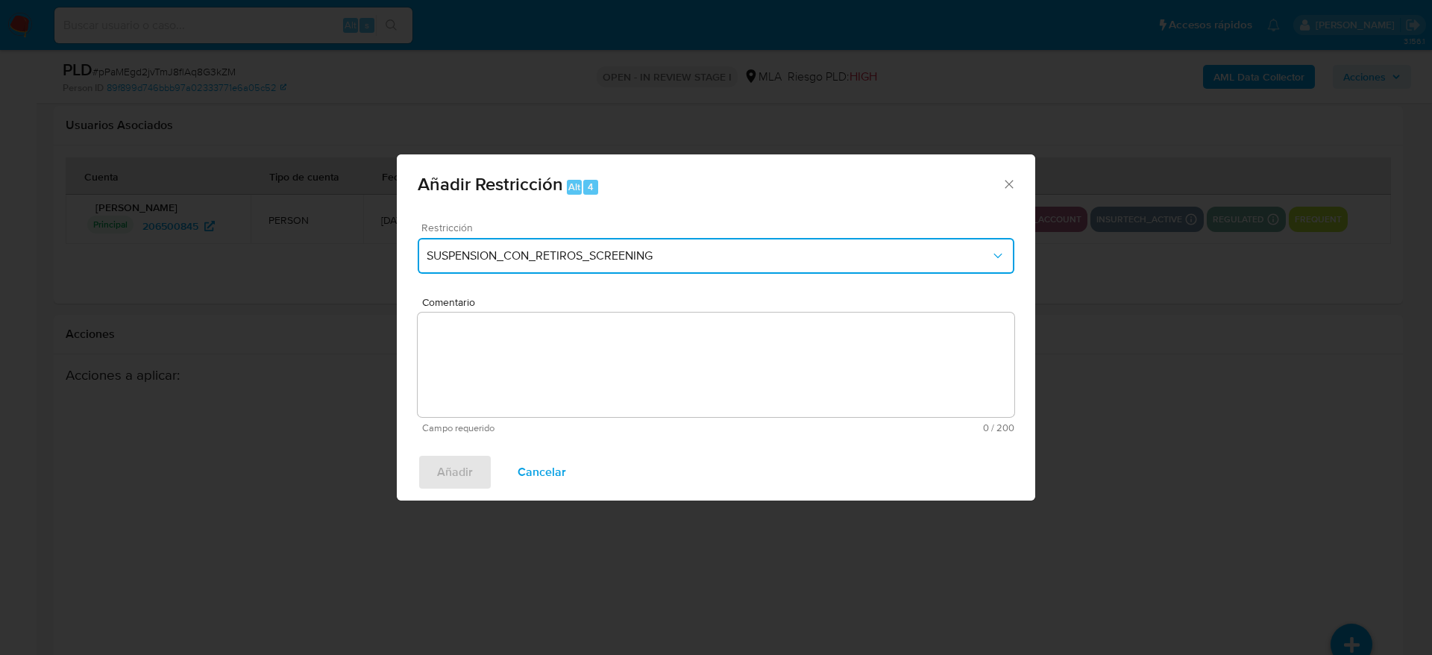
click at [536, 263] on span "SUSPENSION_CON_RETIROS_SCREENING" at bounding box center [709, 255] width 564 height 15
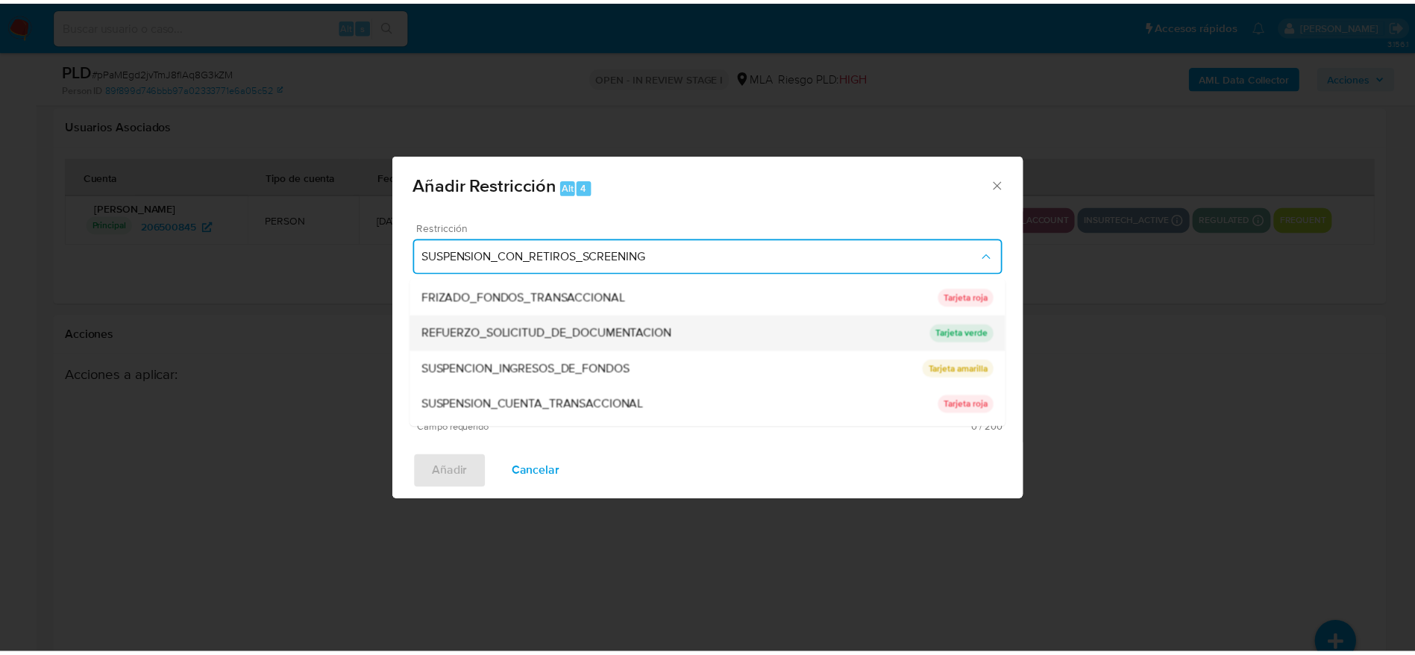
scroll to position [316, 0]
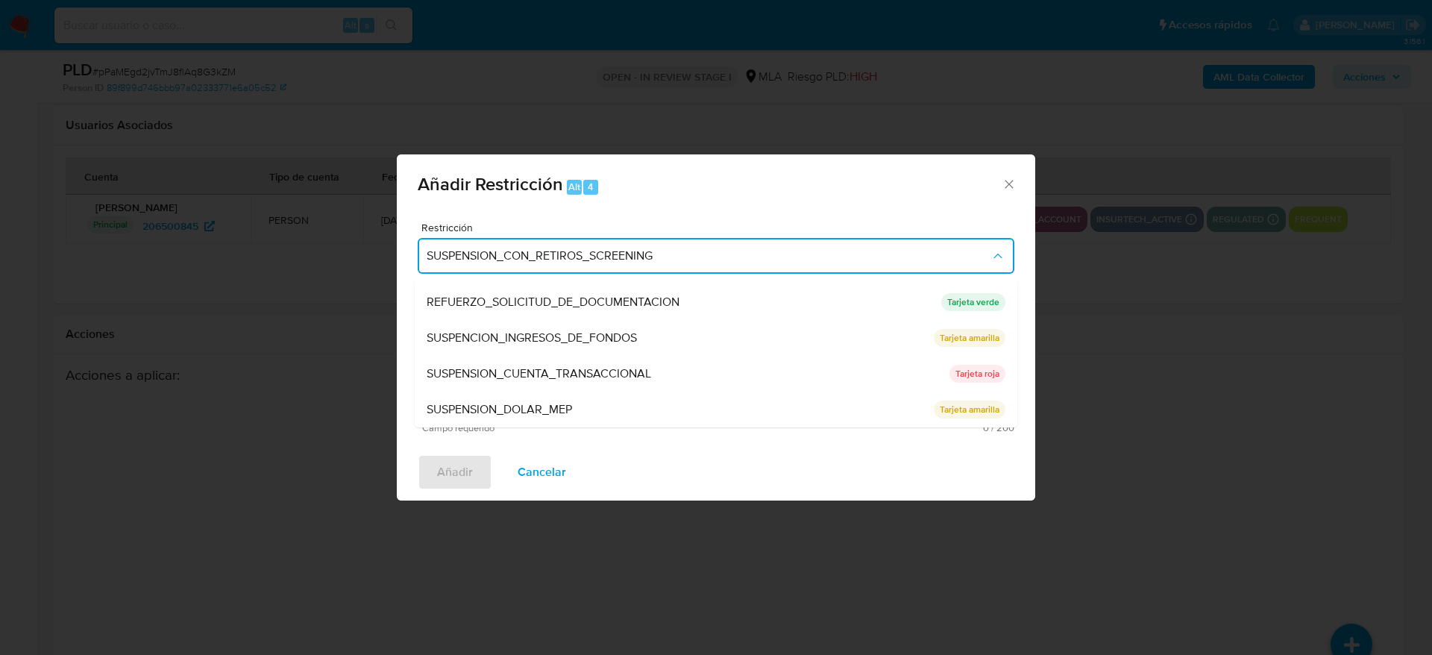
click at [526, 377] on span "SUSPENSION_CUENTA_TRANSACCIONAL" at bounding box center [539, 373] width 225 height 15
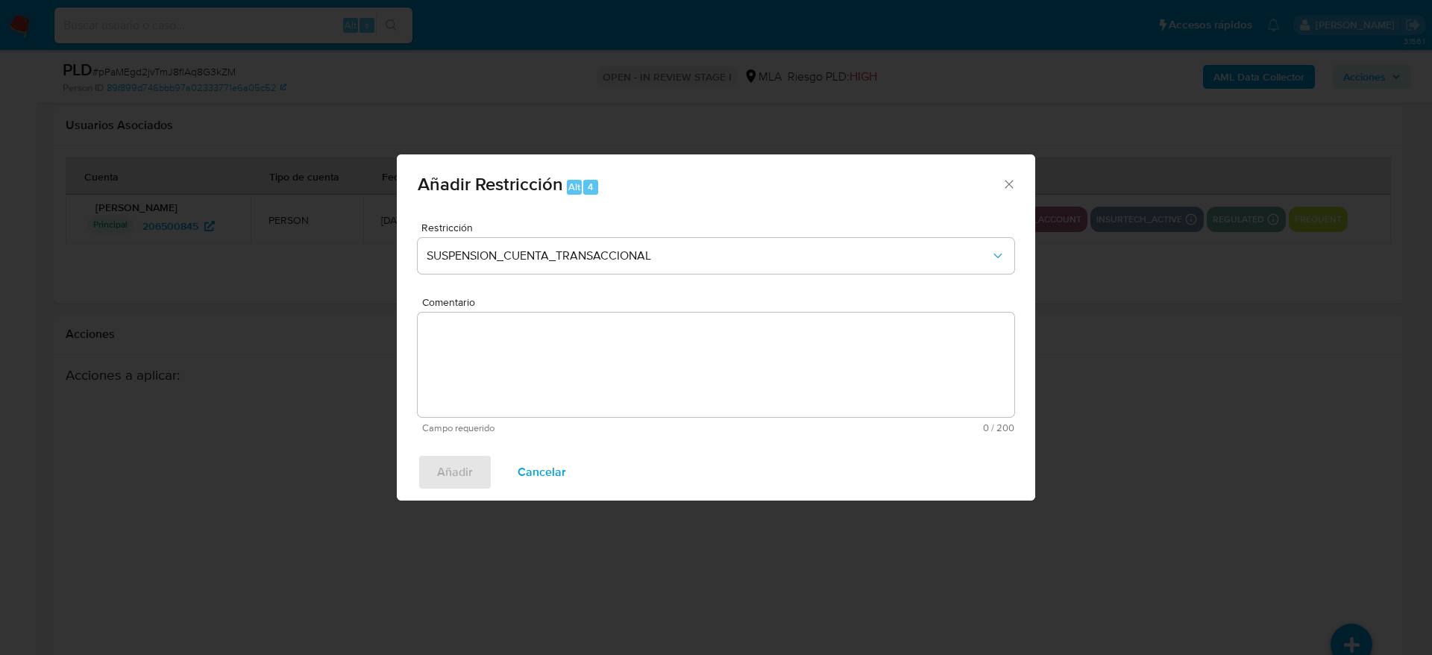
click at [530, 382] on textarea "Comentario" at bounding box center [716, 365] width 597 height 104
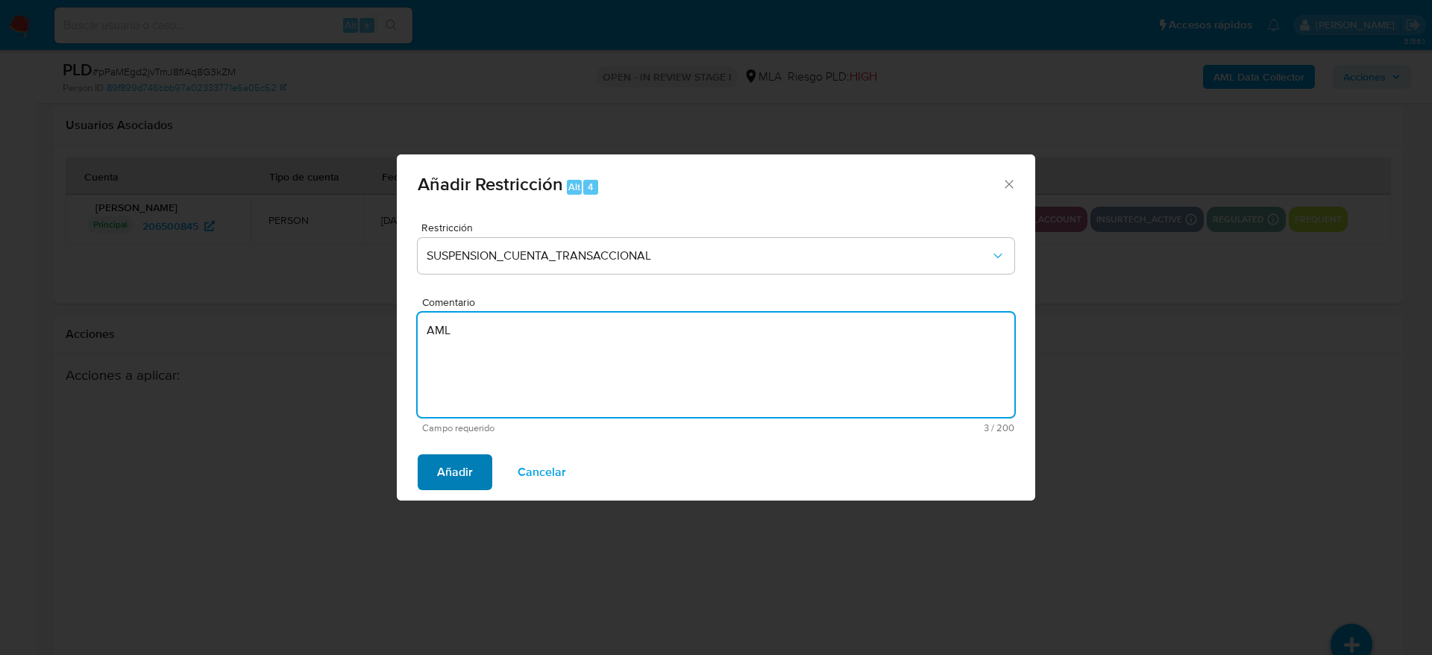
type textarea "AML"
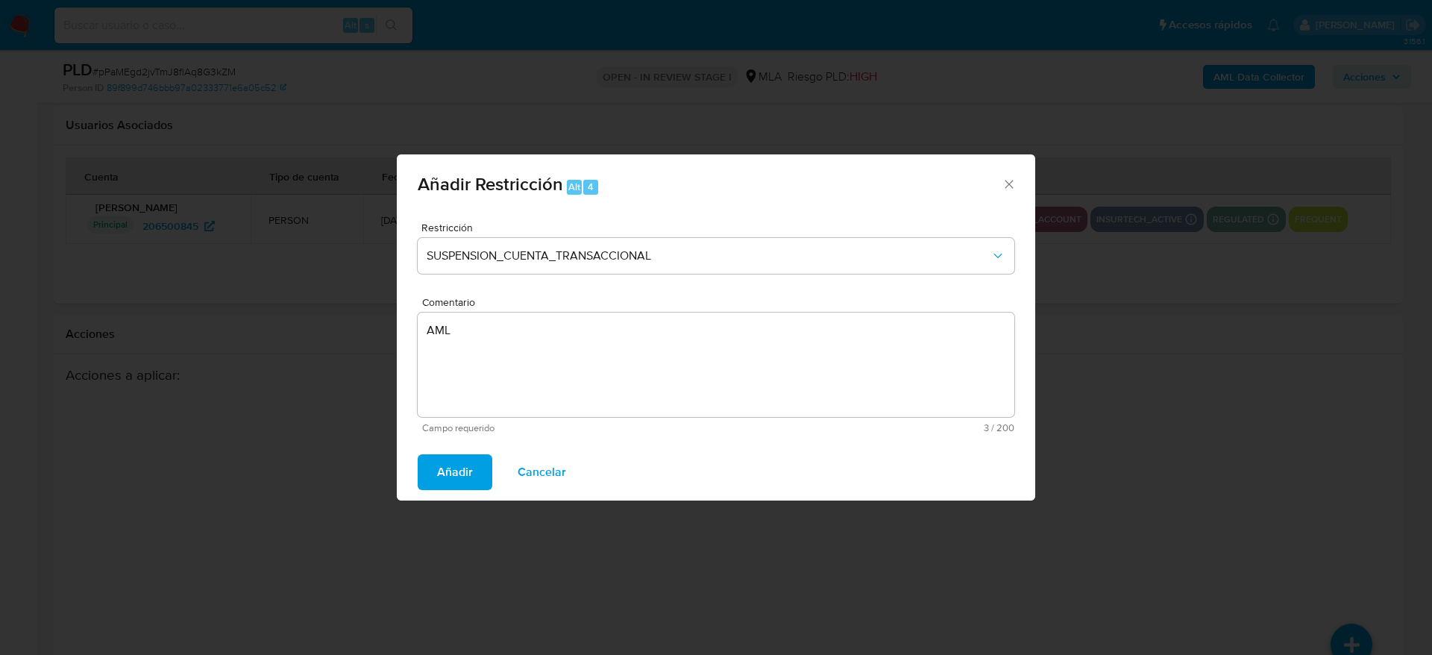
click at [460, 457] on span "Añadir" at bounding box center [455, 472] width 36 height 33
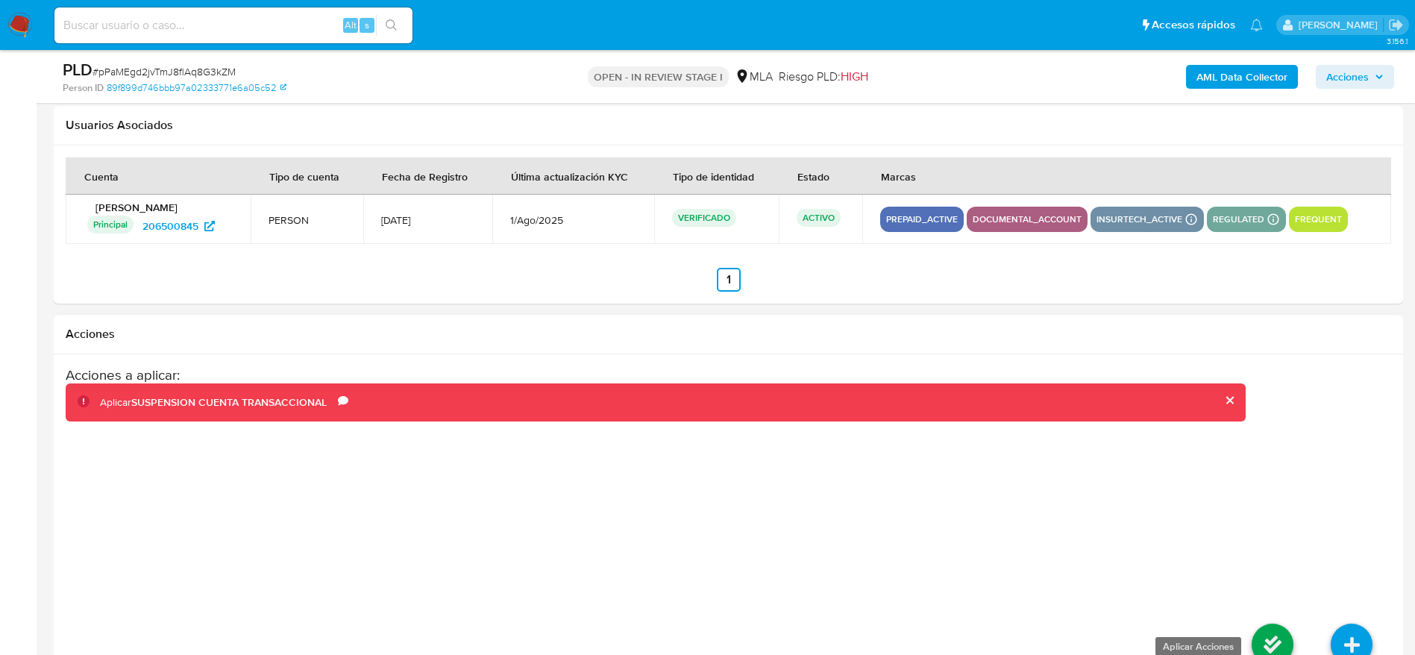
click at [1267, 629] on icon at bounding box center [1273, 645] width 42 height 42
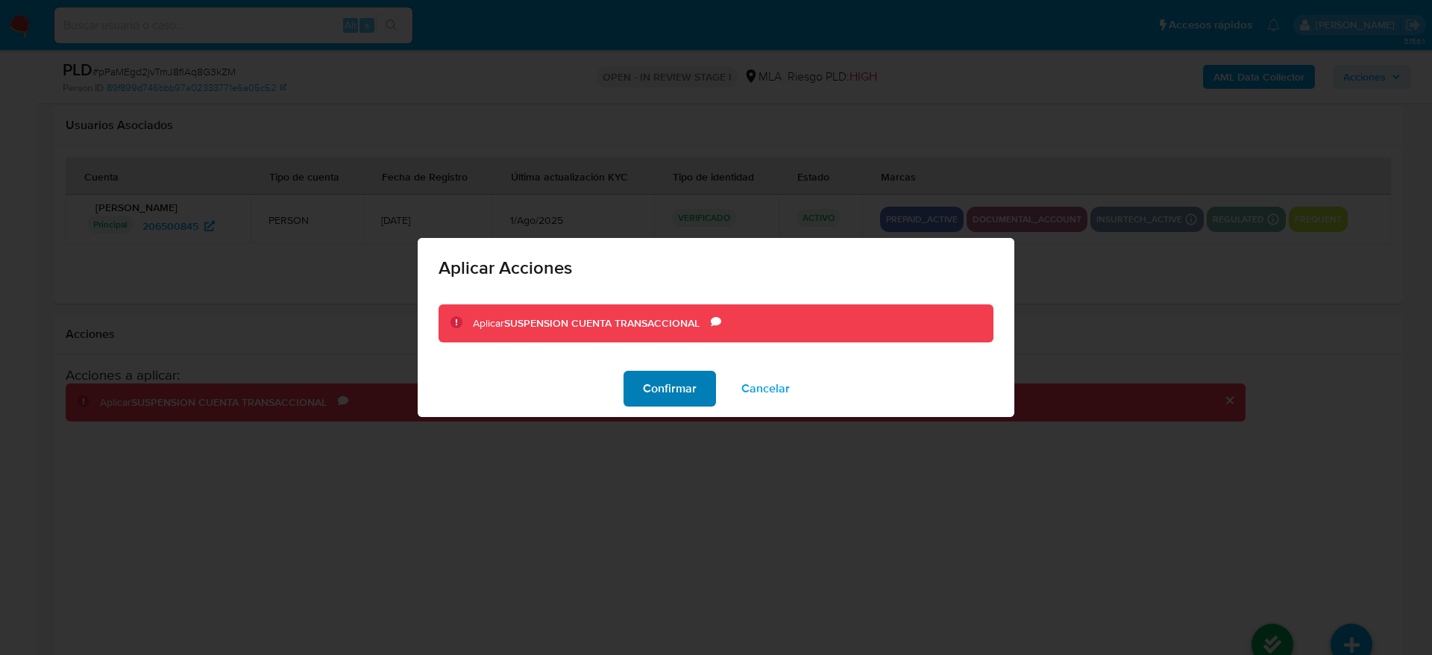
click at [659, 396] on span "Confirmar" at bounding box center [670, 388] width 54 height 33
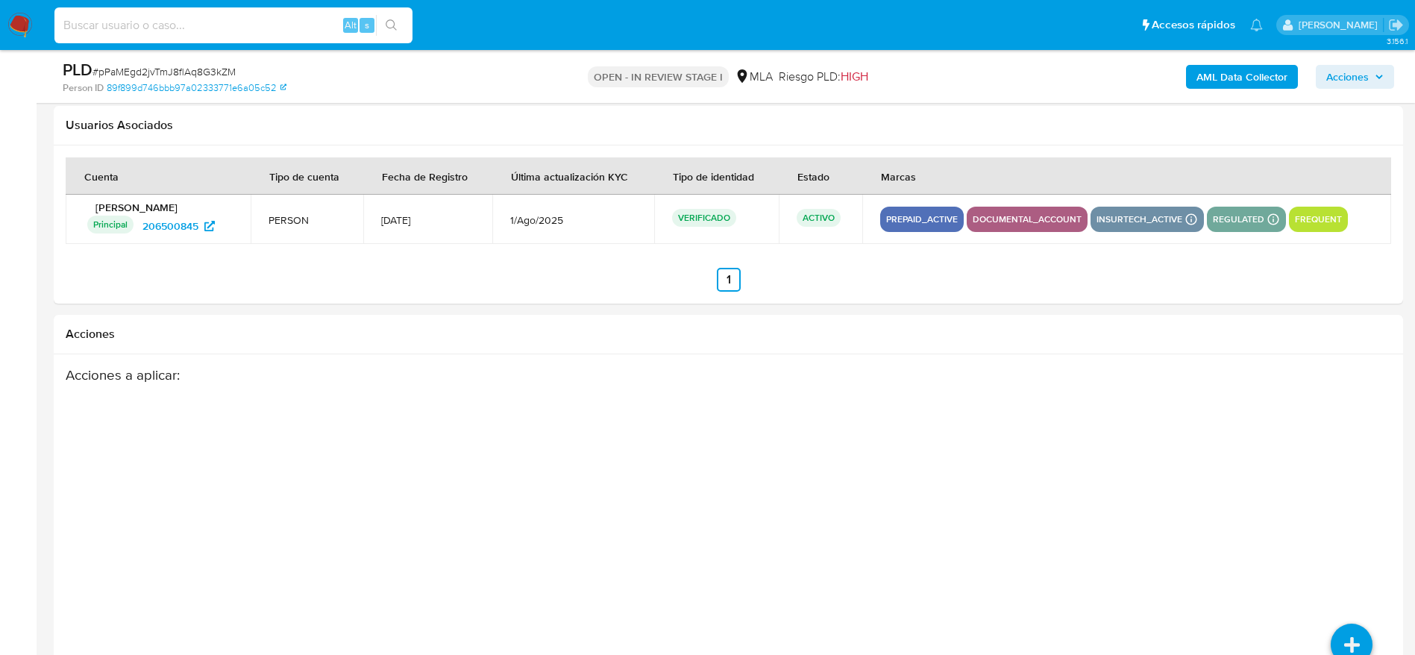
click at [257, 29] on input at bounding box center [233, 25] width 358 height 19
paste input "GOM7XHJRabcTnhCWI3axIXef"
type input "GOM7XHJRabcTnhCWI3axIXef"
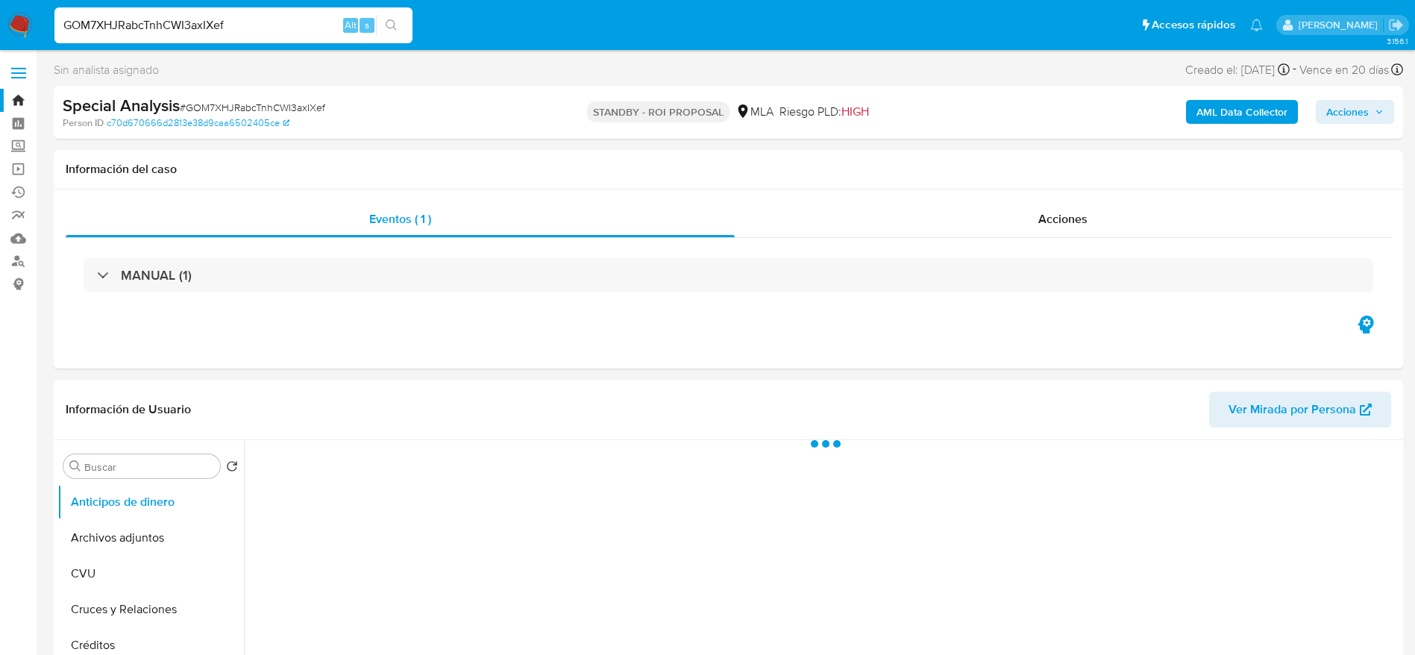
select select "10"
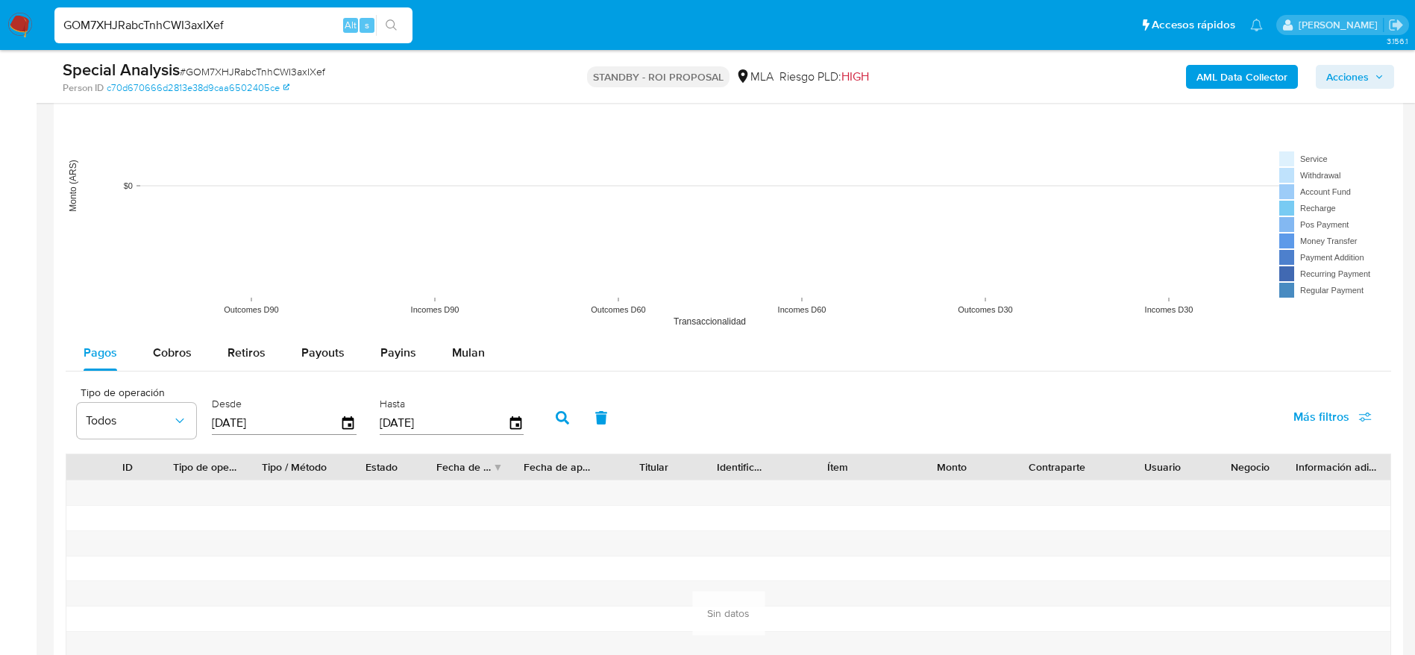
drag, startPoint x: 480, startPoint y: 352, endPoint x: 905, endPoint y: 283, distance: 430.1
click at [498, 349] on button "Mulan" at bounding box center [468, 353] width 69 height 36
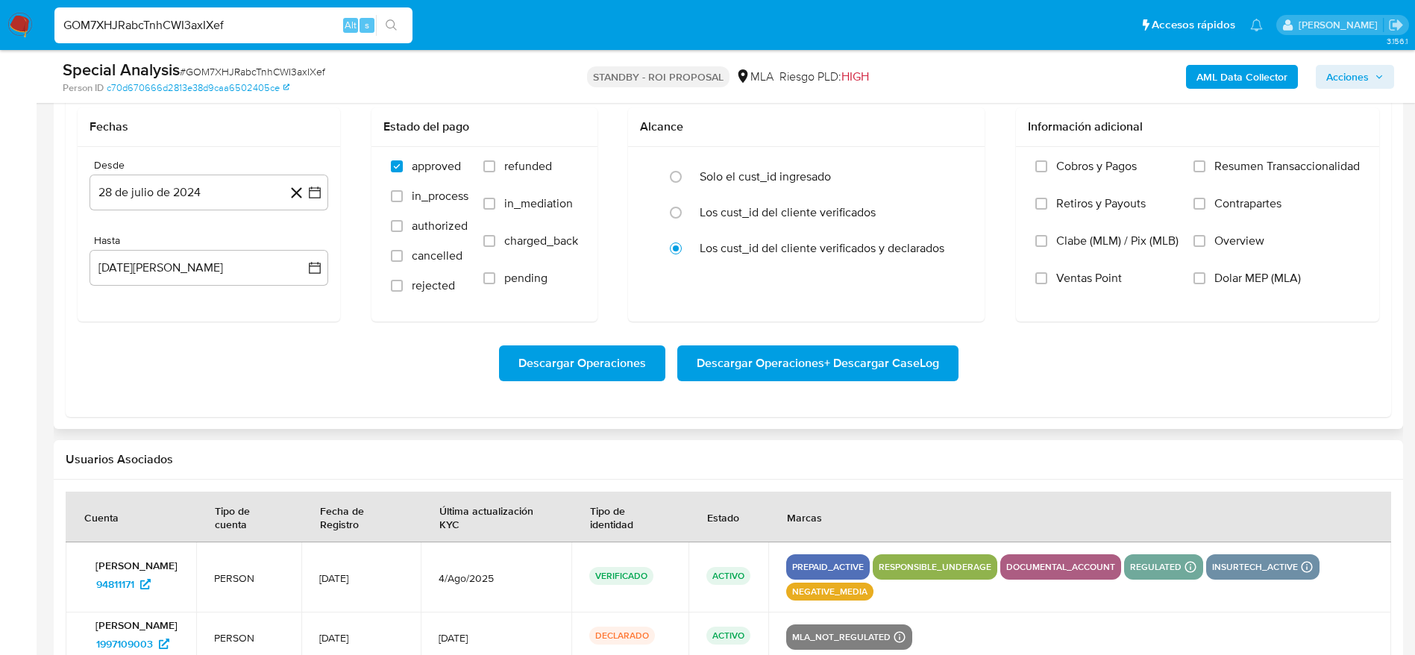
scroll to position [1678, 0]
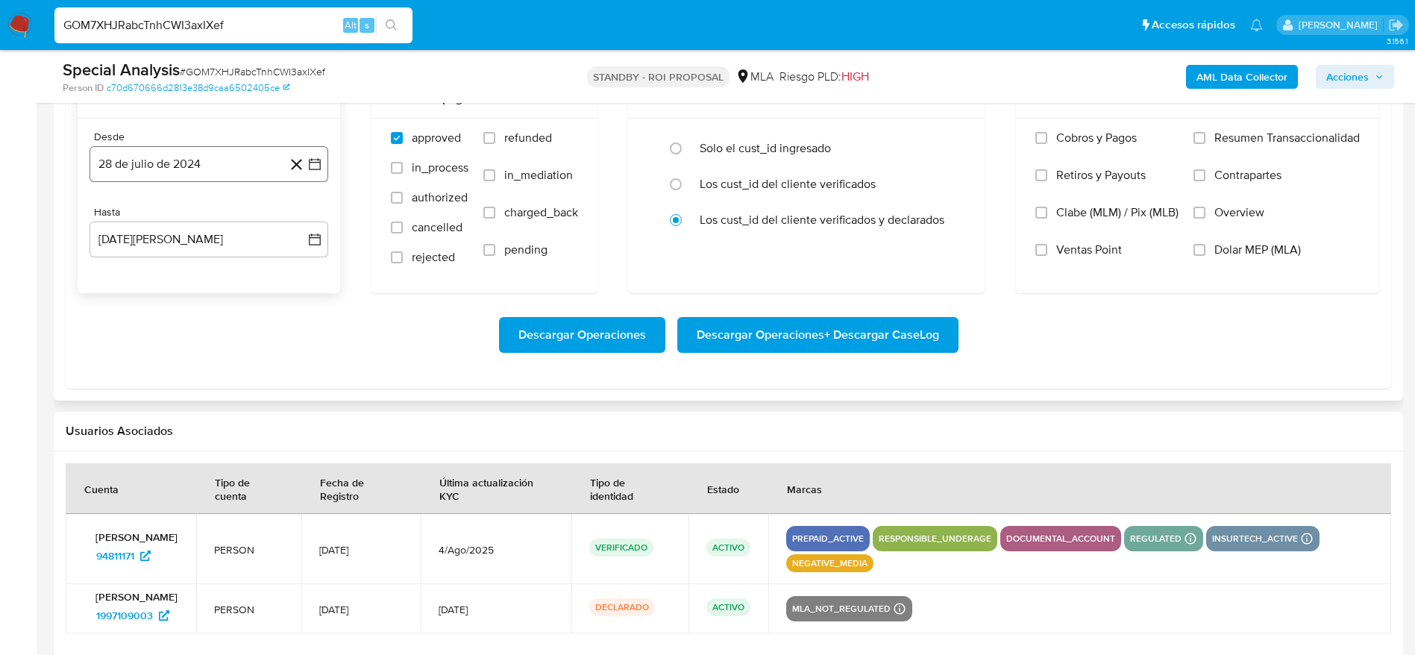
click at [223, 163] on button "28 de julio de 2024" at bounding box center [209, 164] width 239 height 36
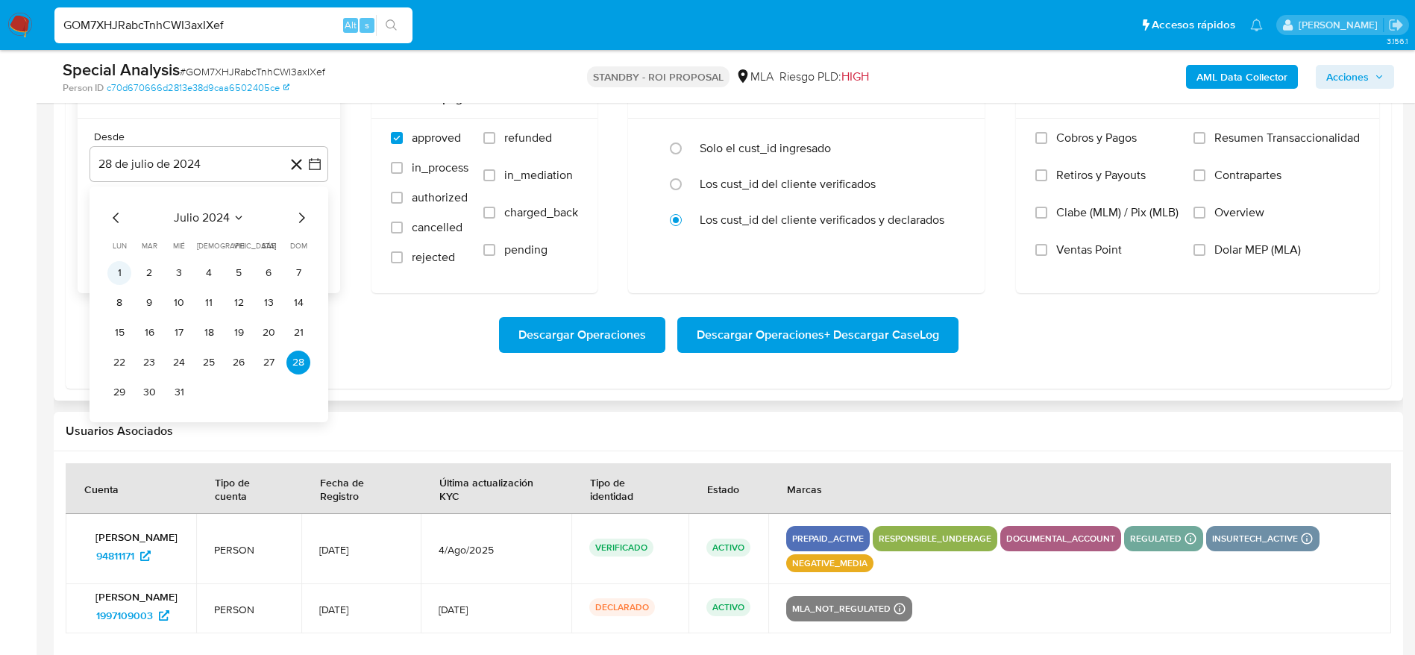
click at [121, 269] on button "1" at bounding box center [119, 273] width 24 height 24
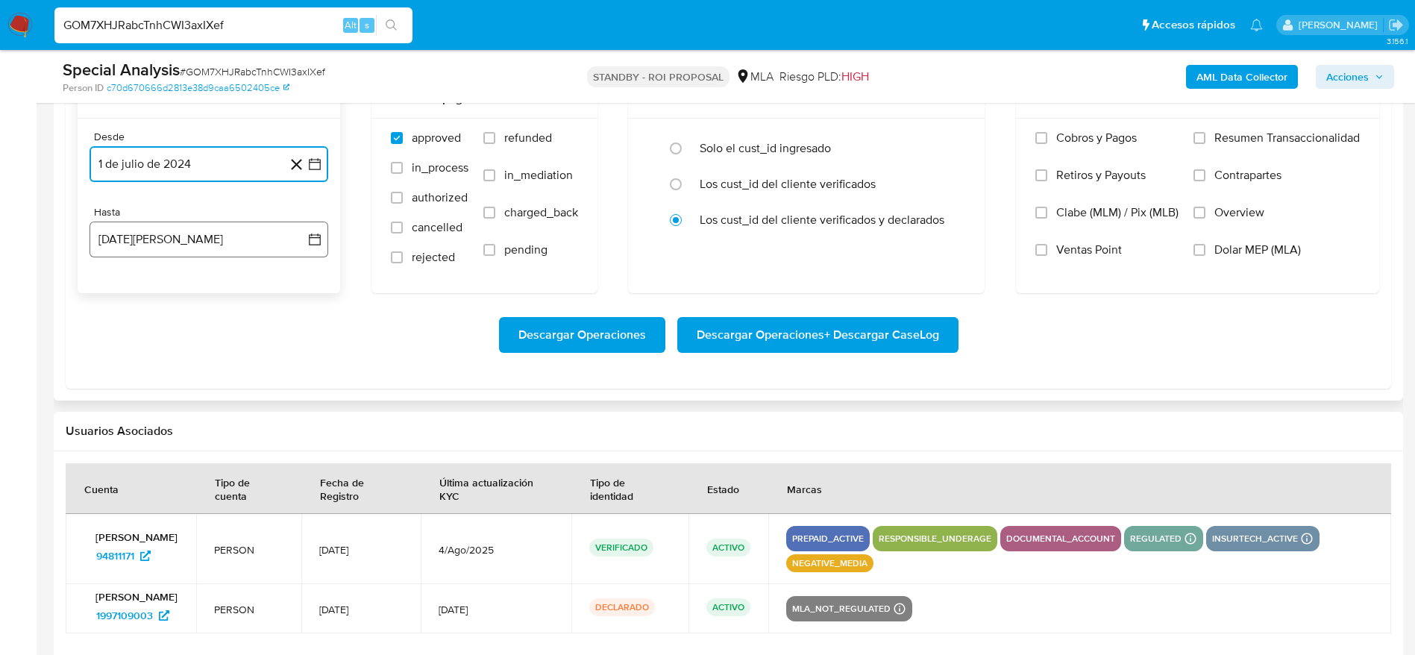
click at [203, 232] on button "28 de agosto de 2025" at bounding box center [209, 240] width 239 height 36
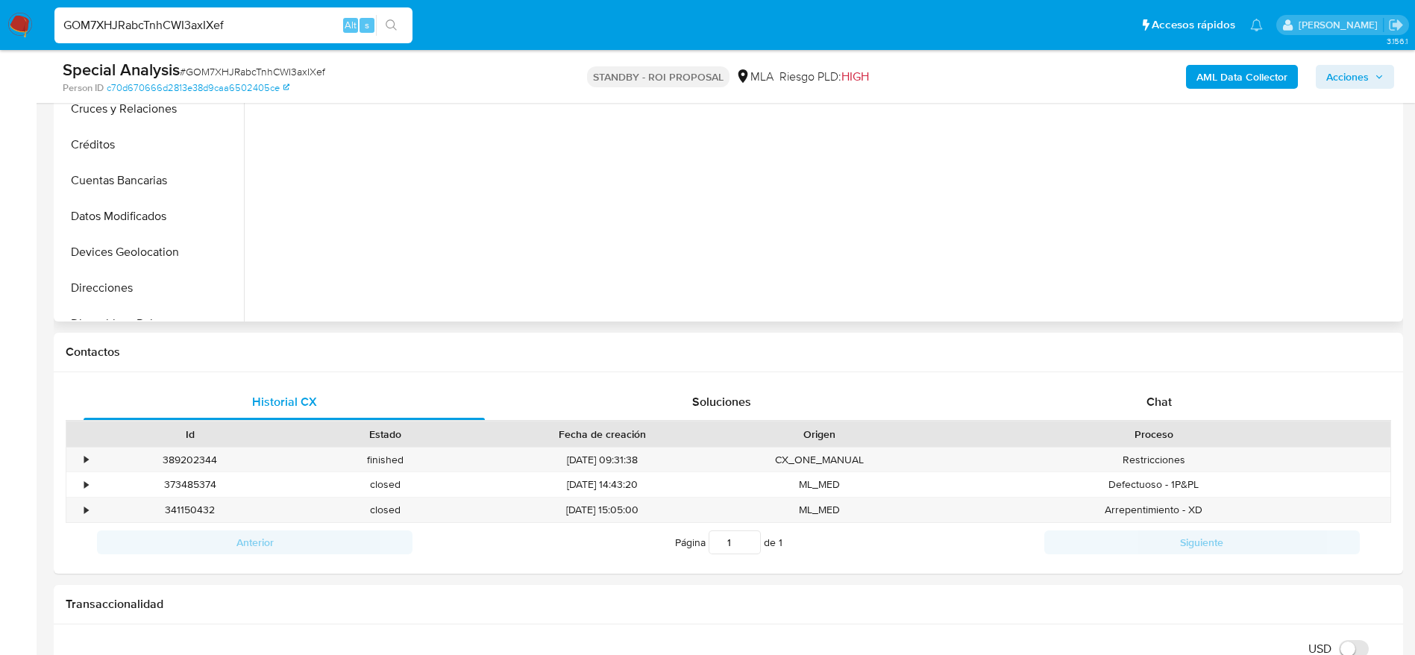
scroll to position [738, 0]
drag, startPoint x: 154, startPoint y: 204, endPoint x: 470, endPoint y: 295, distance: 328.4
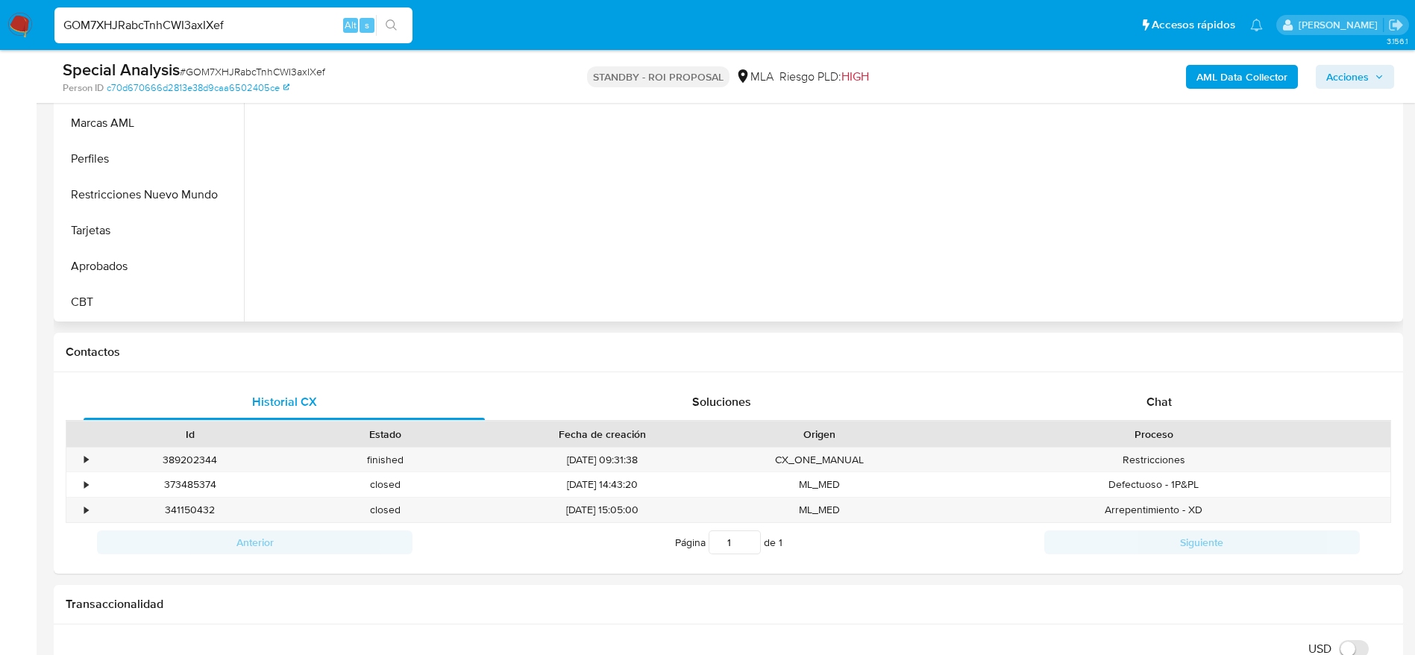
click at [157, 203] on button "Restricciones Nuevo Mundo" at bounding box center [150, 195] width 186 height 36
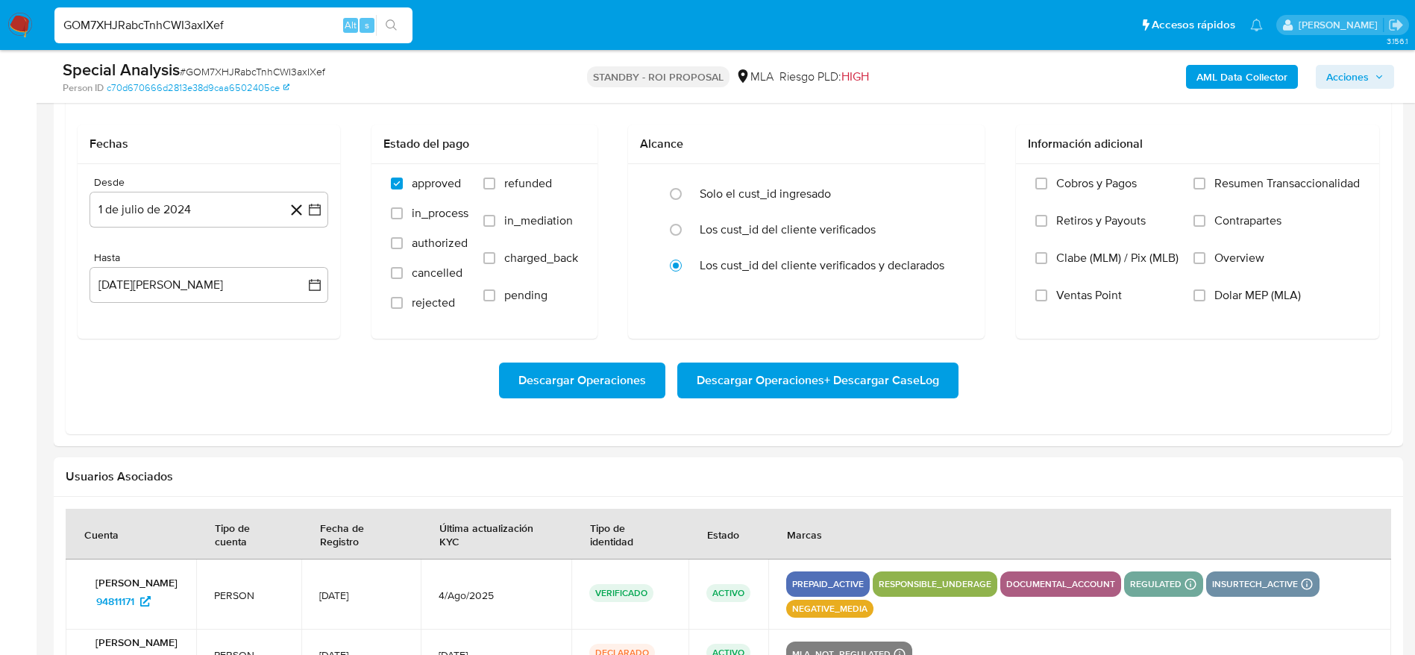
scroll to position [1678, 0]
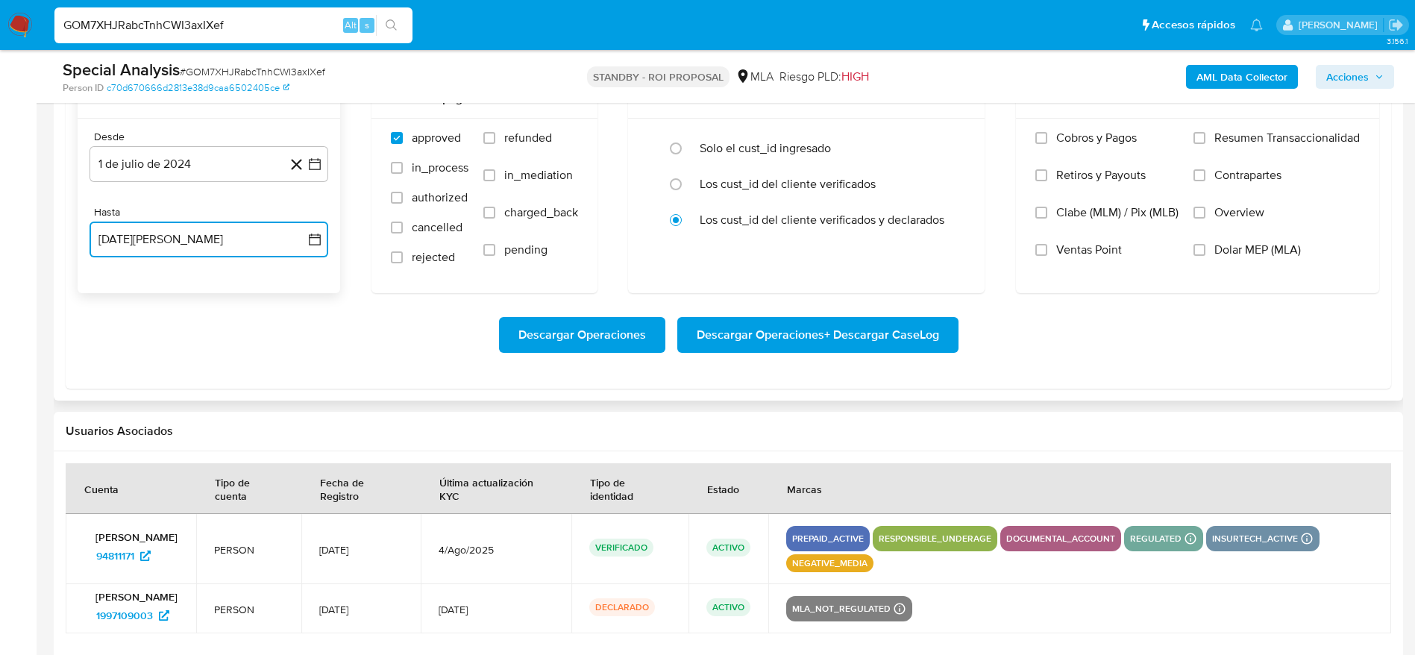
click at [169, 238] on button "28 de agosto de 2025" at bounding box center [209, 240] width 239 height 36
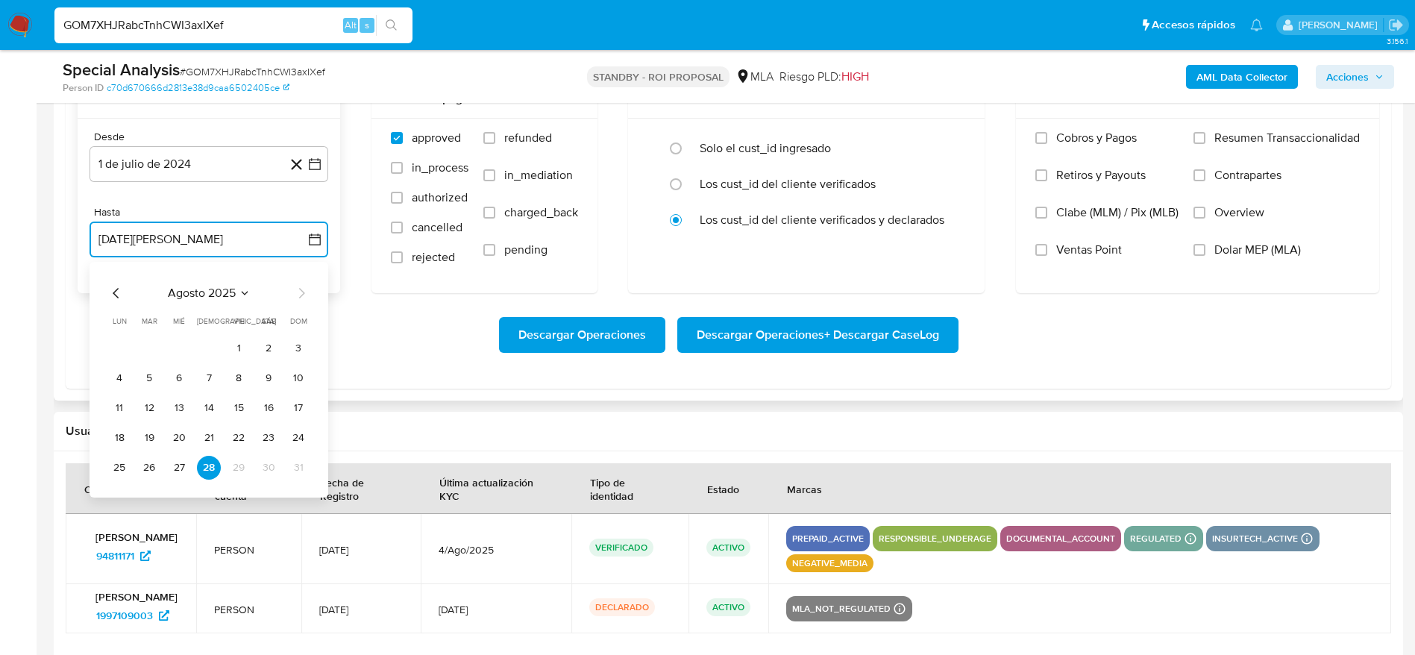
click at [108, 289] on icon "Mes anterior" at bounding box center [116, 293] width 18 height 18
click at [114, 295] on icon "Mes anterior" at bounding box center [116, 293] width 18 height 18
click at [124, 384] on button "2" at bounding box center [119, 378] width 24 height 24
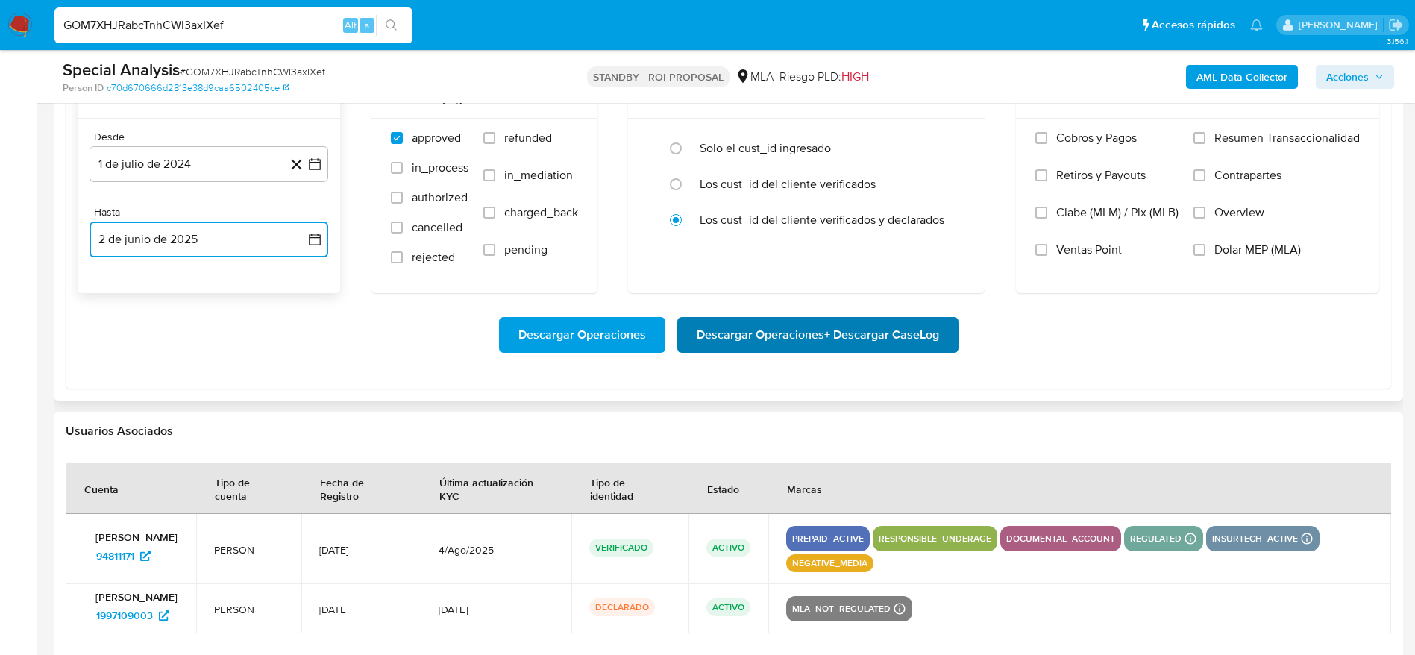
click at [767, 338] on span "Descargar Operaciones + Descargar CaseLog" at bounding box center [818, 335] width 242 height 33
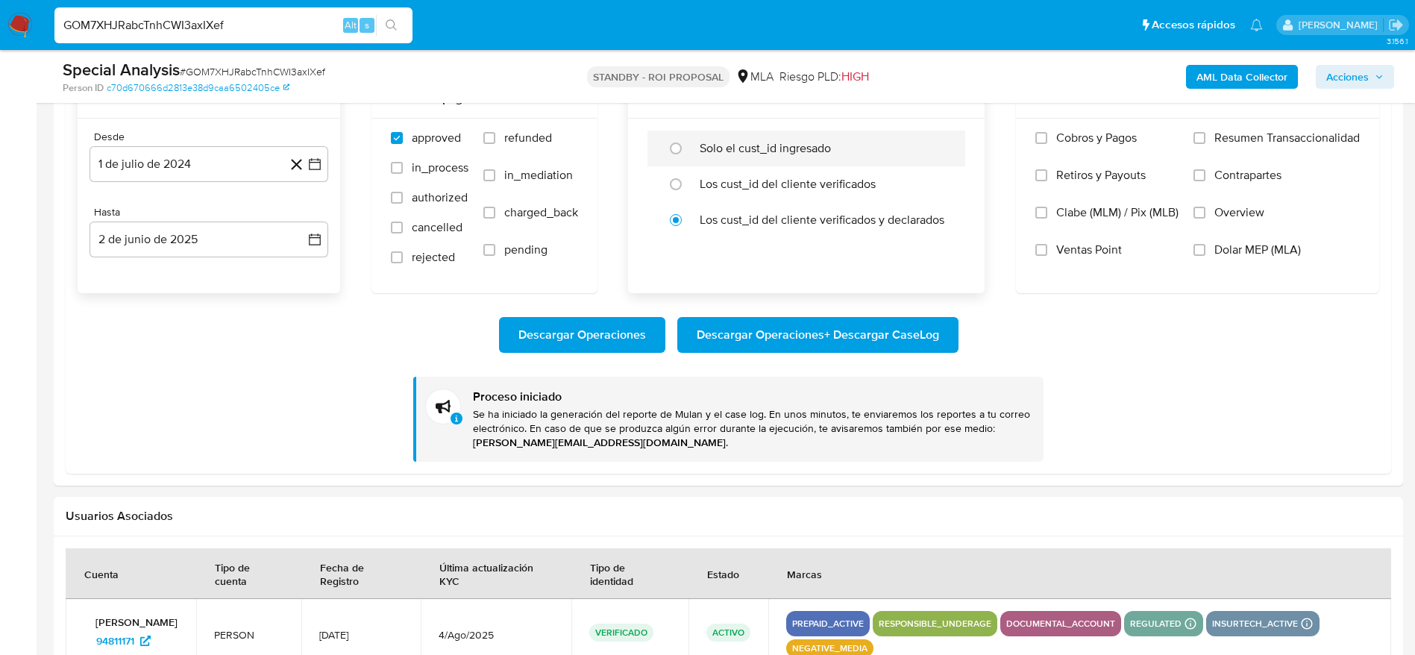
scroll to position [1790, 0]
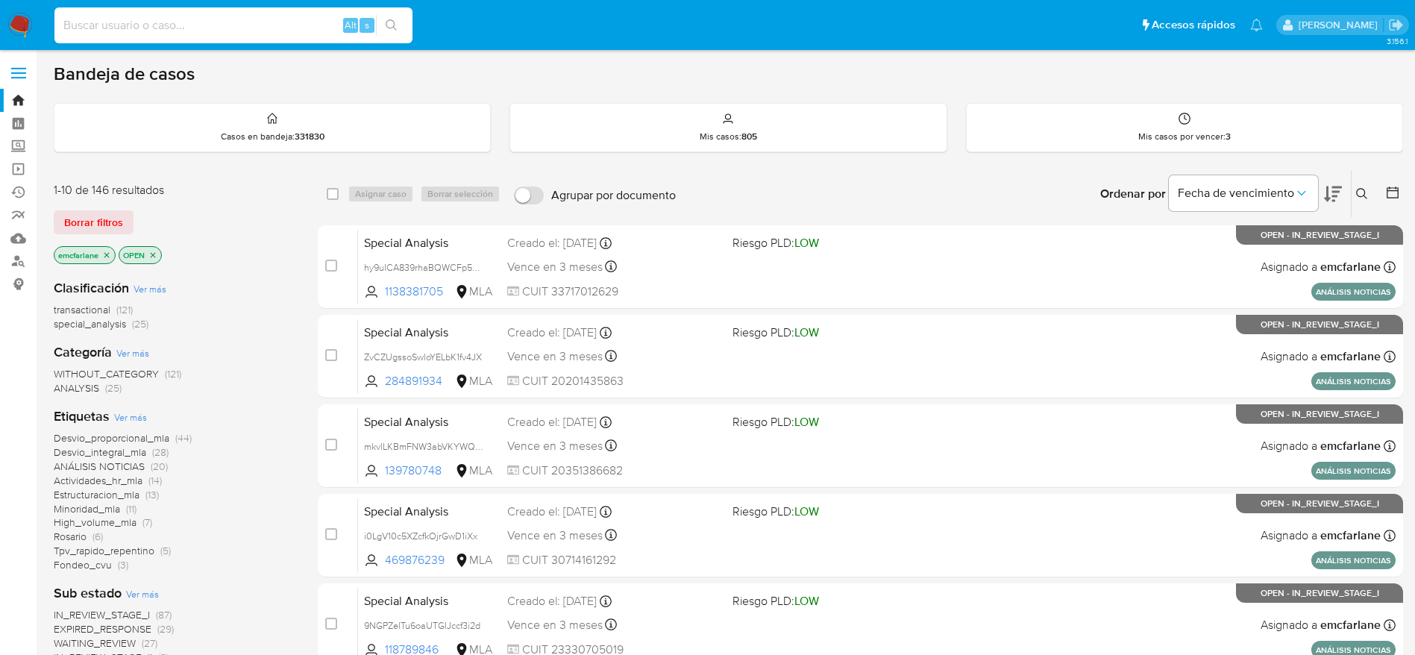
click at [254, 31] on input at bounding box center [233, 25] width 358 height 19
paste input "AiegMRneUJJhqKfZq4uCNahF"
type input "AiegMRneUJJhqKfZq4uCNahF"
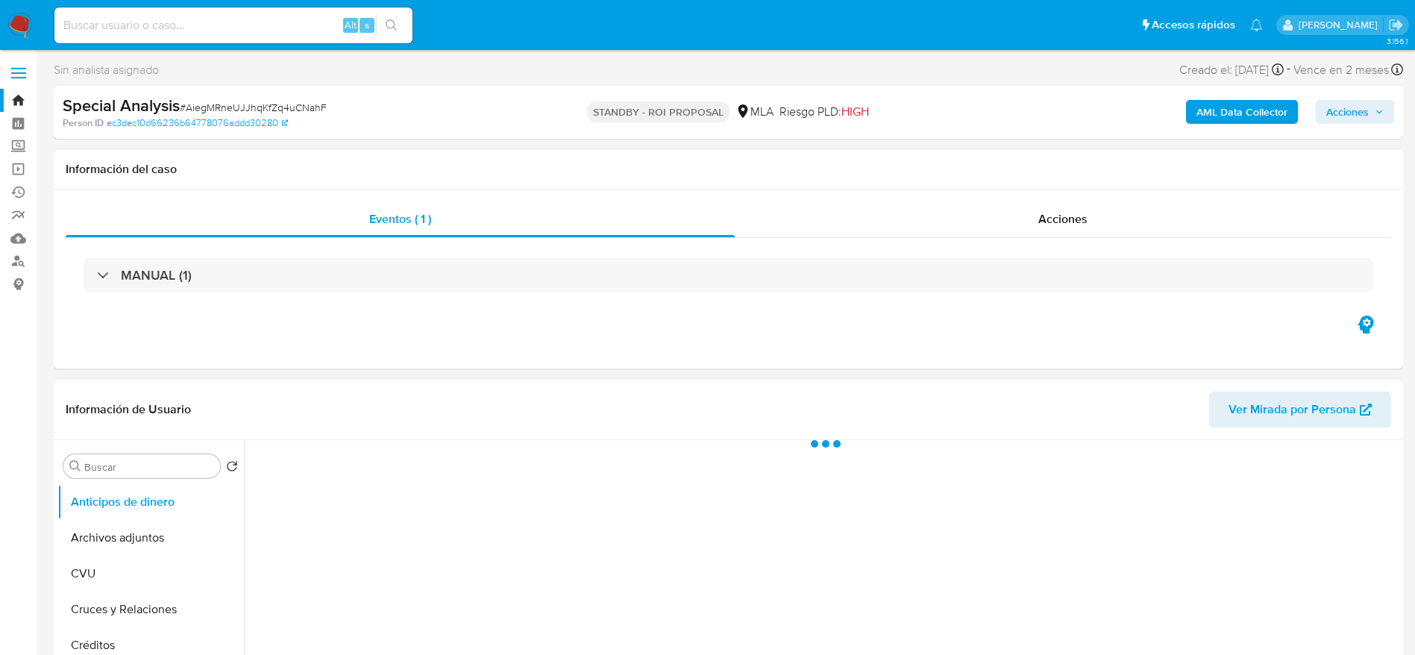
select select "10"
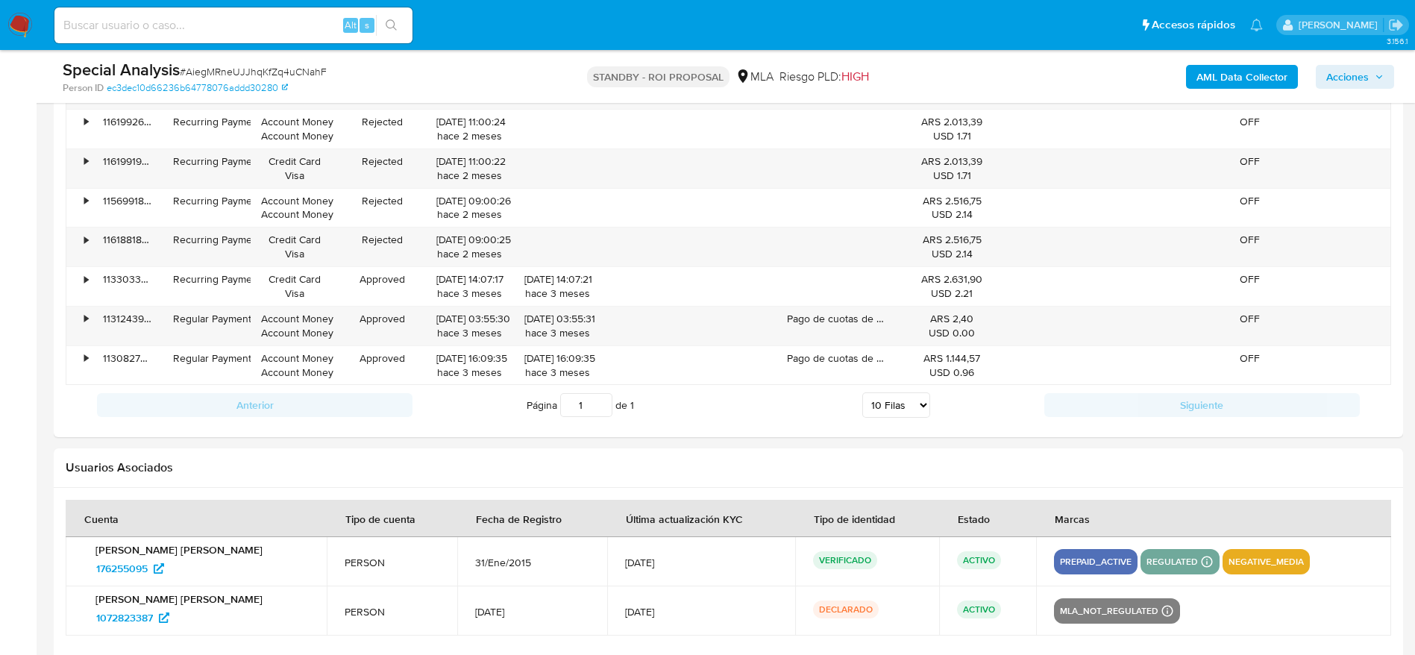
scroll to position [1350, 0]
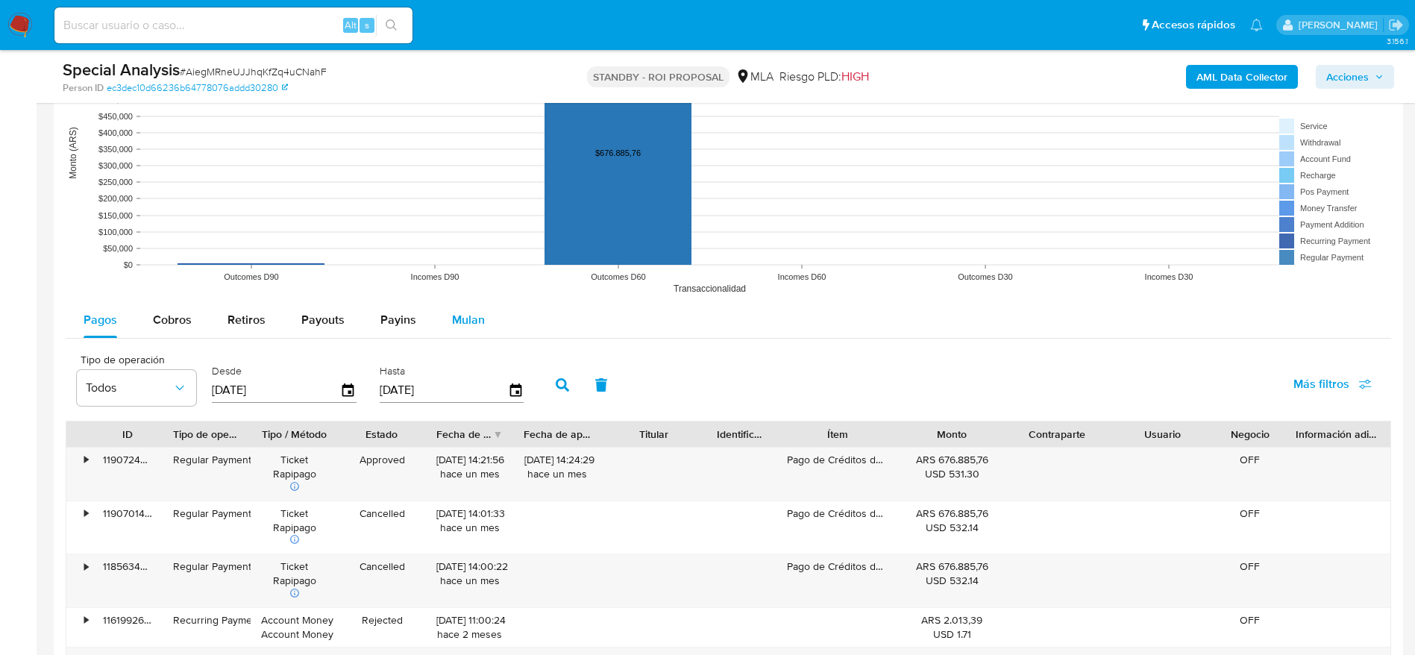
click at [468, 316] on span "Mulan" at bounding box center [468, 319] width 33 height 17
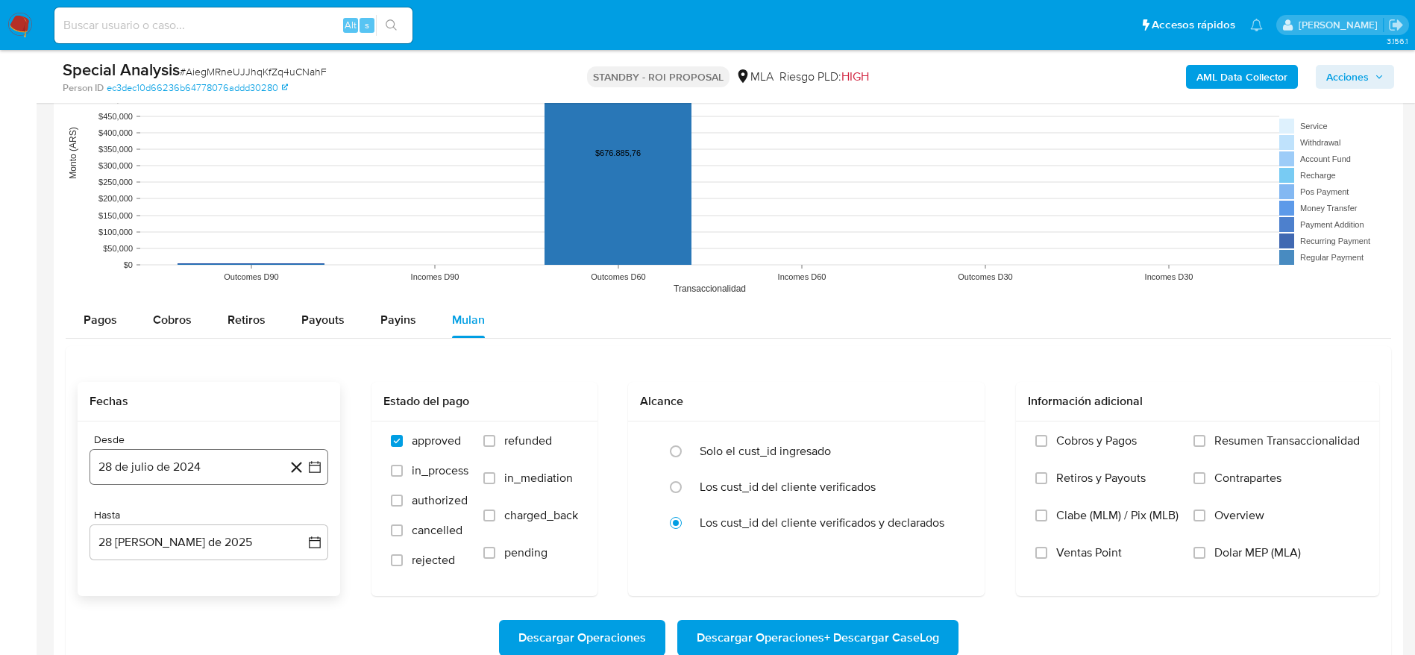
click at [166, 474] on button "28 de julio de 2024" at bounding box center [209, 467] width 239 height 36
click at [119, 238] on icon "Mes anterior" at bounding box center [116, 240] width 18 height 18
click at [306, 236] on icon "Mes siguiente" at bounding box center [301, 240] width 18 height 18
click at [115, 295] on button "1" at bounding box center [119, 295] width 24 height 24
click at [174, 551] on button "28 de agosto de 2025" at bounding box center [209, 542] width 239 height 36
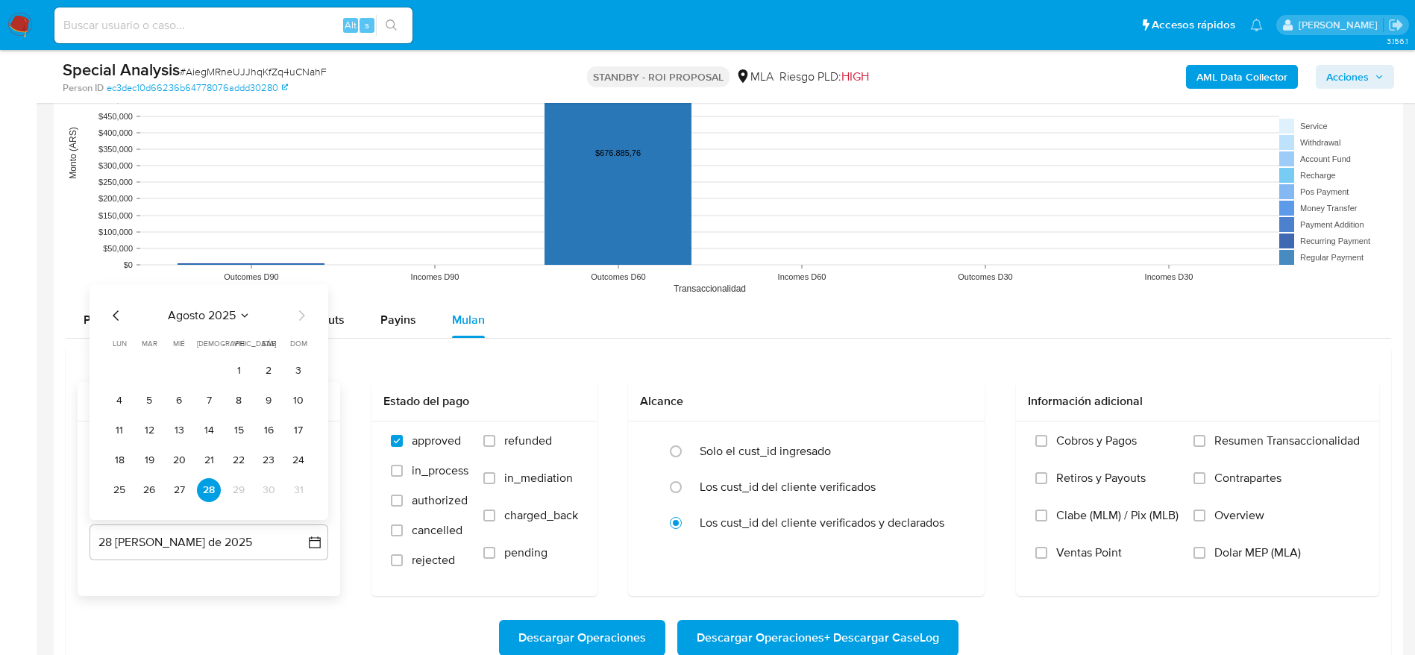
click at [109, 319] on icon "Mes anterior" at bounding box center [116, 316] width 18 height 18
click at [118, 312] on icon "Mes anterior" at bounding box center [116, 316] width 18 height 18
click at [211, 458] on button "26" at bounding box center [209, 460] width 24 height 24
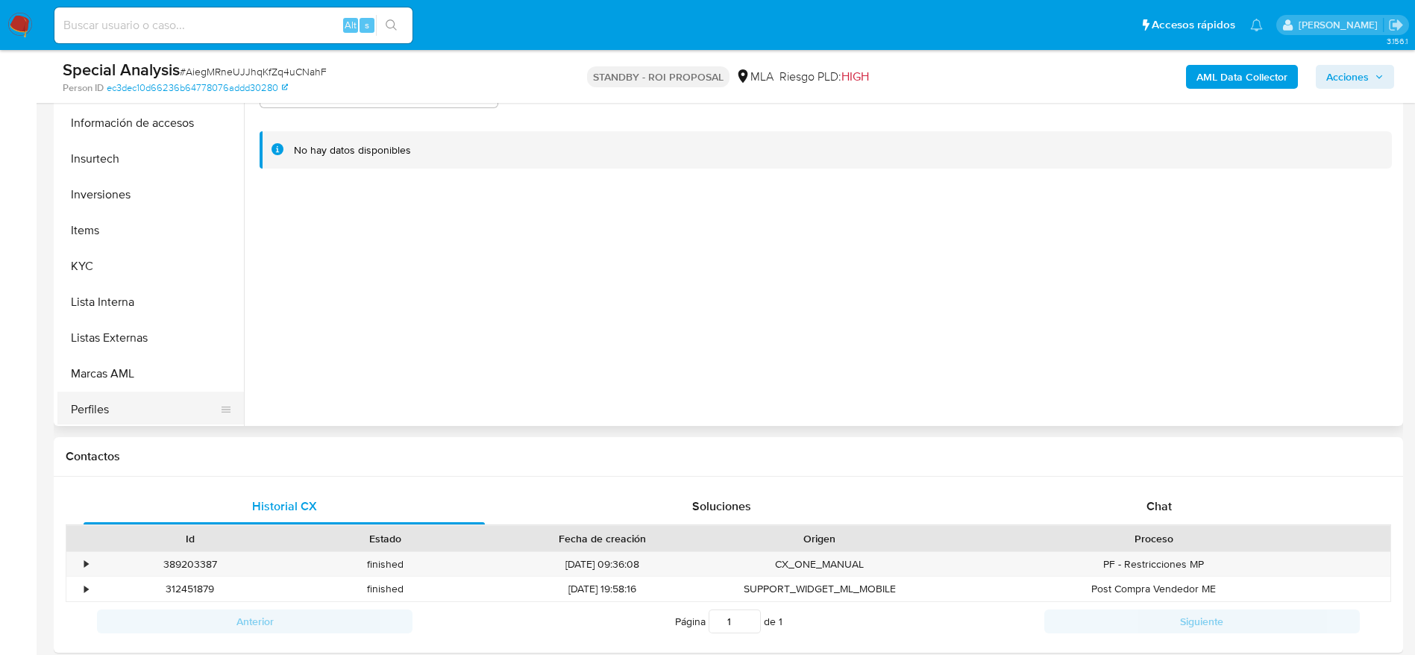
scroll to position [702, 0]
drag, startPoint x: 145, startPoint y: 322, endPoint x: 207, endPoint y: 328, distance: 62.3
click at [145, 322] on button "Restricciones Nuevo Mundo" at bounding box center [144, 335] width 175 height 36
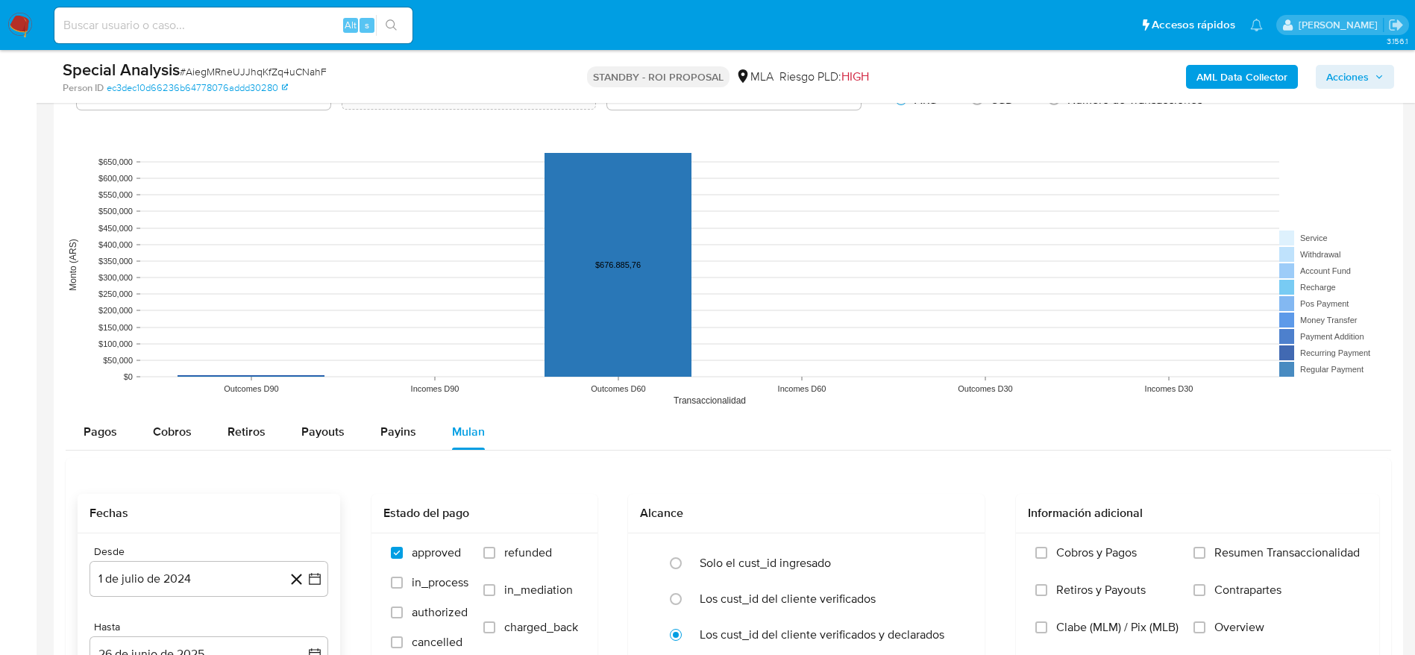
scroll to position [1678, 0]
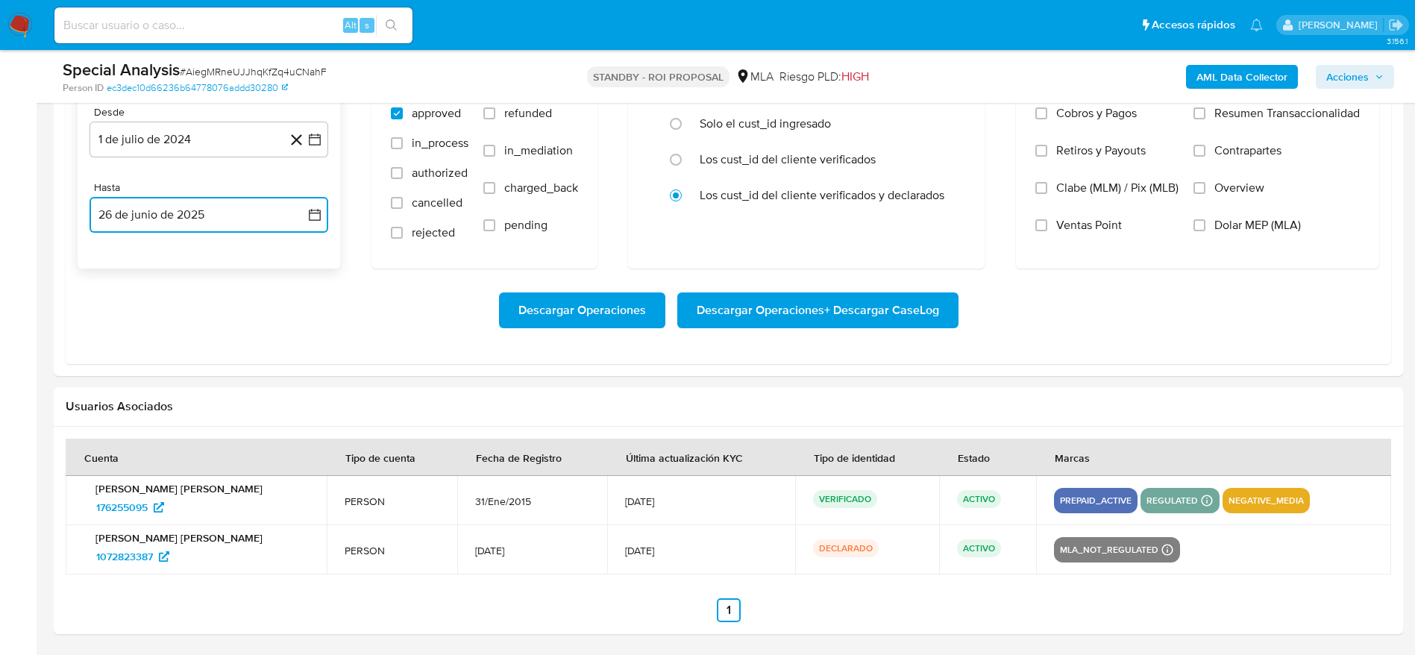
click at [120, 208] on button "26 de junio de 2025" at bounding box center [209, 215] width 239 height 36
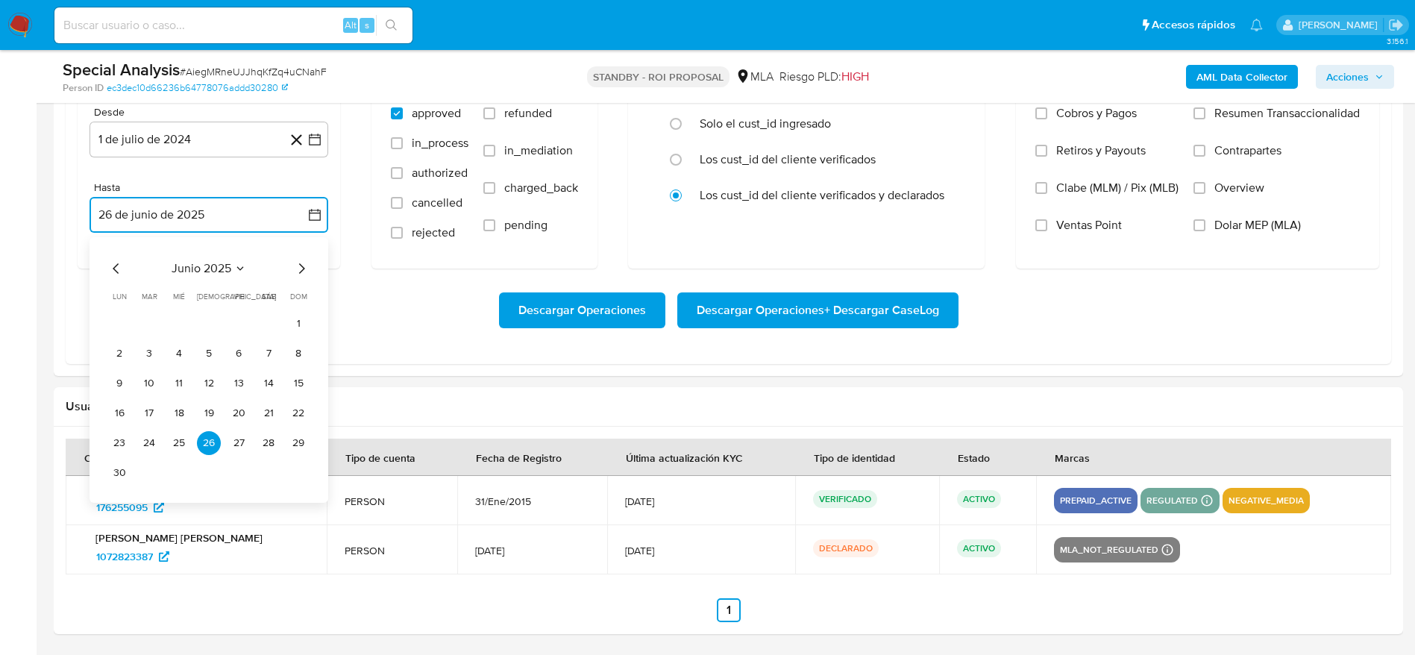
click at [122, 442] on button "23" at bounding box center [119, 443] width 24 height 24
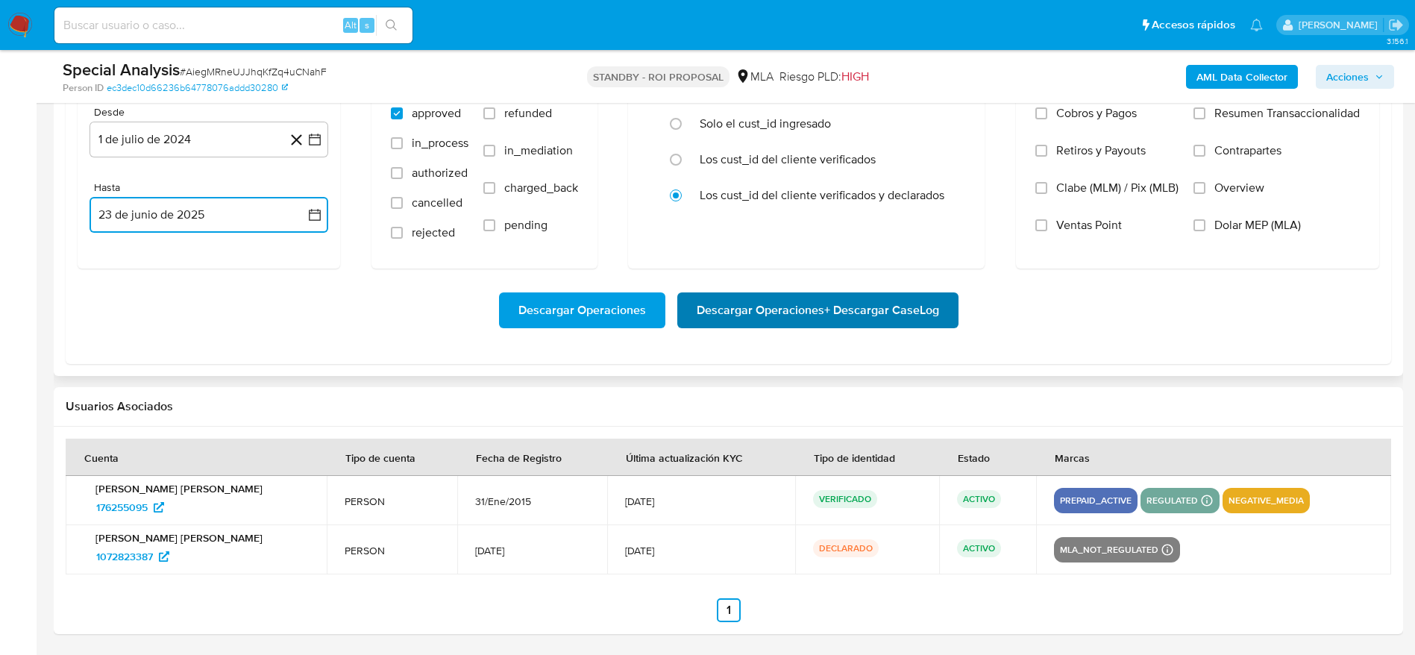
click at [785, 316] on span "Descargar Operaciones + Descargar CaseLog" at bounding box center [818, 310] width 242 height 33
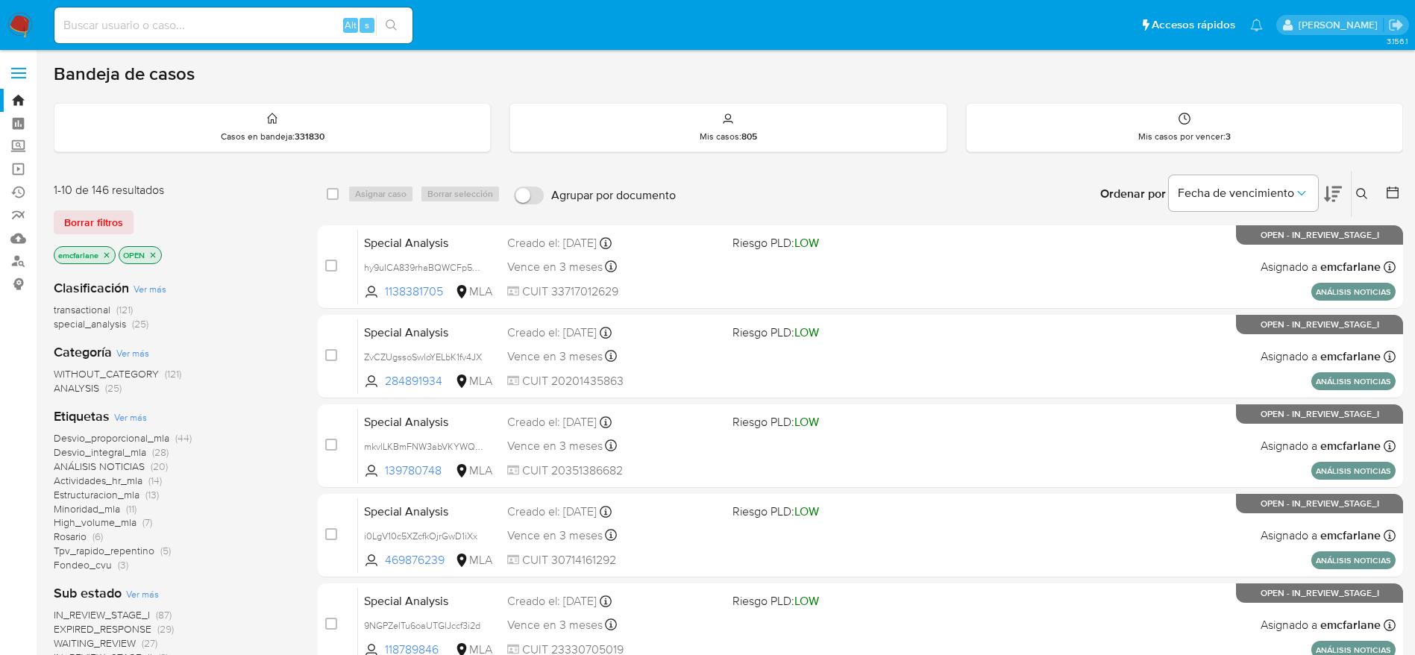
click at [245, 31] on input at bounding box center [233, 25] width 358 height 19
paste input "zM8WjP78wuFGCw5MZQRr3fTB"
type input "zM8WjP78wuFGCw5MZQRr3fTB"
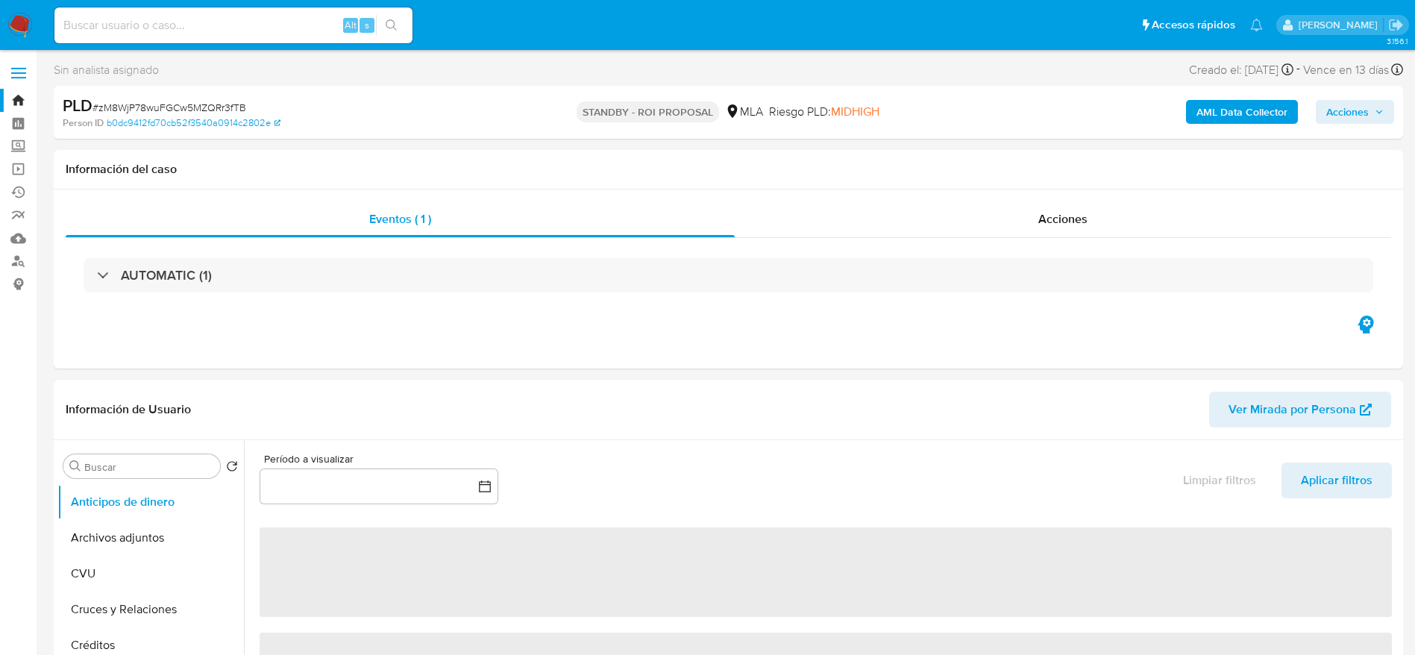
select select "10"
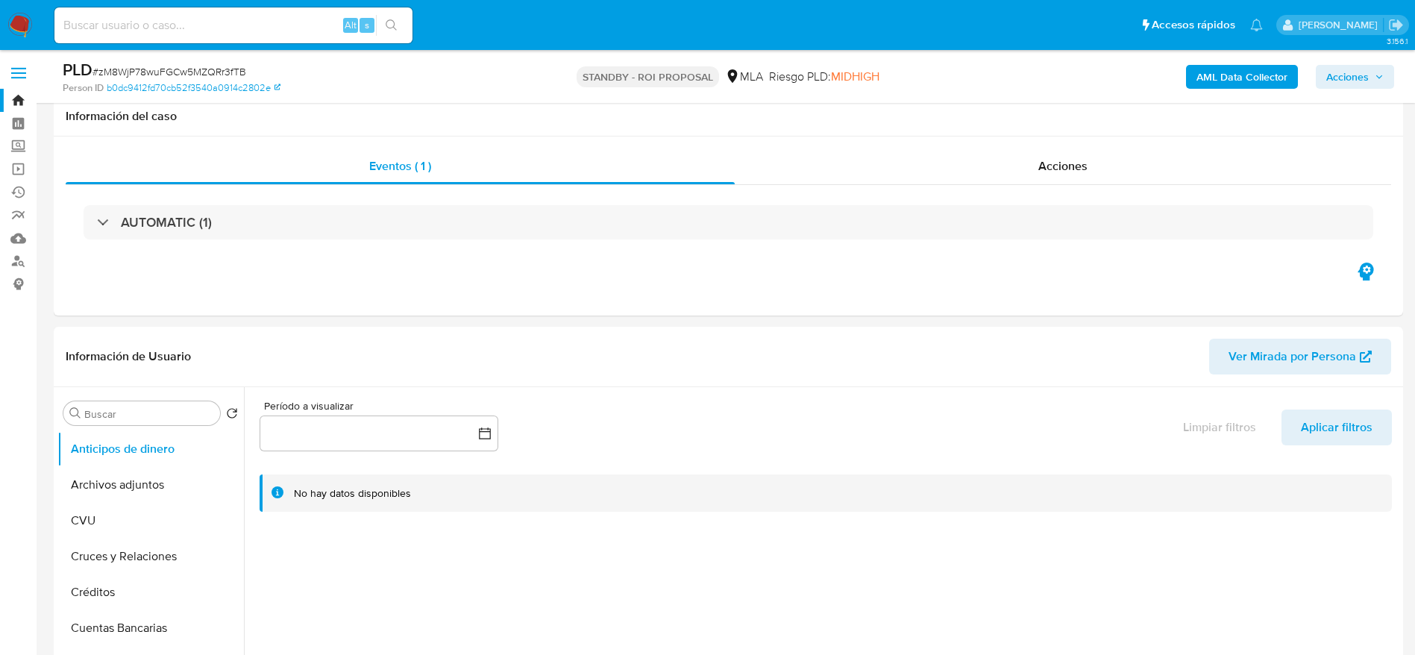
scroll to position [112, 0]
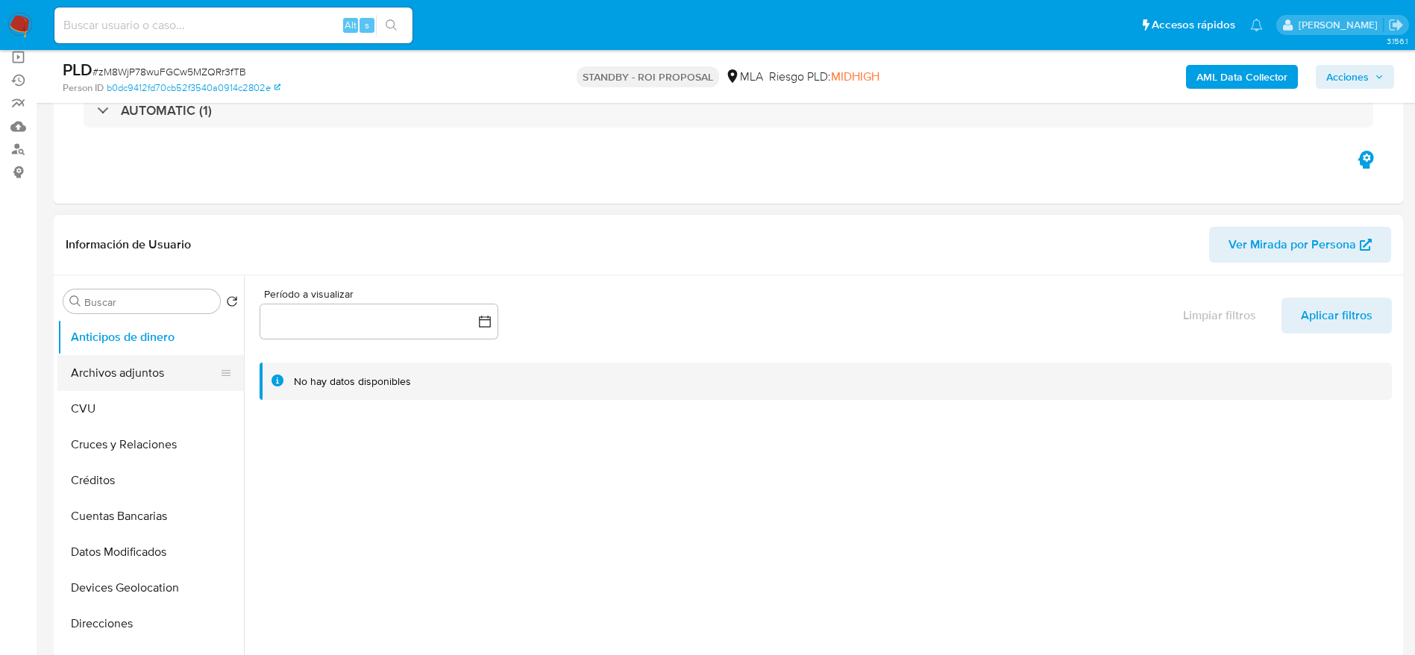
click at [111, 372] on button "Archivos adjuntos" at bounding box center [144, 373] width 175 height 36
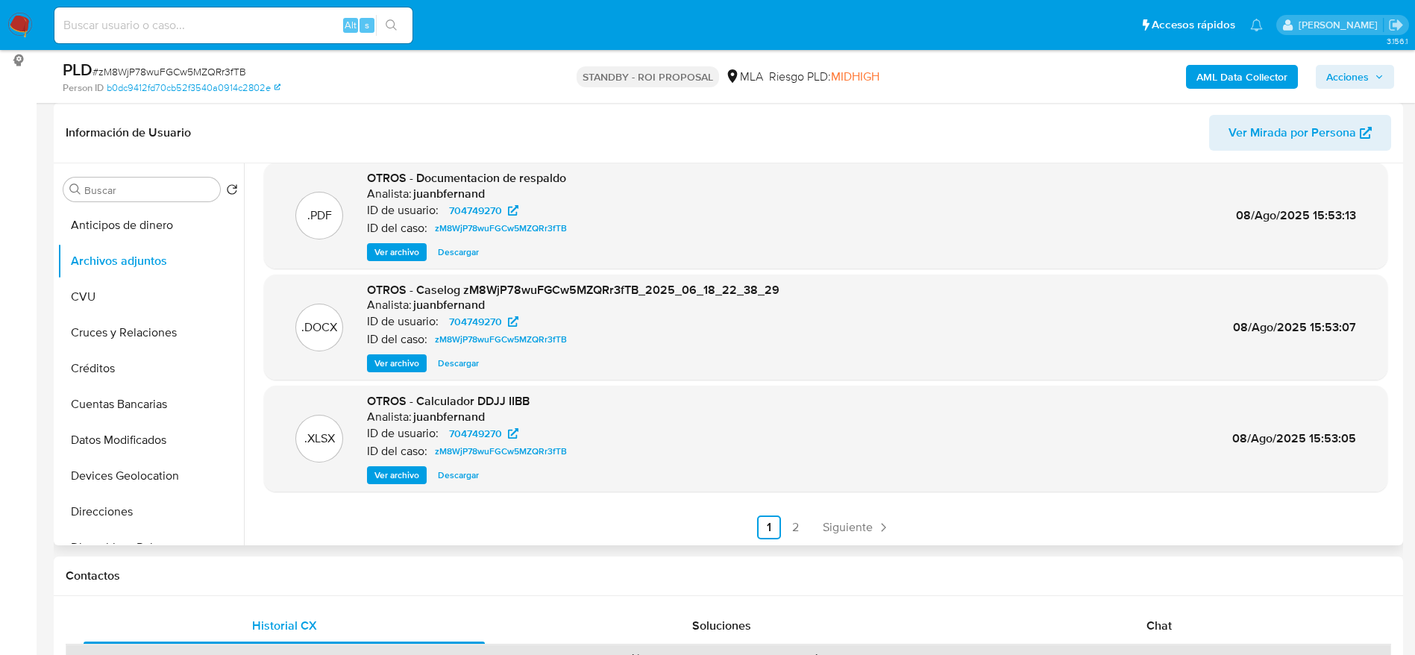
scroll to position [125, 0]
click at [1177, 636] on div "Chat" at bounding box center [1159, 626] width 401 height 36
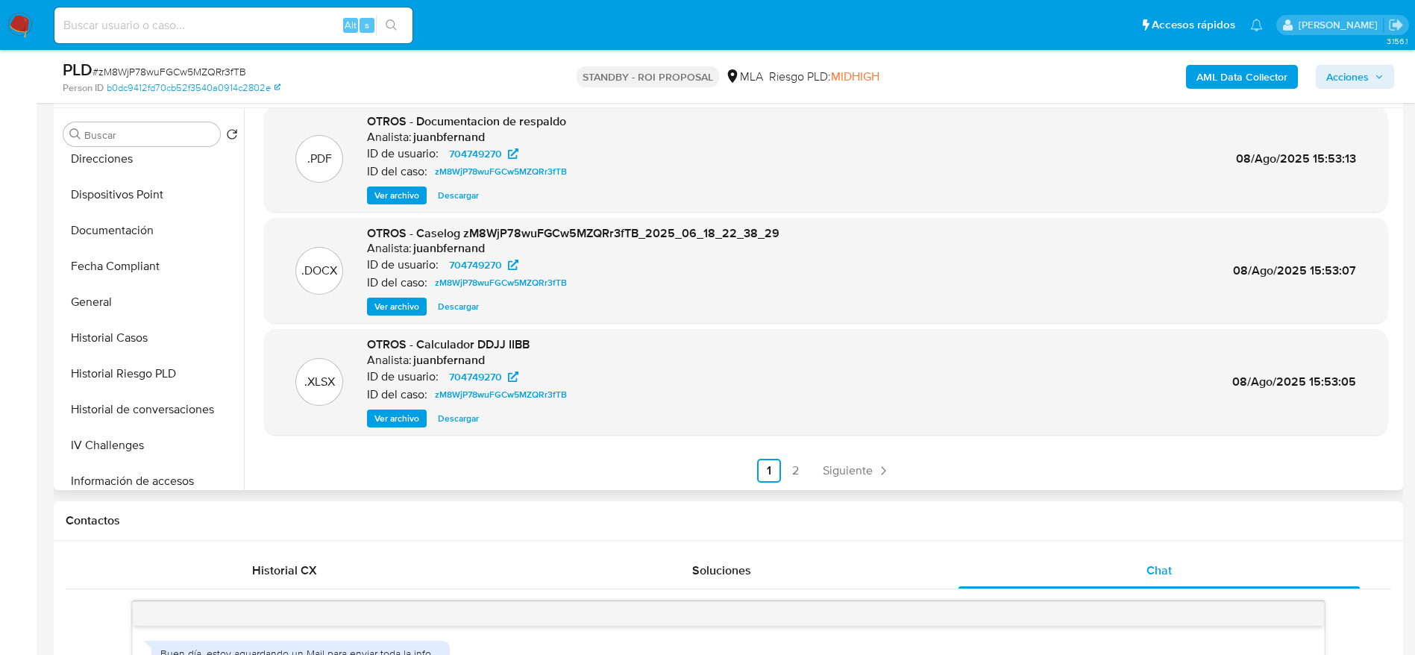
scroll to position [336, 0]
click at [151, 380] on button "Historial de conversaciones" at bounding box center [144, 372] width 175 height 36
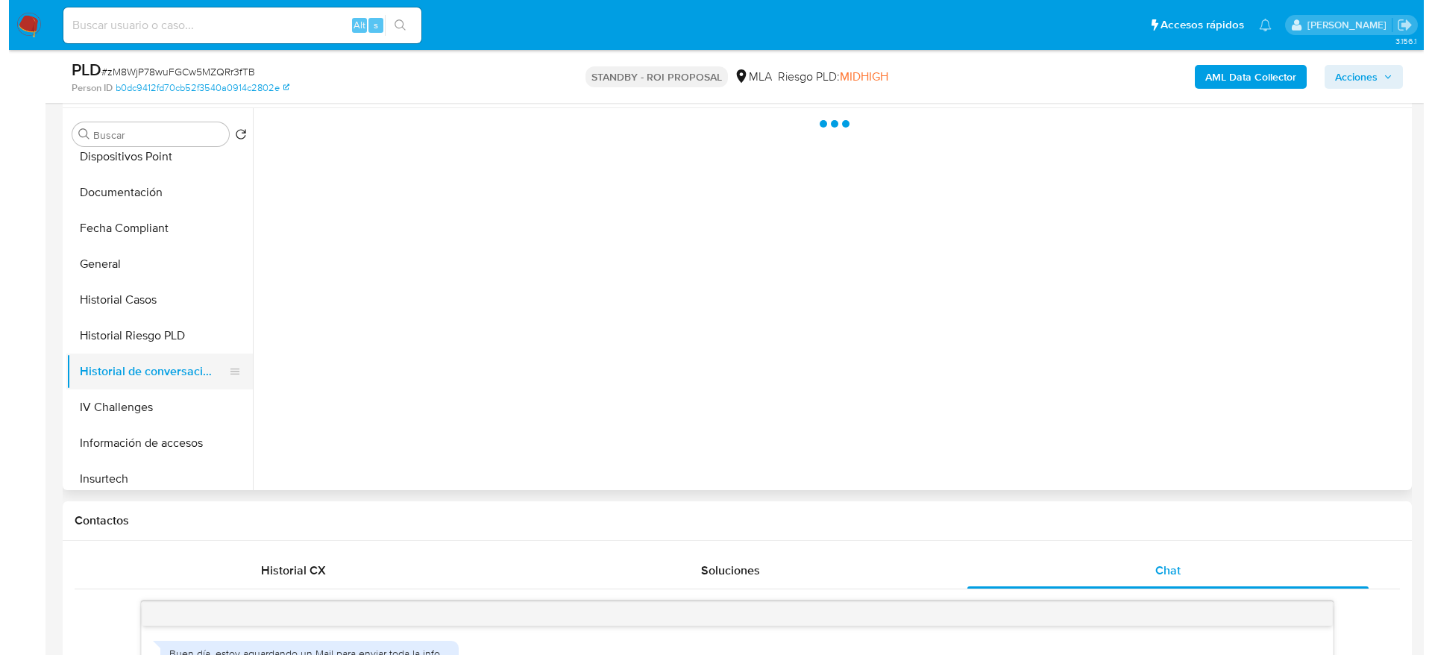
scroll to position [0, 0]
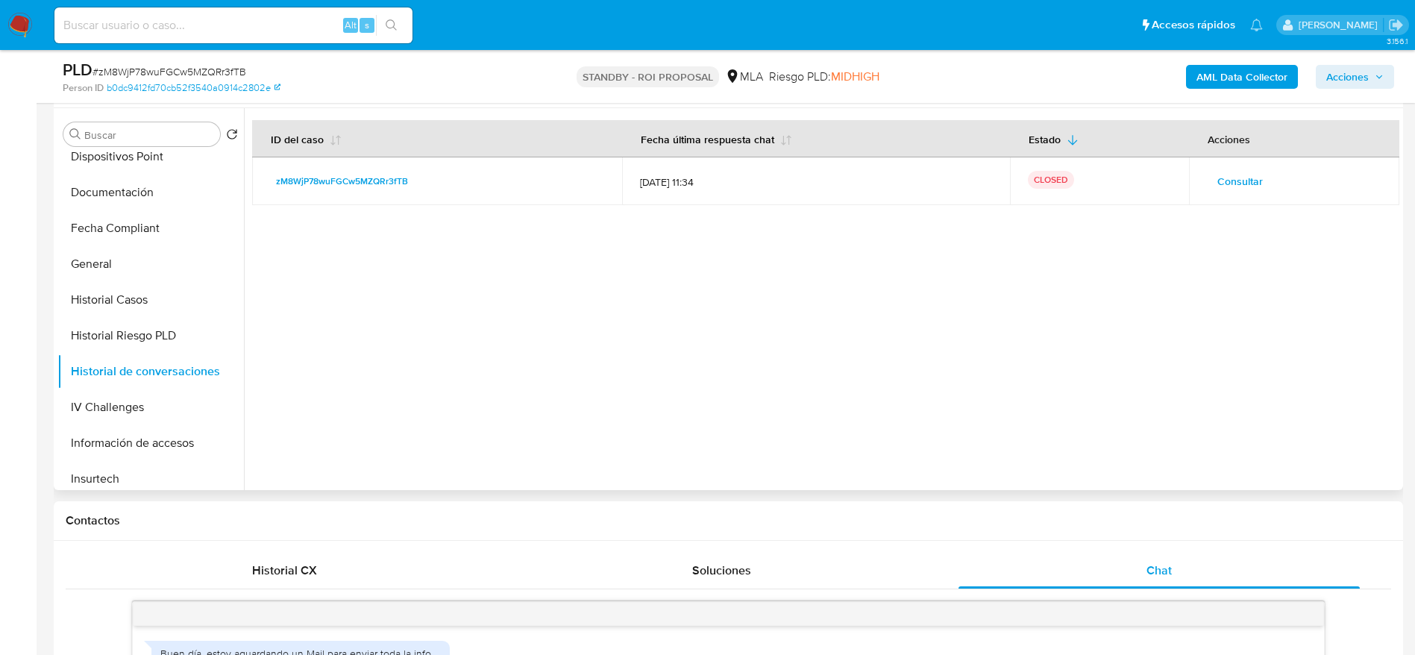
click at [1246, 175] on span "Consultar" at bounding box center [1240, 181] width 46 height 21
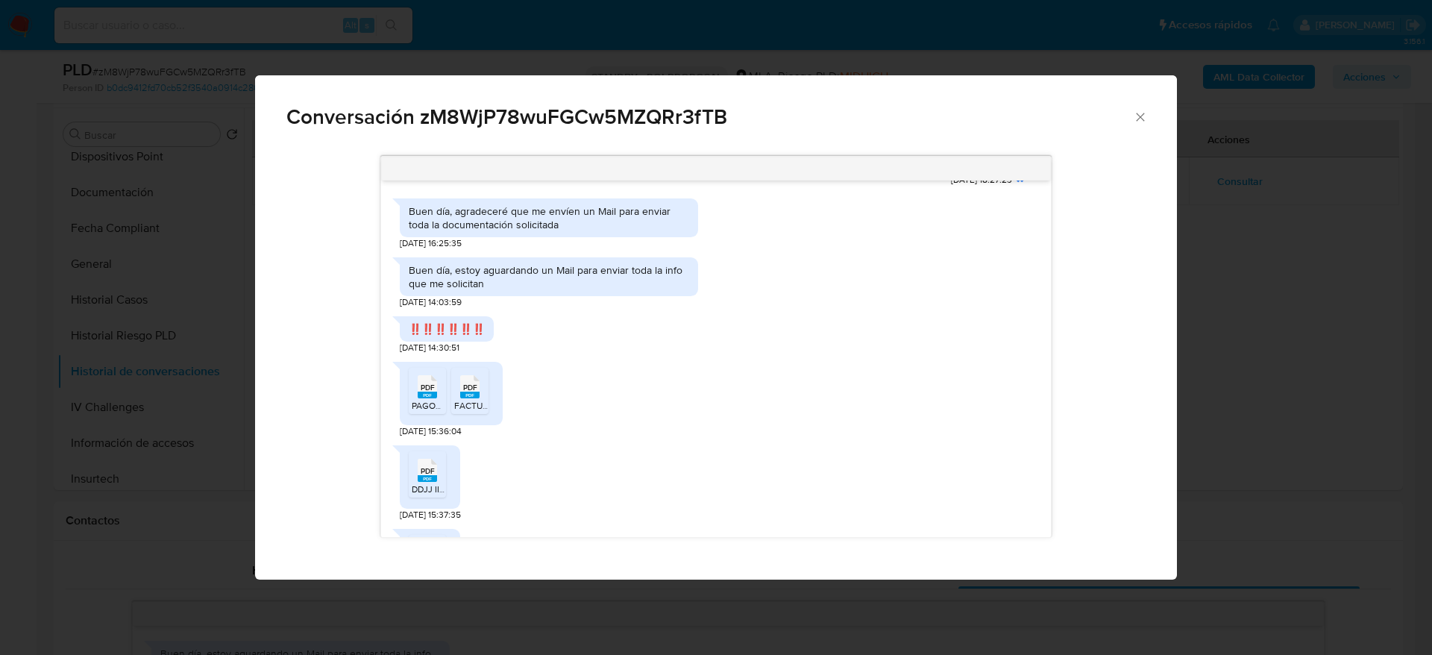
scroll to position [895, 0]
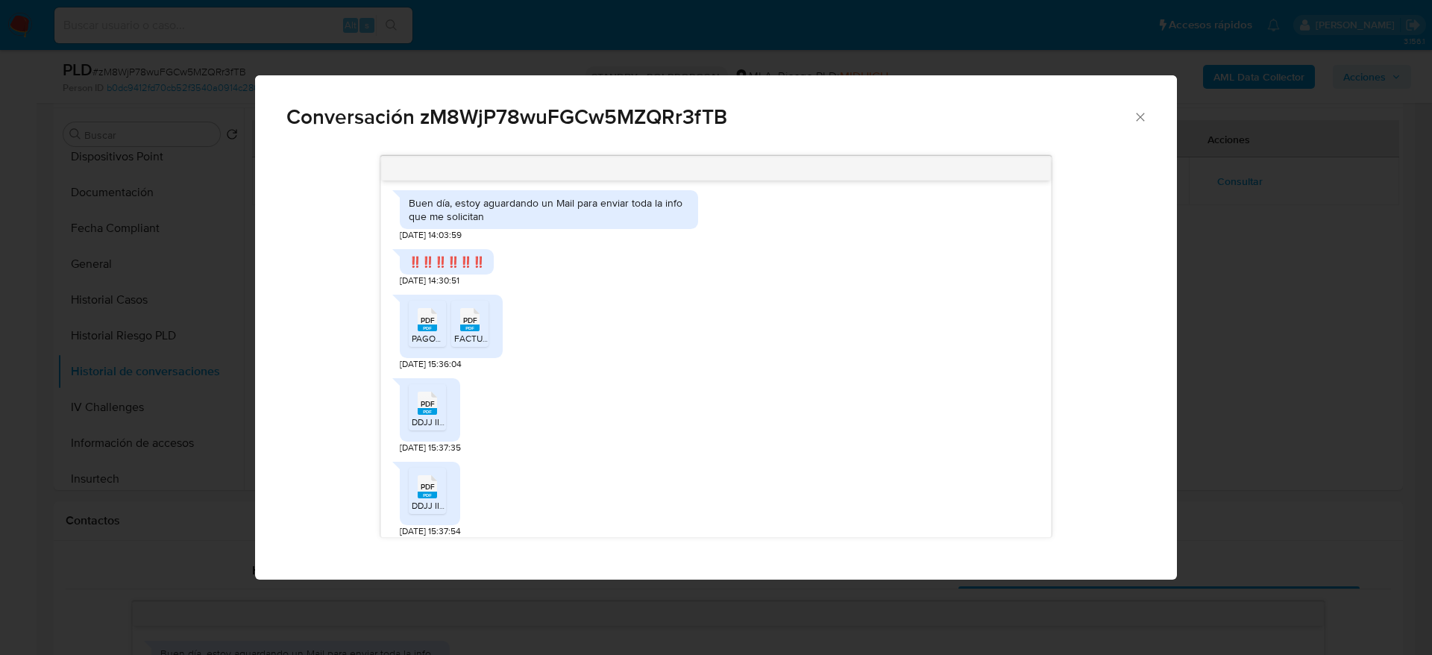
click at [414, 333] on div "PDF PDF" at bounding box center [427, 318] width 31 height 29
click at [462, 327] on icon "Comunicación" at bounding box center [469, 319] width 19 height 23
click at [424, 416] on icon "PDF" at bounding box center [427, 403] width 19 height 26
drag, startPoint x: 430, startPoint y: 490, endPoint x: 506, endPoint y: 468, distance: 78.4
click at [430, 490] on icon "Comunicación" at bounding box center [427, 486] width 19 height 23
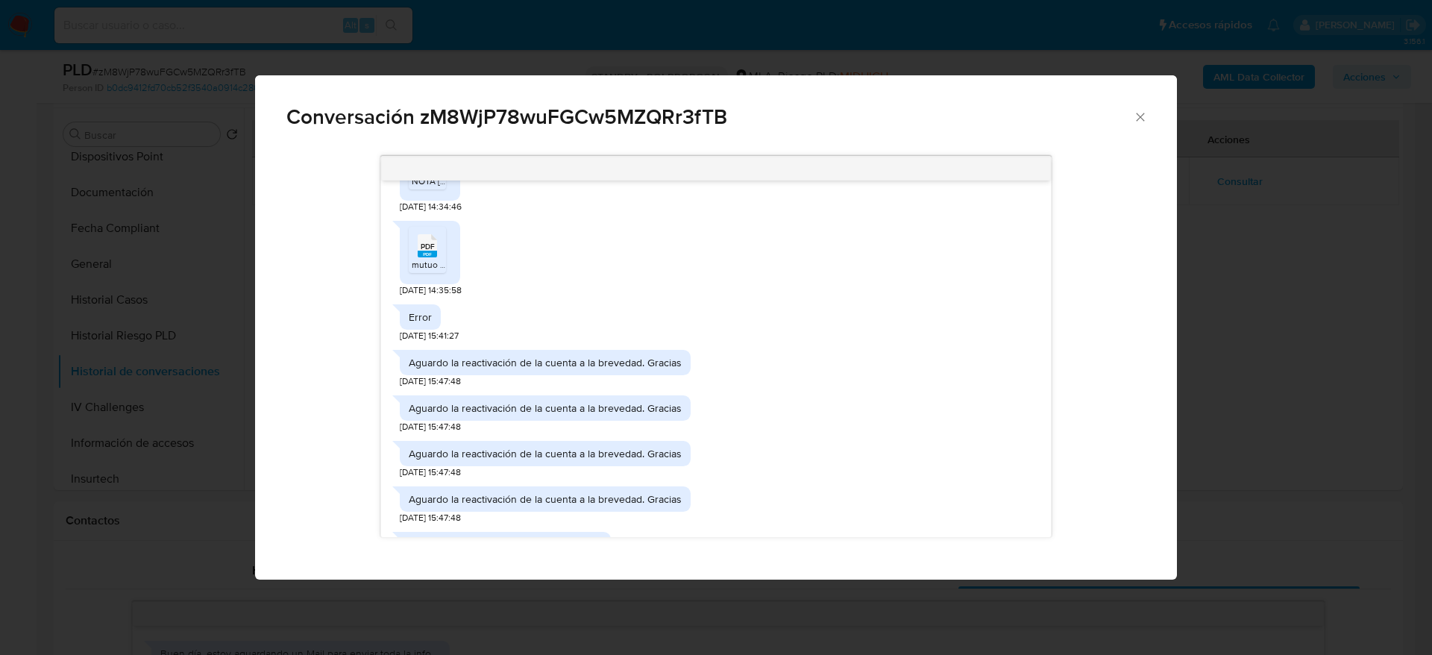
scroll to position [2014, 0]
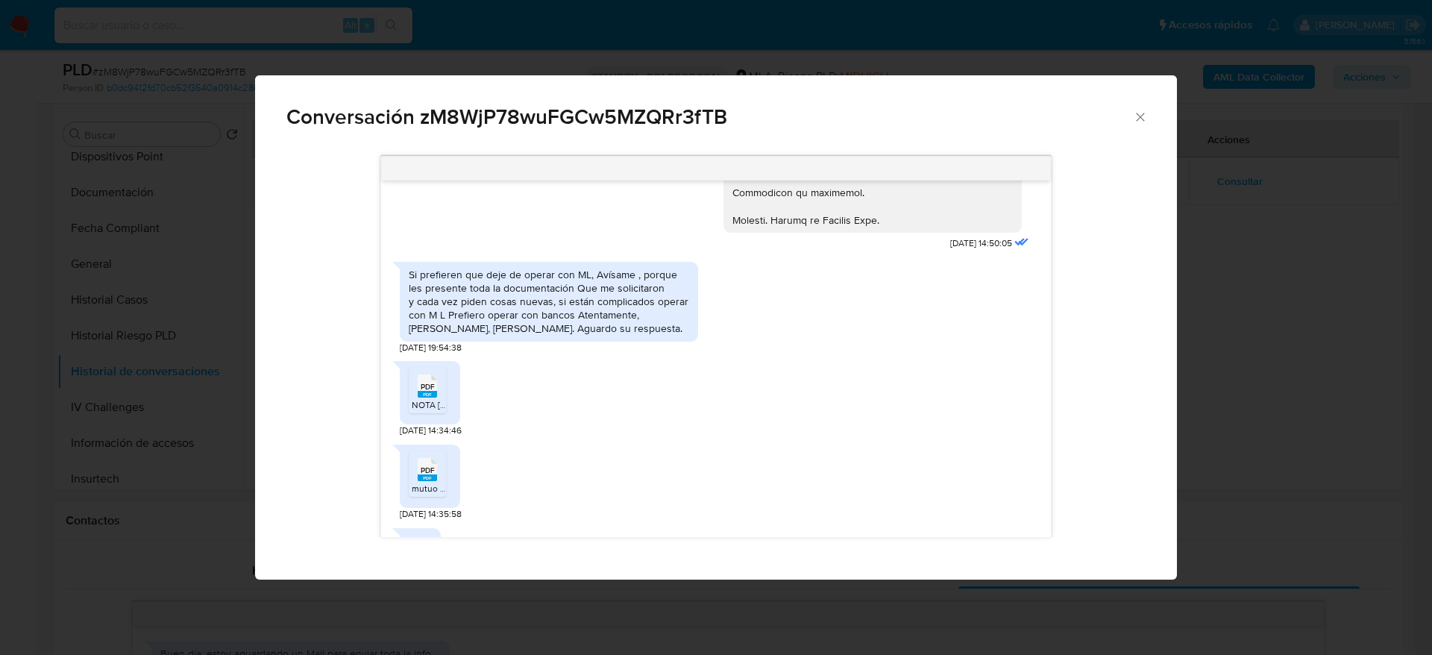
click at [426, 392] on span "PDF" at bounding box center [428, 387] width 14 height 10
click at [431, 481] on rect "Comunicación" at bounding box center [427, 477] width 19 height 7
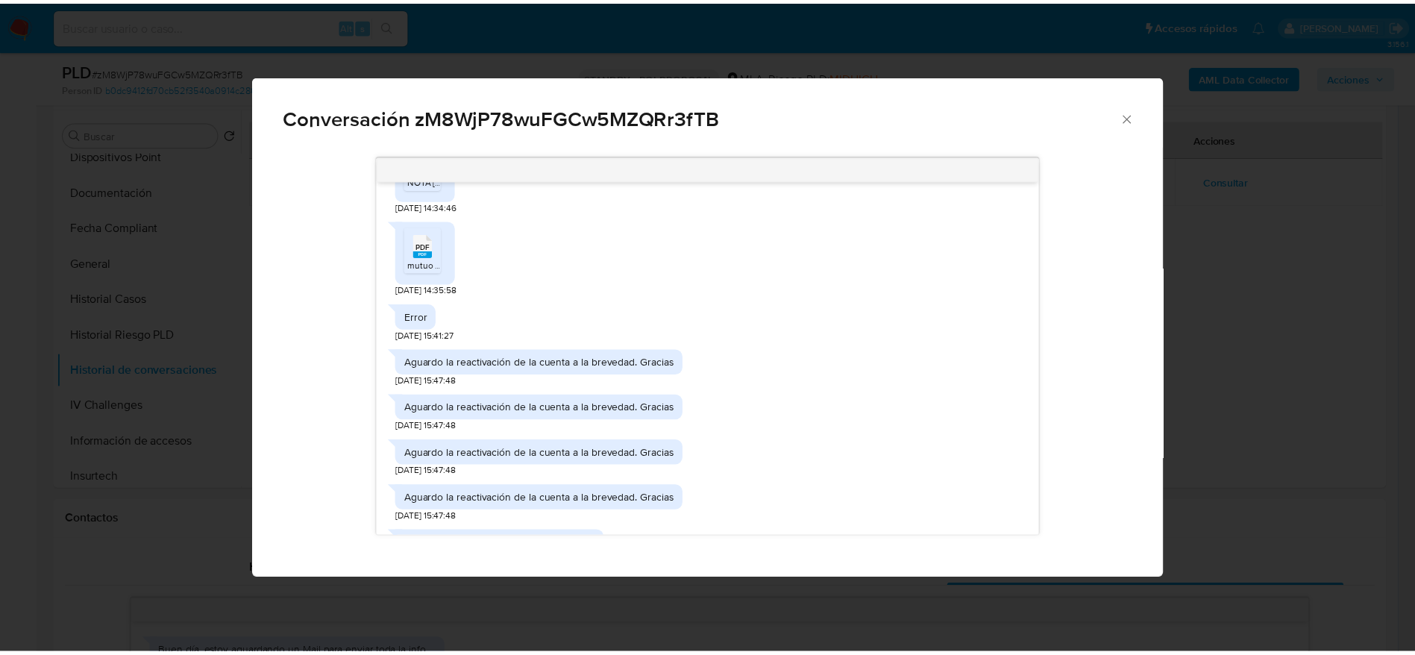
scroll to position [2350, 0]
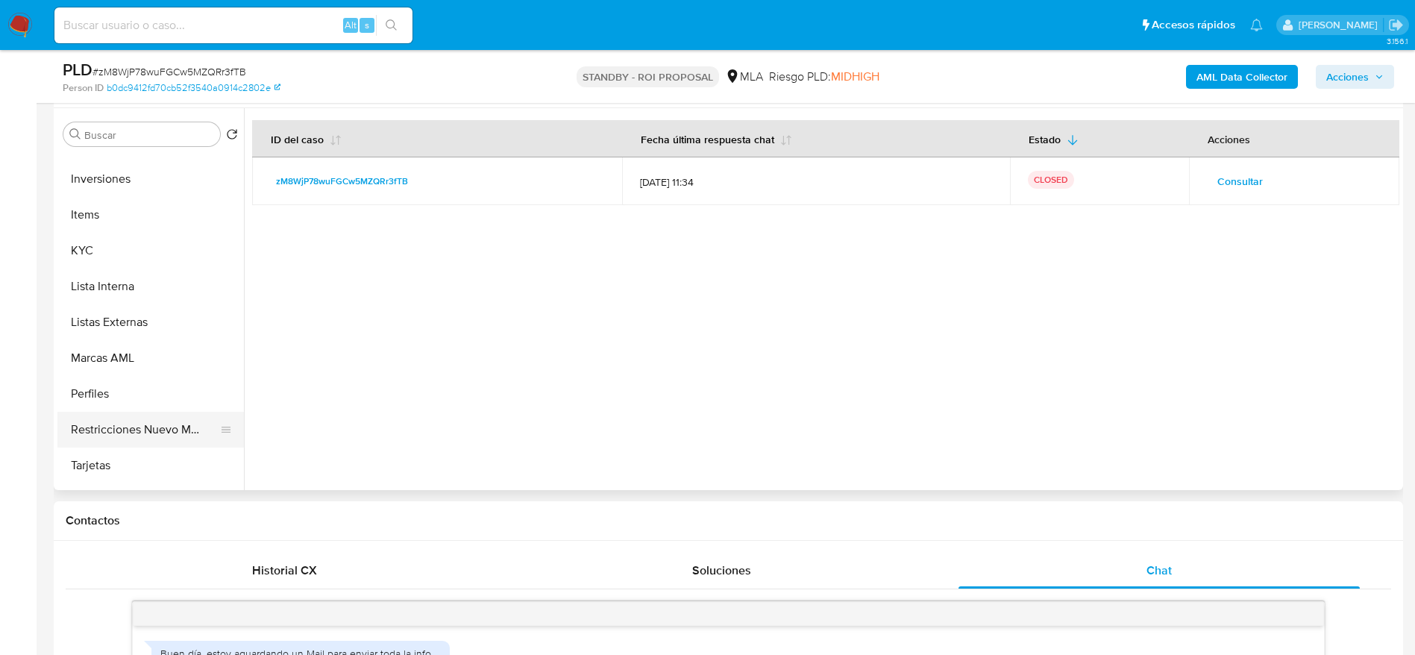
click at [151, 422] on button "Restricciones Nuevo Mundo" at bounding box center [144, 430] width 175 height 36
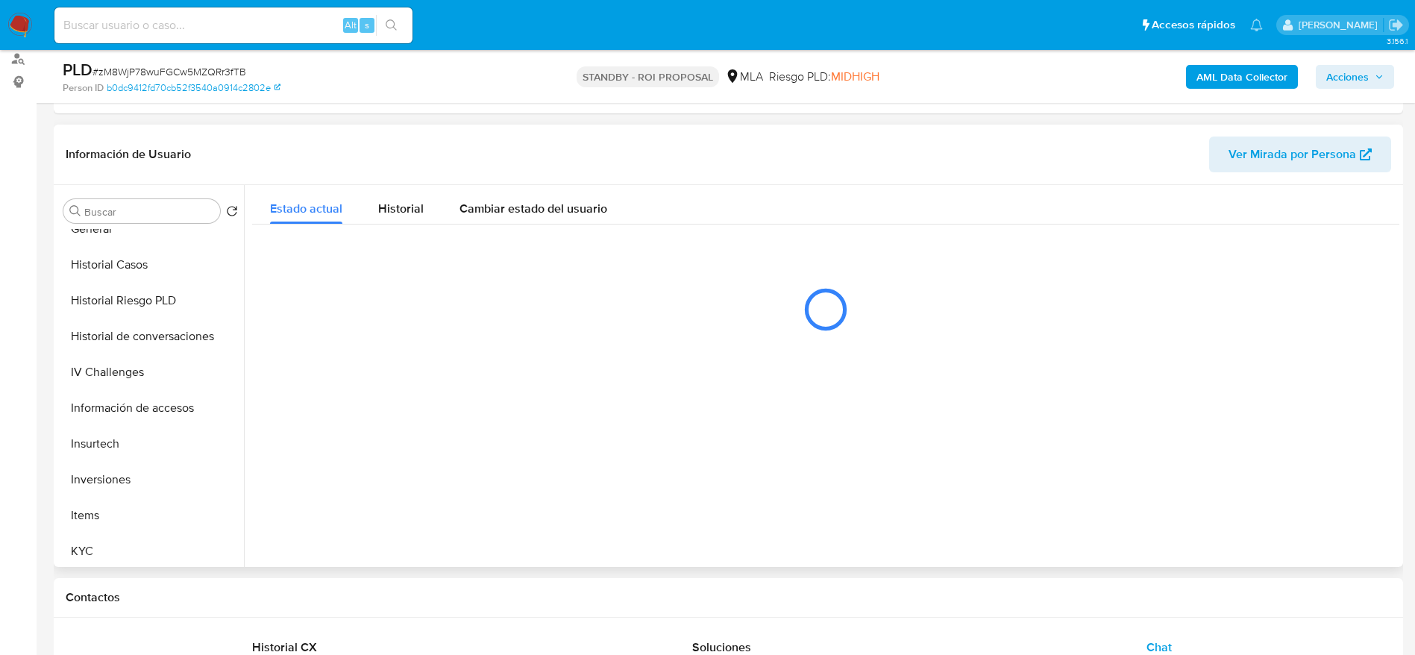
scroll to position [167, 0]
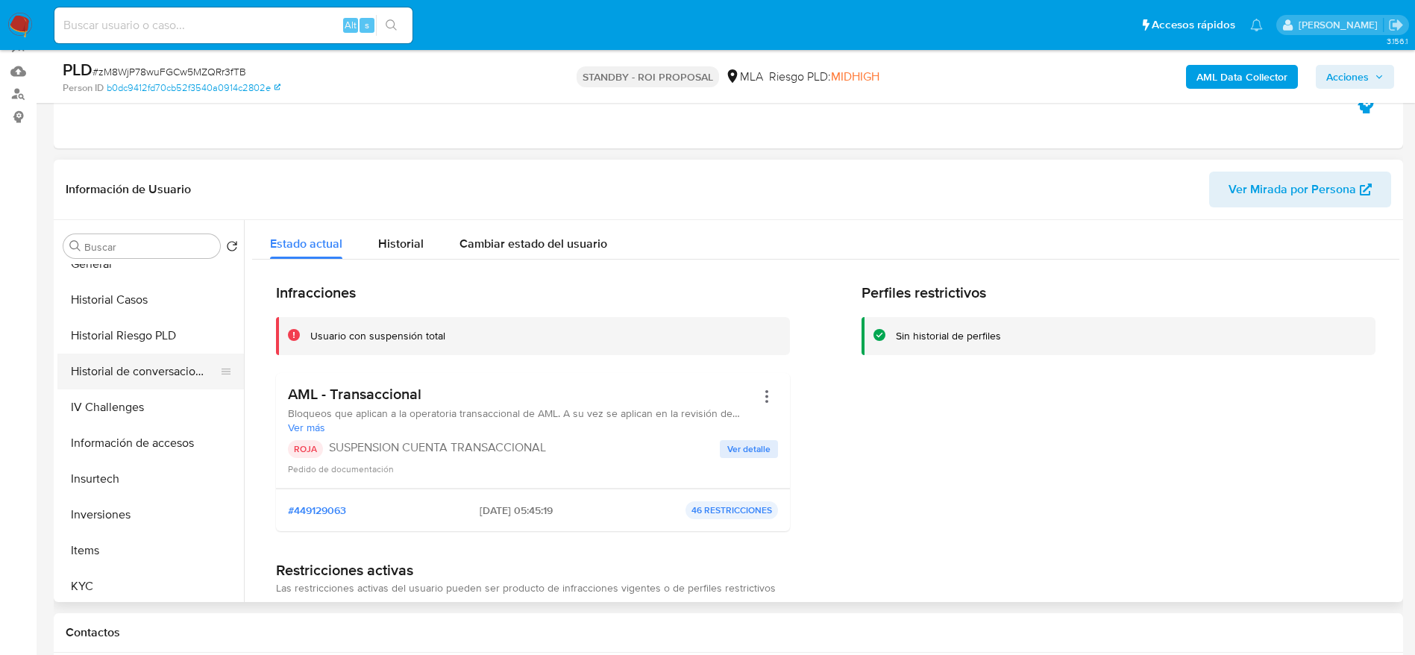
click at [96, 365] on button "Historial de conversaciones" at bounding box center [144, 372] width 175 height 36
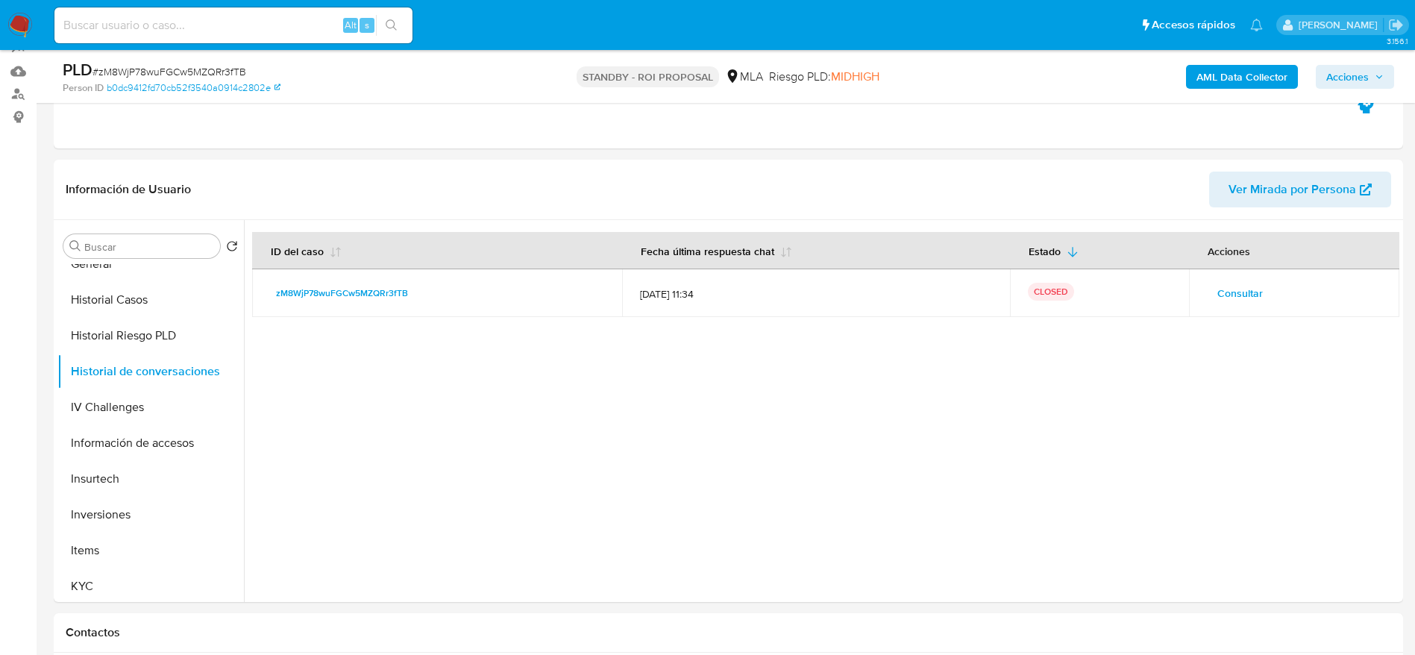
click at [293, 22] on input at bounding box center [233, 25] width 358 height 19
paste input "5kFVDm32cLc0HnLkTl7cHadx"
type input "5kFVDm32cLc0HnLkTl7cHadx"
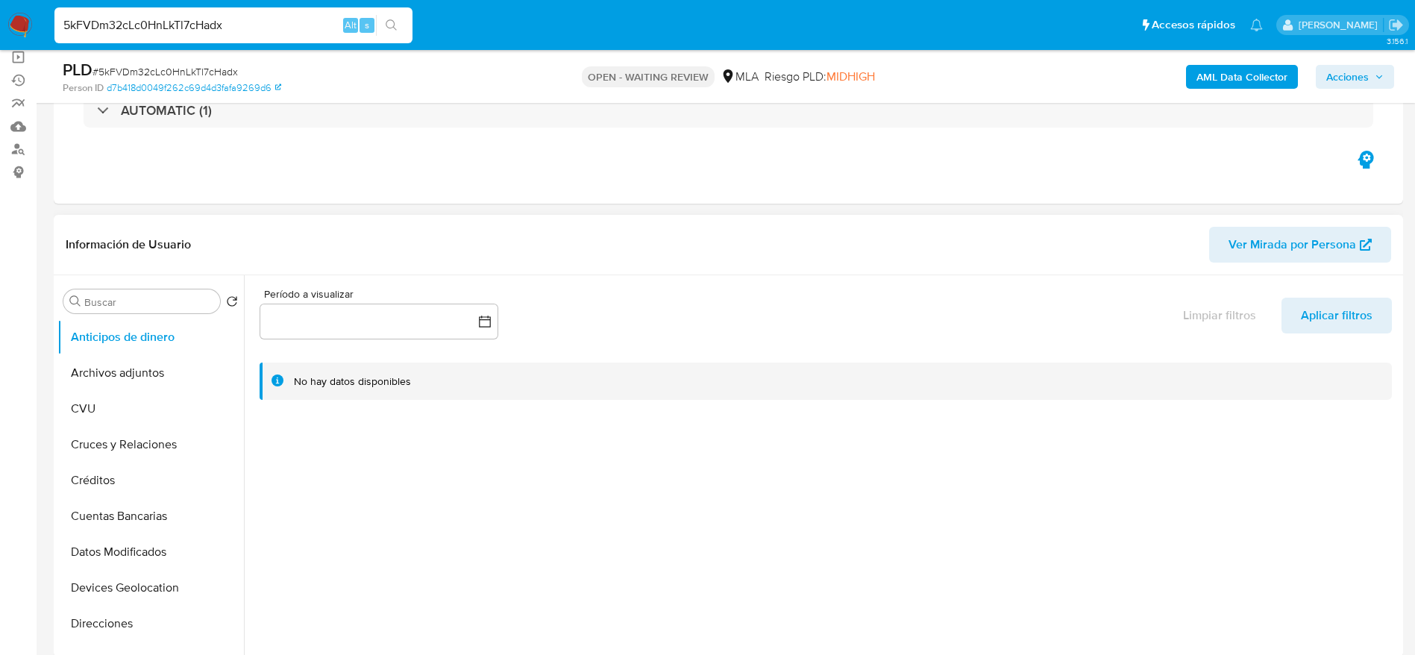
select select "10"
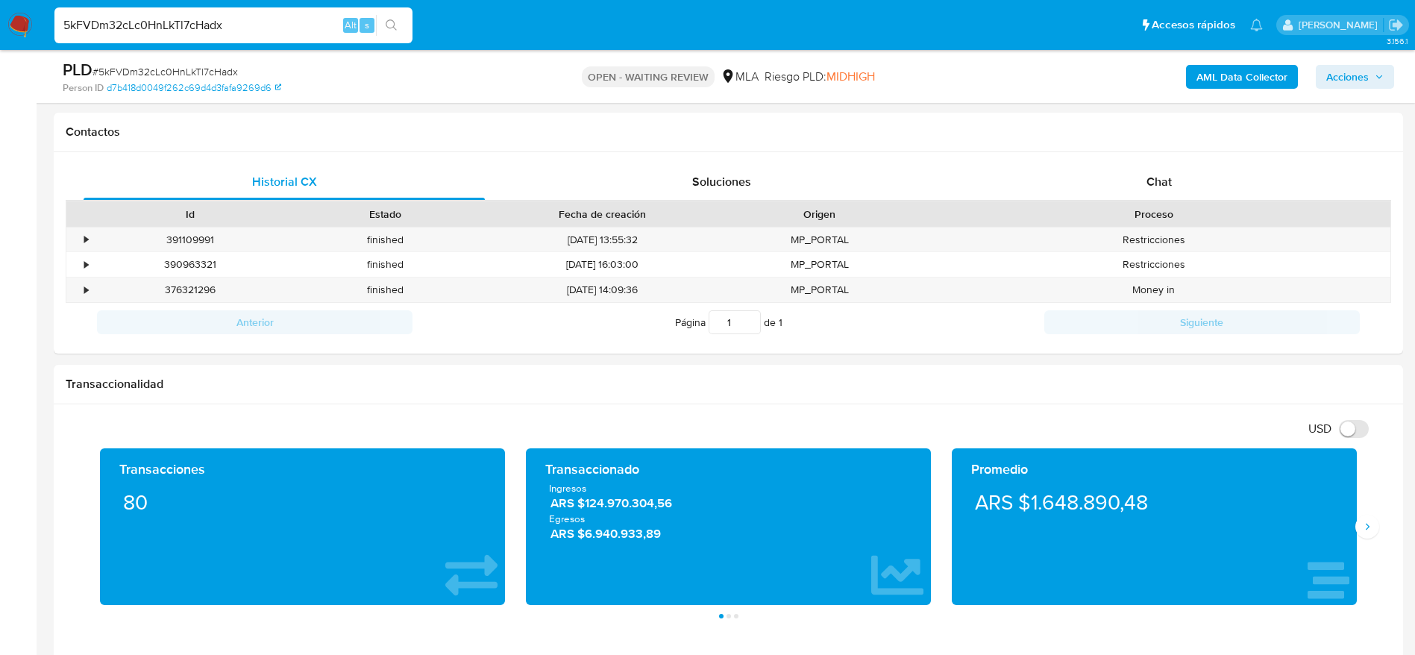
scroll to position [671, 0]
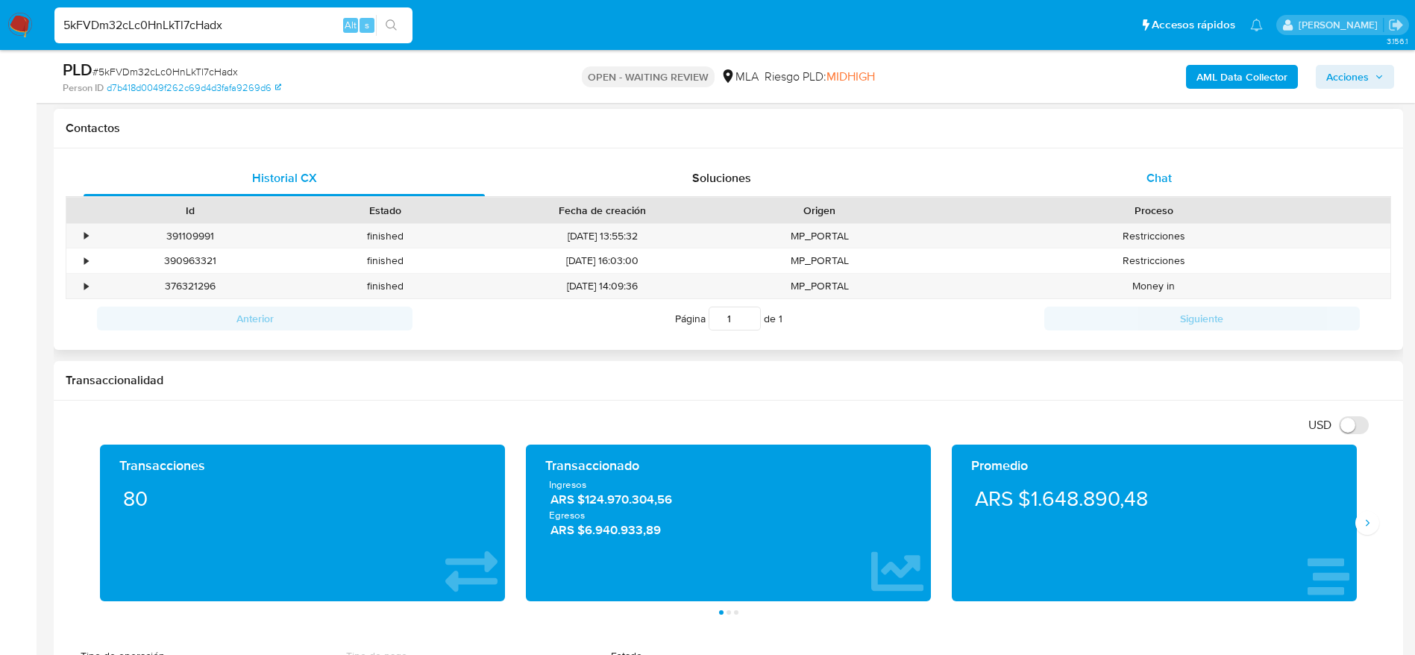
click at [1185, 165] on div "Chat" at bounding box center [1159, 178] width 401 height 36
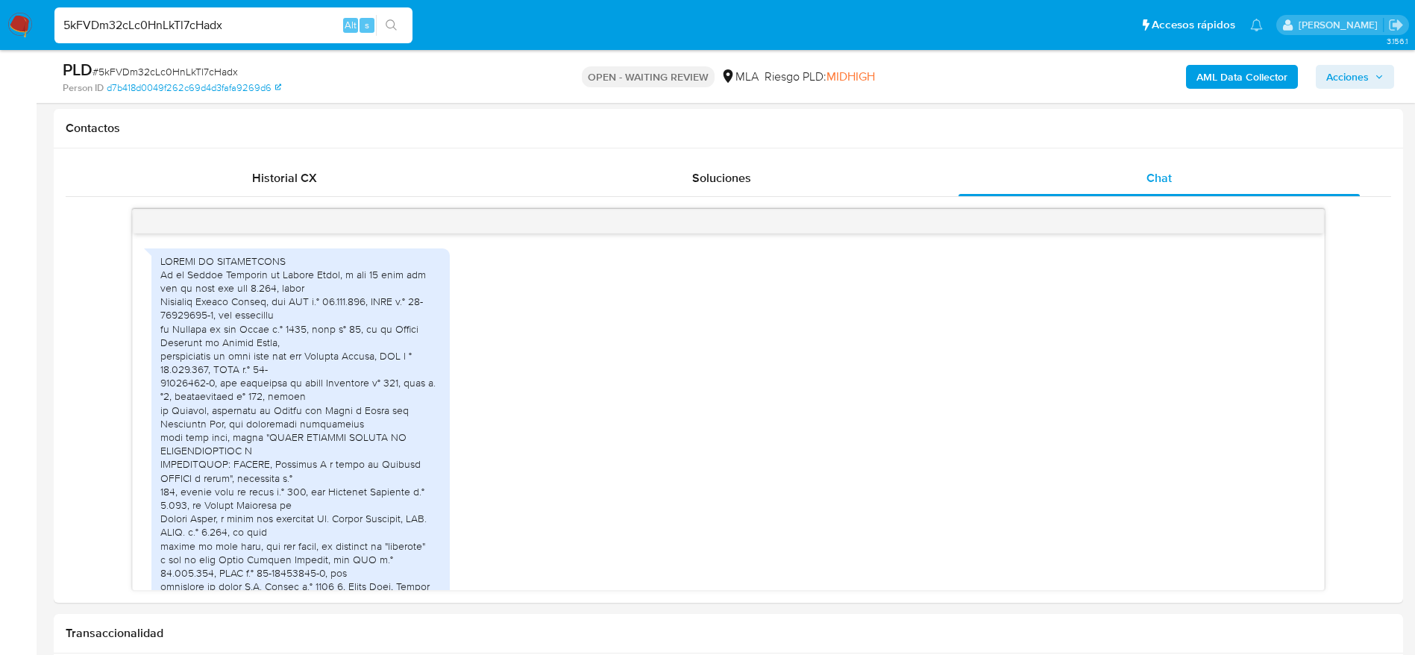
scroll to position [3337, 0]
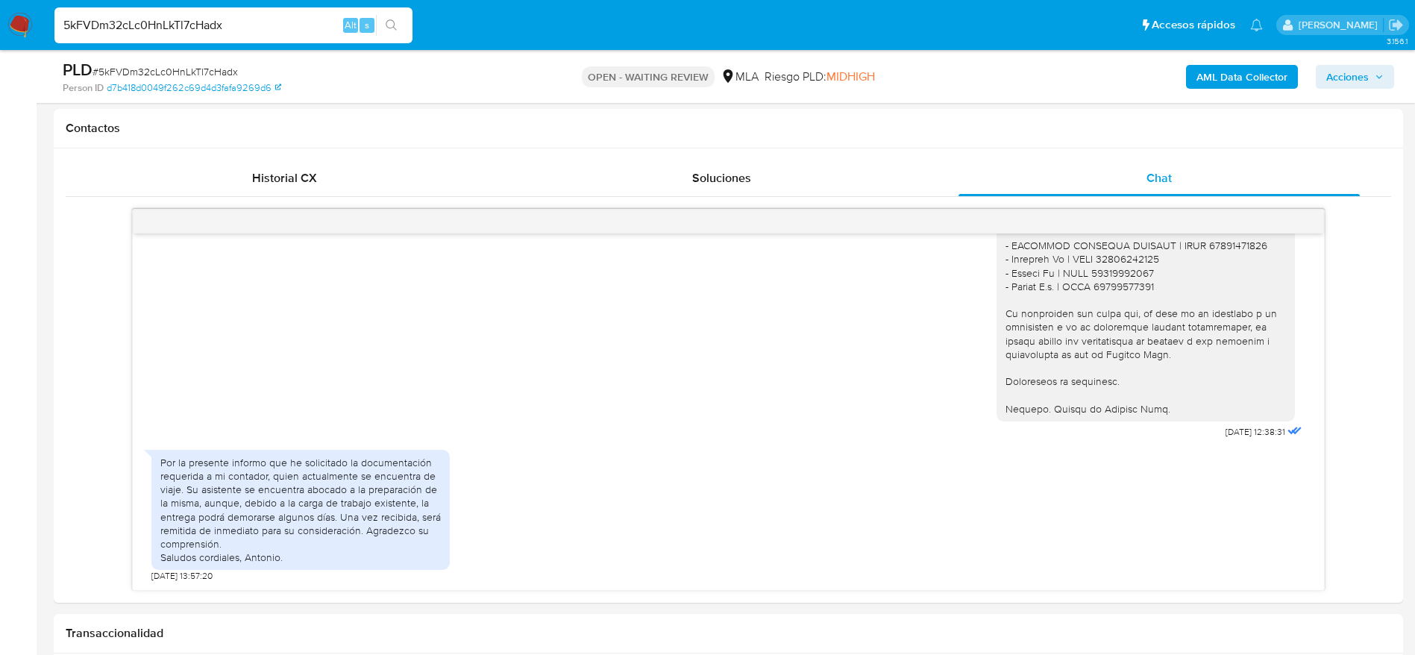
click at [251, 31] on input "5kFVDm32cLc0HnLkTl7cHadx" at bounding box center [233, 25] width 358 height 19
paste input "694101575"
type input "694101575"
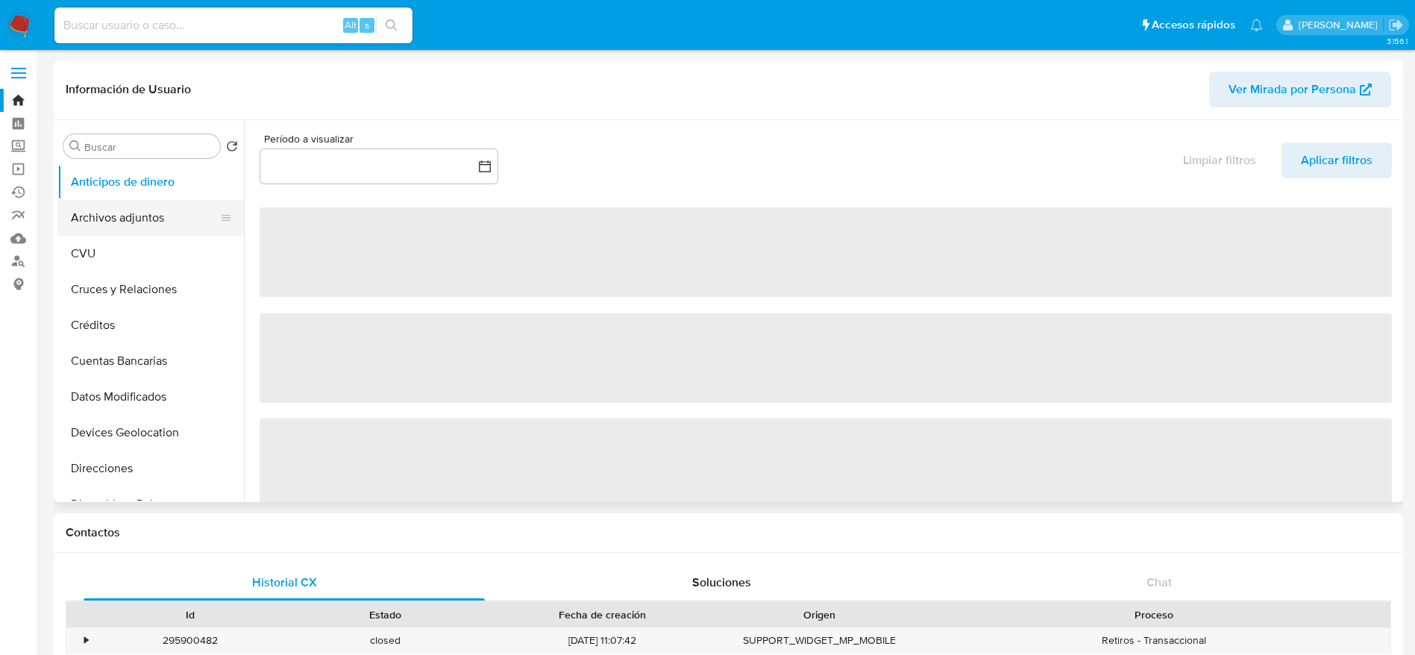
select select "10"
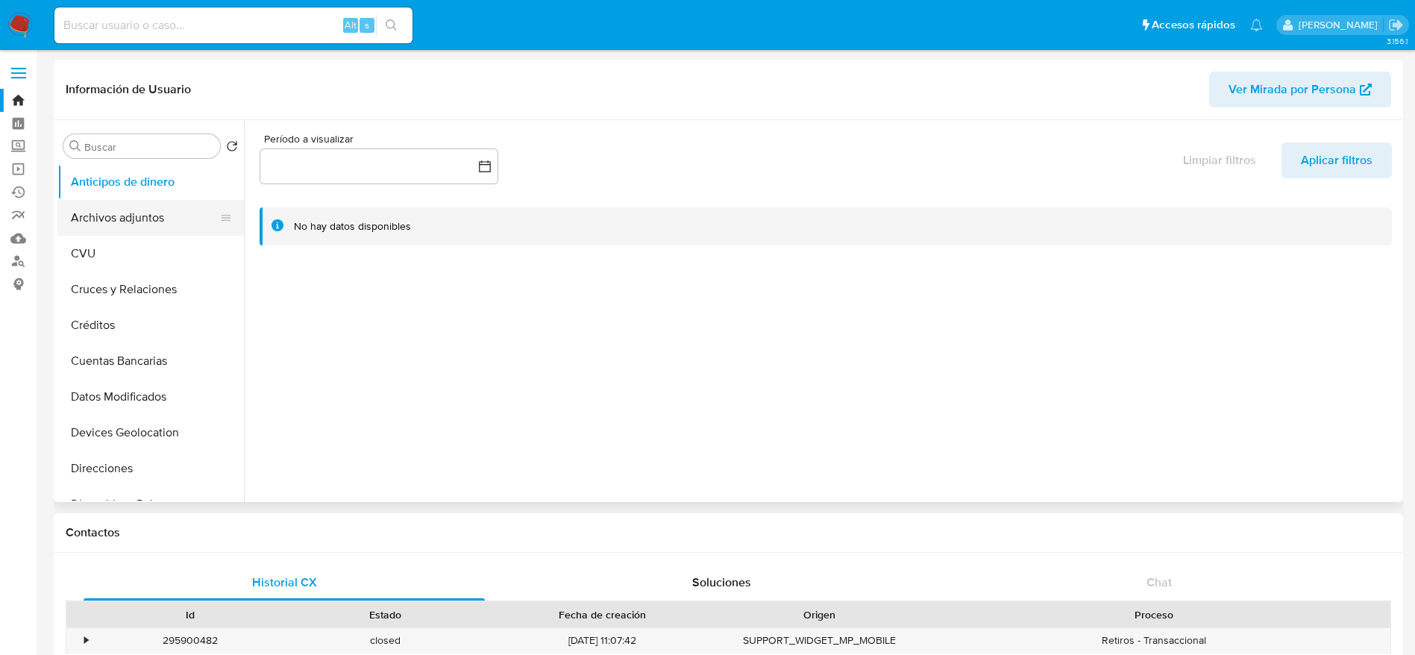
click at [123, 217] on button "Archivos adjuntos" at bounding box center [144, 218] width 175 height 36
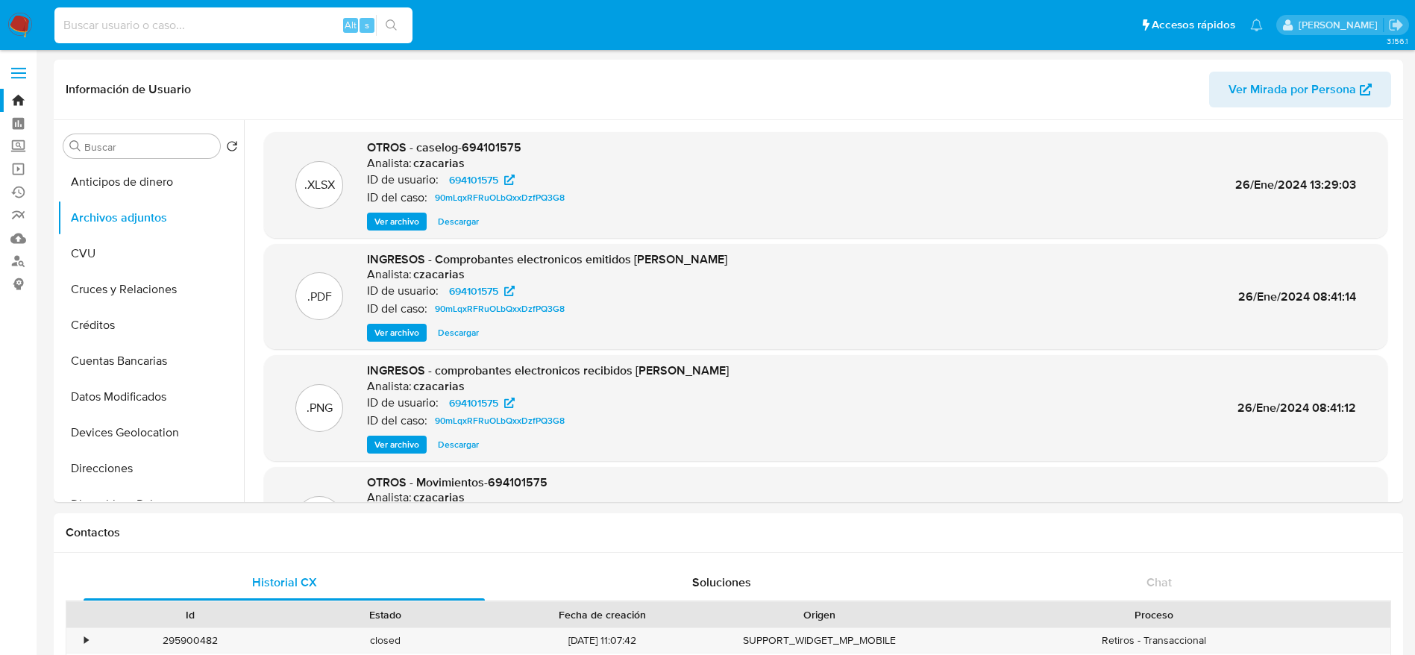
click at [87, 33] on input at bounding box center [233, 25] width 358 height 19
paste input "l81h4P5ssBWQ7QHN7gLOFMjl"
type input "l81h4P5ssBWQ7QHN7gLOFMjl"
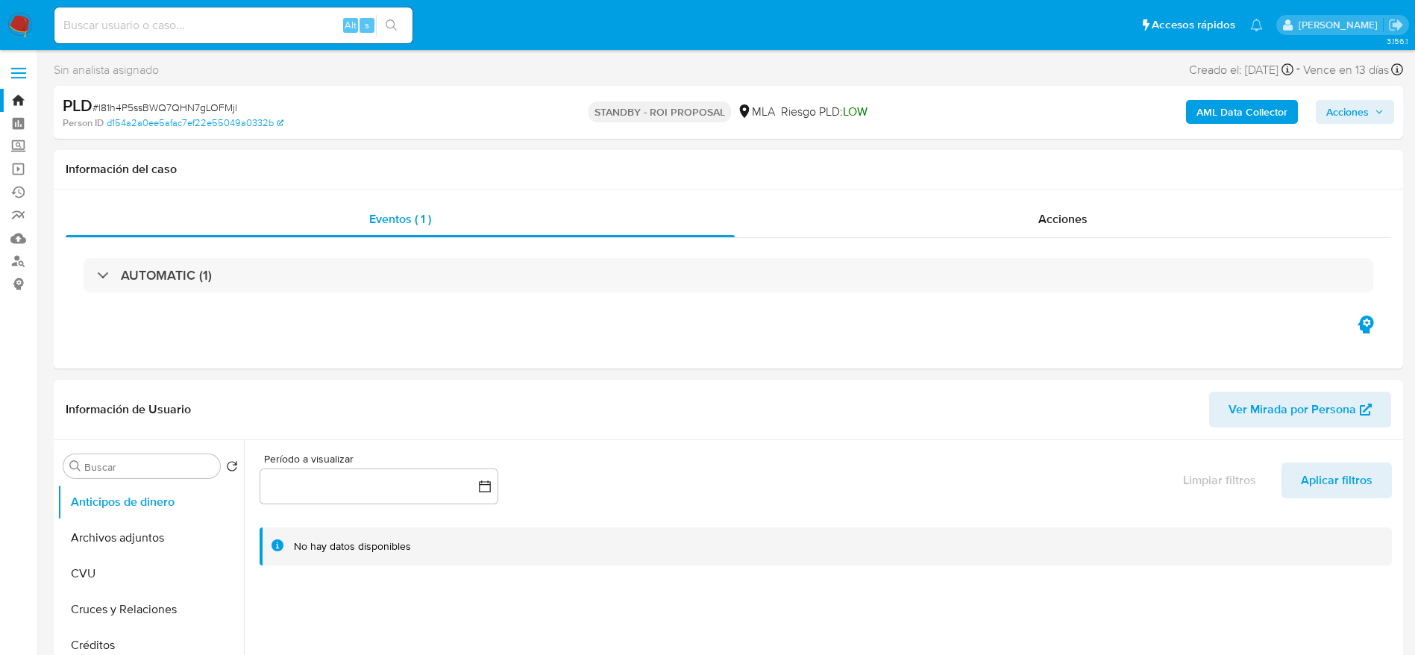
select select "10"
drag, startPoint x: 135, startPoint y: 535, endPoint x: 859, endPoint y: 368, distance: 742.4
click at [136, 536] on button "Archivos adjuntos" at bounding box center [150, 538] width 186 height 36
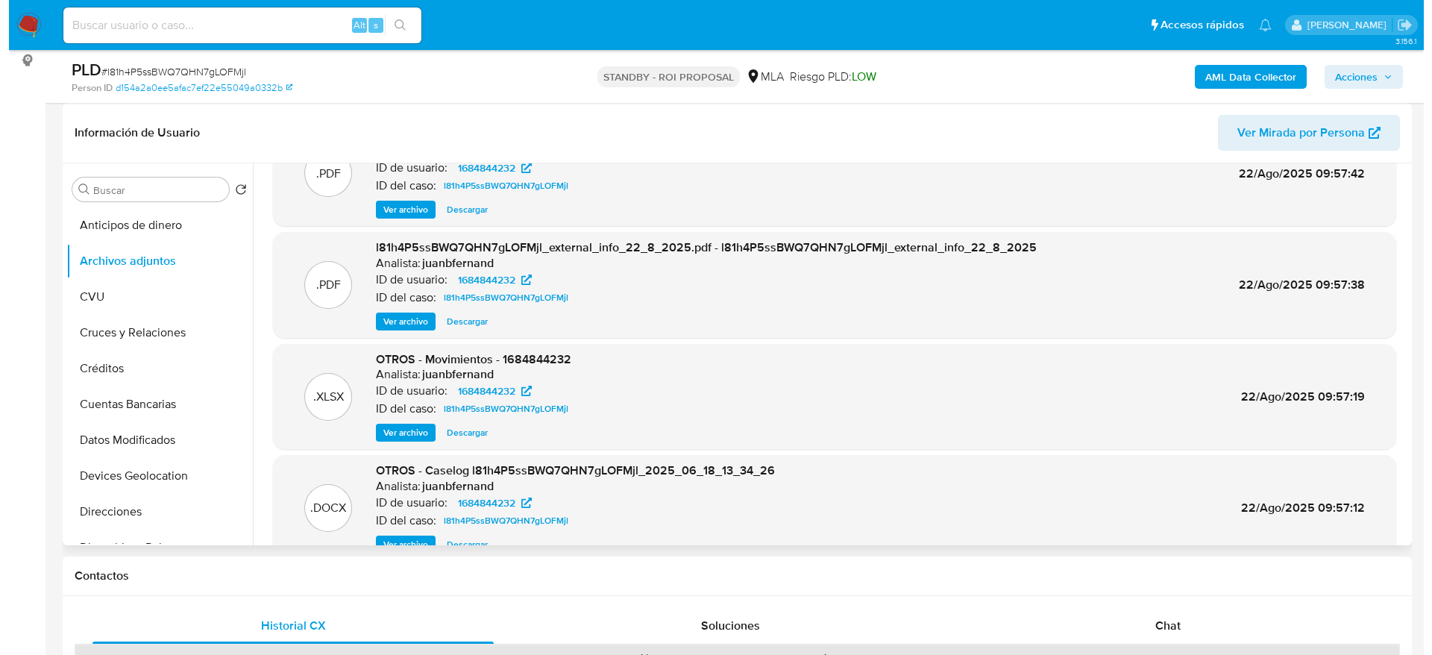
scroll to position [84, 0]
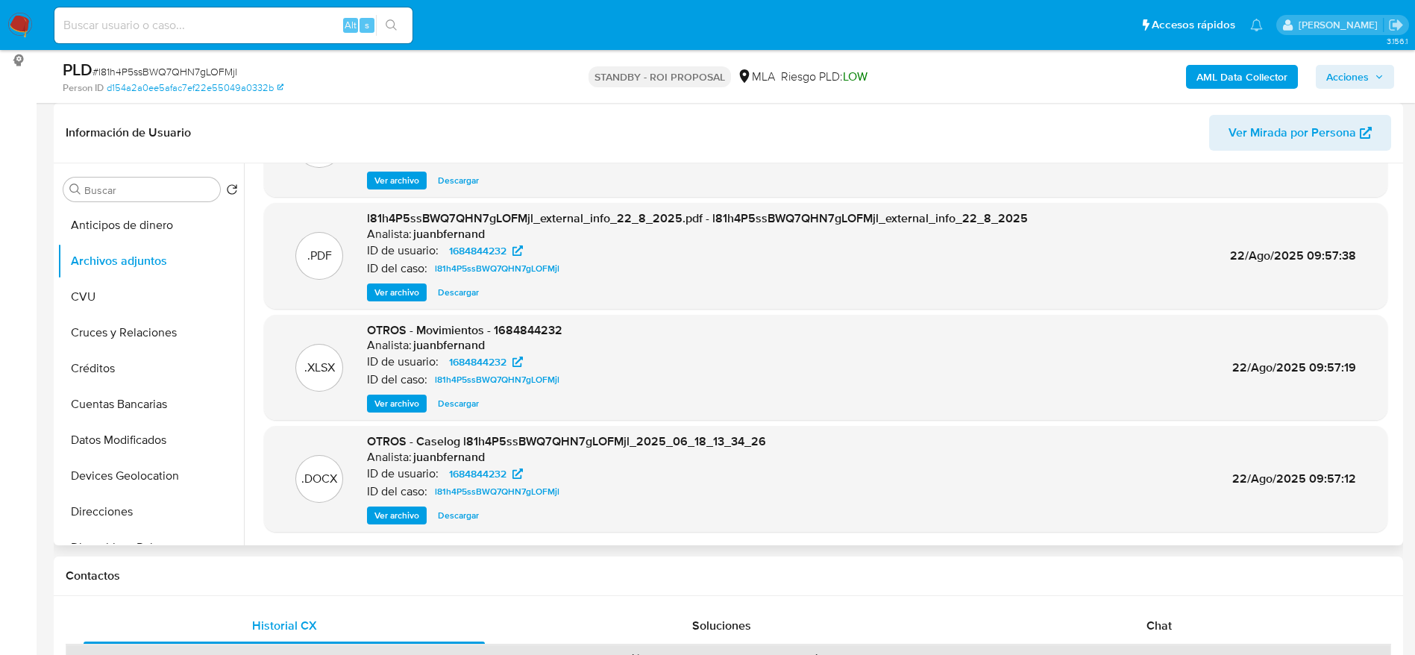
click at [407, 509] on span "Ver archivo" at bounding box center [396, 515] width 45 height 15
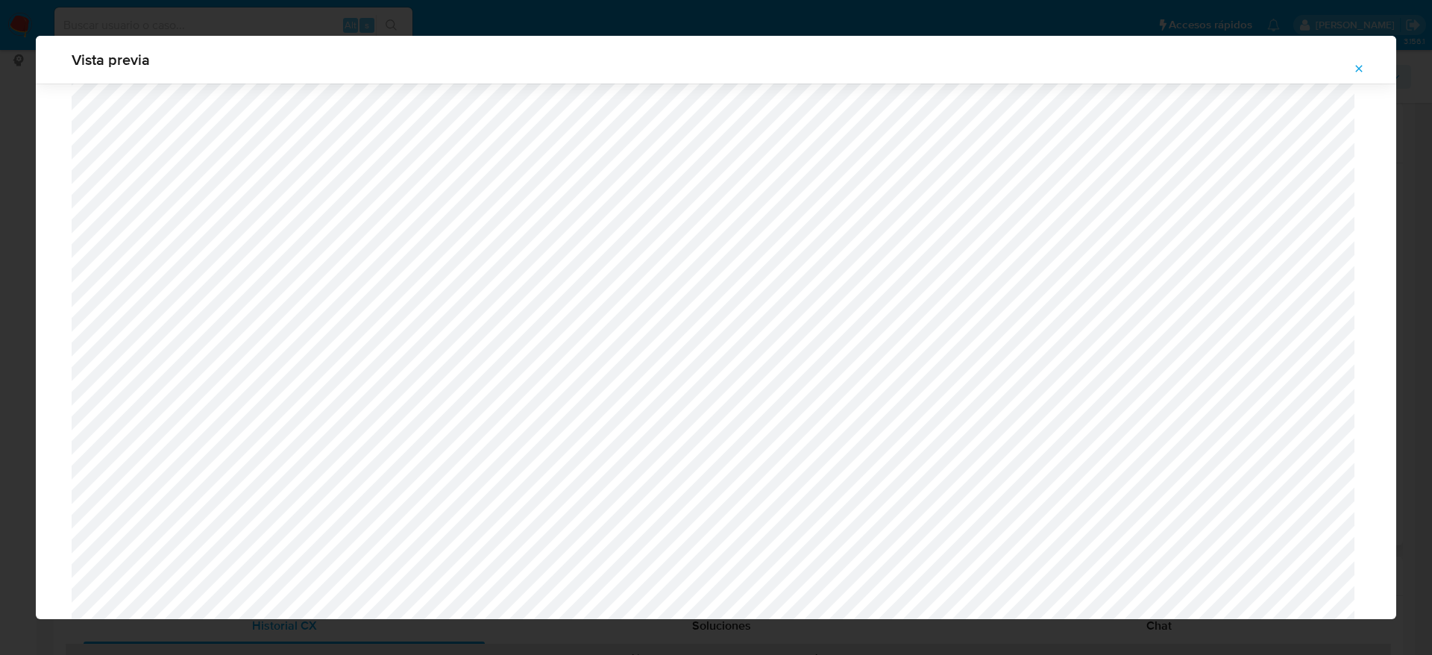
scroll to position [977, 0]
click at [1363, 65] on icon "Attachment preview" at bounding box center [1359, 69] width 12 height 12
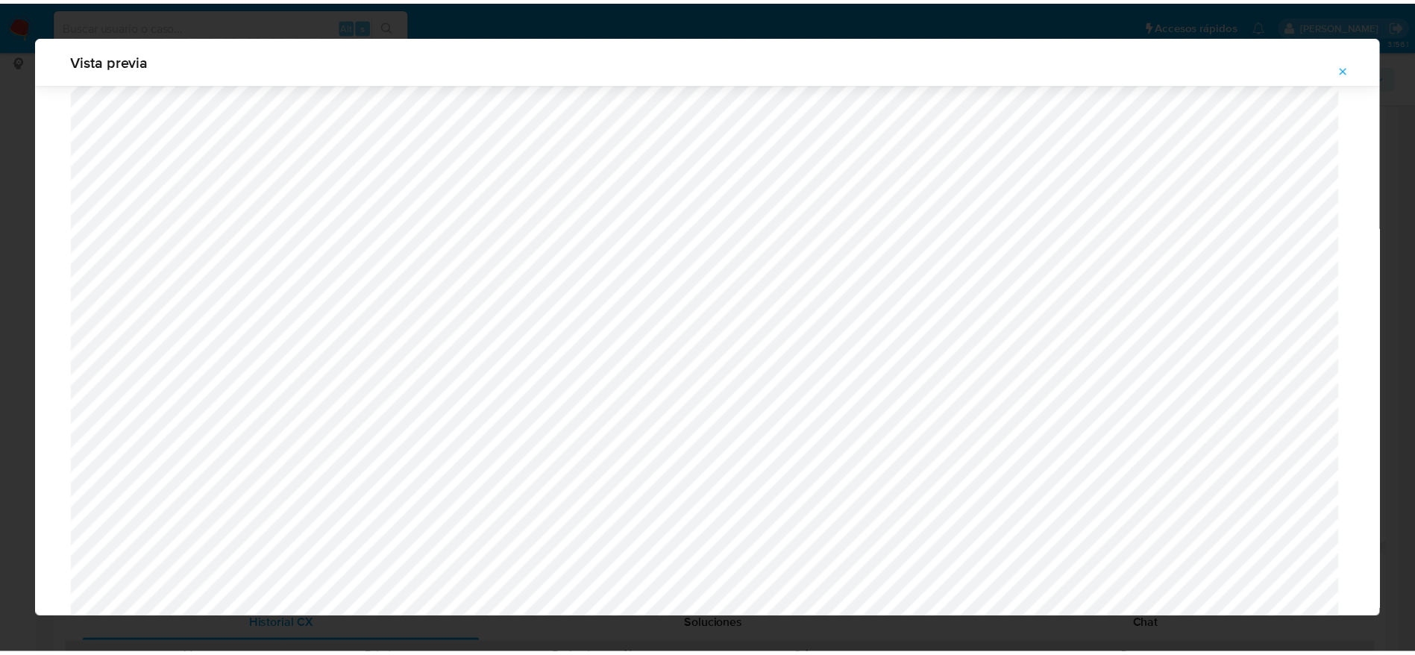
scroll to position [0, 0]
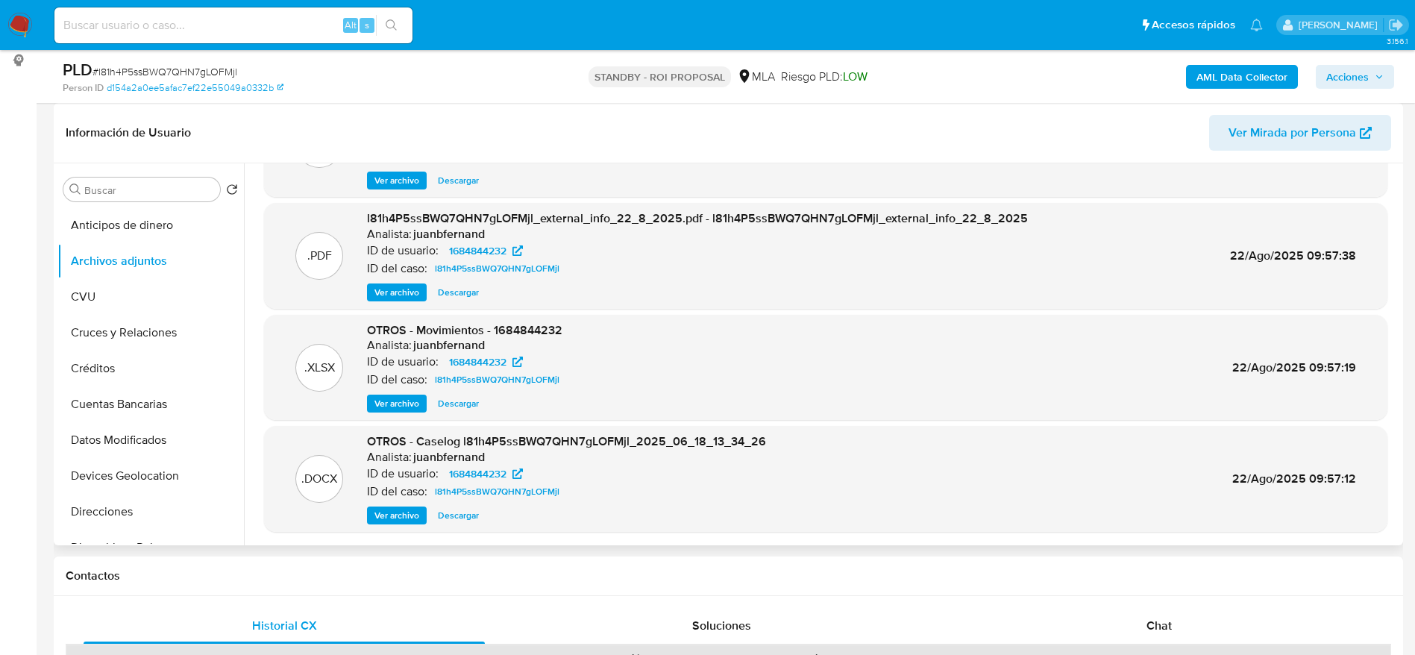
click at [418, 520] on span "Ver archivo" at bounding box center [396, 515] width 45 height 15
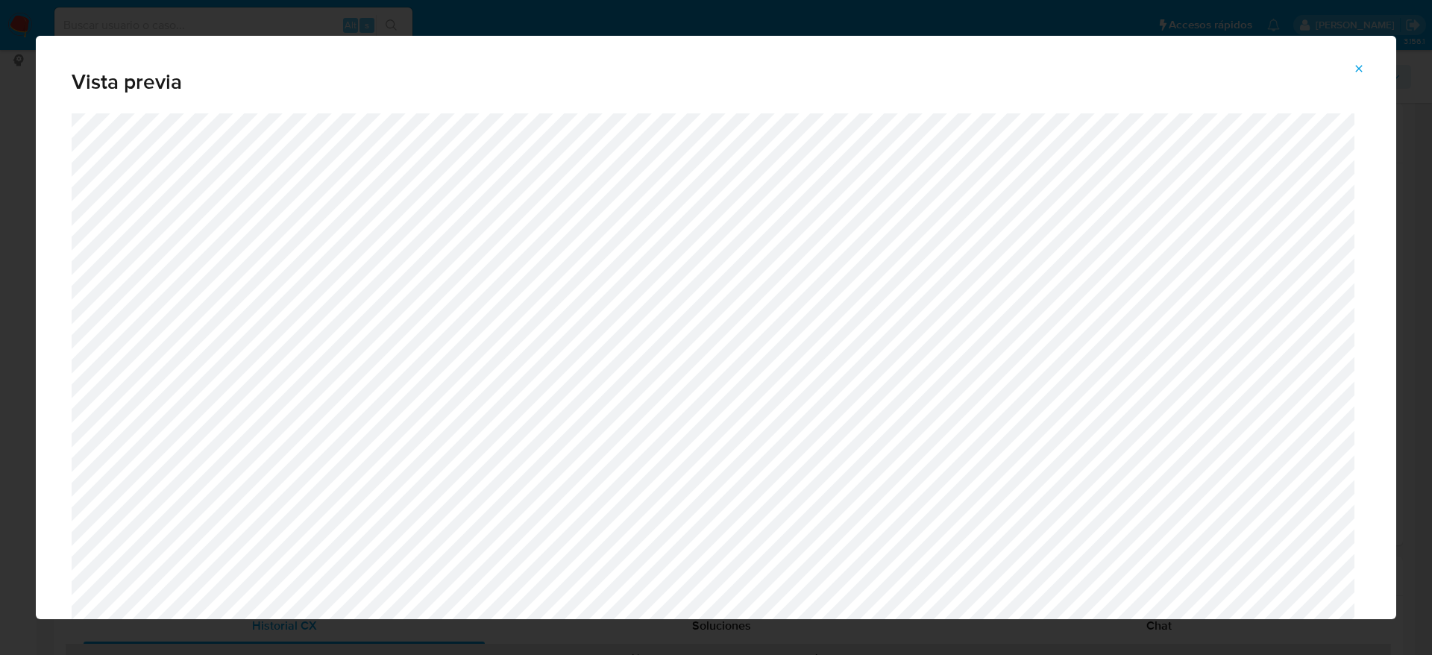
click at [1360, 73] on icon "Attachment preview" at bounding box center [1359, 69] width 12 height 12
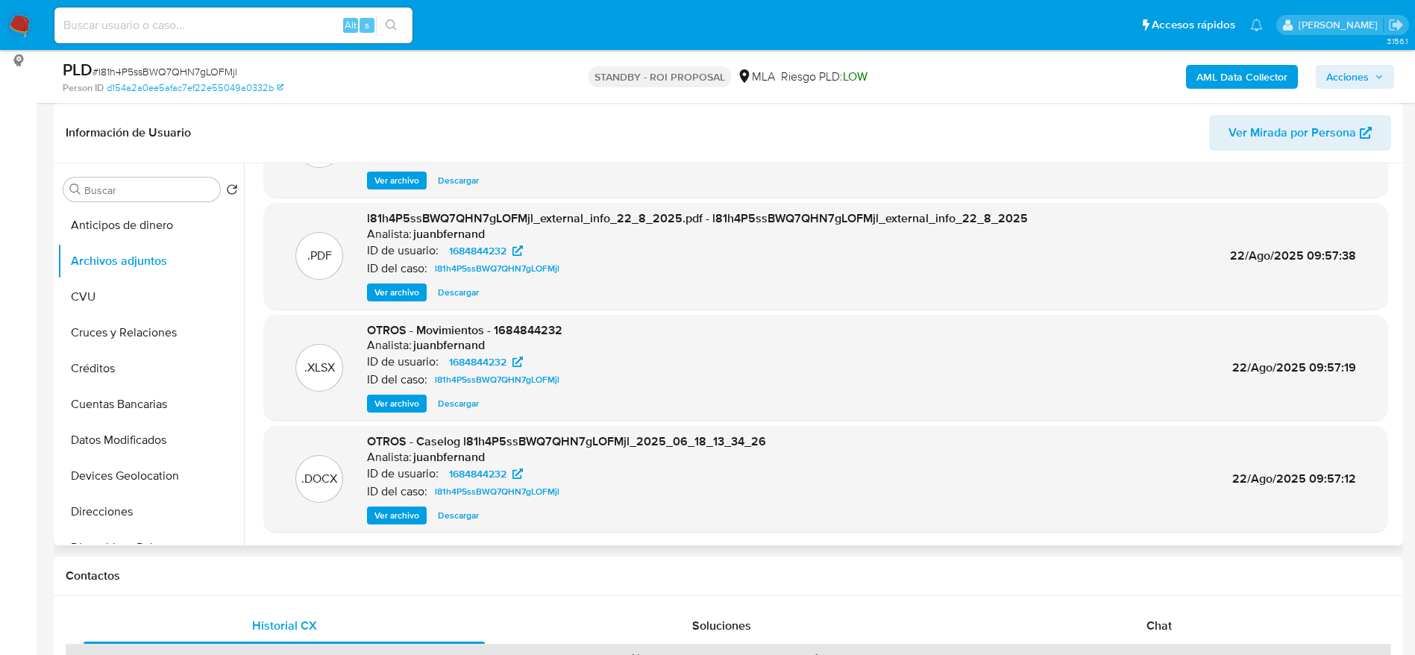
click at [469, 515] on span "Descargar" at bounding box center [458, 515] width 41 height 15
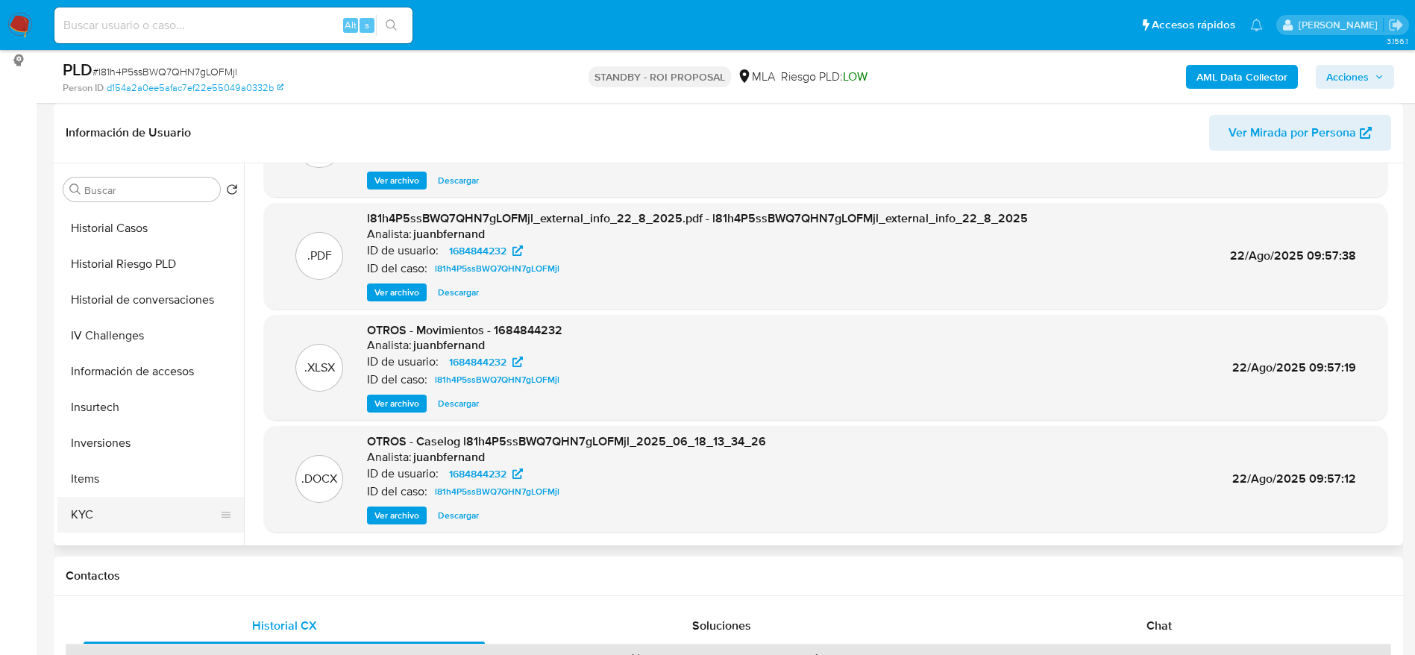
scroll to position [559, 0]
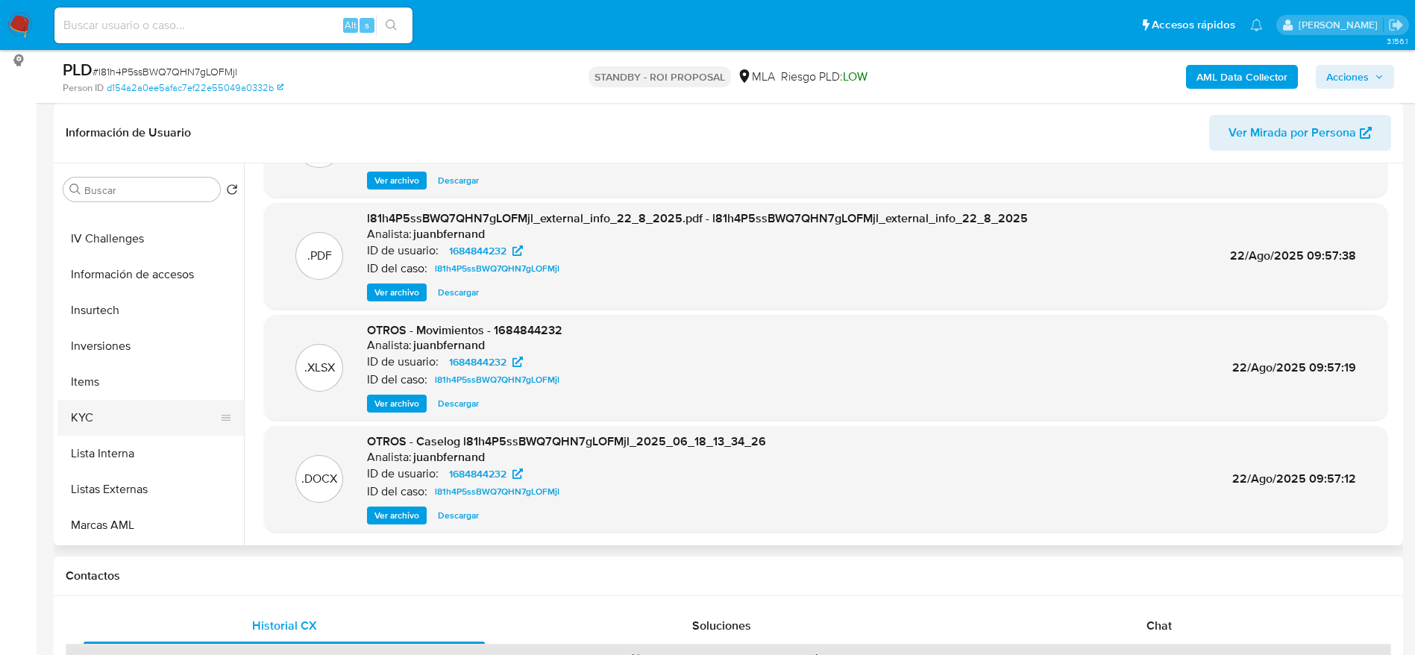
drag, startPoint x: 109, startPoint y: 417, endPoint x: 222, endPoint y: 422, distance: 113.5
click at [109, 417] on button "KYC" at bounding box center [144, 418] width 175 height 36
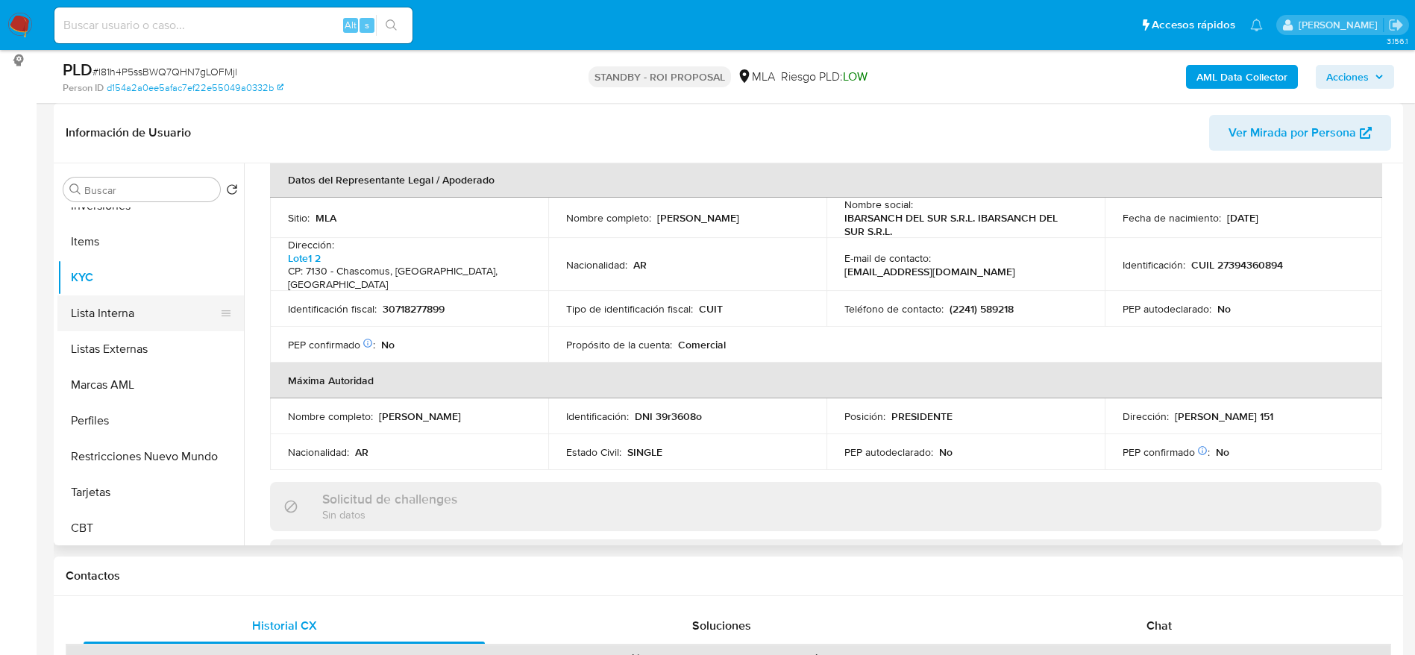
scroll to position [702, 0]
click at [120, 453] on button "Restricciones Nuevo Mundo" at bounding box center [144, 454] width 175 height 36
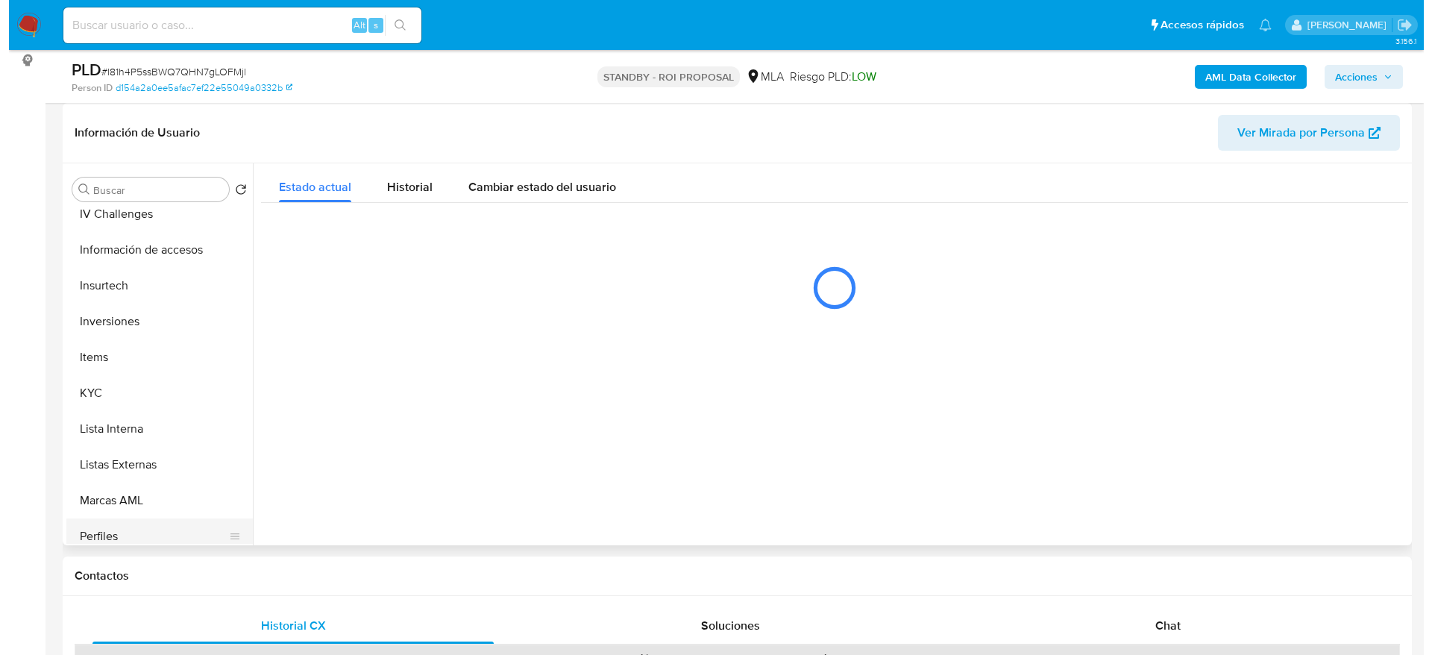
scroll to position [478, 0]
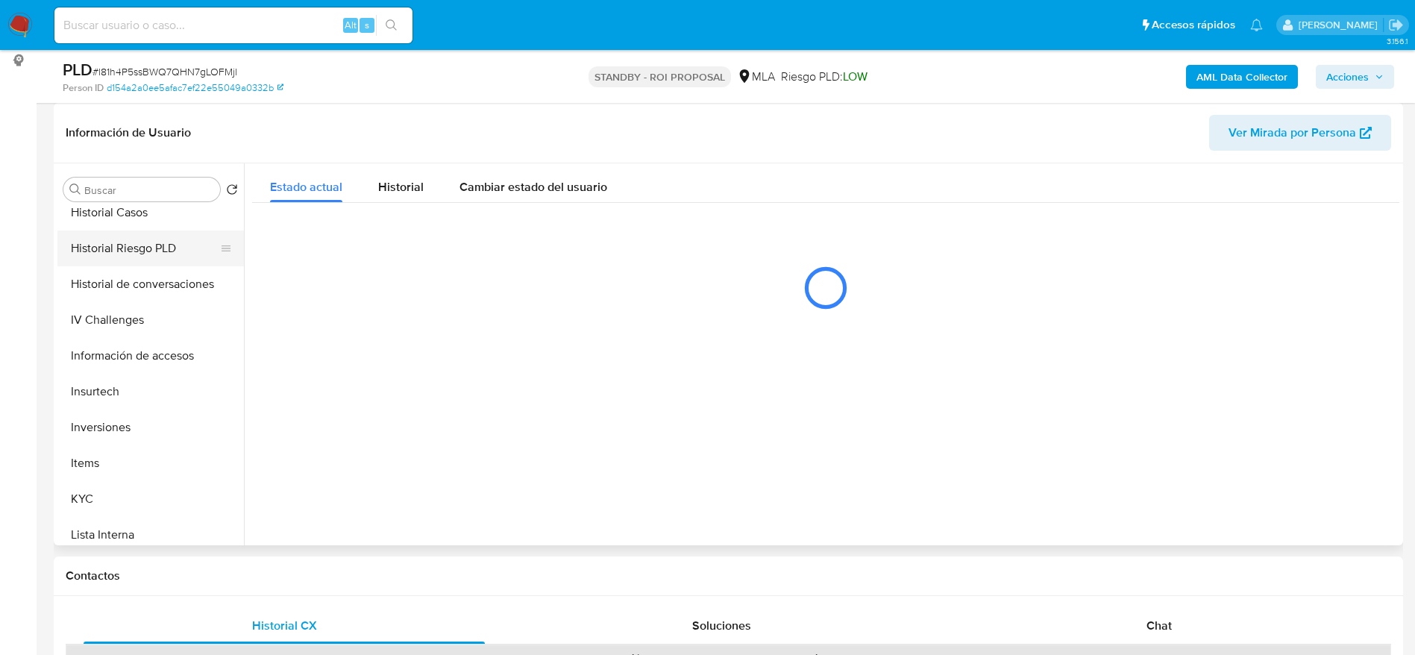
click at [144, 264] on button "Historial Riesgo PLD" at bounding box center [144, 248] width 175 height 36
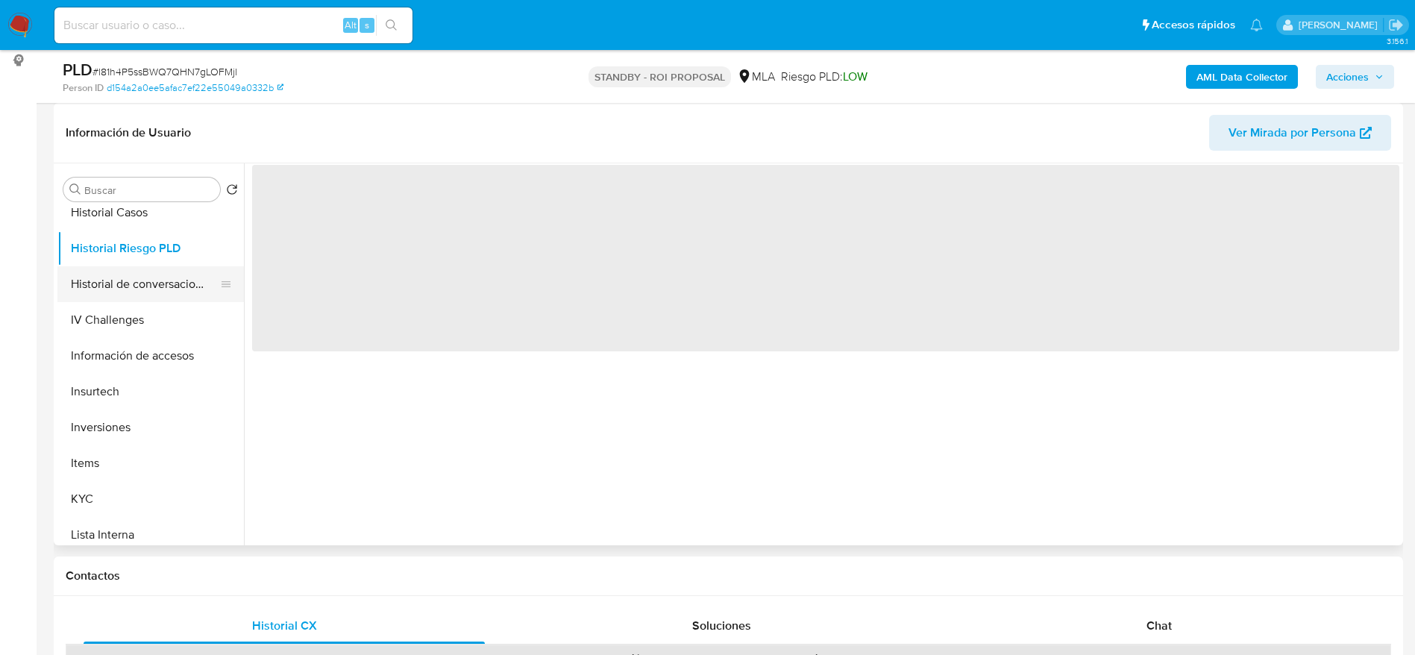
click at [168, 273] on button "Historial de conversaciones" at bounding box center [144, 284] width 175 height 36
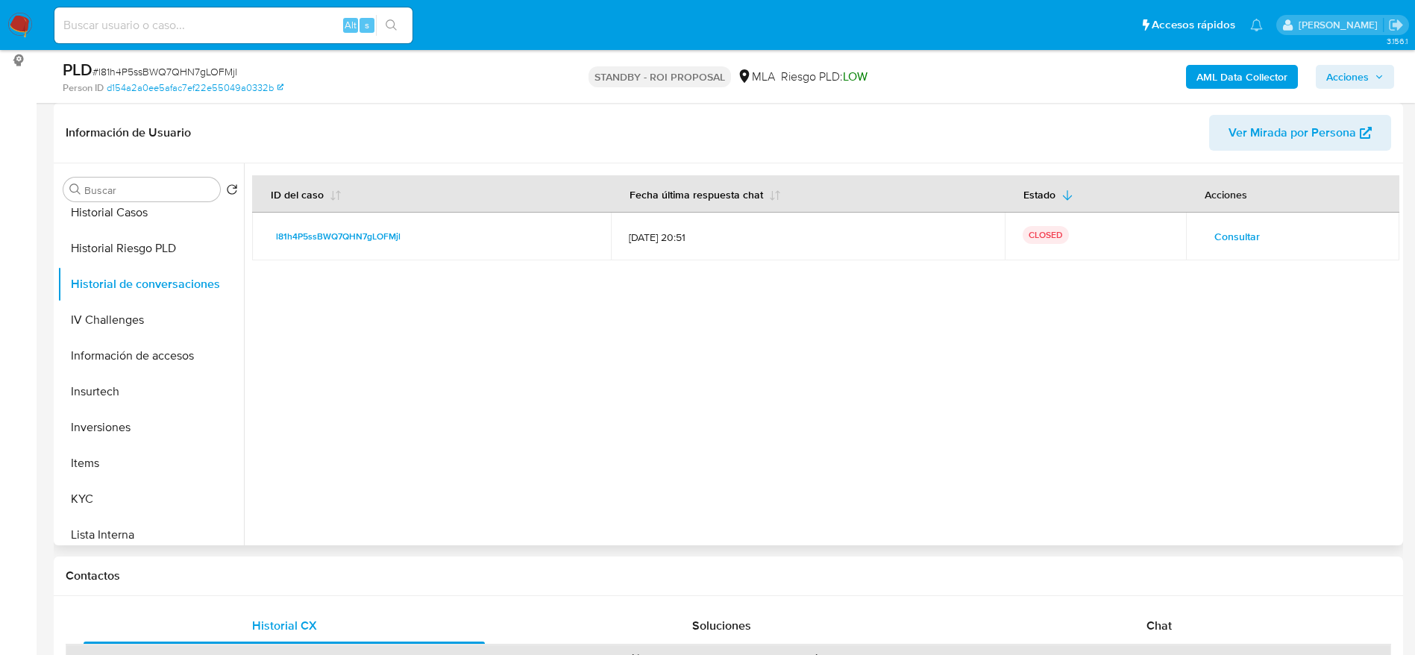
click at [1225, 233] on span "Consultar" at bounding box center [1237, 236] width 46 height 21
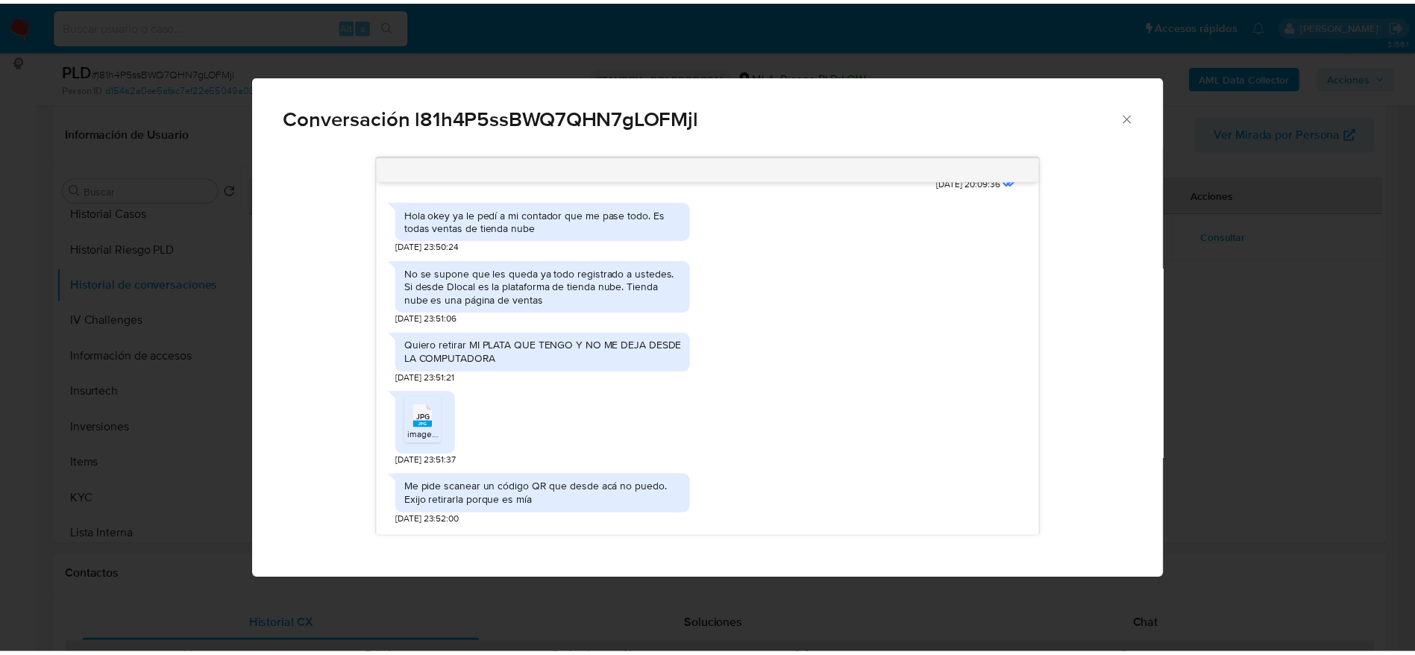
scroll to position [961, 0]
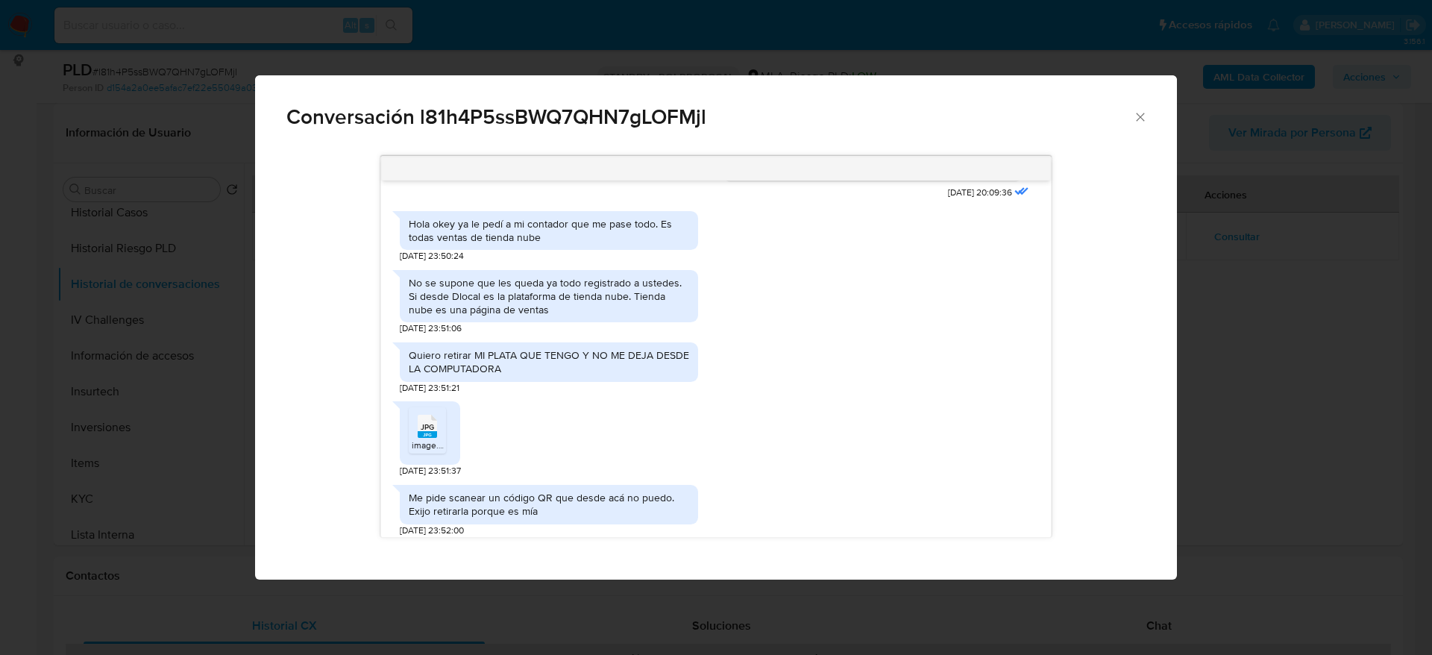
click at [418, 437] on icon "JPG" at bounding box center [427, 426] width 19 height 26
click at [1144, 116] on icon "Cerrar" at bounding box center [1140, 117] width 15 height 15
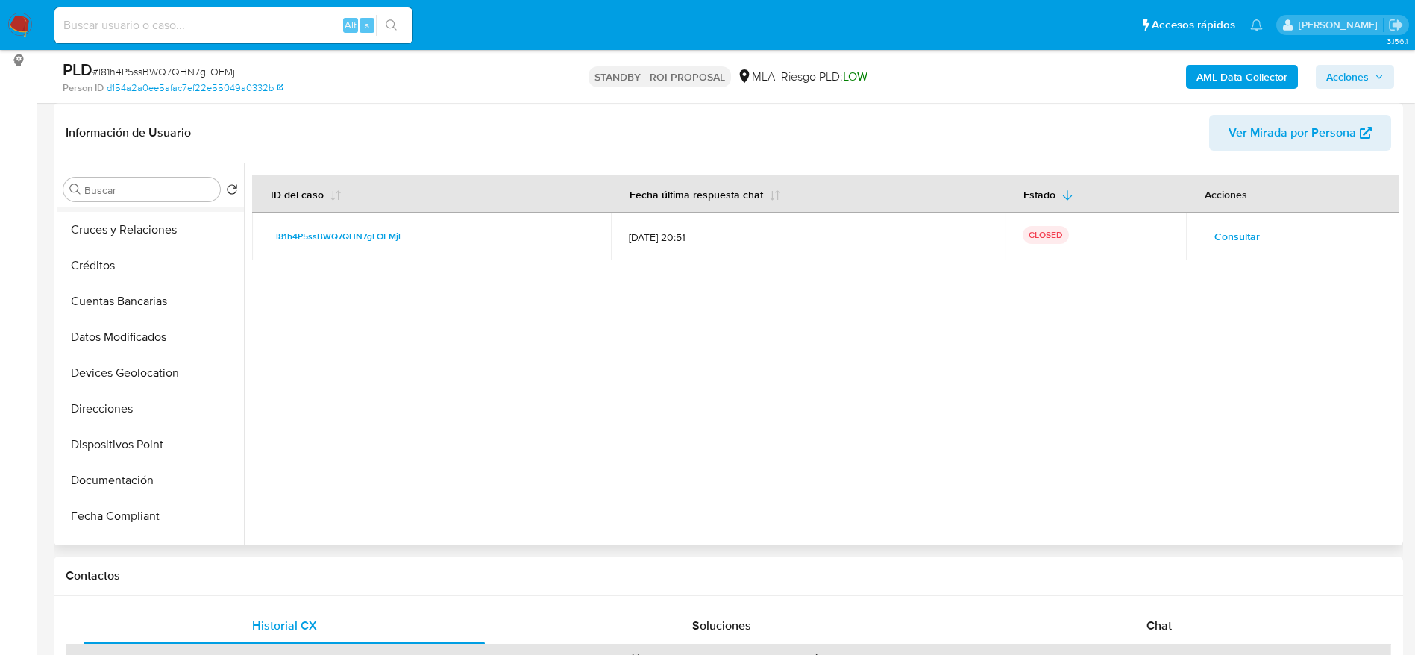
scroll to position [0, 0]
click at [133, 267] on button "Archivos adjuntos" at bounding box center [144, 261] width 175 height 36
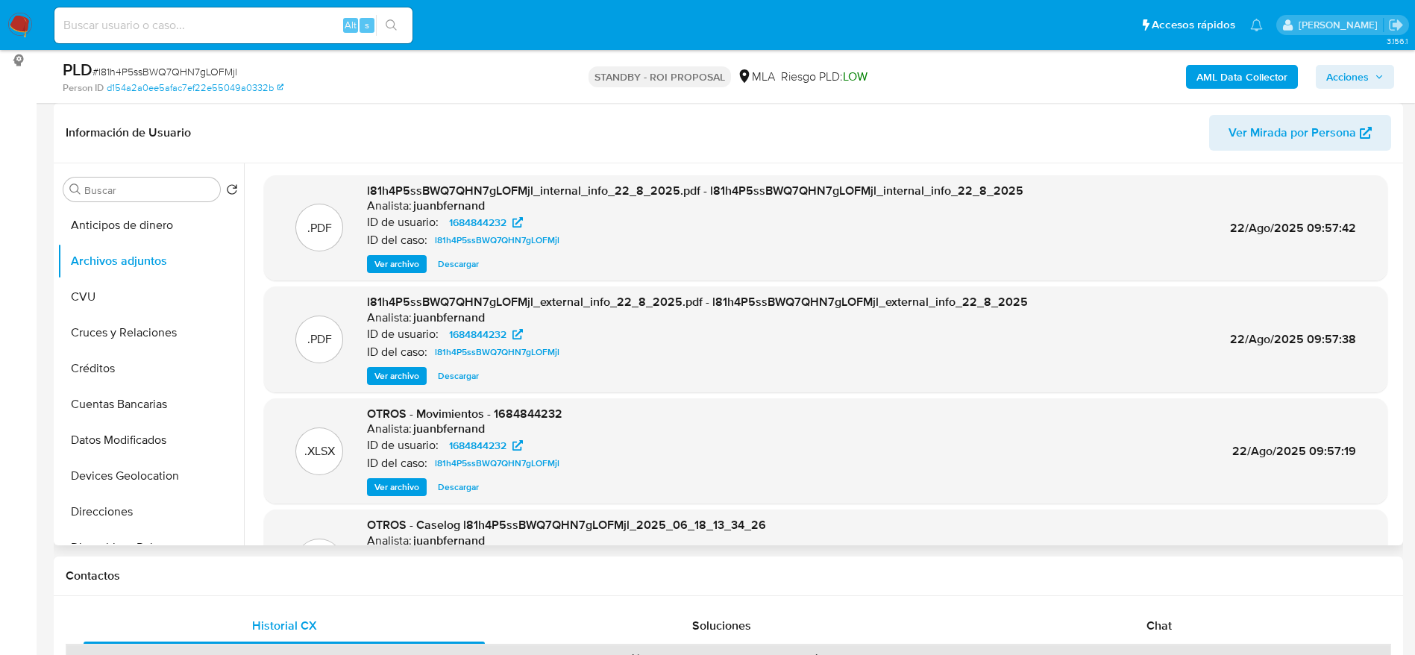
scroll to position [84, 0]
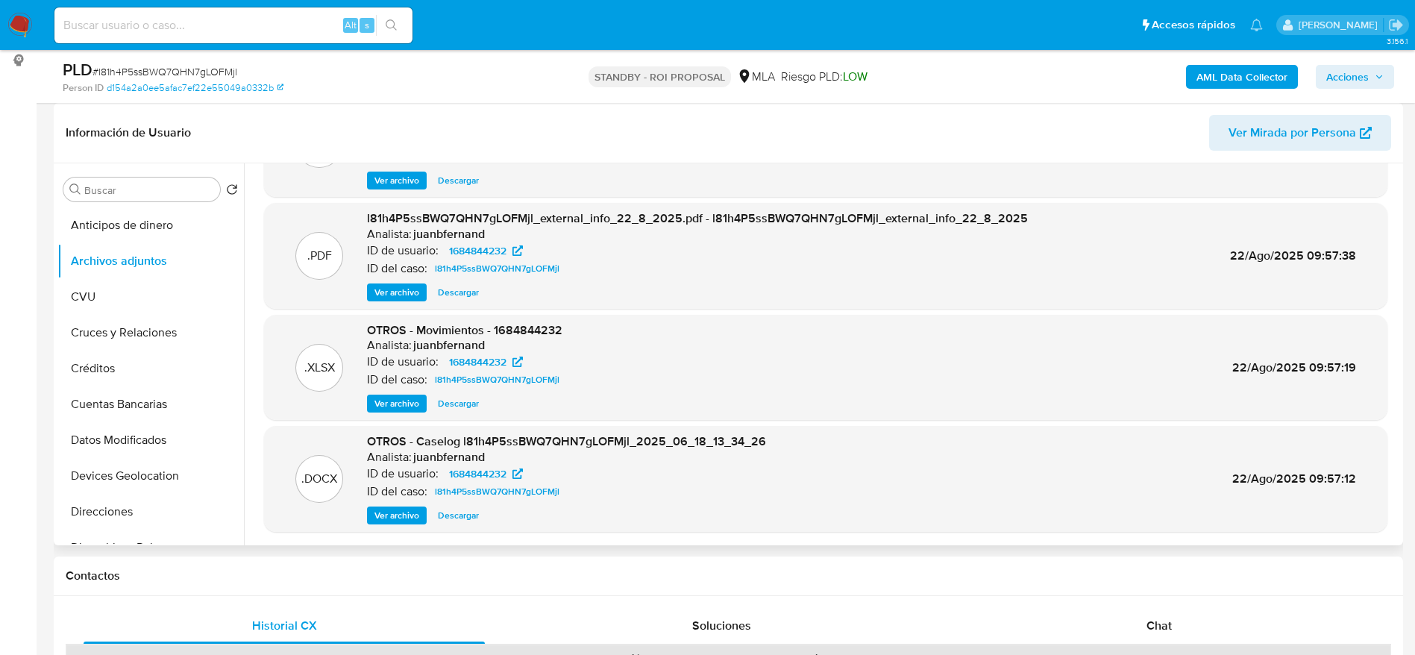
click at [461, 399] on span "Descargar" at bounding box center [458, 403] width 41 height 15
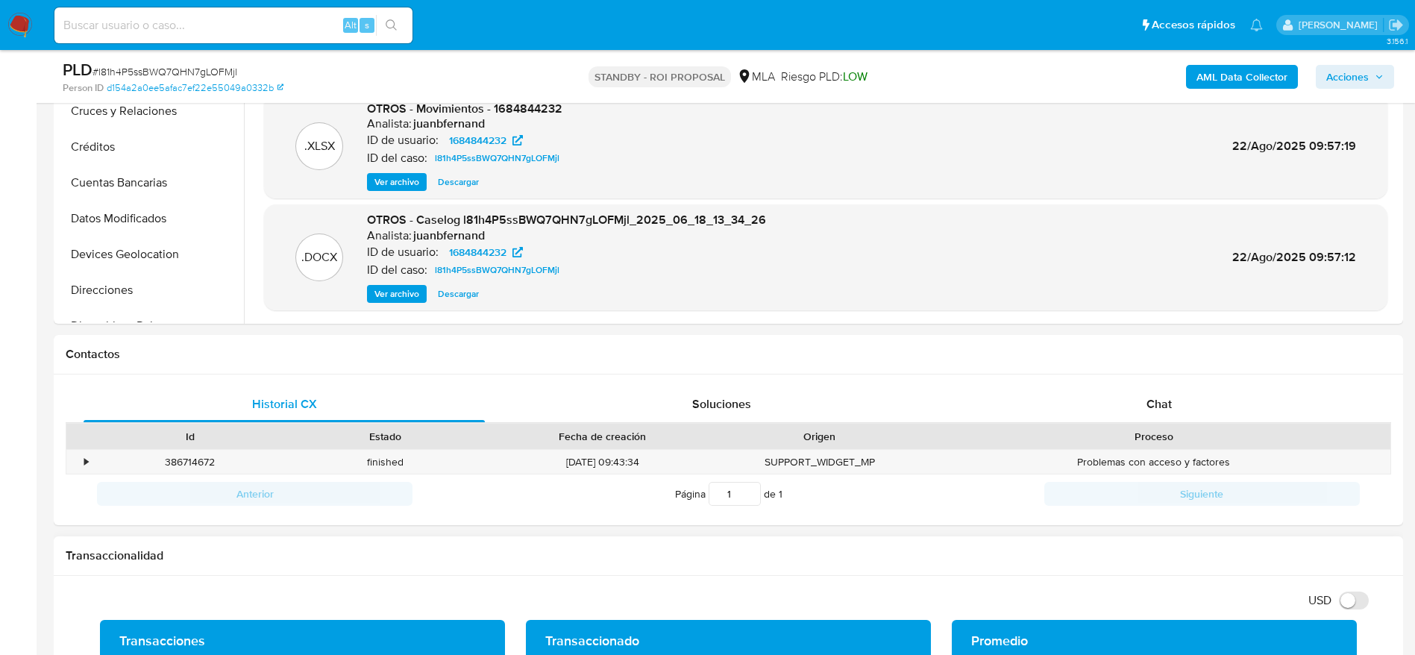
scroll to position [671, 0]
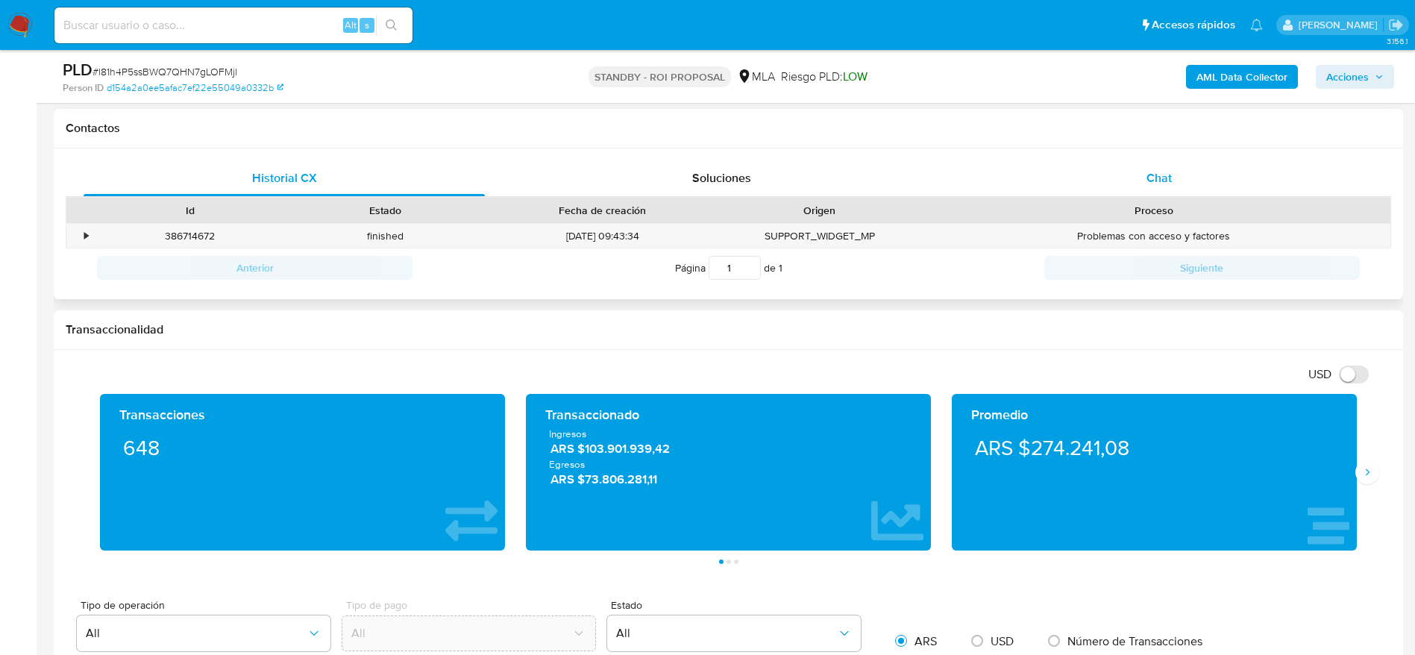
click at [1162, 187] on div "Chat" at bounding box center [1159, 178] width 401 height 36
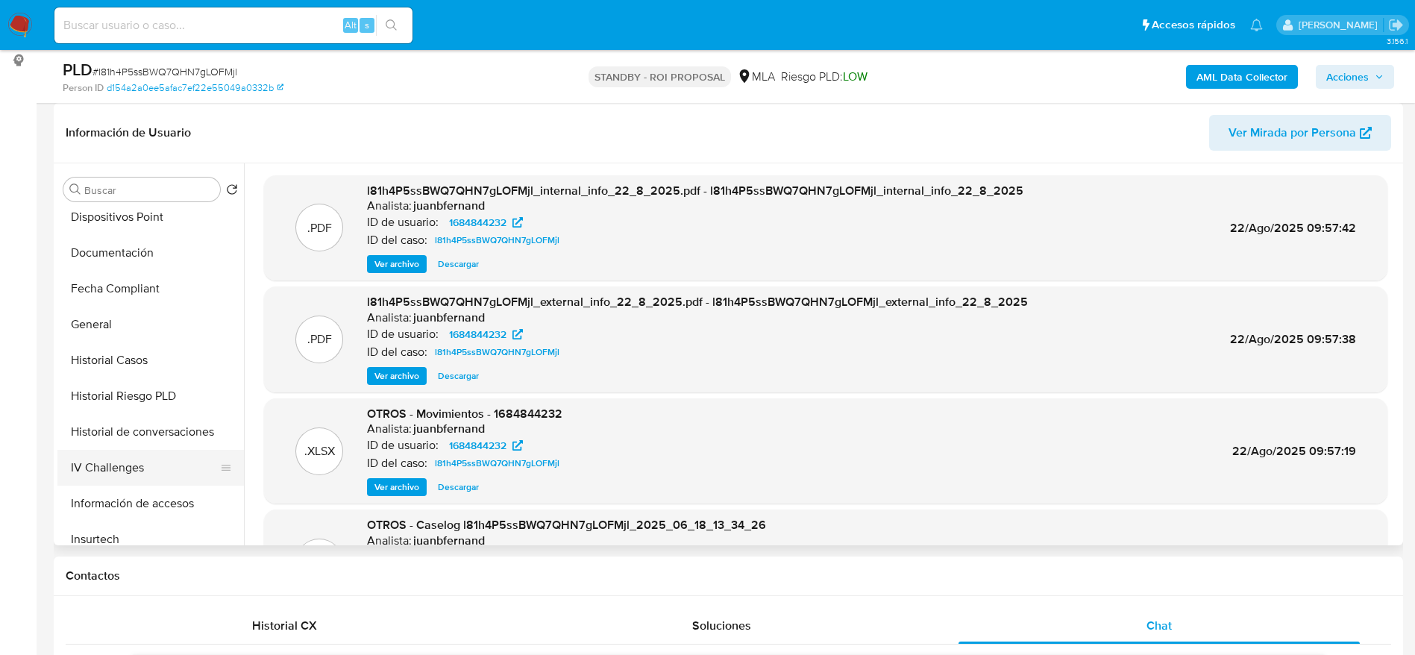
scroll to position [448, 0]
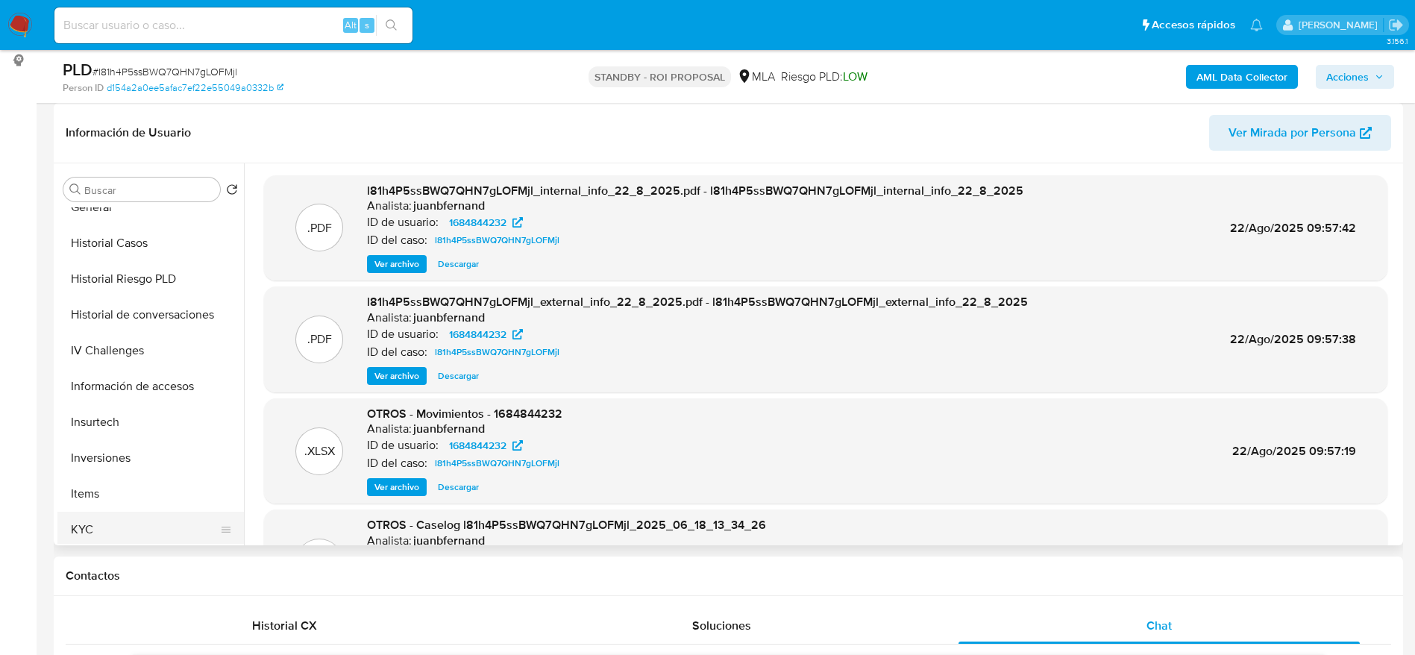
click at [120, 524] on button "KYC" at bounding box center [144, 530] width 175 height 36
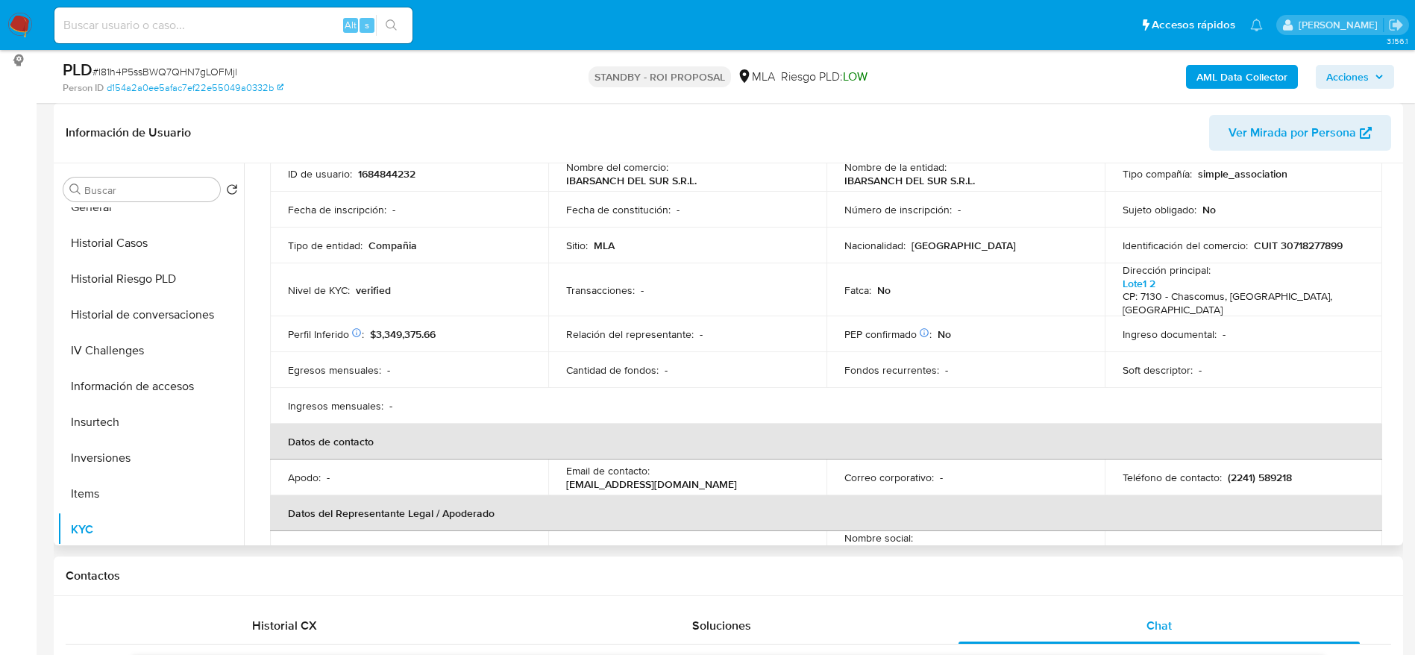
scroll to position [224, 0]
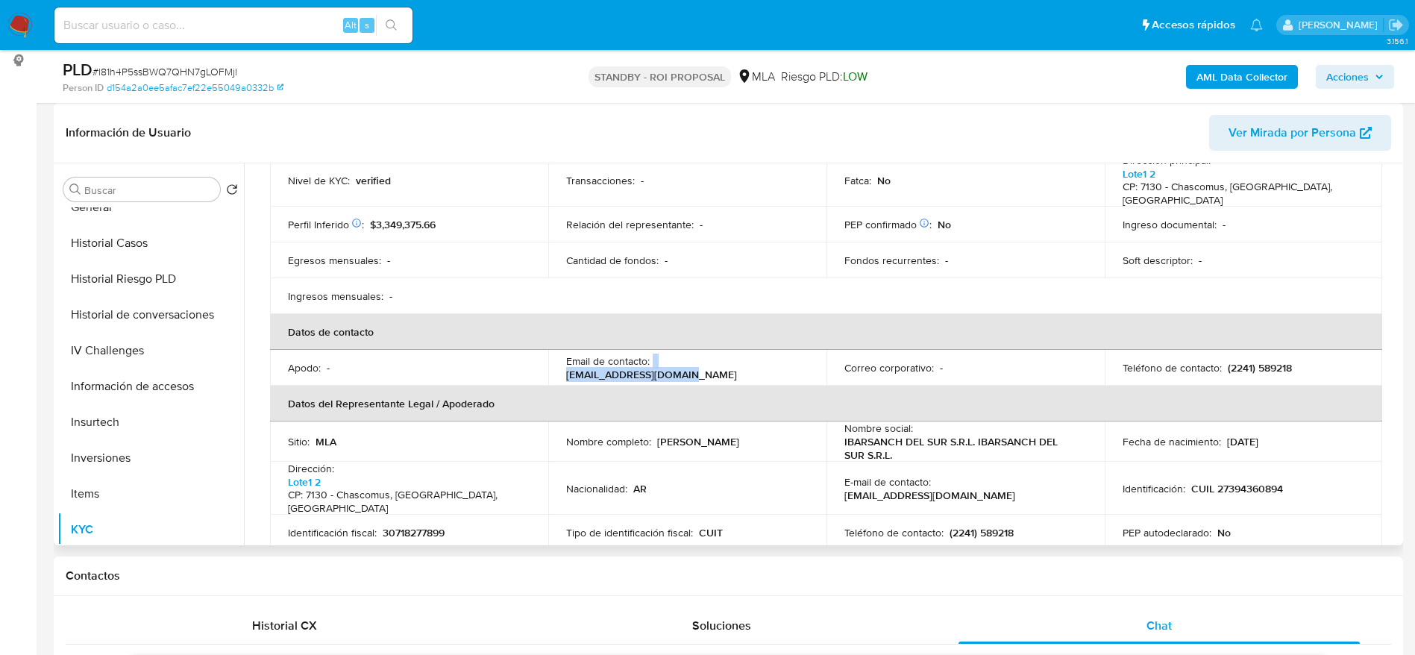
drag, startPoint x: 652, startPoint y: 352, endPoint x: 773, endPoint y: 359, distance: 121.0
click at [773, 359] on div "Email de contacto : [EMAIL_ADDRESS][DOMAIN_NAME]" at bounding box center [687, 367] width 242 height 27
copy div "[EMAIL_ADDRESS][DOMAIN_NAME]"
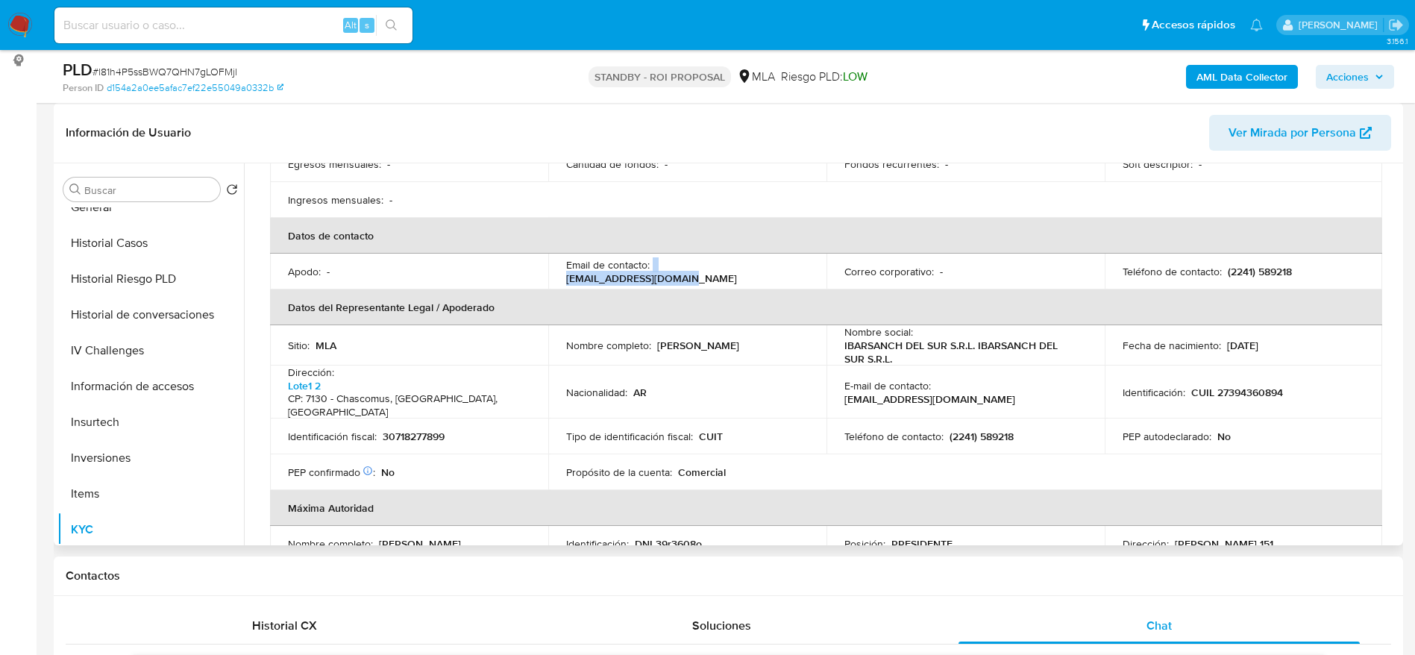
scroll to position [336, 0]
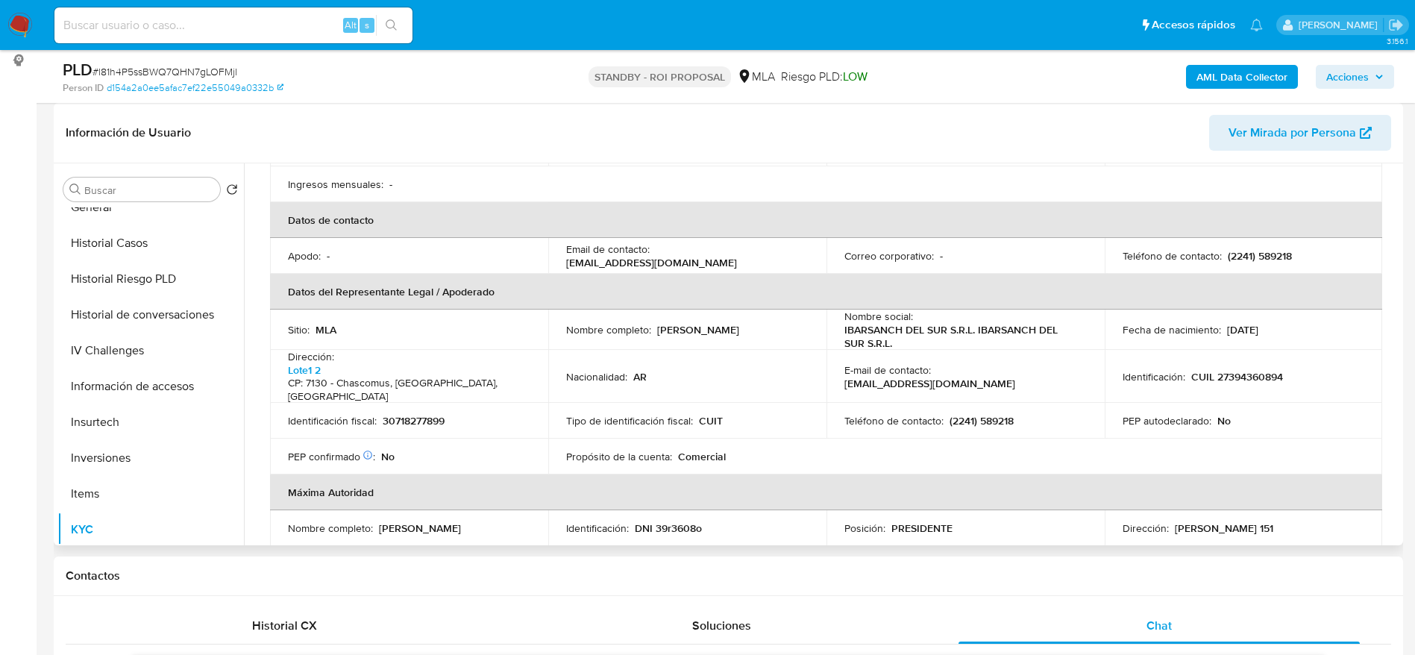
click at [443, 414] on p "30718277899" at bounding box center [414, 420] width 62 height 13
copy p "30718277899"
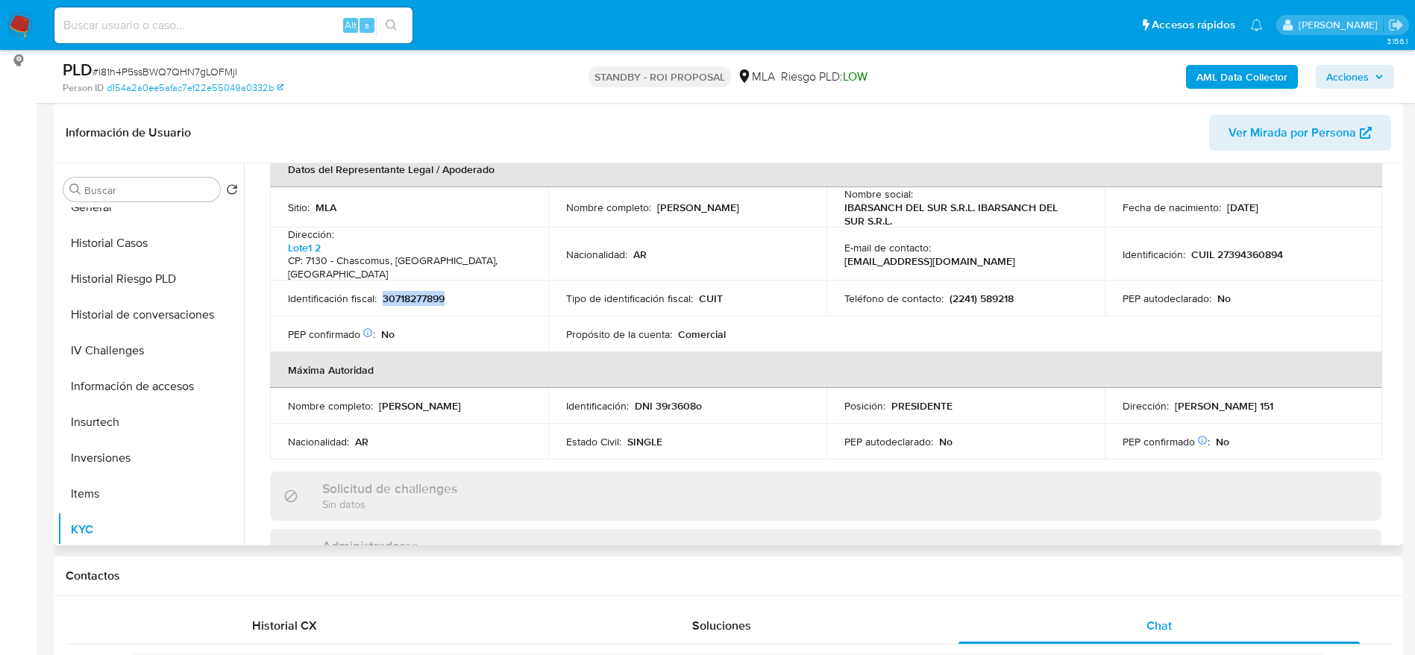
scroll to position [559, 0]
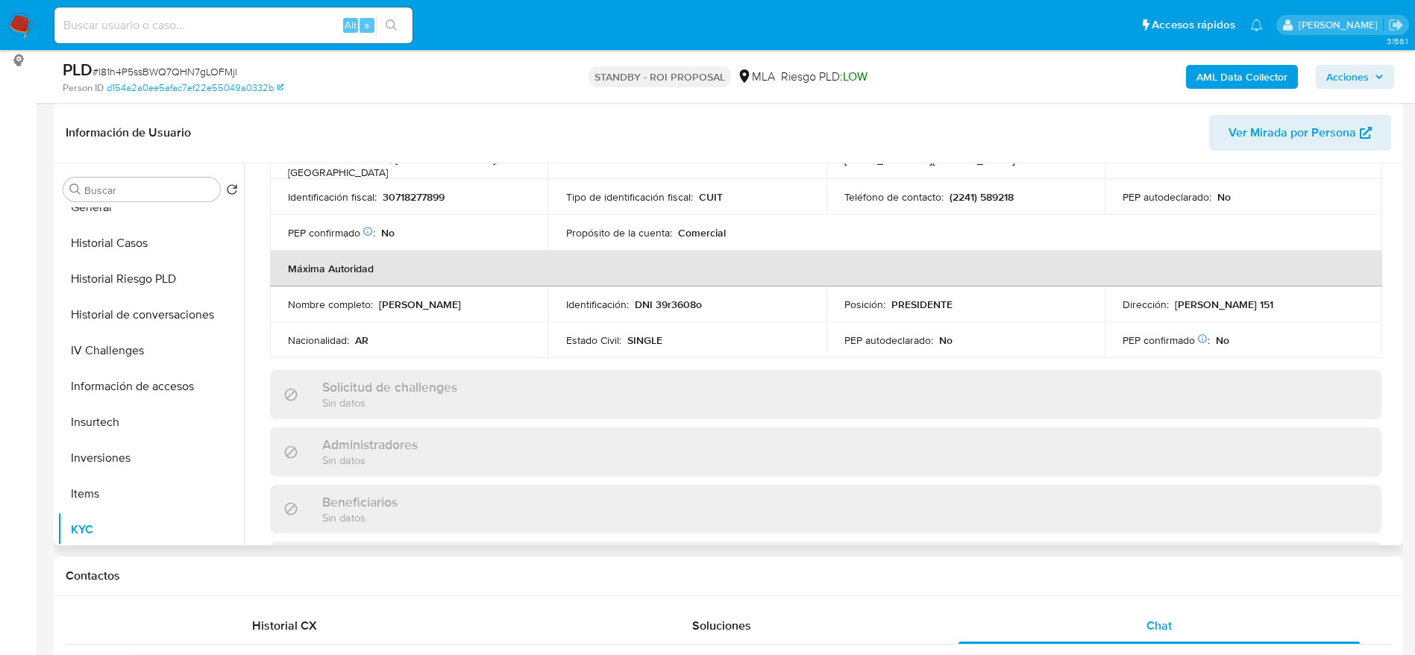
click at [680, 298] on p "DNI 39r3608o" at bounding box center [668, 304] width 67 height 13
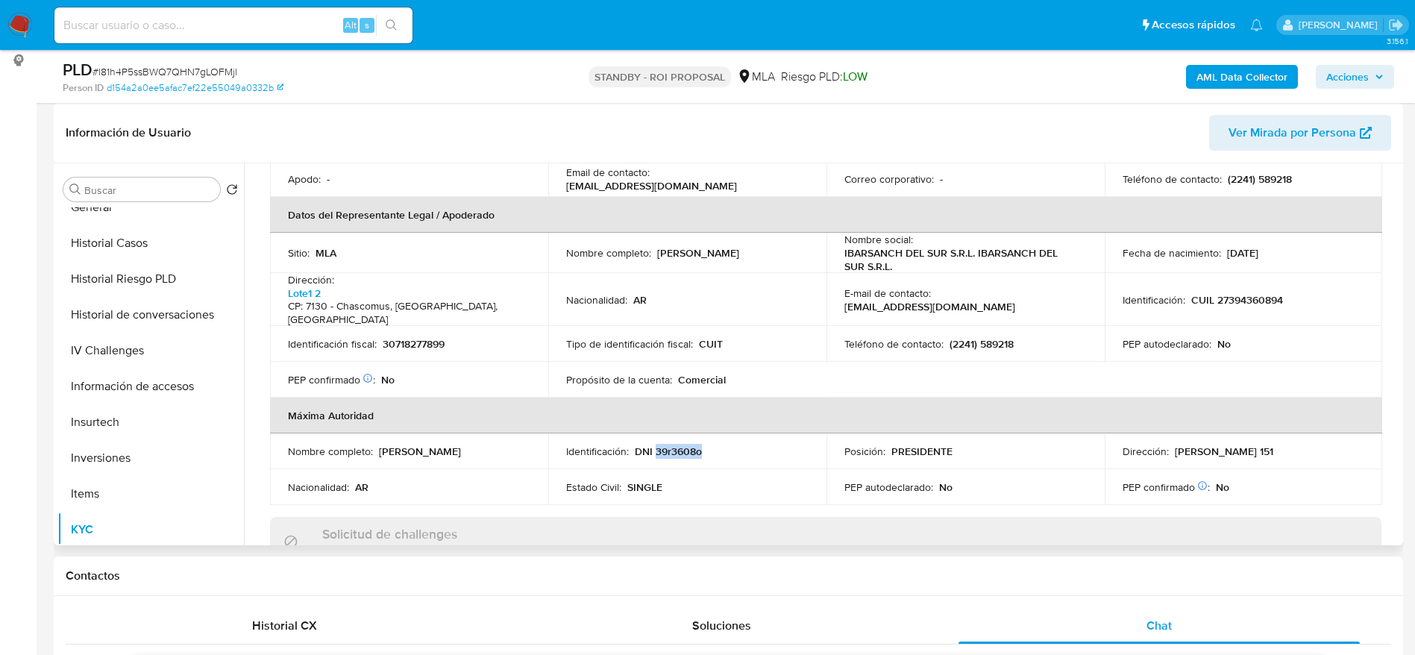
scroll to position [448, 0]
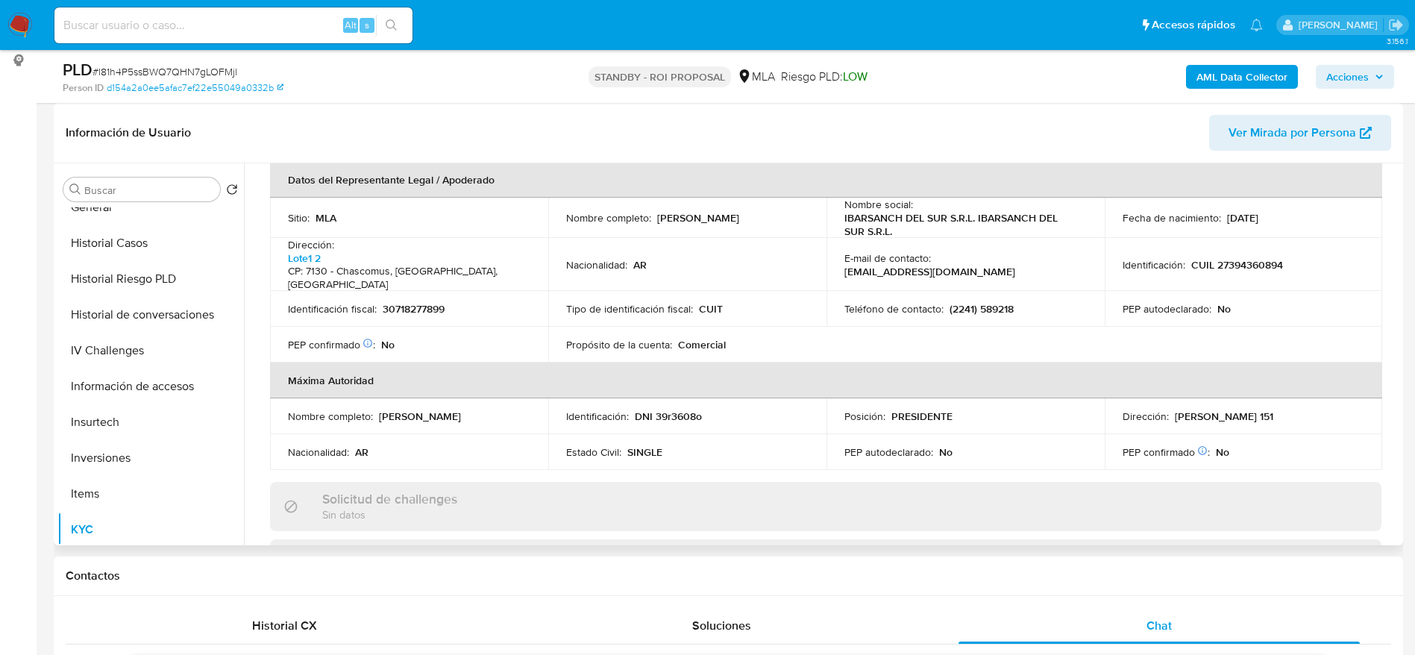
click at [1225, 258] on p "CUIL 27394360894" at bounding box center [1237, 264] width 92 height 13
copy p "27394360894"
click at [1310, 133] on span "Ver Mirada por Persona" at bounding box center [1293, 133] width 128 height 36
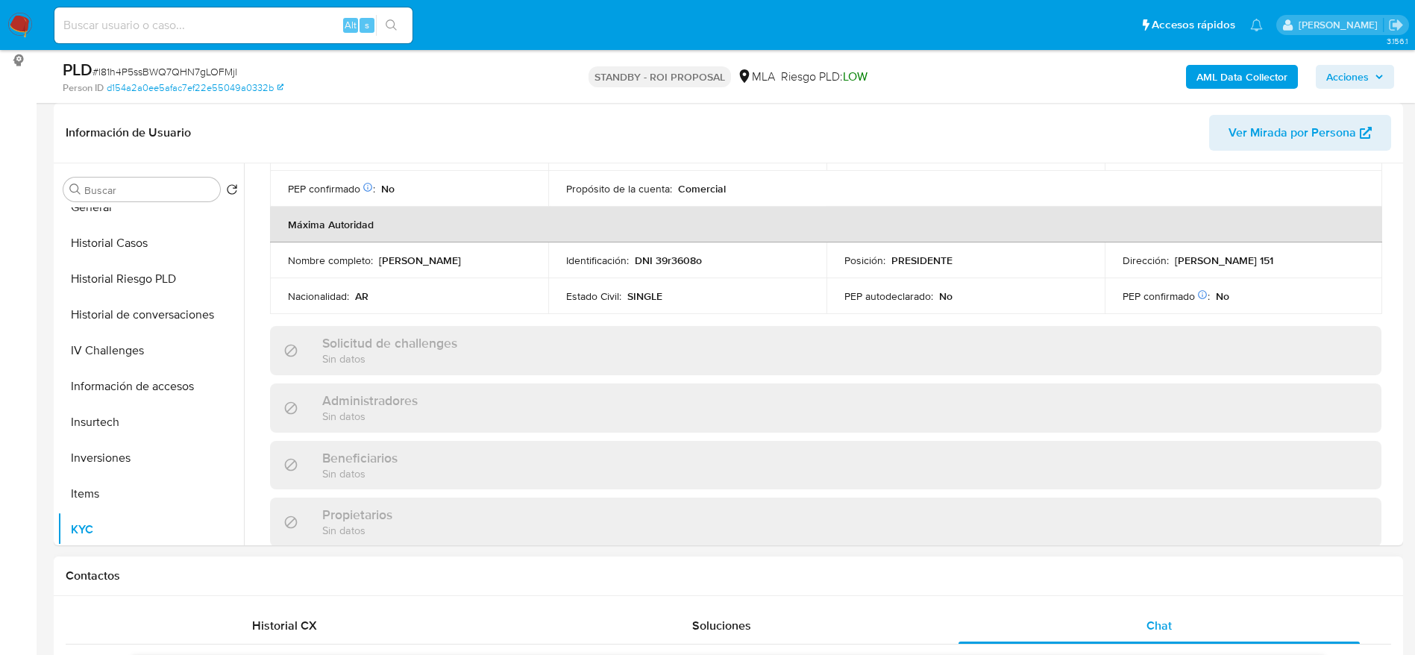
scroll to position [783, 0]
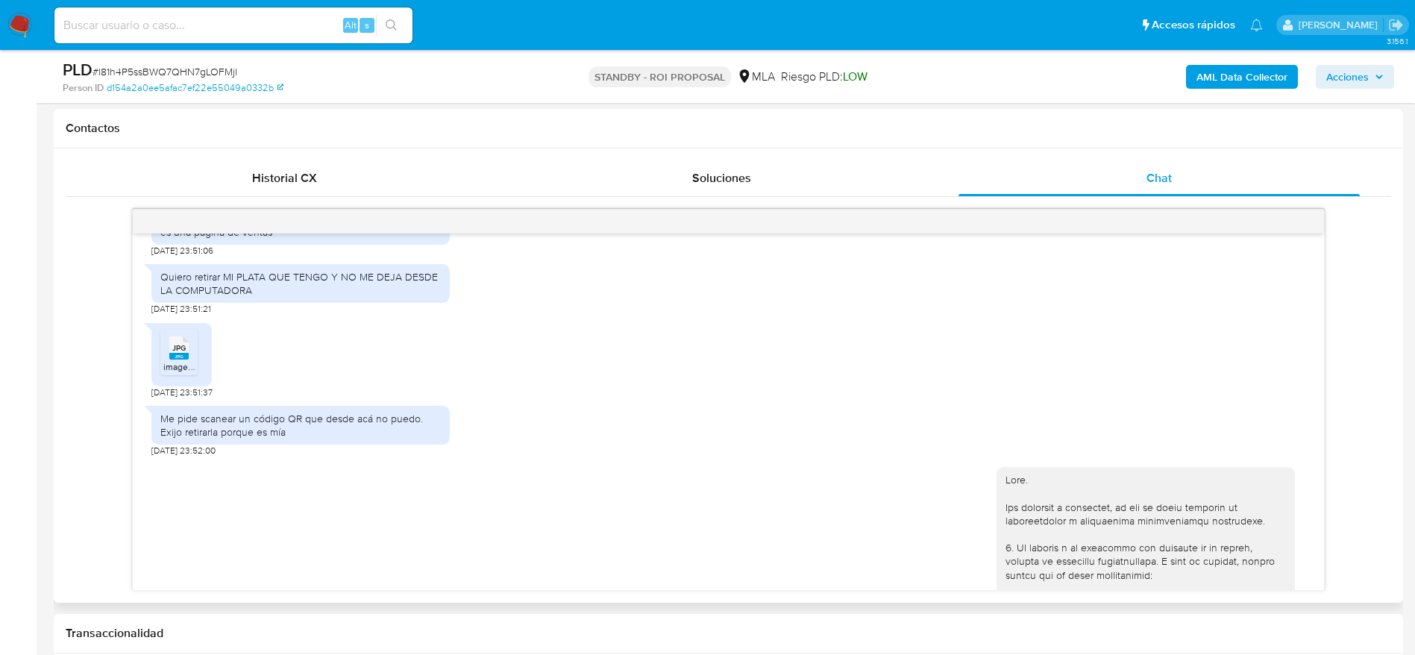
scroll to position [2014, 0]
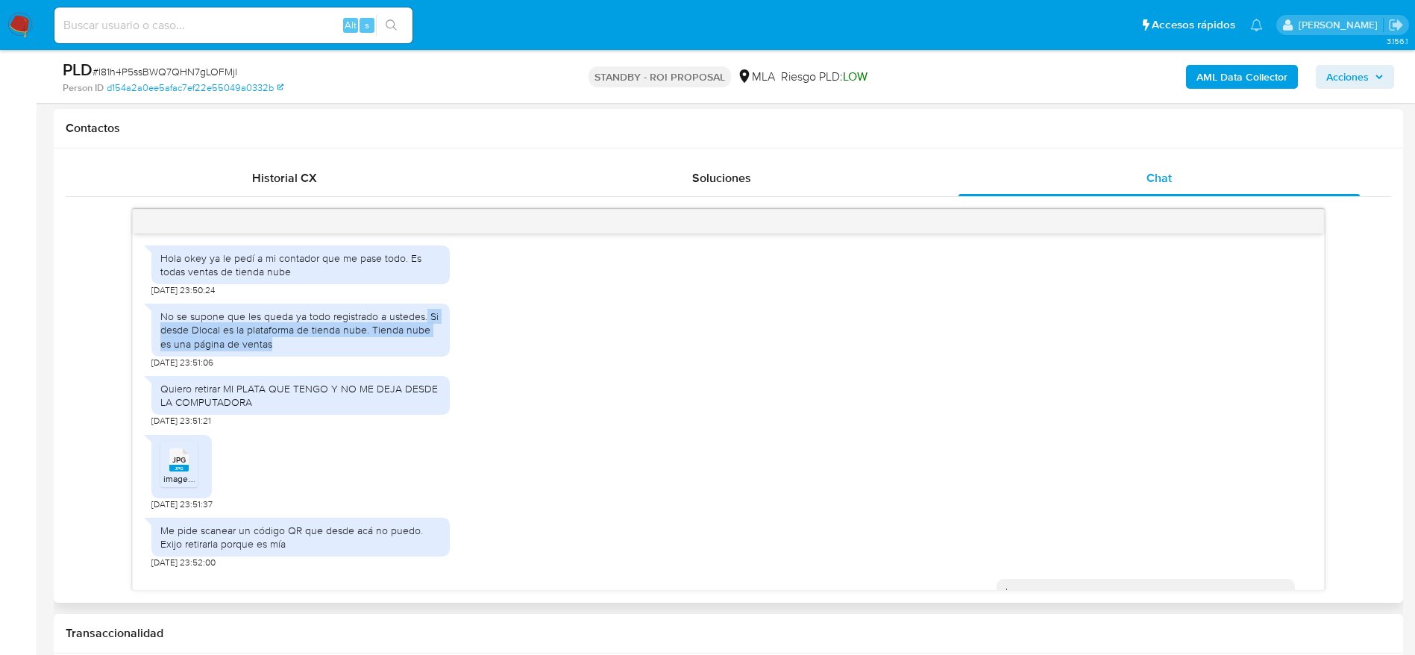
drag, startPoint x: 424, startPoint y: 342, endPoint x: 442, endPoint y: 372, distance: 35.1
click at [442, 357] on div "No se supone que les queda ya todo registrado a ustedes. Si desde Dlocal es la …" at bounding box center [300, 330] width 298 height 53
drag, startPoint x: 429, startPoint y: 366, endPoint x: 409, endPoint y: 368, distance: 20.2
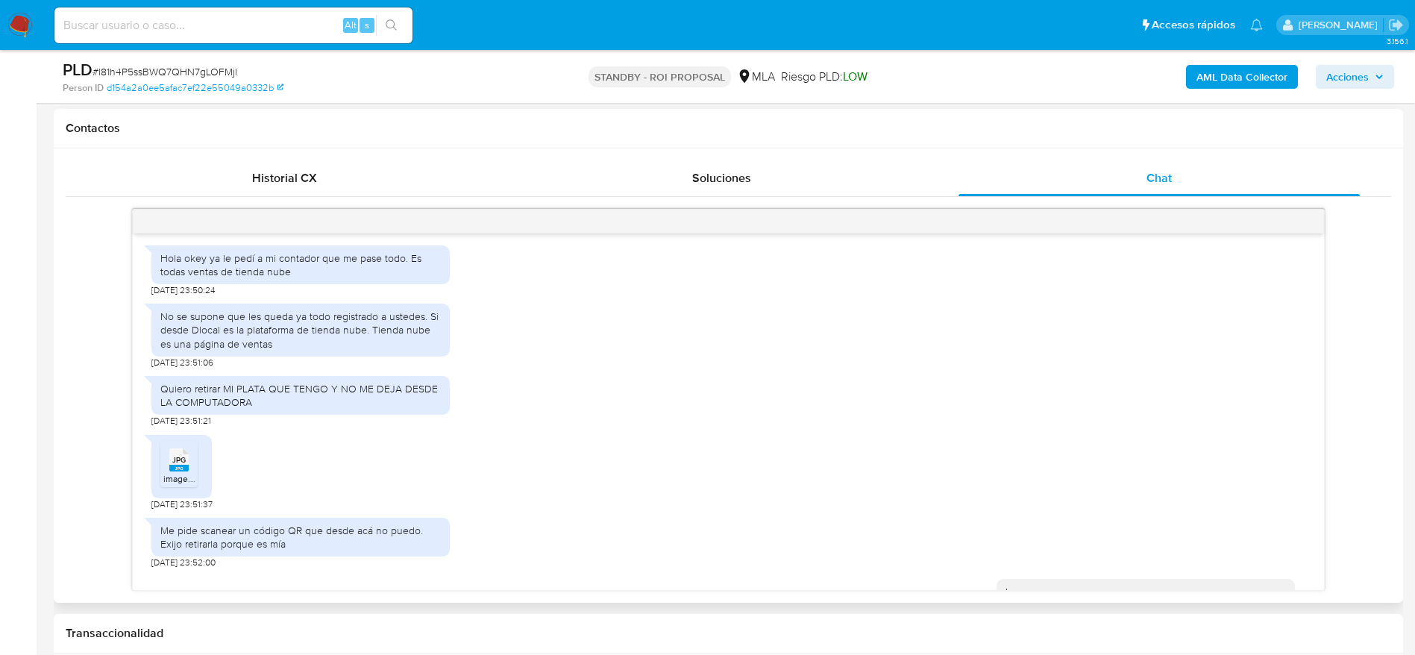
click at [409, 351] on div "No se supone que les queda ya todo registrado a ustedes. Si desde Dlocal es la …" at bounding box center [300, 330] width 280 height 41
click at [400, 351] on div "No se supone que les queda ya todo registrado a ustedes. Si desde Dlocal es la …" at bounding box center [300, 330] width 280 height 41
drag, startPoint x: 425, startPoint y: 340, endPoint x: 428, endPoint y: 371, distance: 31.5
click at [428, 351] on div "No se supone que les queda ya todo registrado a ustedes. Si desde Dlocal es la …" at bounding box center [300, 330] width 280 height 41
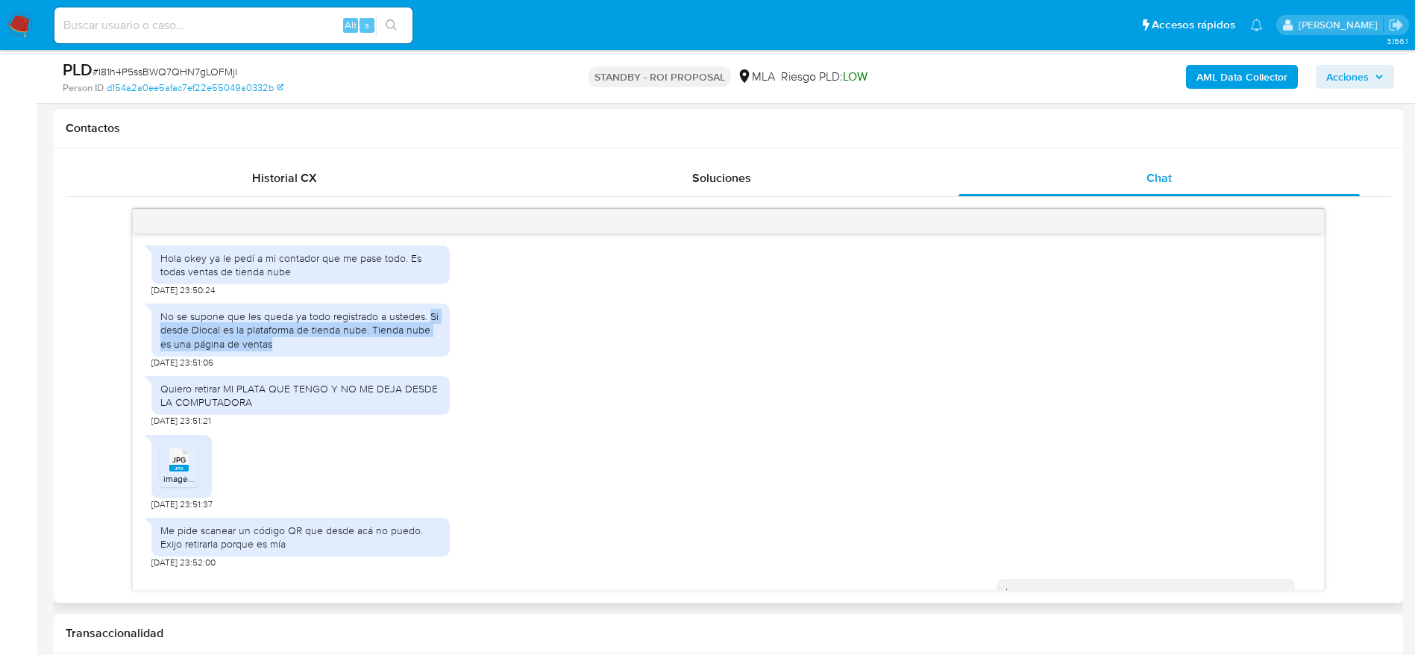
drag, startPoint x: 427, startPoint y: 345, endPoint x: 435, endPoint y: 369, distance: 25.7
click at [435, 351] on div "No se supone que les queda ya todo registrado a ustedes. Si desde Dlocal es la …" at bounding box center [300, 330] width 280 height 41
copy div "Si desde Dlocal es la plataforma de tienda nube. Tienda nube es una página de v…"
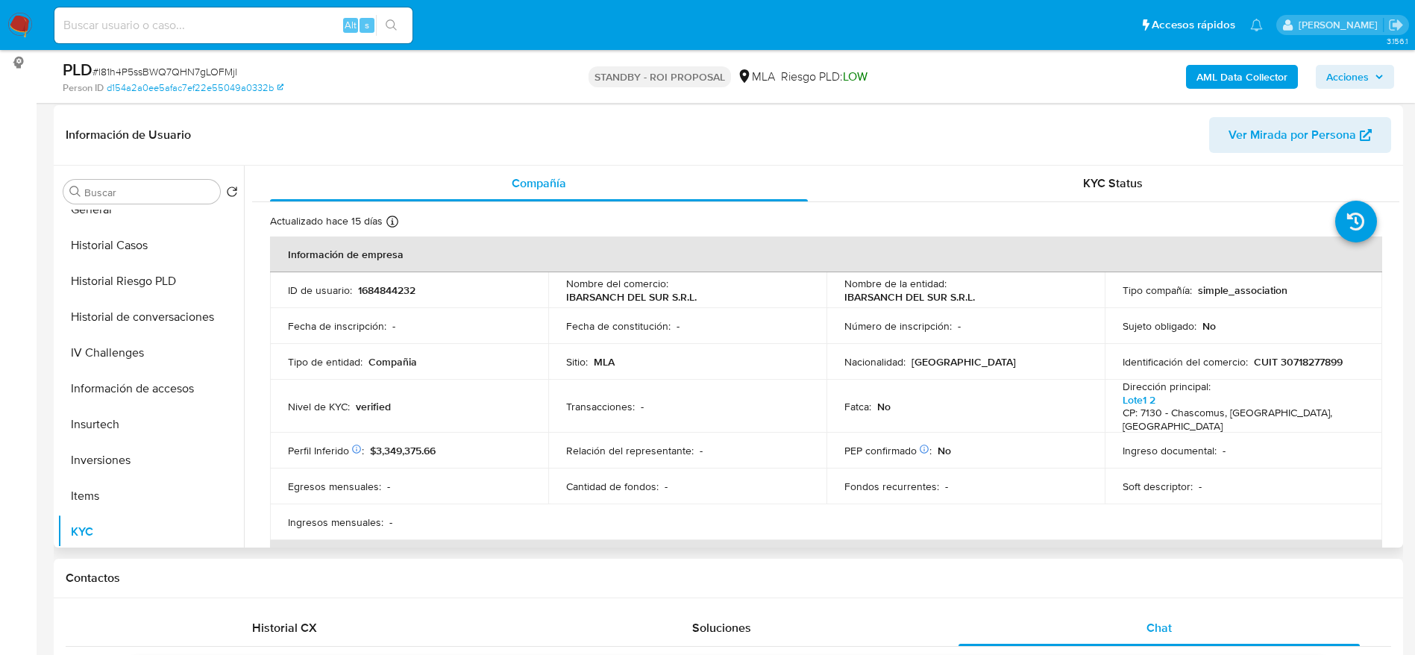
scroll to position [224, 0]
click at [1233, 133] on span "Ver Mirada por Persona" at bounding box center [1293, 133] width 128 height 36
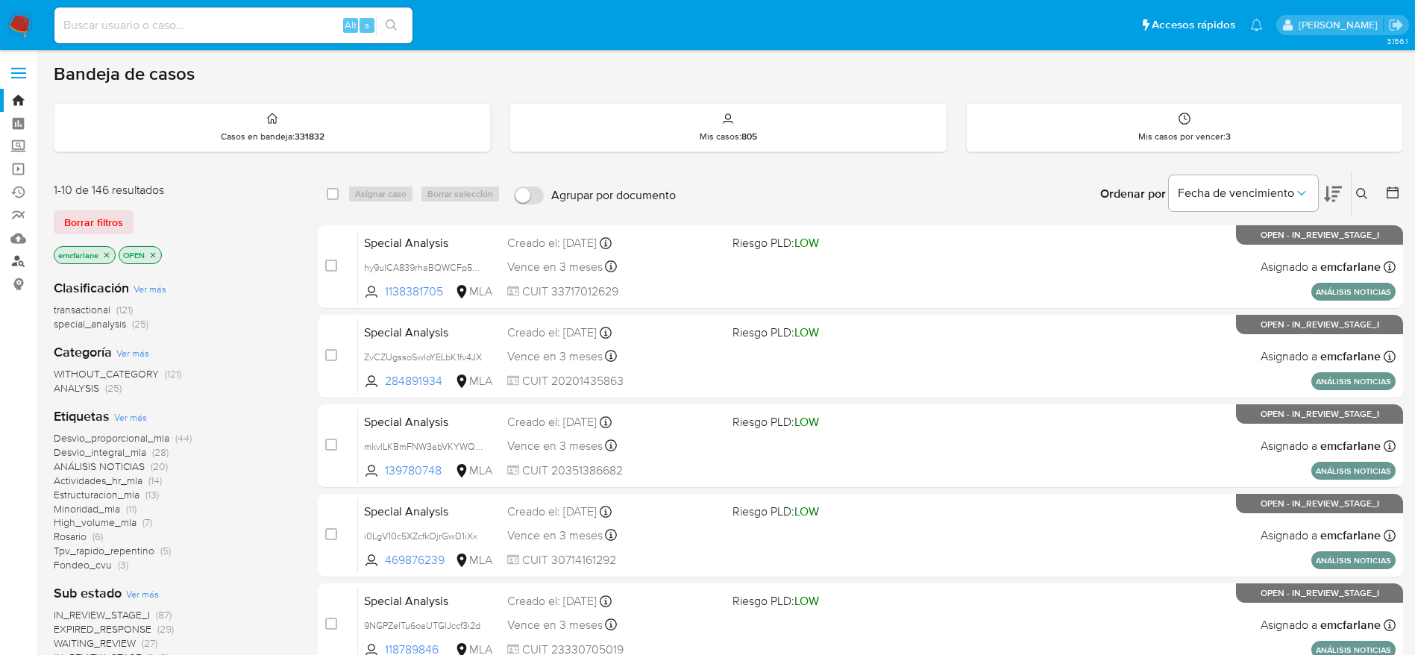
click at [9, 262] on link "Buscador de personas" at bounding box center [89, 261] width 178 height 23
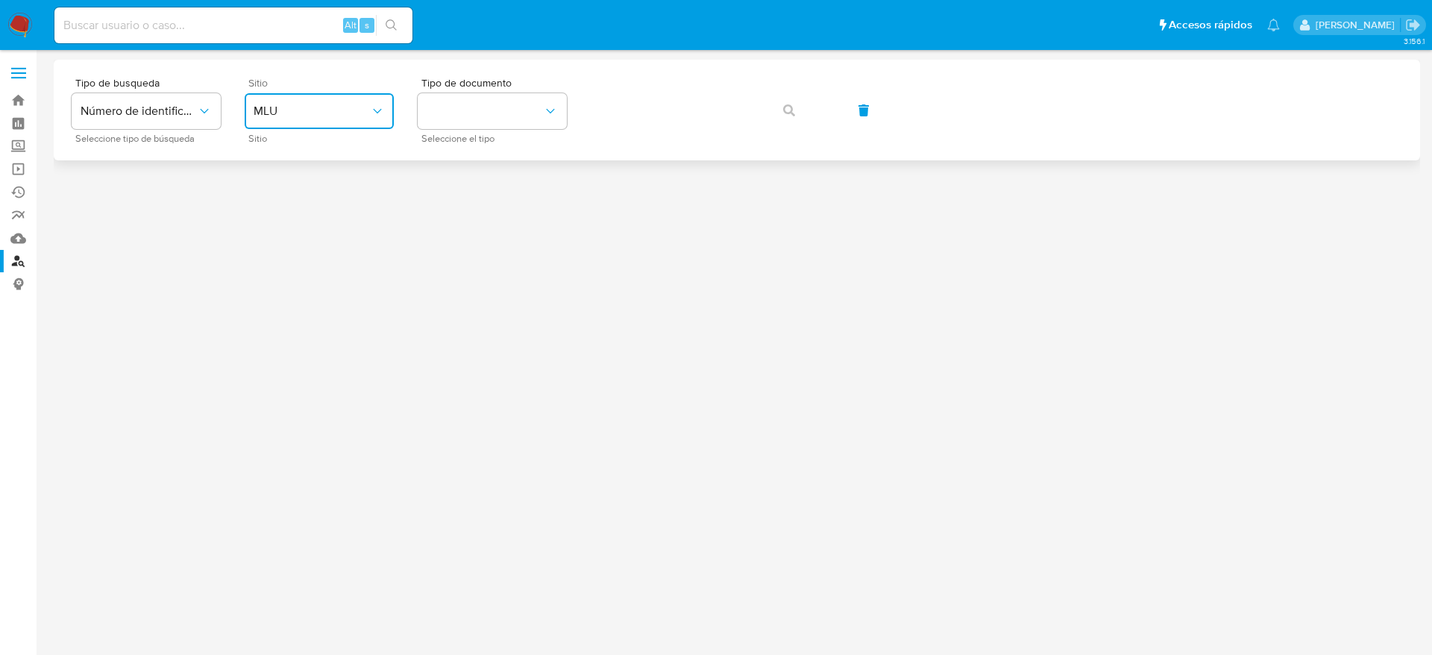
click at [332, 124] on button "MLU" at bounding box center [319, 111] width 149 height 36
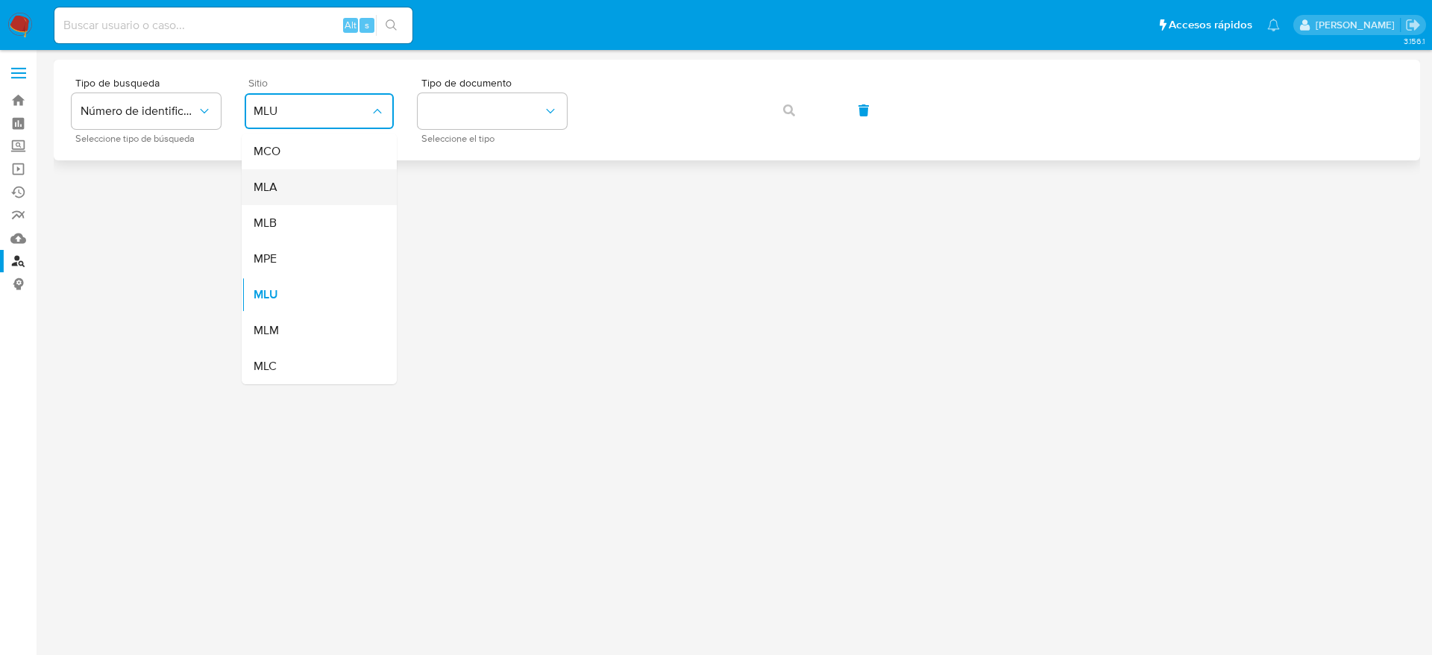
click at [295, 189] on div "MLA" at bounding box center [315, 187] width 122 height 36
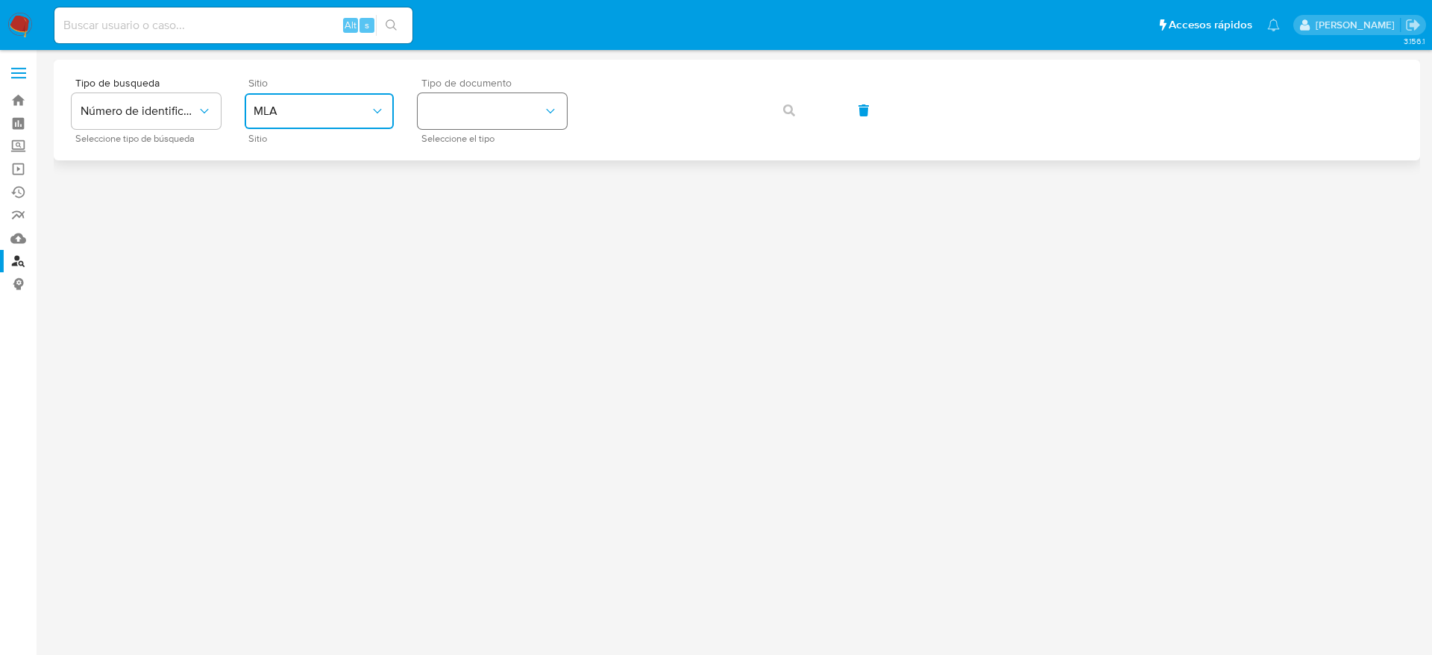
click at [476, 97] on button "identificationType" at bounding box center [492, 111] width 149 height 36
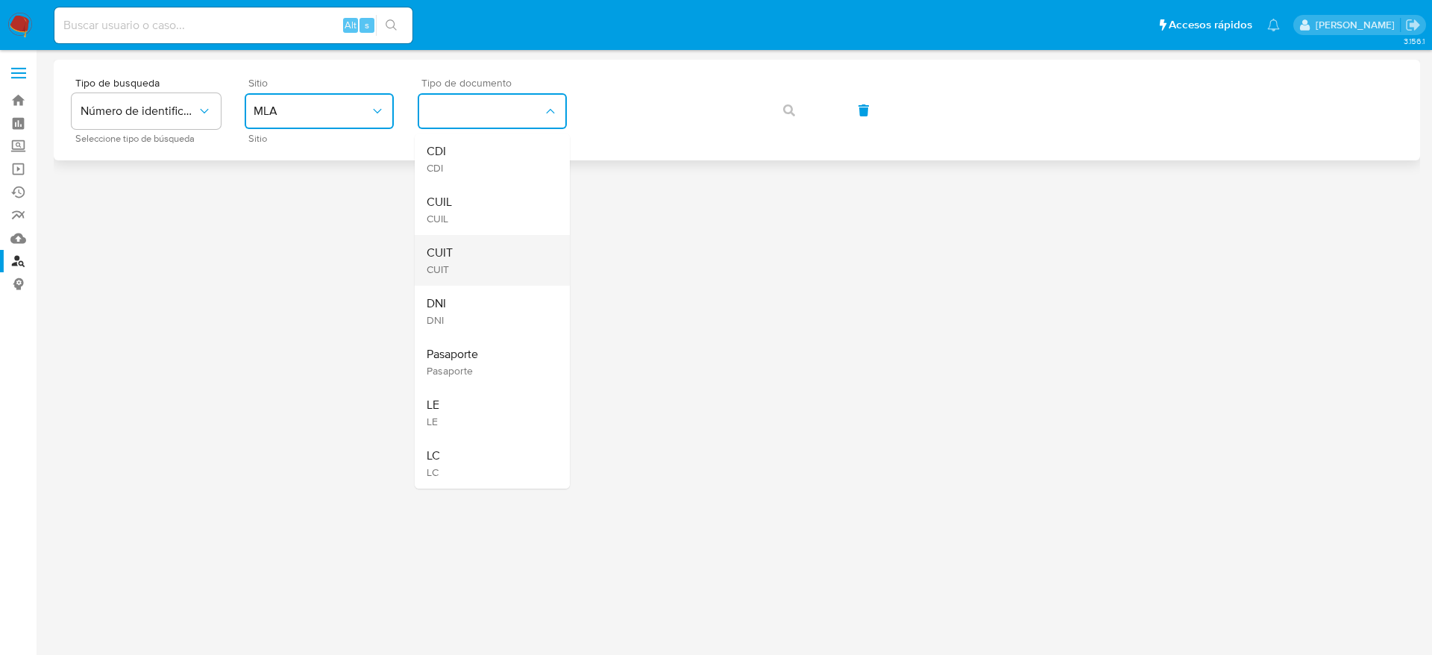
click at [463, 261] on div "CUIT CUIT" at bounding box center [488, 260] width 122 height 51
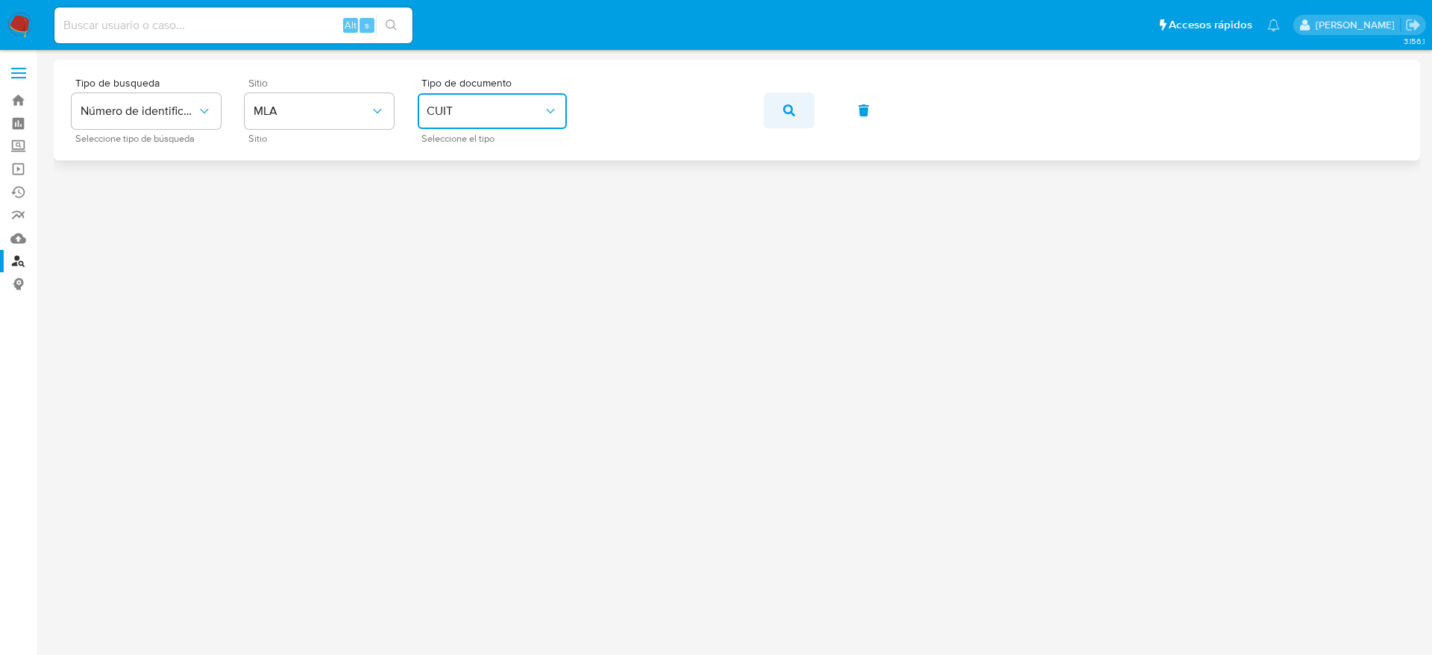
click at [800, 117] on button "button" at bounding box center [789, 110] width 51 height 36
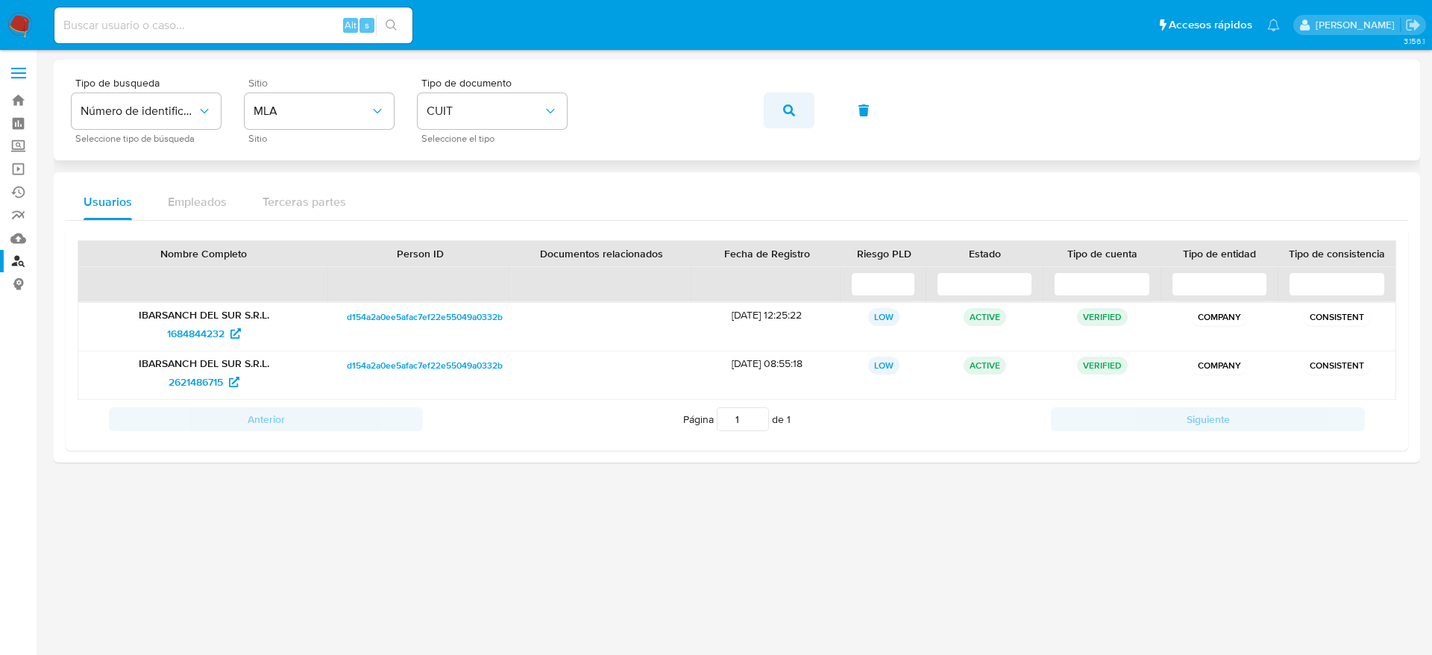
click at [790, 113] on icon "button" at bounding box center [789, 110] width 12 height 12
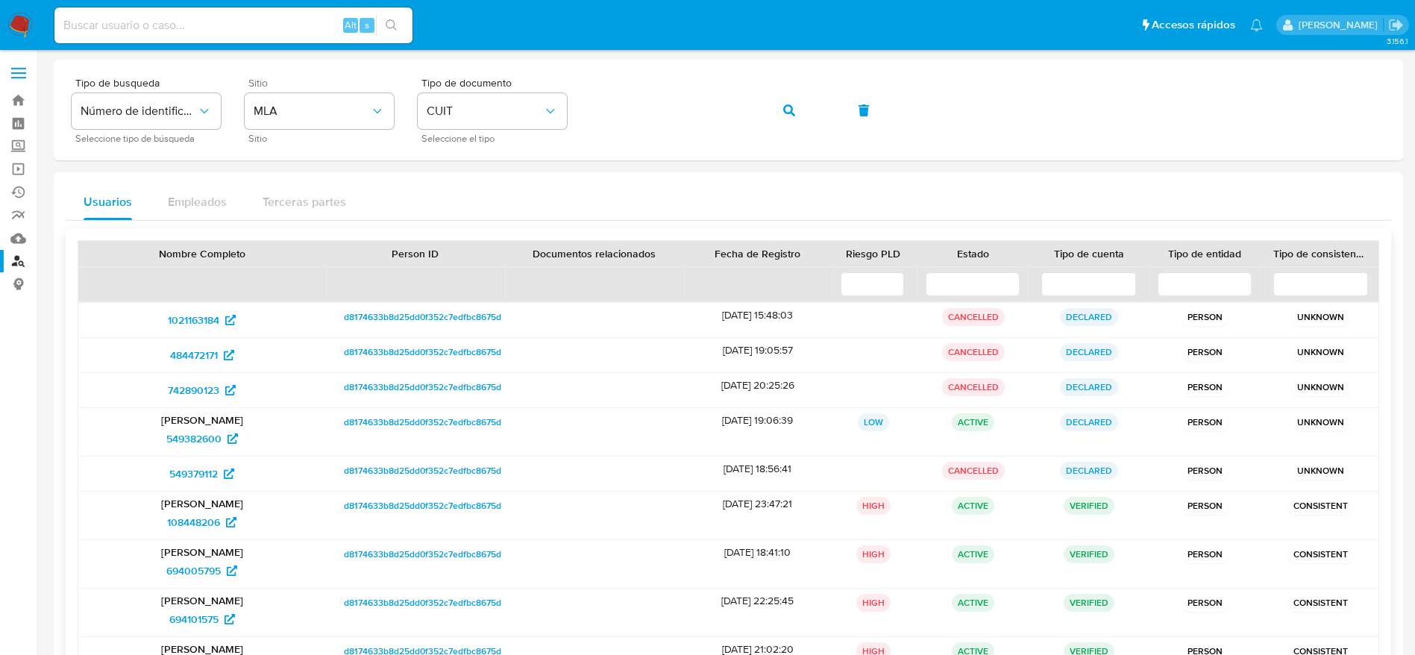
scroll to position [112, 0]
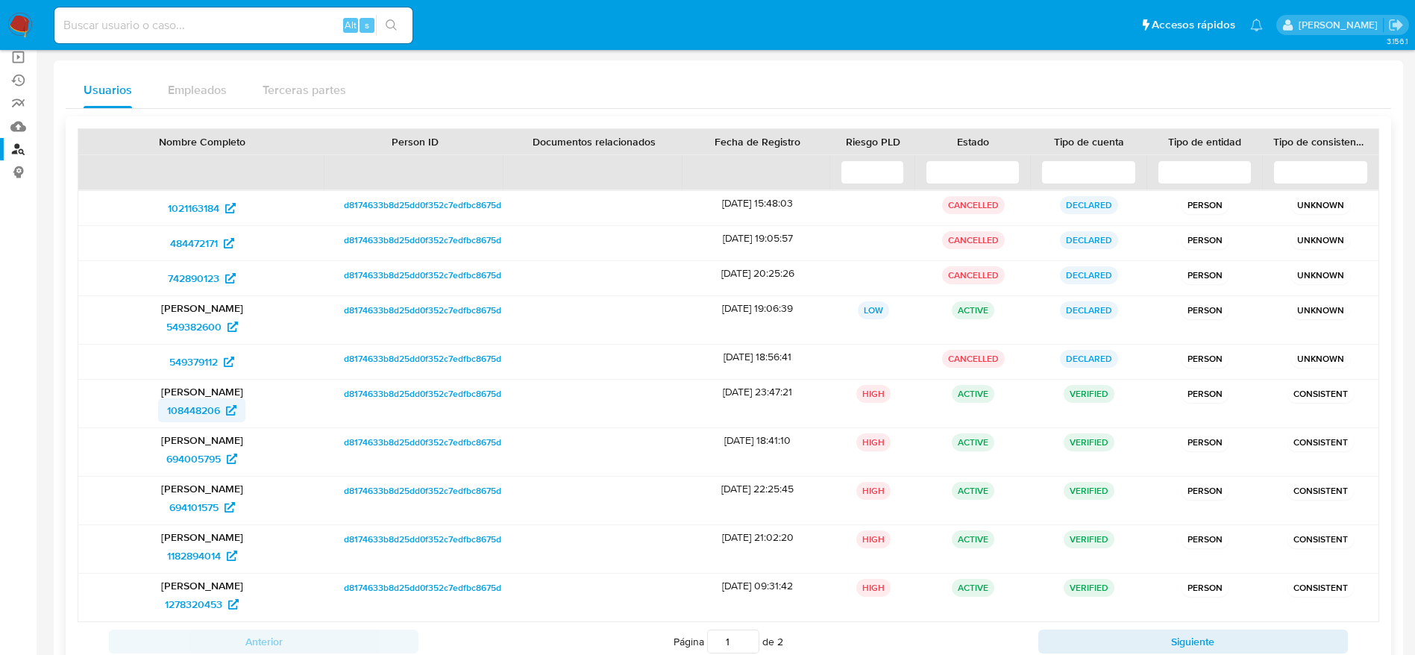
click at [204, 407] on span "108448206" at bounding box center [193, 410] width 53 height 24
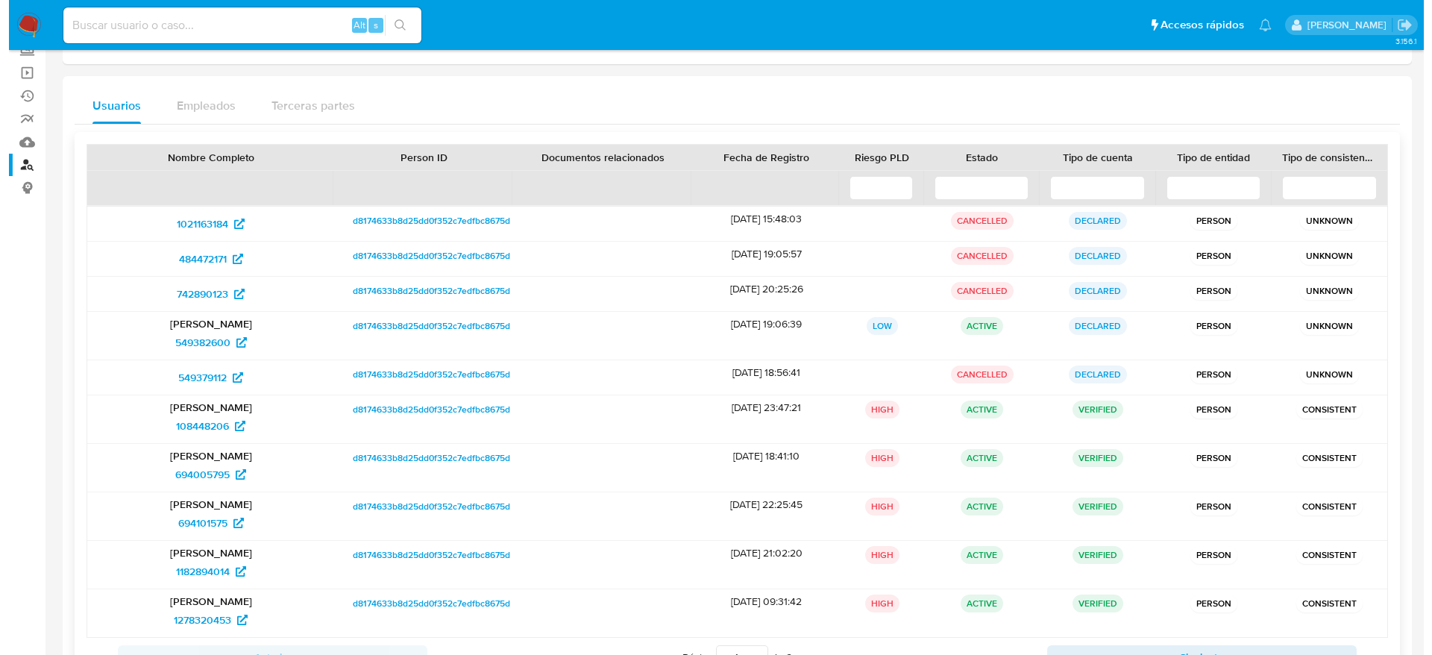
scroll to position [0, 0]
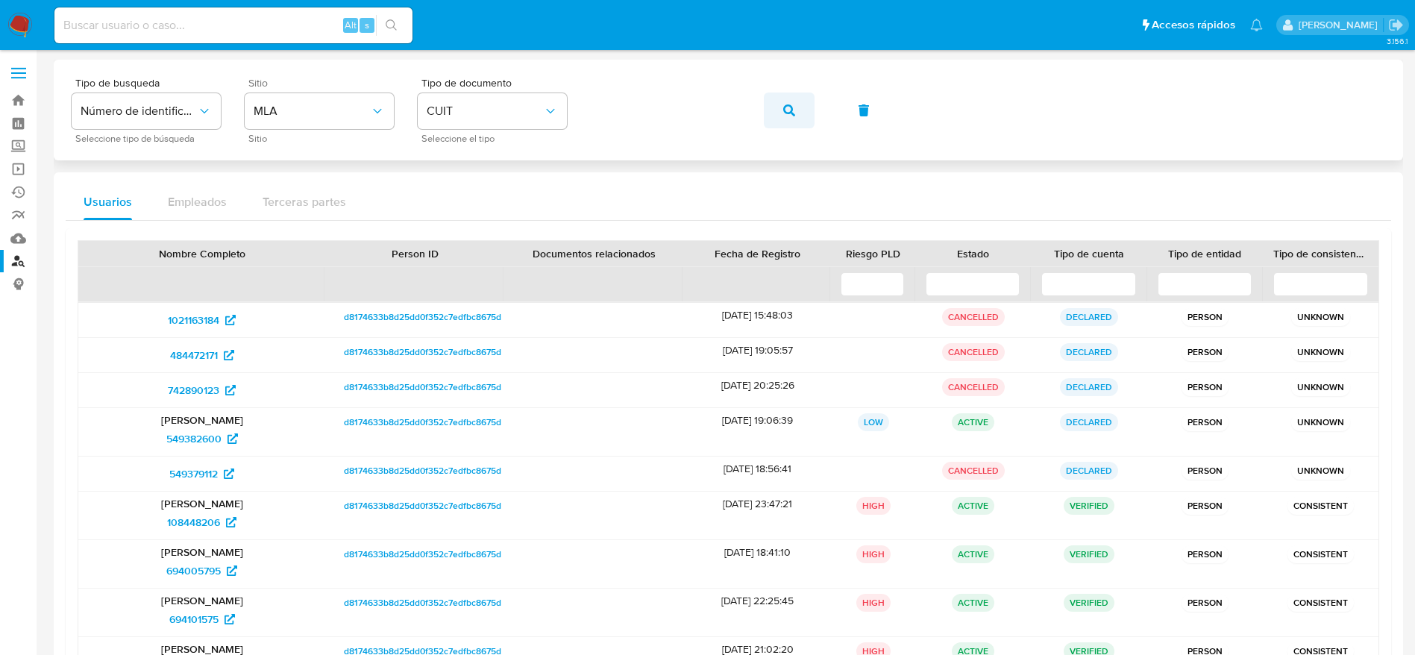
click at [795, 108] on button "button" at bounding box center [789, 110] width 51 height 36
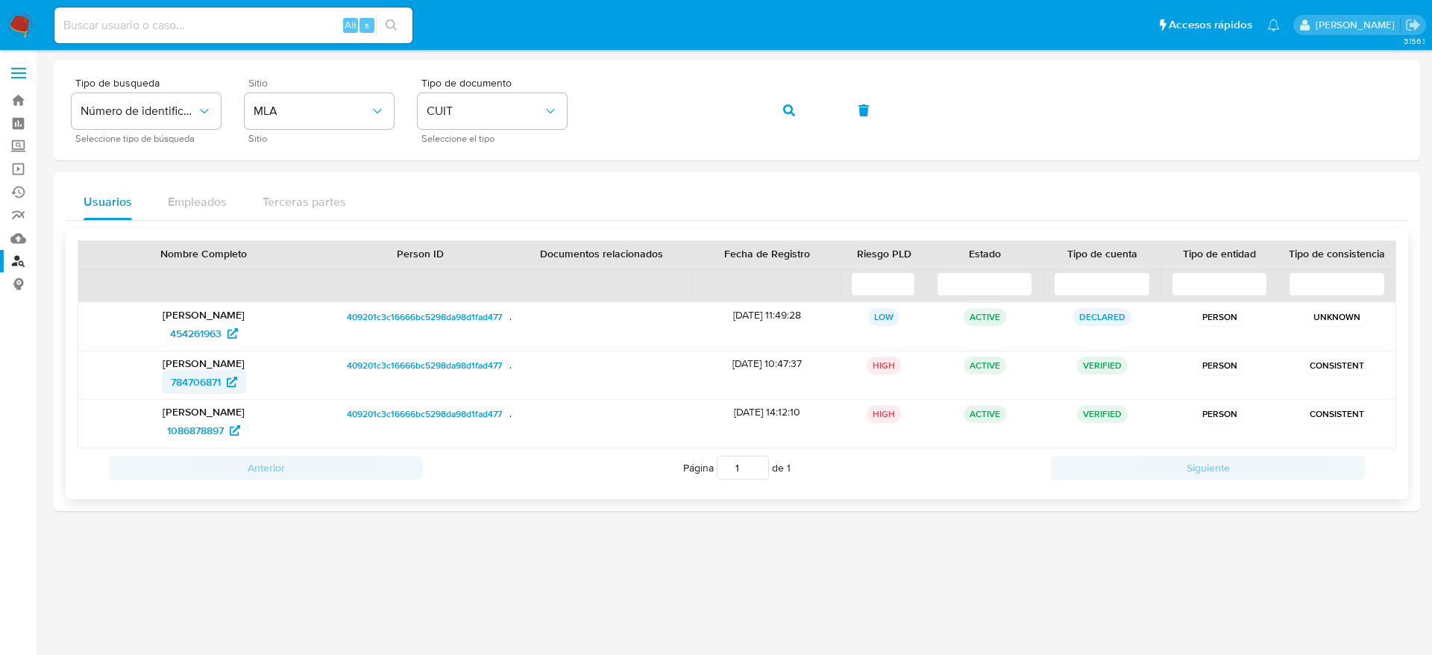
click at [190, 383] on span "784706871" at bounding box center [196, 382] width 50 height 24
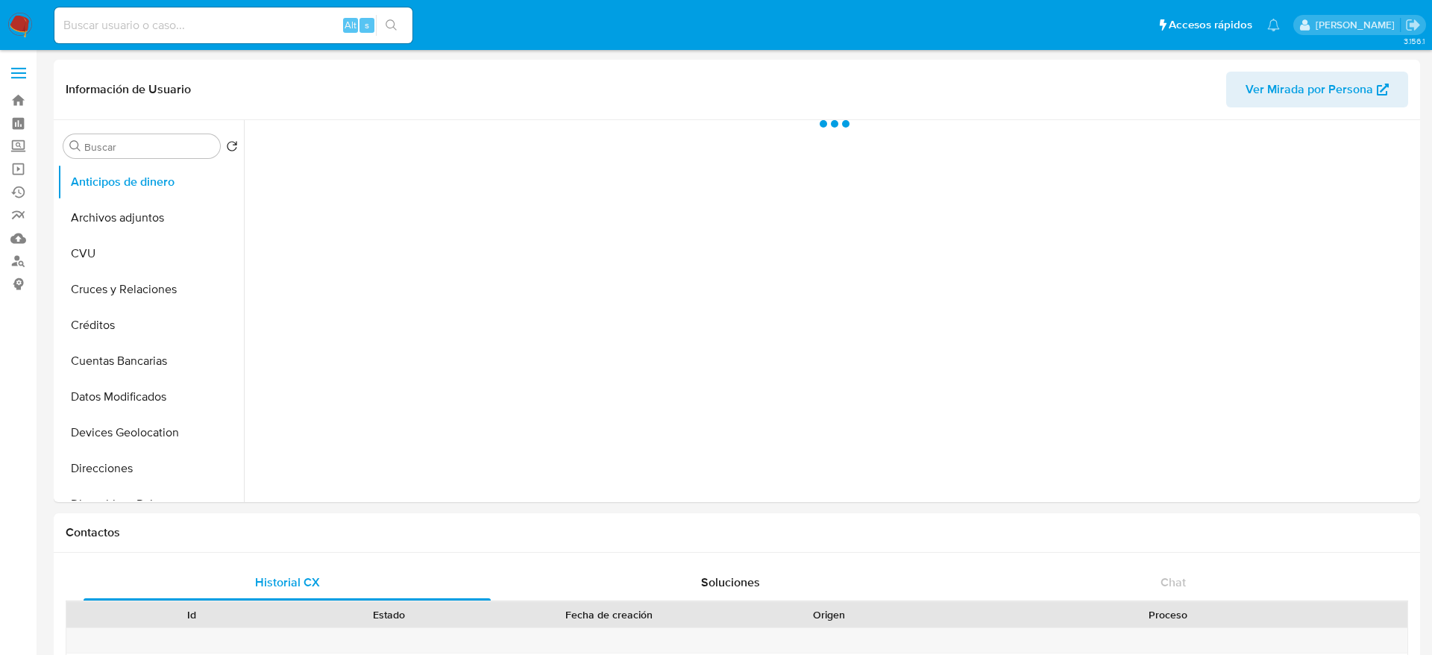
select select "10"
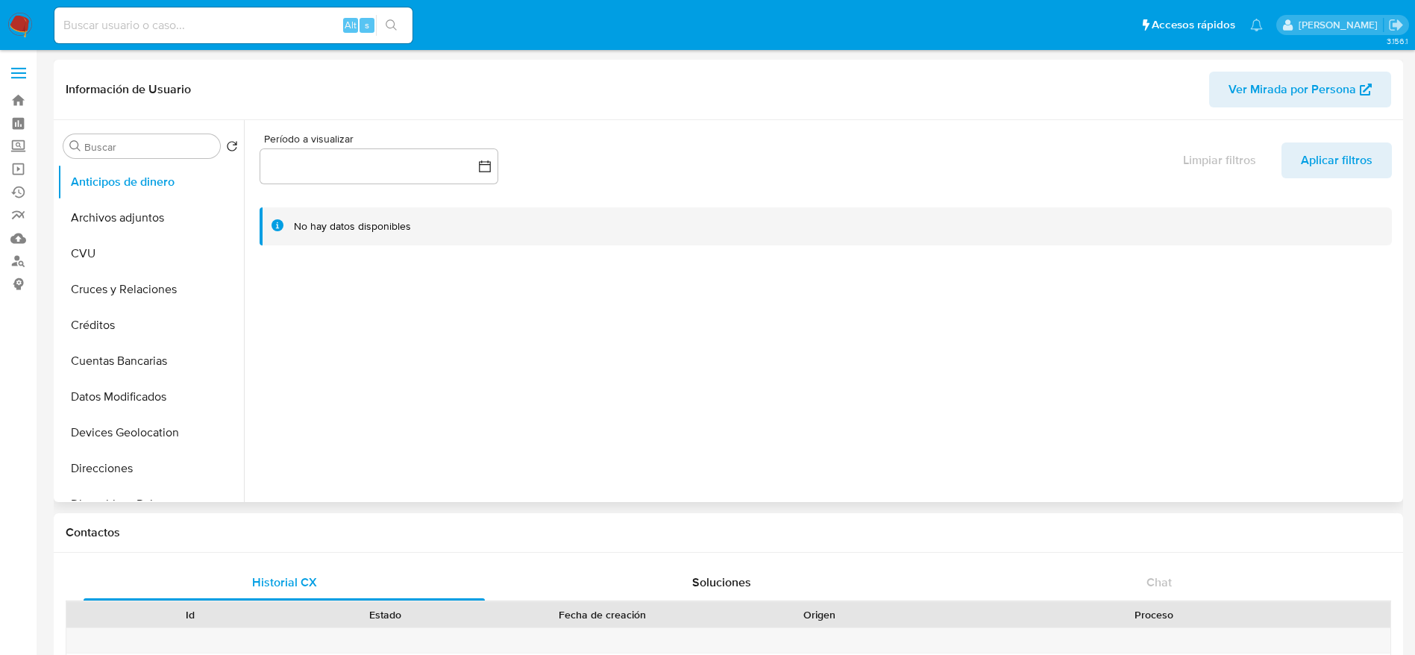
click at [1272, 95] on span "Ver Mirada por Persona" at bounding box center [1293, 90] width 128 height 36
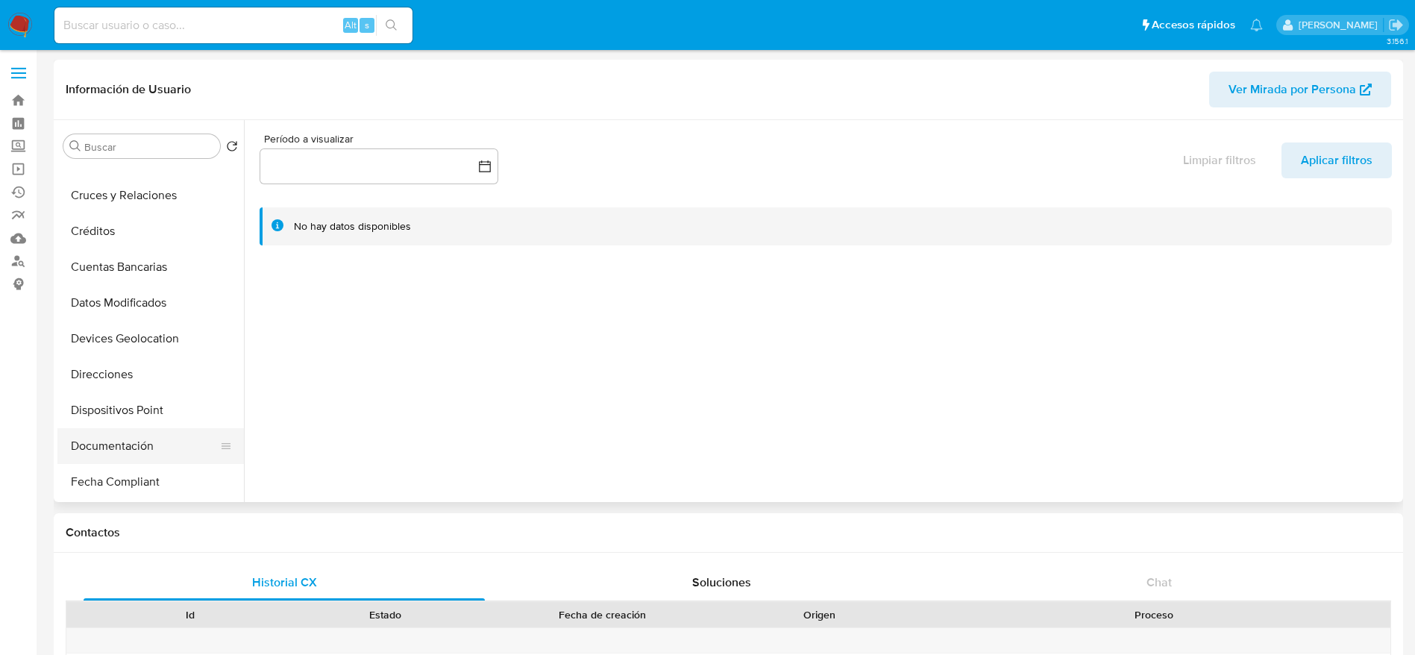
scroll to position [224, 0]
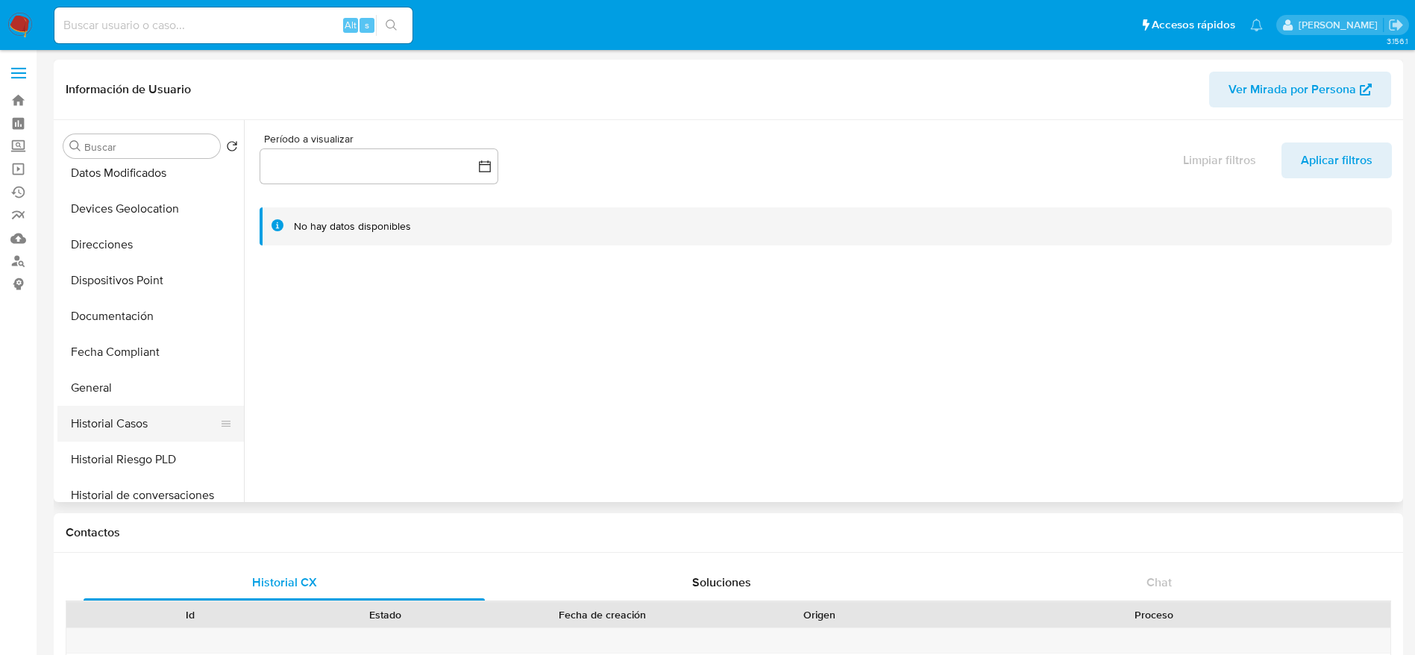
click at [137, 424] on button "Historial Casos" at bounding box center [144, 424] width 175 height 36
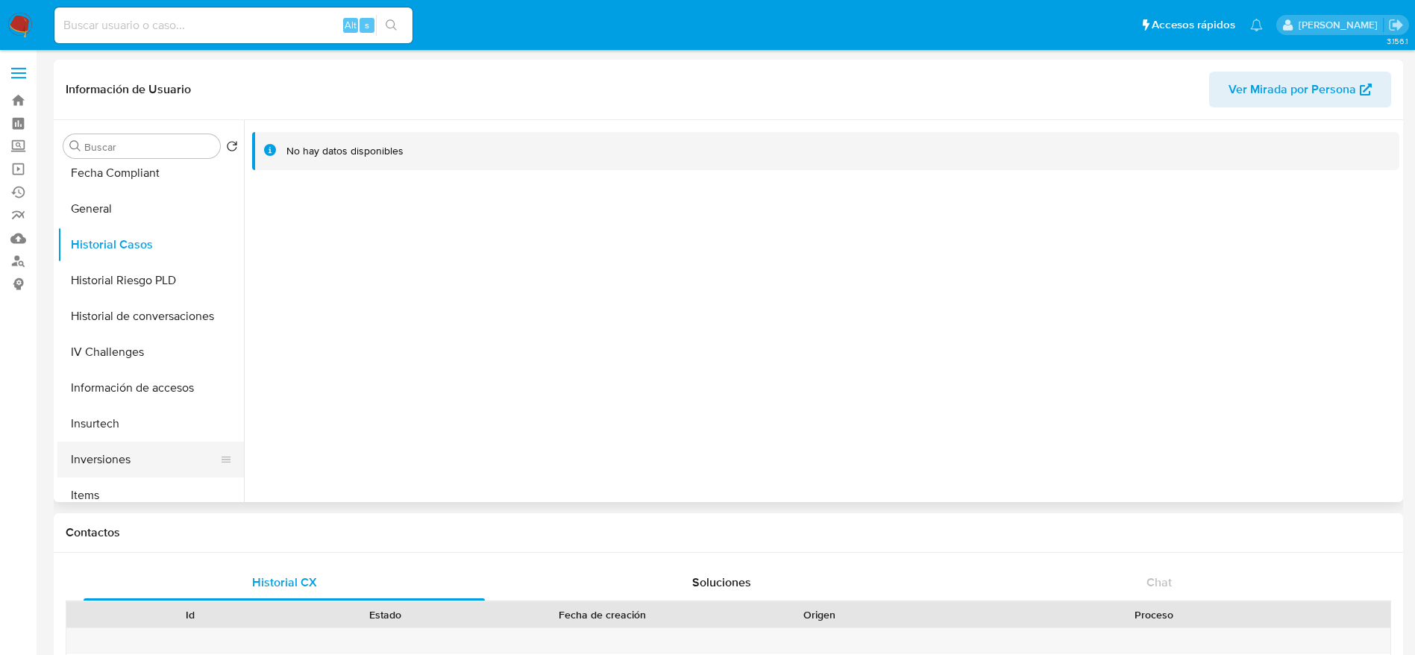
scroll to position [448, 0]
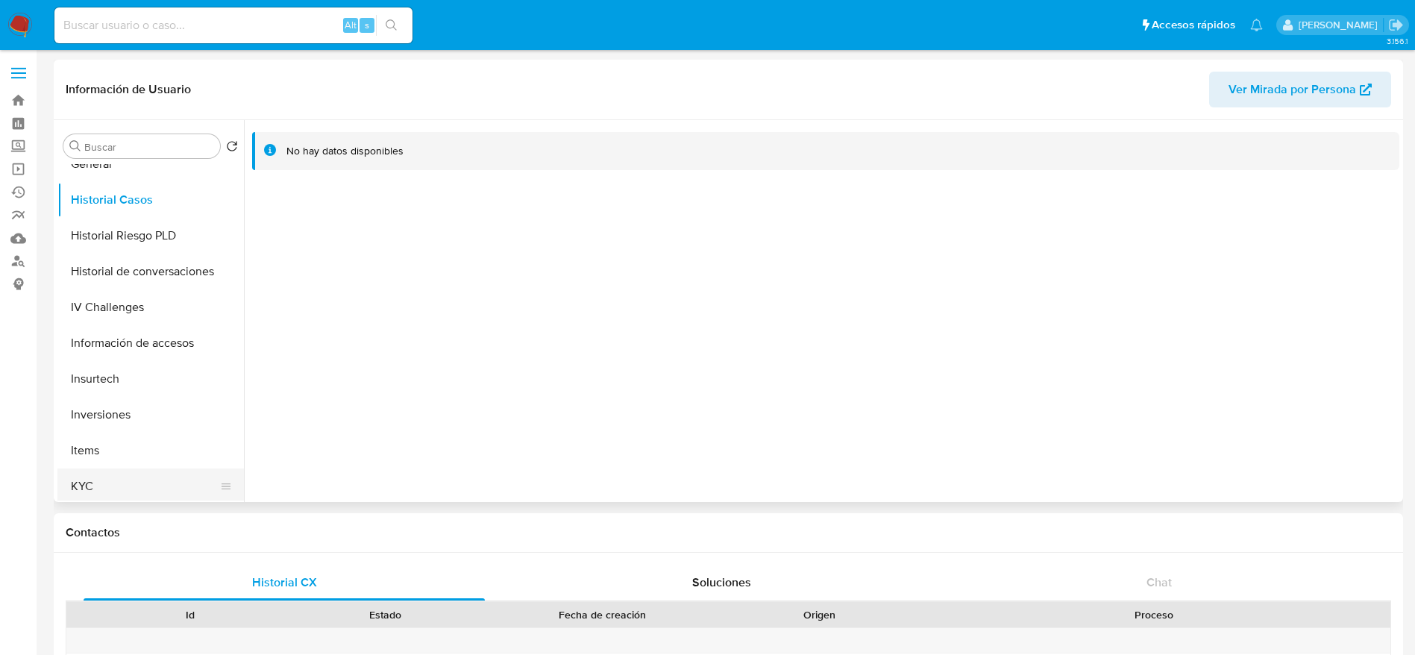
click at [92, 482] on button "KYC" at bounding box center [144, 486] width 175 height 36
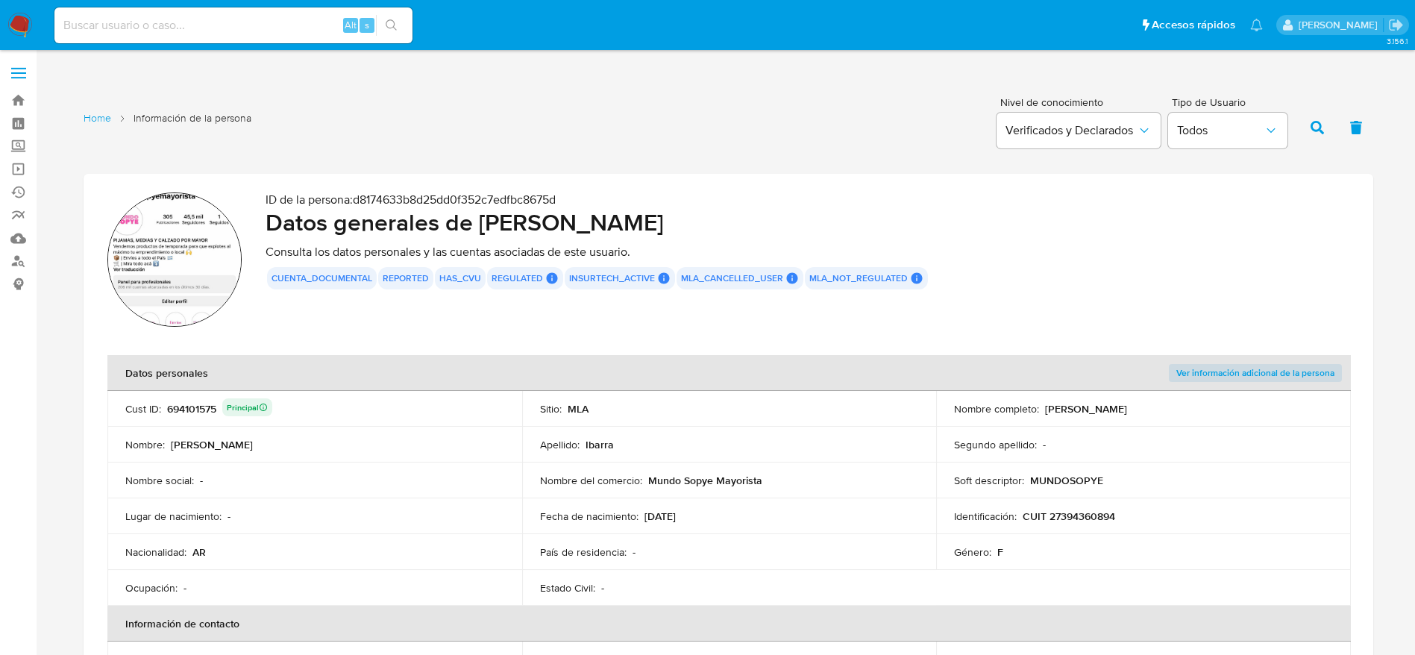
click at [716, 478] on p "Mundo Sopye Mayorista" at bounding box center [705, 480] width 114 height 13
click at [780, 486] on div "Nombre del comercio : Mundo Sopye Mayorista" at bounding box center [729, 480] width 379 height 13
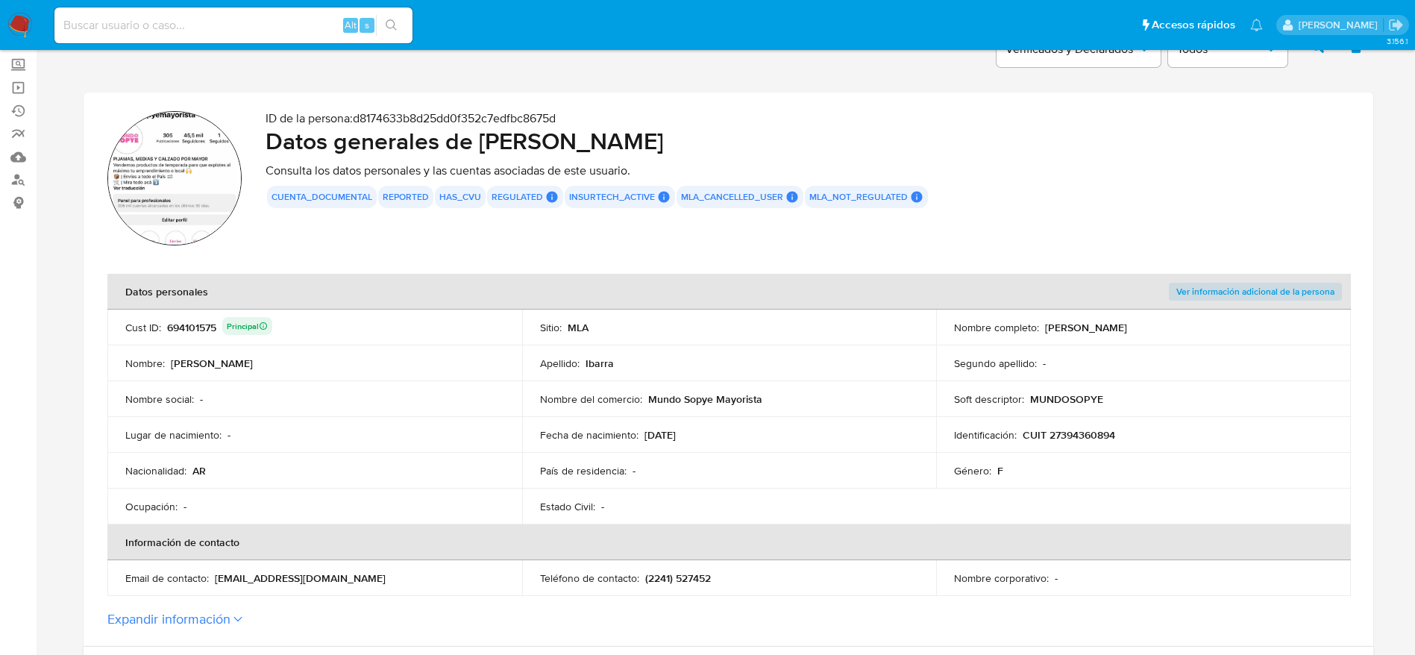
scroll to position [112, 0]
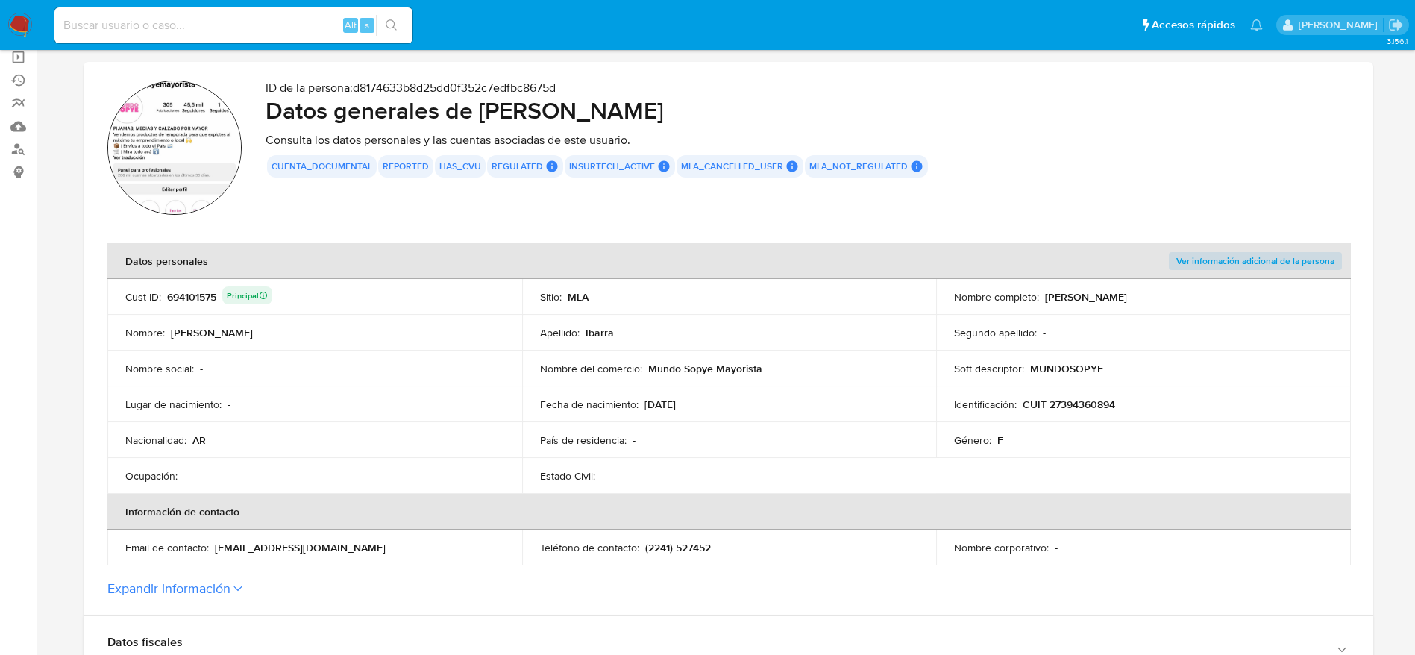
click at [774, 410] on div "Fecha de nacimiento : 25/02/1996" at bounding box center [729, 404] width 379 height 13
drag, startPoint x: 645, startPoint y: 367, endPoint x: 778, endPoint y: 360, distance: 133.0
click at [778, 360] on td "Nombre del comercio : Mundo Sopye Mayorista" at bounding box center [729, 369] width 415 height 36
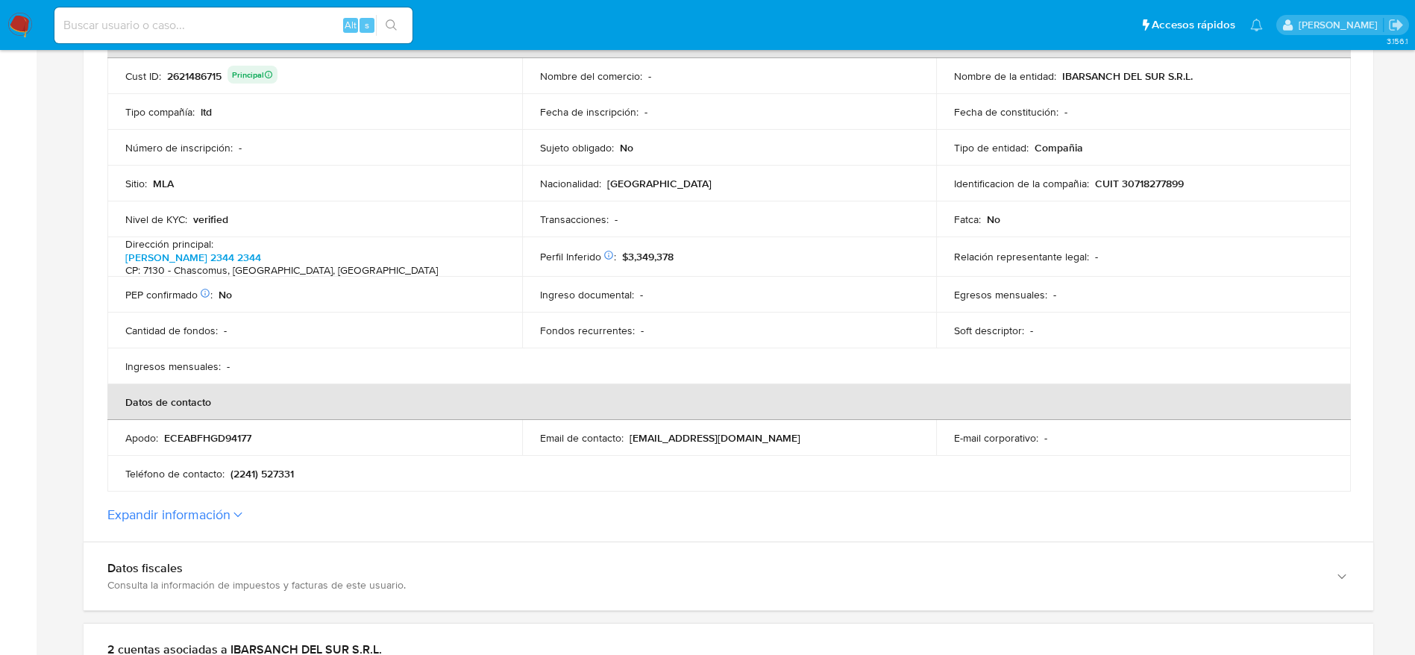
scroll to position [336, 0]
click at [204, 513] on button "Expandir información" at bounding box center [168, 512] width 123 height 16
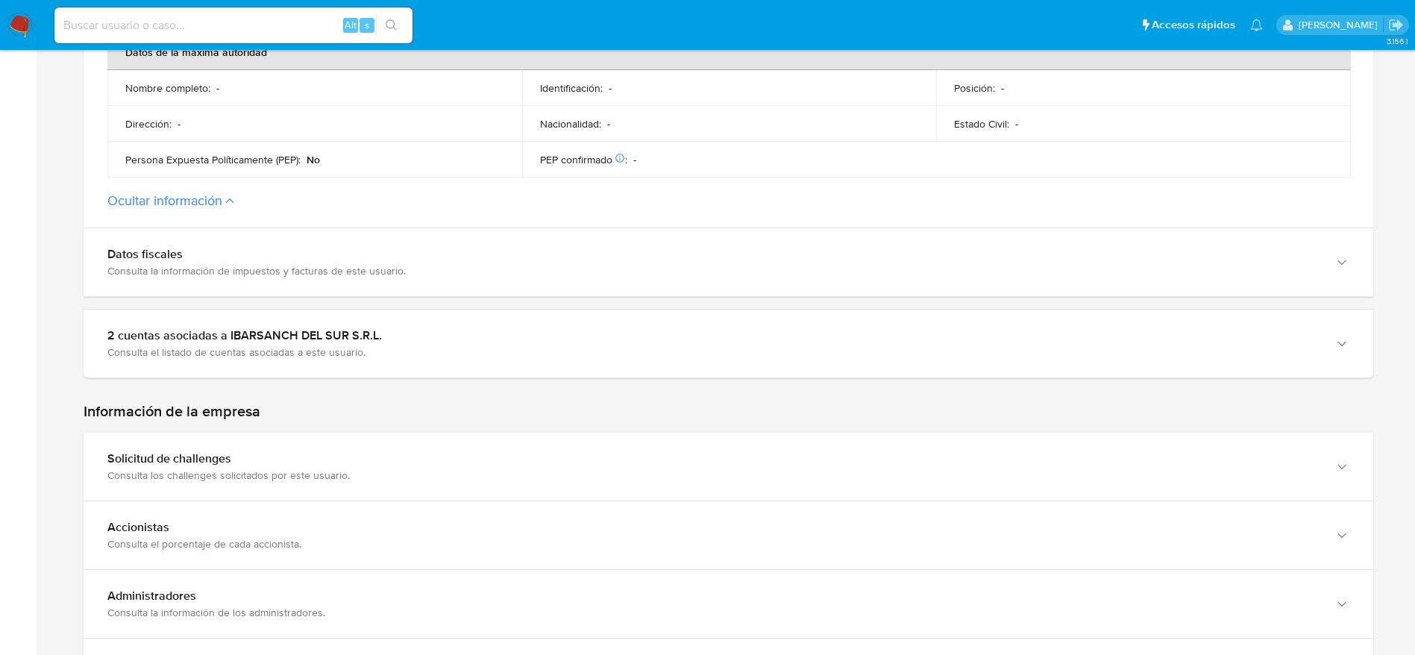
scroll to position [1007, 0]
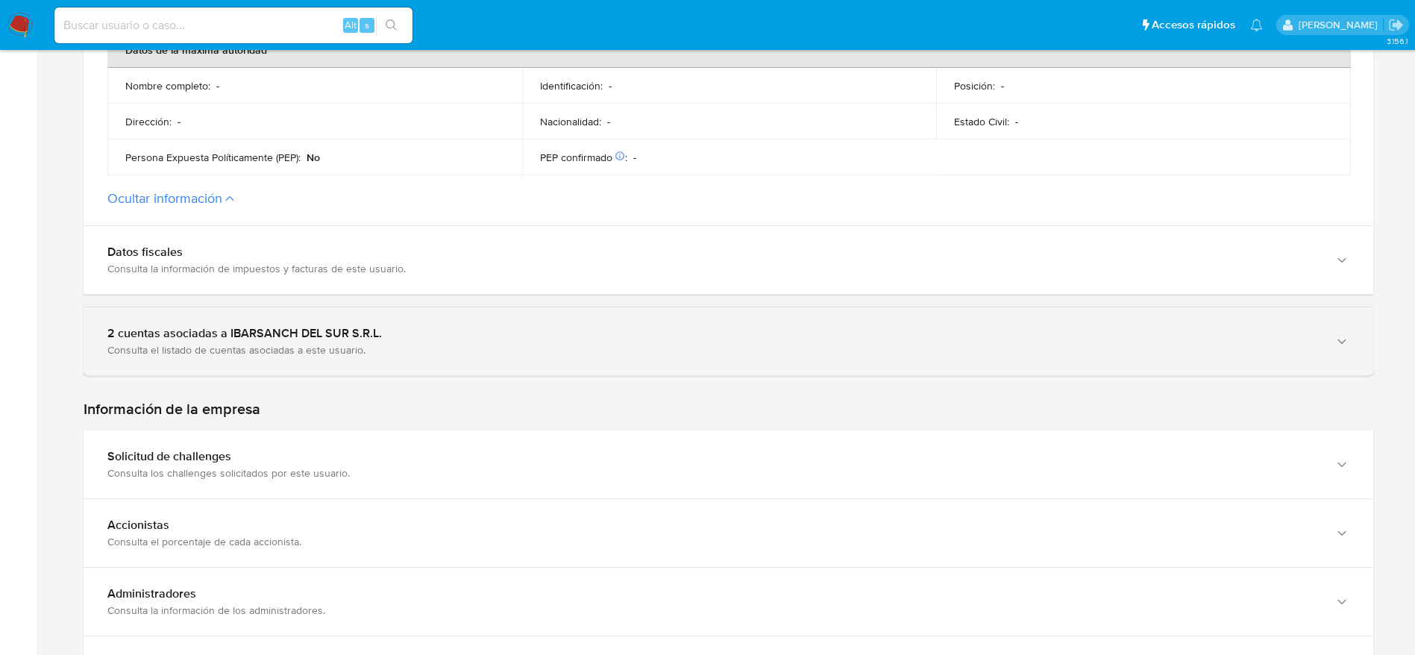
click at [455, 346] on div "Consulta el listado de cuentas asociadas a este usuario." at bounding box center [713, 349] width 1212 height 13
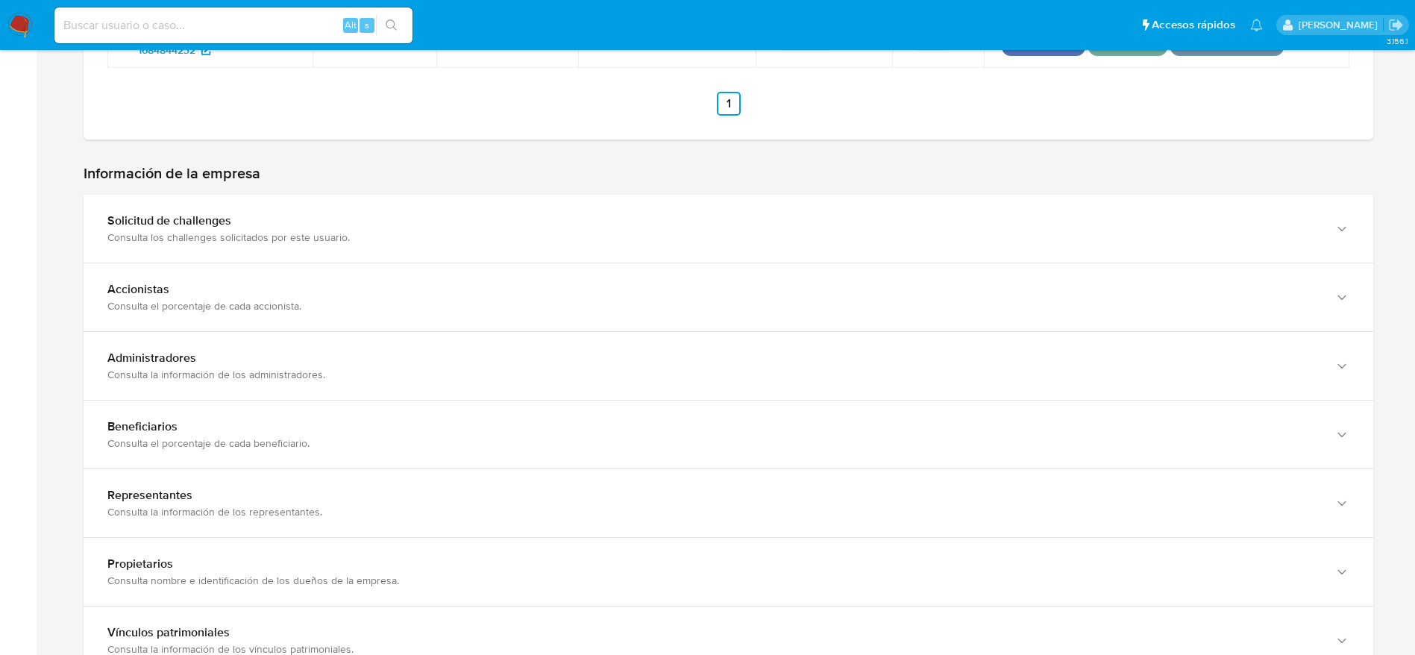
scroll to position [1455, 0]
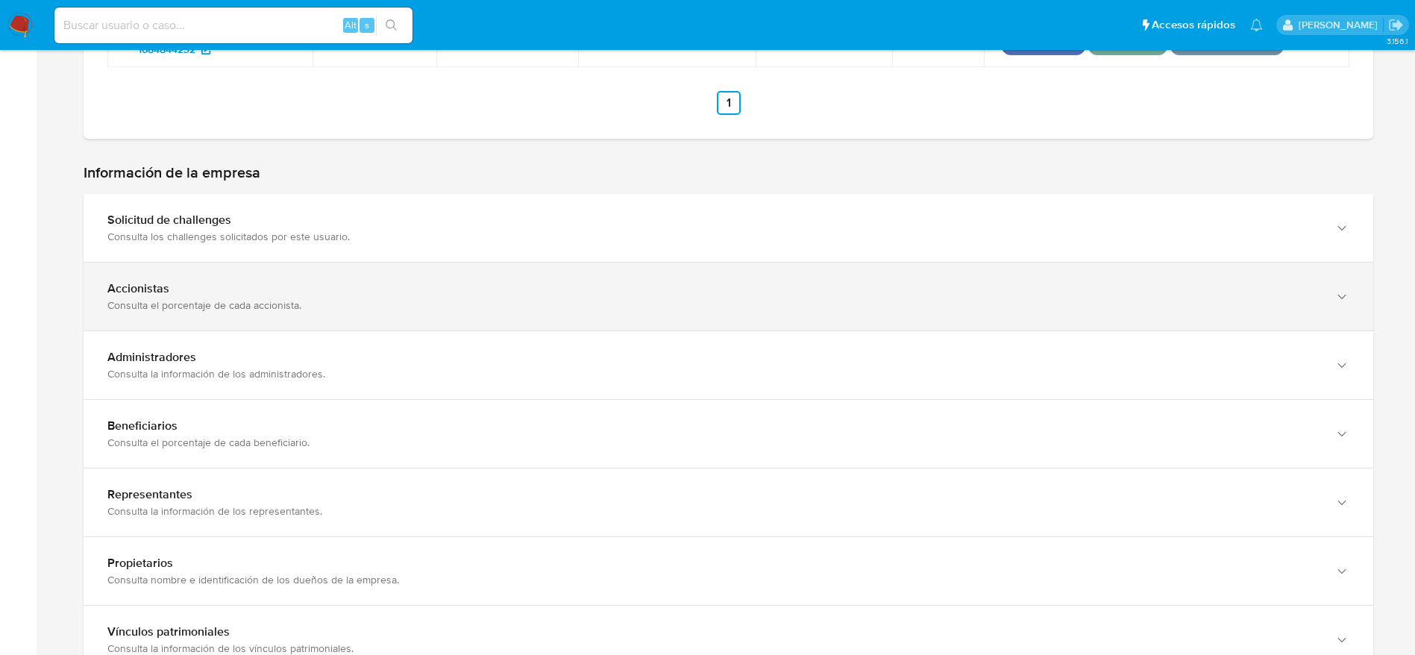
click at [472, 275] on div "Accionistas Consulta el porcentaje de cada accionista." at bounding box center [729, 297] width 1290 height 68
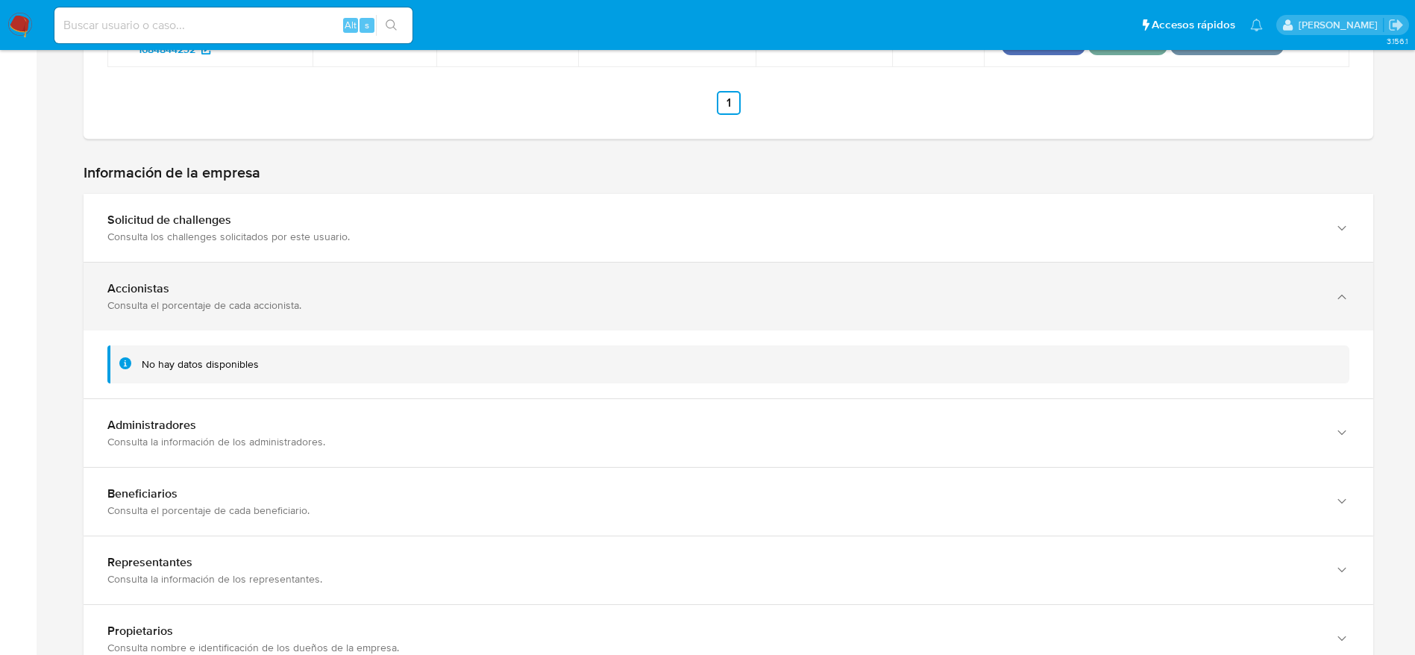
click at [471, 289] on div "Accionistas" at bounding box center [713, 288] width 1212 height 15
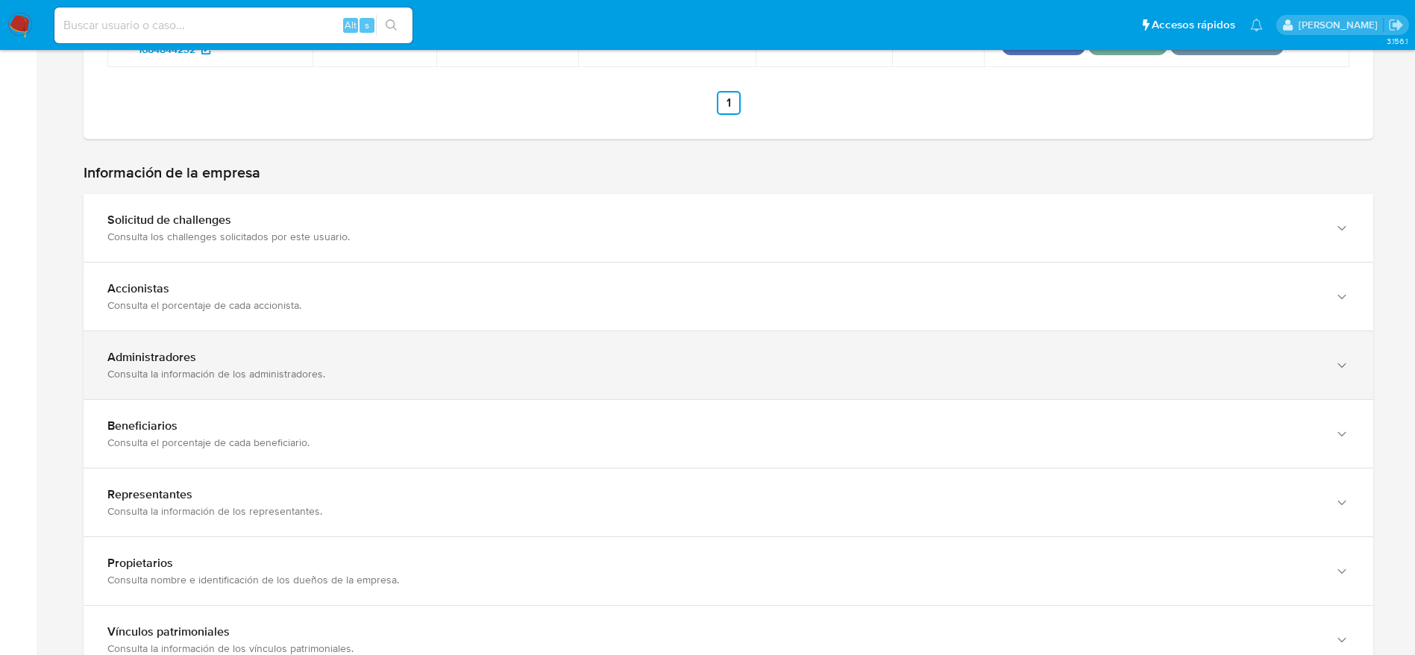
click at [455, 367] on div "Consulta la información de los administradores." at bounding box center [713, 373] width 1212 height 13
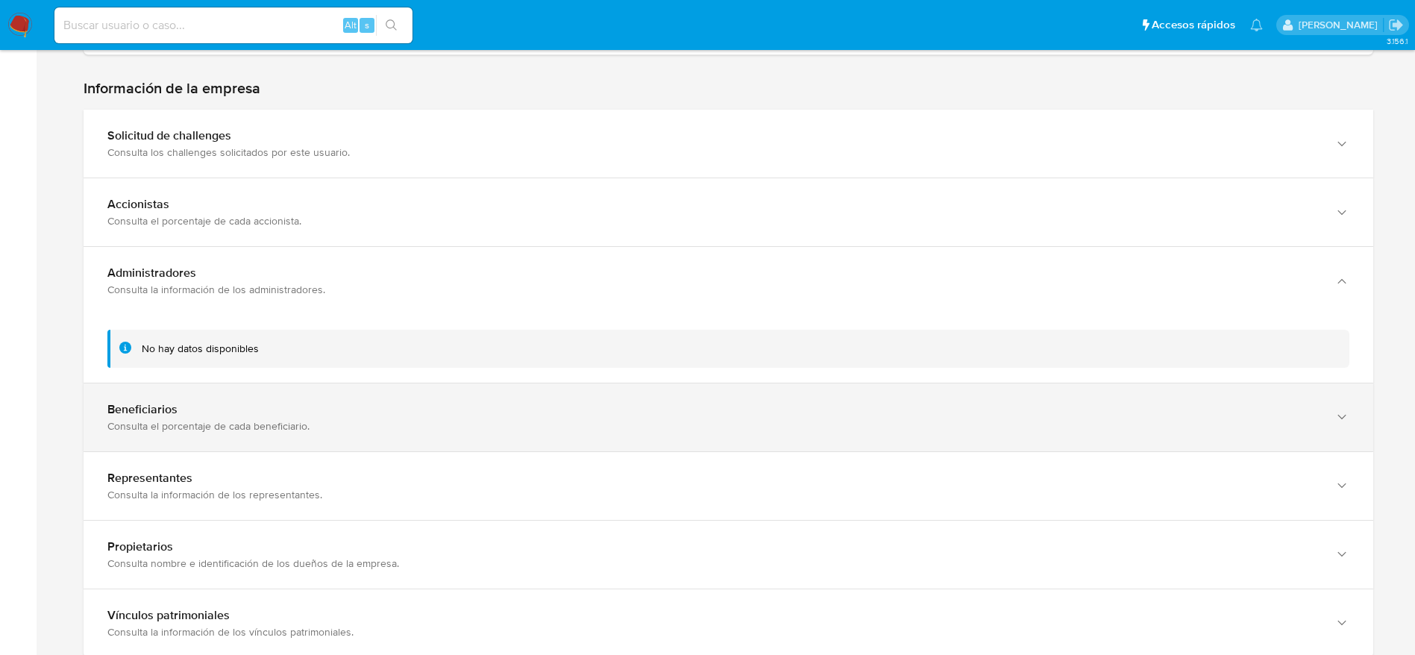
scroll to position [1678, 0]
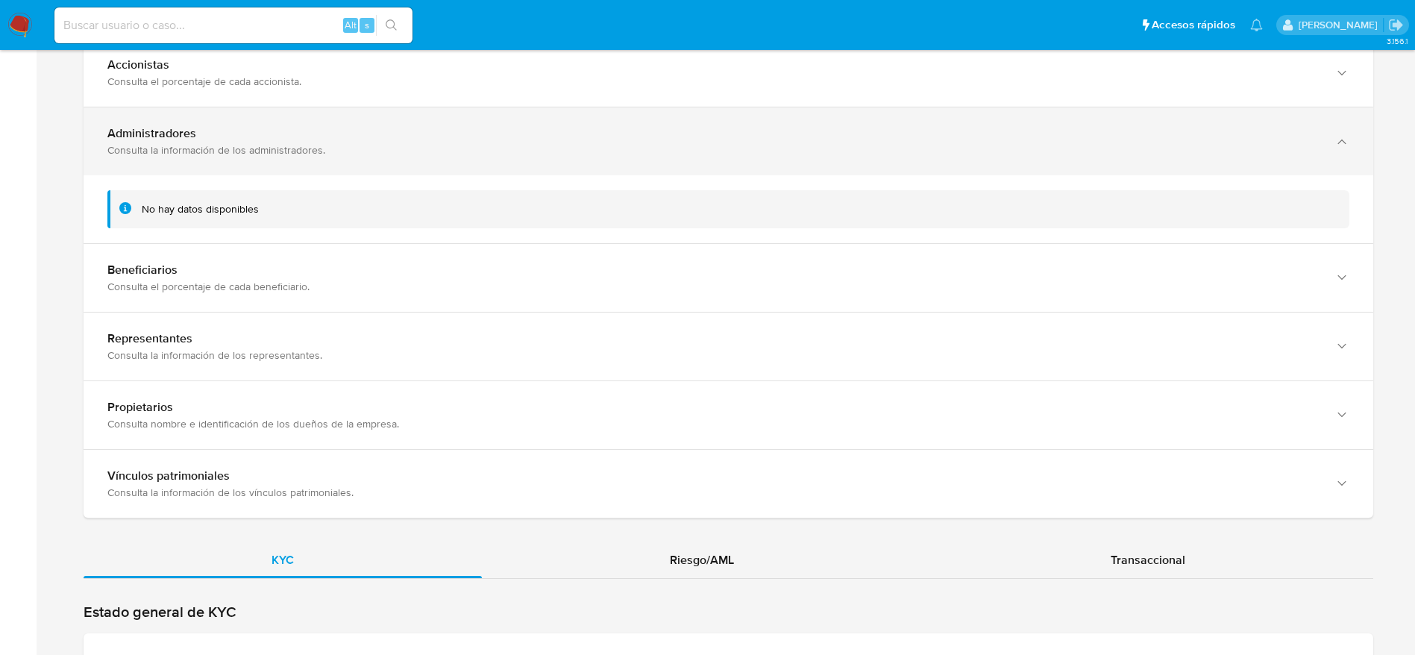
click at [420, 143] on div "Consulta la información de los administradores." at bounding box center [713, 149] width 1212 height 13
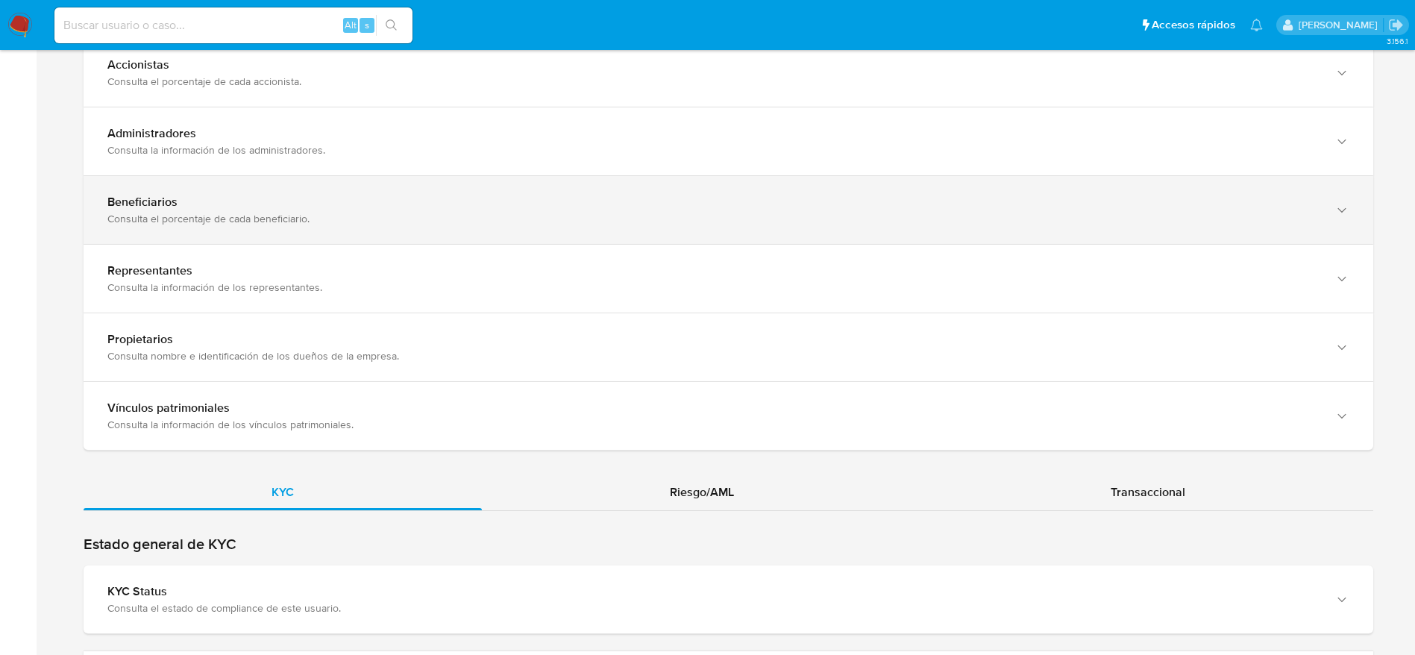
click at [397, 197] on div "Beneficiarios" at bounding box center [713, 202] width 1212 height 15
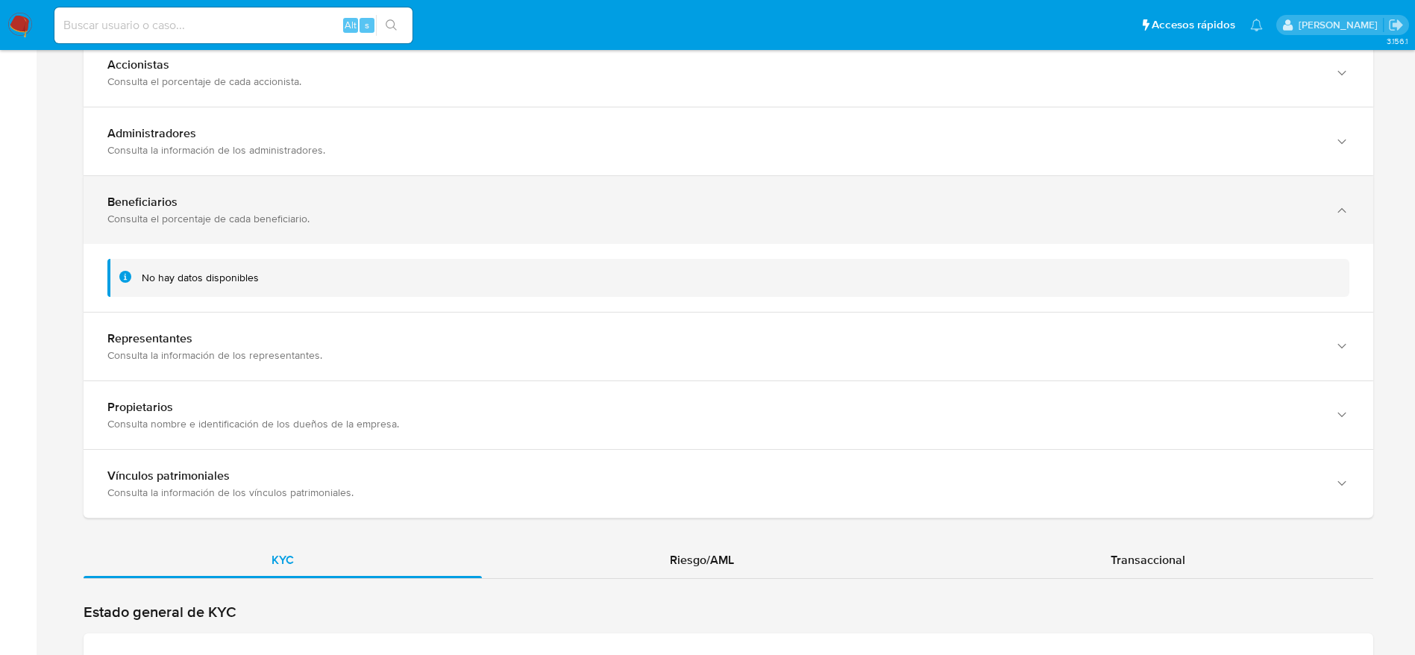
click at [404, 216] on div "Consulta el porcentaje de cada beneficiario." at bounding box center [713, 218] width 1212 height 13
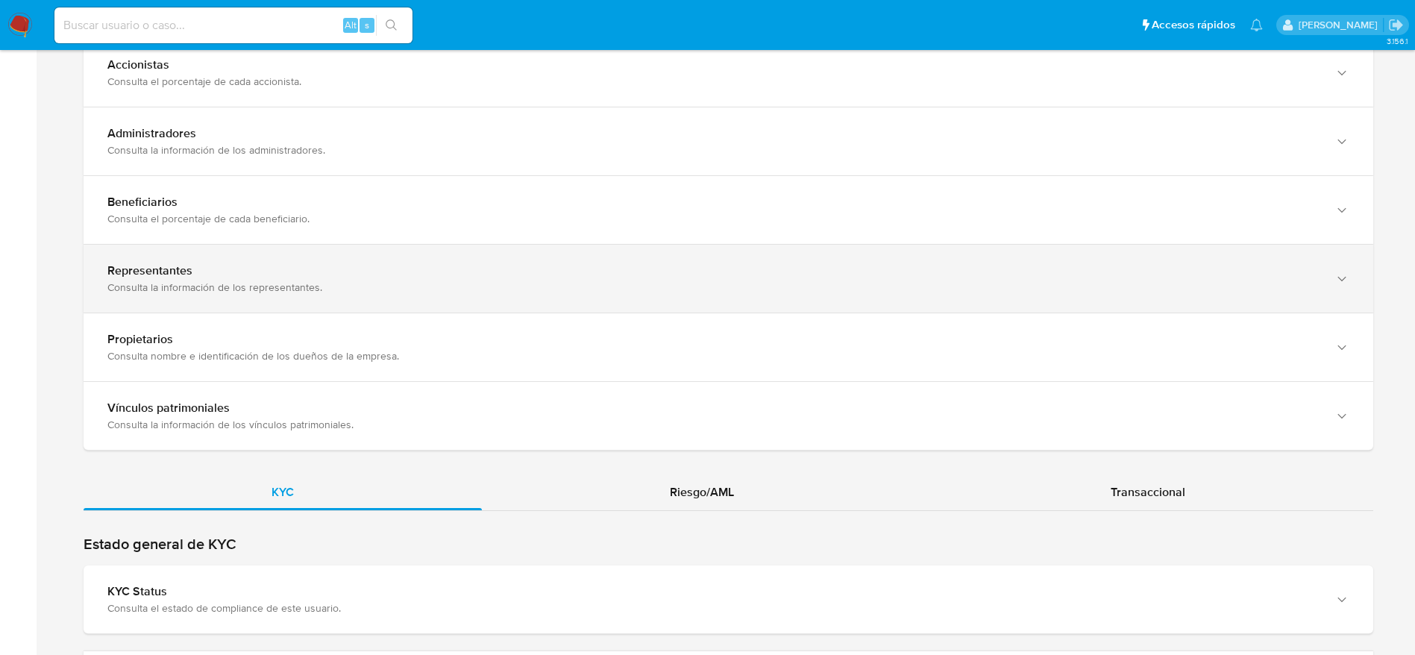
click at [401, 280] on div "Consulta la información de los representantes." at bounding box center [713, 286] width 1212 height 13
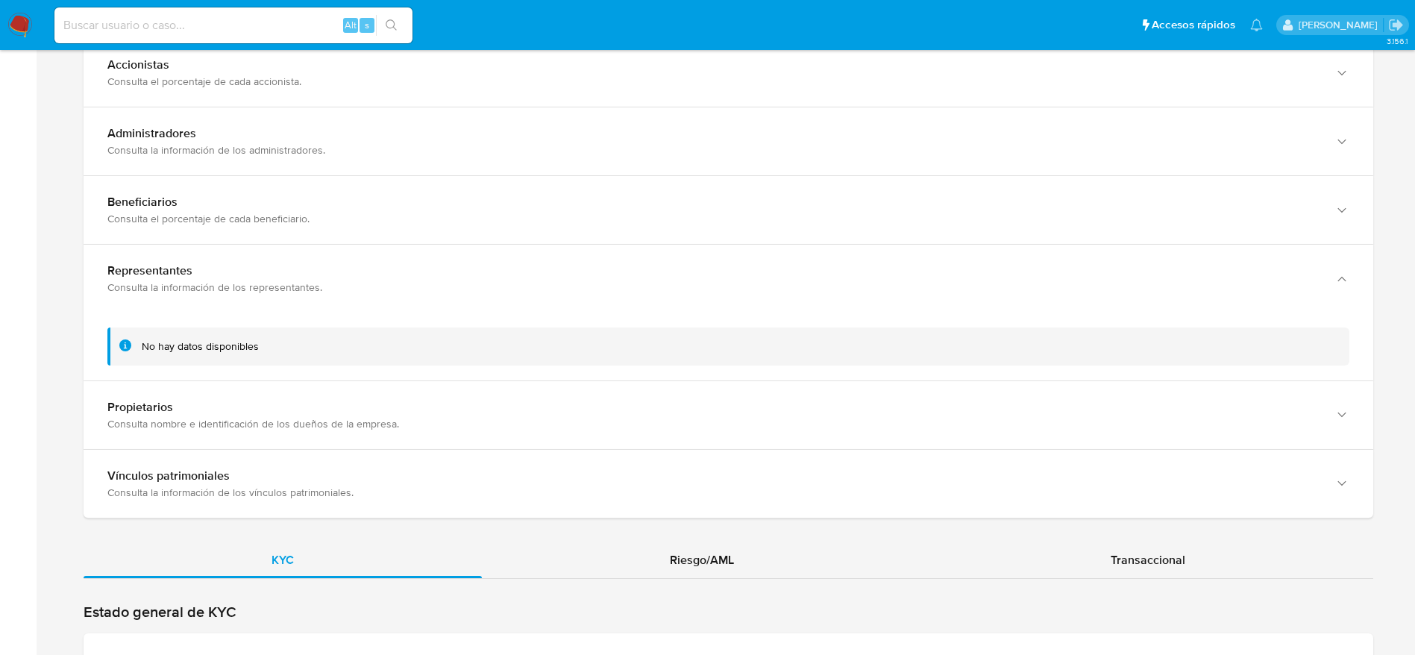
drag, startPoint x: 400, startPoint y: 280, endPoint x: 407, endPoint y: 315, distance: 35.0
click at [400, 280] on div "Consulta la información de los representantes." at bounding box center [713, 286] width 1212 height 13
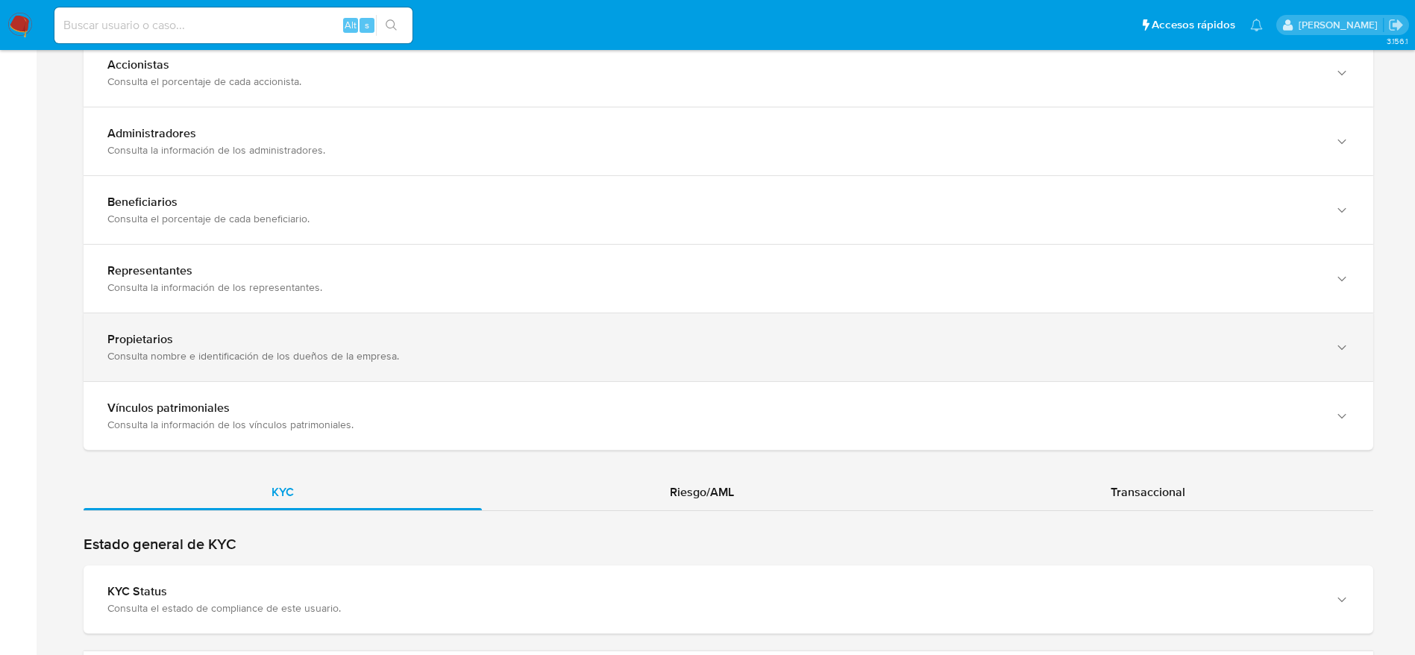
click at [413, 344] on div "Propietarios Consulta nombre e identificación de los dueños de la empresa." at bounding box center [713, 347] width 1212 height 31
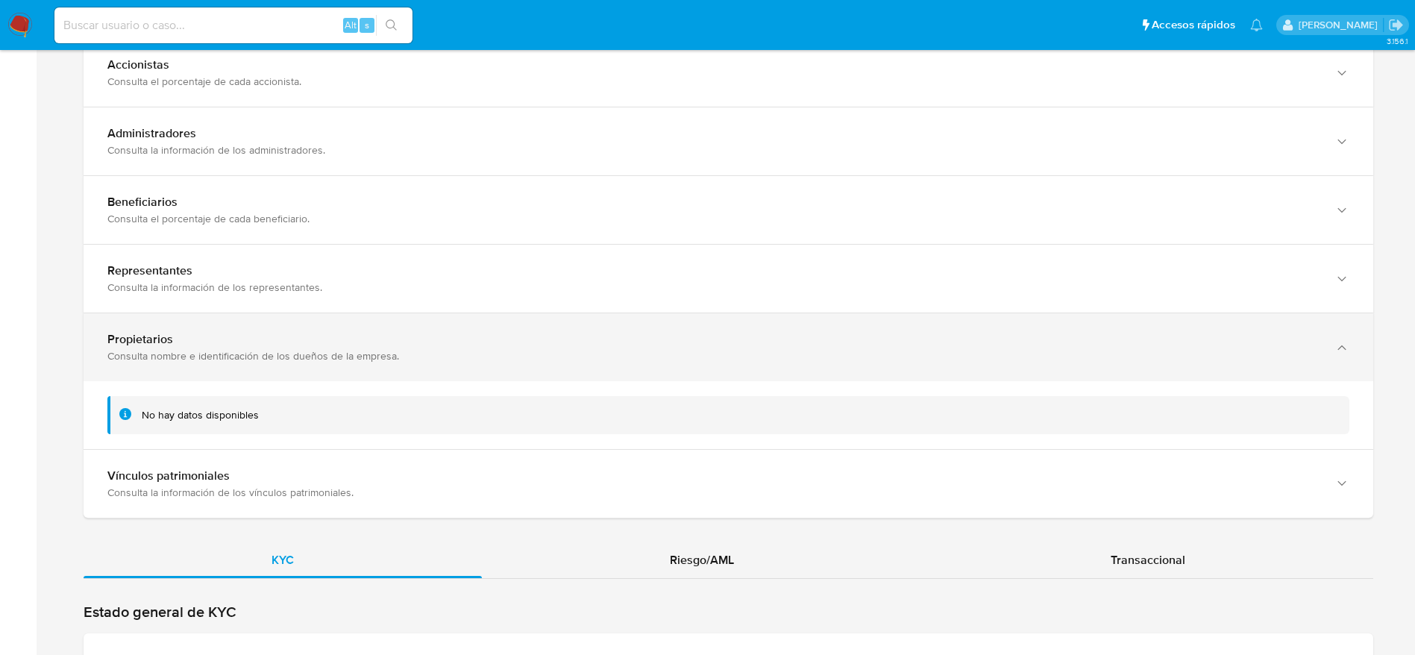
click at [414, 349] on div "Consulta nombre e identificación de los dueños de la empresa." at bounding box center [713, 355] width 1212 height 13
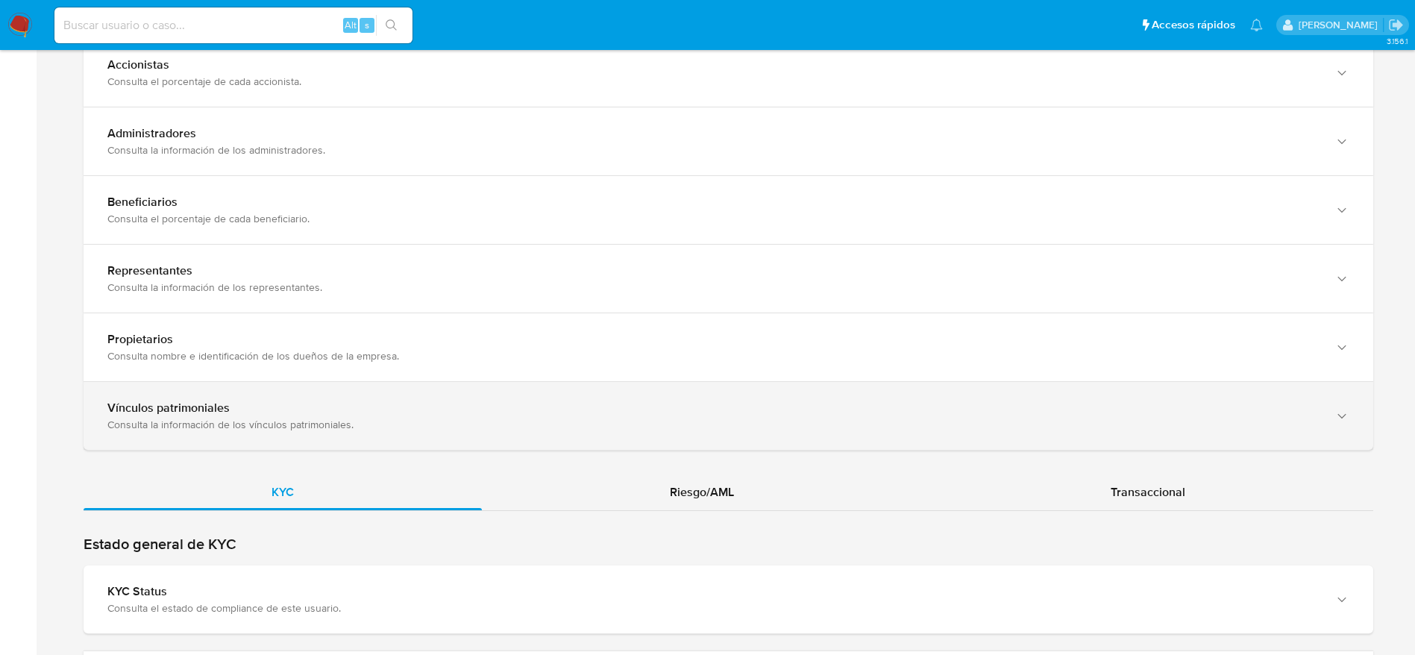
click at [405, 410] on div "Vínculos patrimoniales" at bounding box center [713, 408] width 1212 height 15
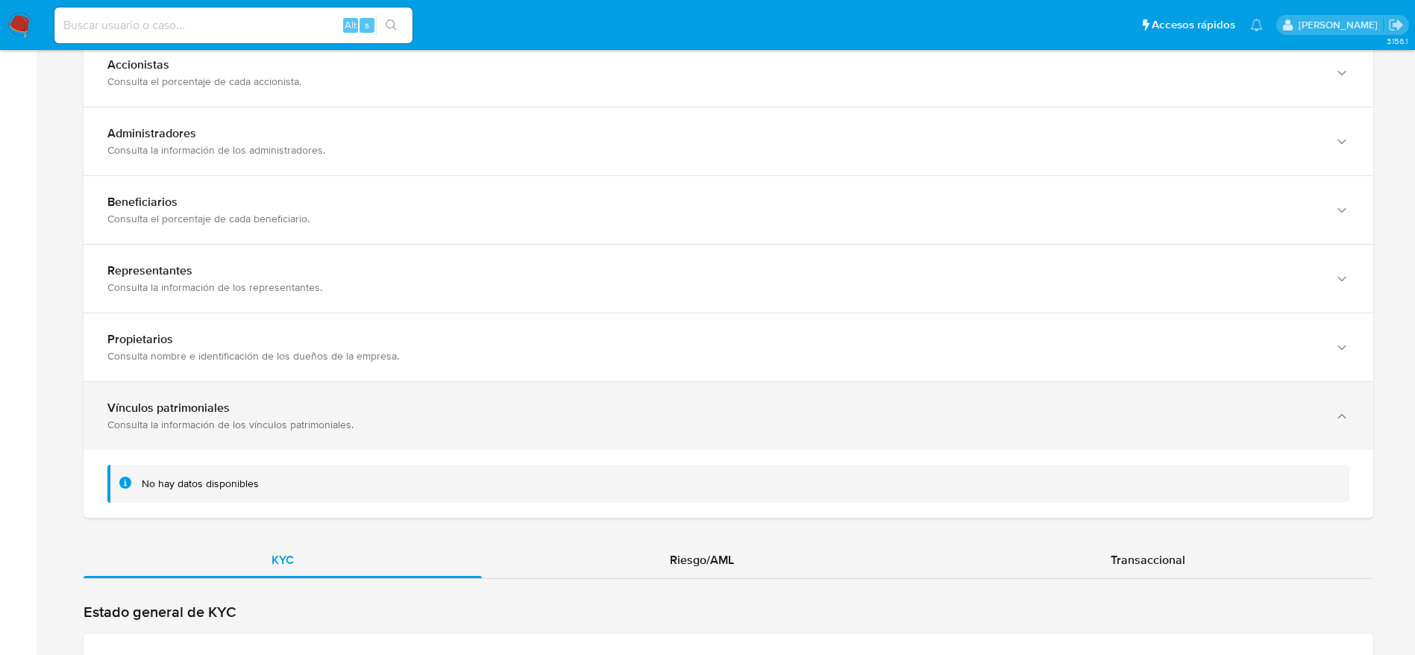
click at [410, 428] on div "Vínculos patrimoniales Consulta la información de los vínculos patrimoniales." at bounding box center [729, 416] width 1290 height 68
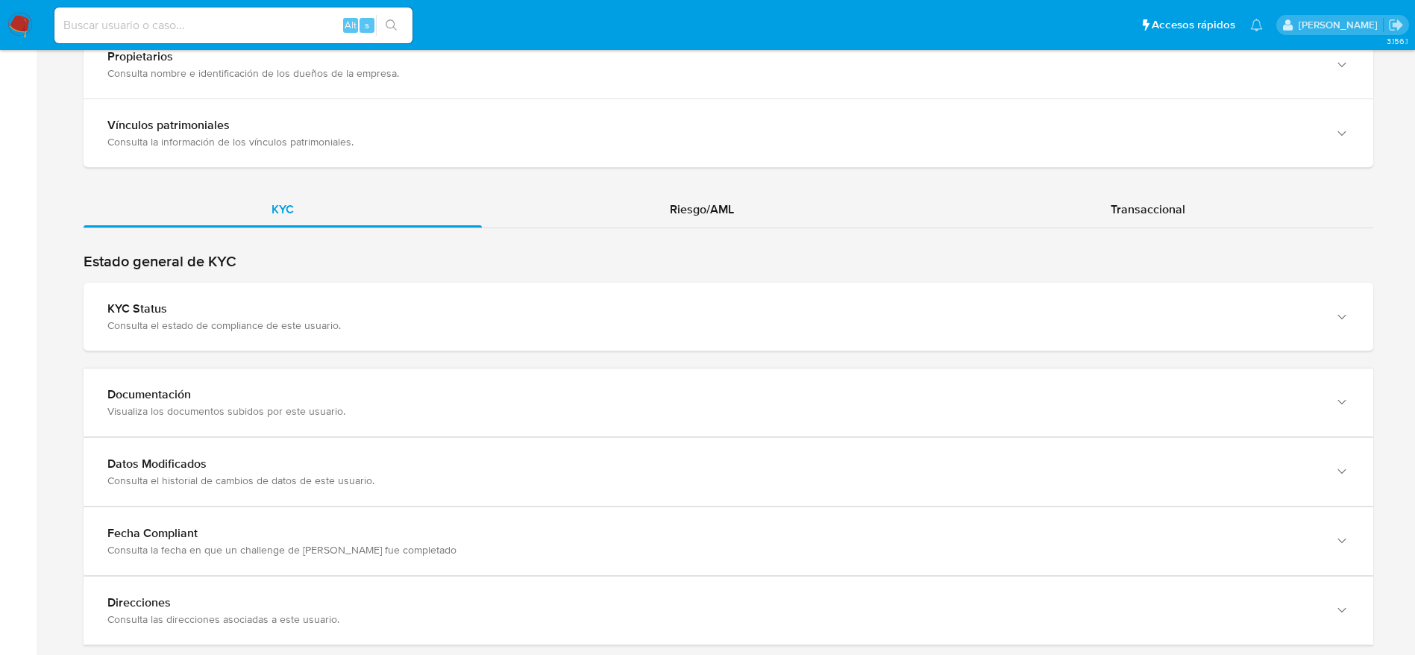
scroll to position [1992, 0]
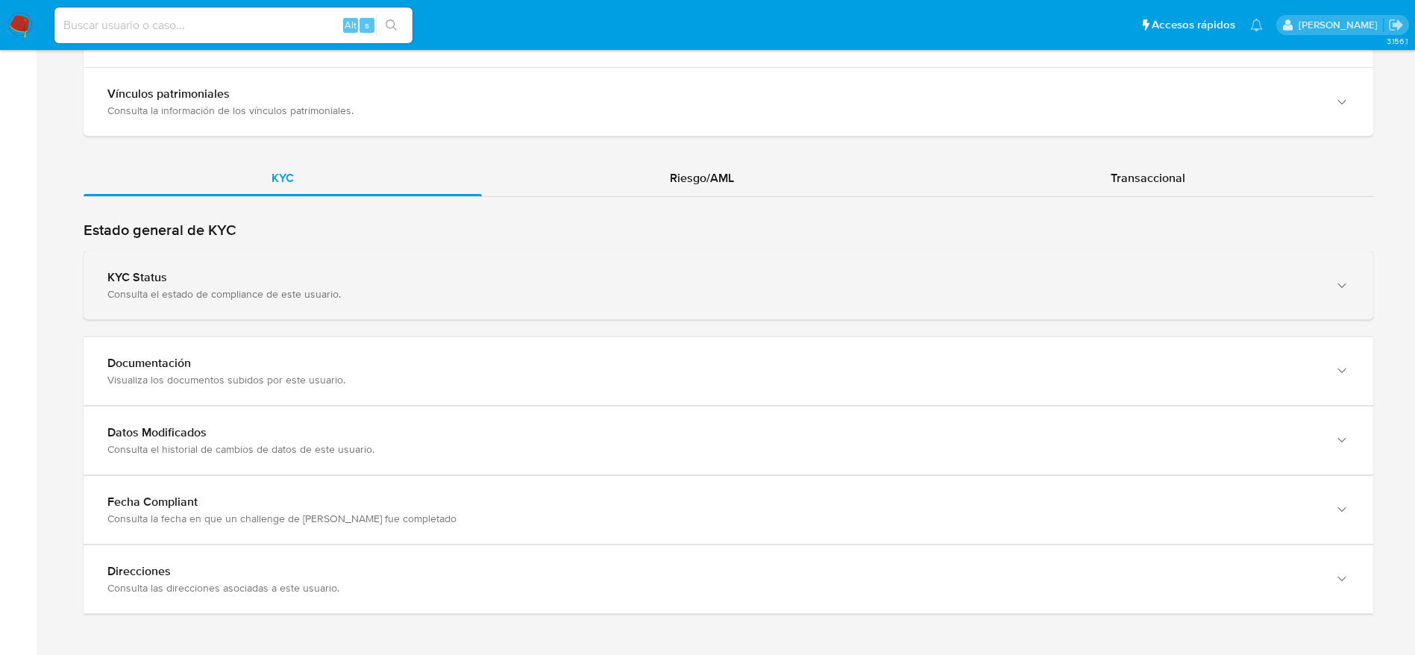
click at [519, 306] on div "KYC Status Consulta el estado de compliance de este usuario." at bounding box center [729, 285] width 1290 height 68
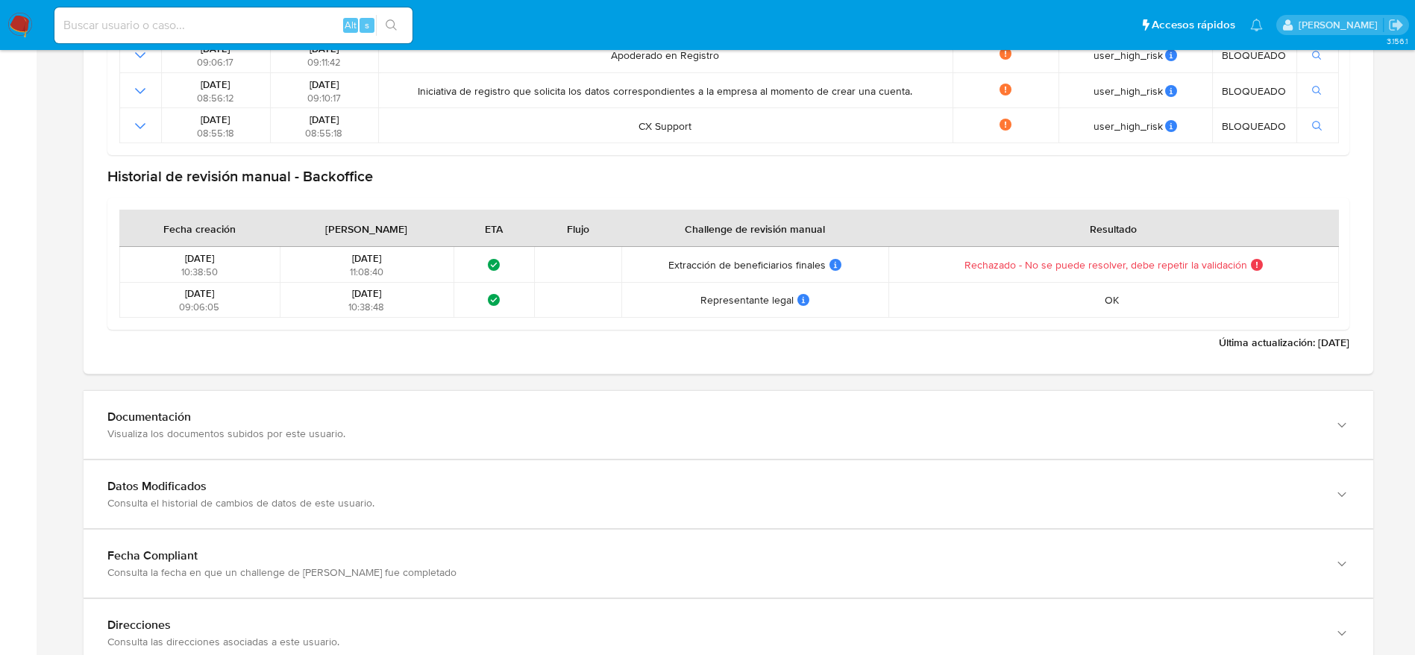
scroll to position [2750, 0]
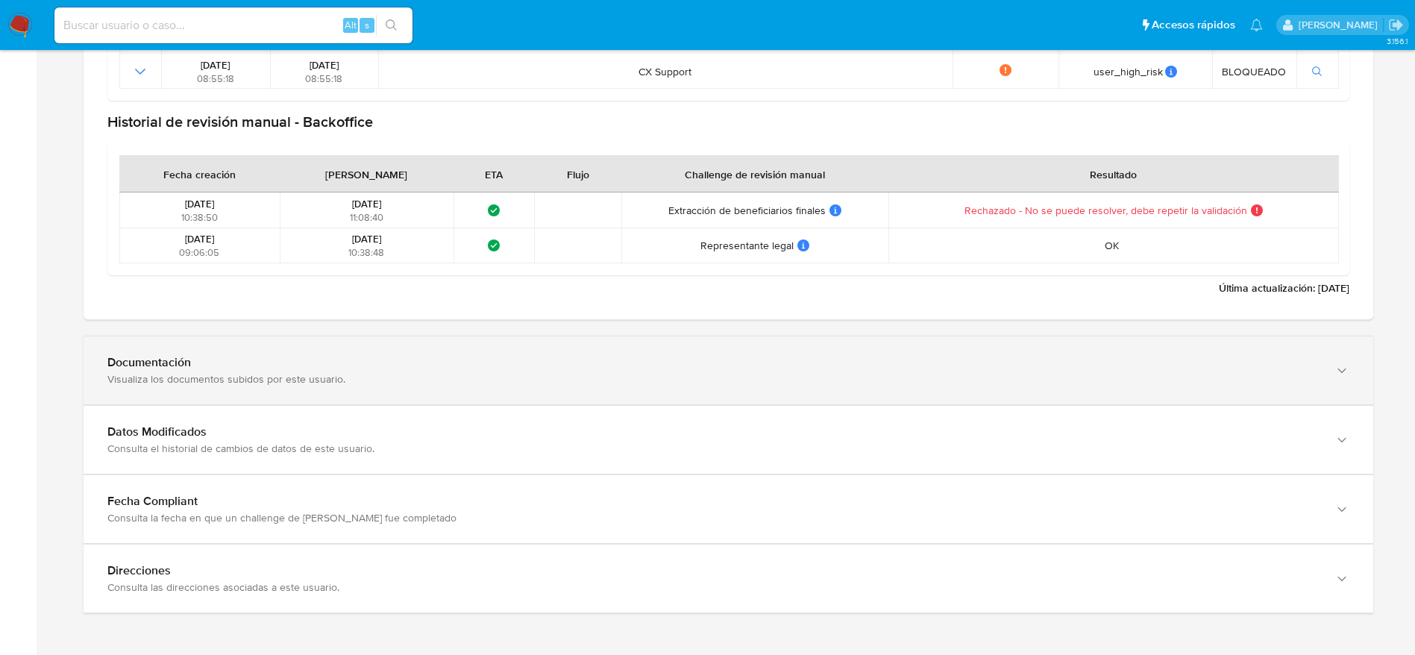
drag, startPoint x: 823, startPoint y: 341, endPoint x: 858, endPoint y: 334, distance: 35.7
click at [823, 340] on div "Documentación Visualiza los documentos subidos por este usuario." at bounding box center [729, 370] width 1290 height 68
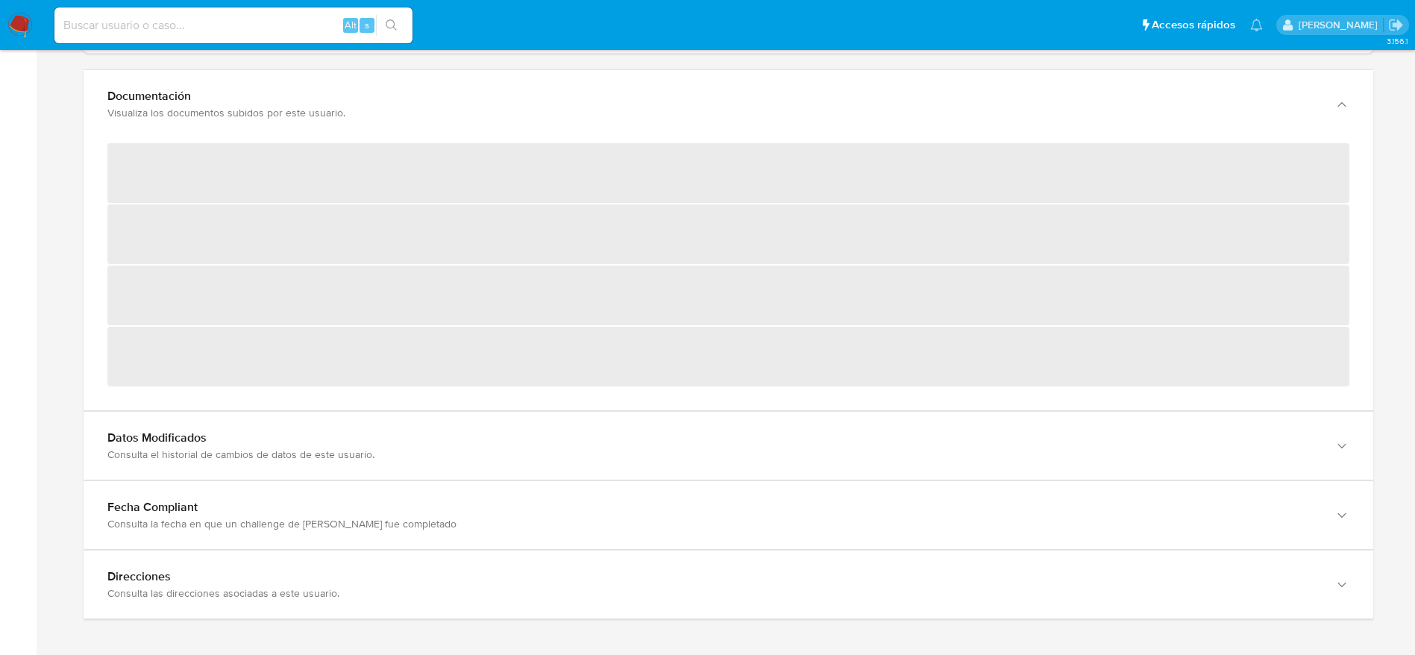
scroll to position [3022, 0]
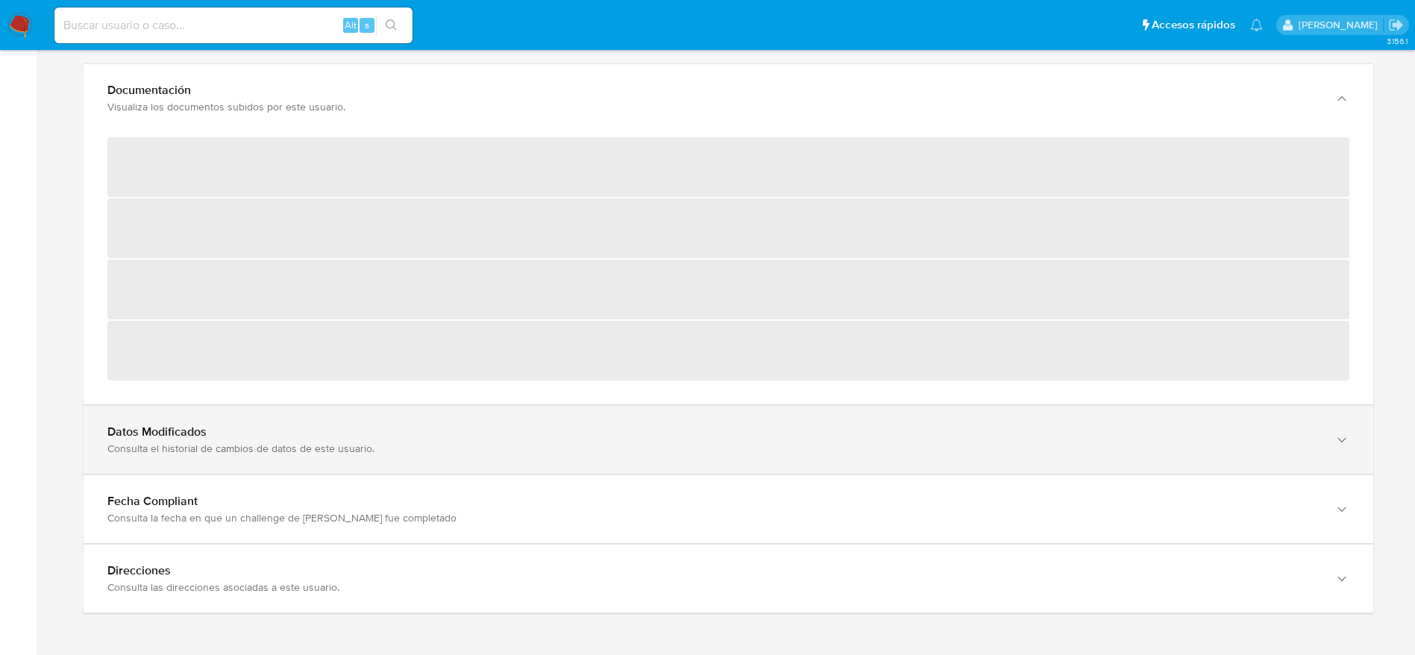
drag, startPoint x: 276, startPoint y: 424, endPoint x: 286, endPoint y: 443, distance: 21.4
click at [276, 430] on div "Datos Modificados" at bounding box center [713, 431] width 1212 height 15
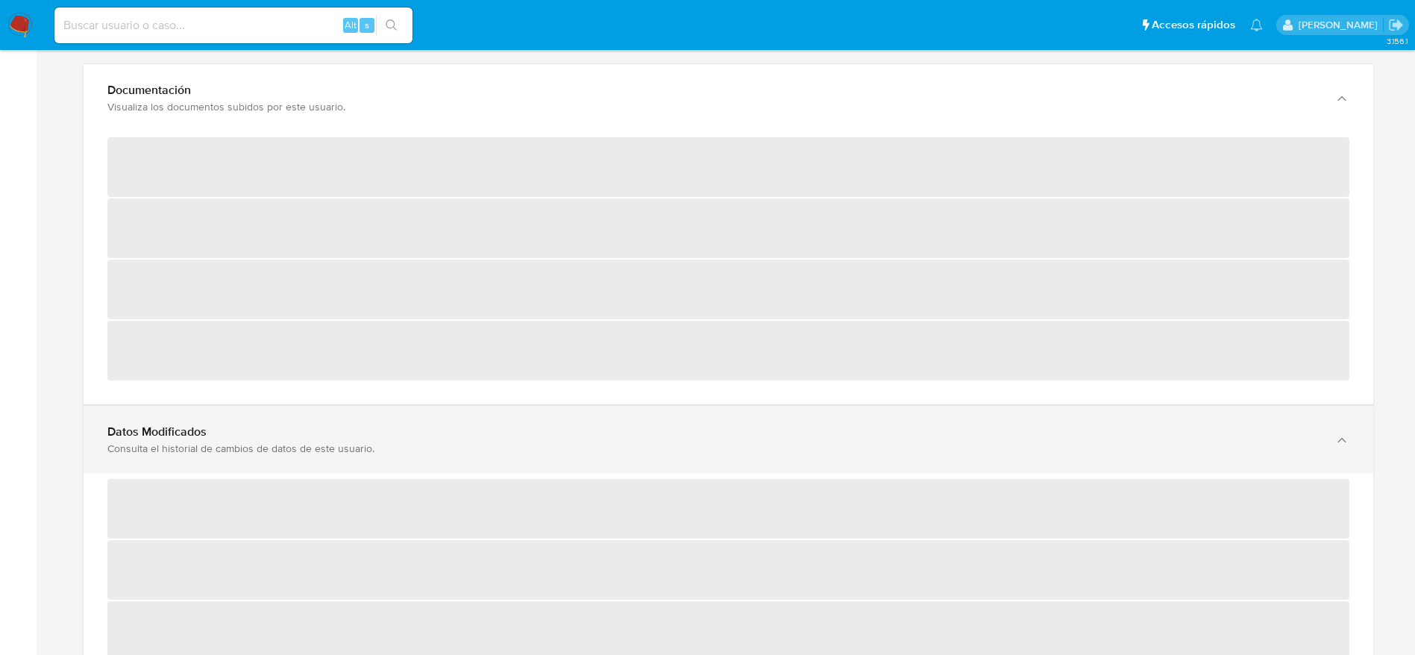
click at [290, 442] on div "Consulta el historial de cambios de datos de este usuario." at bounding box center [713, 448] width 1212 height 13
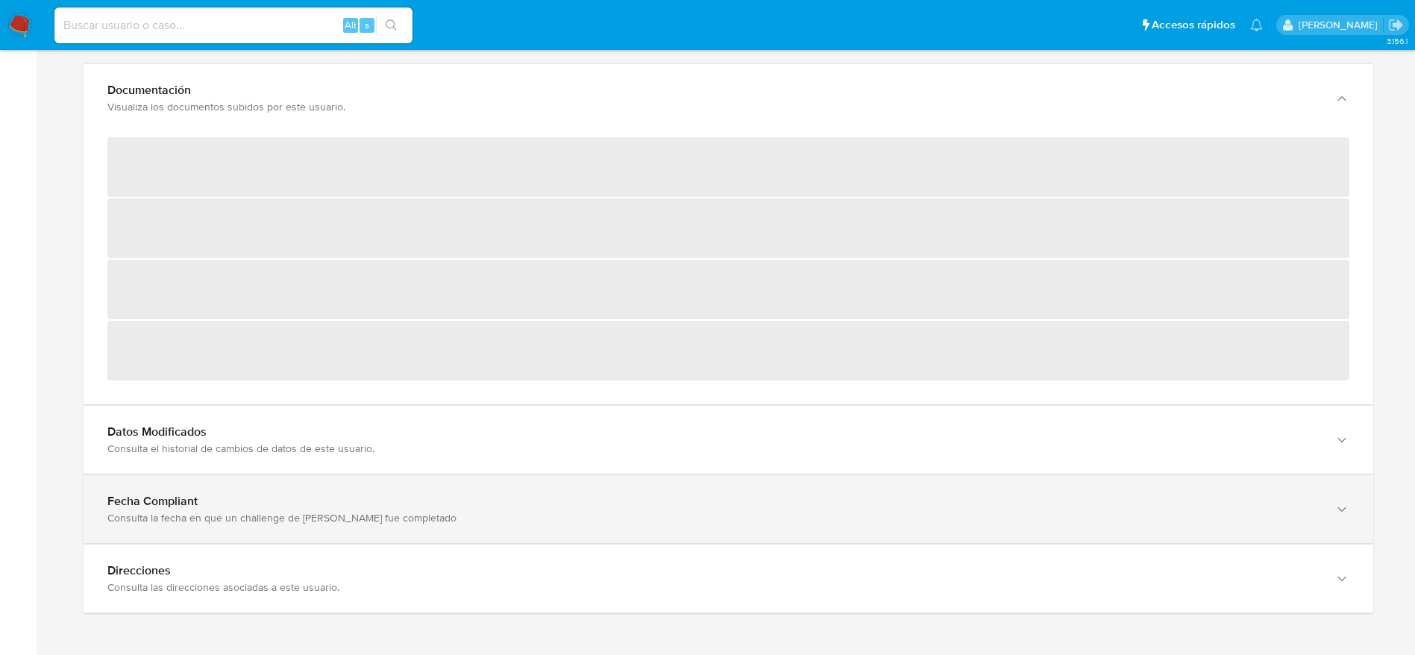
click at [279, 485] on div "Fecha Compliant Consulta la fecha en que un challenge de kyc fue completado" at bounding box center [729, 509] width 1290 height 68
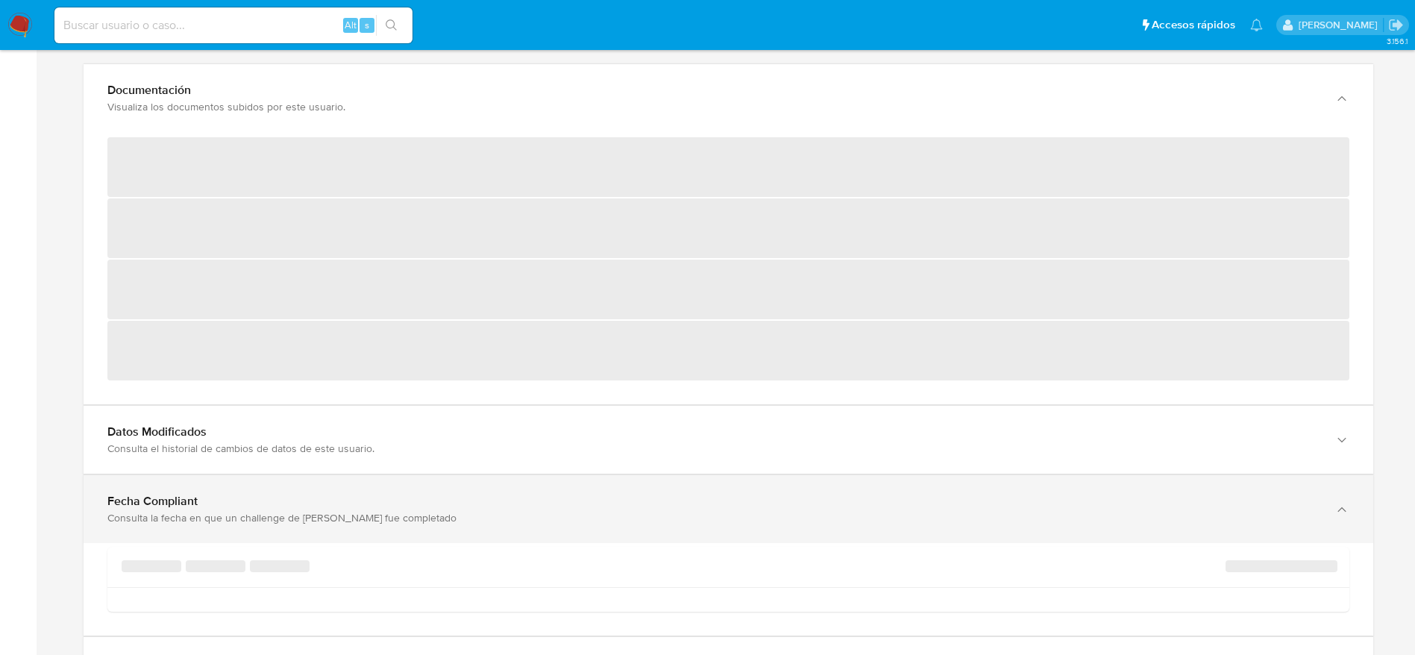
click at [303, 515] on div "Consulta la fecha en que un challenge de kyc fue completado" at bounding box center [713, 517] width 1212 height 13
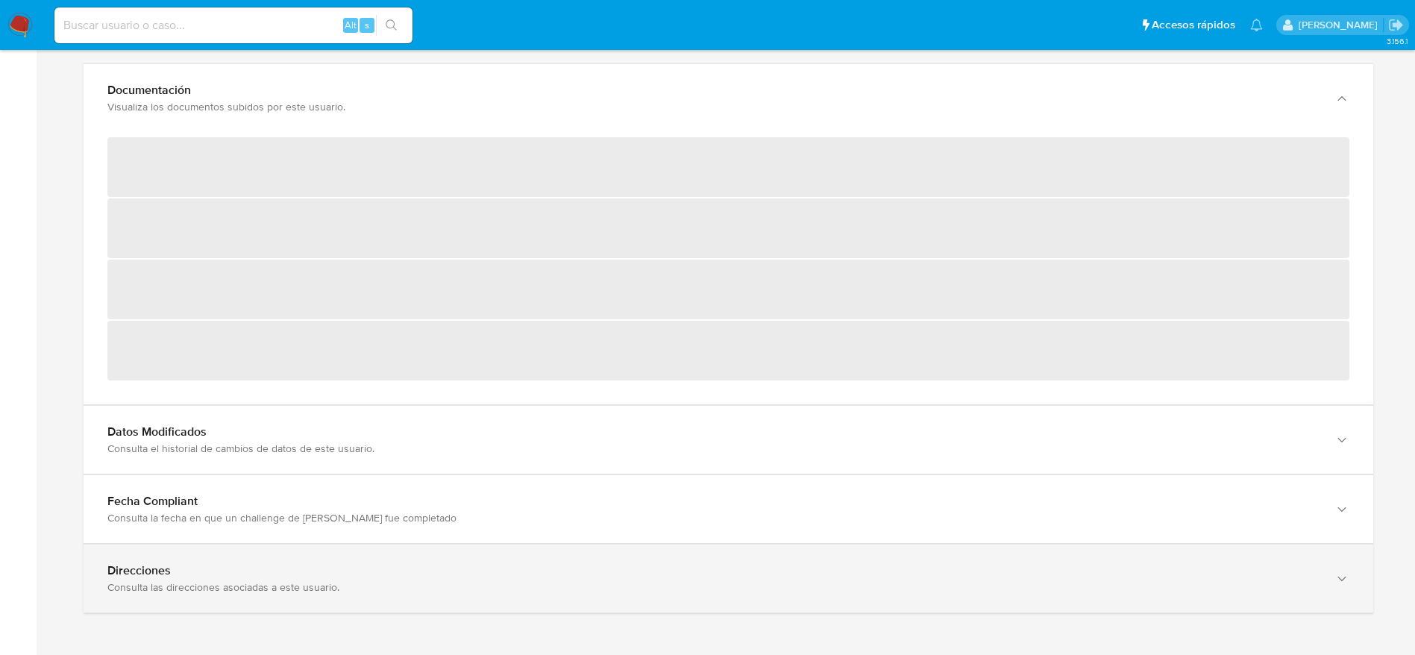
drag, startPoint x: 280, startPoint y: 561, endPoint x: 328, endPoint y: 580, distance: 52.2
click at [280, 563] on div "Direcciones" at bounding box center [713, 570] width 1212 height 15
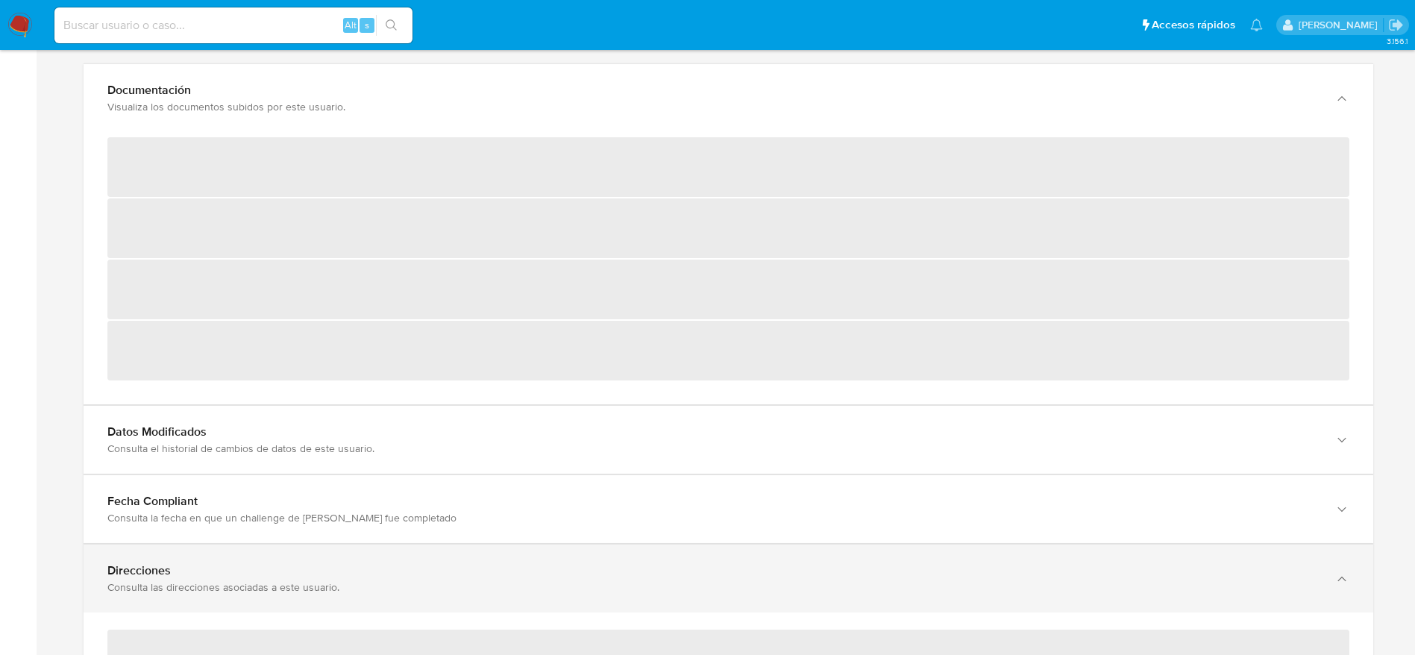
click at [337, 583] on div "Consulta las direcciones asociadas a este usuario." at bounding box center [713, 586] width 1212 height 13
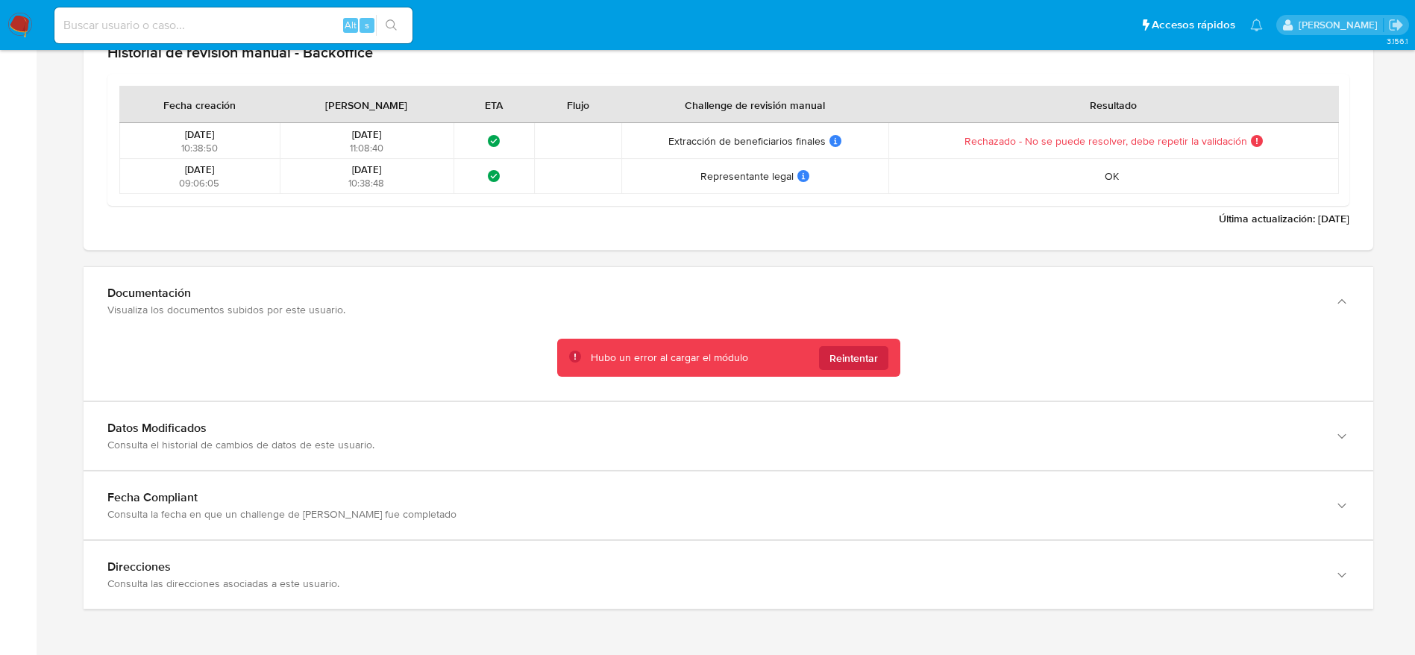
scroll to position [2815, 0]
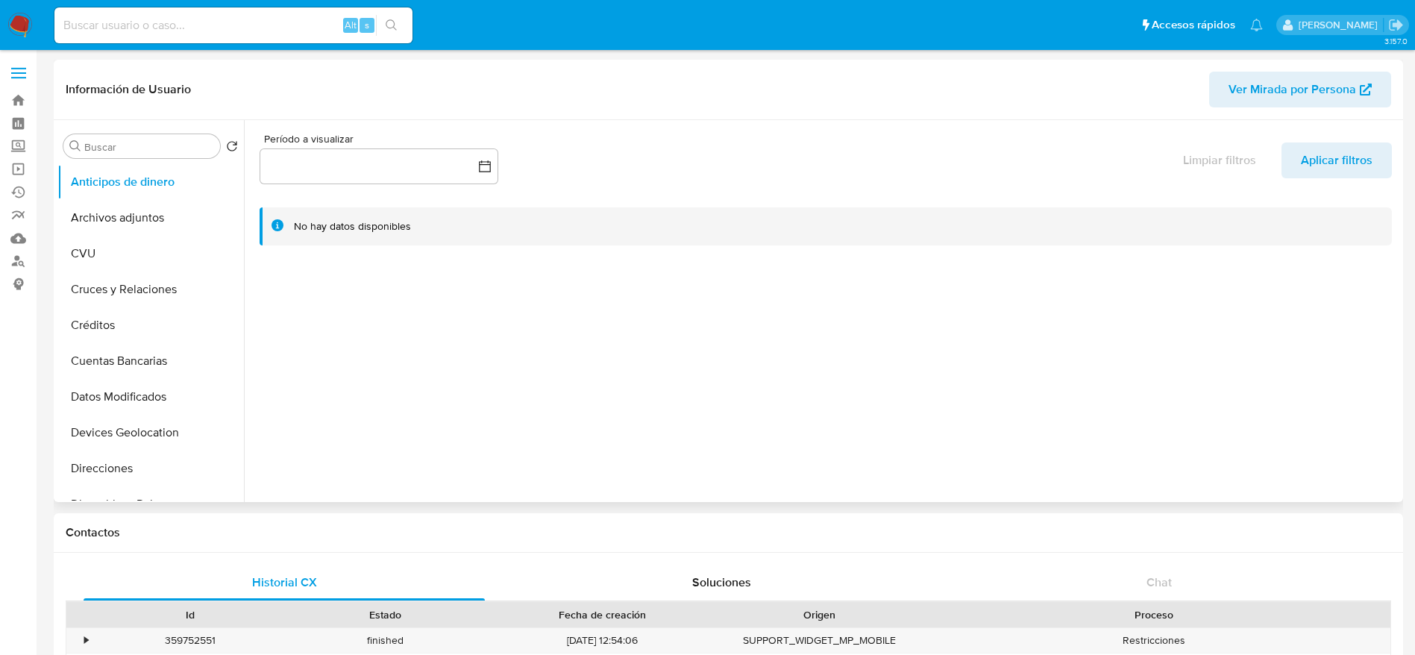
select select "10"
click at [1305, 93] on span "Ver Mirada por Persona" at bounding box center [1293, 90] width 128 height 36
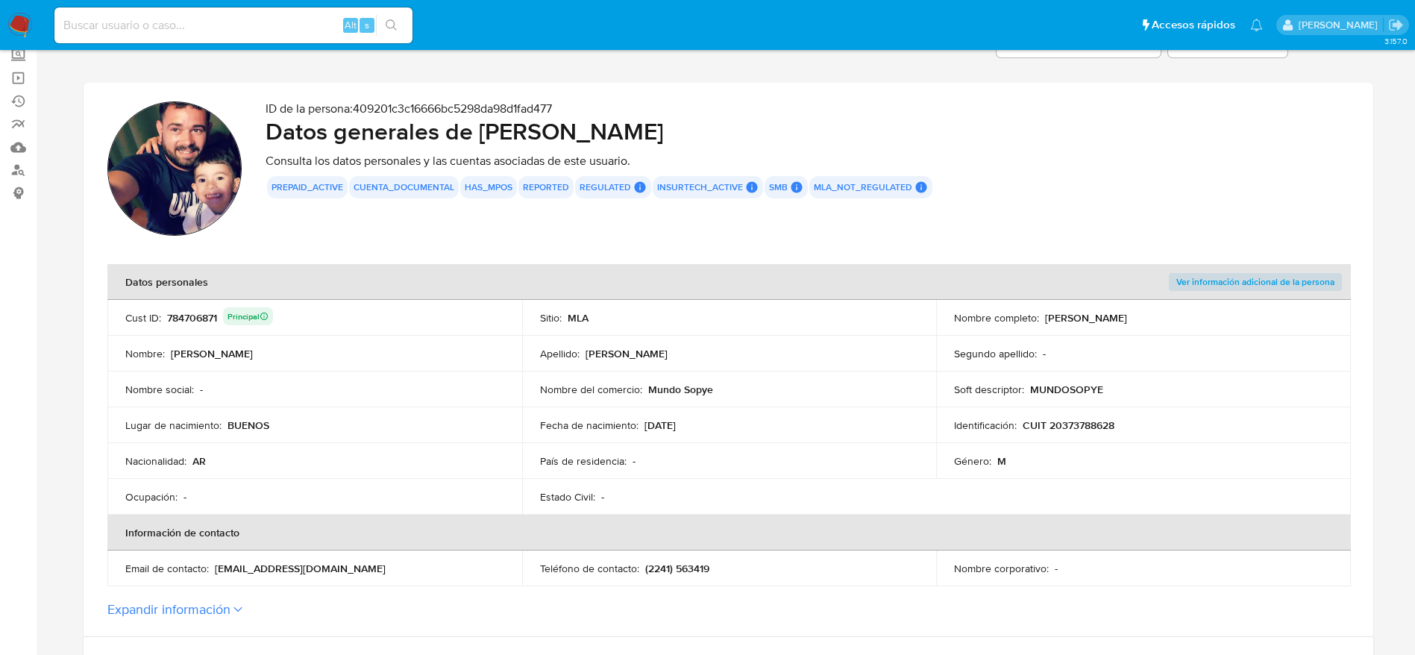
scroll to position [224, 0]
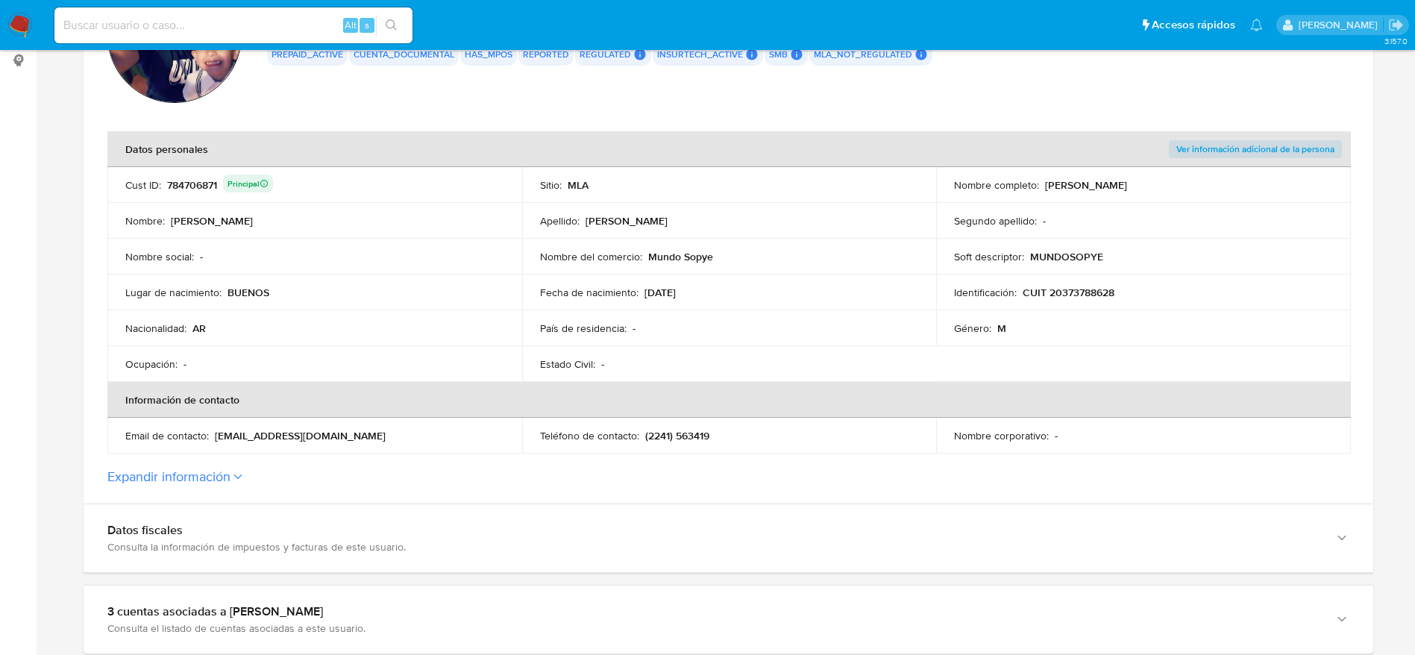
click at [267, 436] on p "[EMAIL_ADDRESS][DOMAIN_NAME]" at bounding box center [300, 435] width 171 height 13
click at [374, 436] on div "Email de contacto : [EMAIL_ADDRESS][DOMAIN_NAME]" at bounding box center [314, 435] width 379 height 13
click at [261, 434] on p "[EMAIL_ADDRESS][DOMAIN_NAME]" at bounding box center [300, 435] width 171 height 13
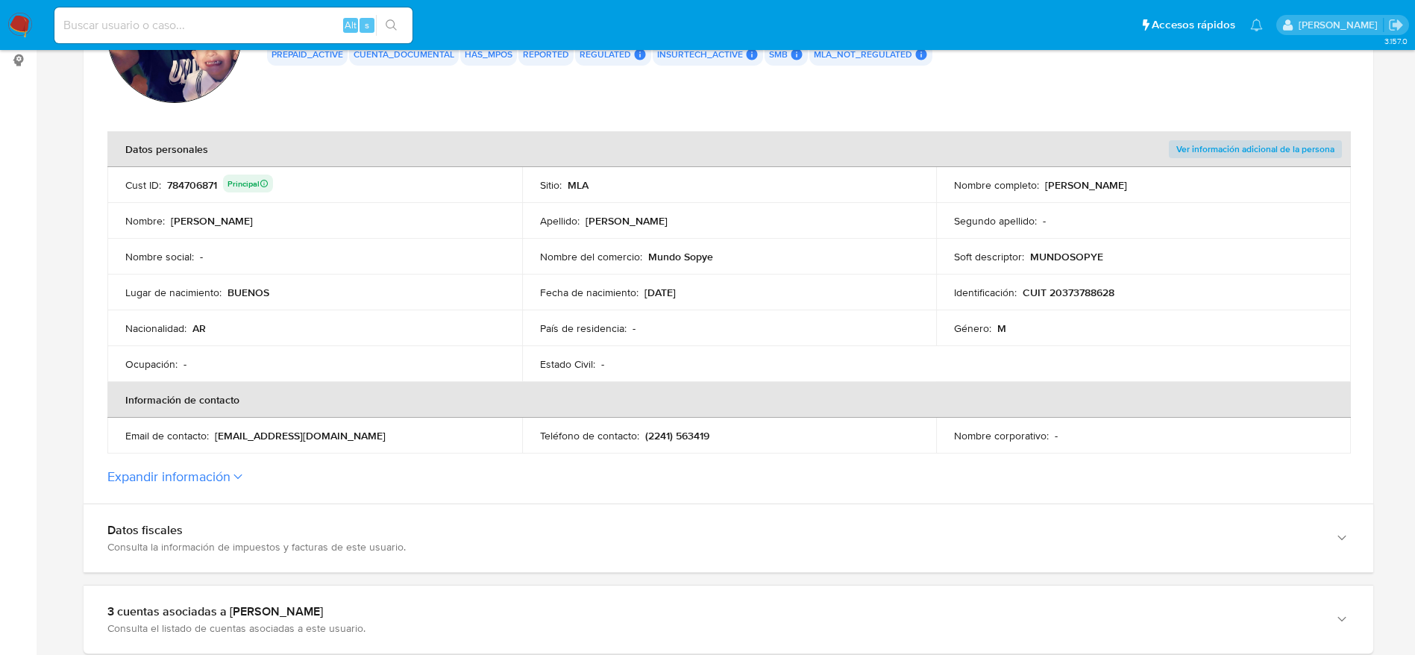
click at [261, 434] on p "[EMAIL_ADDRESS][DOMAIN_NAME]" at bounding box center [300, 435] width 171 height 13
drag, startPoint x: 317, startPoint y: 428, endPoint x: 333, endPoint y: 437, distance: 18.7
click at [317, 429] on p "gangasocks@gmail.com" at bounding box center [300, 435] width 171 height 13
drag, startPoint x: 337, startPoint y: 435, endPoint x: 214, endPoint y: 441, distance: 123.2
click at [214, 441] on div "Email de contacto : gangasocks@gmail.com" at bounding box center [314, 435] width 379 height 13
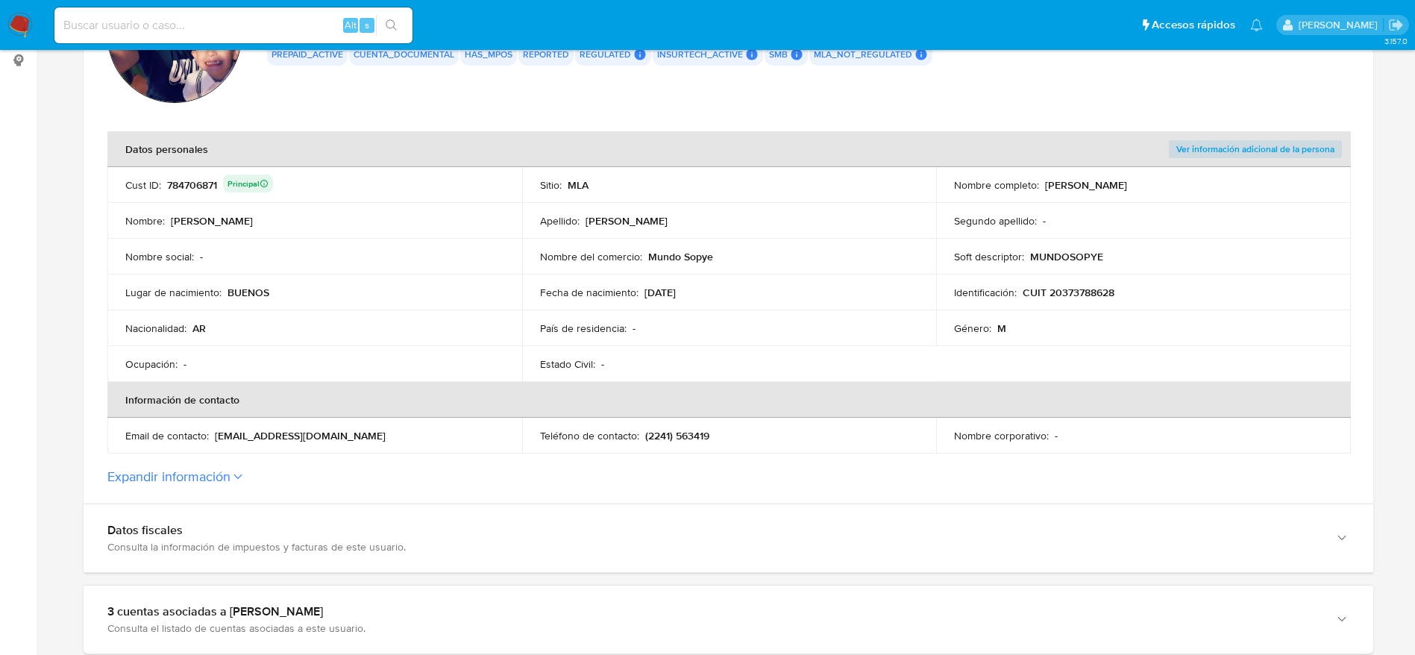
click at [1058, 245] on td "Soft descriptor : MUNDOSOPYE" at bounding box center [1143, 257] width 415 height 36
drag, startPoint x: 647, startPoint y: 257, endPoint x: 722, endPoint y: 252, distance: 74.7
click at [722, 252] on div "Nombre del comercio : Mundo Sopye" at bounding box center [729, 256] width 379 height 13
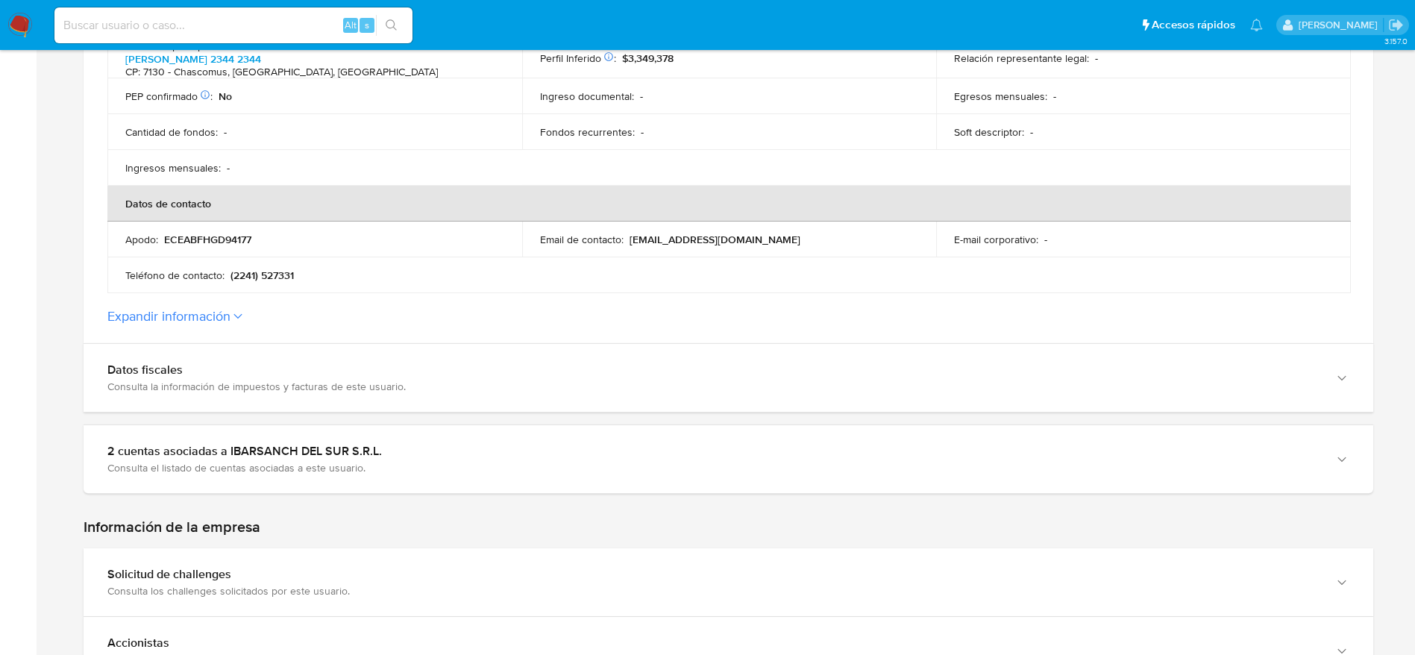
scroll to position [559, 0]
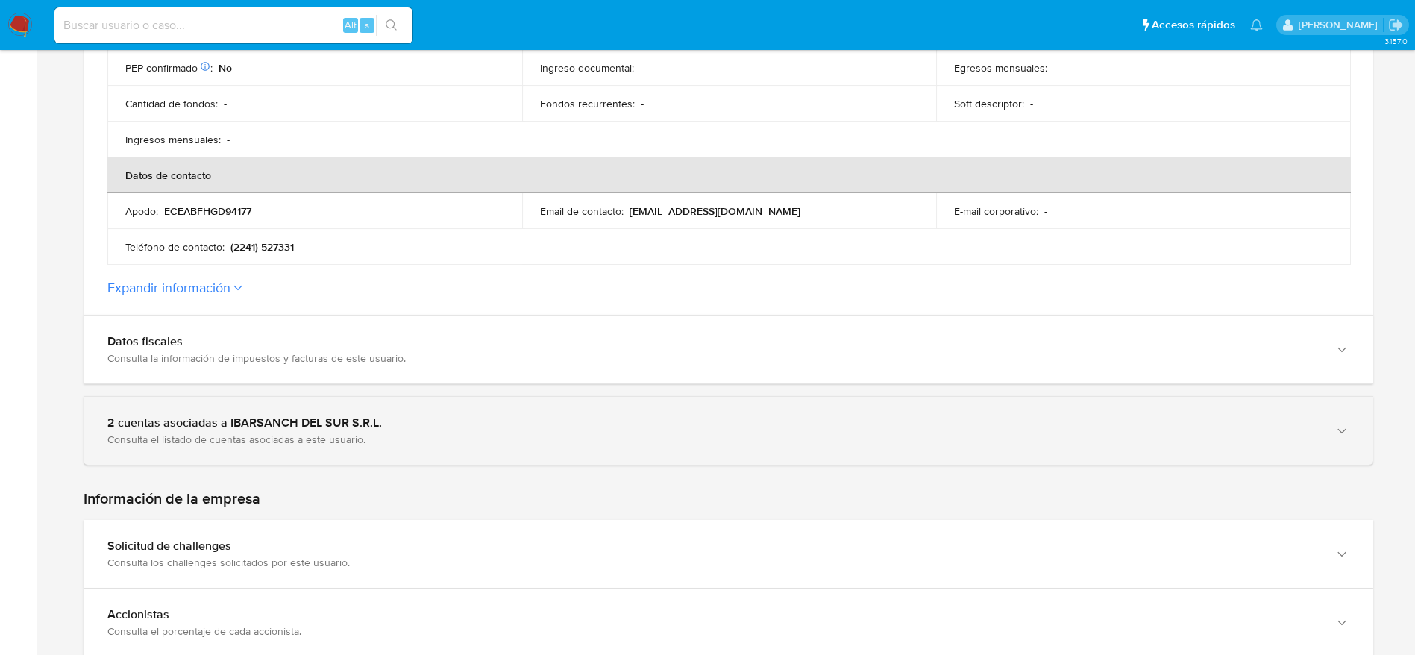
click at [841, 403] on div "2 cuentas asociadas a IBARSANCH DEL SUR S.R.L. Consulta el listado de cuentas a…" at bounding box center [729, 431] width 1290 height 68
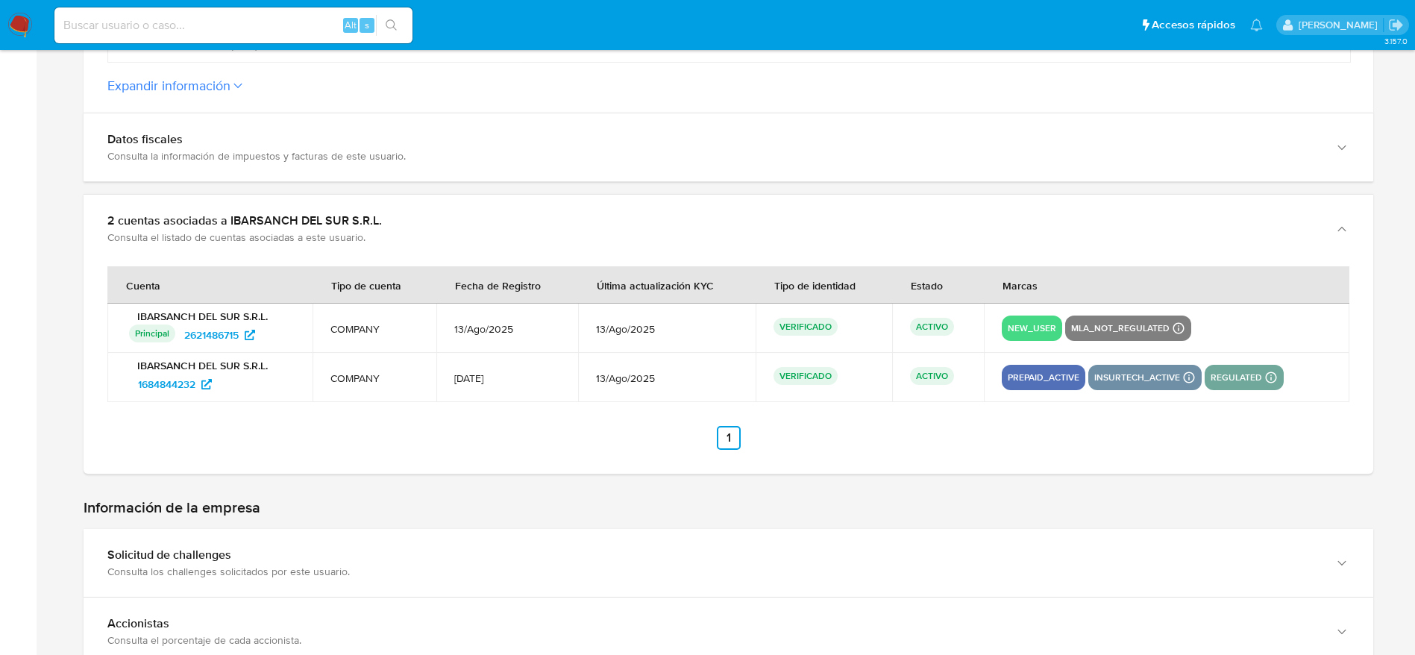
scroll to position [783, 0]
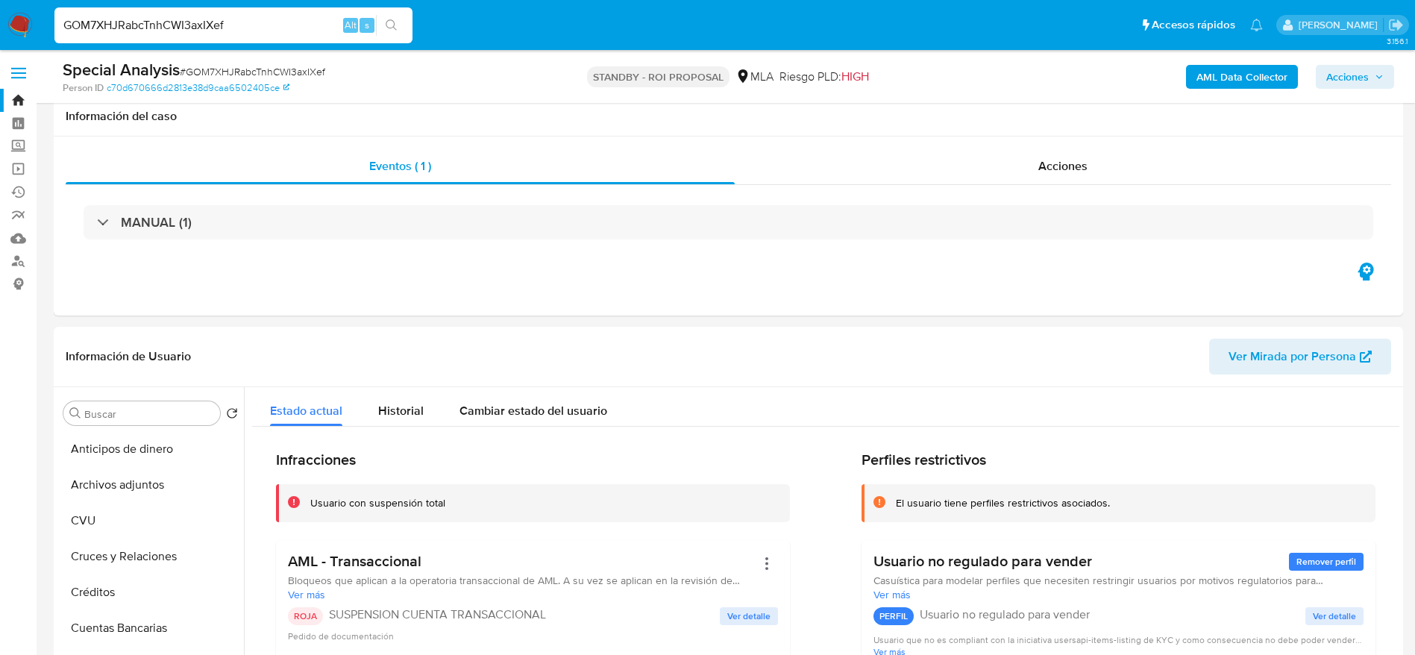
scroll to position [1790, 0]
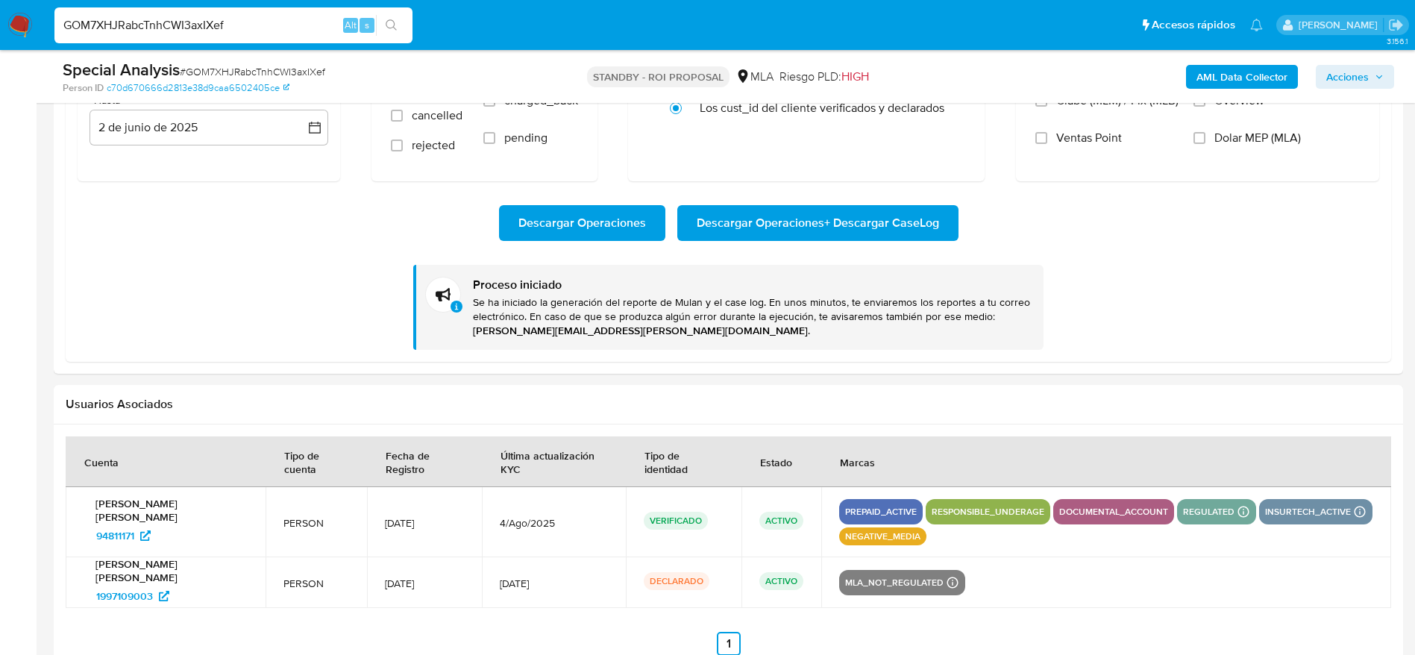
click at [23, 24] on img at bounding box center [19, 25] width 25 height 25
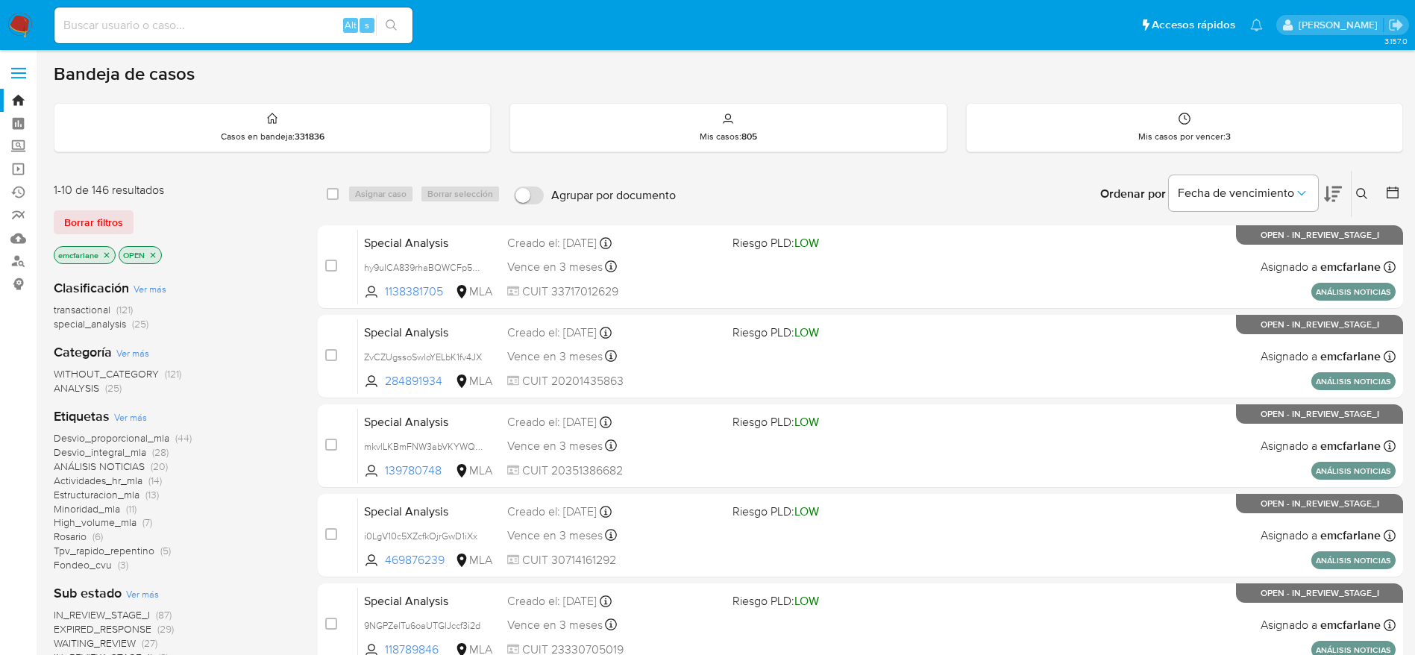
click at [311, 25] on input at bounding box center [233, 25] width 358 height 19
paste input "pPaMEgd2jvTmJ8flAq8G3kZM"
type input "pPaMEgd2jvTmJ8flAq8G3kZM"
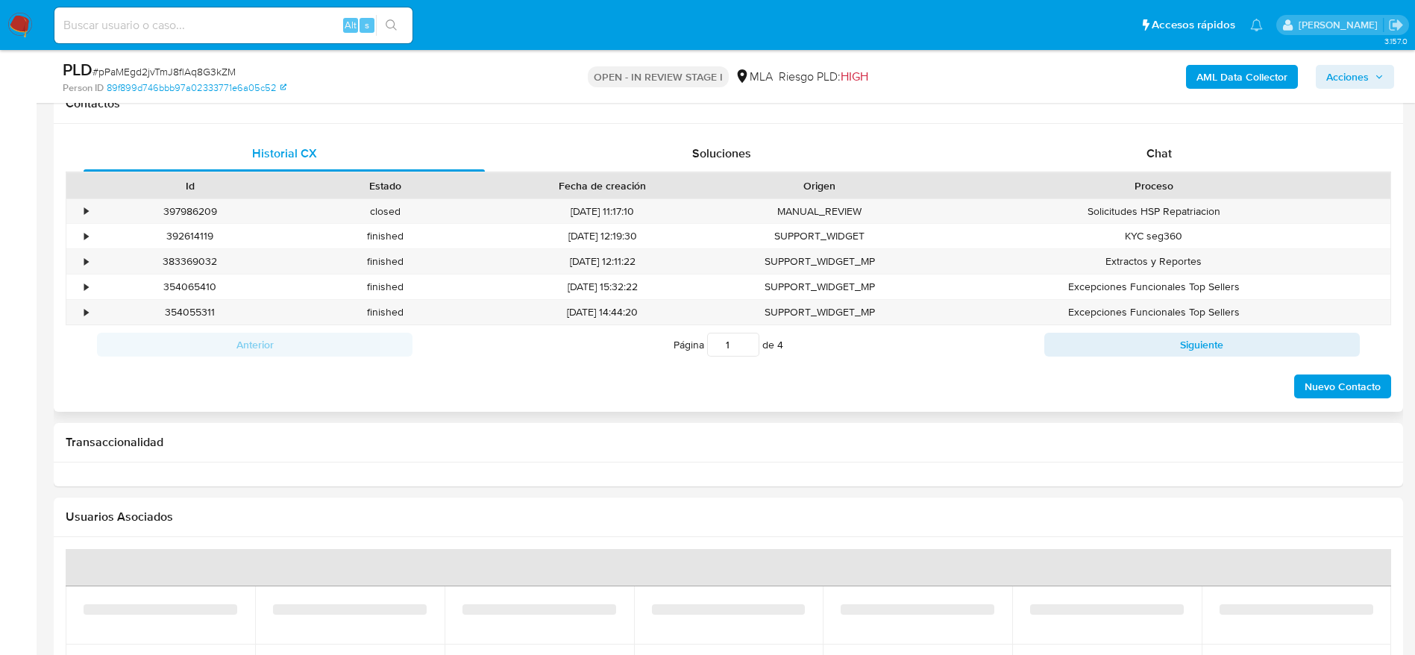
scroll to position [448, 0]
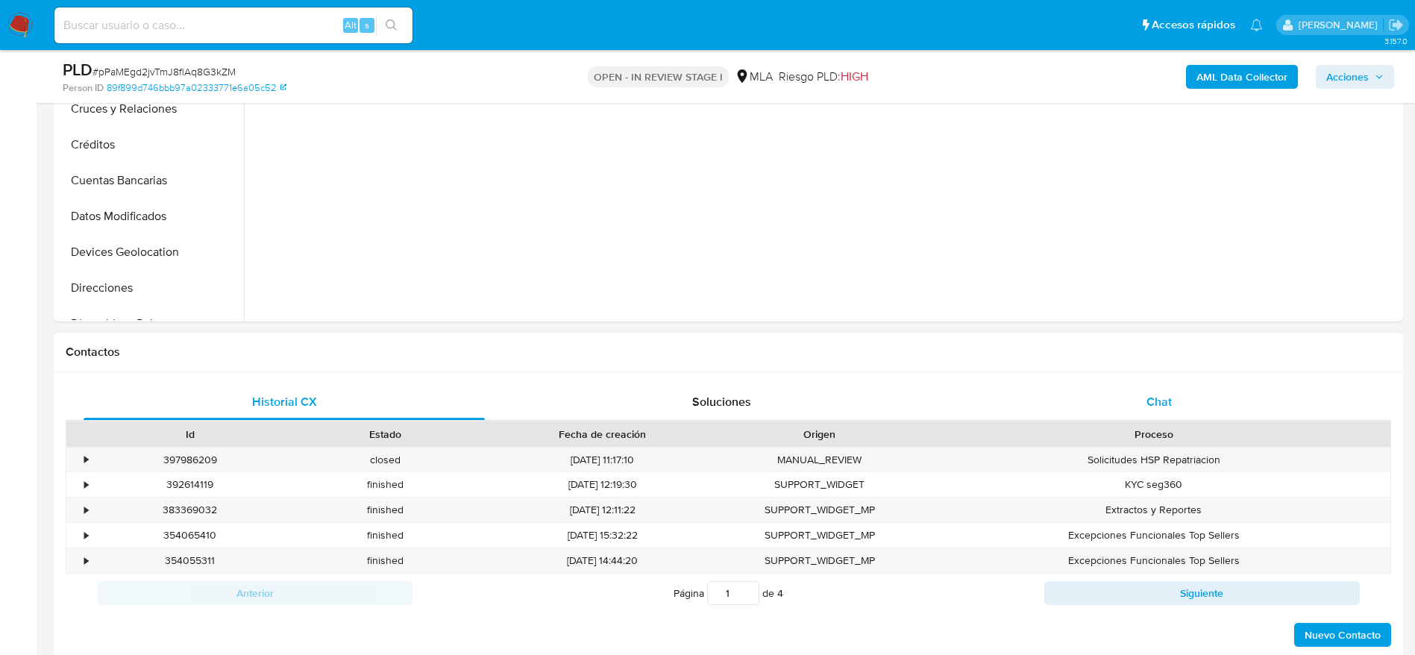
click at [1160, 421] on div "Proceso" at bounding box center [1154, 433] width 473 height 25
select select "10"
click at [1148, 395] on span "Chat" at bounding box center [1159, 401] width 25 height 17
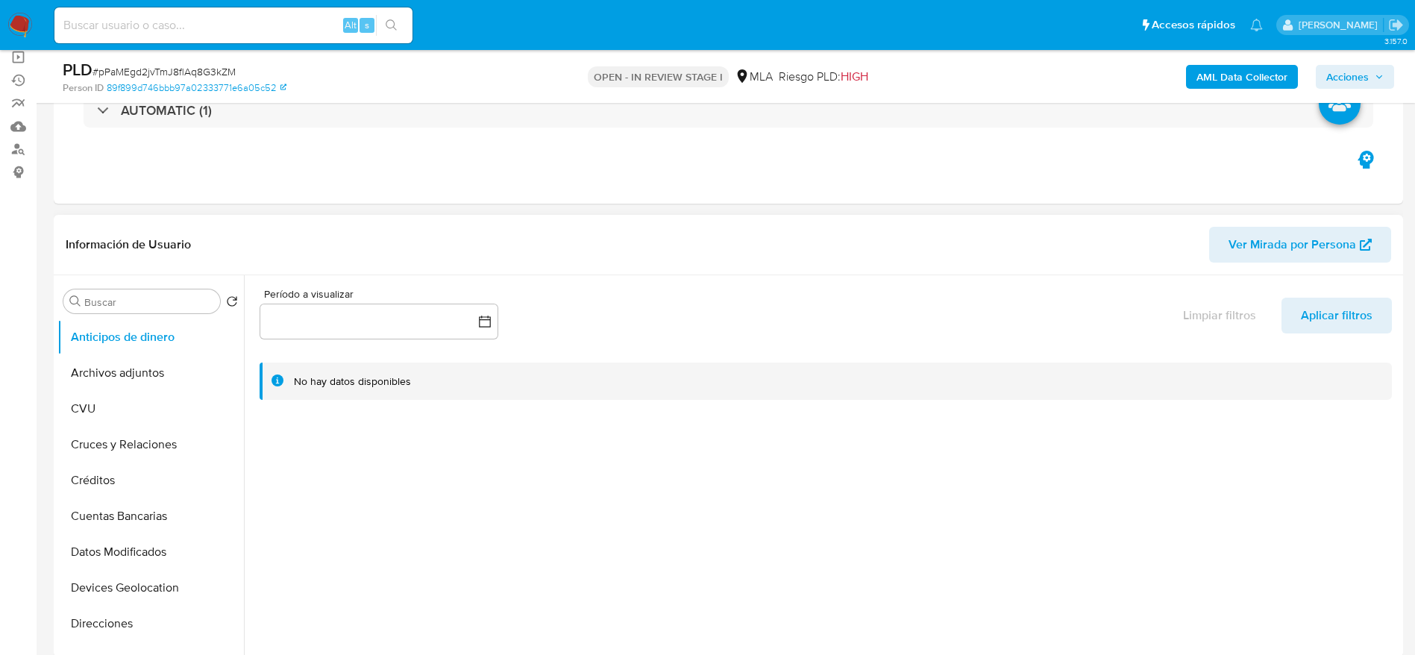
scroll to position [0, 0]
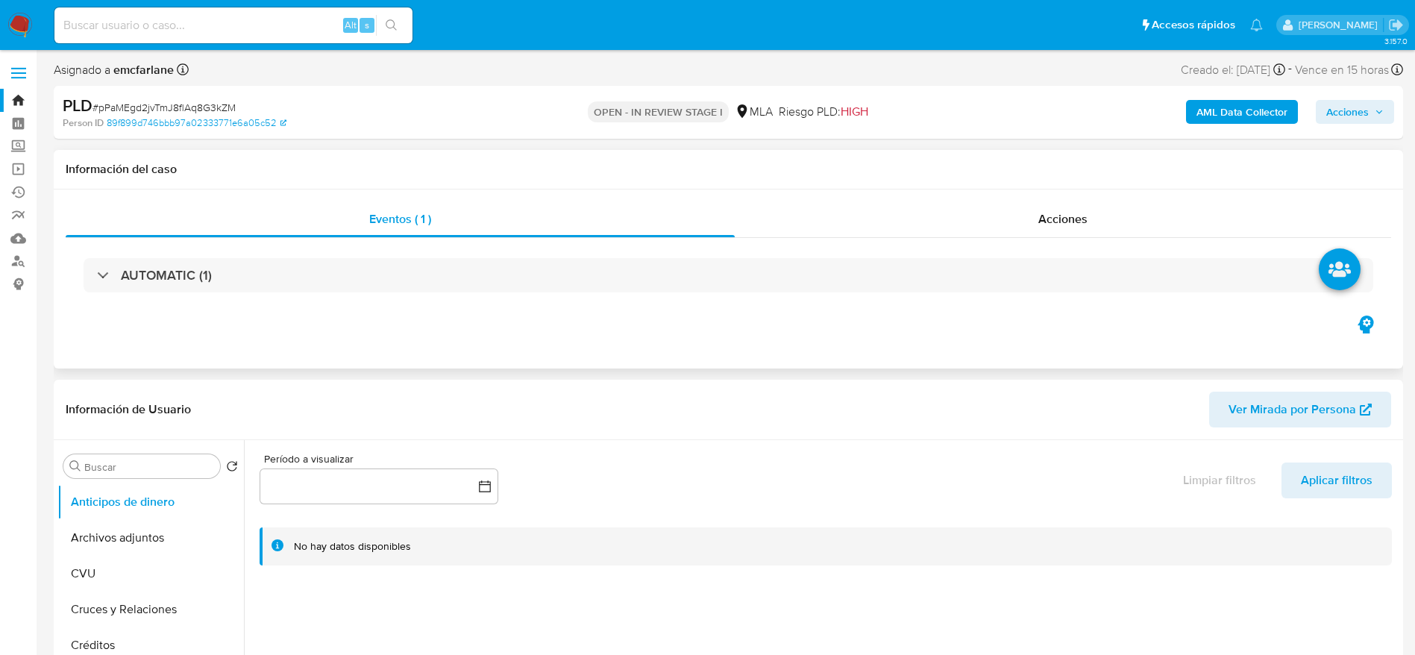
drag, startPoint x: 148, startPoint y: 523, endPoint x: 709, endPoint y: 336, distance: 591.1
click at [148, 523] on button "Archivos adjuntos" at bounding box center [150, 538] width 186 height 36
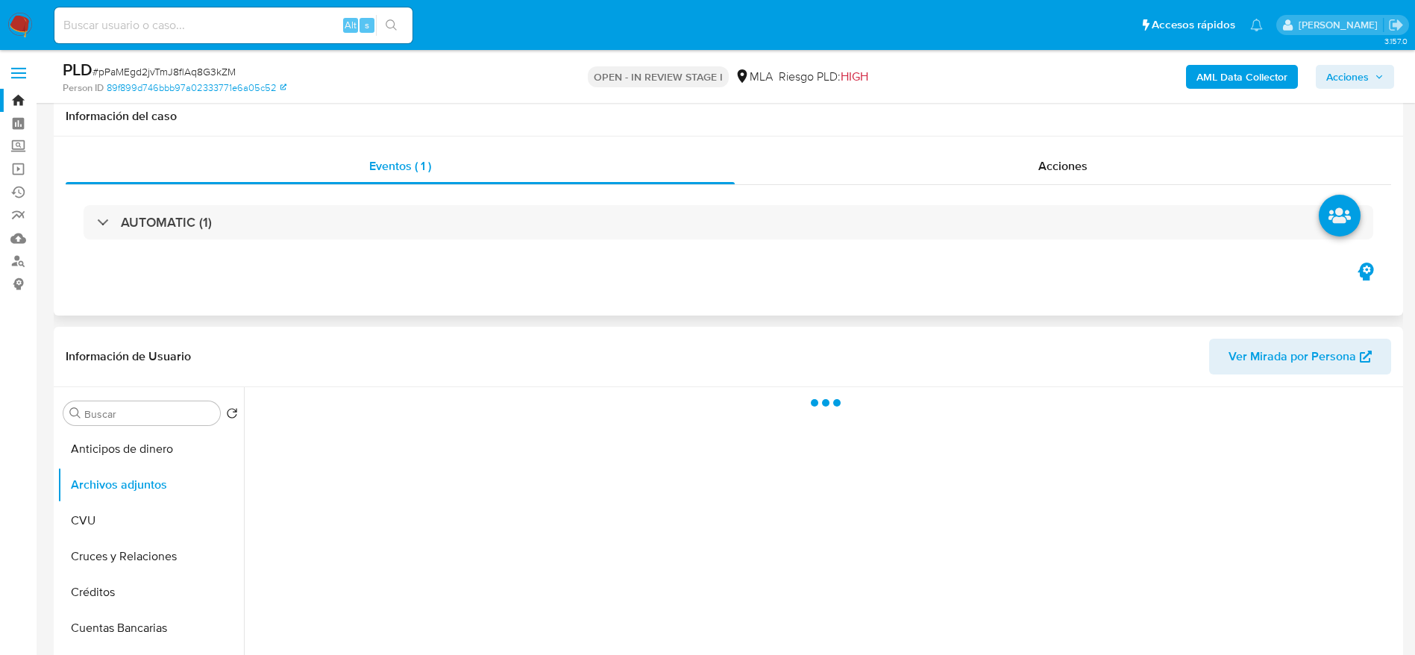
scroll to position [112, 0]
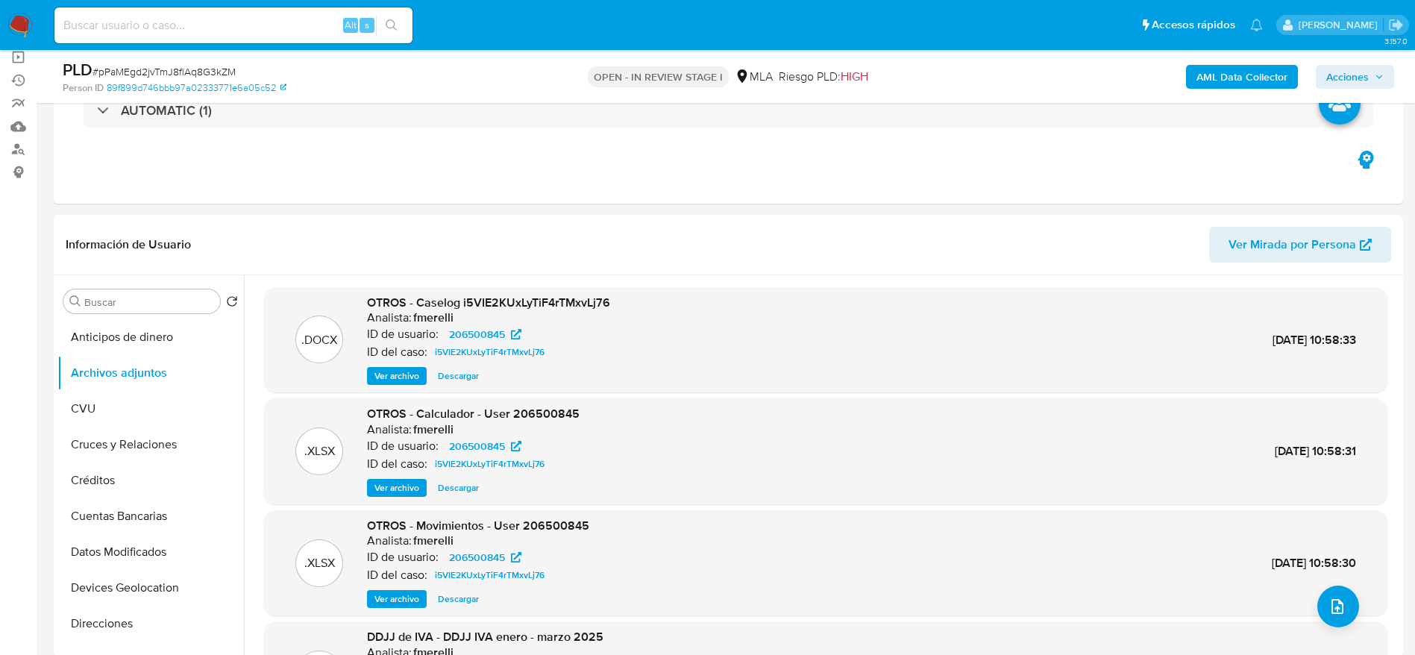
click at [213, 31] on input at bounding box center [233, 25] width 358 height 19
paste input "modBKfeNcWZ8spId727uQIgd"
type input "modBKfeNcWZ8spId727uQIgd"
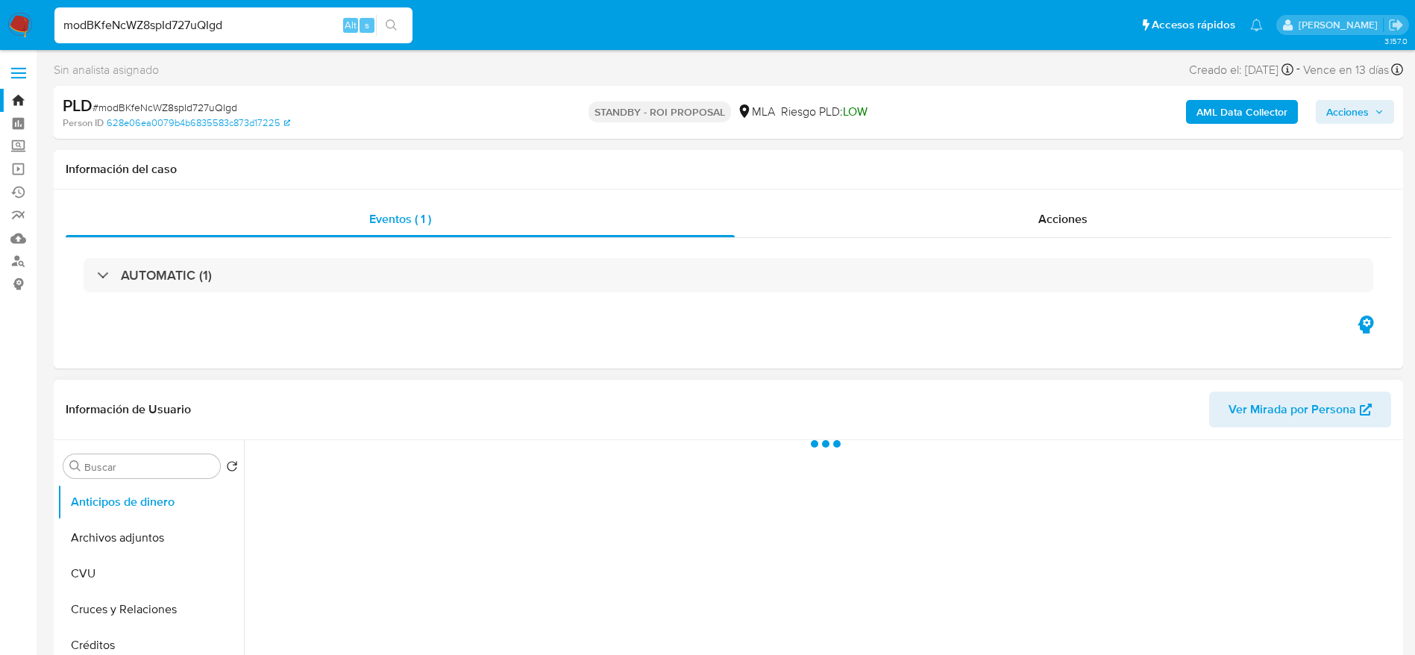
select select "10"
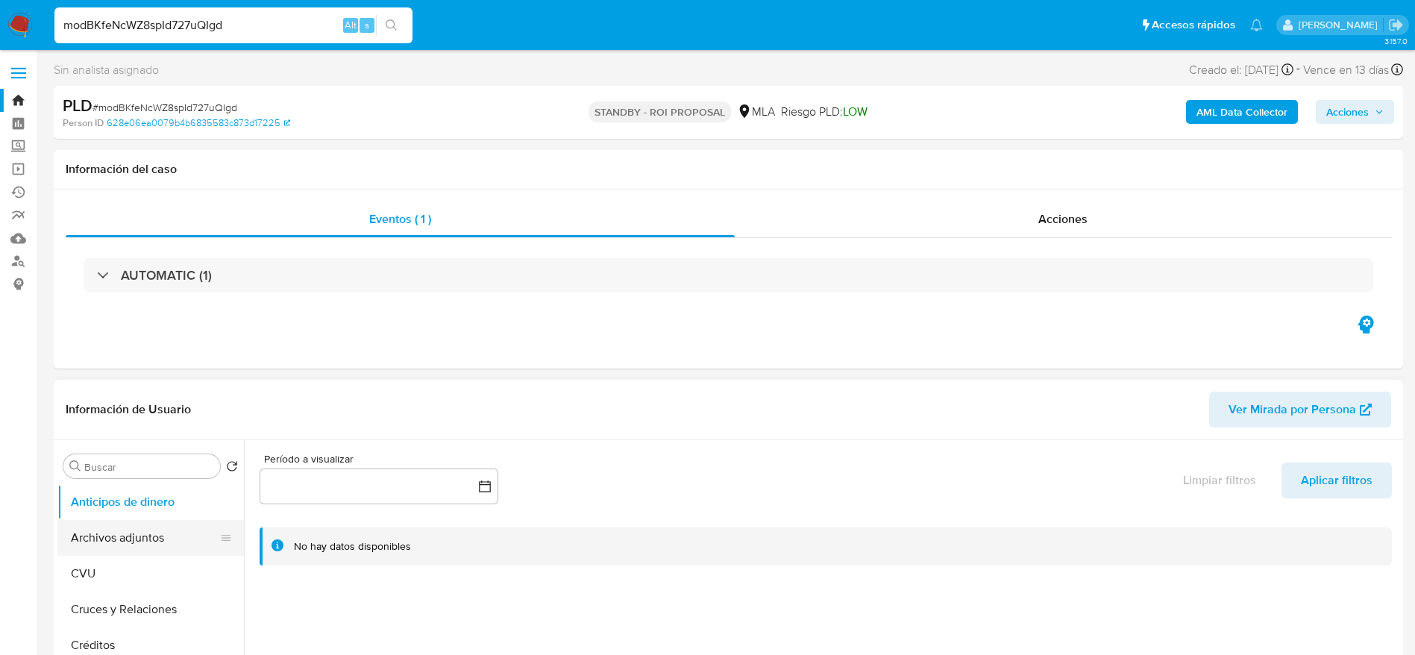
click at [156, 546] on button "Archivos adjuntos" at bounding box center [144, 538] width 175 height 36
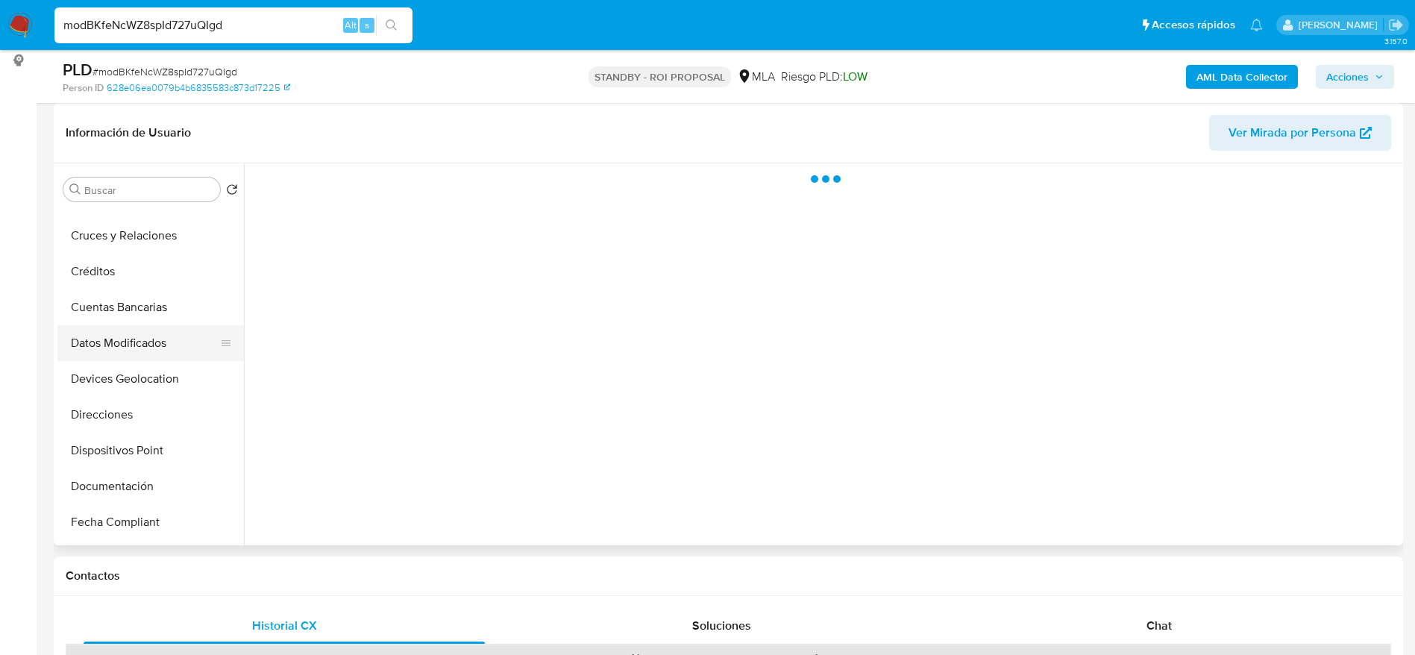
scroll to position [224, 0]
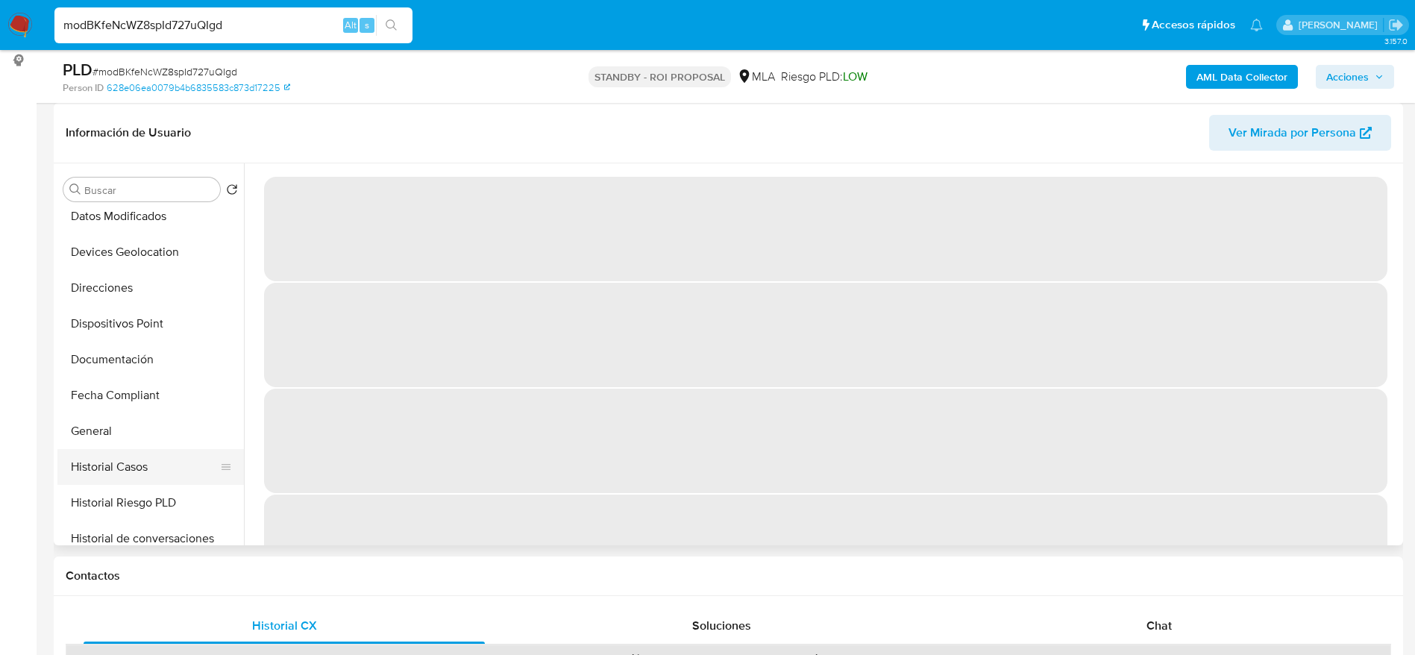
click at [121, 459] on button "Historial Casos" at bounding box center [144, 467] width 175 height 36
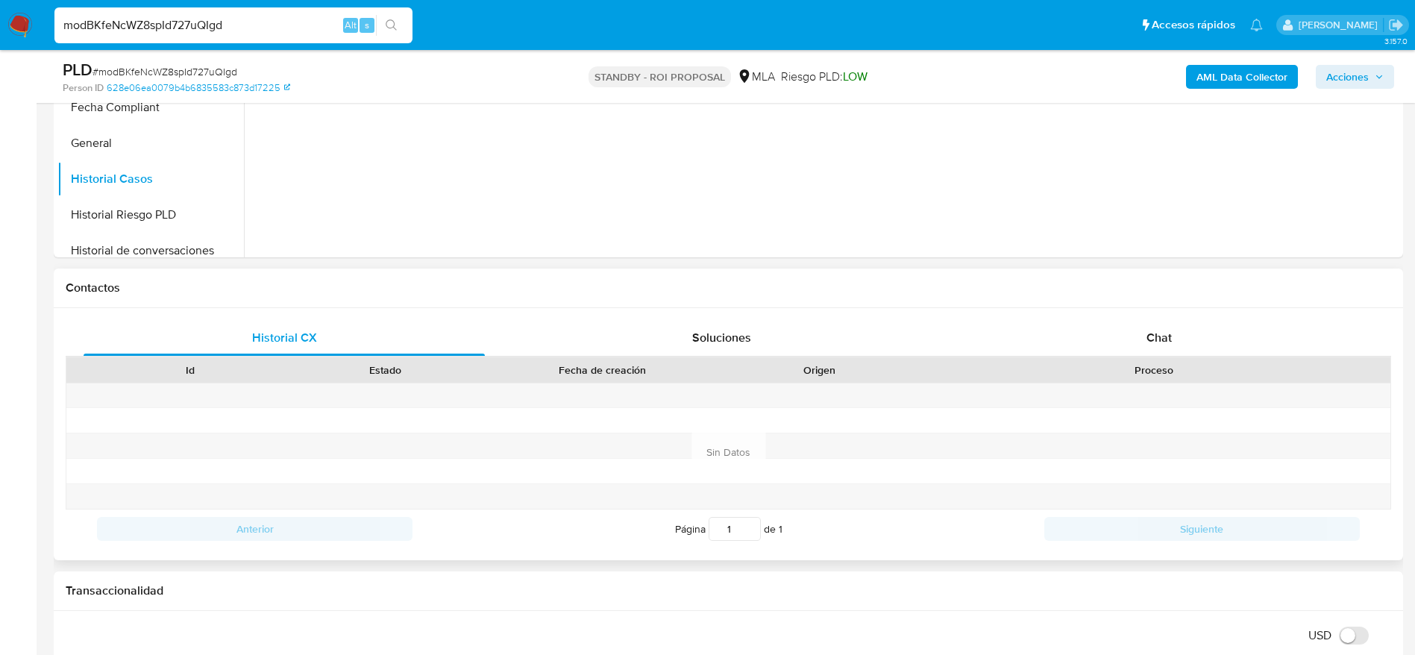
scroll to position [559, 0]
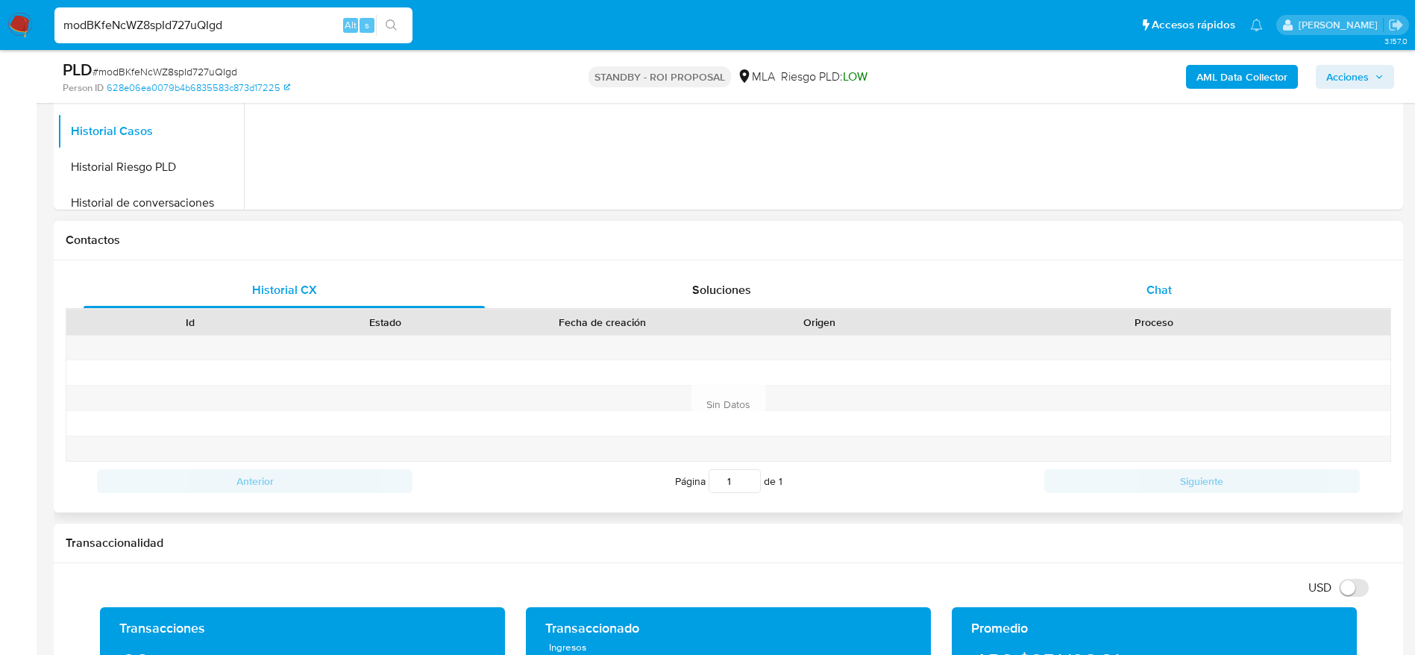
click at [1152, 284] on span "Chat" at bounding box center [1159, 289] width 25 height 17
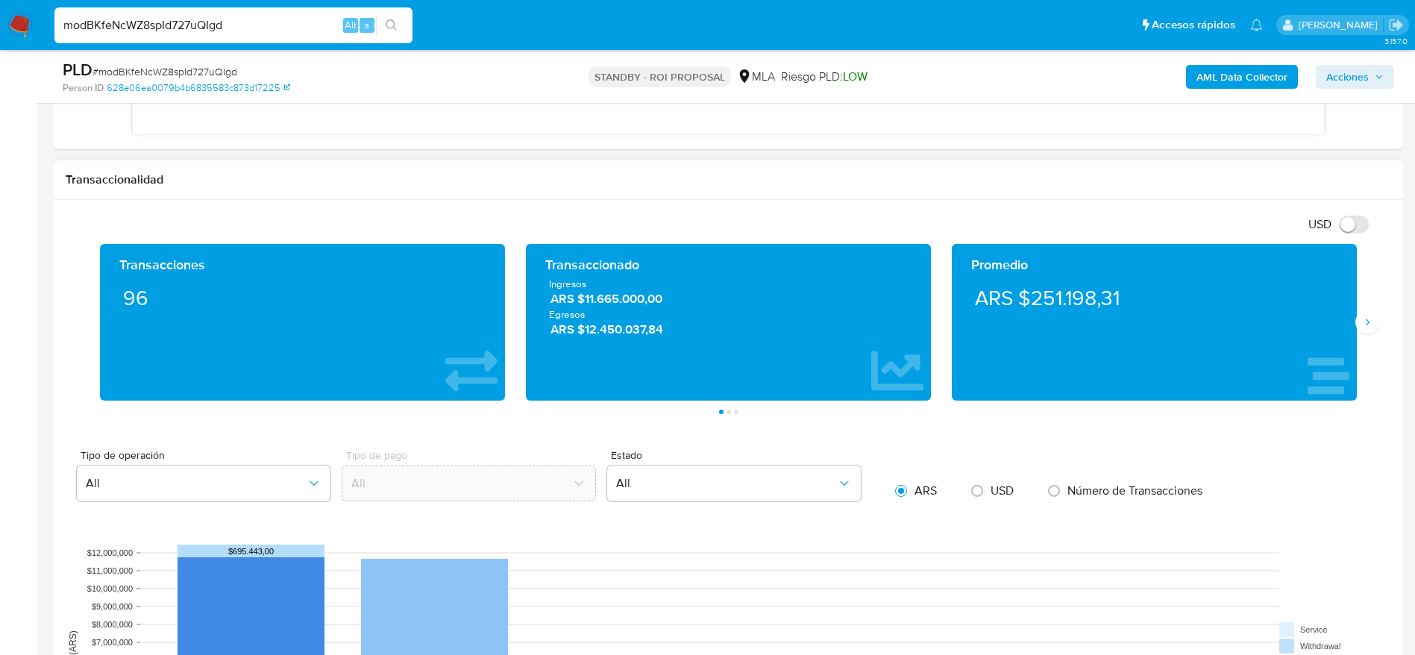
scroll to position [448, 0]
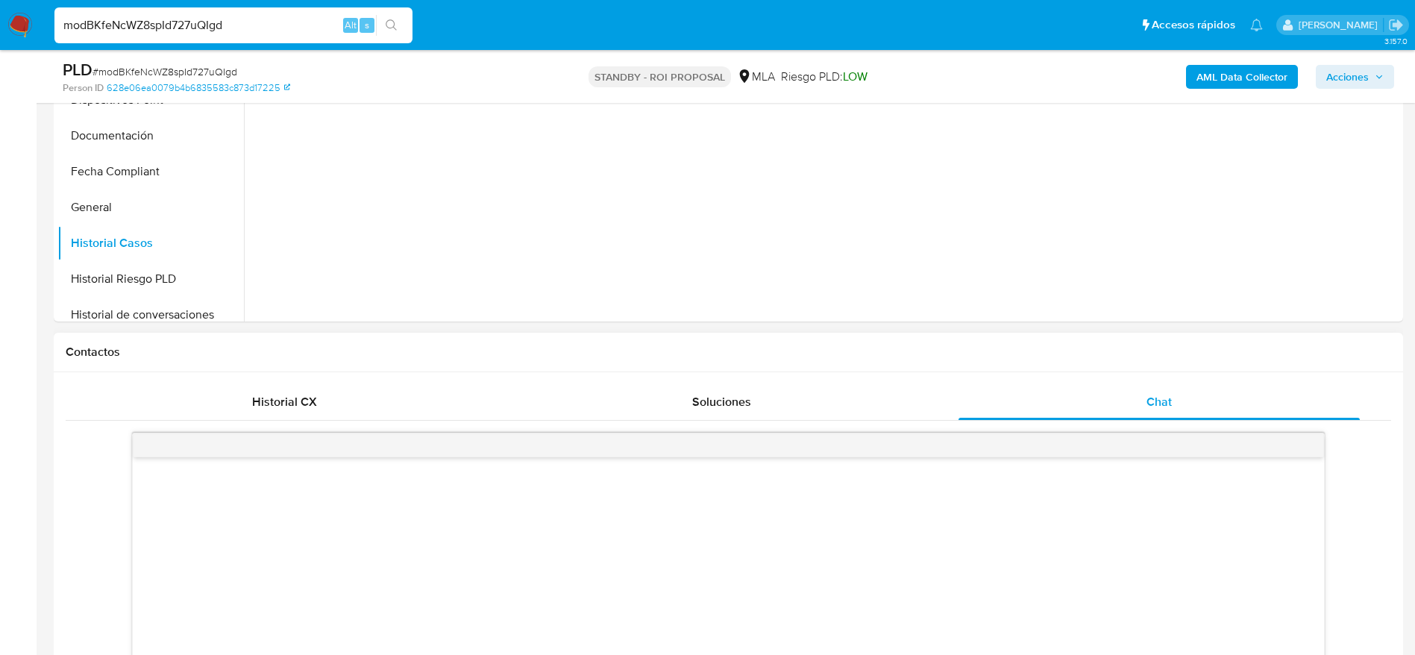
click at [276, 426] on div at bounding box center [729, 618] width 1326 height 394
click at [293, 398] on span "Historial CX" at bounding box center [284, 401] width 65 height 17
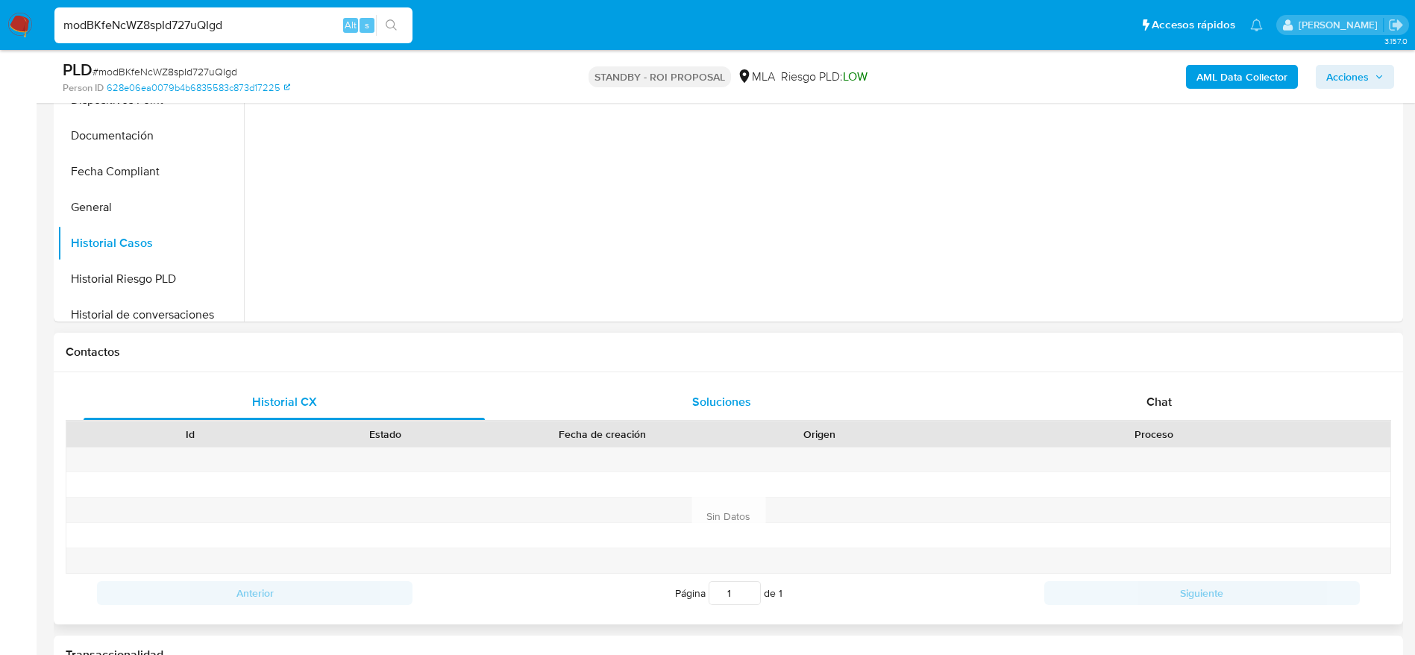
click at [710, 393] on span "Soluciones" at bounding box center [721, 401] width 59 height 17
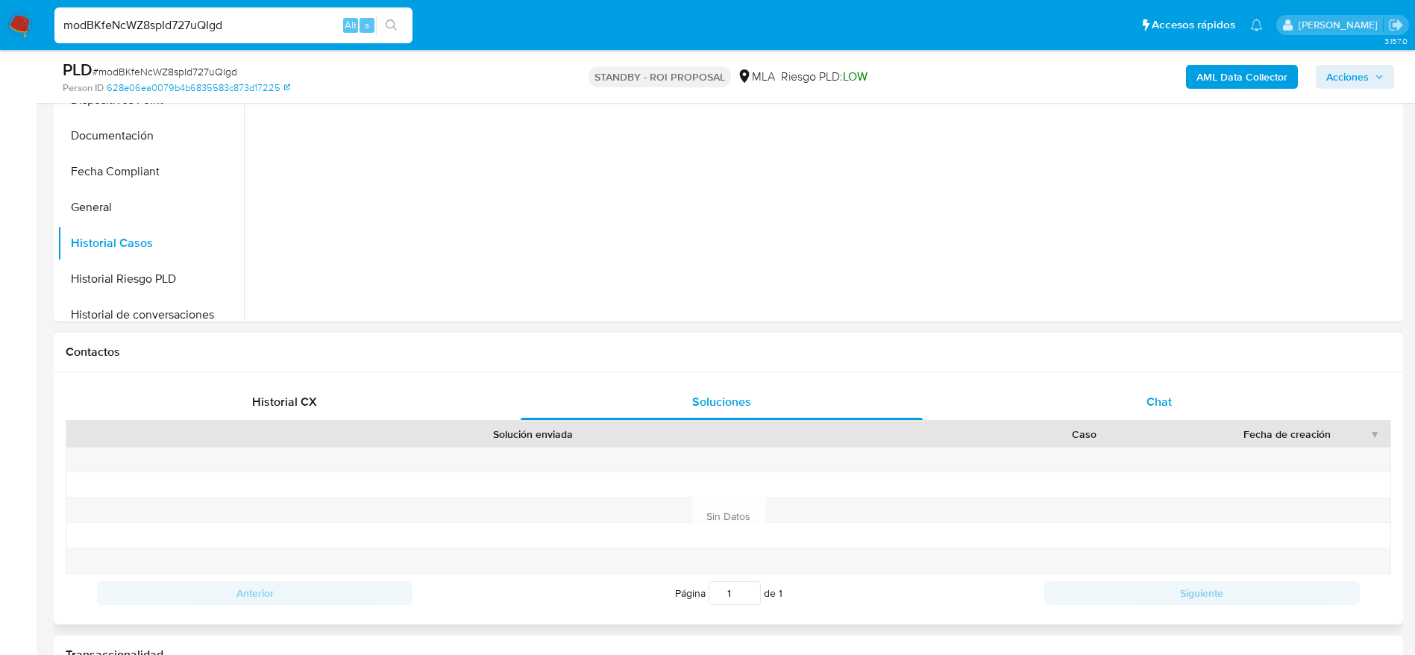
click at [1150, 400] on span "Chat" at bounding box center [1159, 401] width 25 height 17
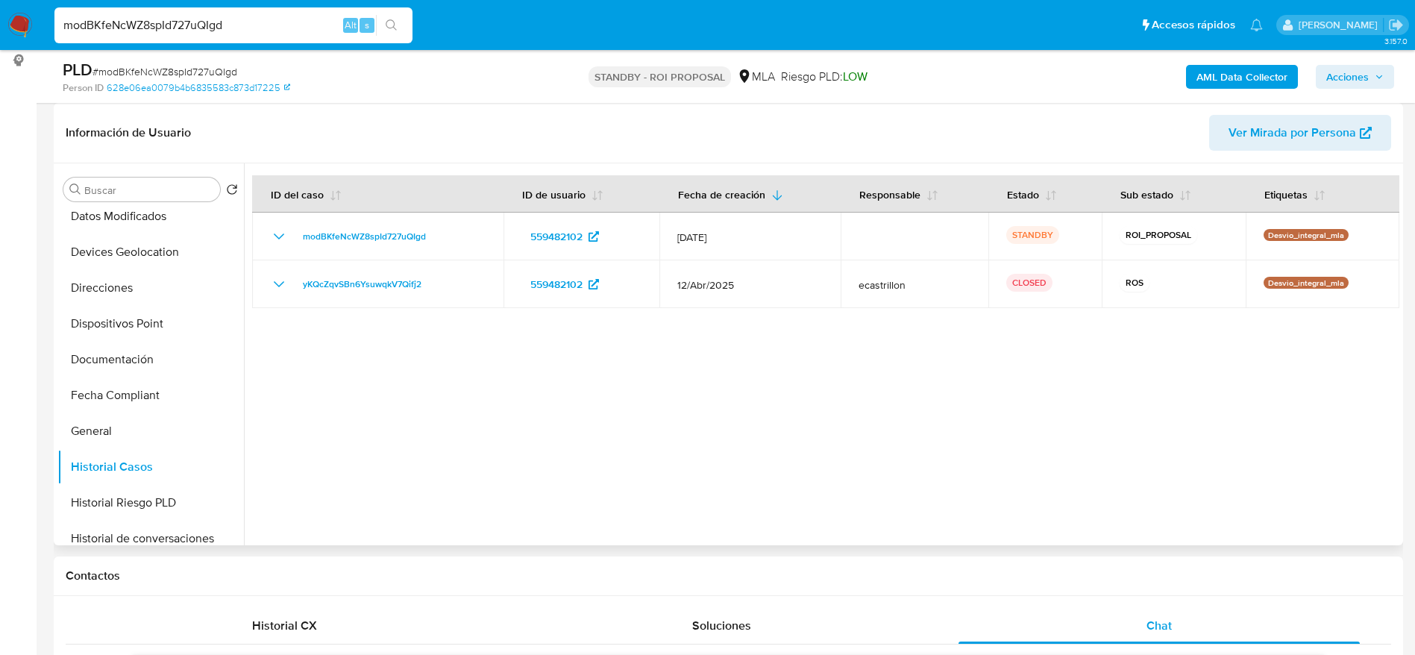
scroll to position [0, 0]
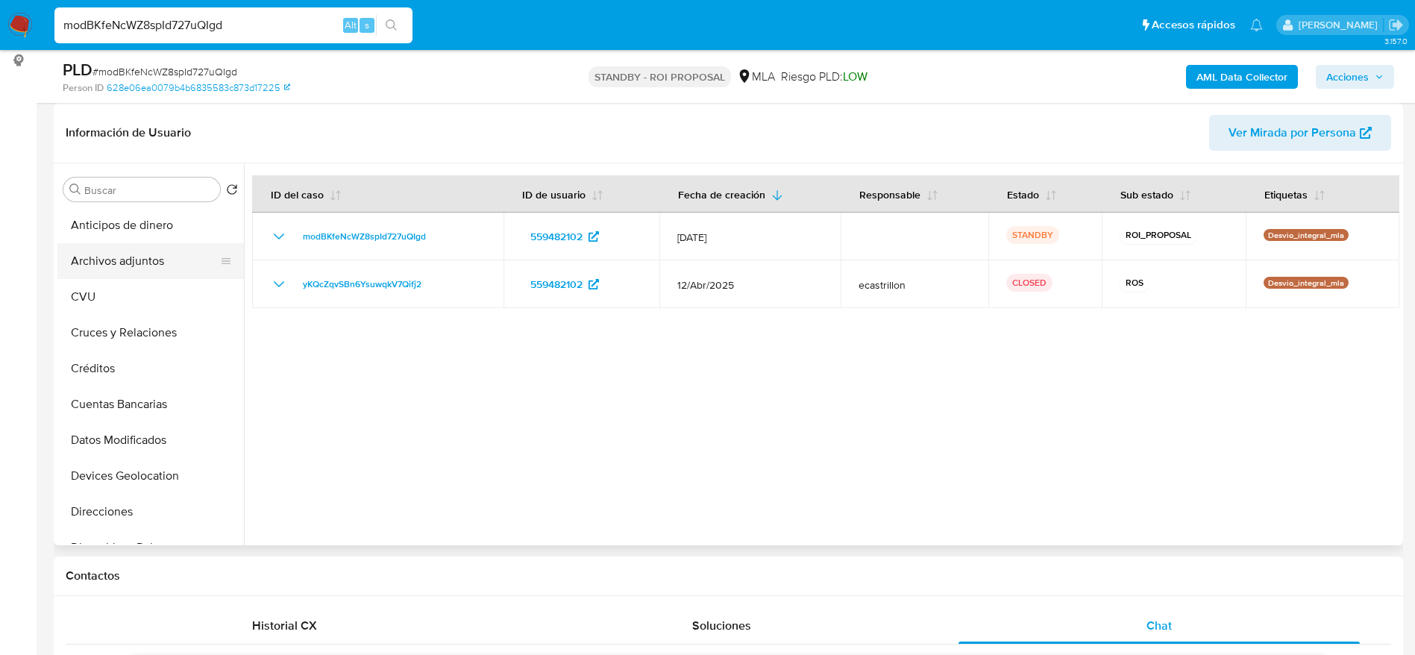
click at [140, 276] on button "Archivos adjuntos" at bounding box center [144, 261] width 175 height 36
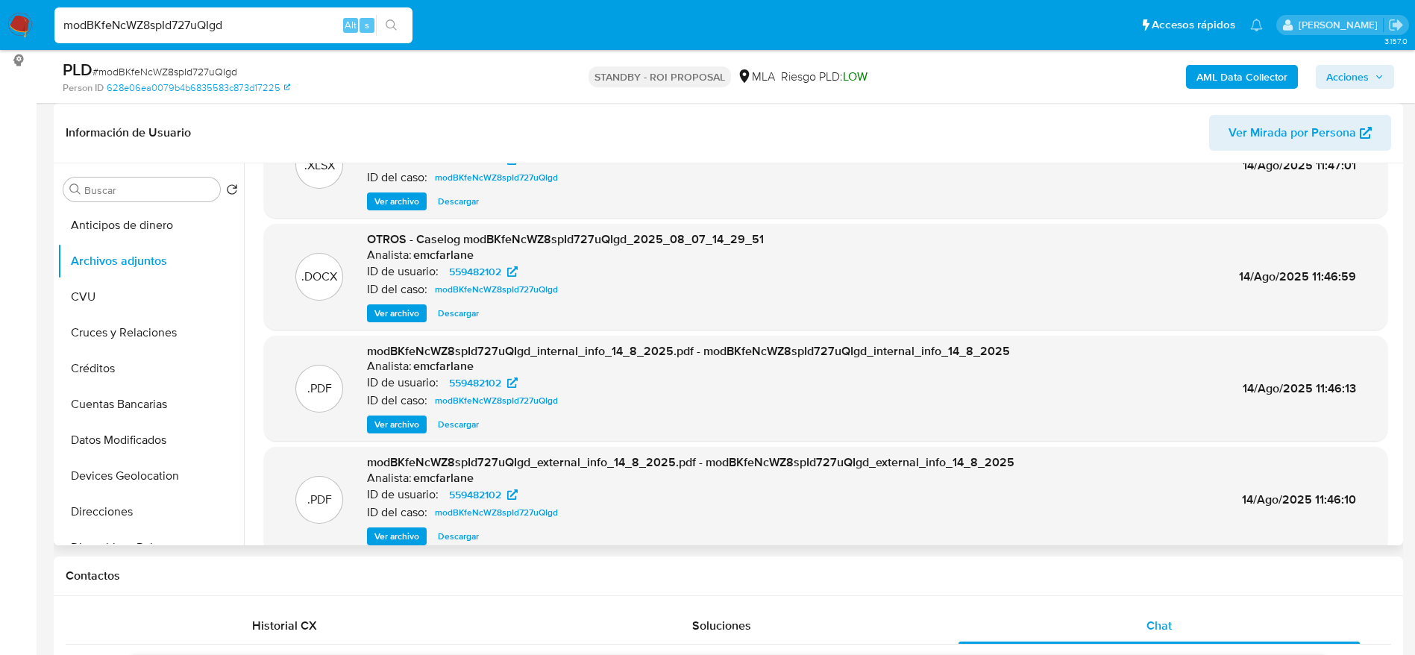
scroll to position [112, 0]
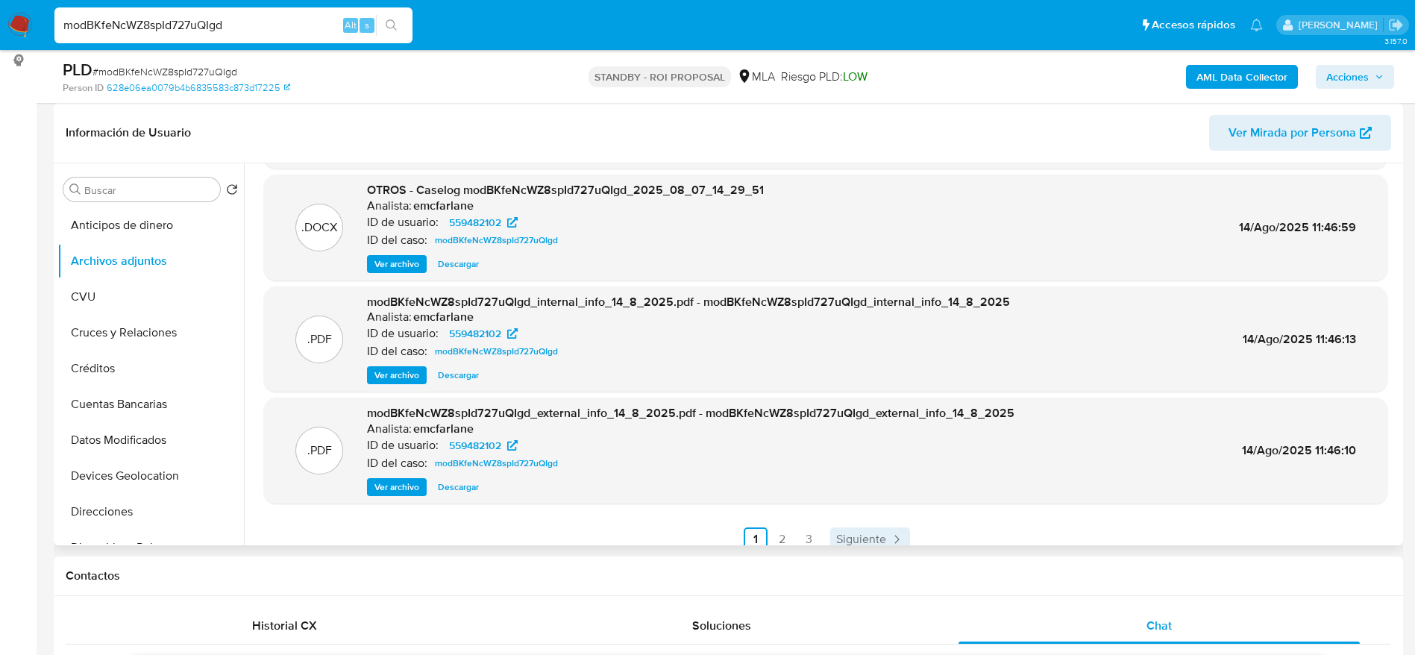
click at [862, 539] on span "Siguiente" at bounding box center [861, 539] width 50 height 12
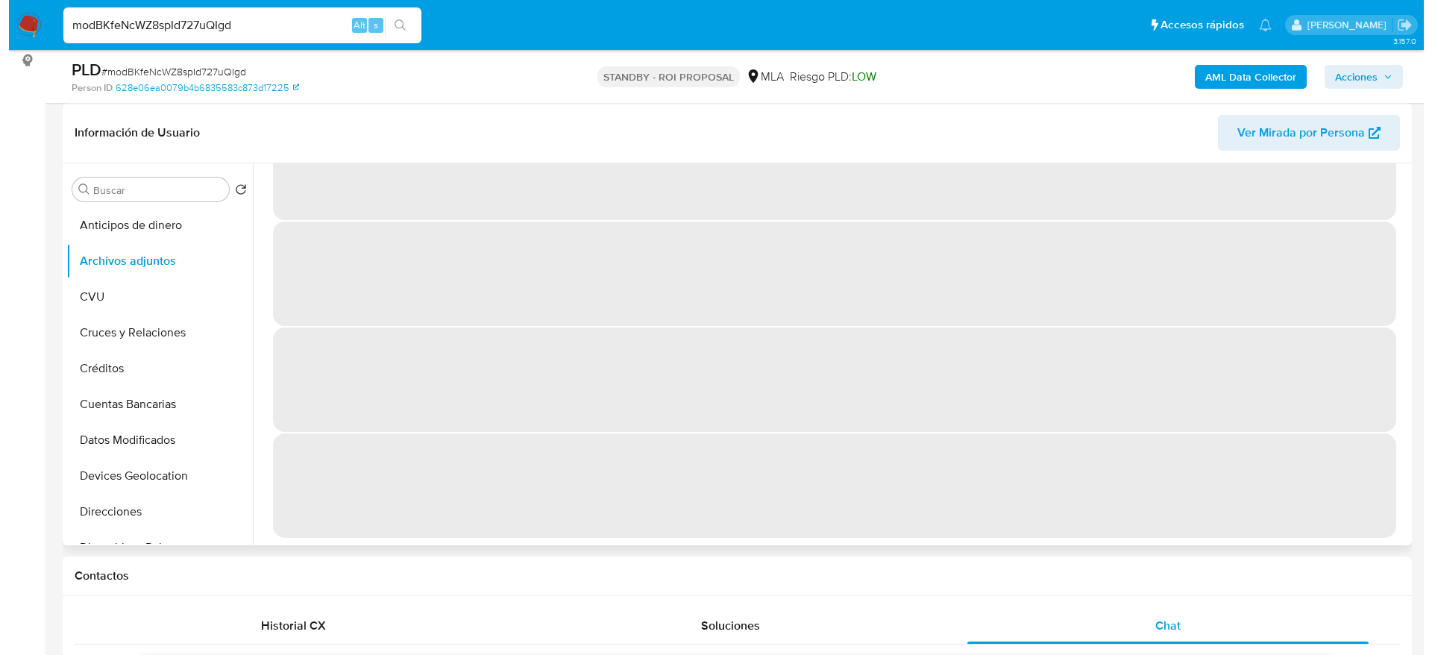
scroll to position [0, 0]
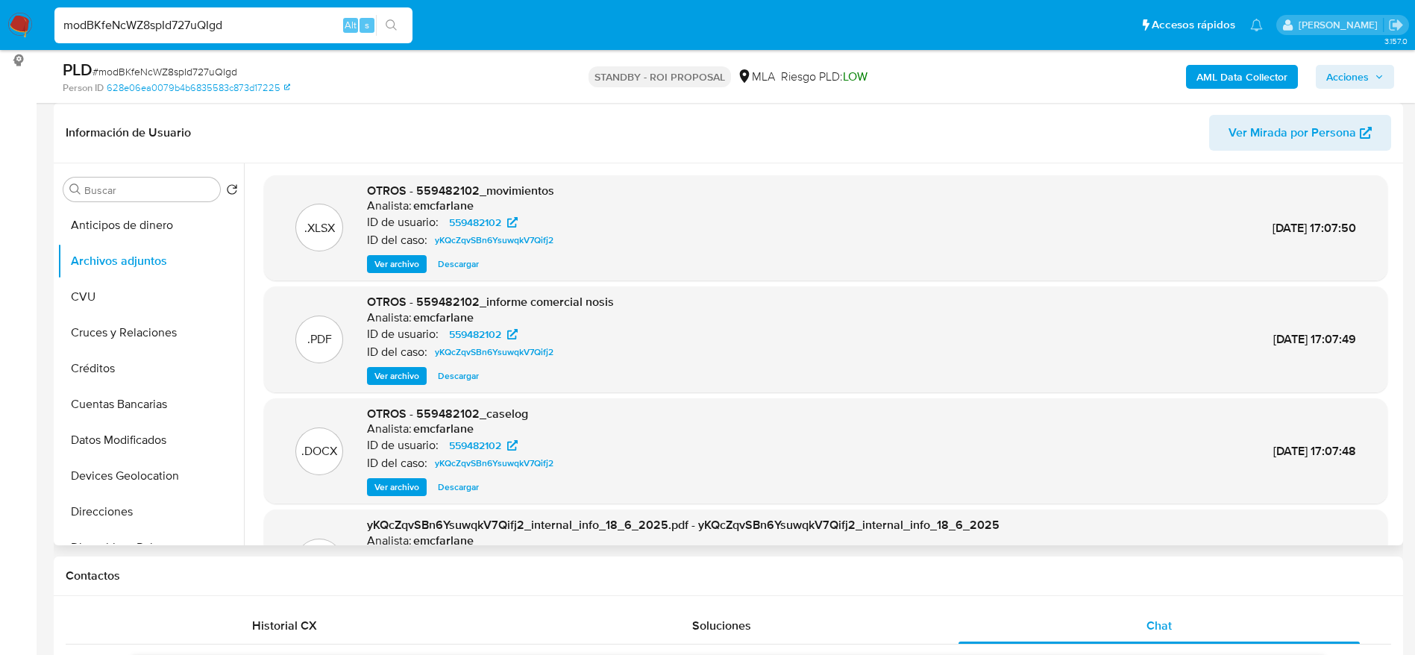
click at [392, 481] on span "Ver archivo" at bounding box center [396, 487] width 45 height 15
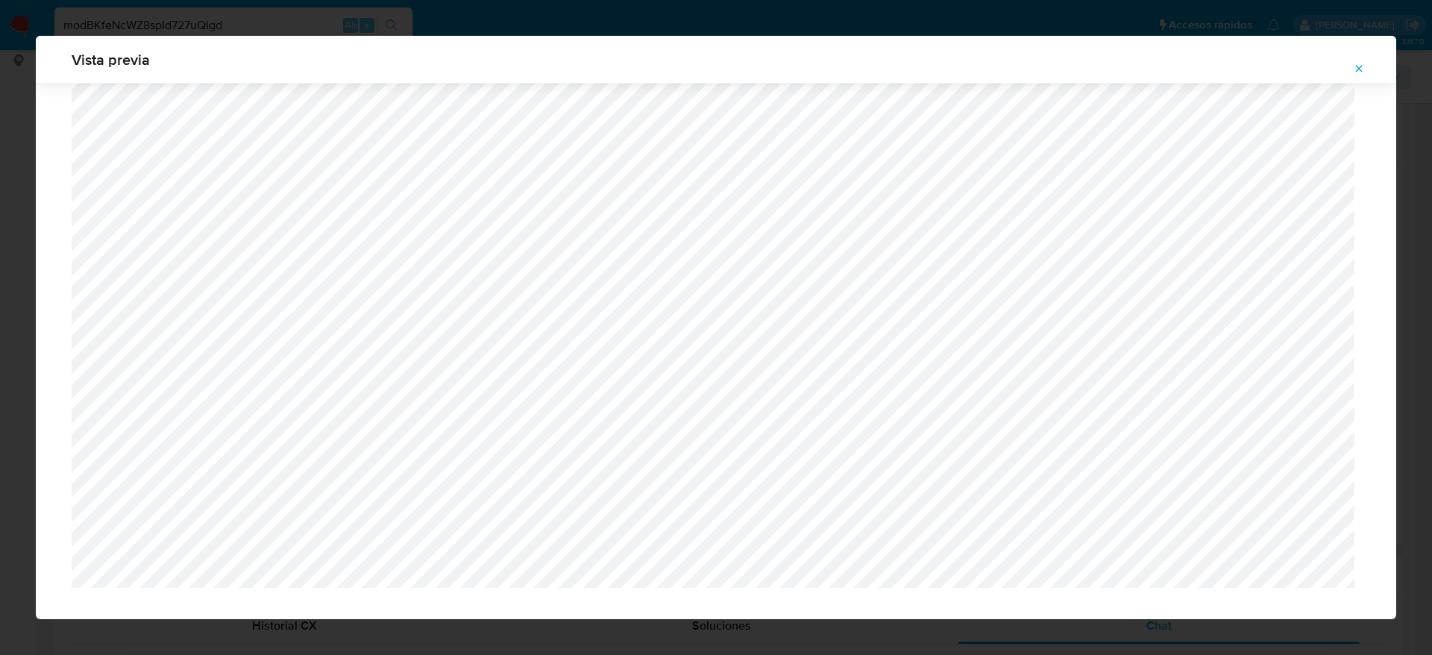
scroll to position [1032, 0]
click at [1355, 66] on icon "Attachment preview" at bounding box center [1359, 69] width 12 height 12
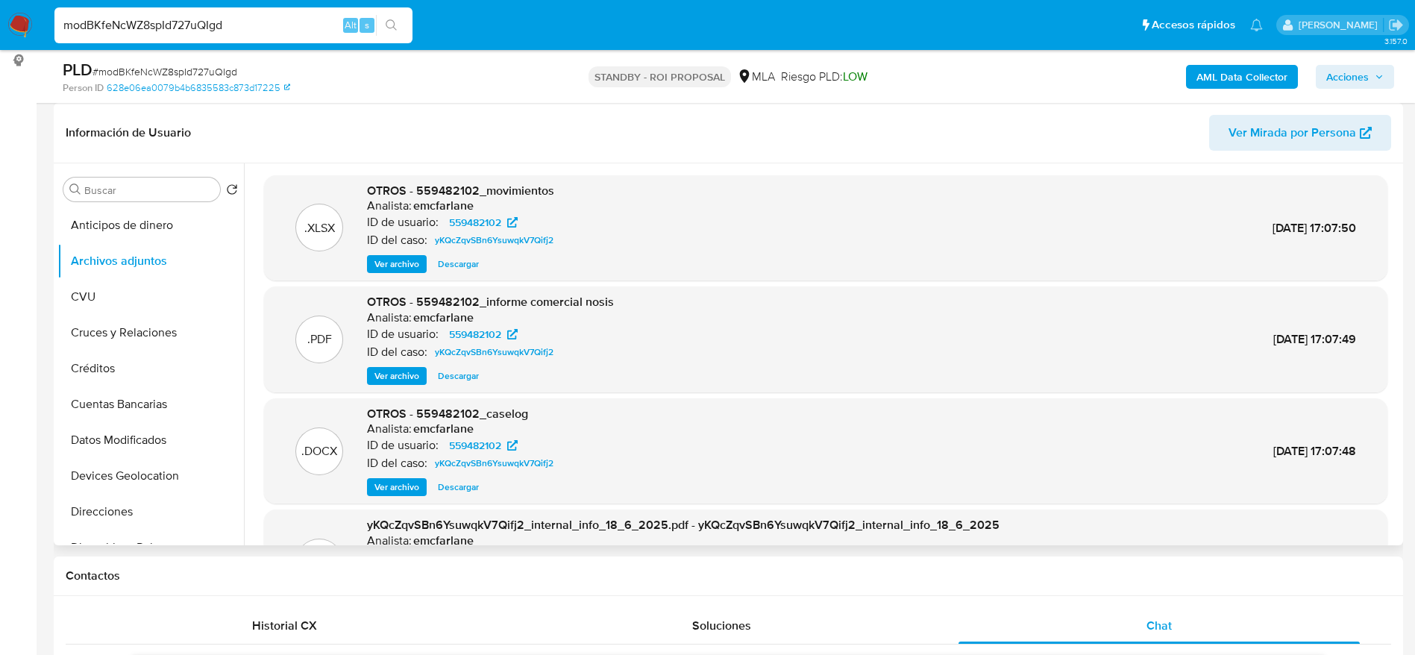
scroll to position [125, 0]
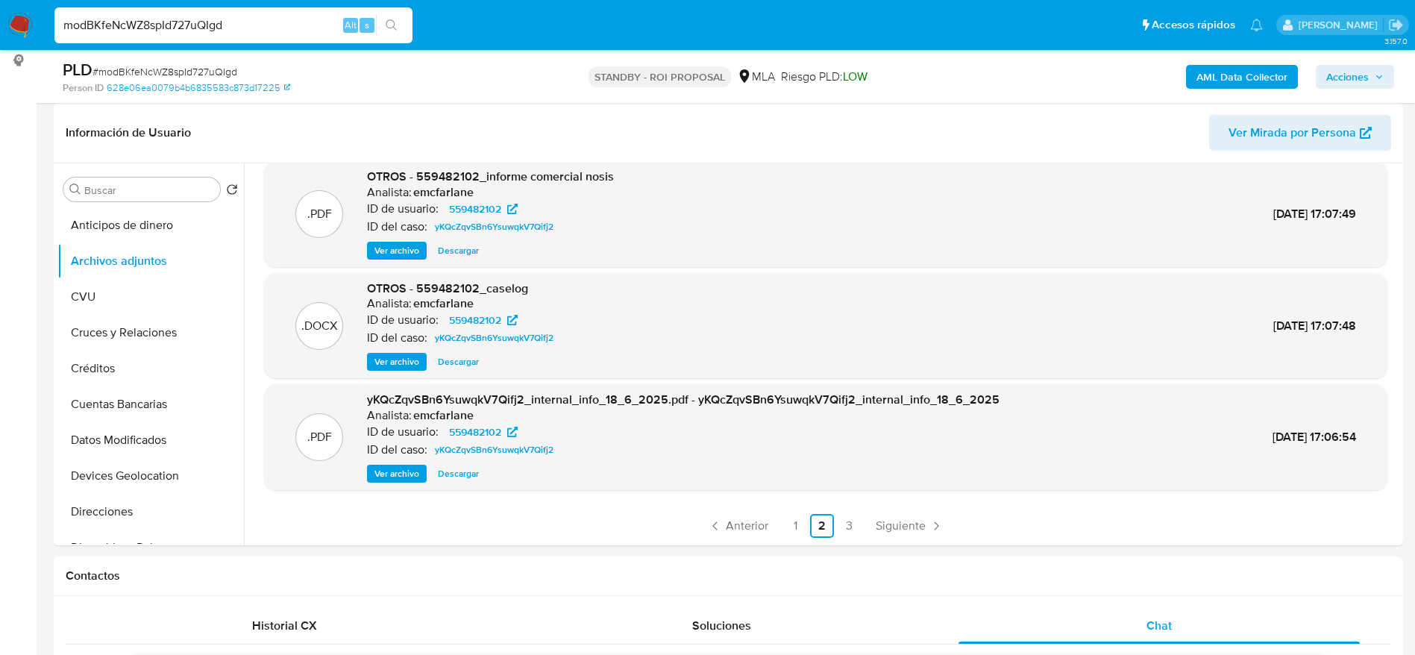
click at [141, 71] on span "# modBKfeNcWZ8spId727uQIgd" at bounding box center [164, 71] width 145 height 15
click at [141, 70] on span "# modBKfeNcWZ8spId727uQIgd" at bounding box center [164, 71] width 145 height 15
copy span "modBKfeNcWZ8spId727uQIgd"
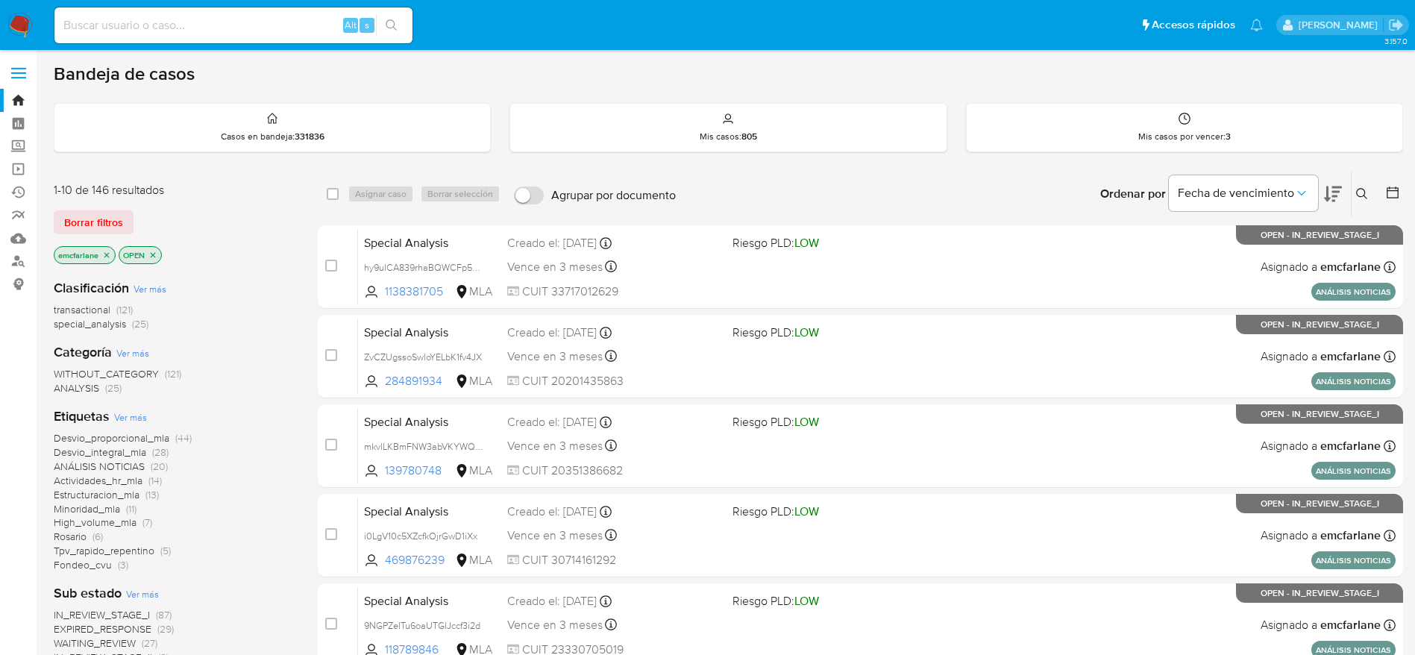
click at [103, 226] on span "Borrar filtros" at bounding box center [93, 222] width 59 height 21
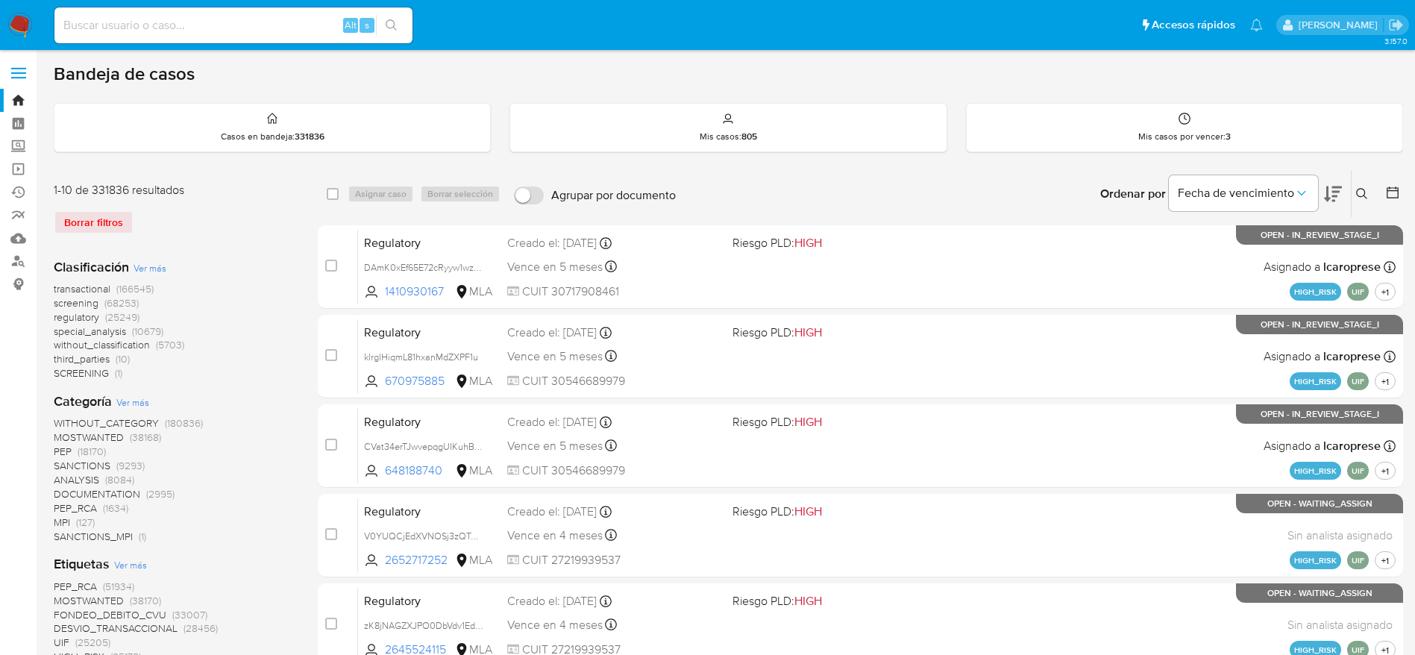
click at [1364, 186] on button at bounding box center [1364, 194] width 25 height 18
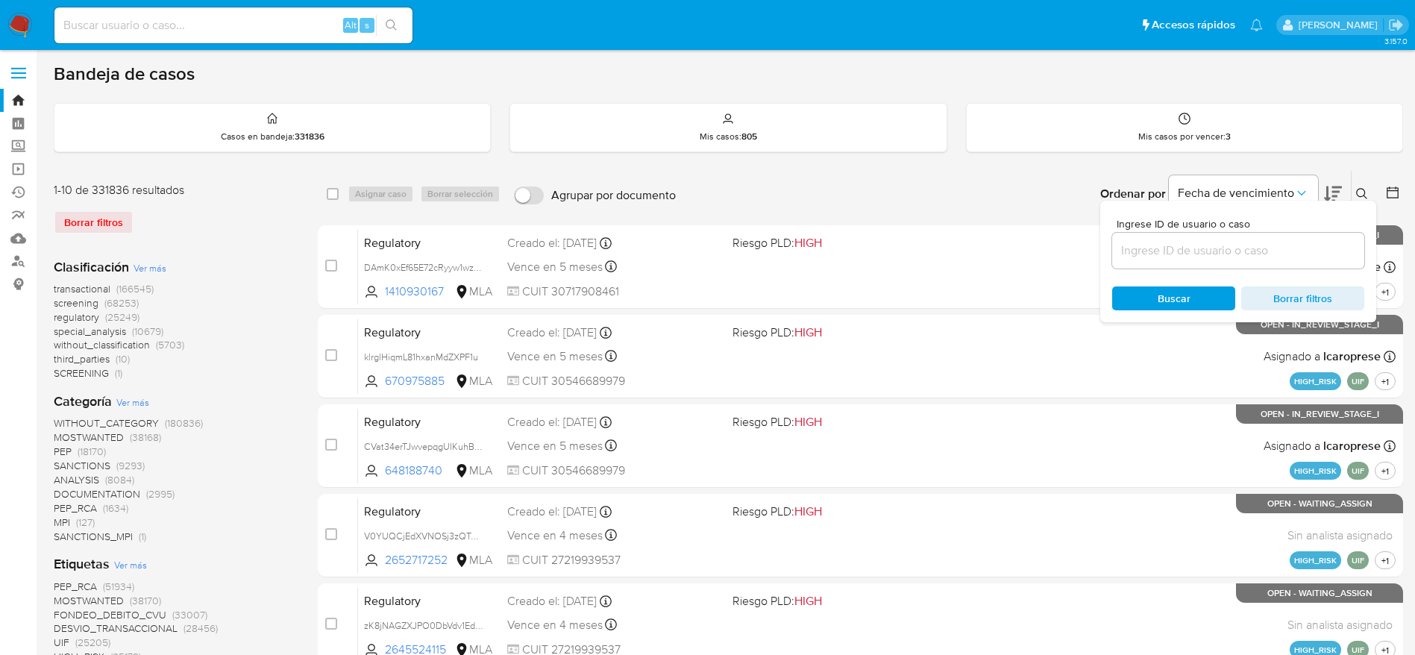
click at [1234, 248] on input at bounding box center [1238, 250] width 252 height 19
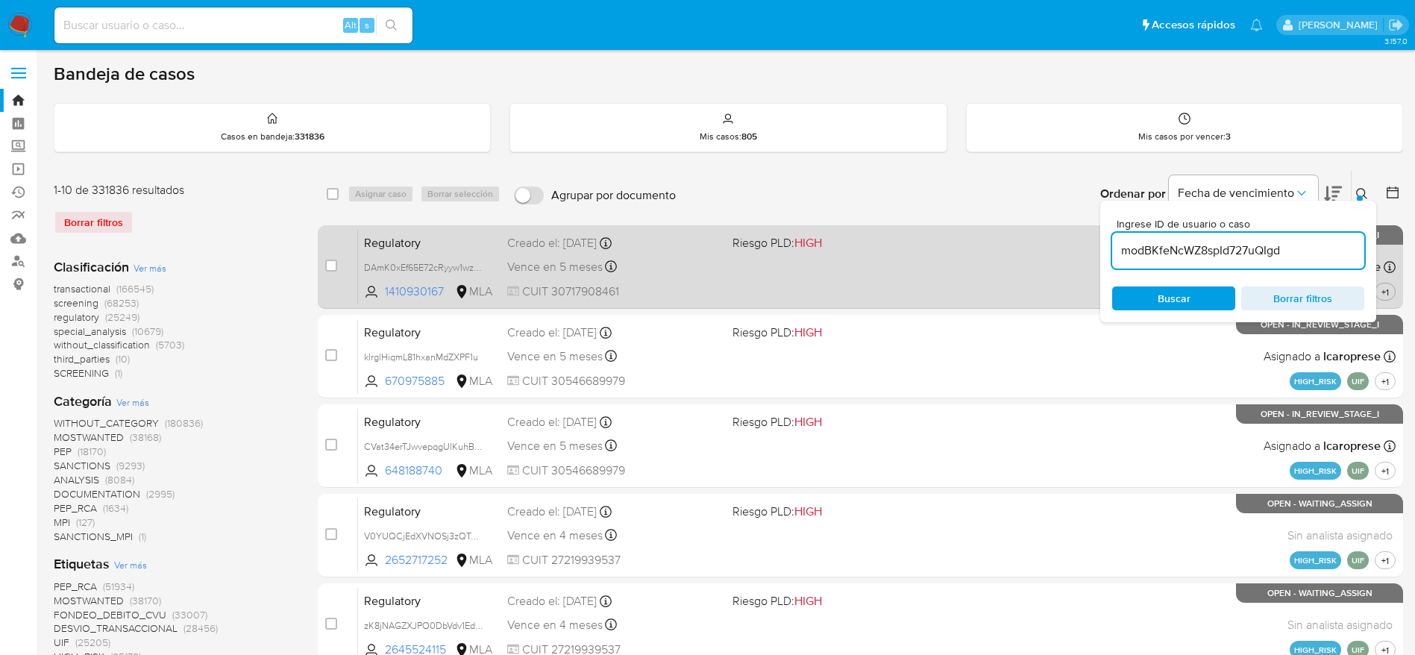
type input "modBKfeNcWZ8spId727uQIgd"
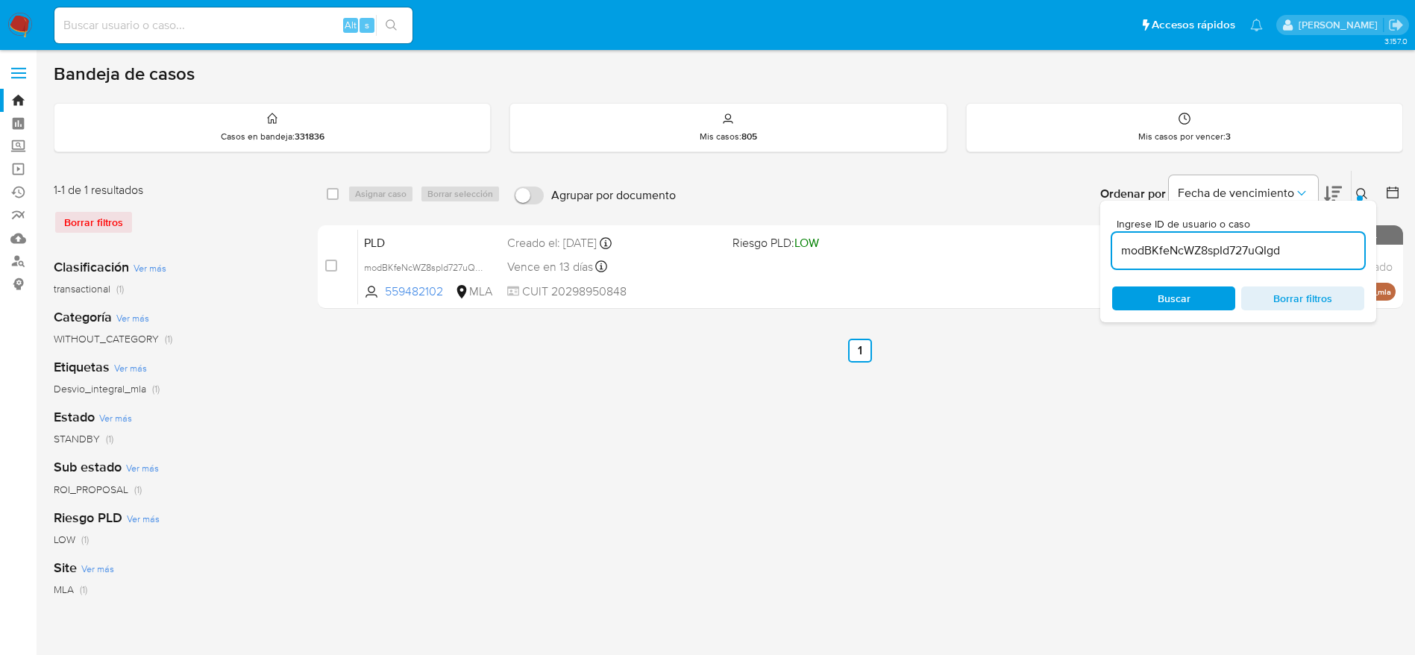
click at [339, 190] on div "select-all-cases-checkbox" at bounding box center [336, 194] width 18 height 18
drag, startPoint x: 337, startPoint y: 193, endPoint x: 366, endPoint y: 191, distance: 29.2
click at [337, 194] on input "checkbox" at bounding box center [333, 194] width 12 height 12
checkbox input "true"
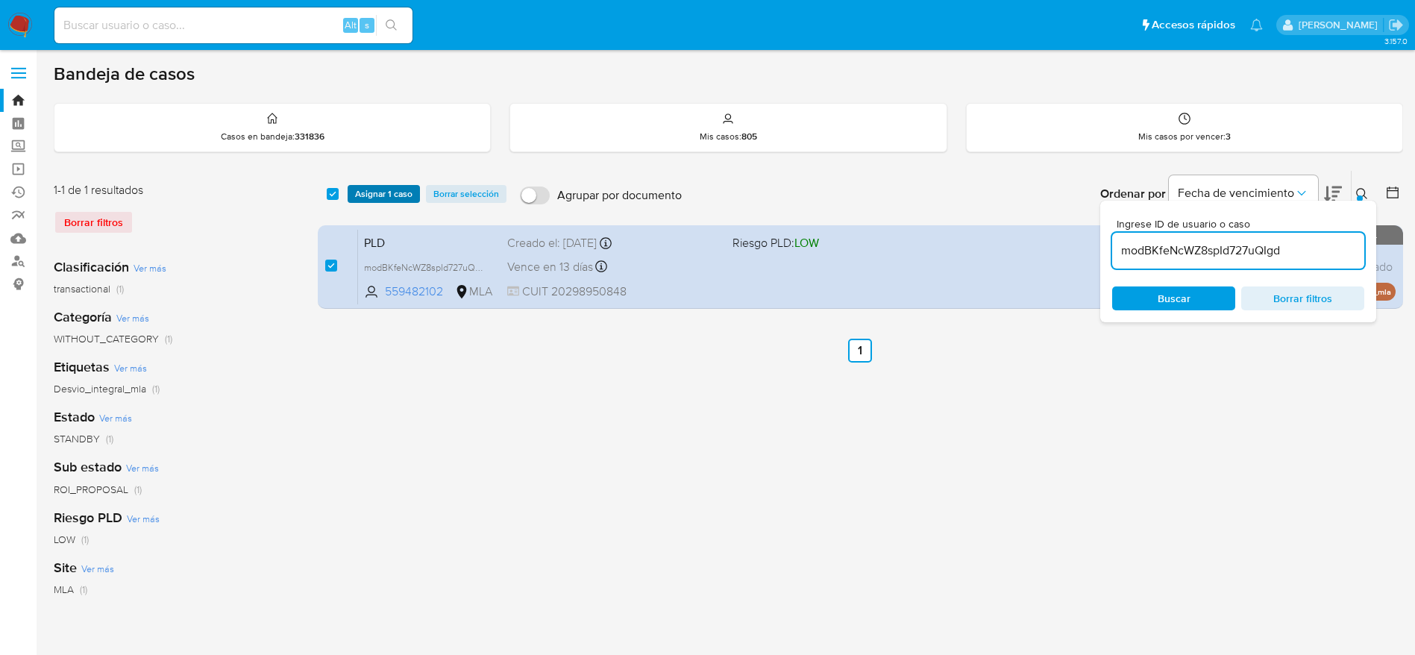
click at [367, 189] on span "Asignar 1 caso" at bounding box center [383, 193] width 57 height 15
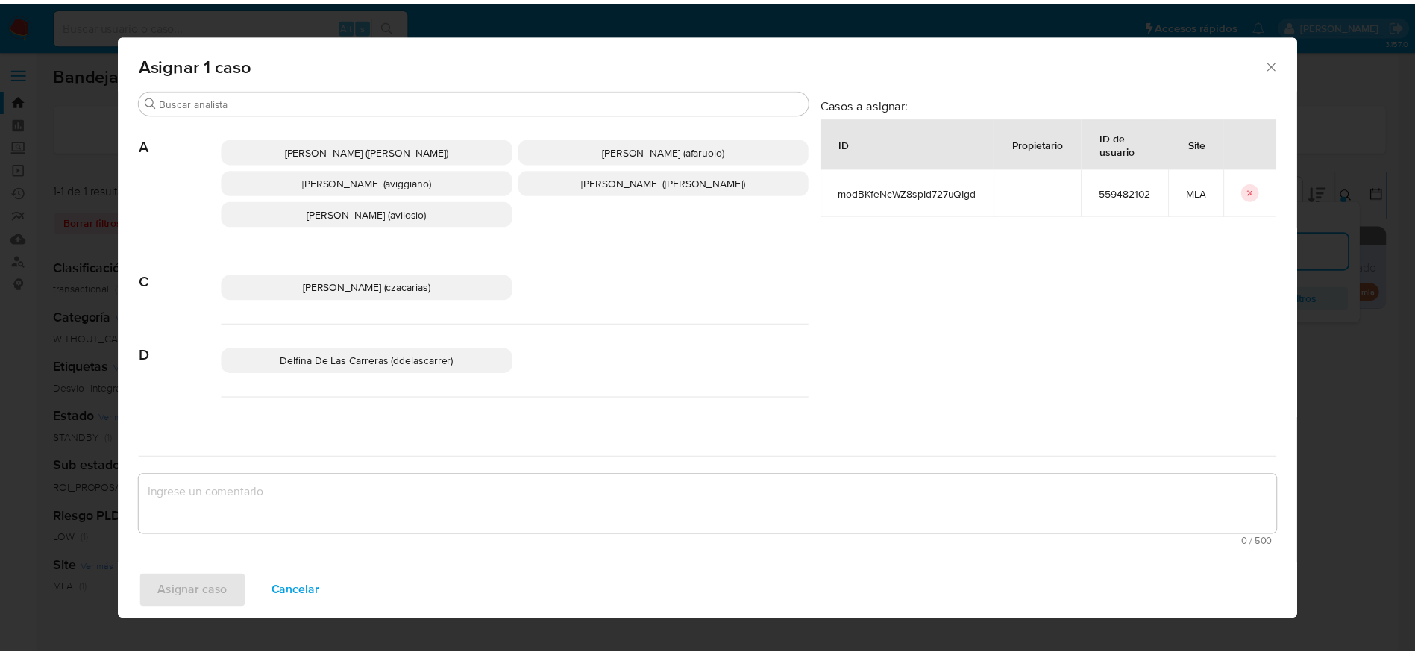
scroll to position [112, 0]
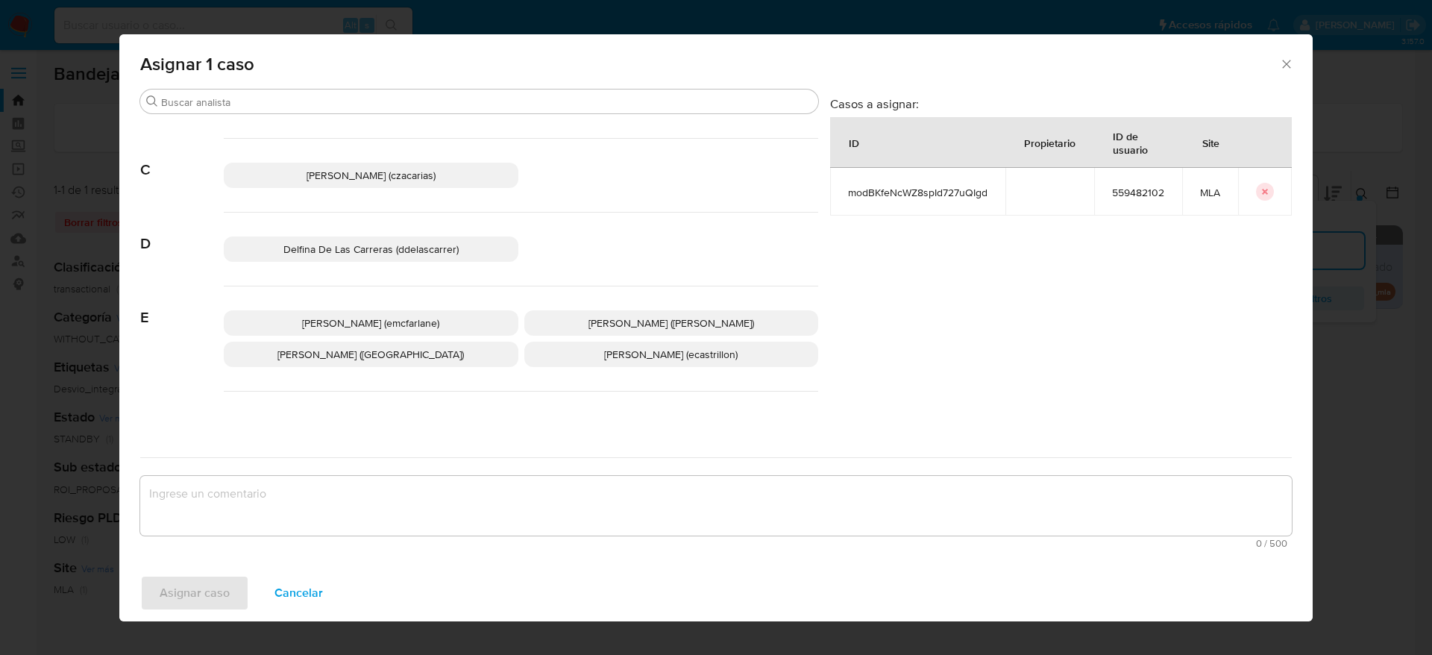
drag, startPoint x: 380, startPoint y: 324, endPoint x: 367, endPoint y: 407, distance: 83.8
click at [380, 324] on span "[PERSON_NAME] (emcfarlane)" at bounding box center [370, 323] width 137 height 15
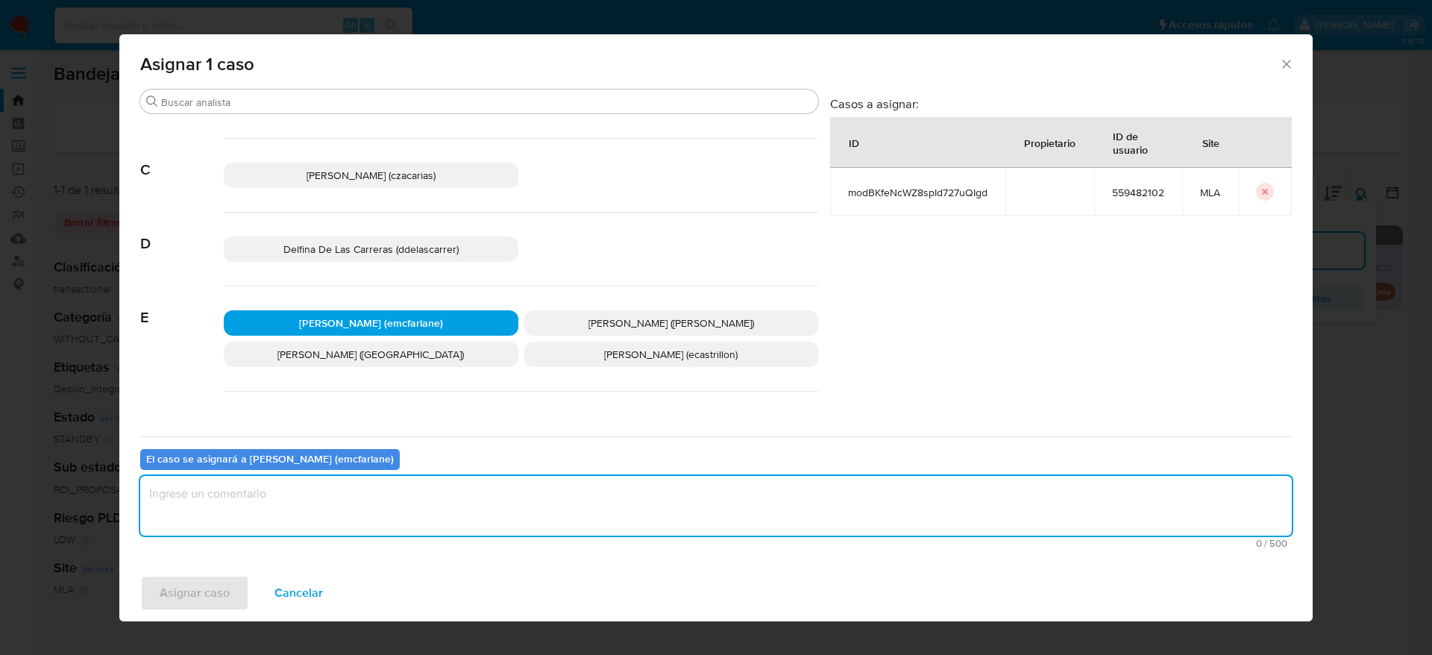
drag, startPoint x: 346, startPoint y: 508, endPoint x: 282, endPoint y: 551, distance: 77.4
click at [345, 508] on textarea "assign-modal" at bounding box center [716, 506] width 1152 height 60
click at [201, 595] on span "Asignar caso" at bounding box center [195, 593] width 70 height 33
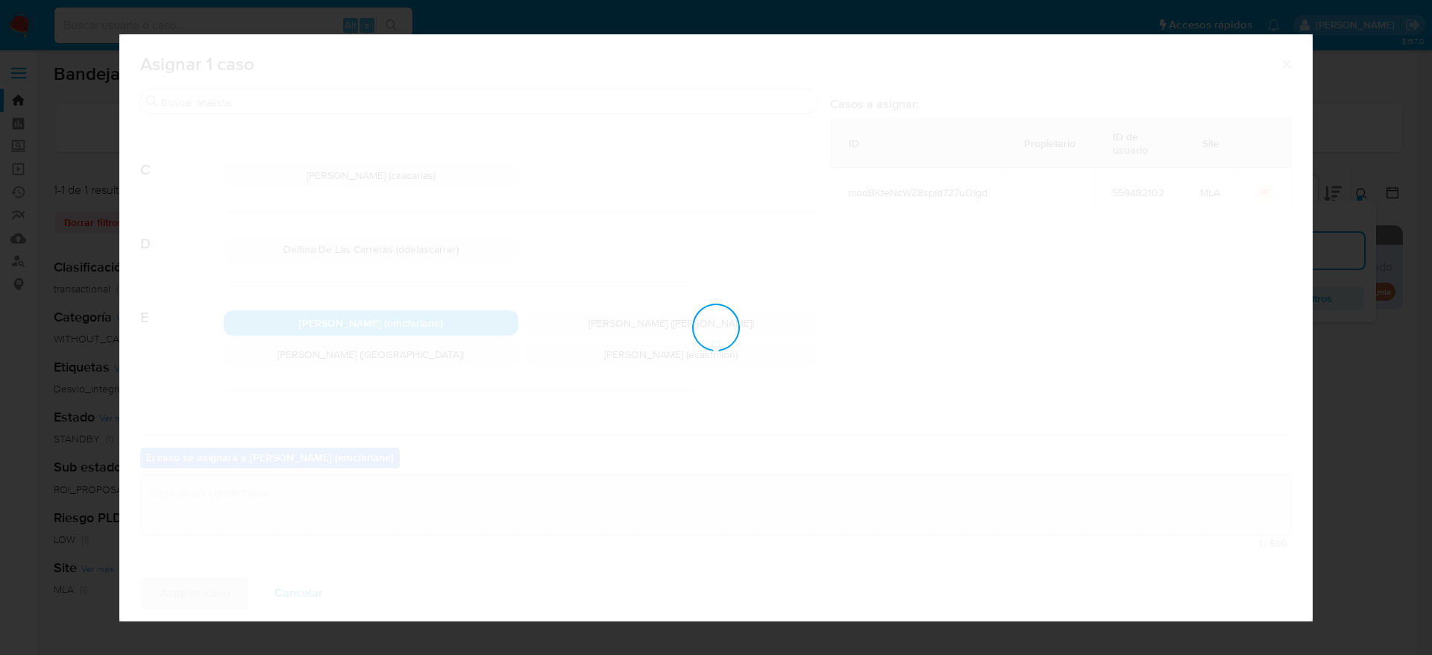
checkbox input "false"
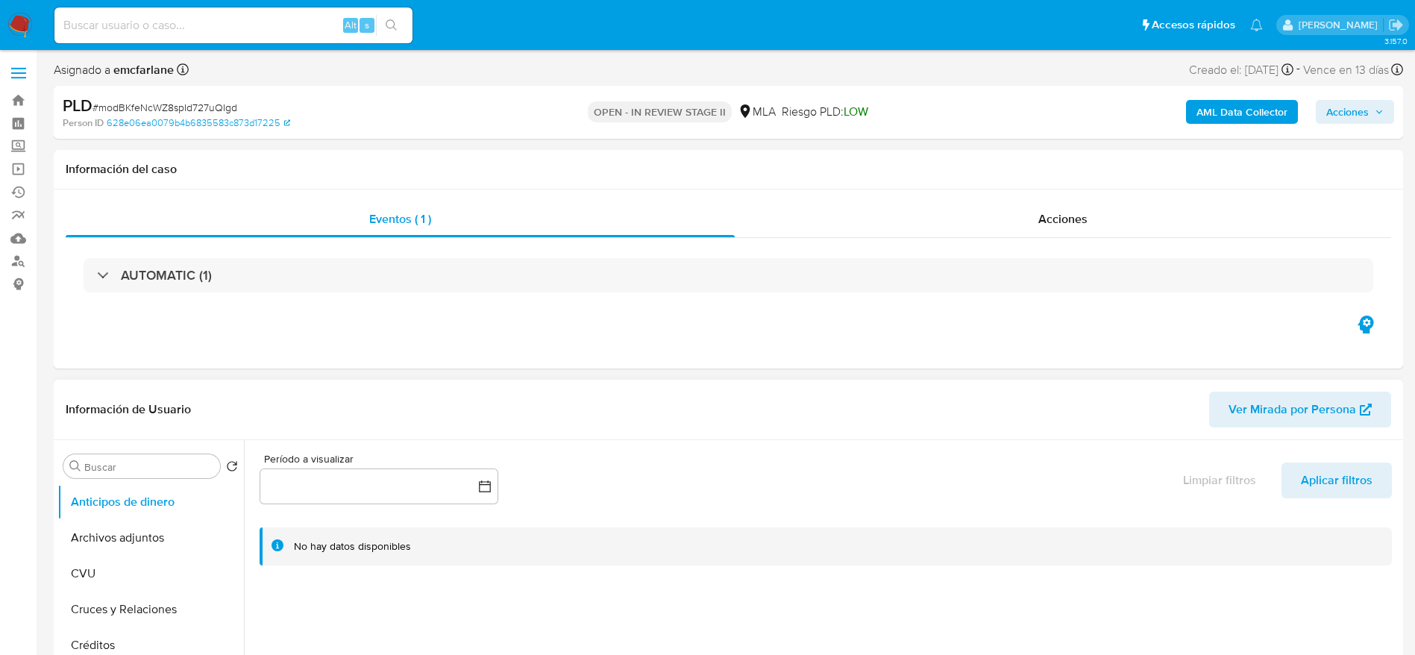
select select "10"
click at [1362, 115] on span "Acciones" at bounding box center [1347, 112] width 43 height 24
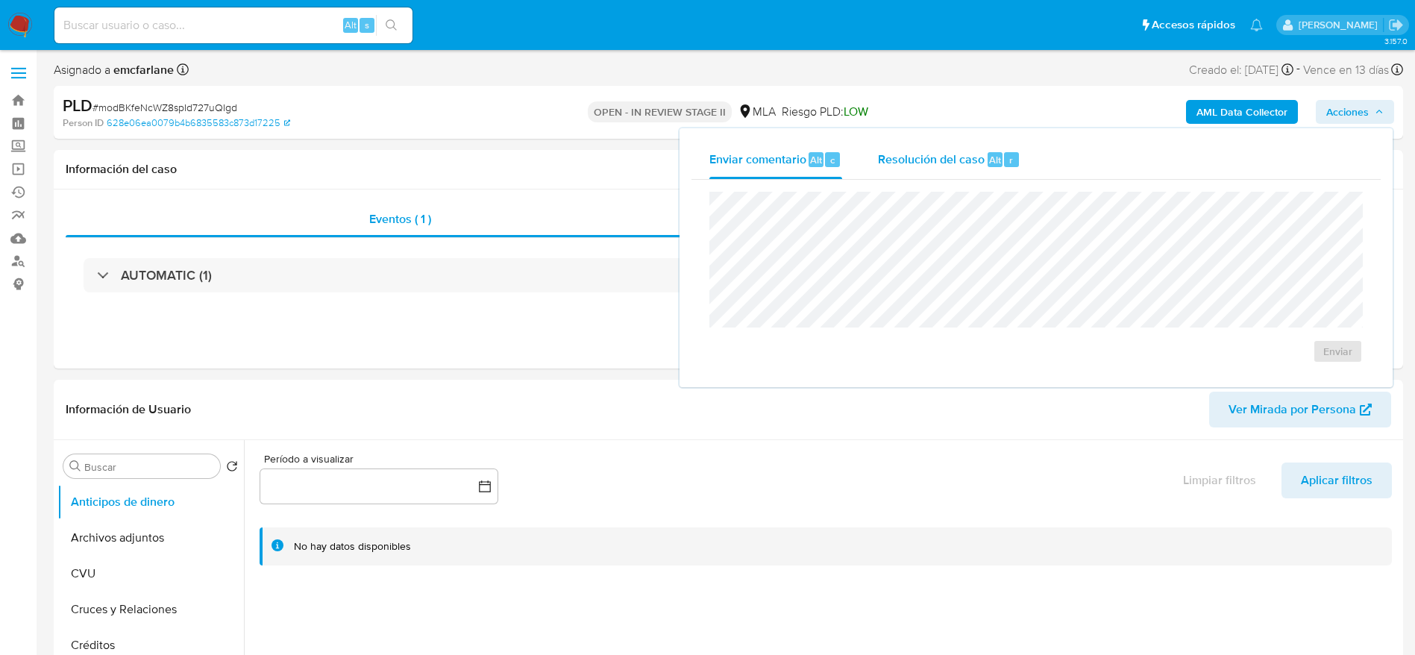
drag, startPoint x: 984, startPoint y: 162, endPoint x: 982, endPoint y: 170, distance: 8.3
click at [982, 170] on div "Resolución del caso Alt r" at bounding box center [949, 159] width 142 height 39
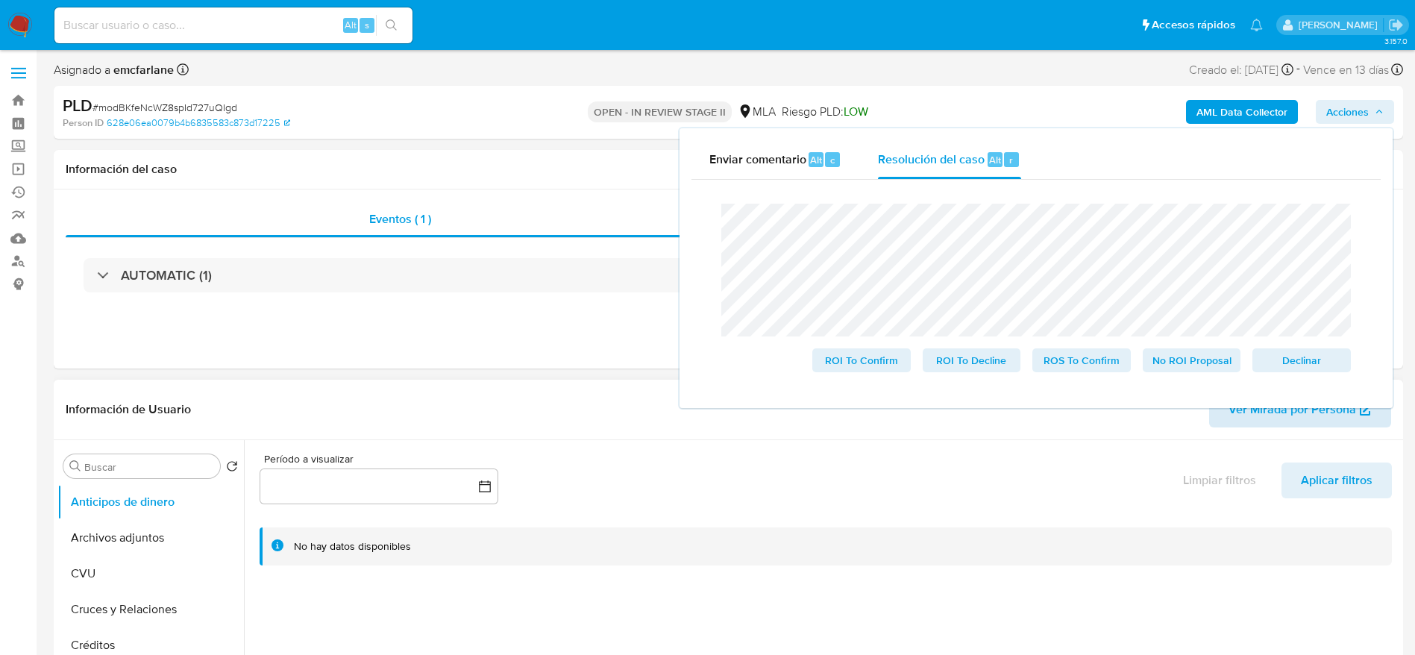
drag, startPoint x: 1293, startPoint y: 359, endPoint x: 1217, endPoint y: 424, distance: 100.0
click at [1294, 358] on span "Declinar" at bounding box center [1302, 360] width 78 height 21
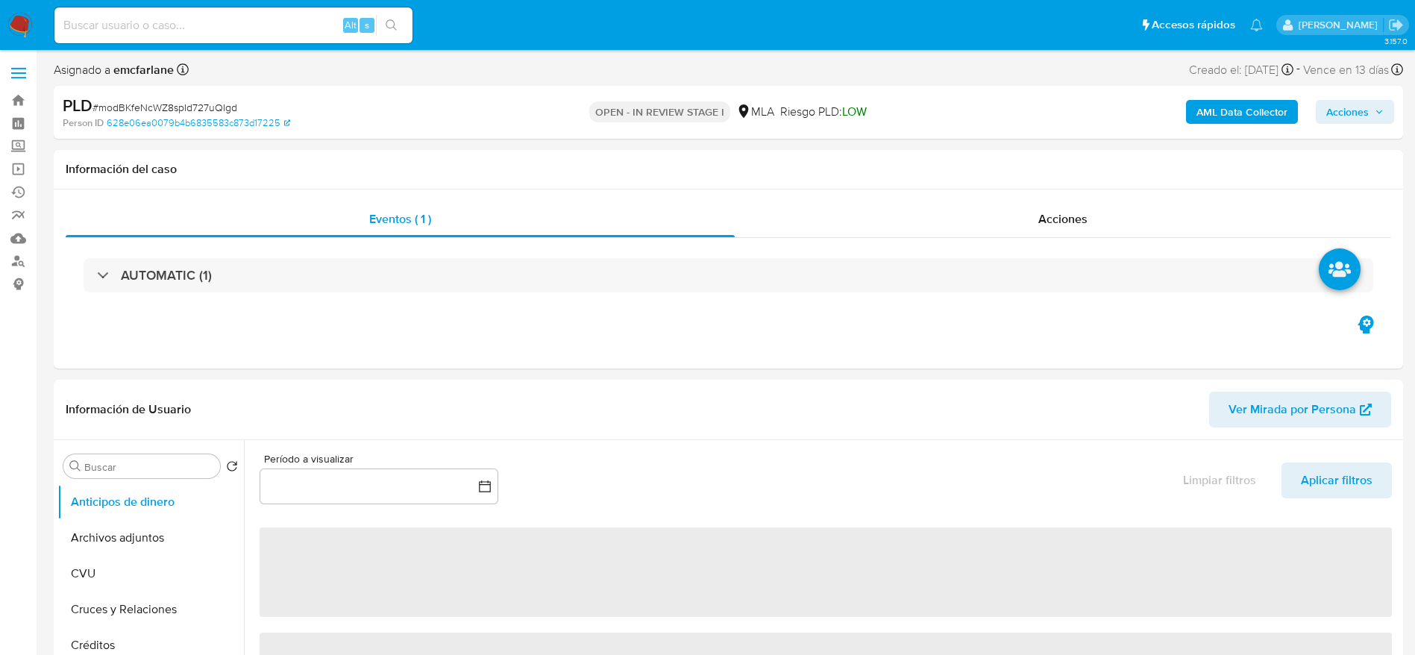
select select "10"
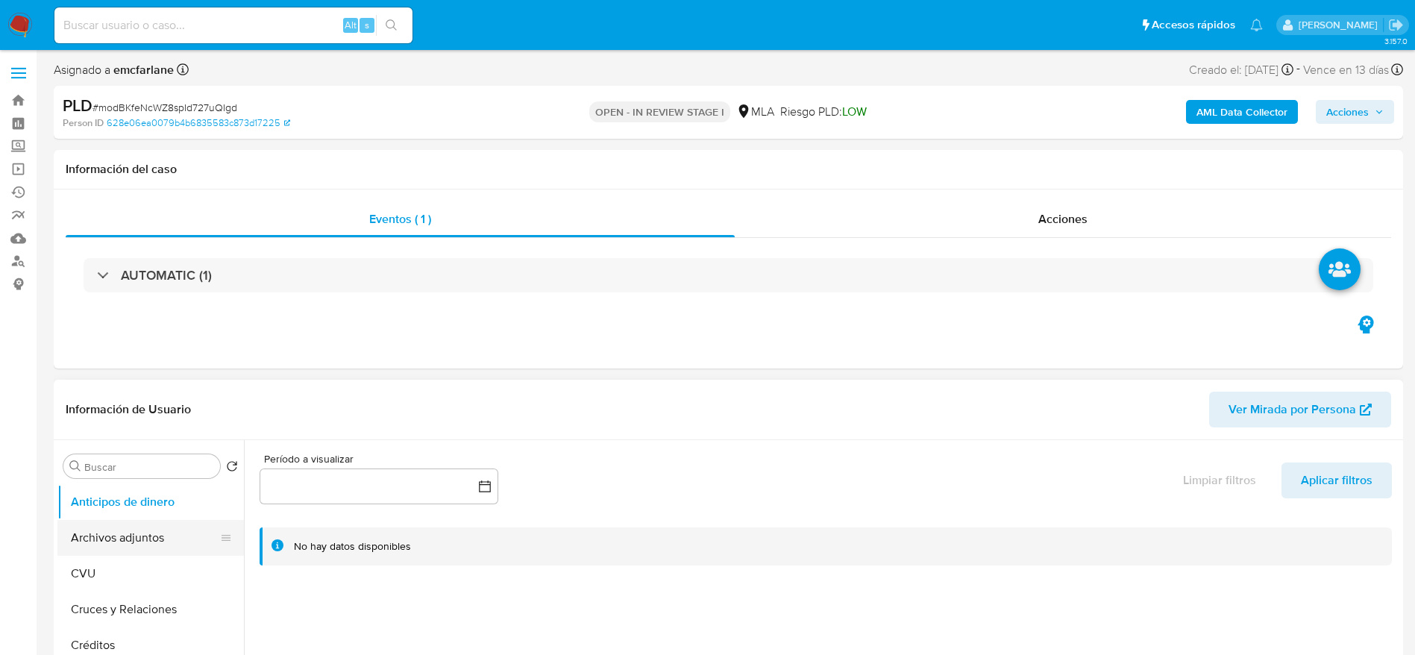
click at [113, 547] on button "Archivos adjuntos" at bounding box center [144, 538] width 175 height 36
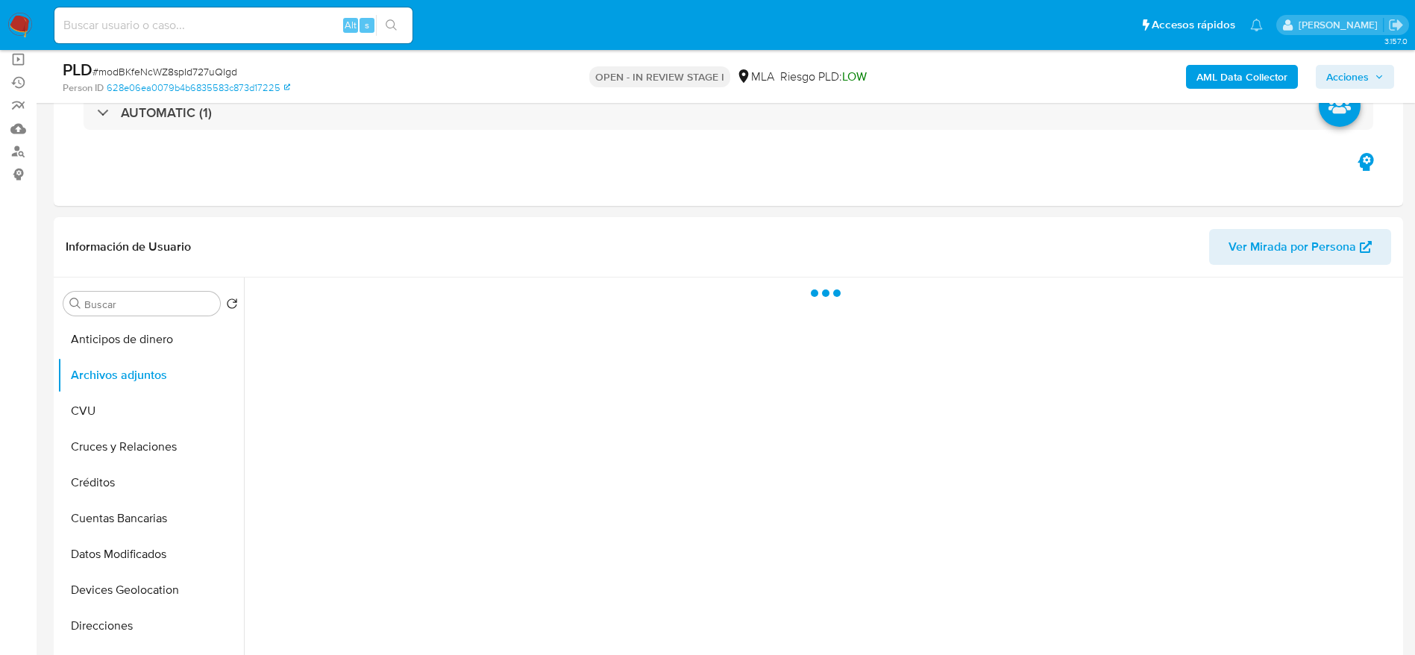
scroll to position [224, 0]
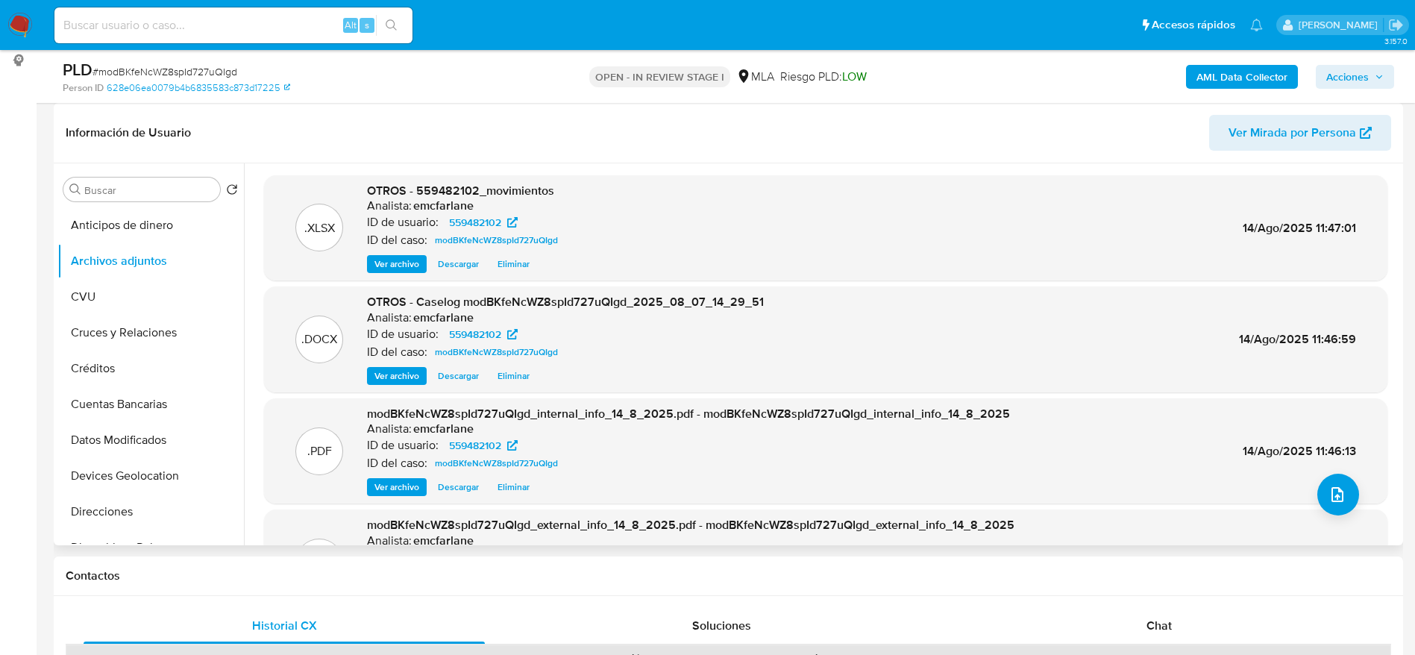
click at [531, 267] on button "Eliminar" at bounding box center [513, 264] width 47 height 18
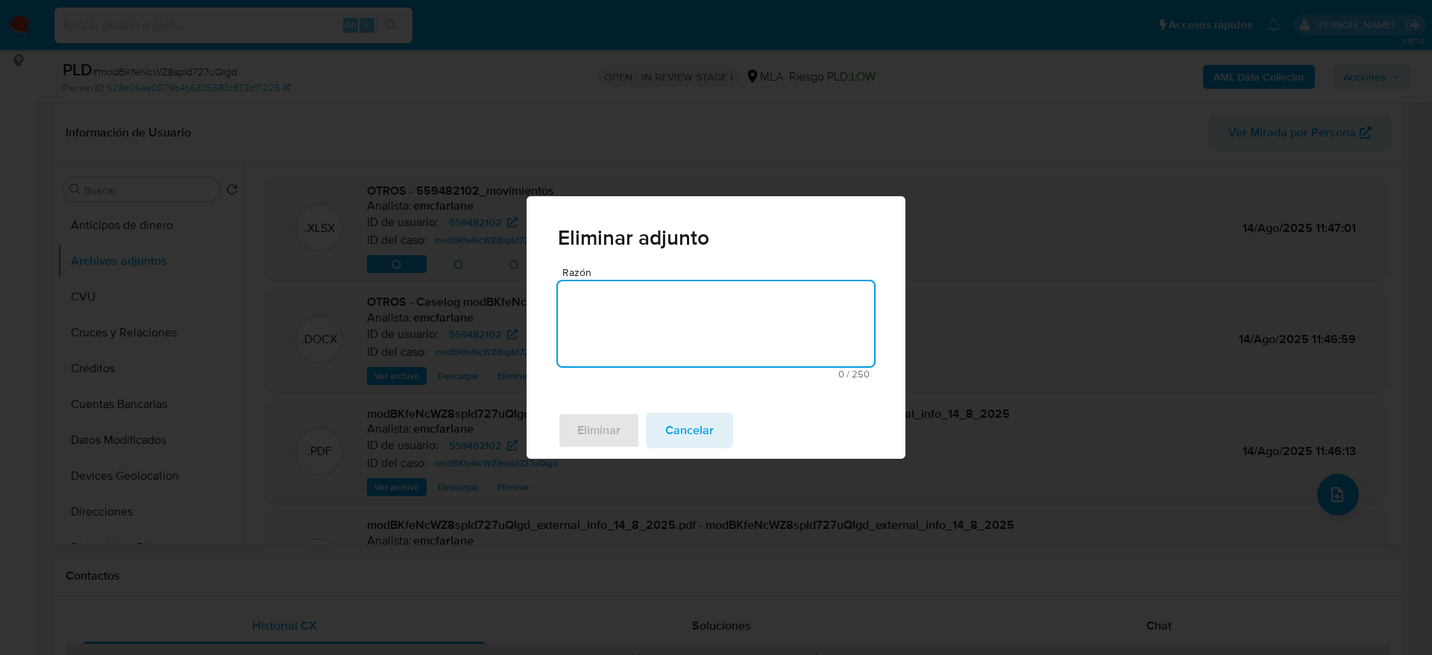
click at [534, 242] on div "Eliminar adjunto" at bounding box center [716, 231] width 379 height 71
click at [606, 306] on textarea "Razón" at bounding box center [716, 323] width 316 height 85
click at [573, 433] on button "Eliminar" at bounding box center [599, 431] width 82 height 36
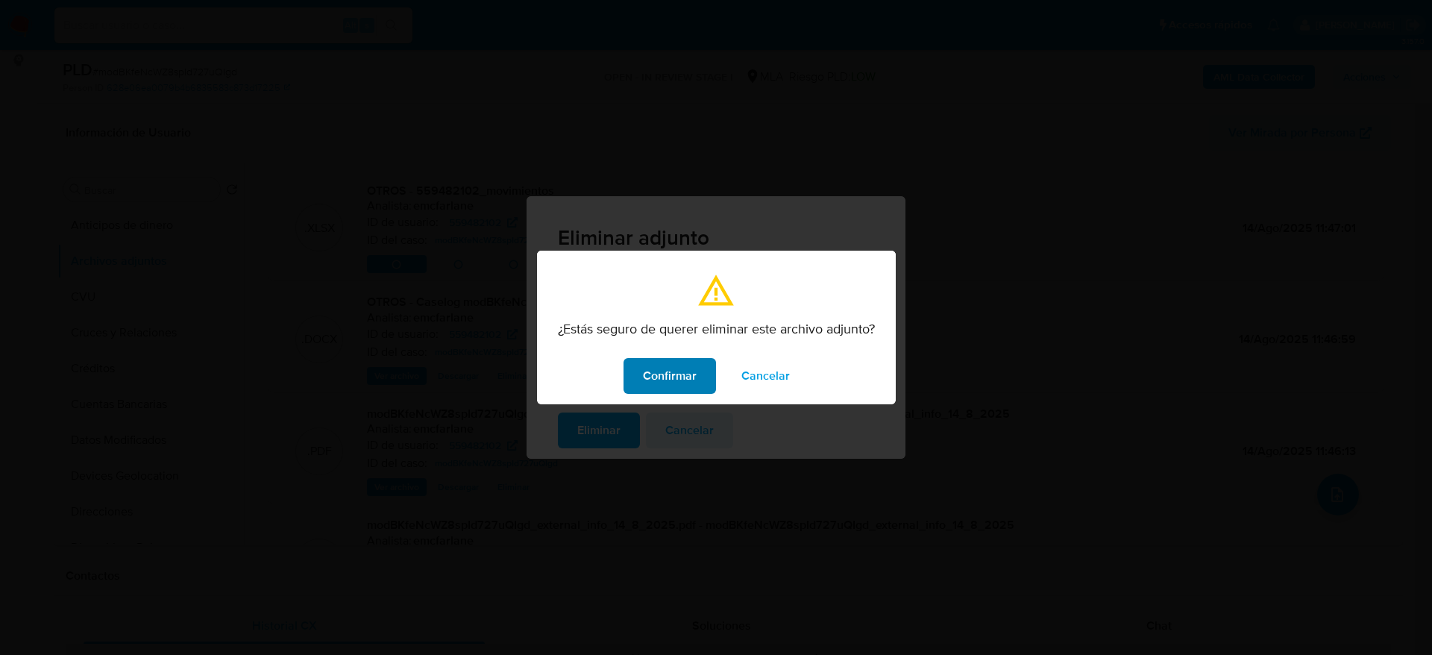
drag, startPoint x: 692, startPoint y: 368, endPoint x: 686, endPoint y: 376, distance: 10.1
click at [692, 368] on span "Confirmar" at bounding box center [670, 376] width 54 height 33
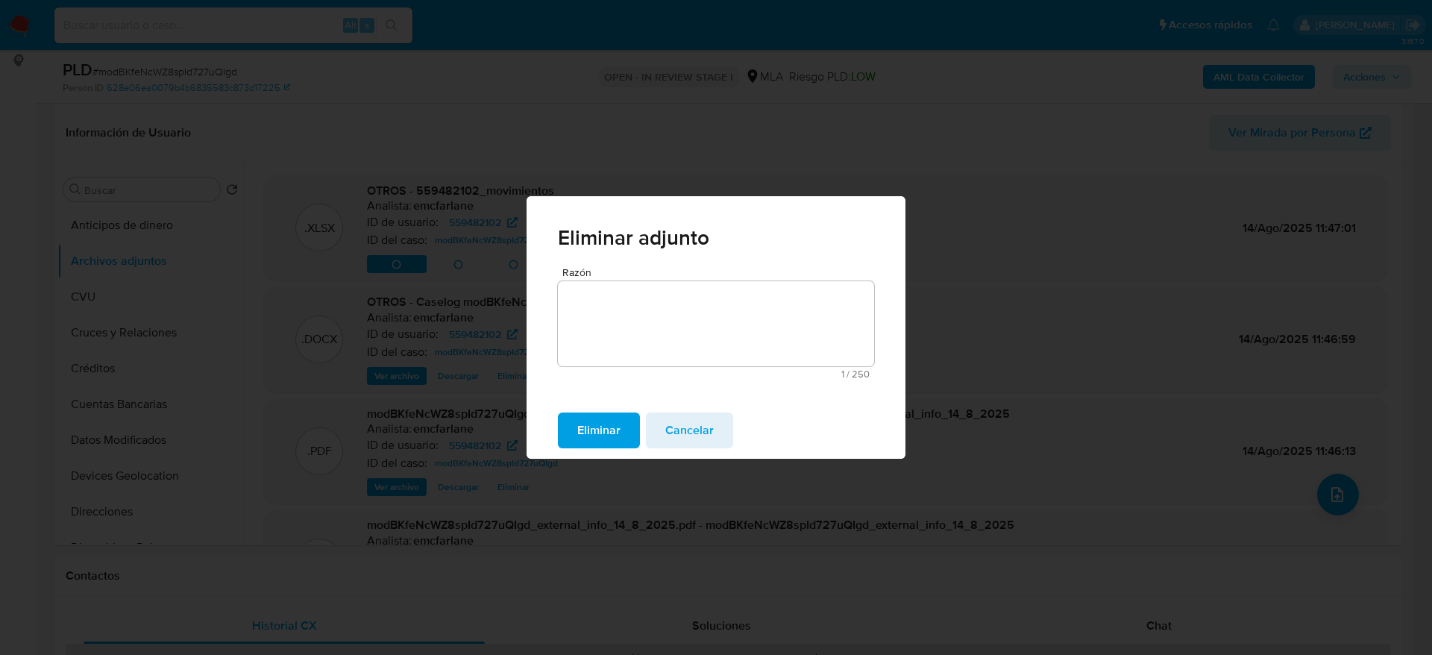
click at [301, 560] on div "Eliminar adjunto Razón 1 / 250 249 caracteres restantes Eliminar Cancelar" at bounding box center [716, 327] width 1432 height 655
click at [722, 433] on button "Cancelar" at bounding box center [689, 431] width 87 height 36
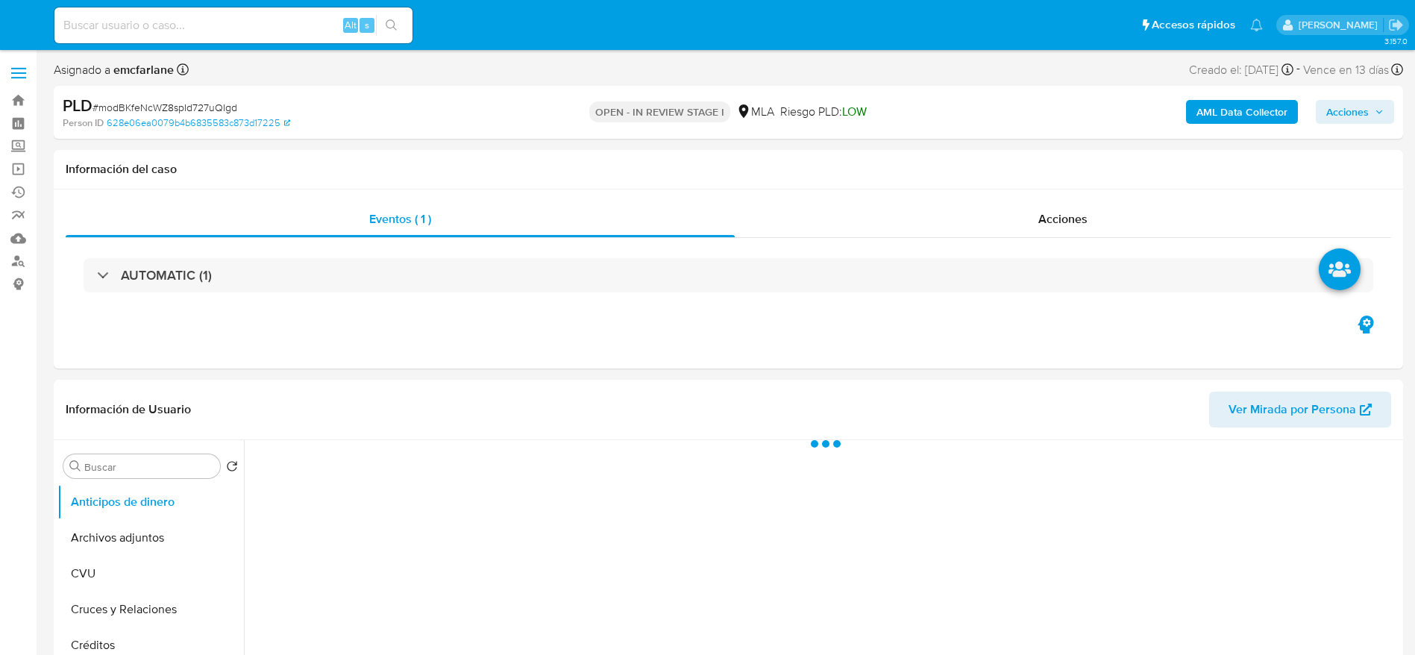
select select "10"
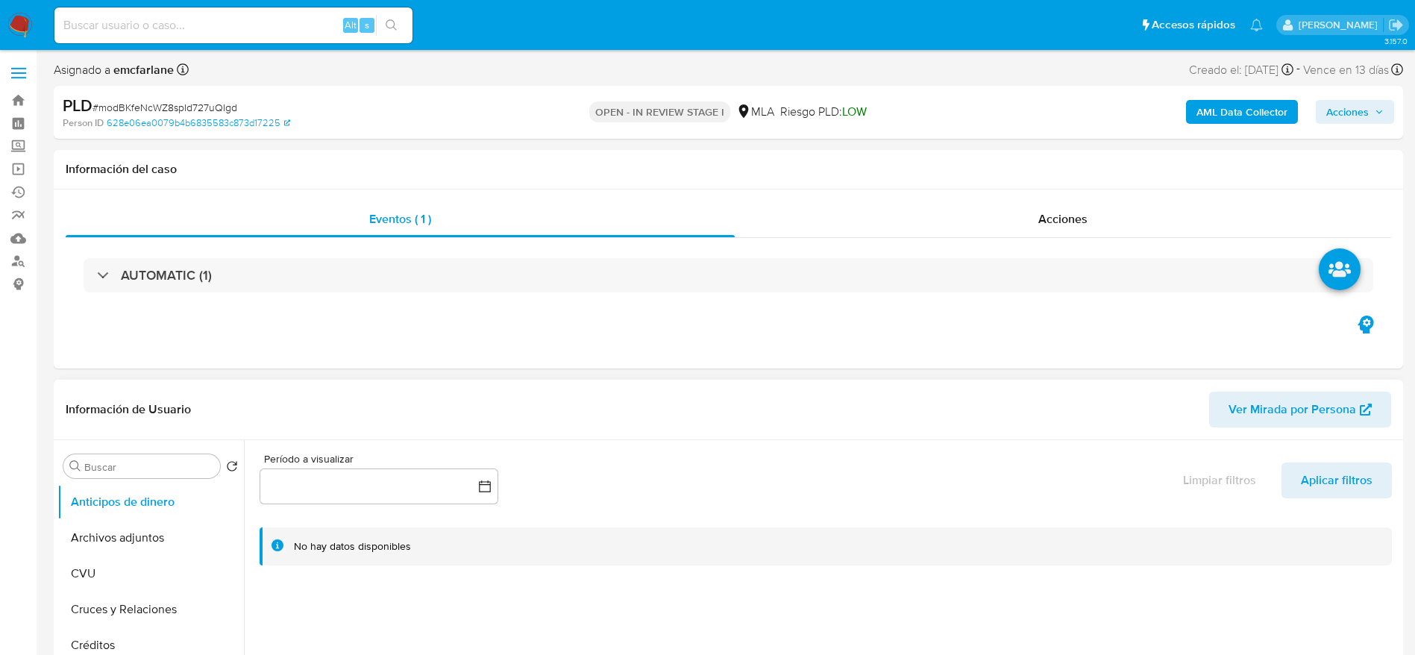
drag, startPoint x: 143, startPoint y: 524, endPoint x: 280, endPoint y: 509, distance: 137.3
click at [143, 524] on button "Archivos adjuntos" at bounding box center [150, 538] width 186 height 36
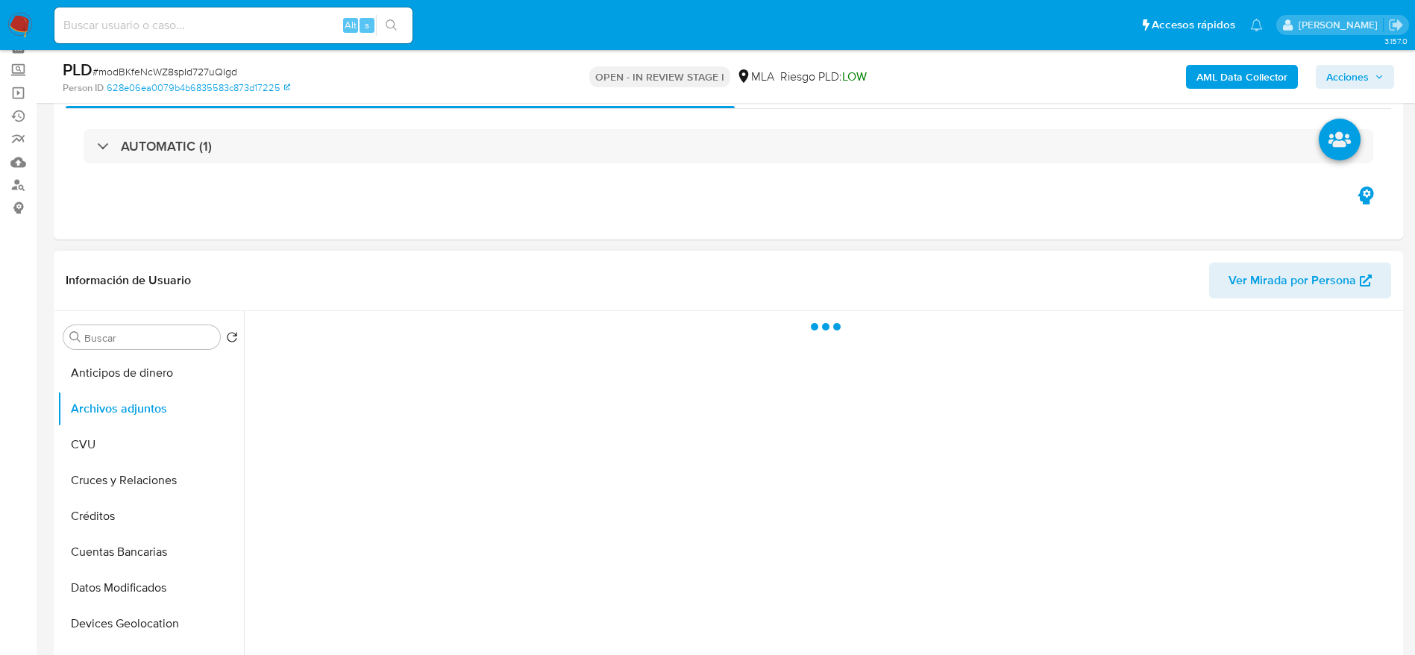
scroll to position [112, 0]
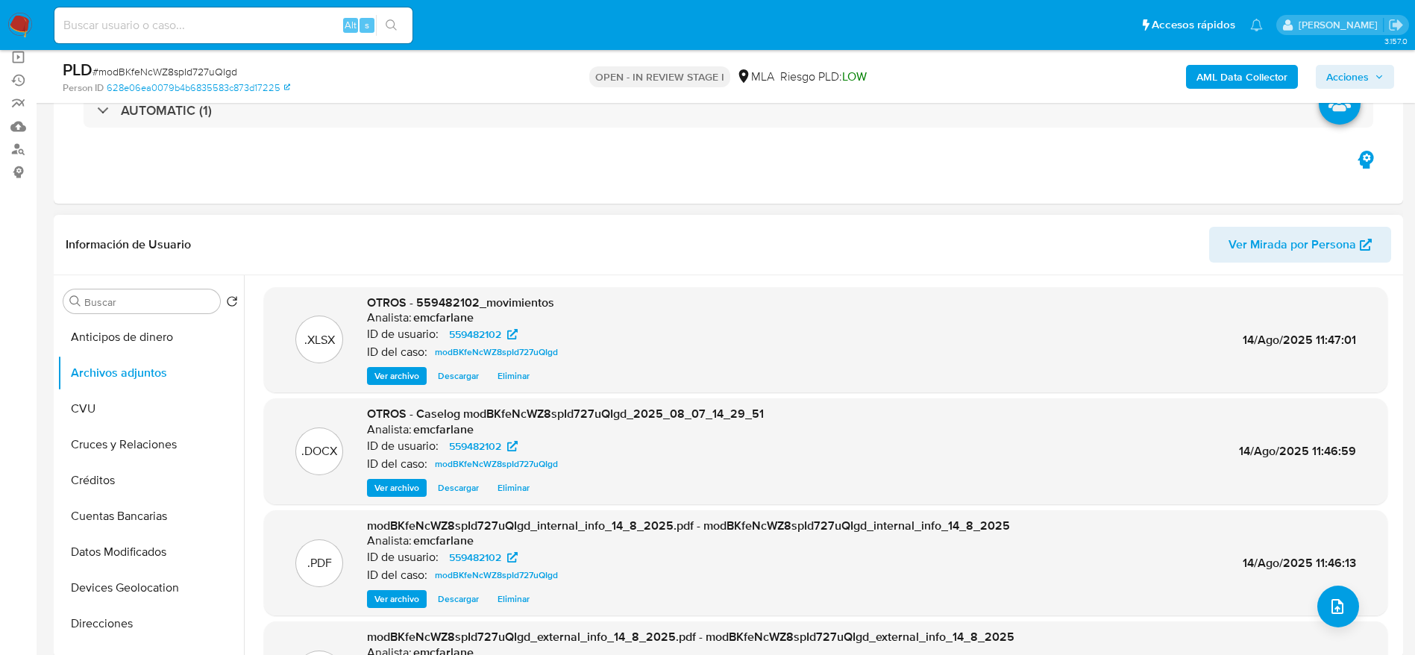
click at [515, 378] on span "Eliminar" at bounding box center [514, 375] width 32 height 15
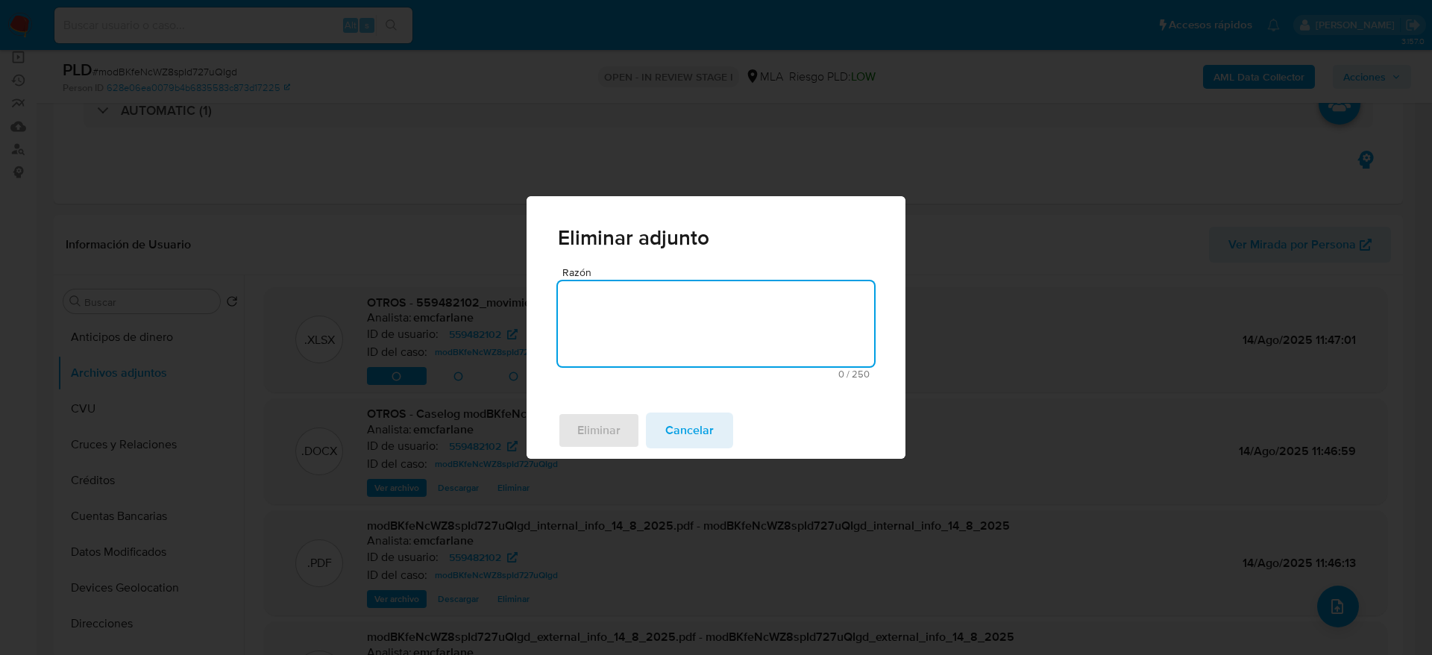
click at [621, 336] on textarea "Razón" at bounding box center [716, 323] width 316 height 85
click at [609, 425] on span "Eliminar" at bounding box center [598, 430] width 43 height 33
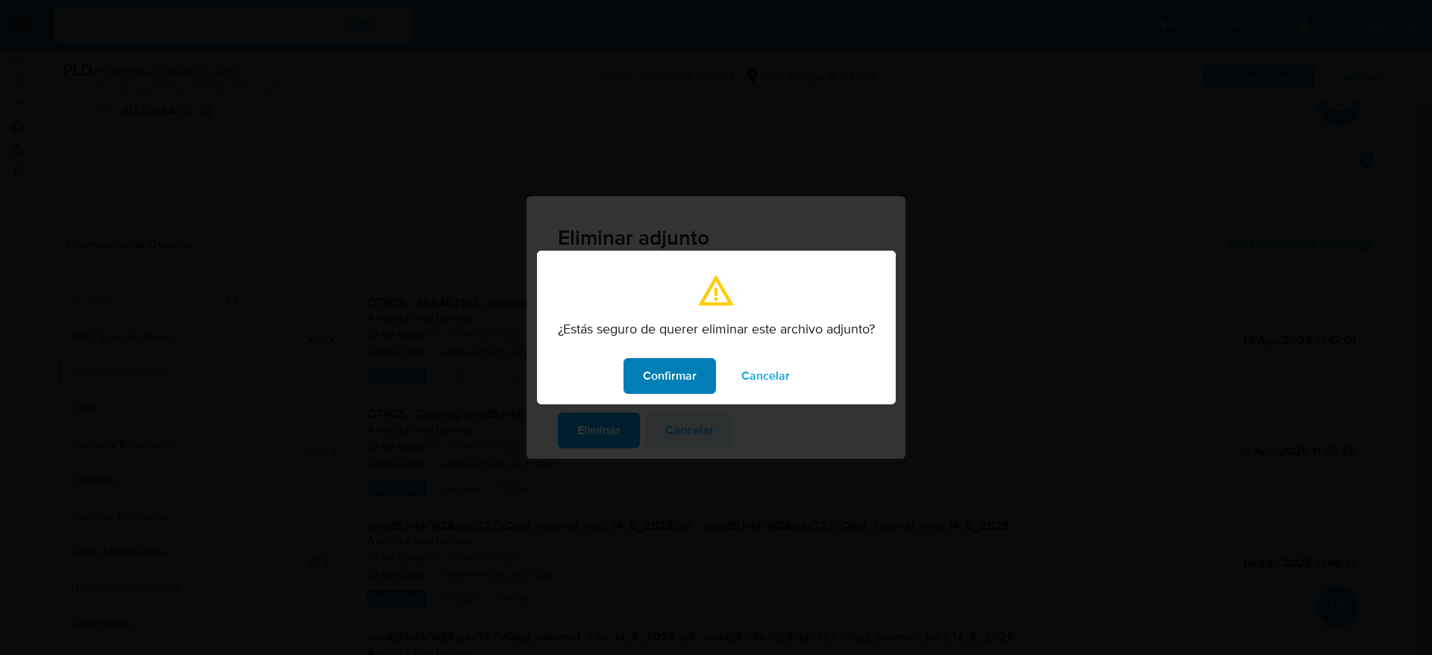
click at [680, 377] on span "Confirmar" at bounding box center [670, 376] width 54 height 33
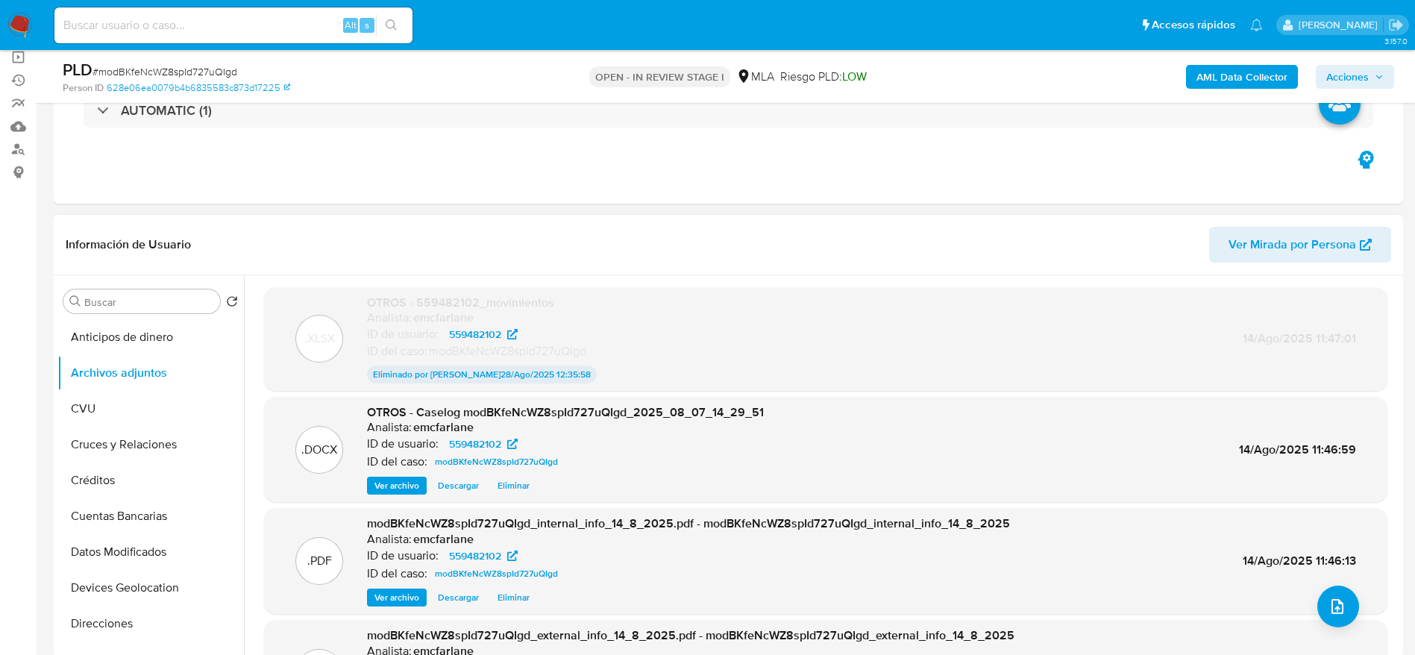
click at [512, 485] on span "Eliminar" at bounding box center [514, 485] width 32 height 15
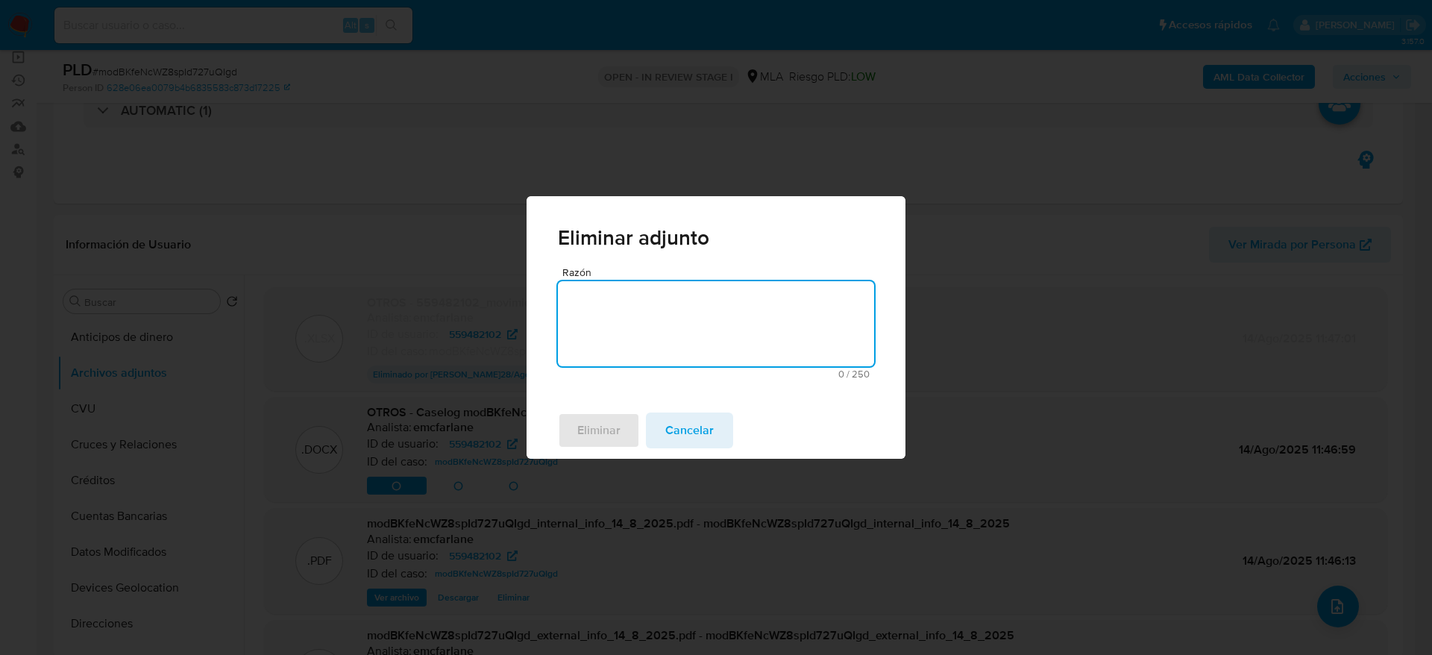
click at [599, 318] on textarea "Razón" at bounding box center [716, 323] width 316 height 85
click at [618, 434] on span "Eliminar" at bounding box center [598, 430] width 43 height 33
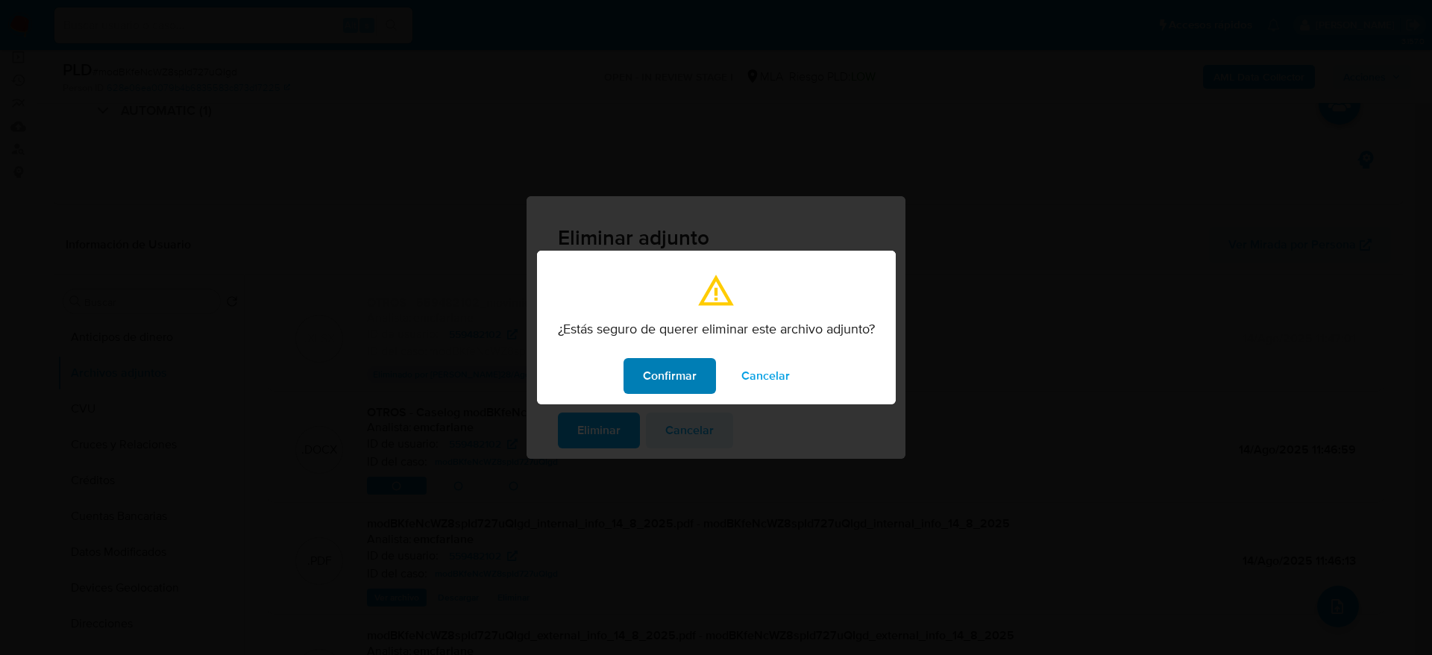
click at [637, 358] on button "Confirmar" at bounding box center [670, 376] width 92 height 36
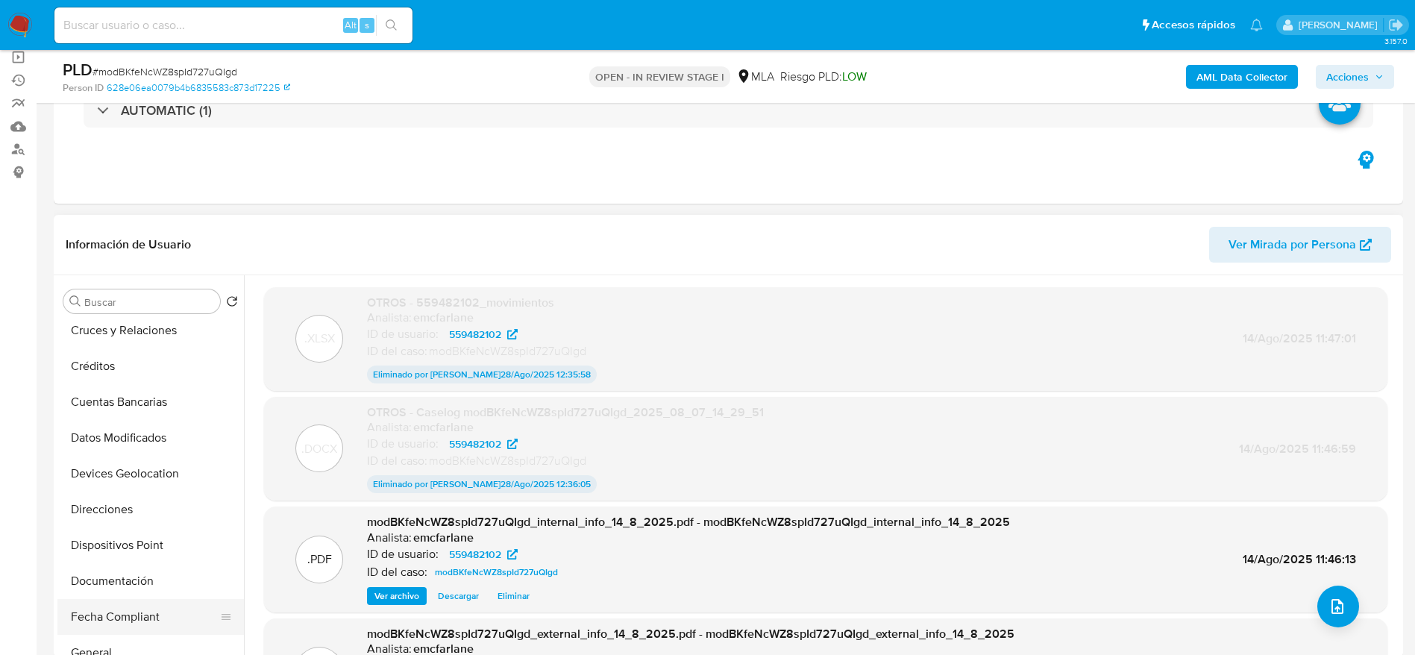
scroll to position [224, 0]
click at [131, 573] on button "Historial Casos" at bounding box center [144, 579] width 175 height 36
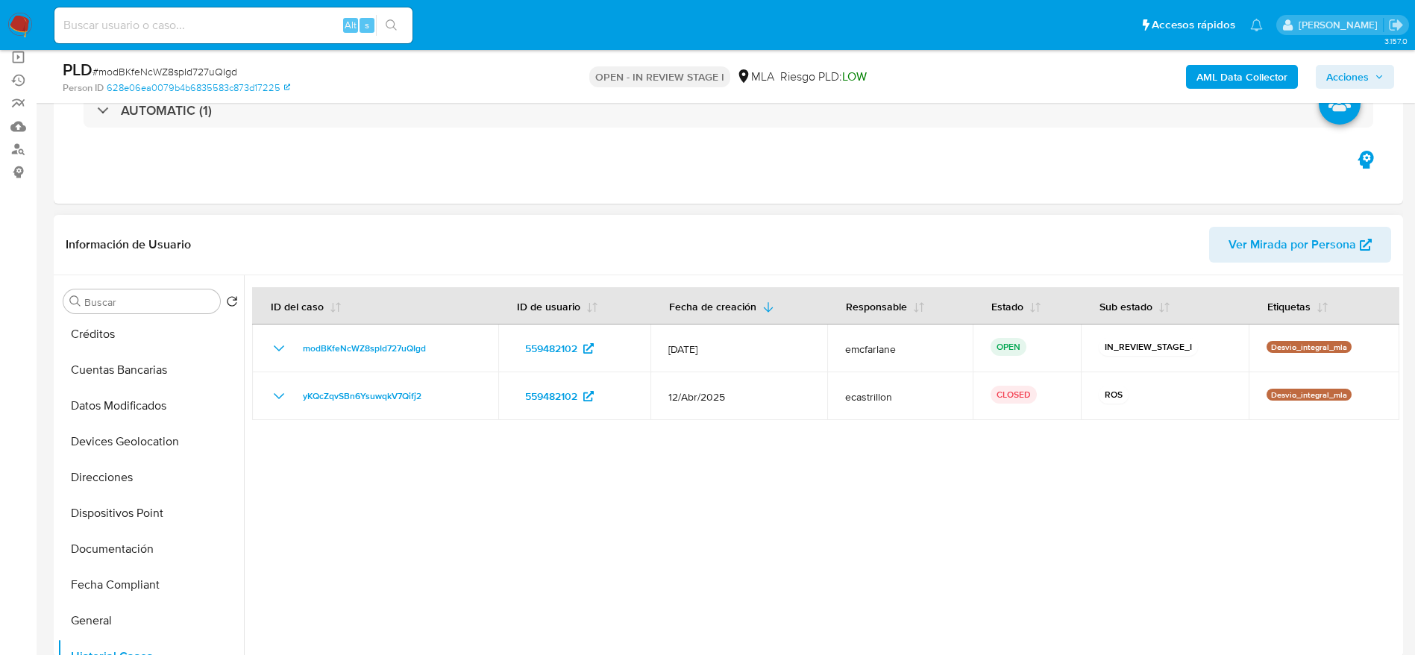
scroll to position [0, 0]
click at [112, 384] on button "Archivos adjuntos" at bounding box center [144, 373] width 175 height 36
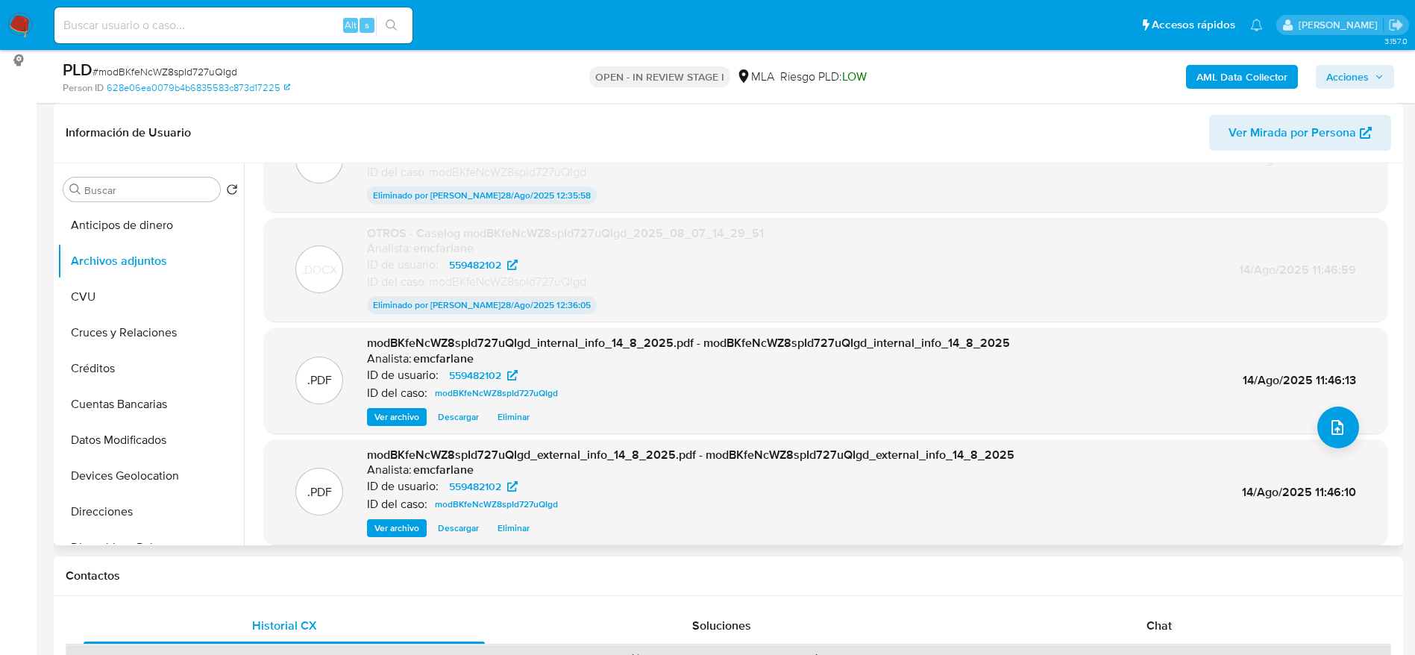
scroll to position [122, 0]
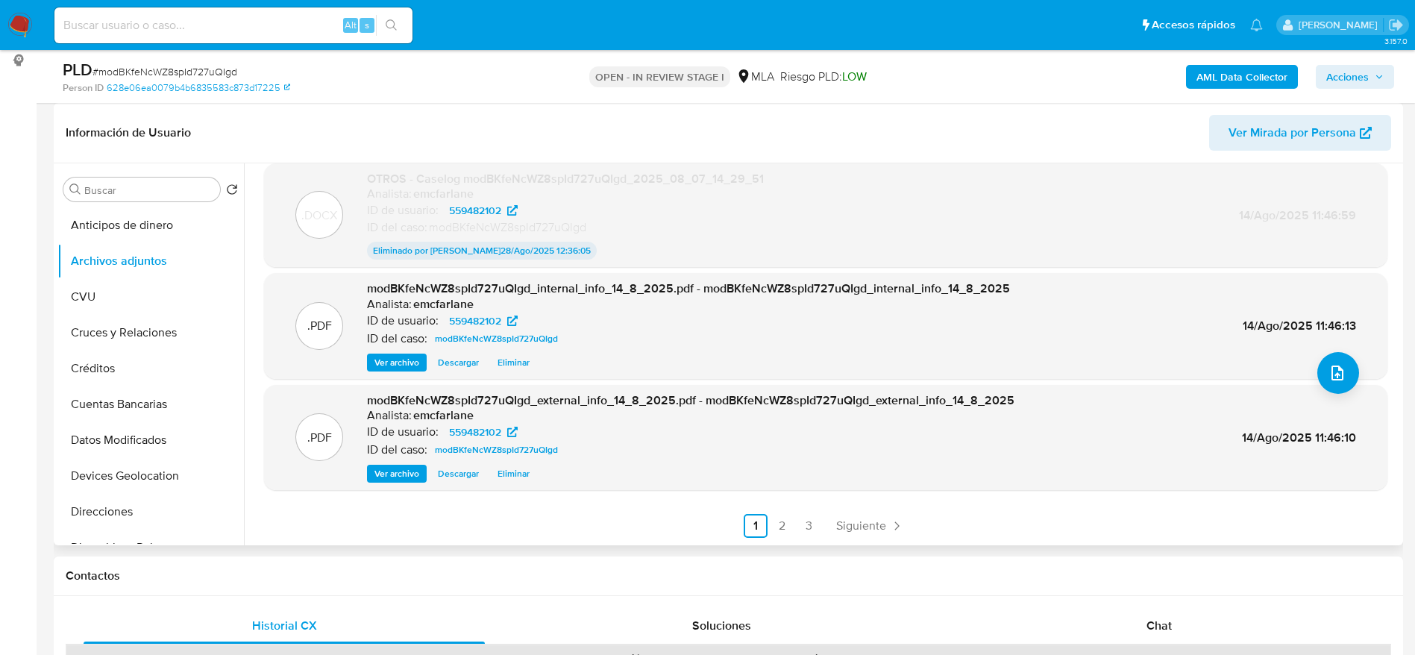
click at [877, 527] on span "Siguiente" at bounding box center [861, 526] width 50 height 12
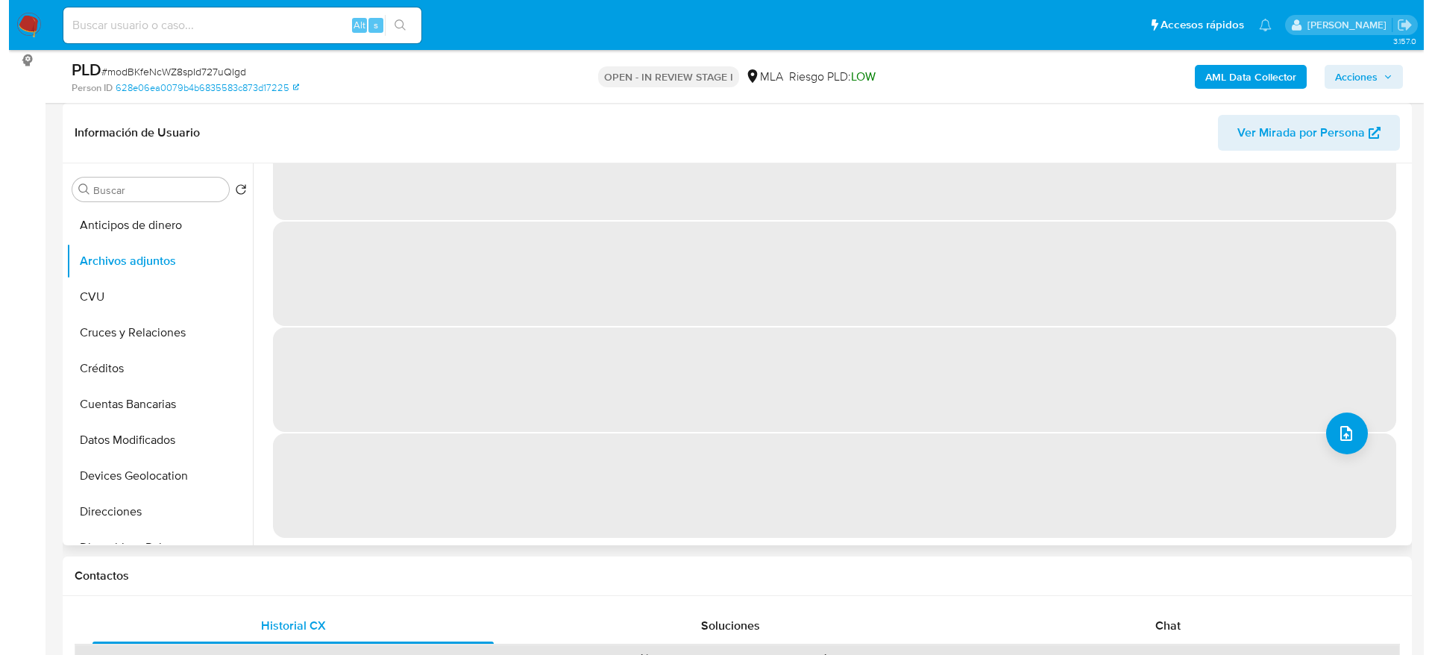
scroll to position [0, 0]
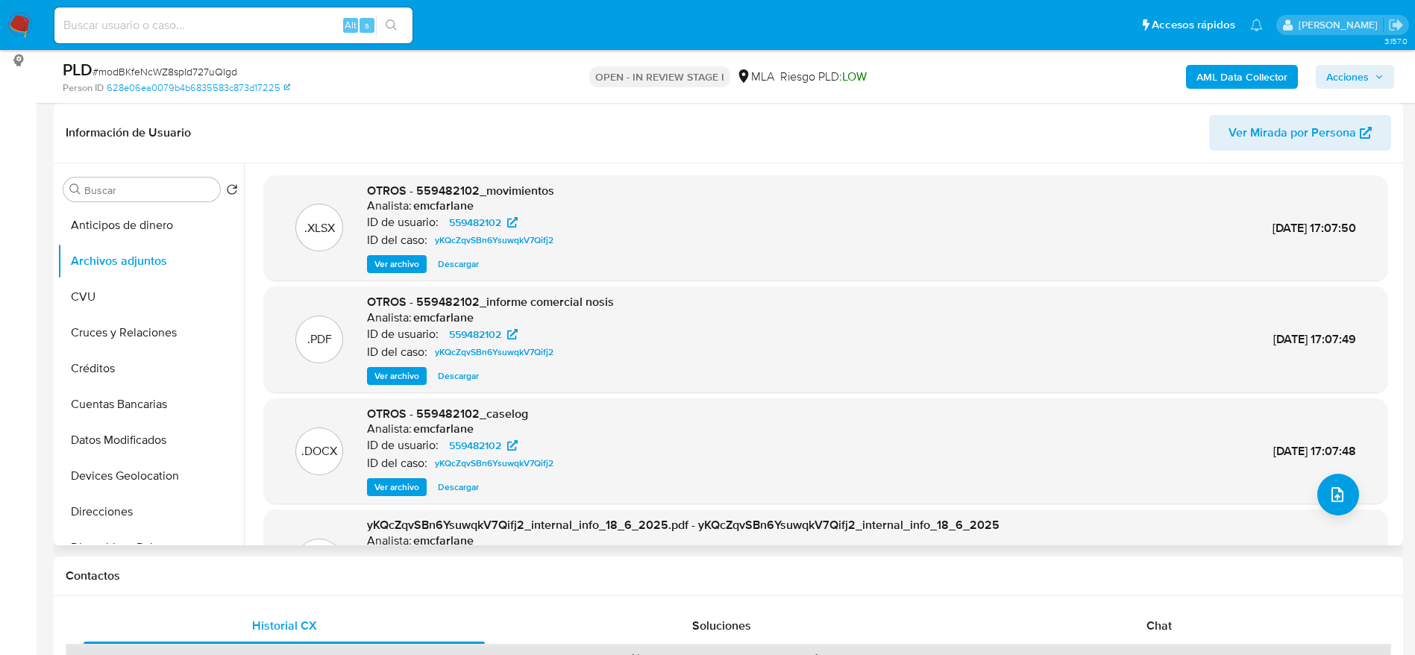
click at [389, 487] on span "Ver archivo" at bounding box center [396, 487] width 45 height 15
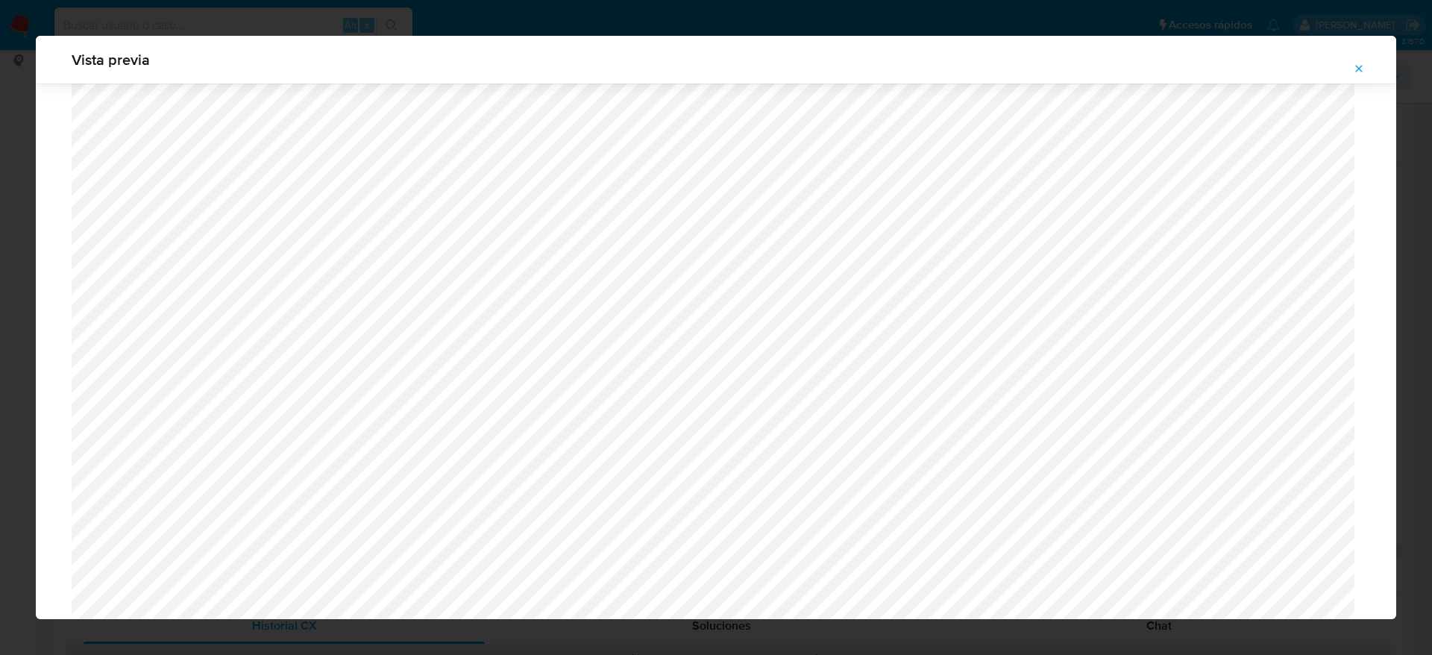
scroll to position [642, 0]
click at [1364, 69] on icon "Attachment preview" at bounding box center [1359, 69] width 12 height 12
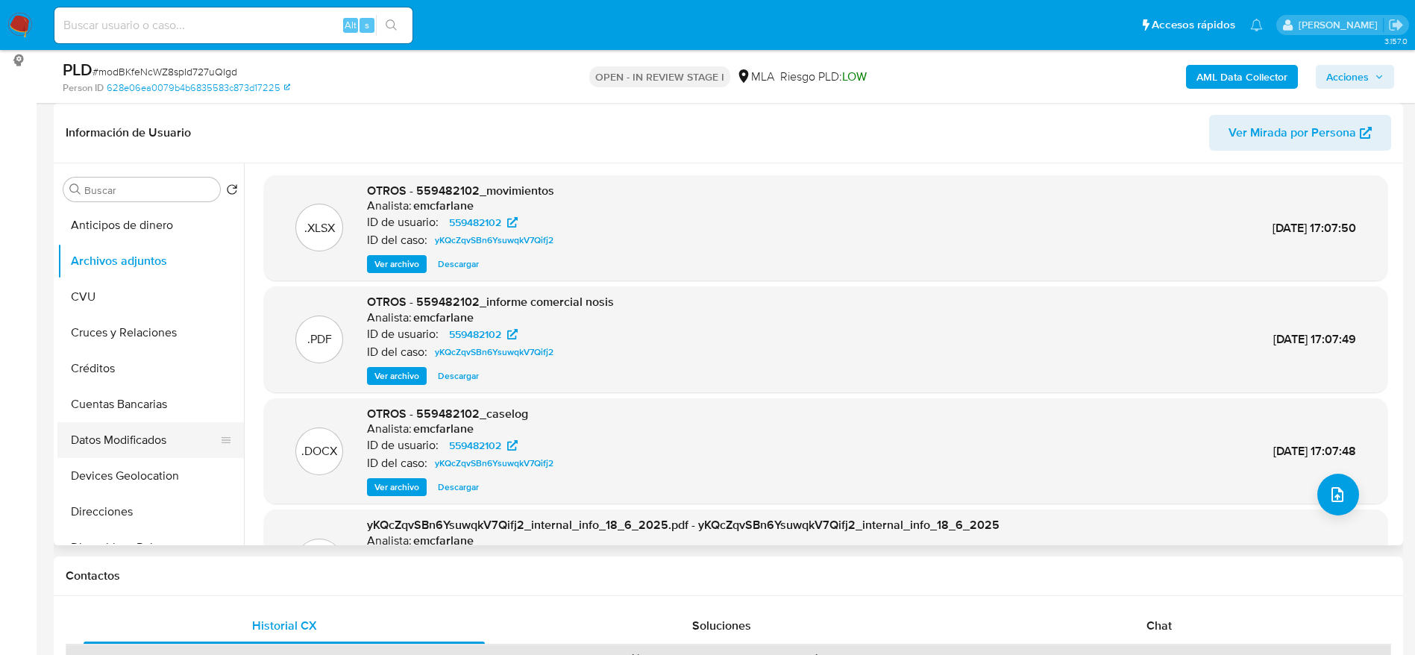
scroll to position [0, 0]
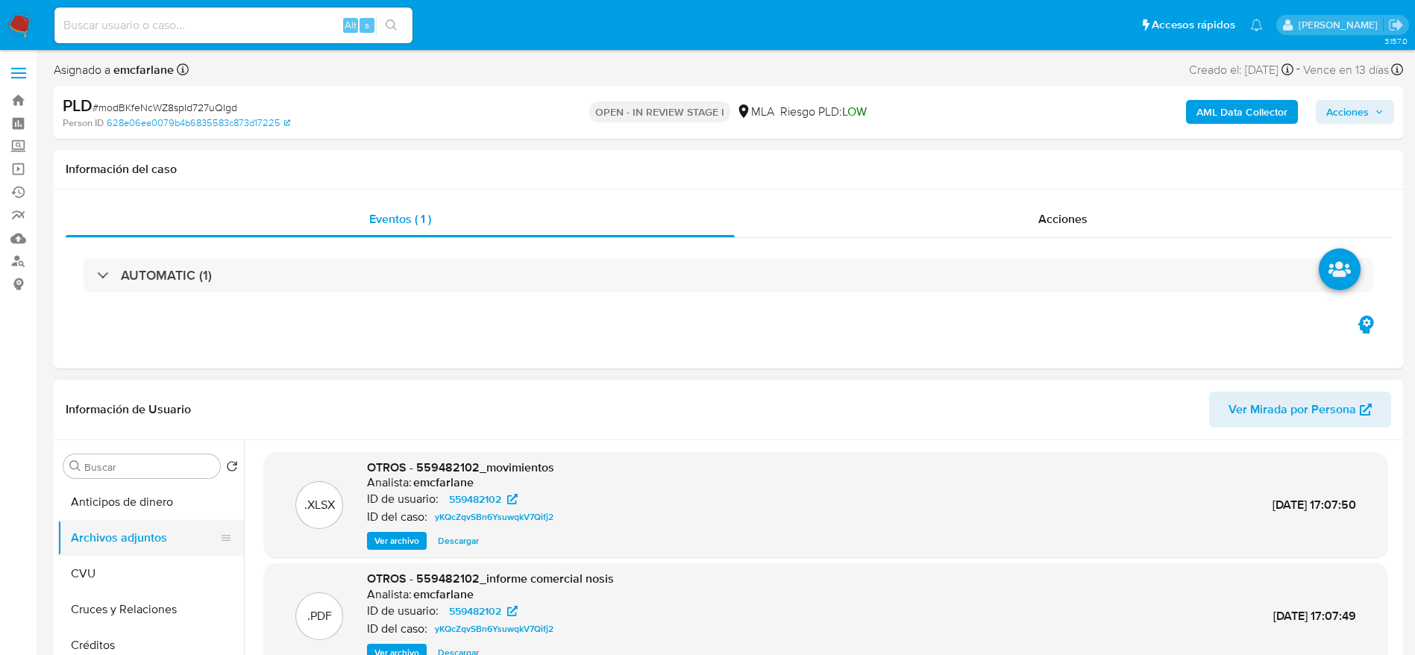
click at [107, 586] on button "CVU" at bounding box center [150, 574] width 186 height 36
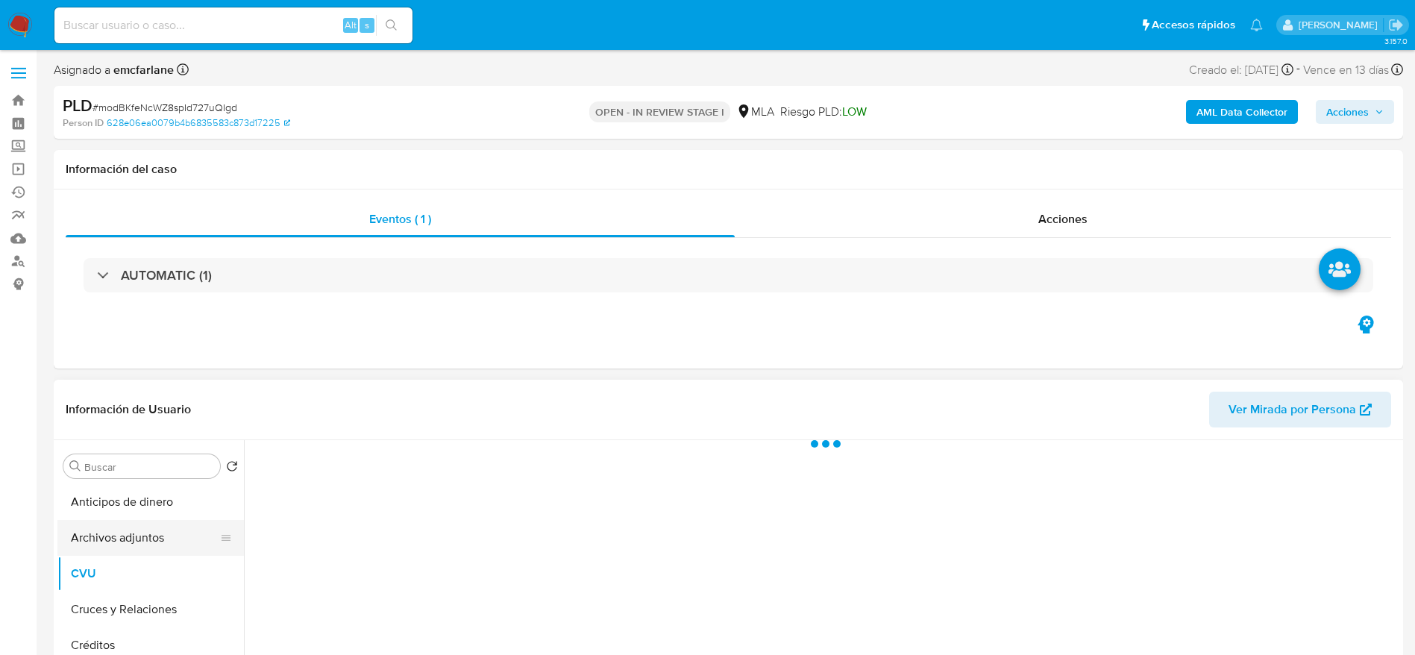
click at [113, 540] on button "Archivos adjuntos" at bounding box center [144, 538] width 175 height 36
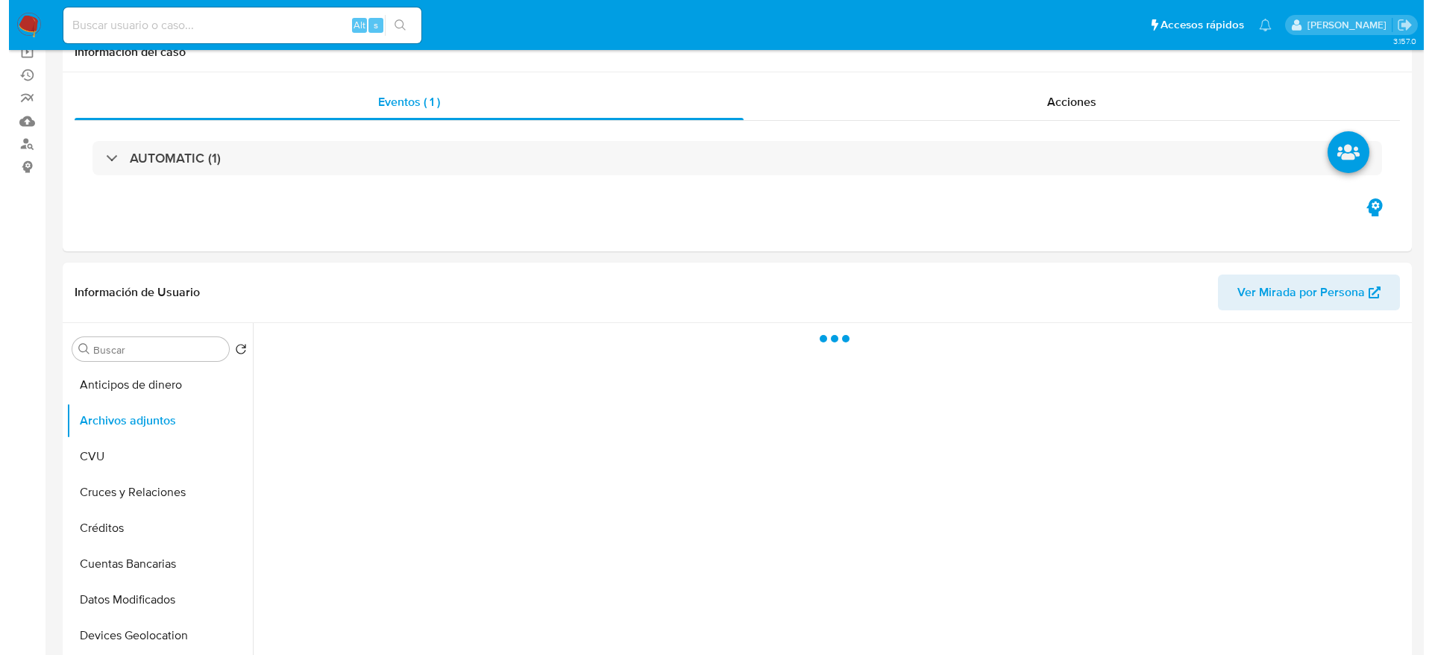
scroll to position [224, 0]
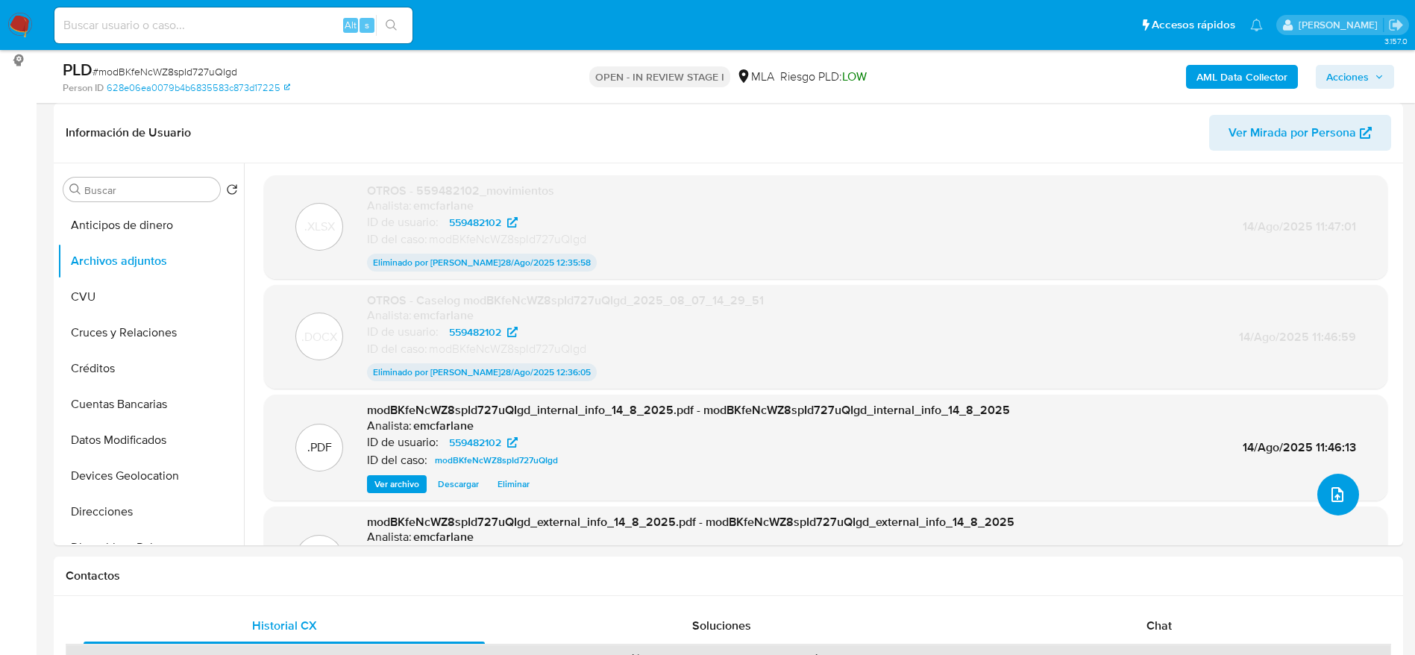
click at [1332, 489] on icon "upload-file" at bounding box center [1338, 494] width 12 height 15
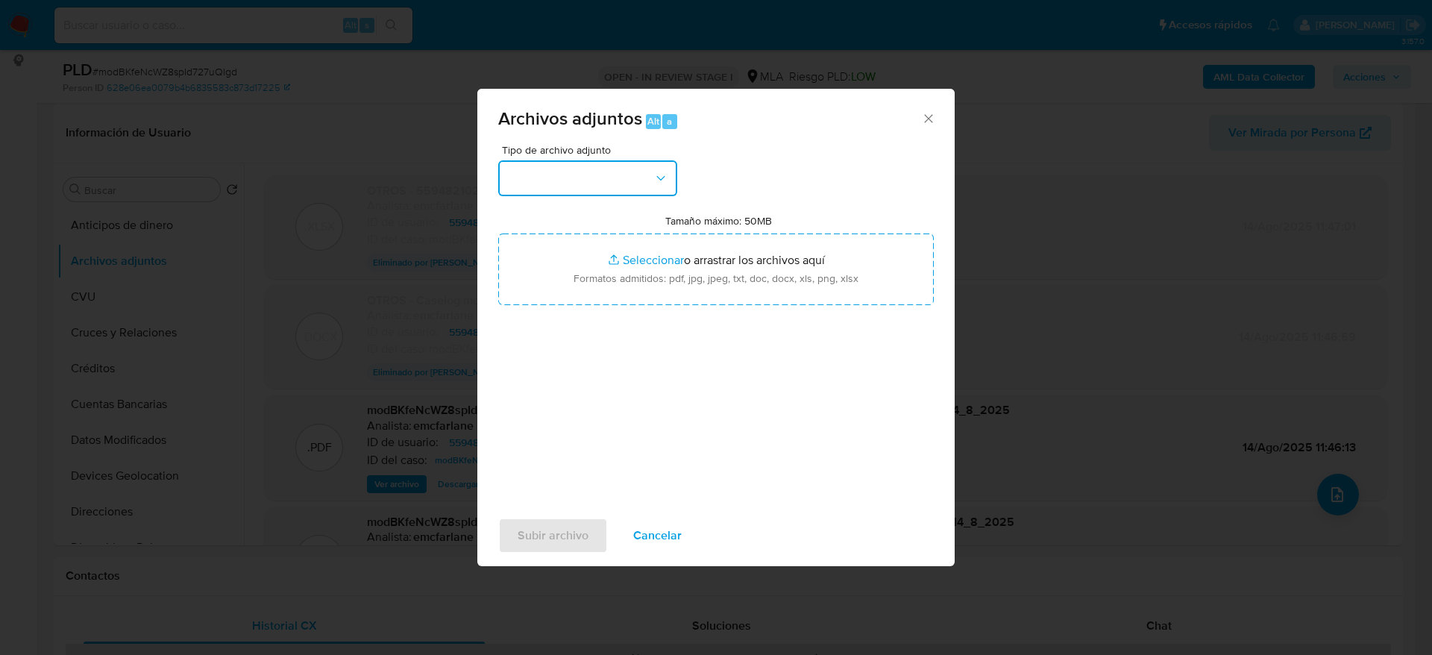
click at [641, 184] on button "button" at bounding box center [587, 178] width 179 height 36
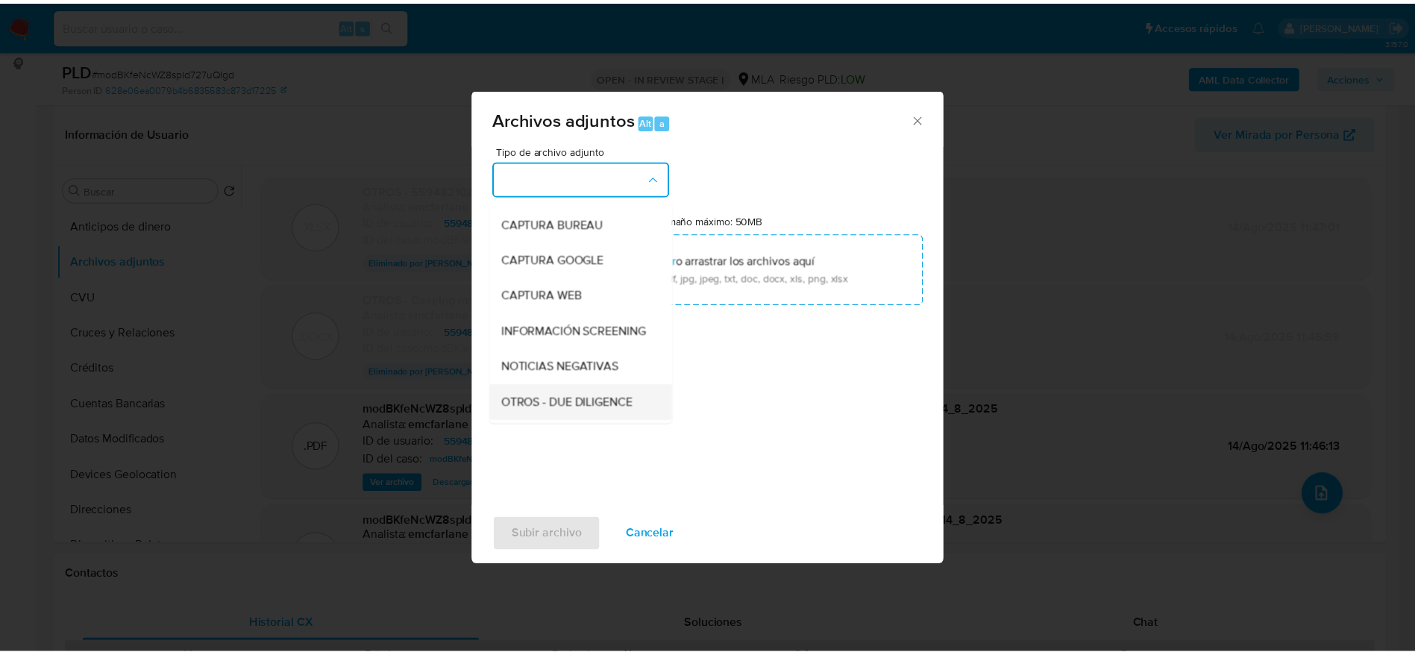
scroll to position [112, 0]
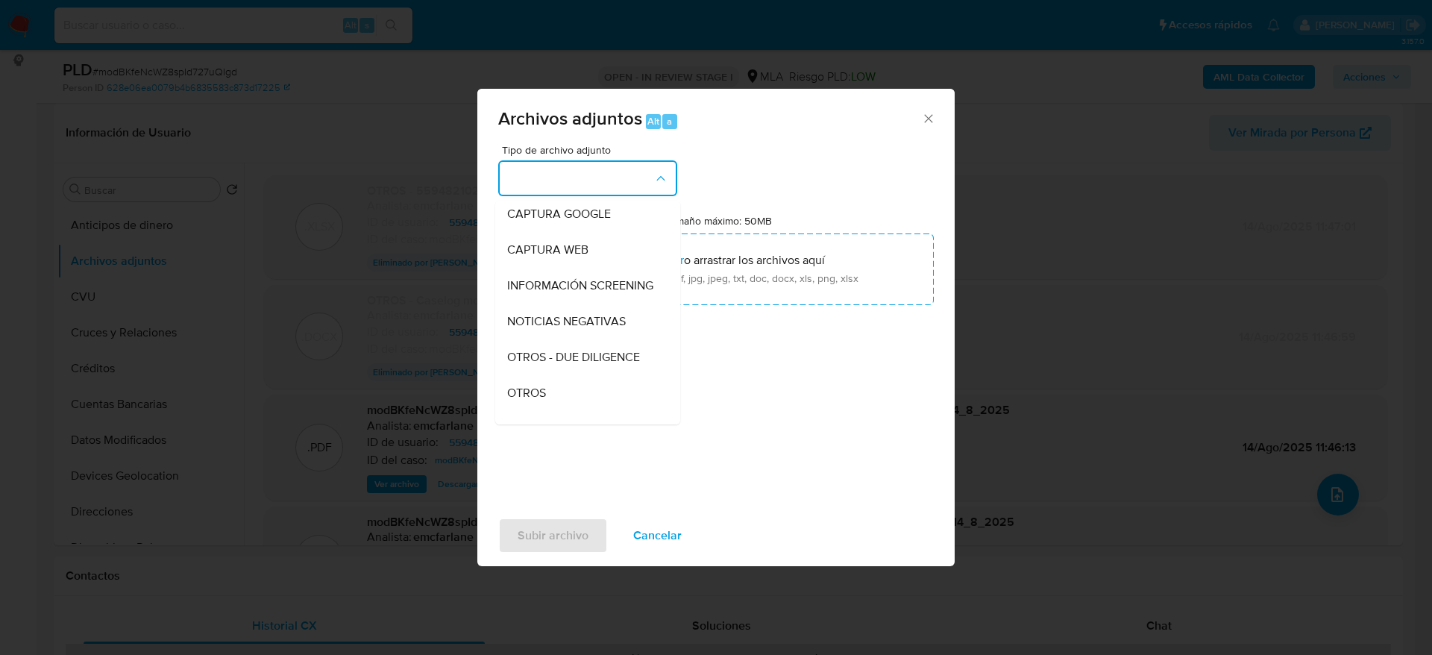
click at [527, 411] on div "OTROS" at bounding box center [583, 393] width 152 height 36
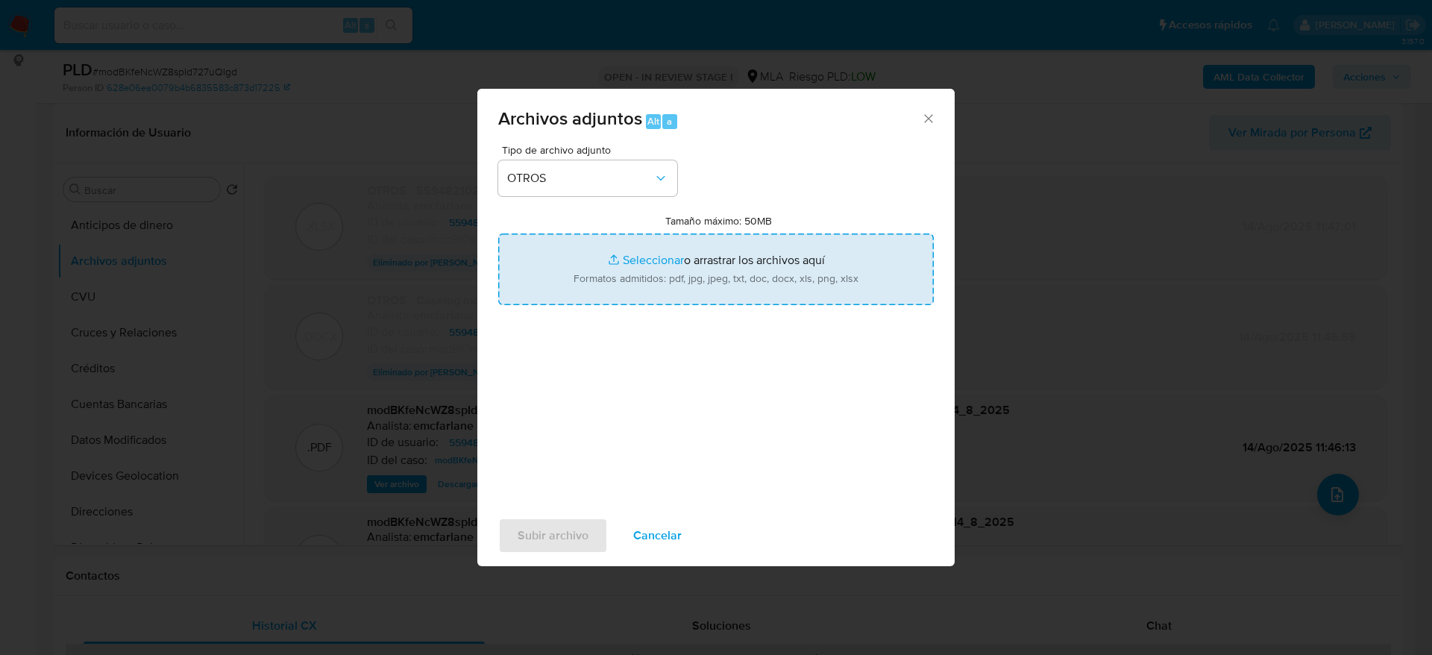
type input "C:\fakepath\559482102_movimientos complemetario.xlsx"
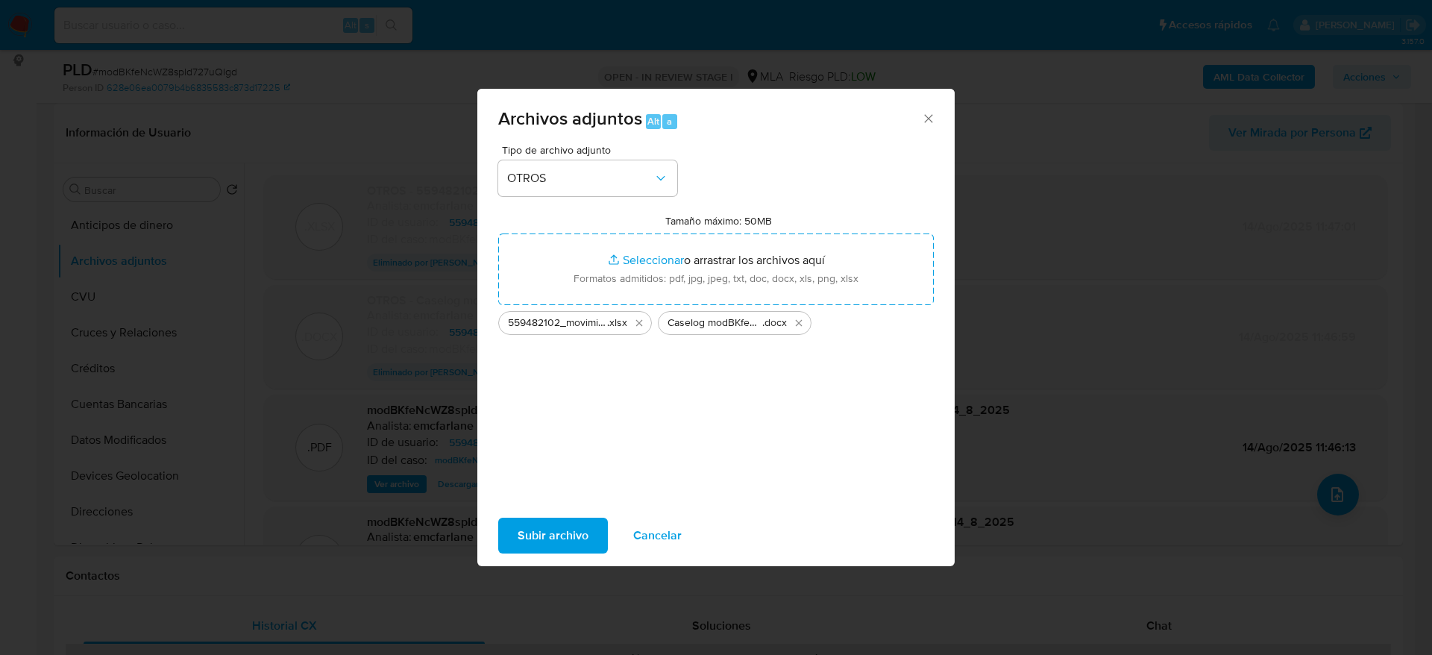
click at [561, 532] on span "Subir archivo" at bounding box center [553, 535] width 71 height 33
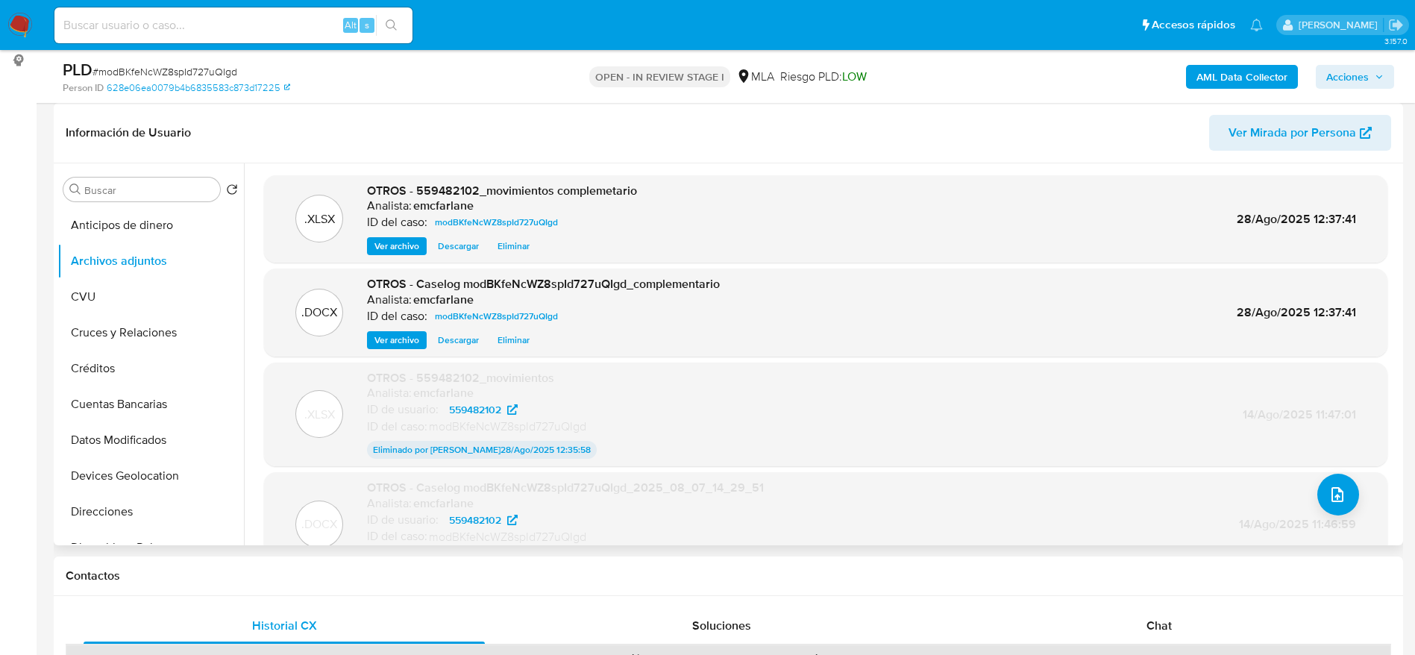
click at [897, 120] on header "Información de Usuario Ver Mirada por Persona" at bounding box center [729, 133] width 1326 height 36
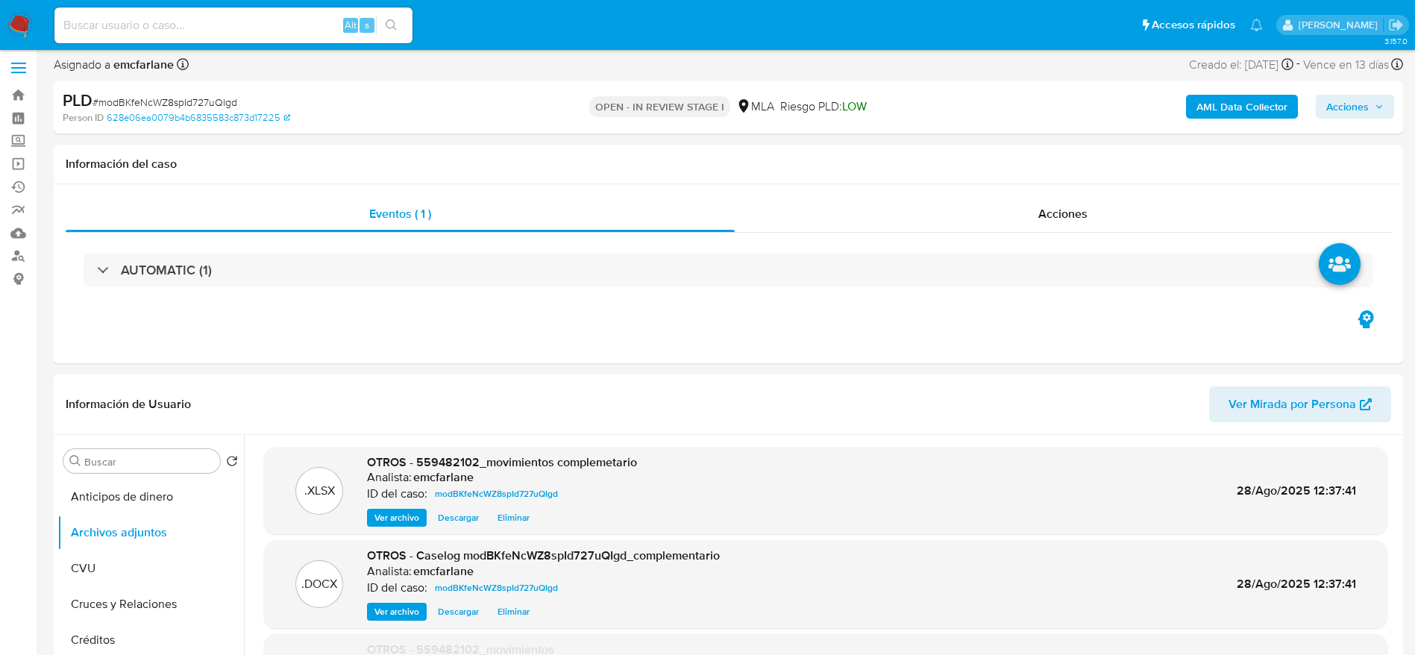
scroll to position [0, 0]
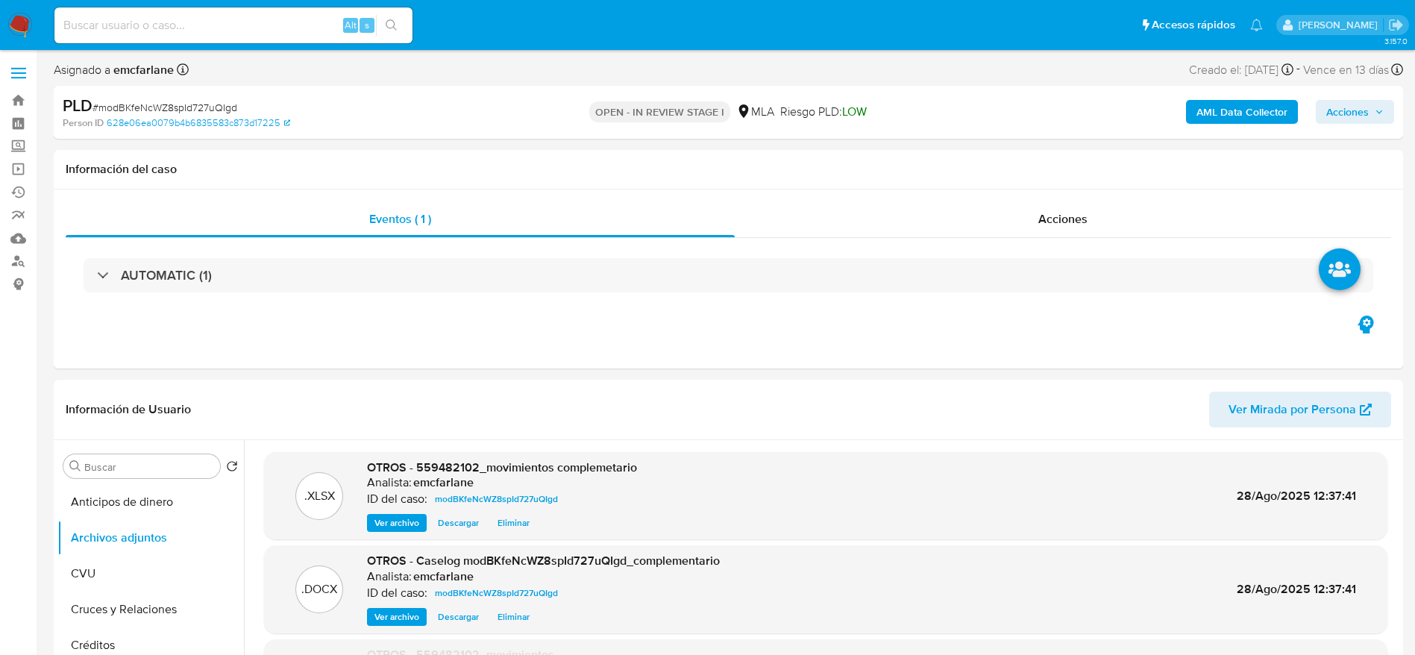
drag, startPoint x: 1346, startPoint y: 104, endPoint x: 1335, endPoint y: 107, distance: 10.7
click at [1335, 107] on span "Acciones" at bounding box center [1347, 112] width 43 height 24
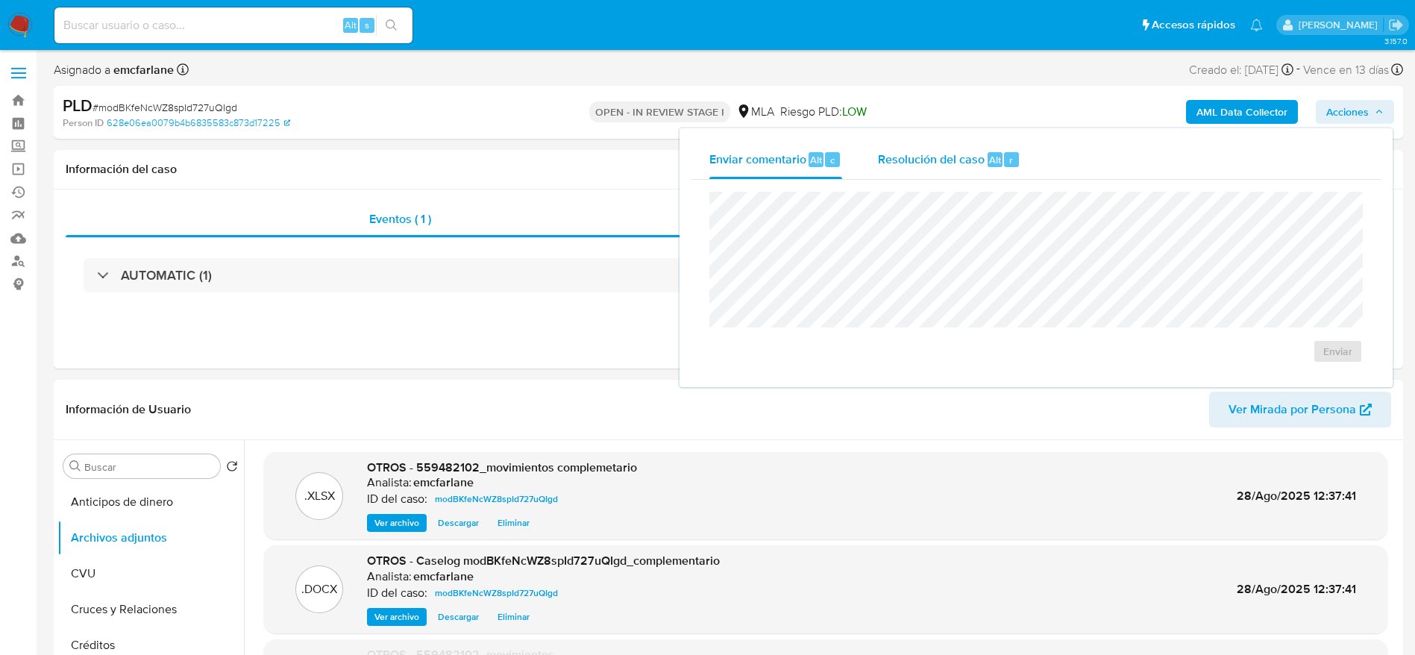
drag, startPoint x: 974, startPoint y: 163, endPoint x: 979, endPoint y: 184, distance: 22.3
click at [974, 164] on span "Resolución del caso" at bounding box center [931, 159] width 107 height 17
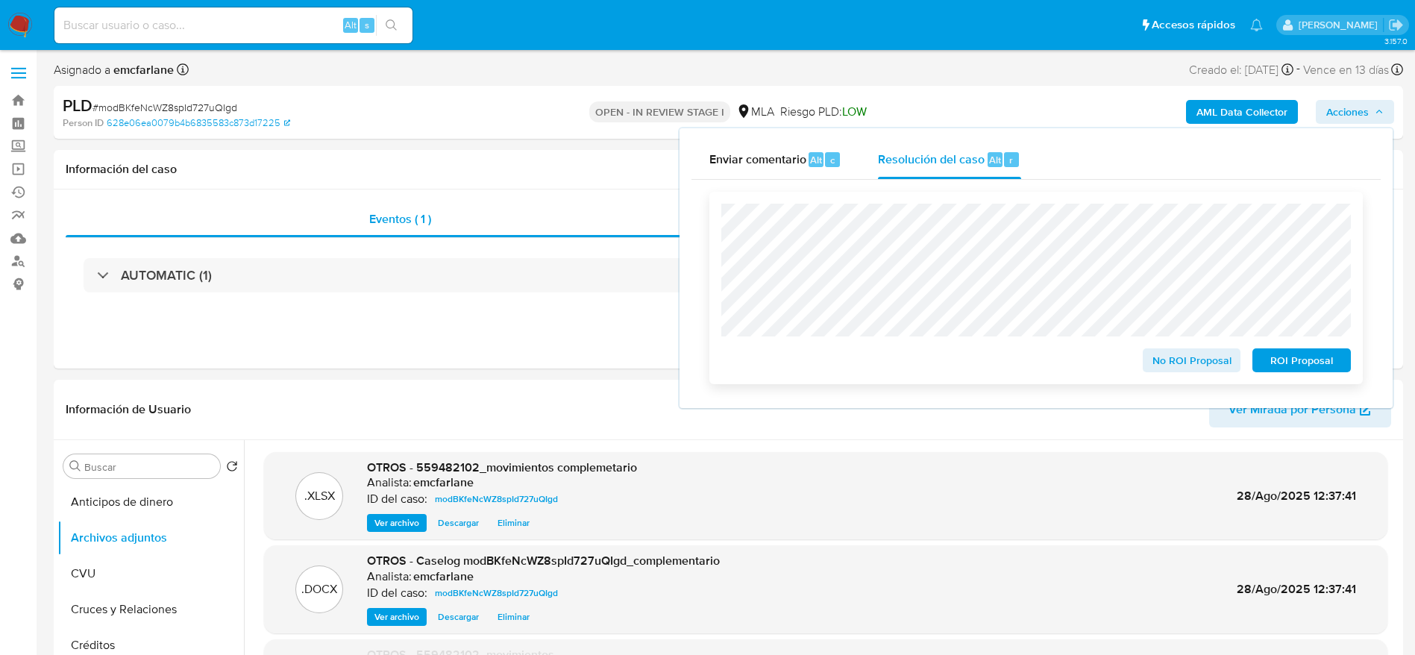
click at [1284, 365] on span "ROI Proposal" at bounding box center [1302, 360] width 78 height 21
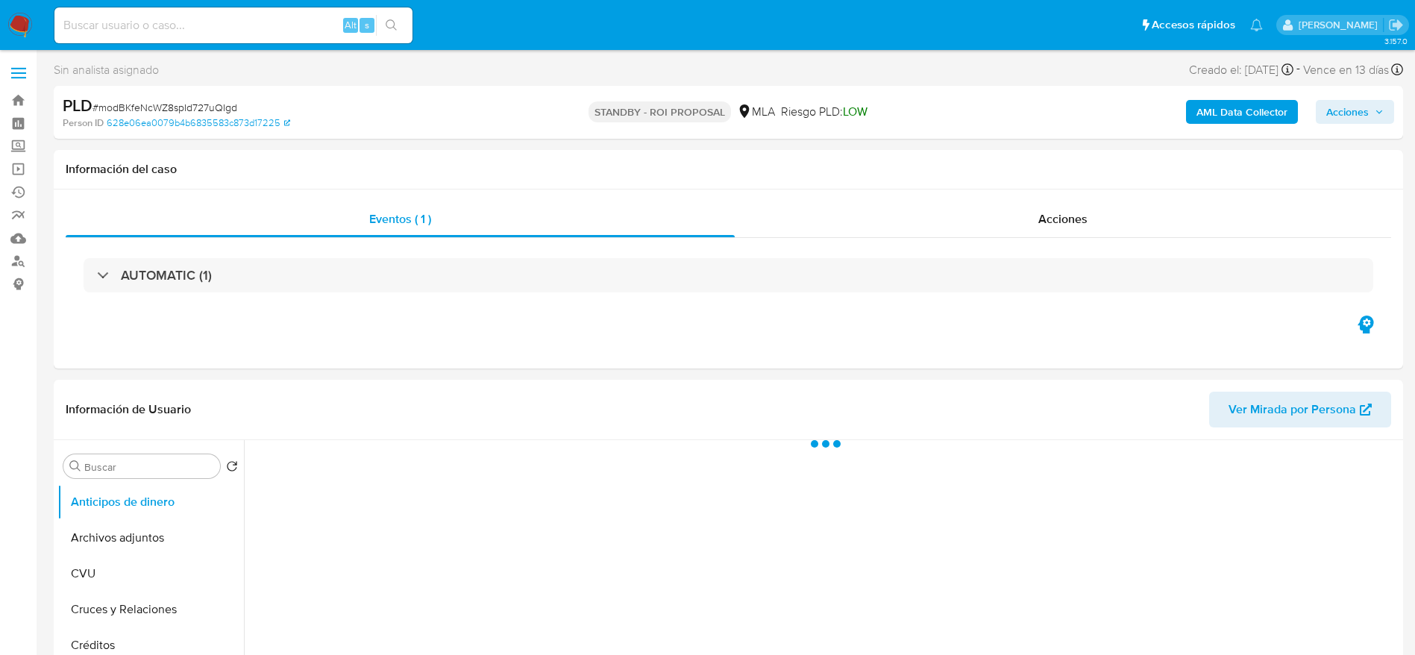
click at [14, 24] on img at bounding box center [19, 25] width 25 height 25
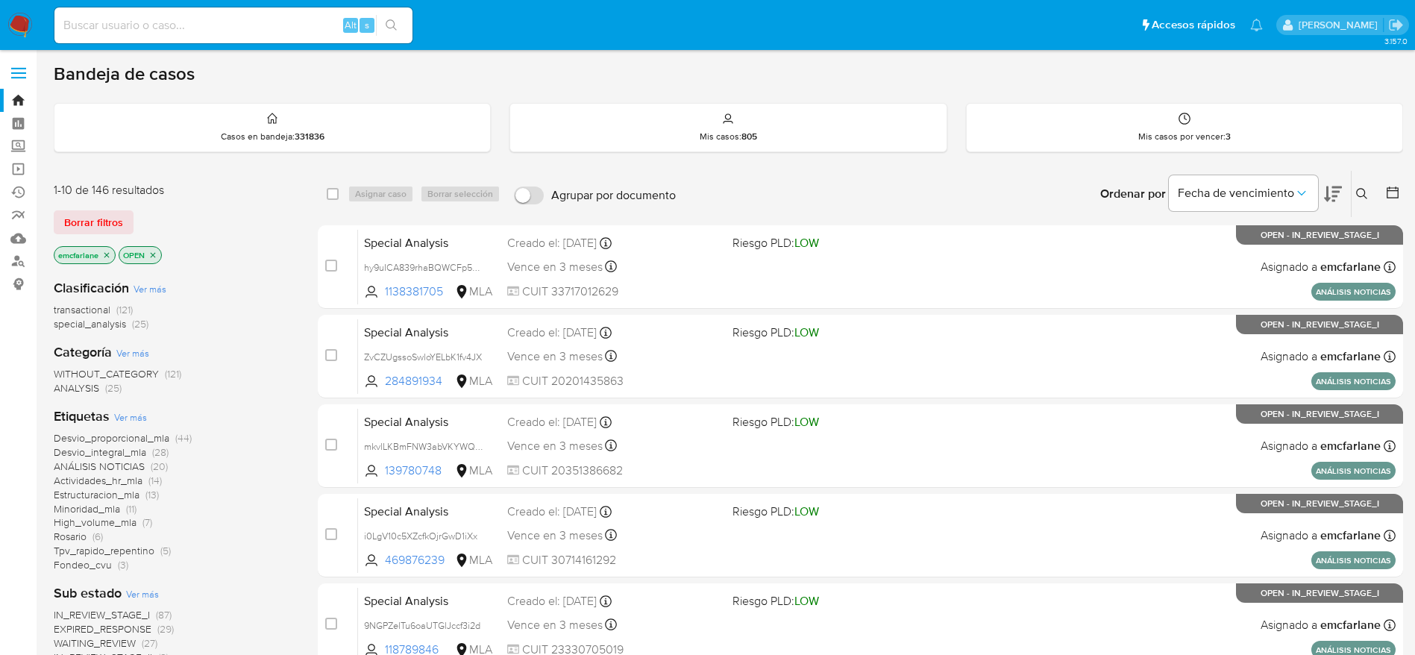
click at [255, 40] on div "Alt s" at bounding box center [233, 25] width 358 height 36
click at [268, 19] on input at bounding box center [233, 25] width 358 height 19
paste input "pPaMEgd2jvTmJ8flAq8G3kZM"
type input "pPaMEgd2jvTmJ8flAq8G3kZM"
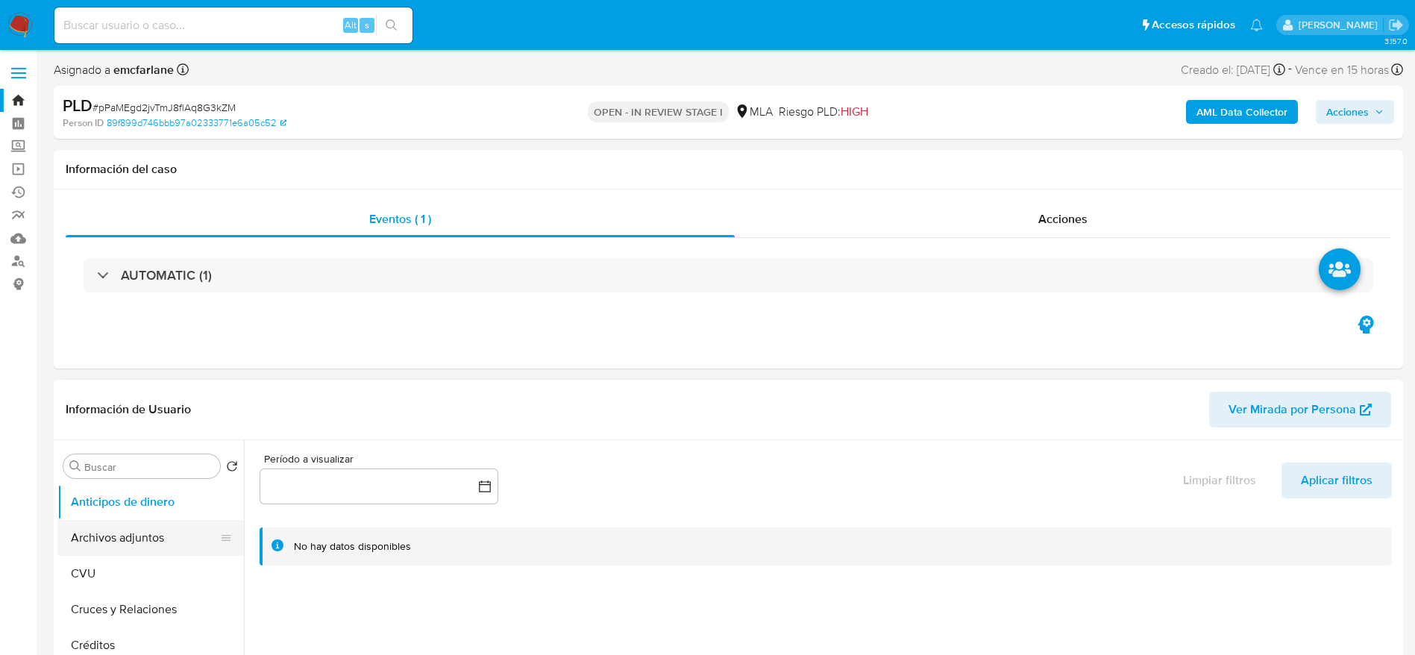
click at [135, 539] on button "Archivos adjuntos" at bounding box center [144, 538] width 175 height 36
select select "10"
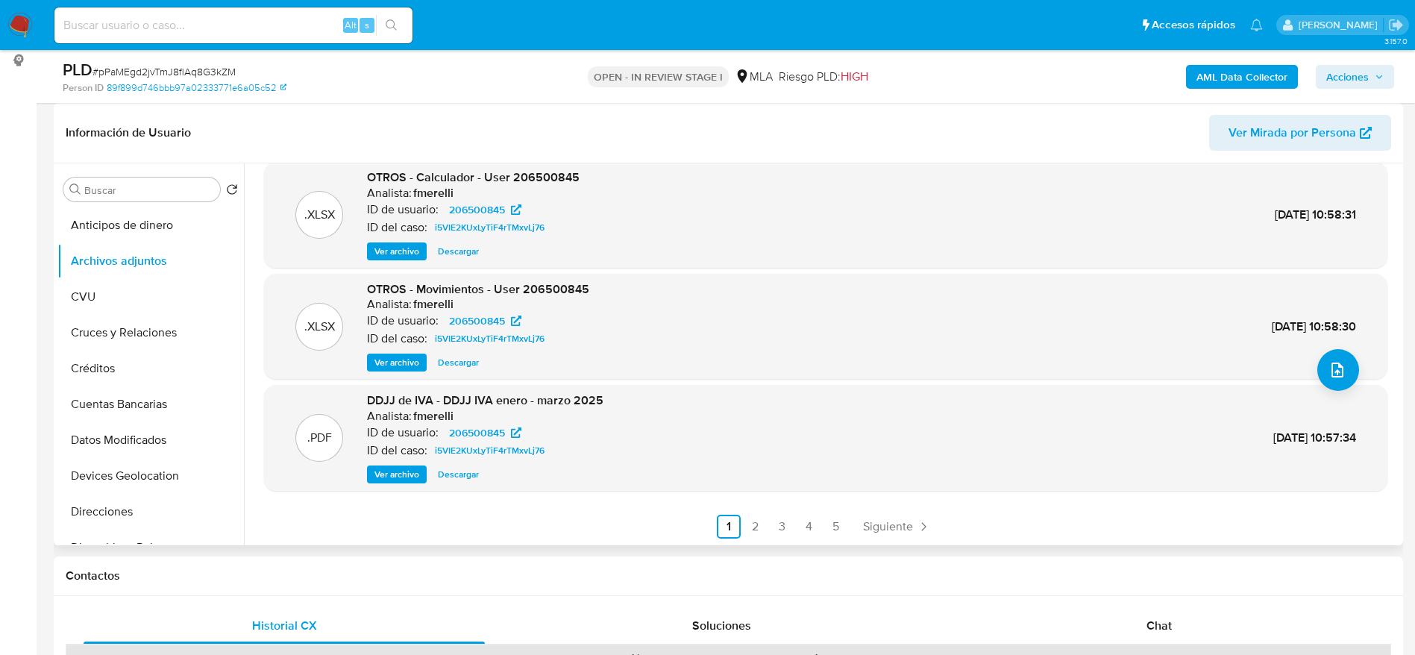
scroll to position [125, 0]
click at [1178, 621] on div "Chat" at bounding box center [1159, 626] width 401 height 36
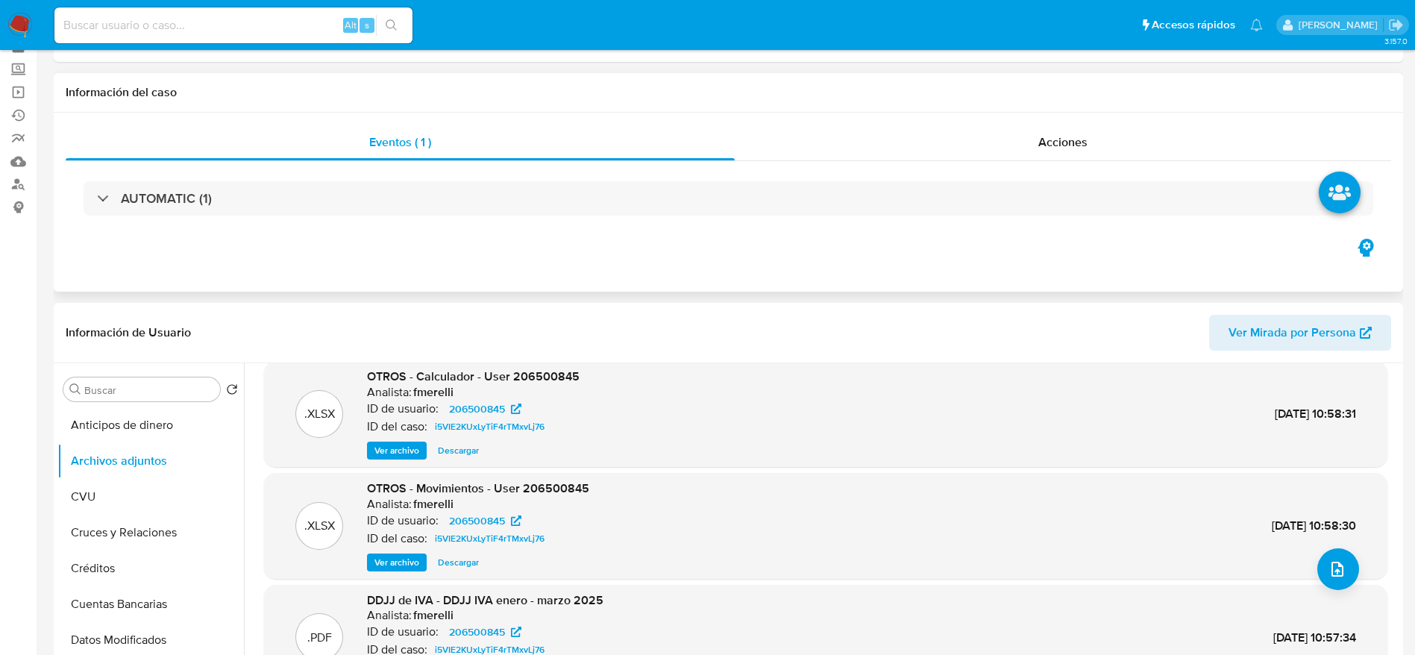
scroll to position [0, 0]
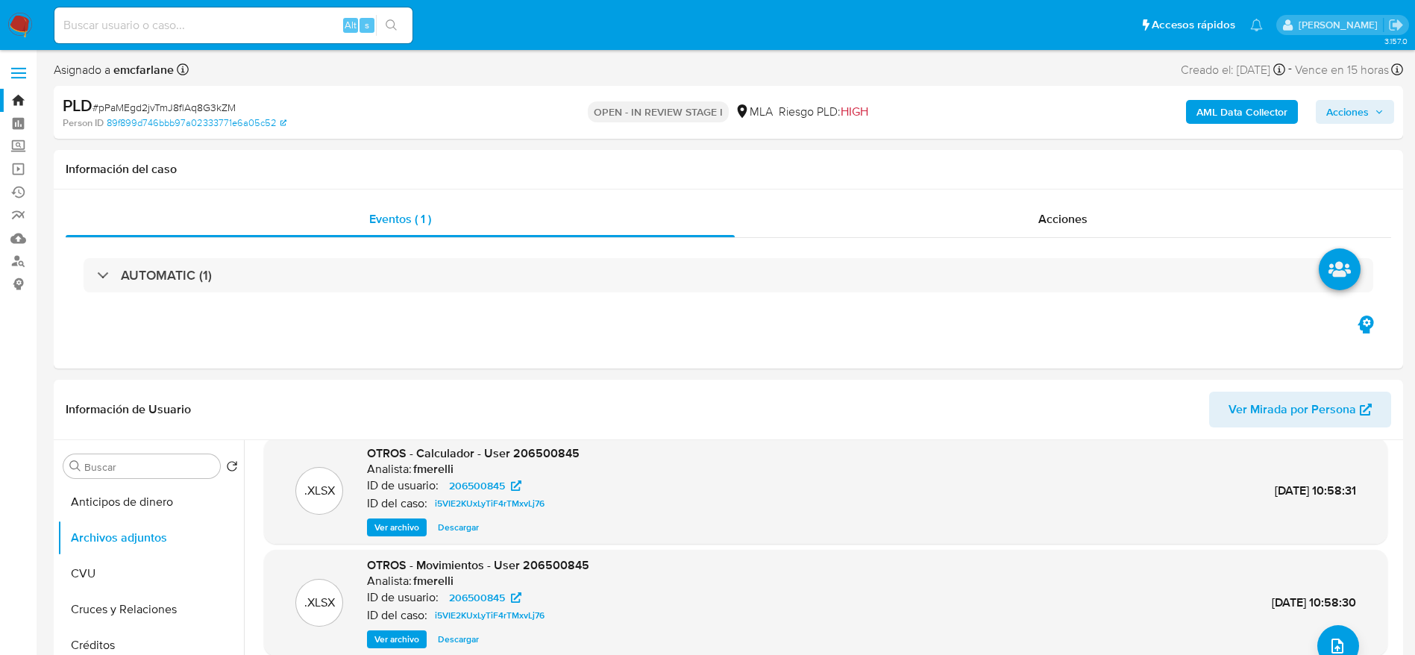
click at [1364, 115] on span "Acciones" at bounding box center [1347, 112] width 43 height 24
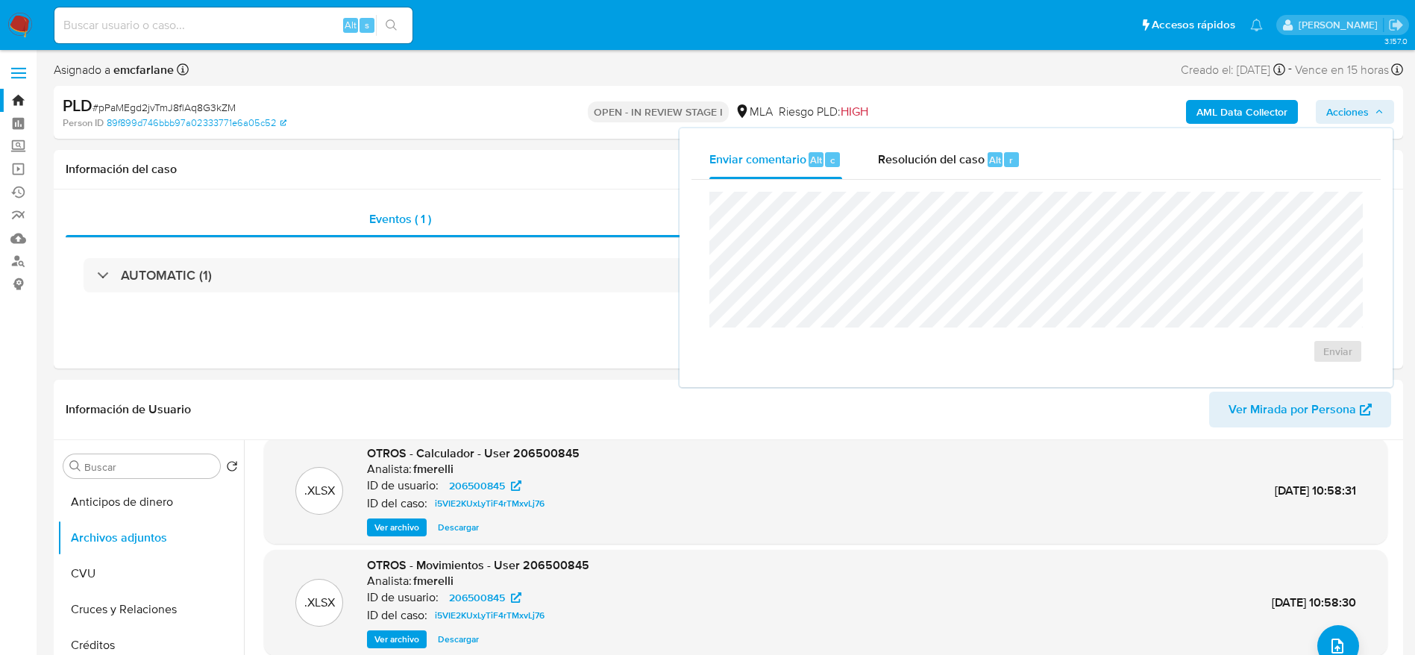
drag, startPoint x: 1097, startPoint y: 87, endPoint x: 1082, endPoint y: 131, distance: 46.0
click at [1097, 87] on div "PLD # pPaMEgd2jvTmJ8flAq8G3kZM Person ID 89f899d746bbb97a02333771e6a05c52 OPEN …" at bounding box center [728, 112] width 1349 height 53
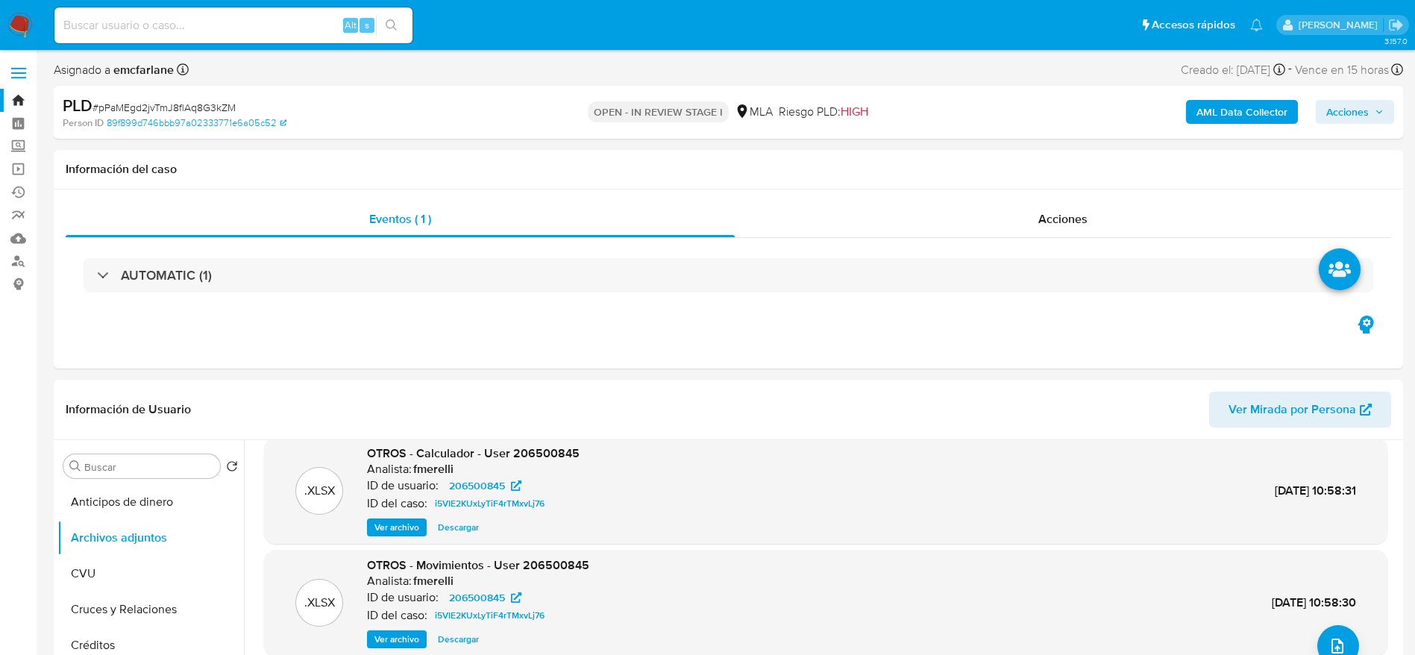
click at [1227, 119] on b "AML Data Collector" at bounding box center [1242, 112] width 91 height 24
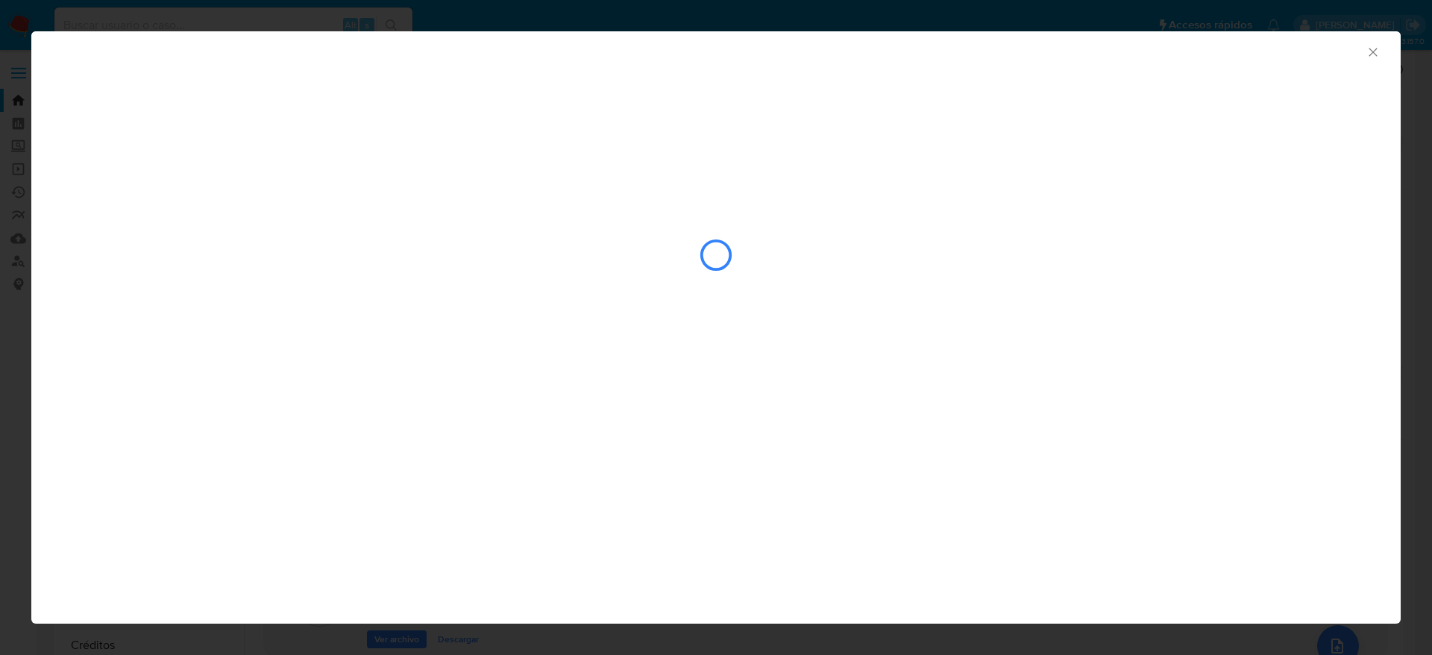
click at [1372, 56] on icon "Cerrar ventana" at bounding box center [1373, 52] width 15 height 15
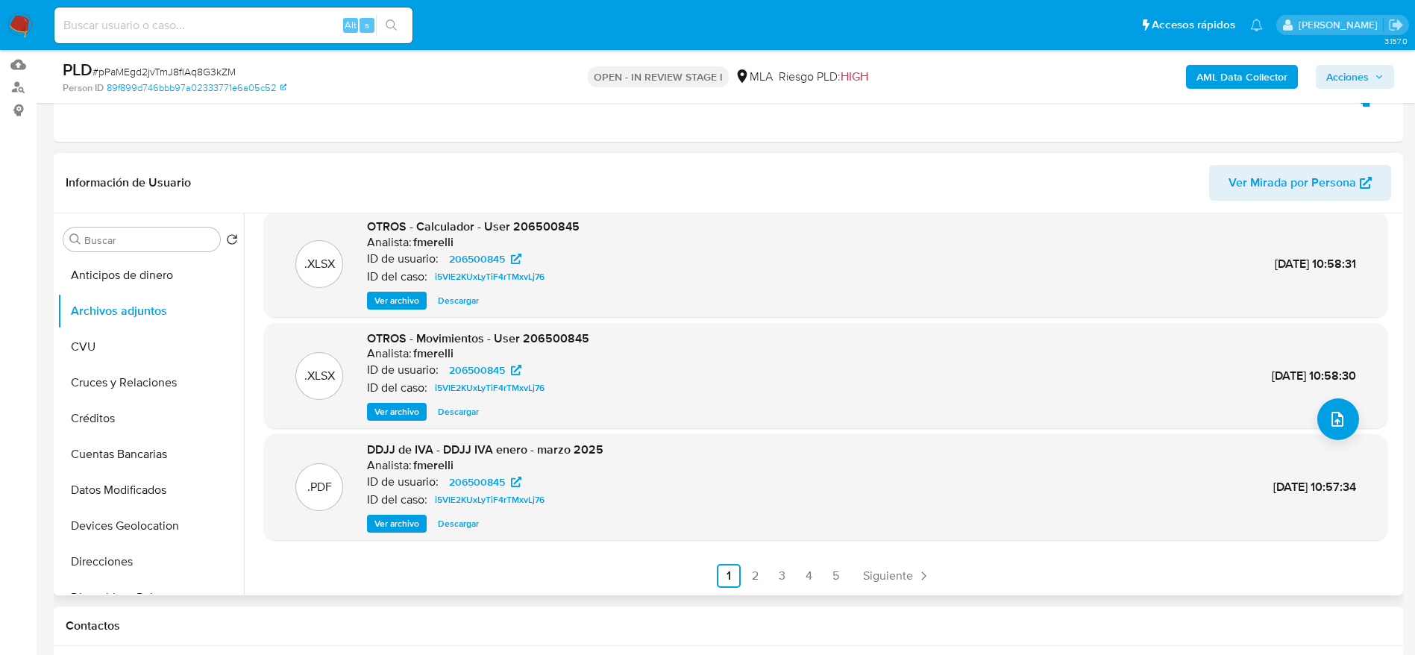
scroll to position [336, 0]
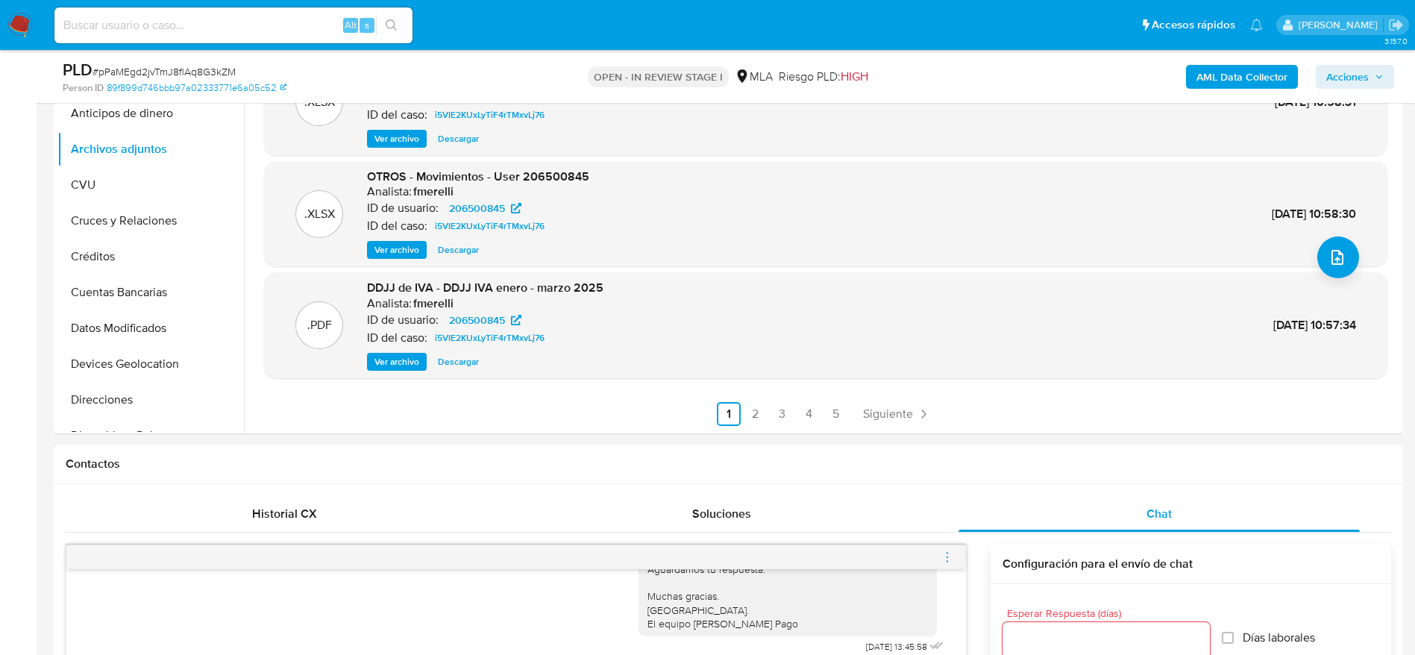
click at [170, 27] on input at bounding box center [233, 25] width 358 height 19
paste input "cfA8LAssPuQ84tKacETtAIX8"
type input "cfA8LAssPuQ84tKacETtAIX8"
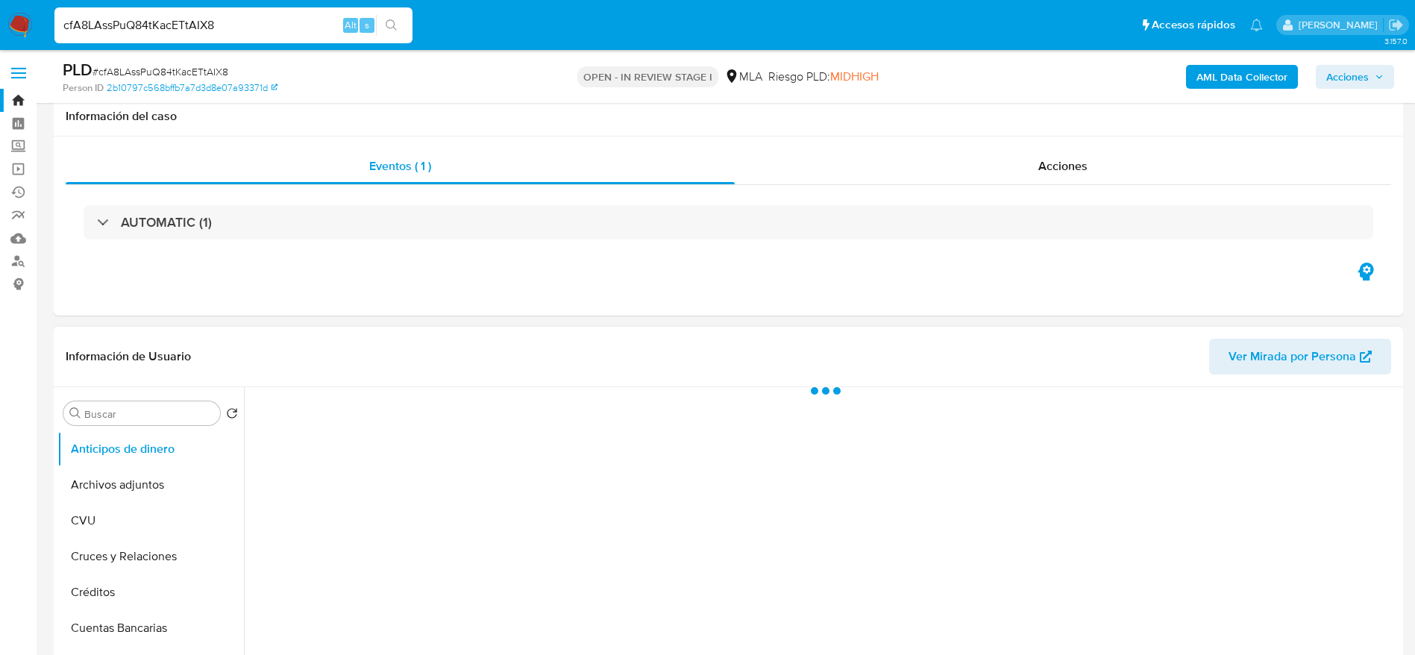
scroll to position [559, 0]
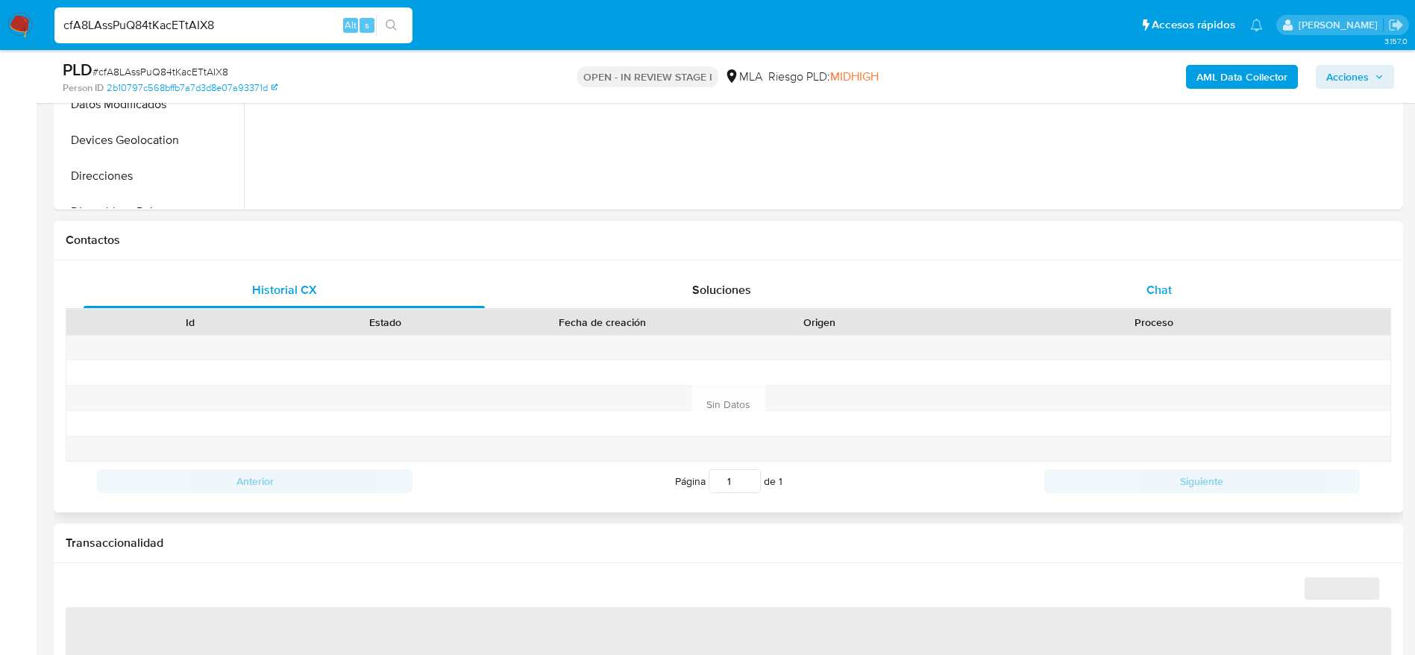
select select "10"
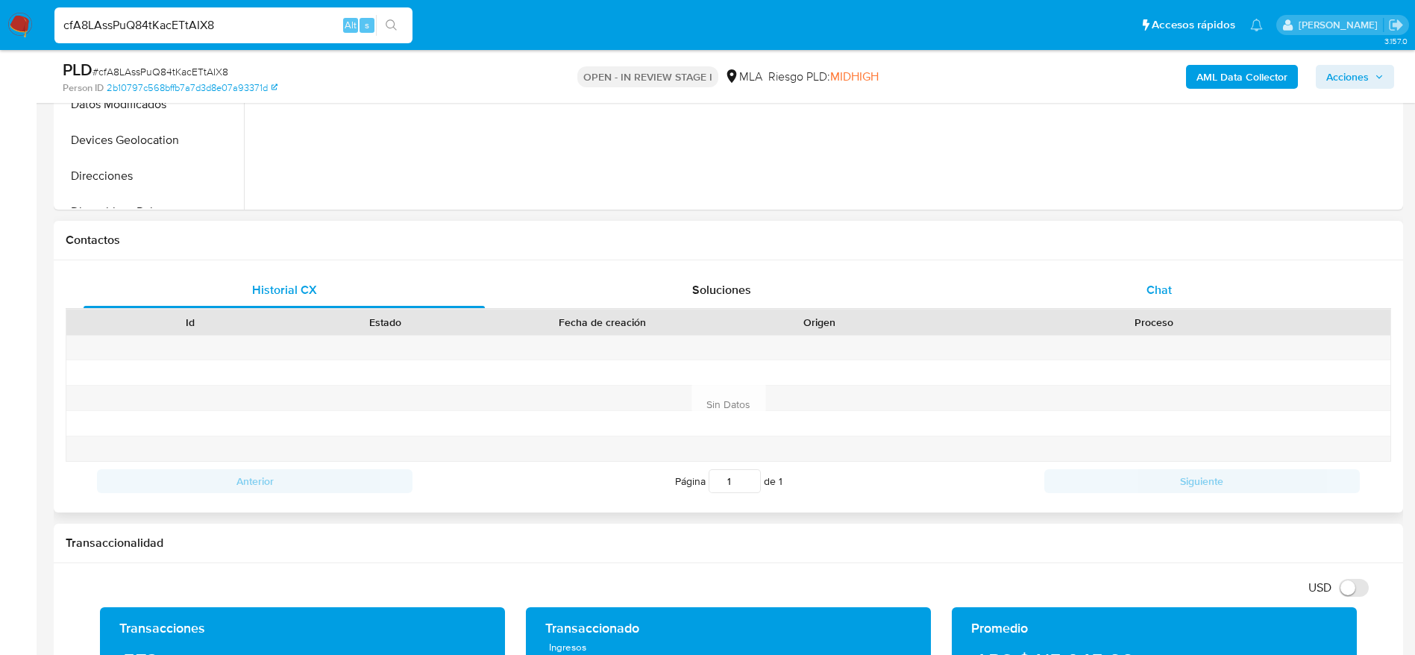
drag, startPoint x: 1161, startPoint y: 281, endPoint x: 1062, endPoint y: 310, distance: 103.4
click at [1161, 282] on span "Chat" at bounding box center [1159, 289] width 25 height 17
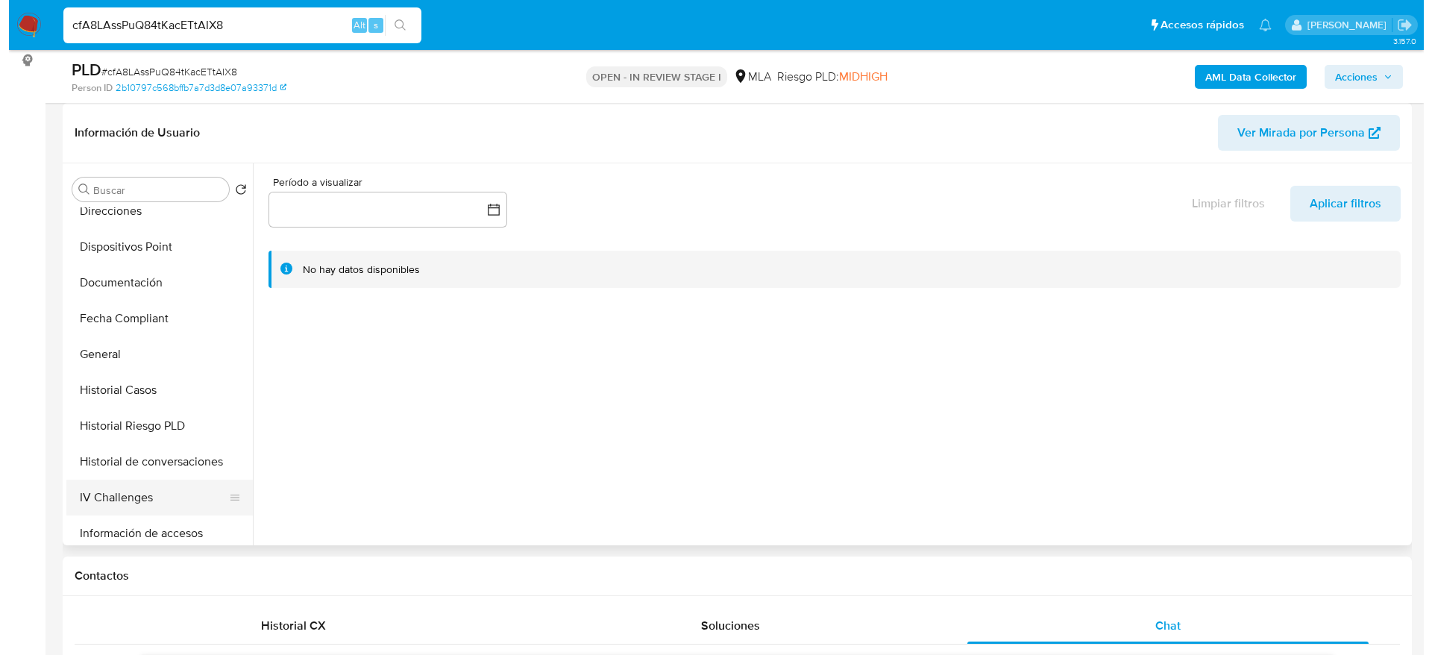
scroll to position [336, 0]
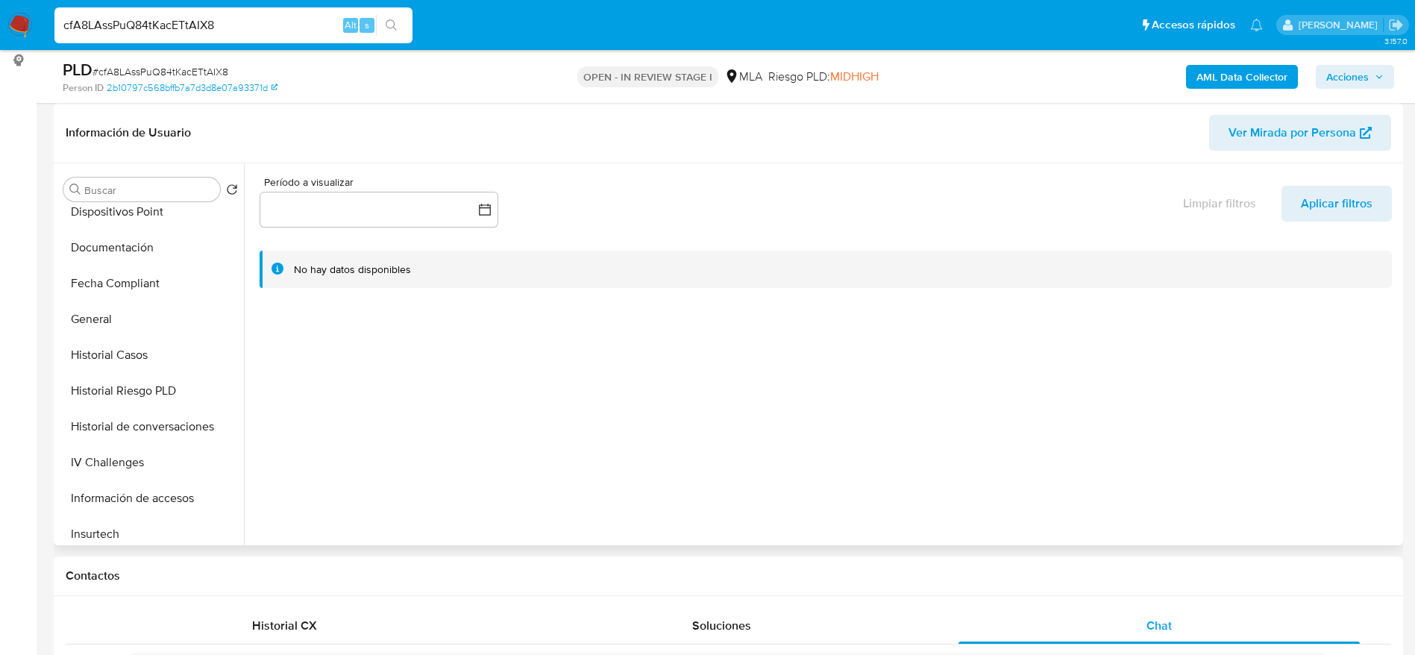
click at [157, 420] on button "Historial de conversaciones" at bounding box center [150, 427] width 186 height 36
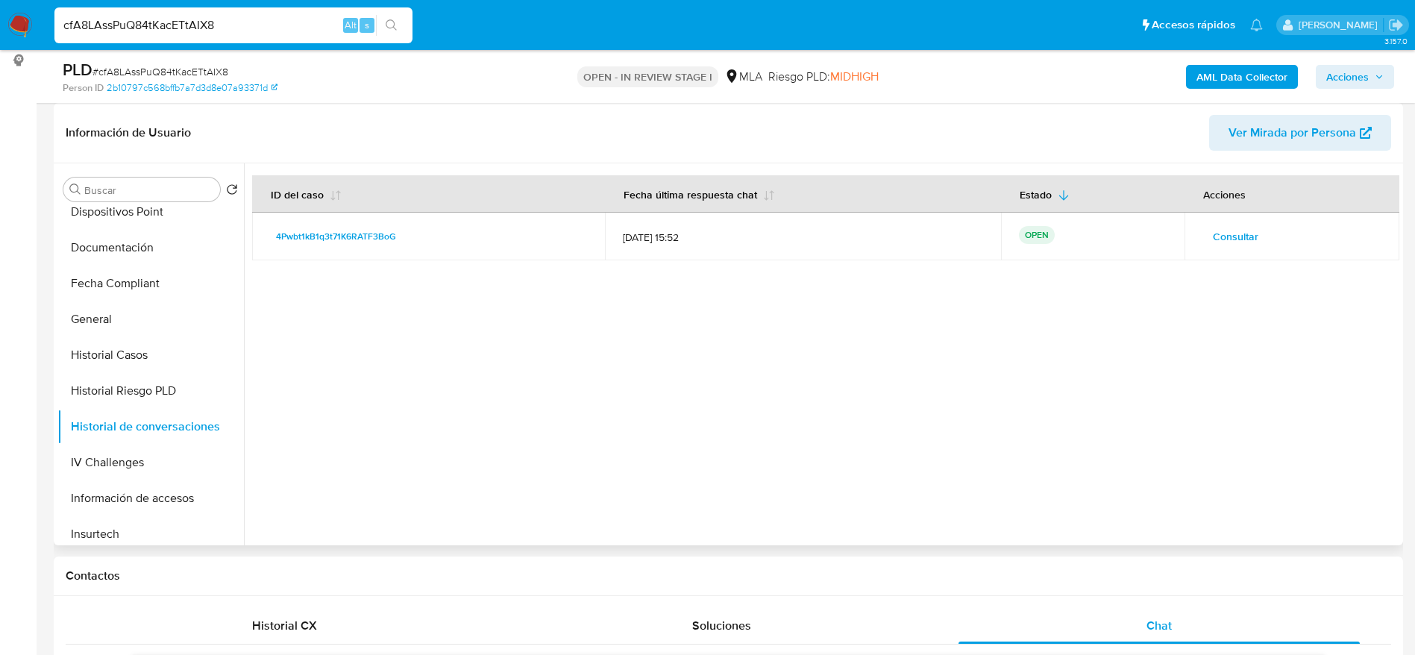
click at [1226, 221] on td "Consultar" at bounding box center [1292, 237] width 215 height 48
click at [1227, 234] on span "Consultar" at bounding box center [1236, 236] width 46 height 21
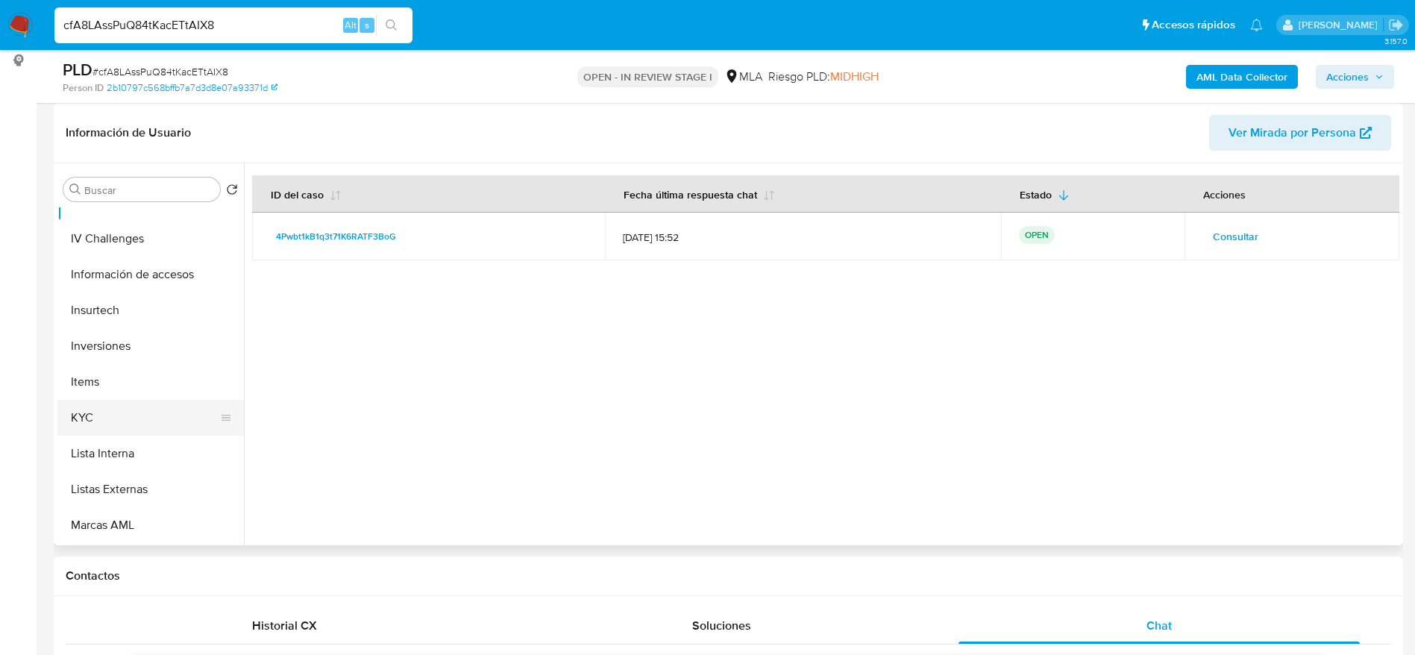
click at [93, 400] on button "KYC" at bounding box center [144, 418] width 175 height 36
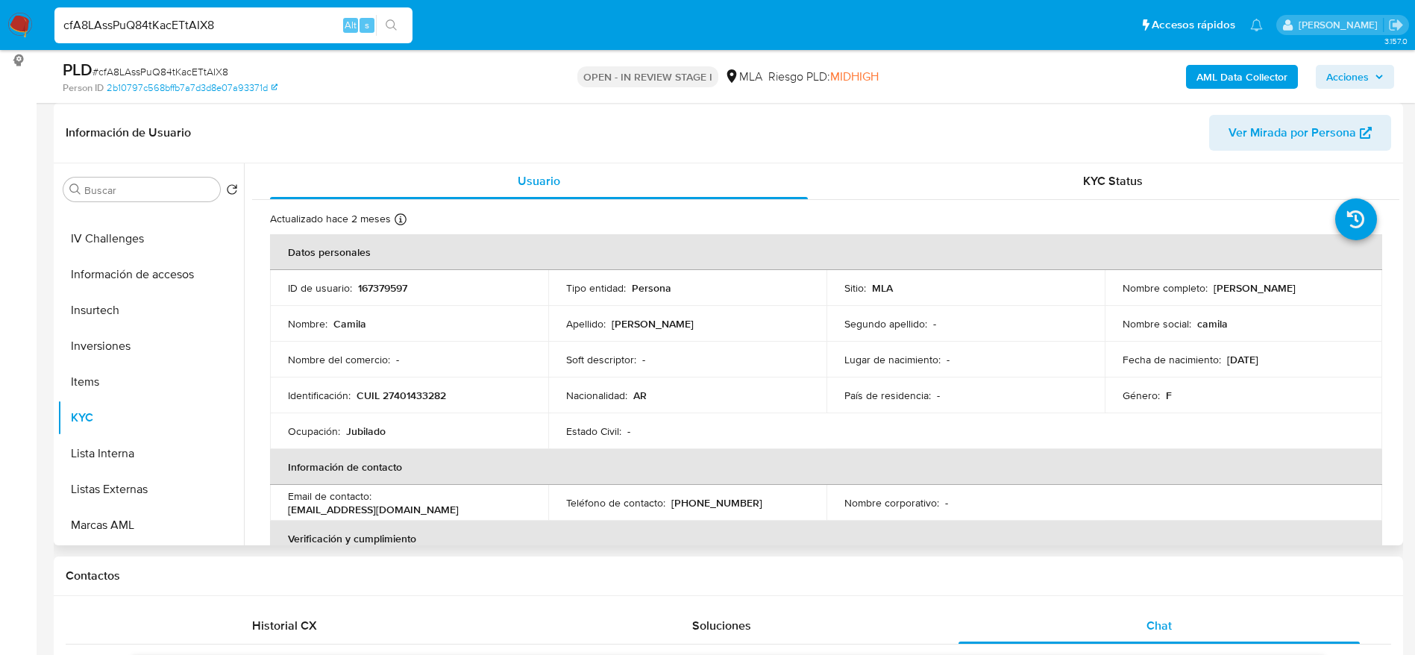
scroll to position [112, 0]
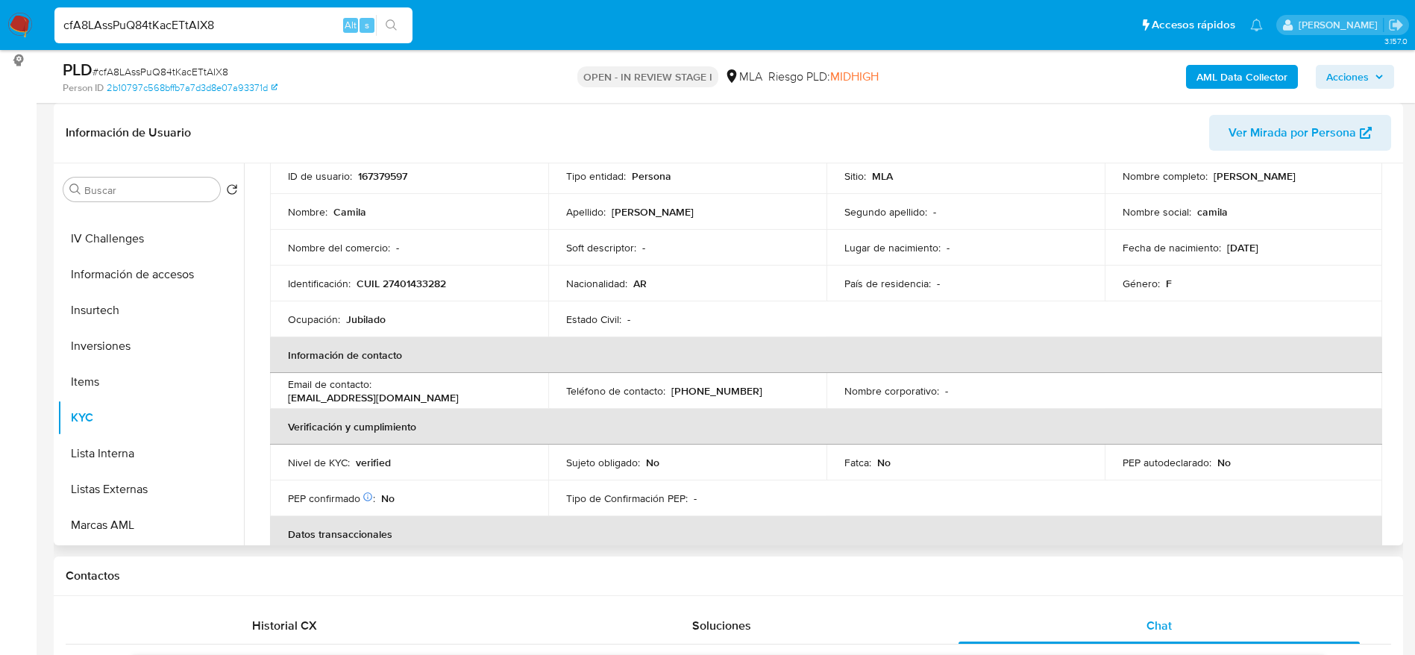
click at [481, 400] on div "Email de contacto : camii-patinadora_97-09@hotmail.com" at bounding box center [409, 390] width 242 height 27
click at [484, 392] on div "Email de contacto : camii-patinadora_97-09@hotmail.com" at bounding box center [409, 390] width 242 height 27
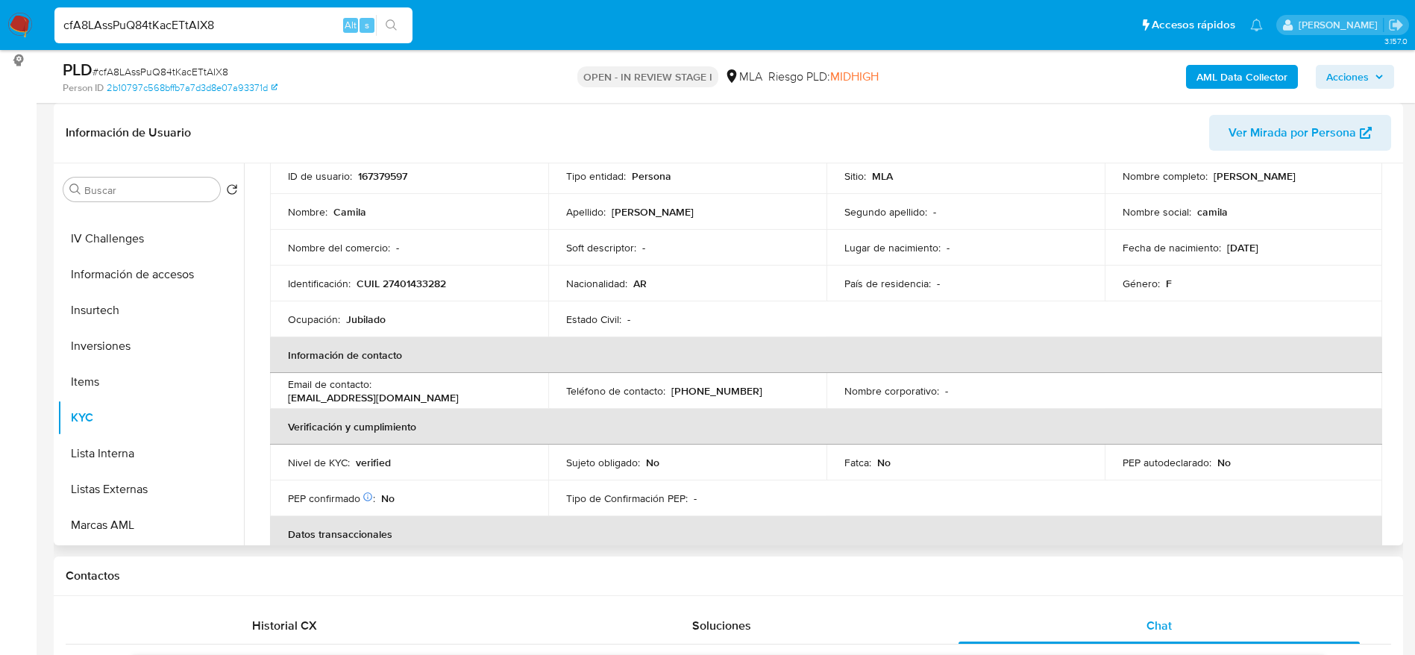
click at [473, 392] on div "Email de contacto : camii-patinadora_97-09@hotmail.com" at bounding box center [409, 390] width 242 height 27
click at [469, 399] on div "Email de contacto : camii-patinadora_97-09@hotmail.com" at bounding box center [409, 390] width 242 height 27
click at [420, 396] on p "camii-patinadora_97-09@hotmail.com" at bounding box center [373, 397] width 171 height 13
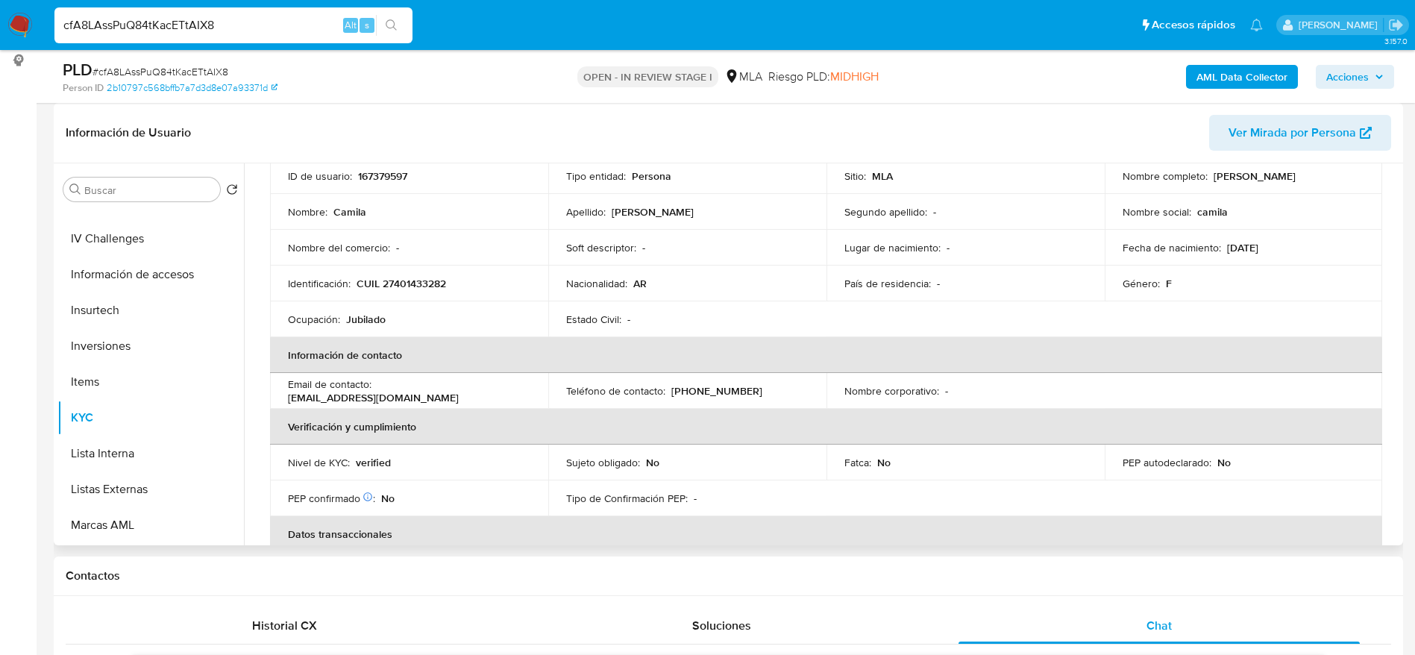
click at [420, 396] on p "camii-patinadora_97-09@hotmail.com" at bounding box center [373, 397] width 171 height 13
click at [422, 397] on p "camii-patinadora_97-09@hotmail.com" at bounding box center [373, 397] width 171 height 13
drag, startPoint x: 335, startPoint y: 410, endPoint x: 470, endPoint y: 395, distance: 135.8
click at [470, 395] on td "Email de contacto : camii-patinadora_97-09@hotmail.com" at bounding box center [409, 391] width 278 height 36
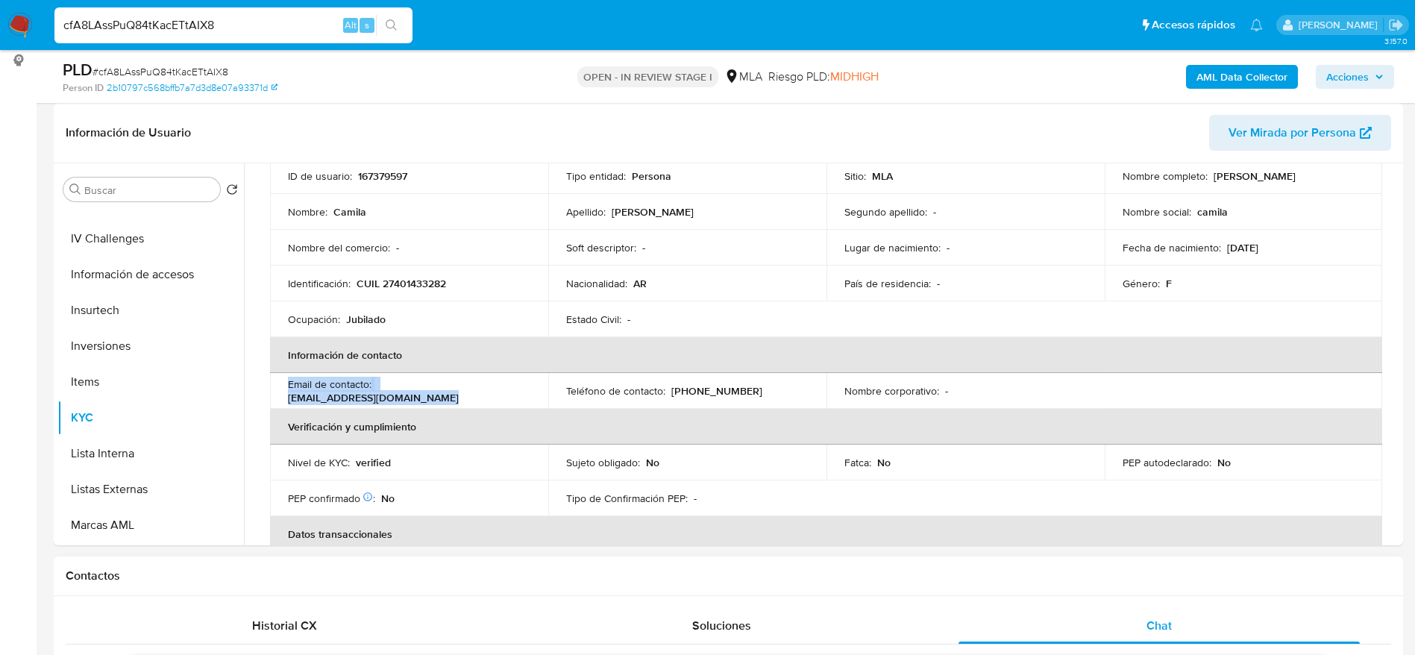
copy p "camii-patinadora_97-09@hotmail.com"
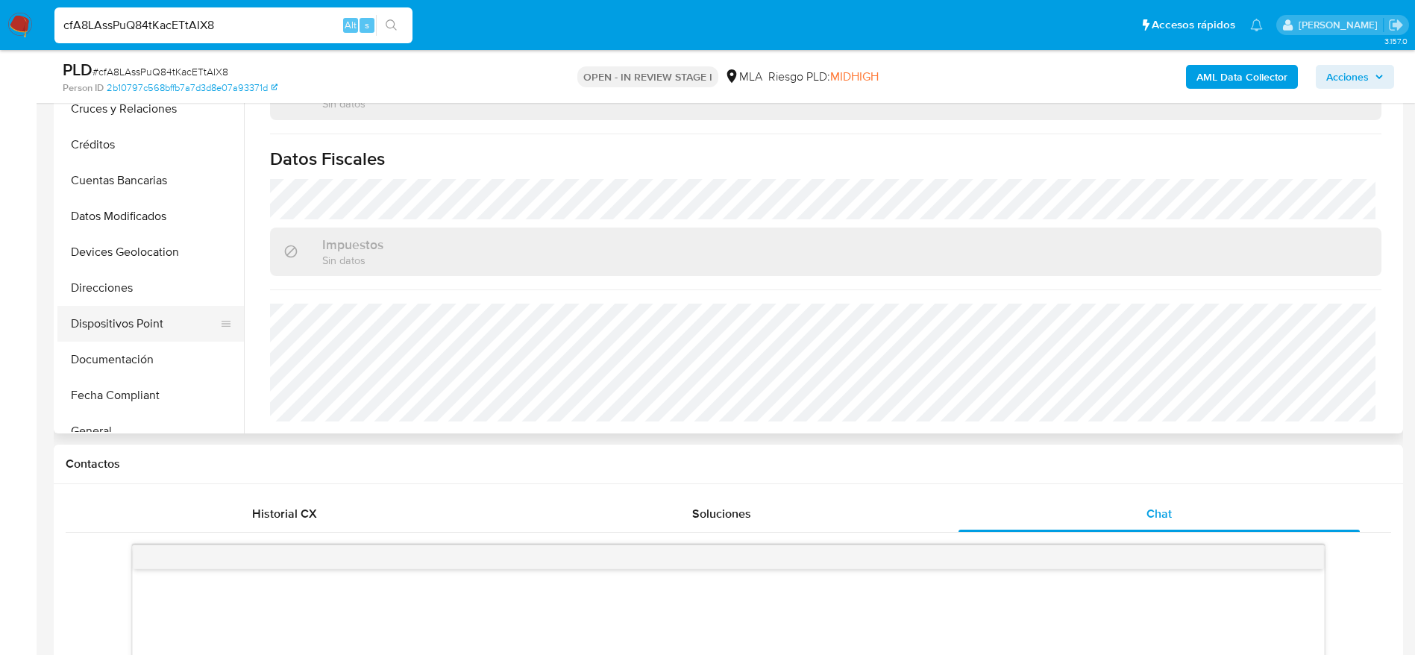
scroll to position [559, 0]
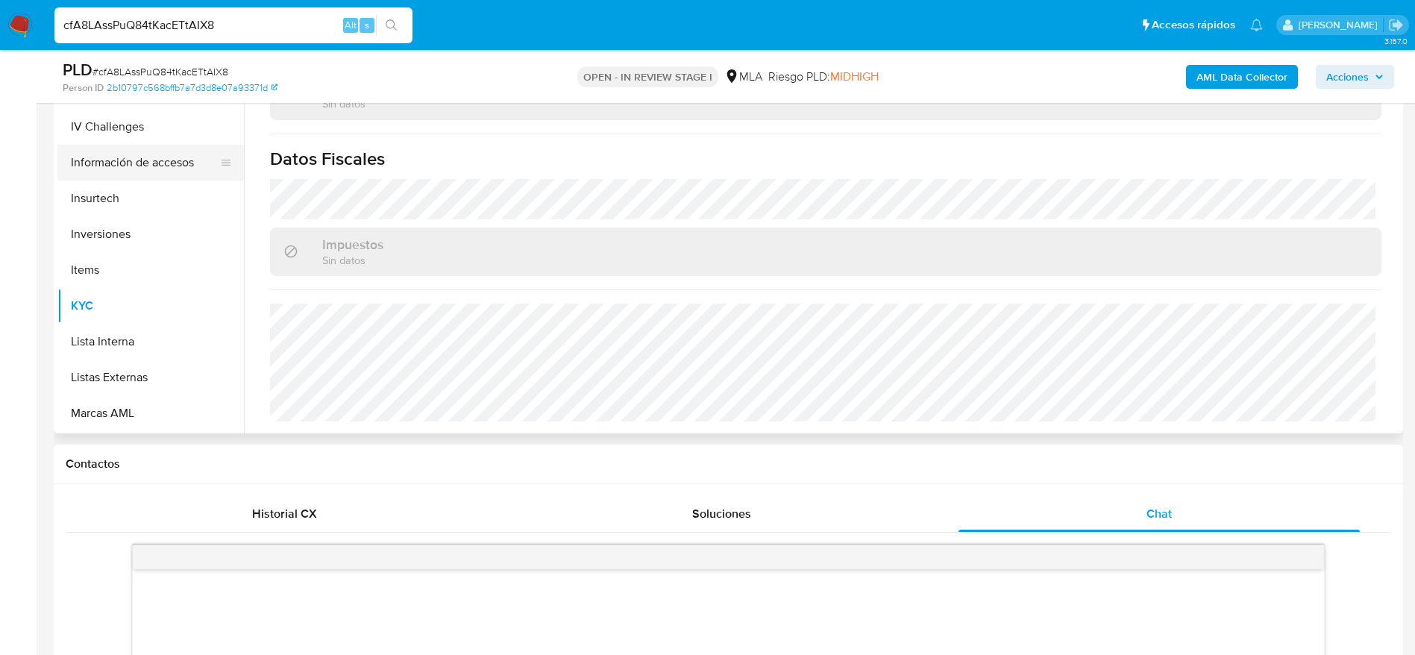
click at [153, 146] on button "Información de accesos" at bounding box center [144, 163] width 175 height 36
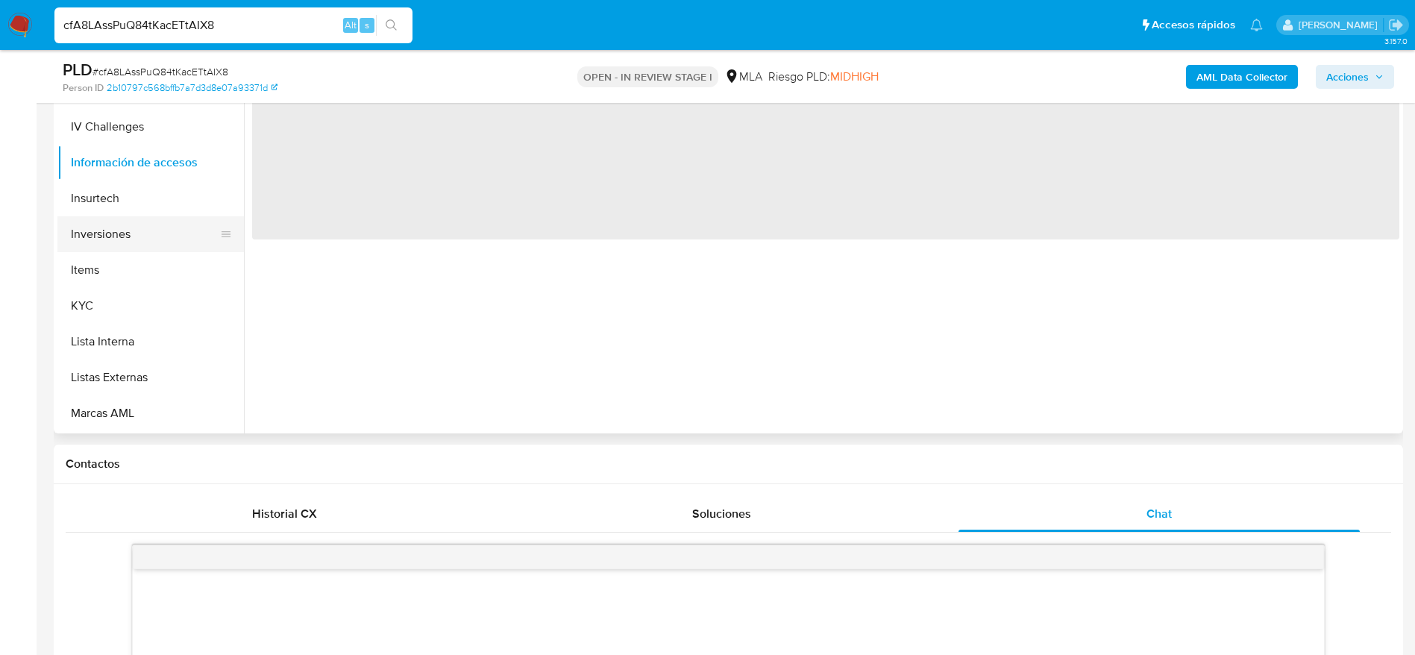
scroll to position [448, 0]
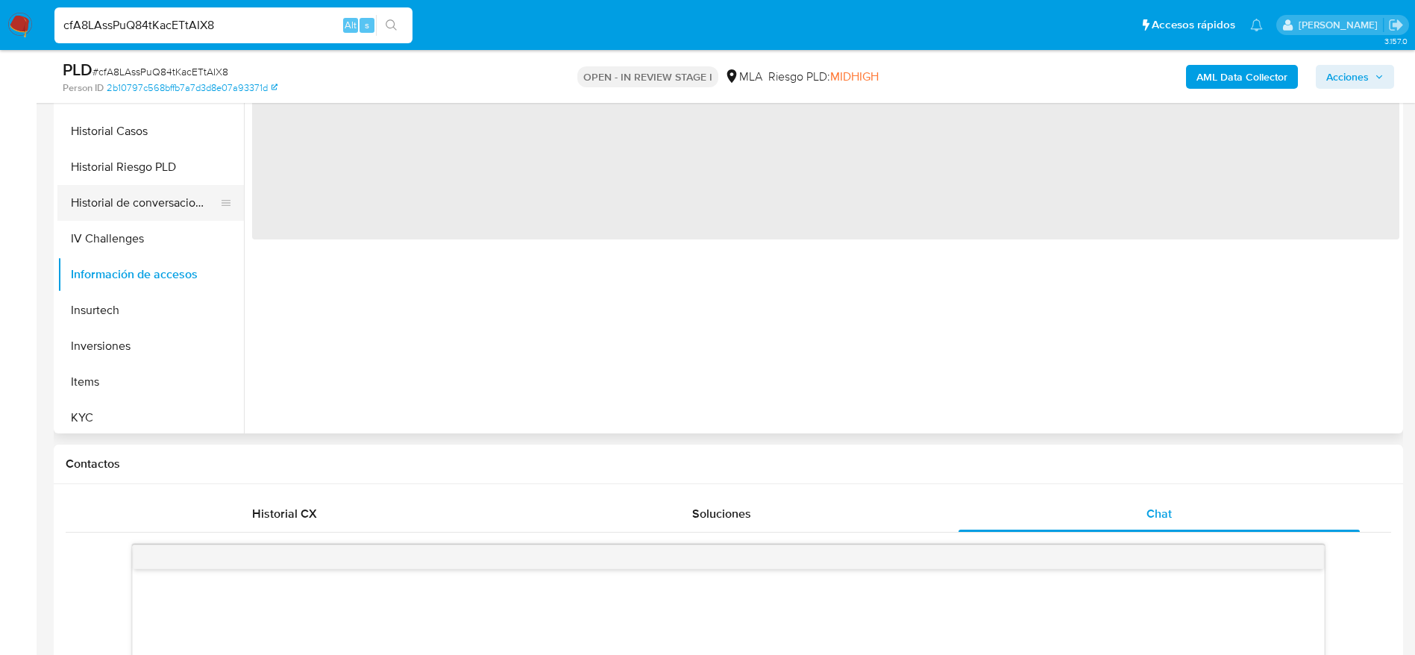
click at [172, 217] on button "Historial de conversaciones" at bounding box center [144, 203] width 175 height 36
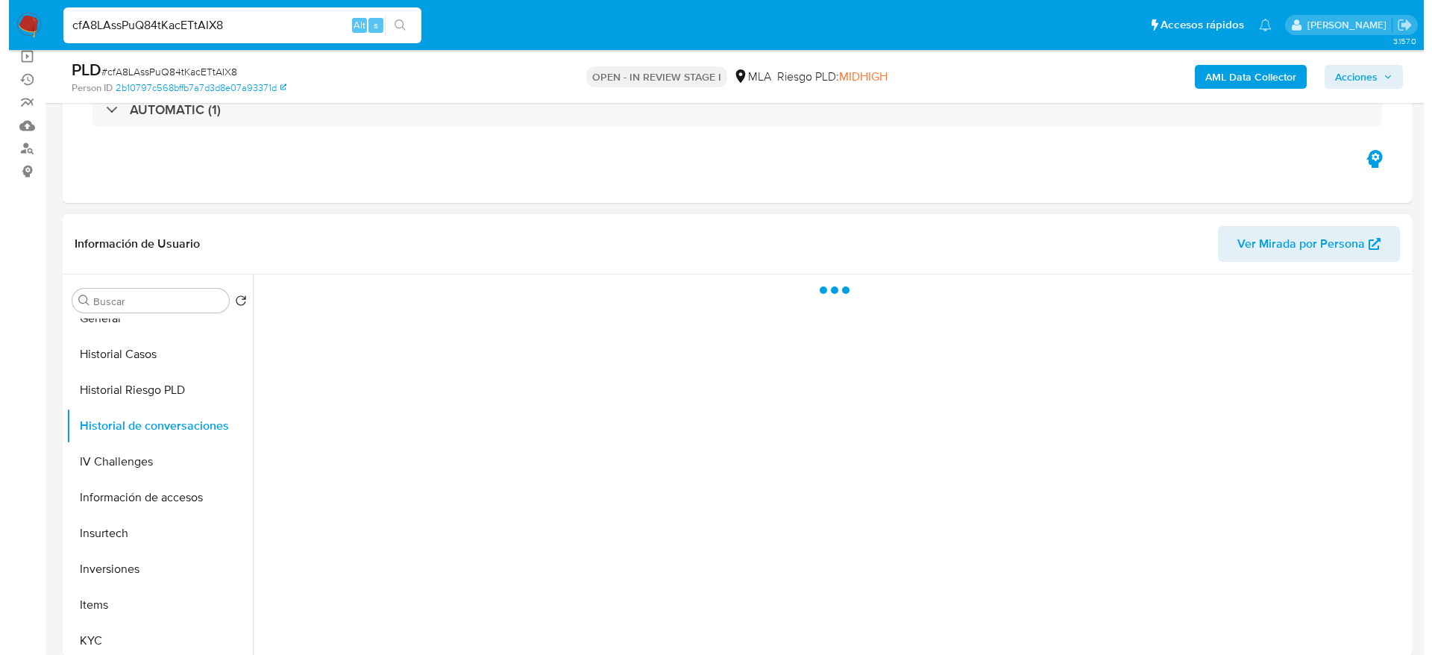
scroll to position [112, 0]
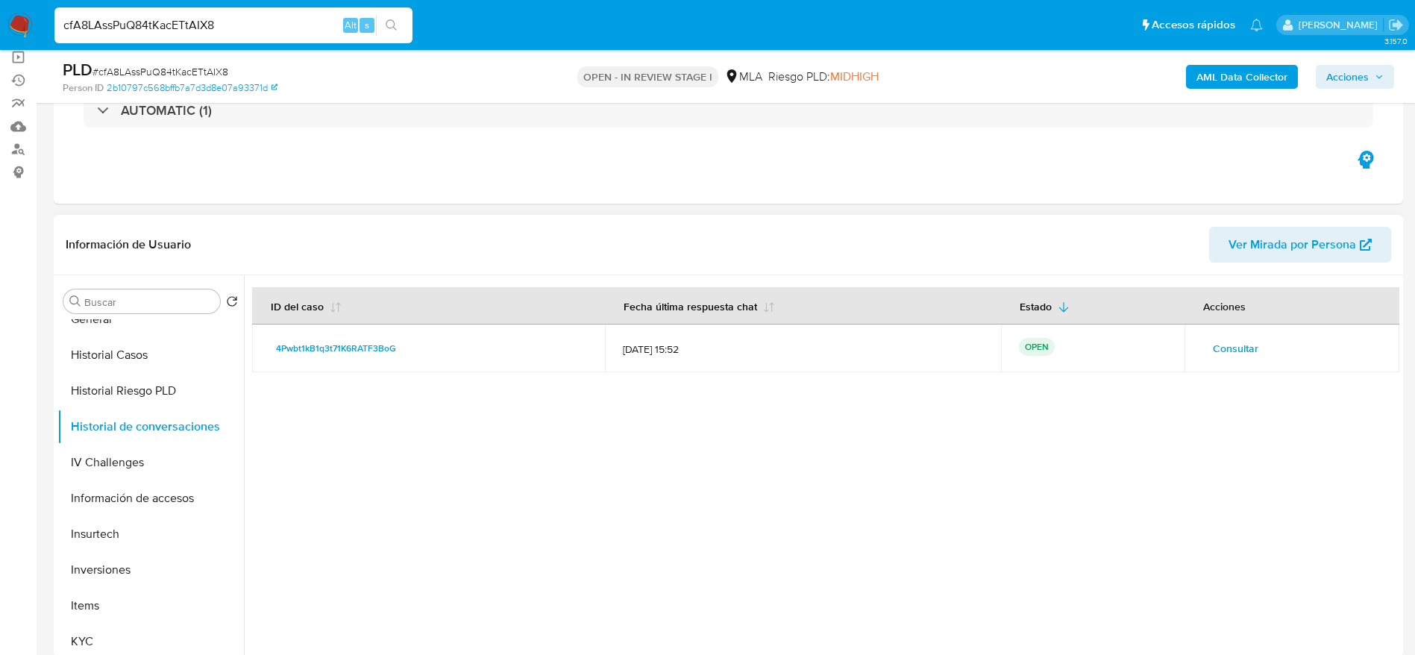
click at [1217, 342] on span "Consultar" at bounding box center [1236, 348] width 46 height 21
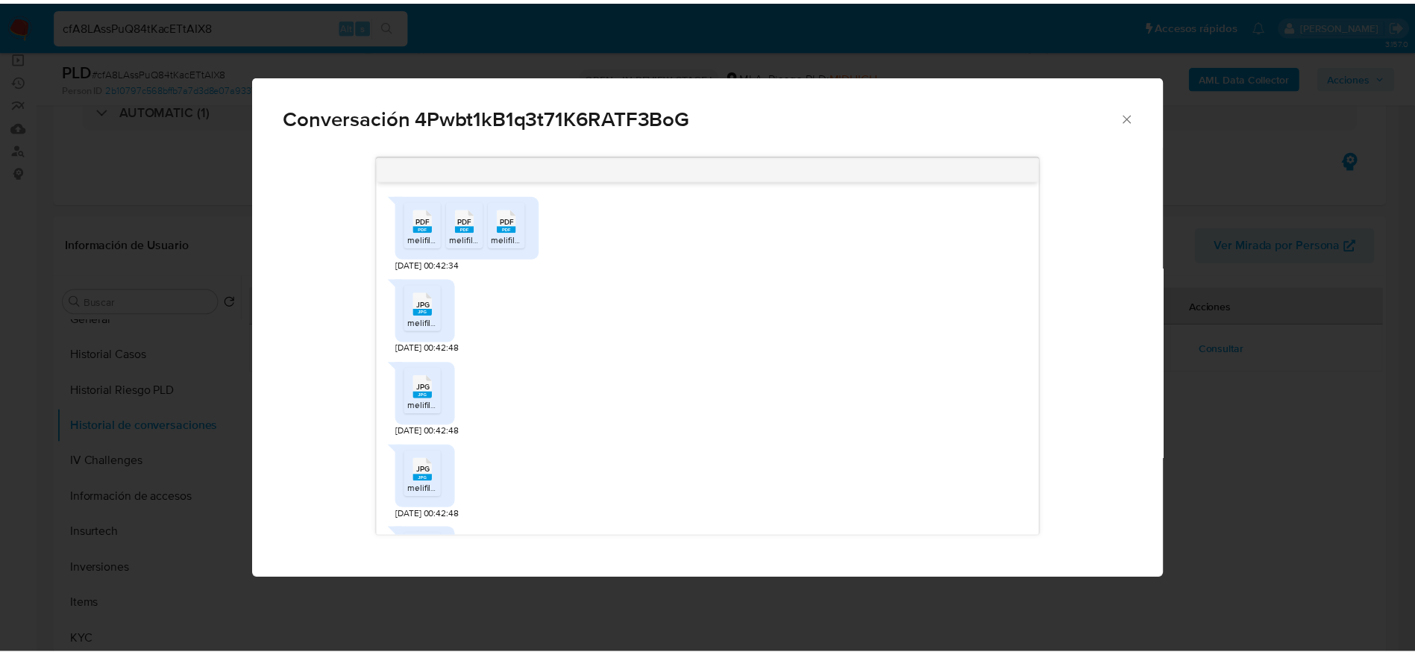
scroll to position [819, 0]
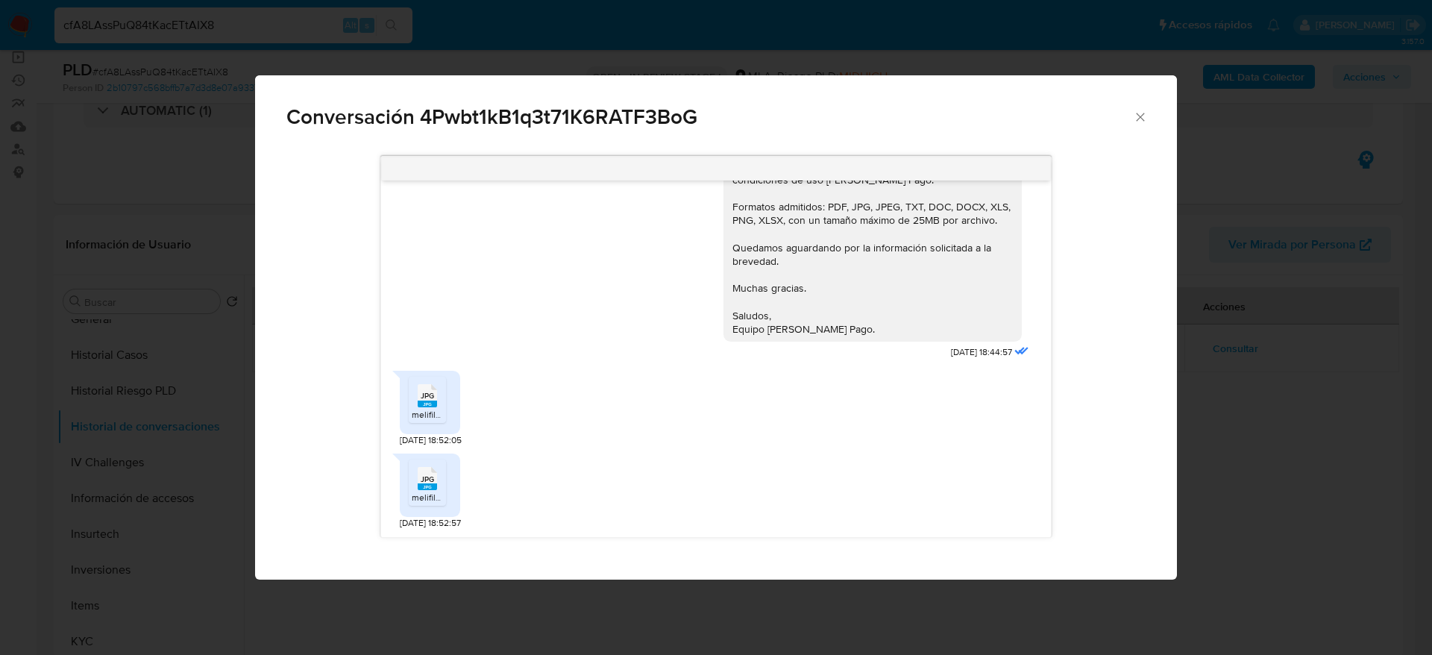
click at [431, 409] on span "melifile6213495732214410465.jpg" at bounding box center [480, 414] width 136 height 13
click at [434, 490] on rect "Comunicación" at bounding box center [427, 486] width 19 height 7
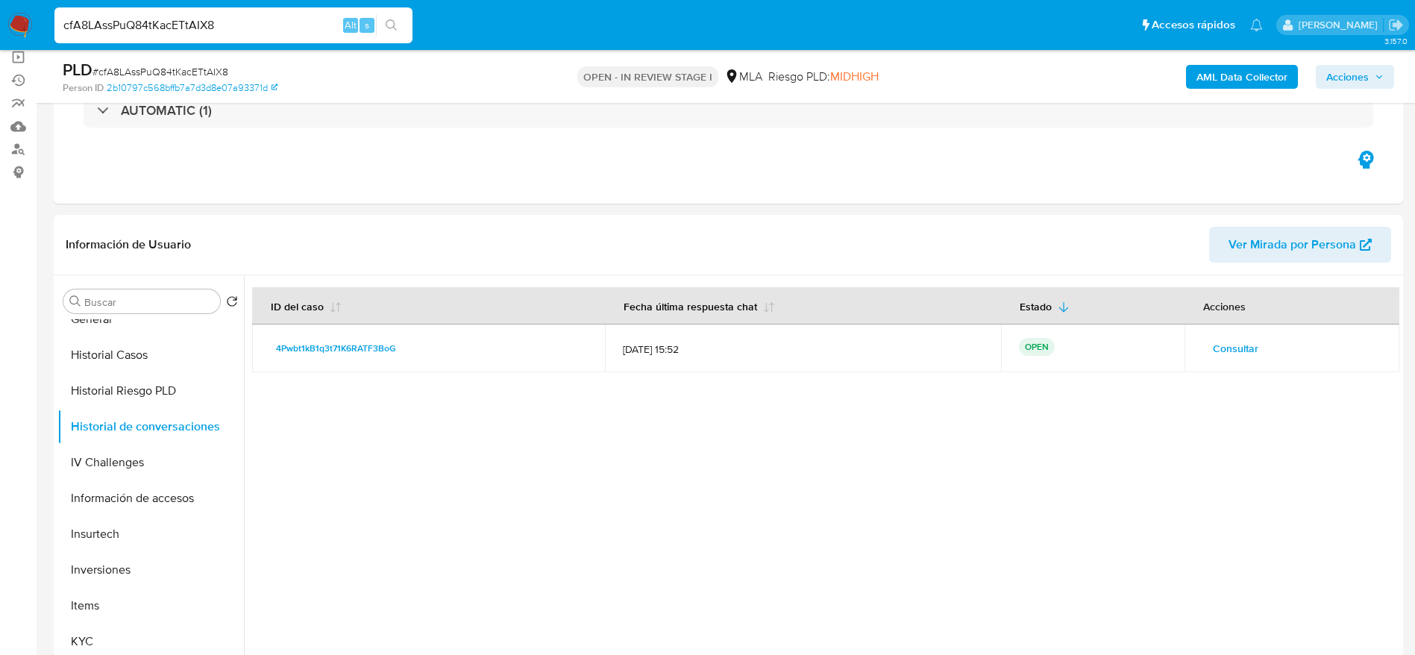
click at [254, 35] on div "cfA8LAssPuQ84tKacETtAIX8 Alt s" at bounding box center [233, 25] width 358 height 36
click at [243, 16] on input "cfA8LAssPuQ84tKacETtAIX8" at bounding box center [233, 25] width 358 height 19
click at [241, 22] on input "cfA8LAssPuQ84tKacETtAIX8" at bounding box center [233, 25] width 358 height 19
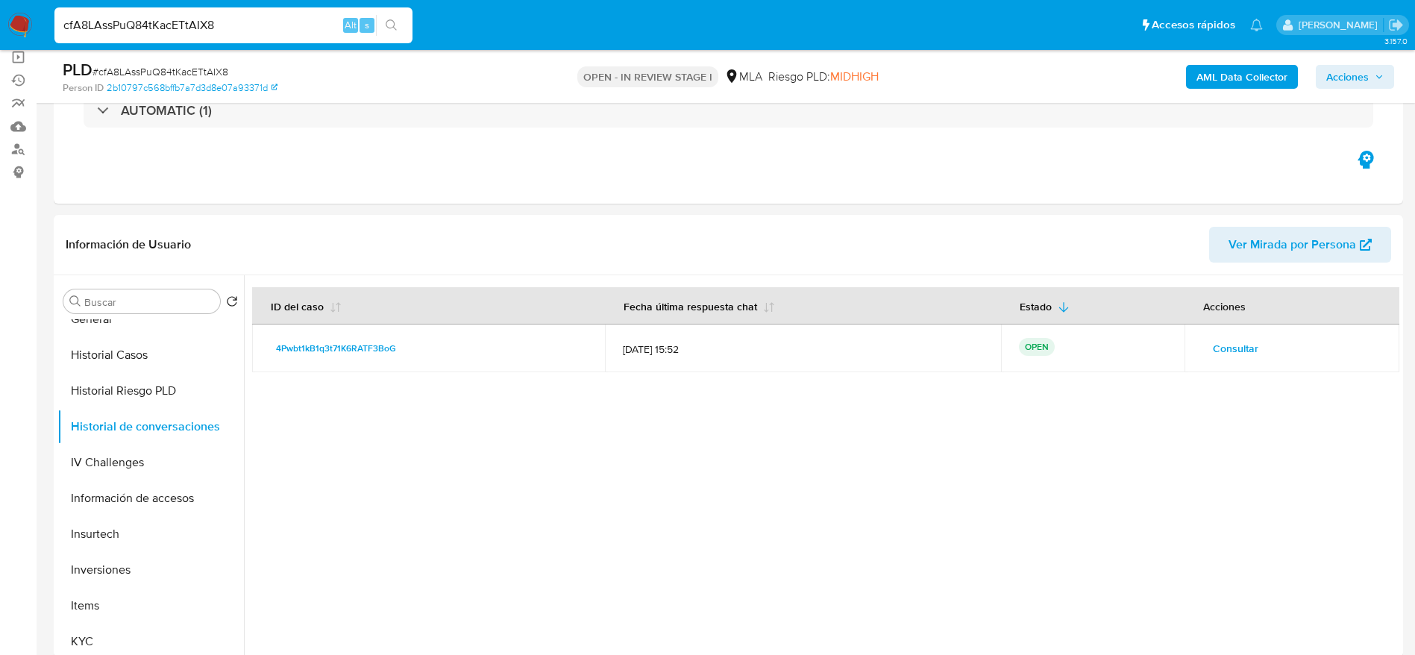
click at [241, 22] on input "cfA8LAssPuQ84tKacETtAIX8" at bounding box center [233, 25] width 358 height 19
click at [292, 80] on div "PLD # cfA8LAssPuQ84tKacETtAIX8" at bounding box center [282, 70] width 439 height 22
click at [232, 28] on input "cfA8LAssPuQ84tKacETtAIX8" at bounding box center [233, 25] width 358 height 19
paste input "cfA8LAssPuQ84tKacETtAIX8"
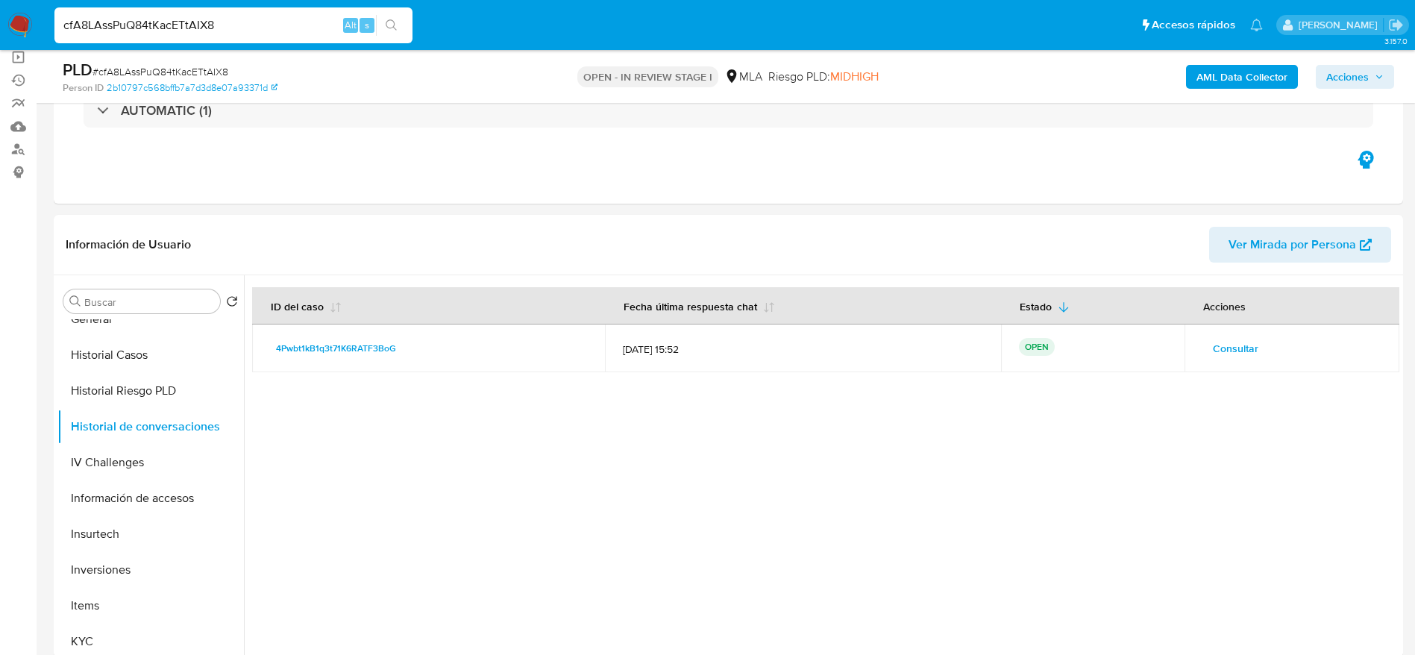
drag, startPoint x: 280, startPoint y: 17, endPoint x: 1, endPoint y: 39, distance: 279.1
click at [0, 40] on nav "Pausado Ver notificaciones cfA8LAssPuQ84tKacETtAIX8 Alt s Accesos rápidos Presi…" at bounding box center [707, 25] width 1415 height 50
paste input "pPaMEgd2jvTmJ8flAq8G3kZM"
type input "pPaMEgd2jvTmJ8flAq8G3kZM"
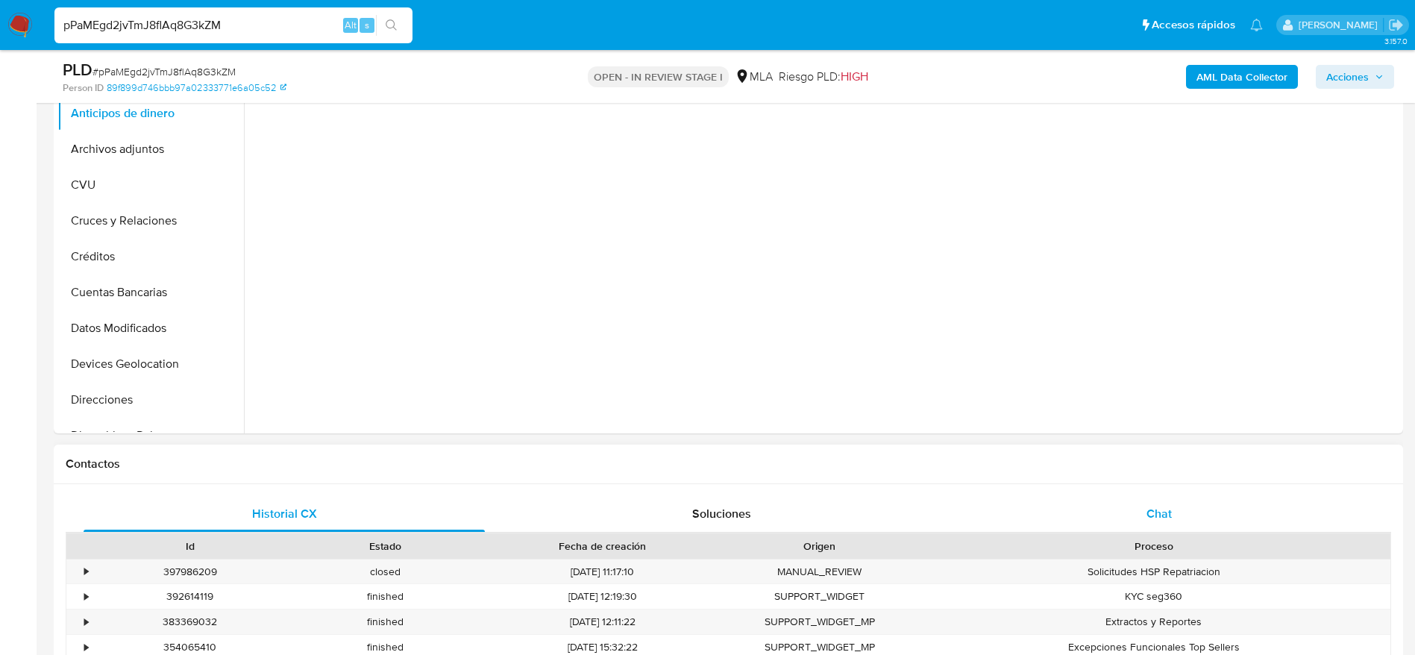
click at [1164, 527] on div "Chat" at bounding box center [1159, 514] width 401 height 36
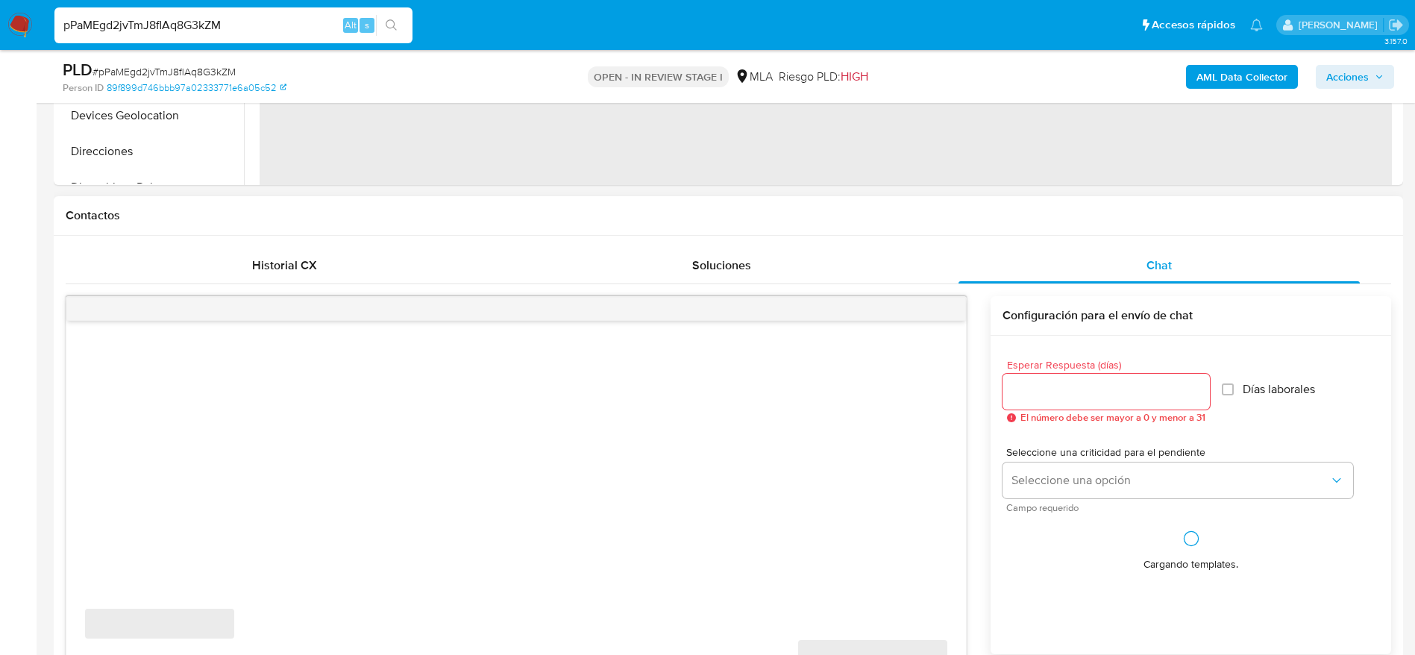
scroll to position [671, 0]
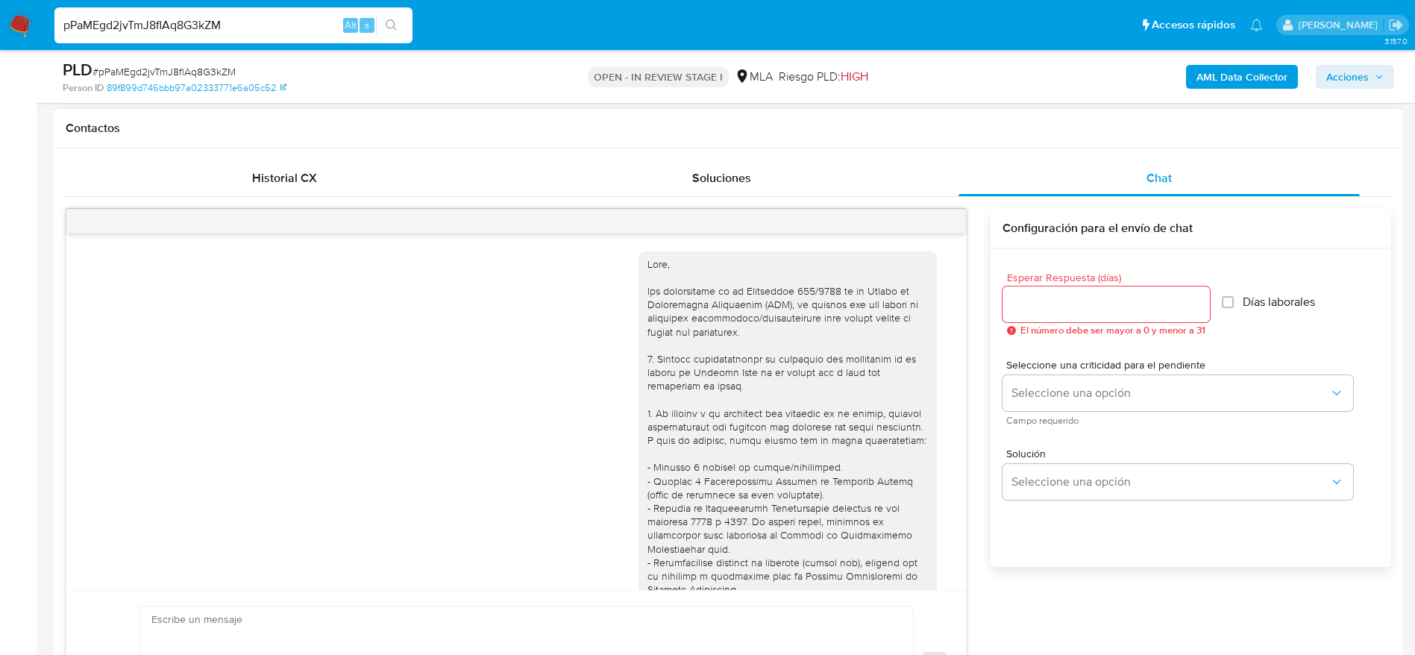
select select "10"
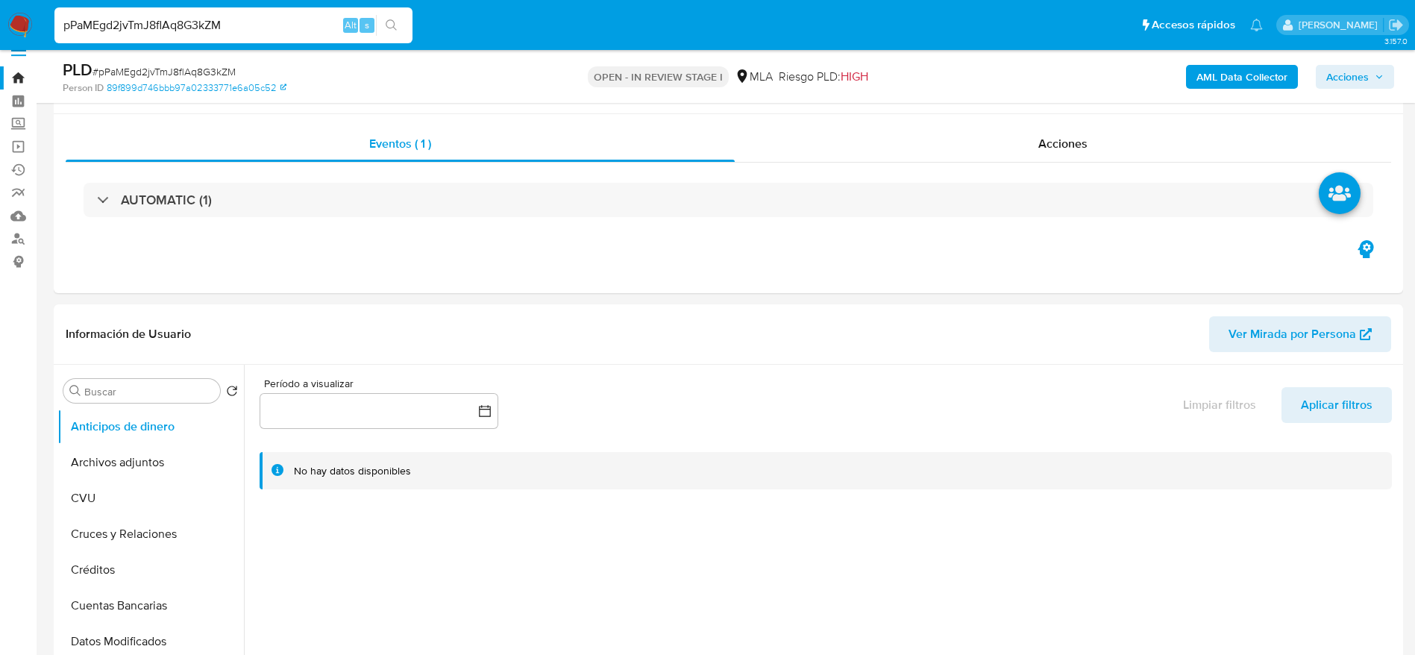
scroll to position [0, 0]
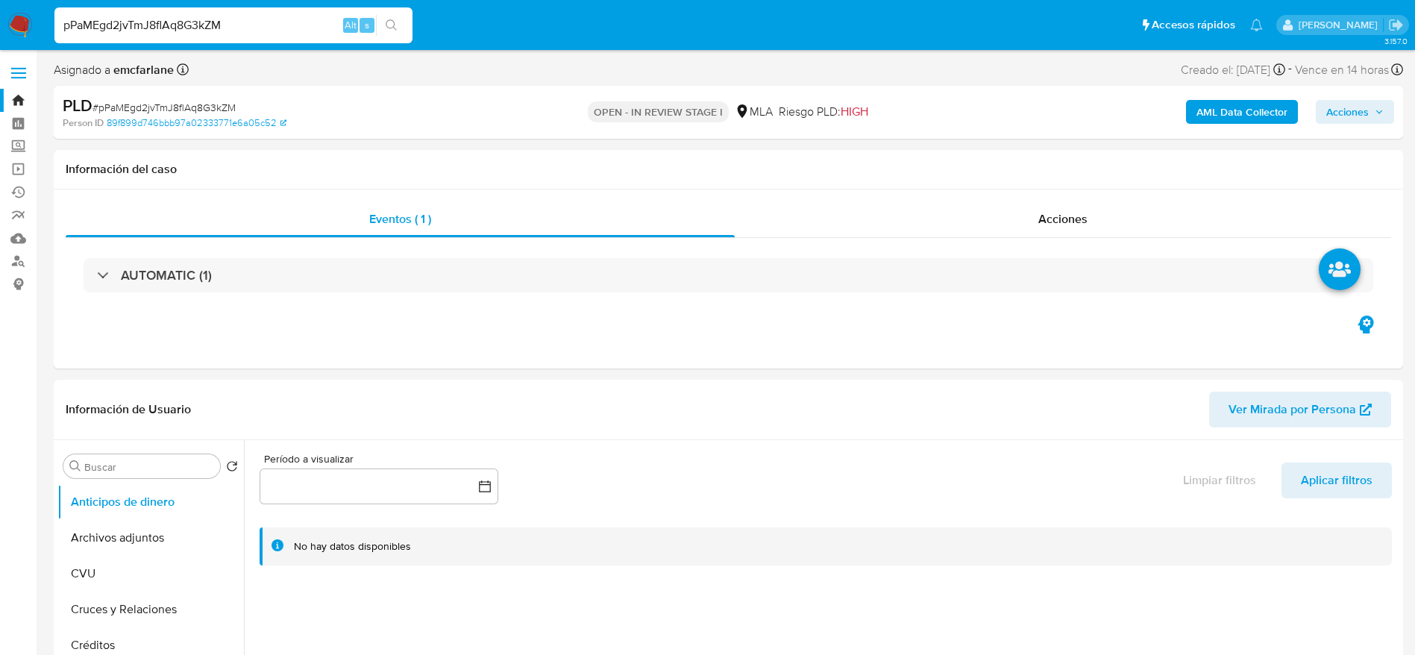
click at [19, 30] on img at bounding box center [19, 25] width 25 height 25
